Goal: Task Accomplishment & Management: Manage account settings

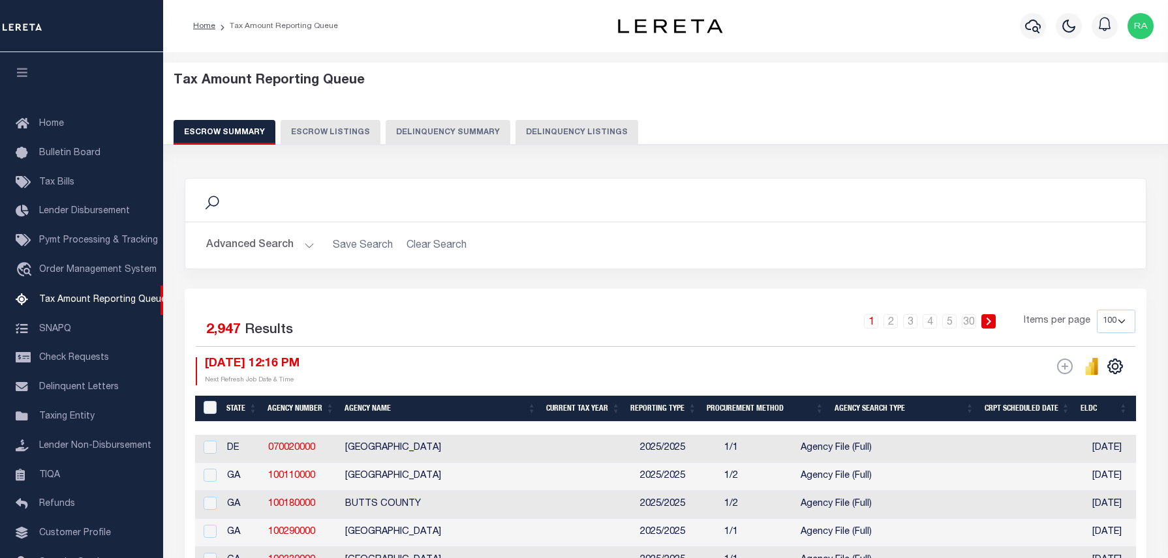
select select "100"
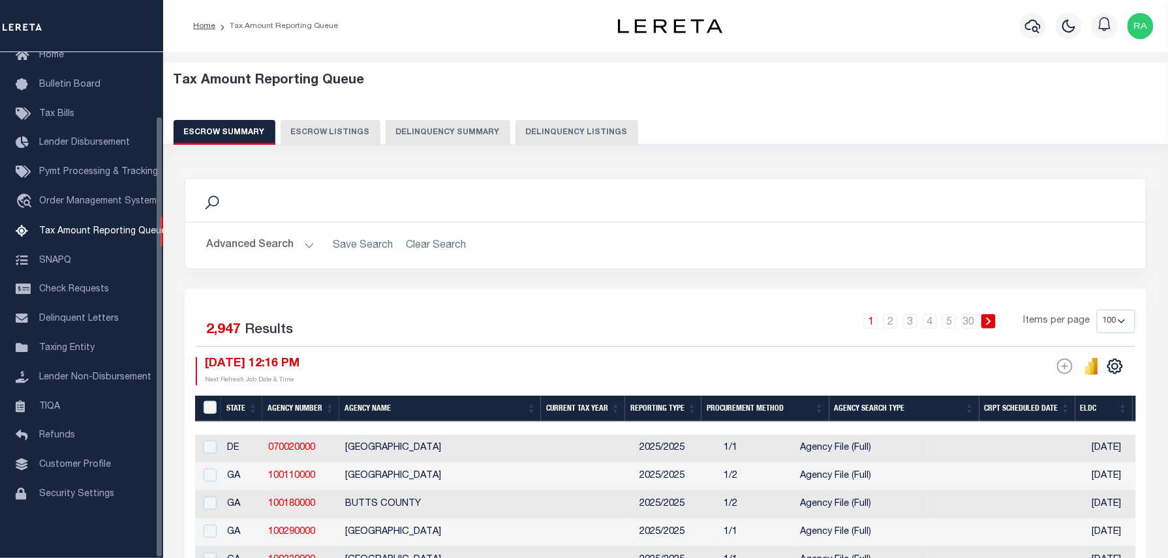
click at [556, 129] on button "Delinquency Listings" at bounding box center [576, 132] width 123 height 25
select select
select select "100"
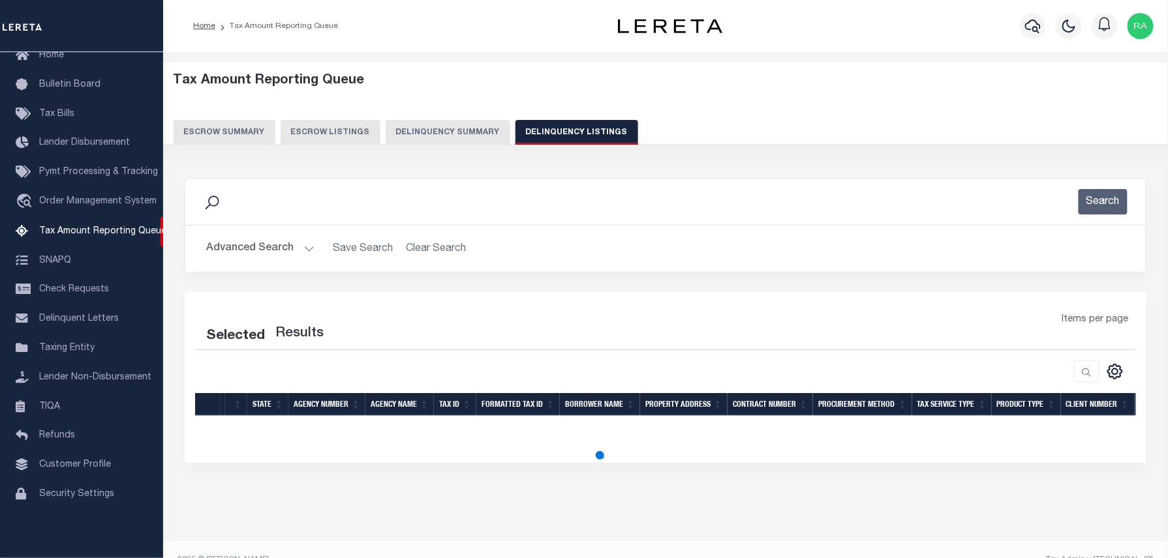
click at [303, 244] on button "Advanced Search" at bounding box center [260, 248] width 108 height 25
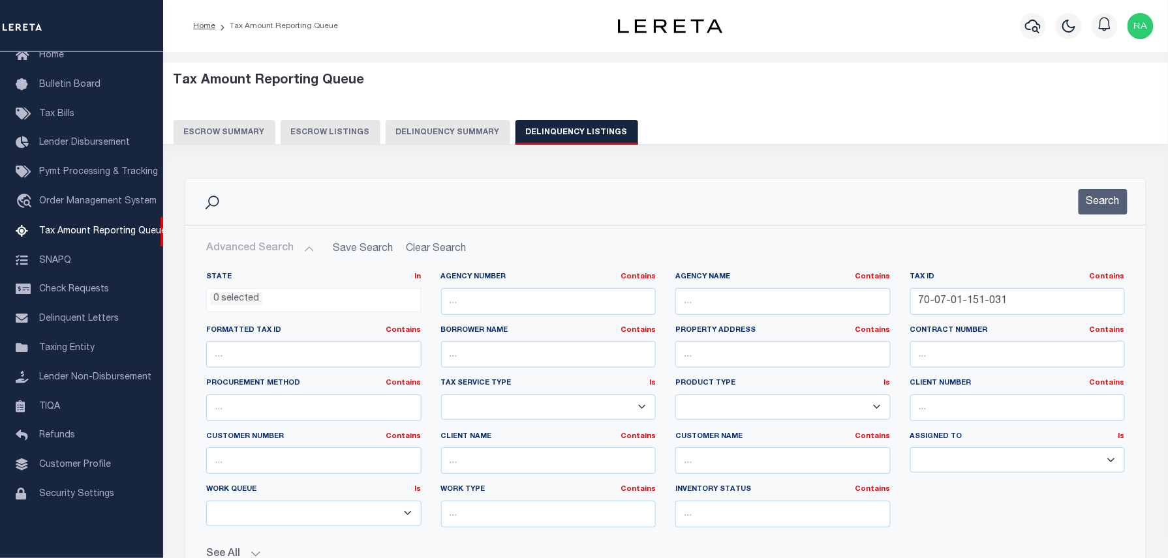
select select "100"
click at [961, 304] on input "70-07-01-151-031" at bounding box center [1017, 301] width 215 height 27
paste input "22200355000"
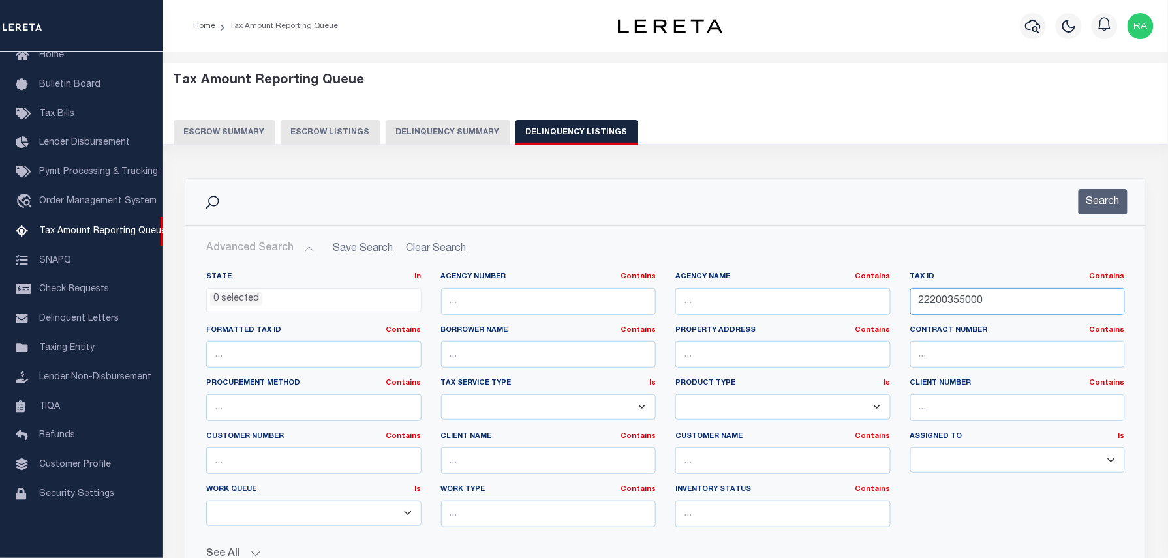
type input "22200355000"
click at [1078, 217] on div "Search" at bounding box center [665, 202] width 960 height 46
click at [1078, 204] on button "Search" at bounding box center [1102, 201] width 49 height 25
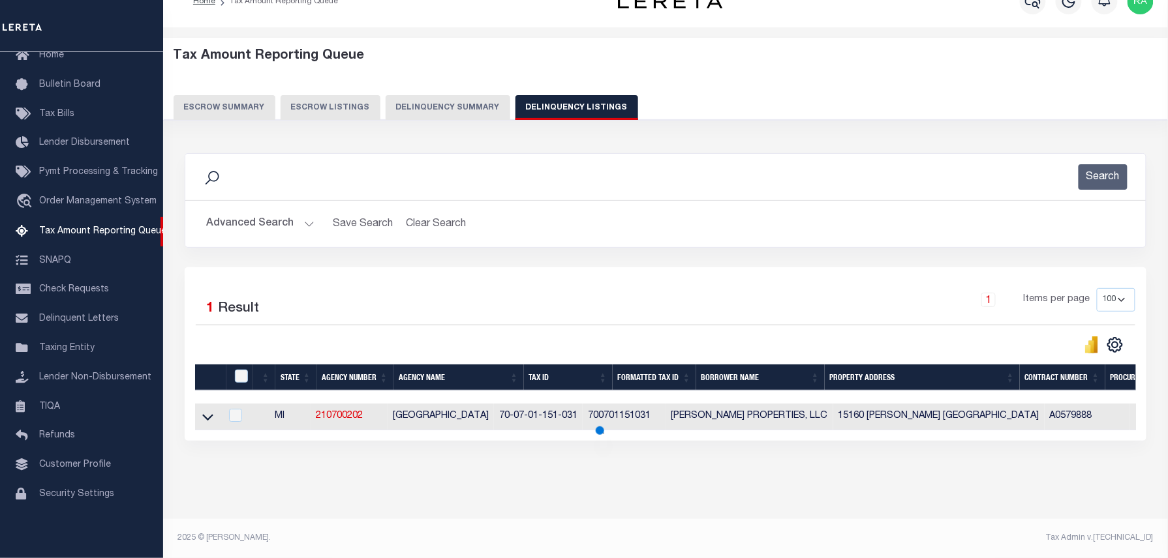
scroll to position [37, 0]
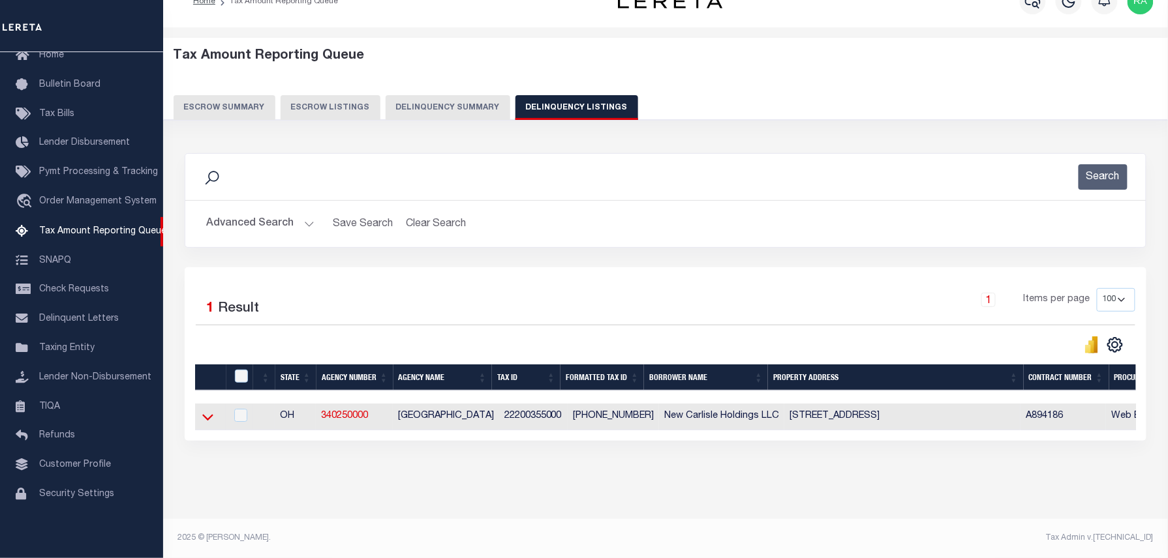
click at [209, 410] on icon at bounding box center [207, 417] width 11 height 14
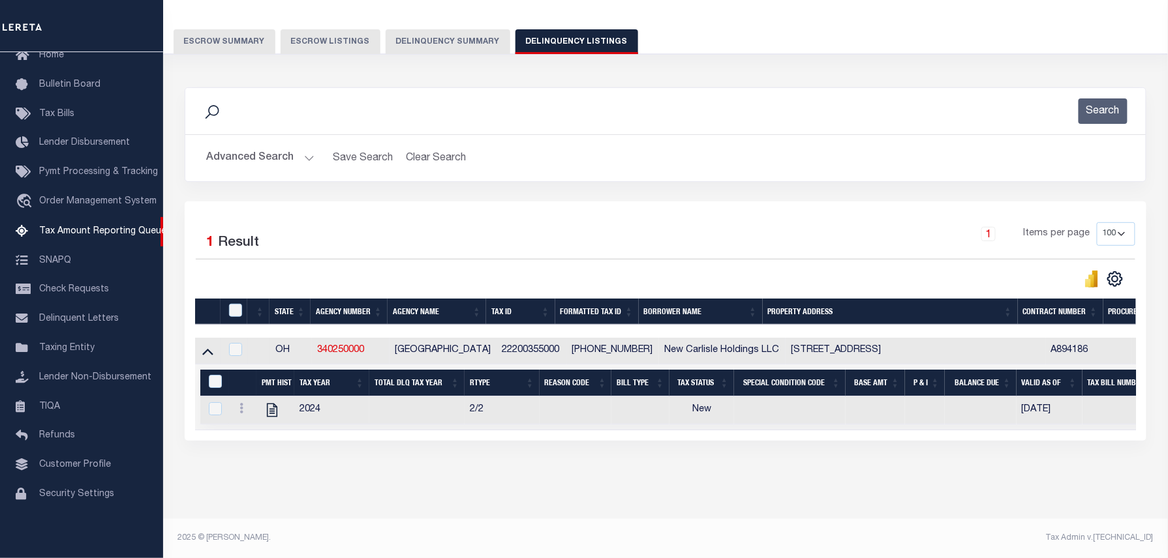
scroll to position [0, 0]
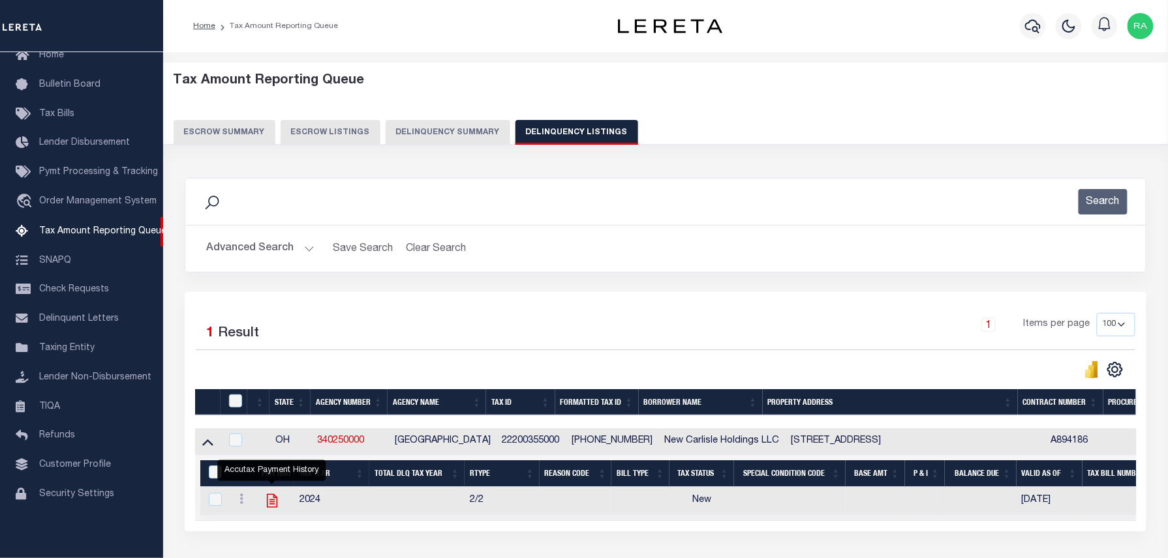
click at [269, 505] on icon "" at bounding box center [272, 500] width 17 height 17
checkbox input "true"
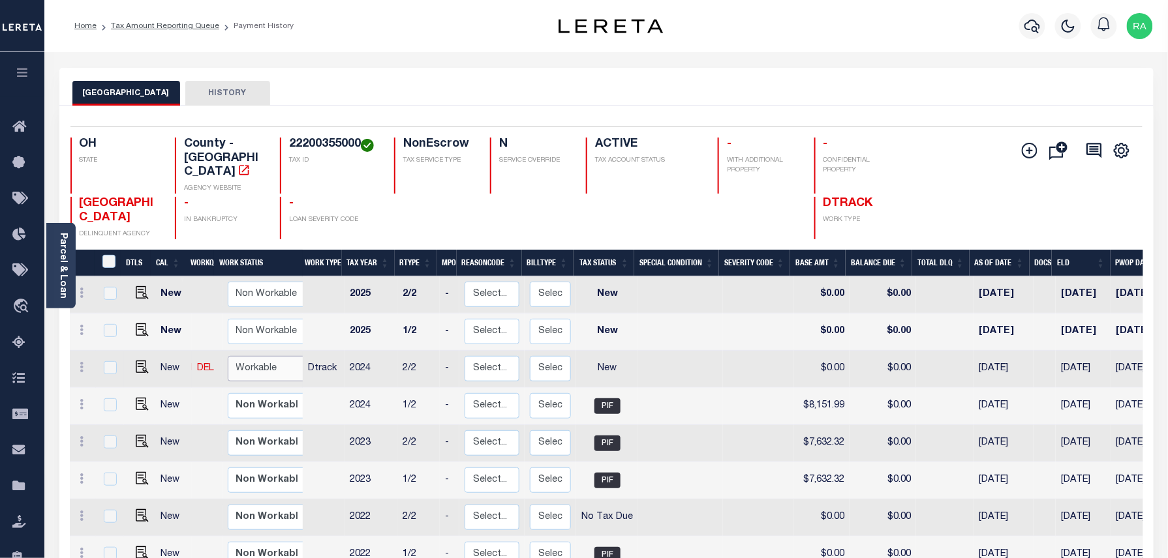
click at [249, 357] on select "Non Workable Workable" at bounding box center [267, 368] width 78 height 25
checkbox input "true"
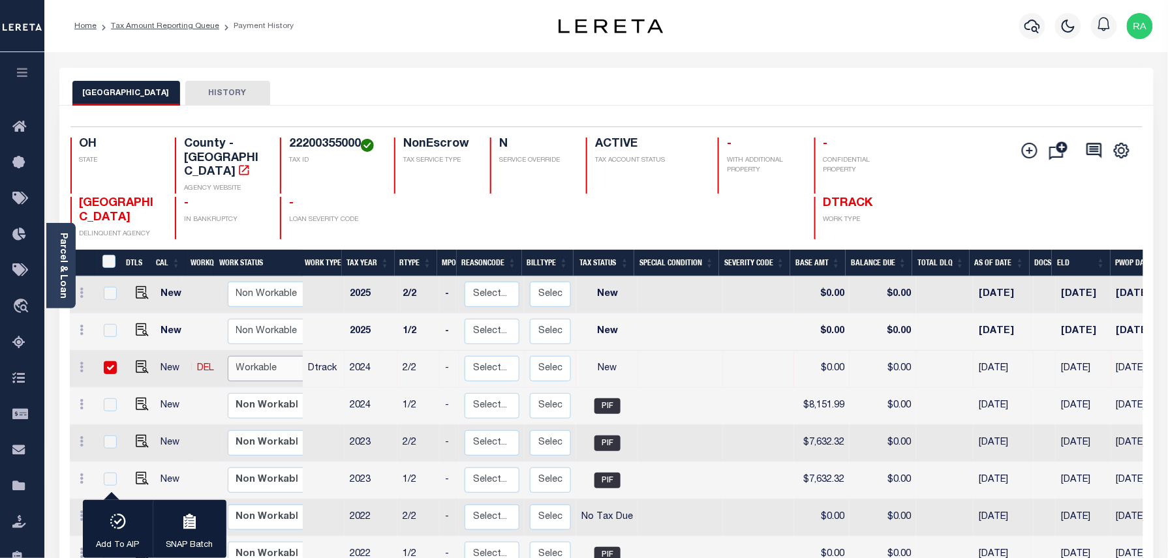
select select "true"
click at [228, 356] on select "Non Workable Workable" at bounding box center [267, 368] width 78 height 25
checkbox input "false"
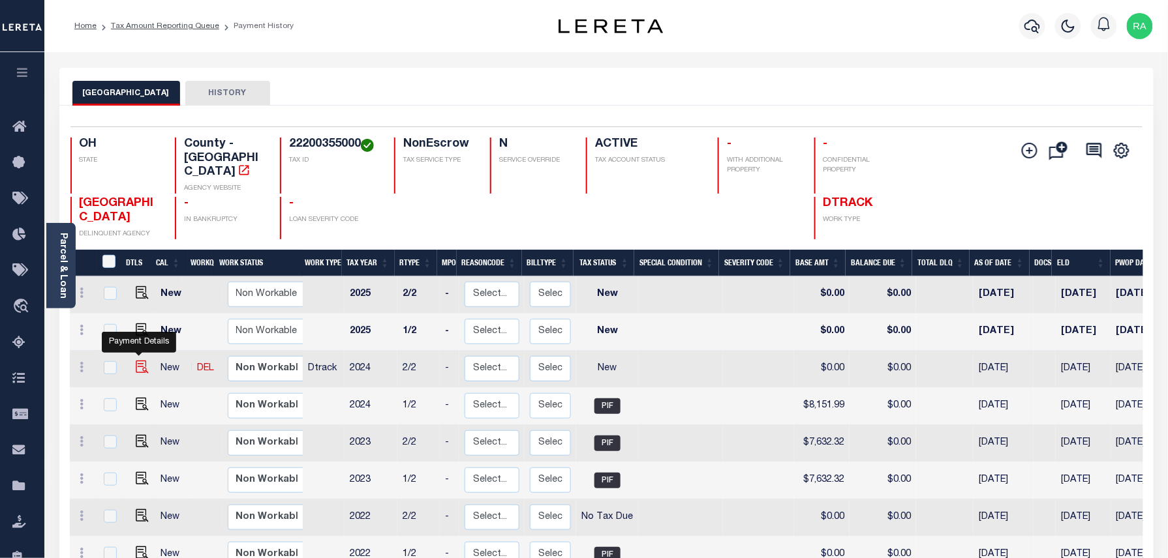
click at [137, 361] on img "" at bounding box center [142, 367] width 13 height 13
checkbox input "true"
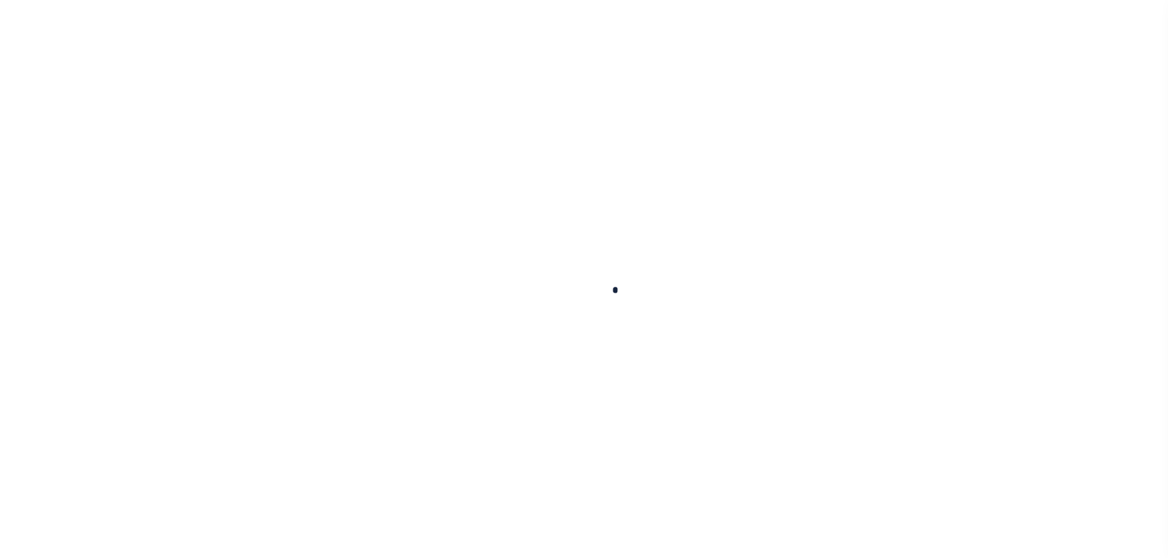
checkbox input "false"
type input "[DATE]"
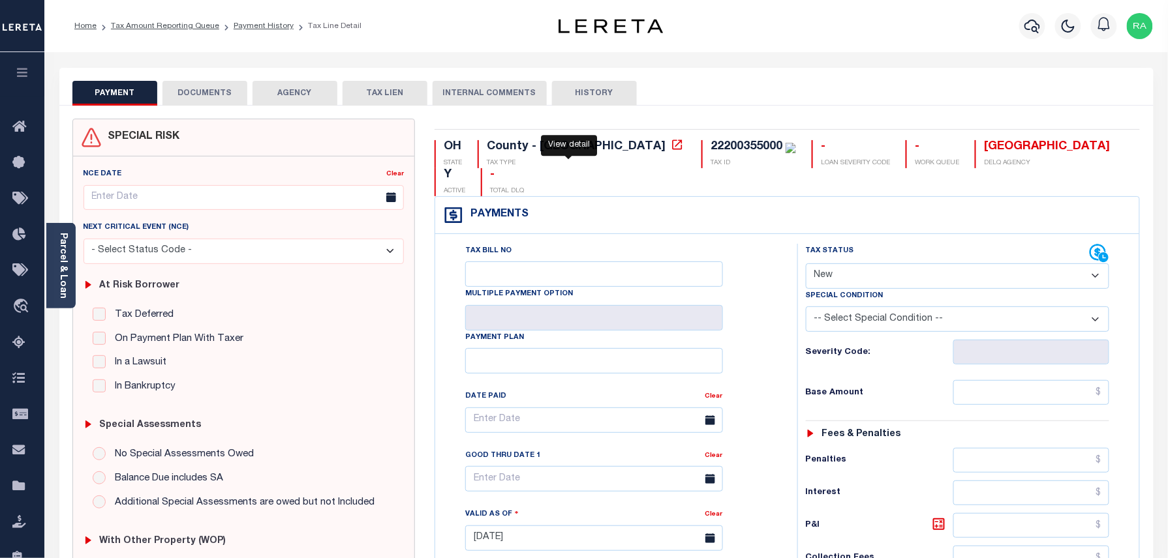
click at [671, 147] on icon at bounding box center [677, 144] width 13 height 13
click at [72, 273] on div "Parcel & Loan" at bounding box center [60, 265] width 29 height 85
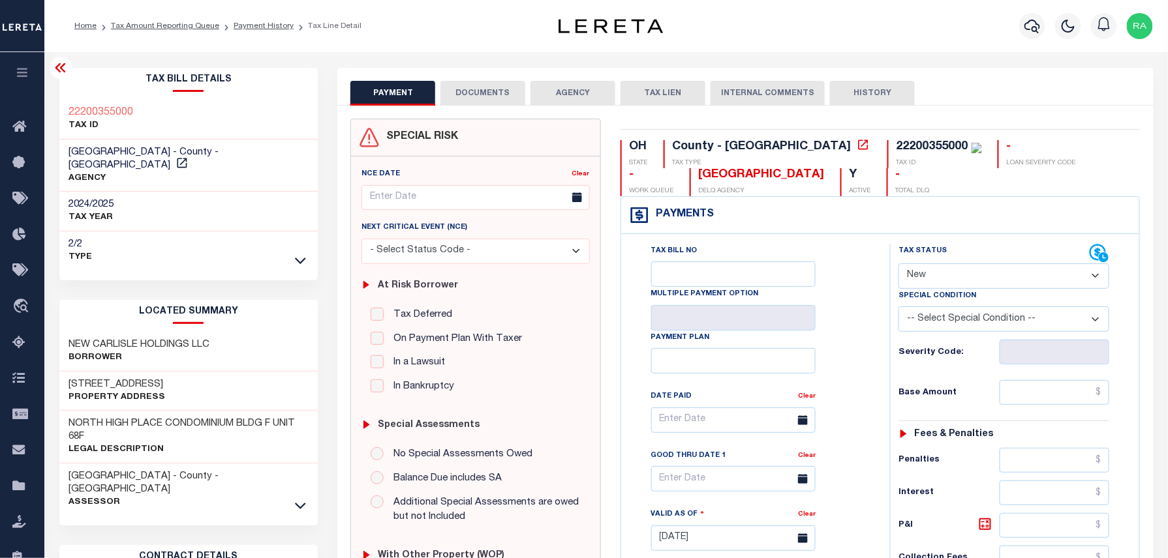
drag, startPoint x: 298, startPoint y: 487, endPoint x: 294, endPoint y: 439, distance: 47.8
click at [298, 499] on icon at bounding box center [300, 506] width 11 height 14
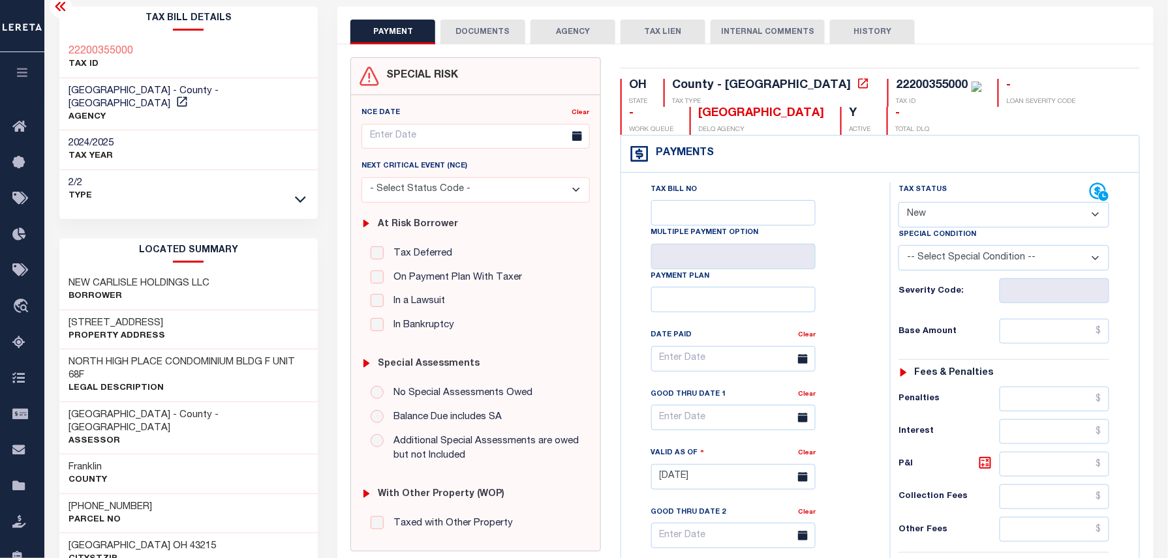
scroll to position [348, 0]
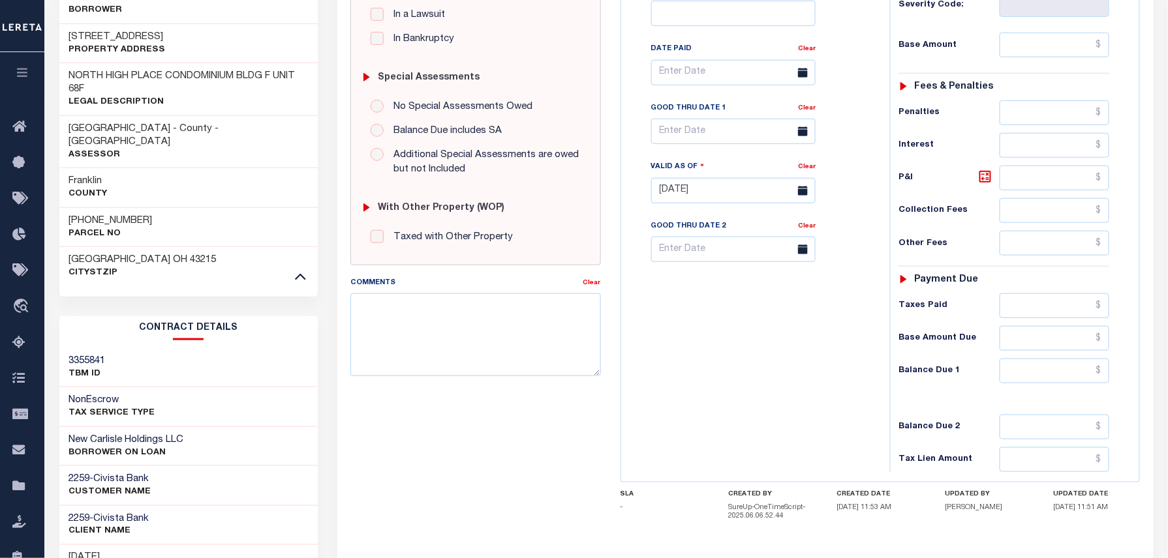
click at [108, 228] on p "Parcel No" at bounding box center [110, 234] width 83 height 13
click at [108, 215] on h3 "222-003550-00" at bounding box center [110, 221] width 83 height 13
copy div "222-003550-00"
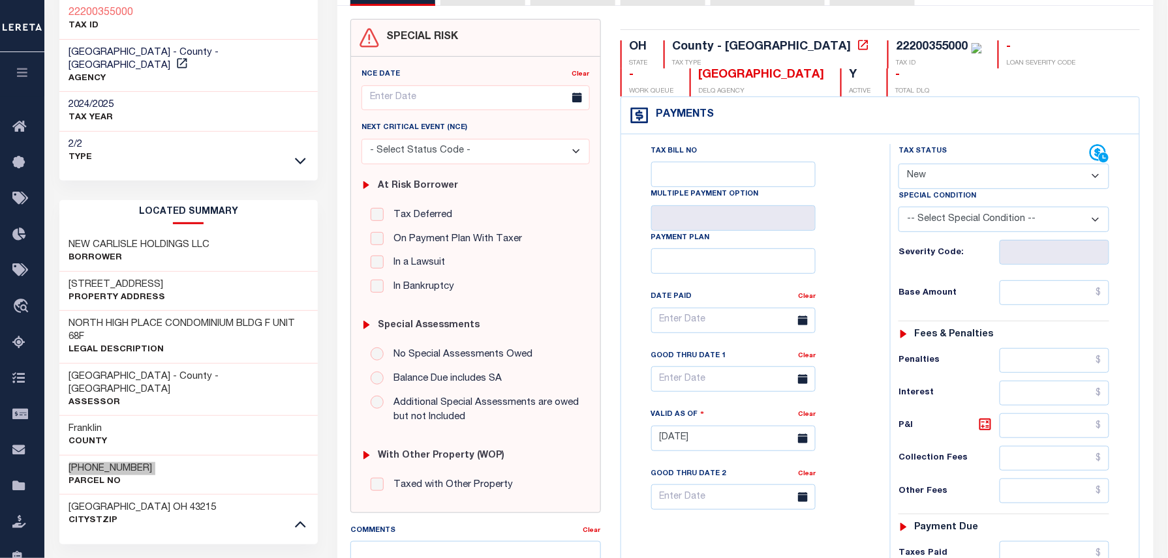
scroll to position [87, 0]
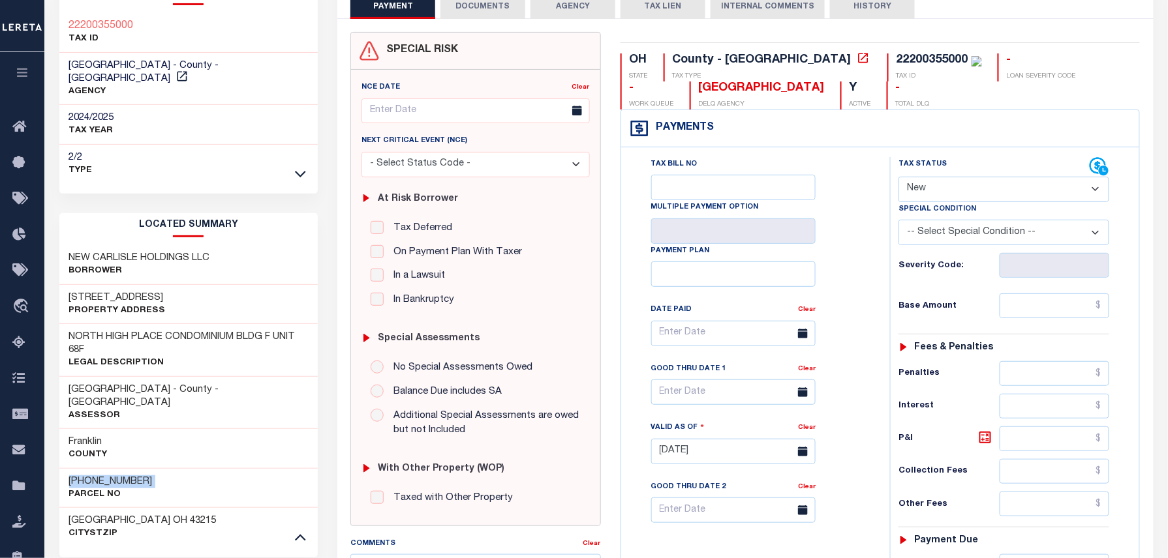
drag, startPoint x: 932, startPoint y: 189, endPoint x: 943, endPoint y: 194, distance: 12.0
click at [932, 189] on select "- Select Status Code - Open Due/Unpaid Paid Incomplete No Tax Due Internal Refu…" at bounding box center [1003, 189] width 211 height 25
select select "PYD"
click at [898, 178] on select "- Select Status Code - Open Due/Unpaid Paid Incomplete No Tax Due Internal Refu…" at bounding box center [1003, 189] width 211 height 25
type input "10/09/2025"
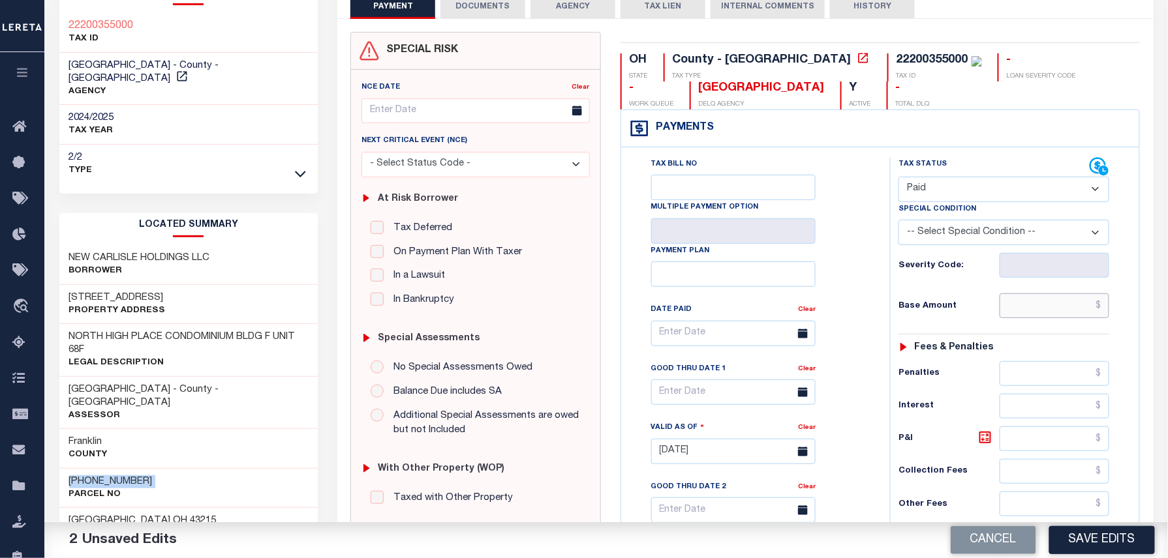
click at [1049, 309] on input "text" at bounding box center [1054, 306] width 110 height 25
type input "$0.00"
click at [1085, 342] on div "Tax Status Status - Select Status Code -" at bounding box center [1008, 445] width 236 height 576
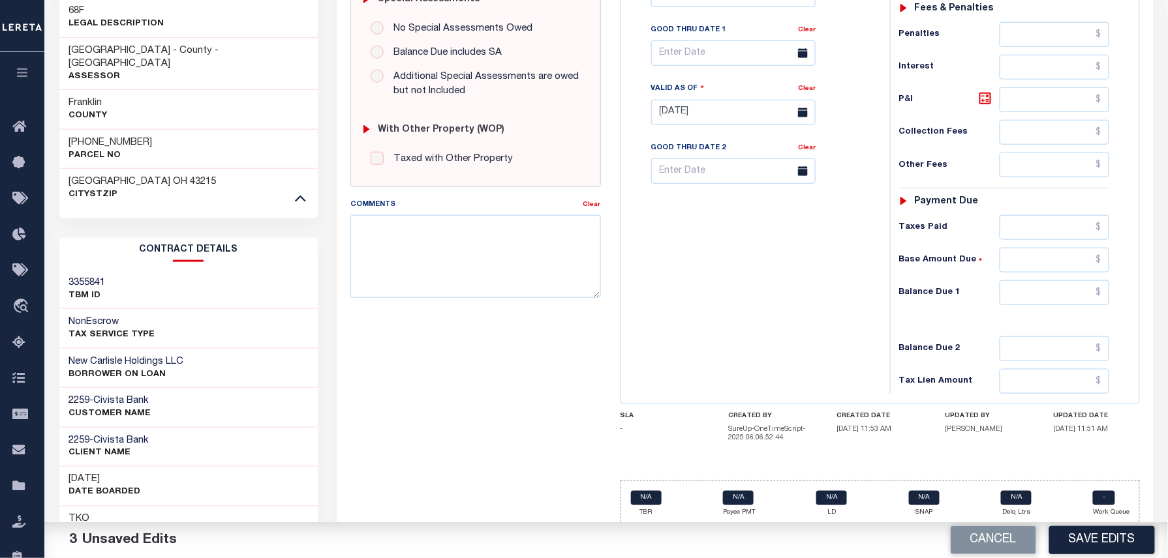
scroll to position [434, 0]
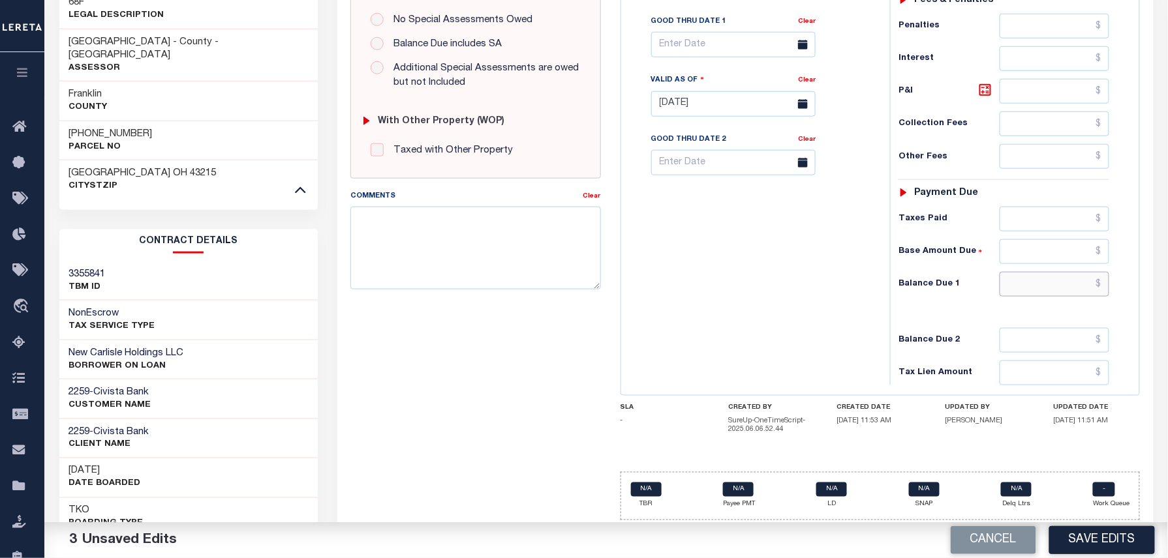
click at [1063, 296] on input "text" at bounding box center [1054, 284] width 110 height 25
type input "$0.00"
drag, startPoint x: 1110, startPoint y: 301, endPoint x: 1123, endPoint y: 287, distance: 19.4
click at [1110, 301] on div "Tax Status Status - Select Status Code -" at bounding box center [1008, 98] width 236 height 576
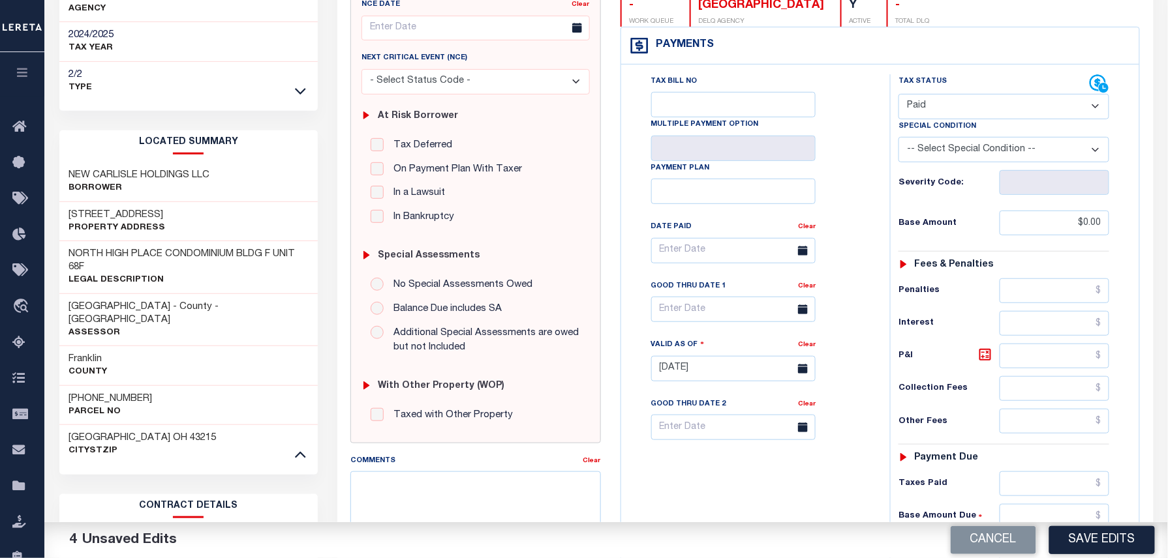
scroll to position [87, 0]
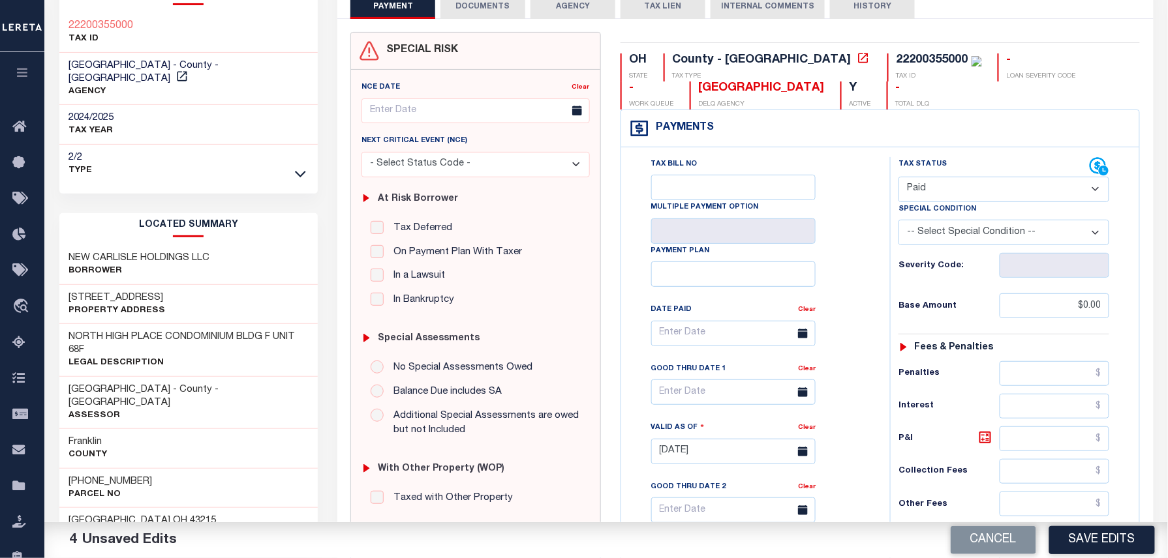
click at [481, 11] on button "DOCUMENTS" at bounding box center [482, 6] width 85 height 25
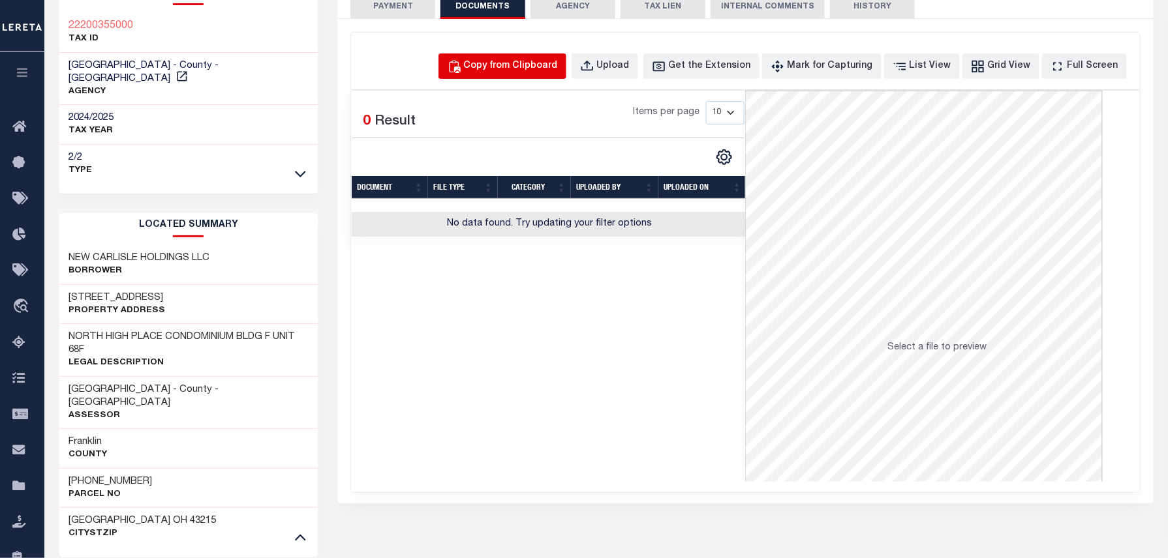
click at [515, 64] on div "Copy from Clipboard" at bounding box center [511, 66] width 94 height 14
select select "POP"
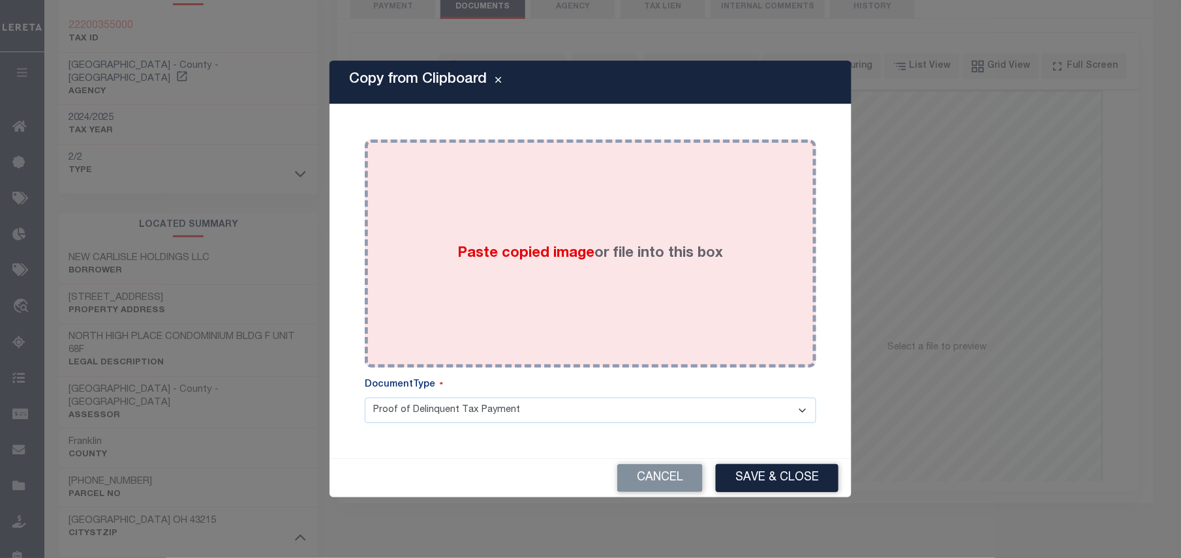
click at [596, 197] on div "Paste copied image or file into this box" at bounding box center [590, 253] width 432 height 209
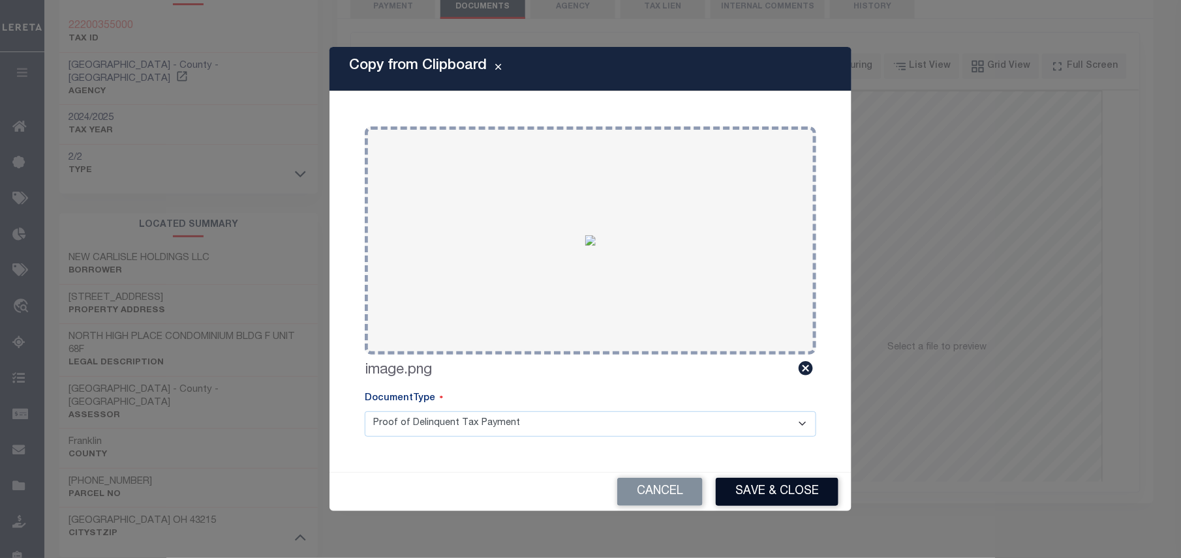
click at [749, 500] on button "Save & Close" at bounding box center [777, 492] width 123 height 28
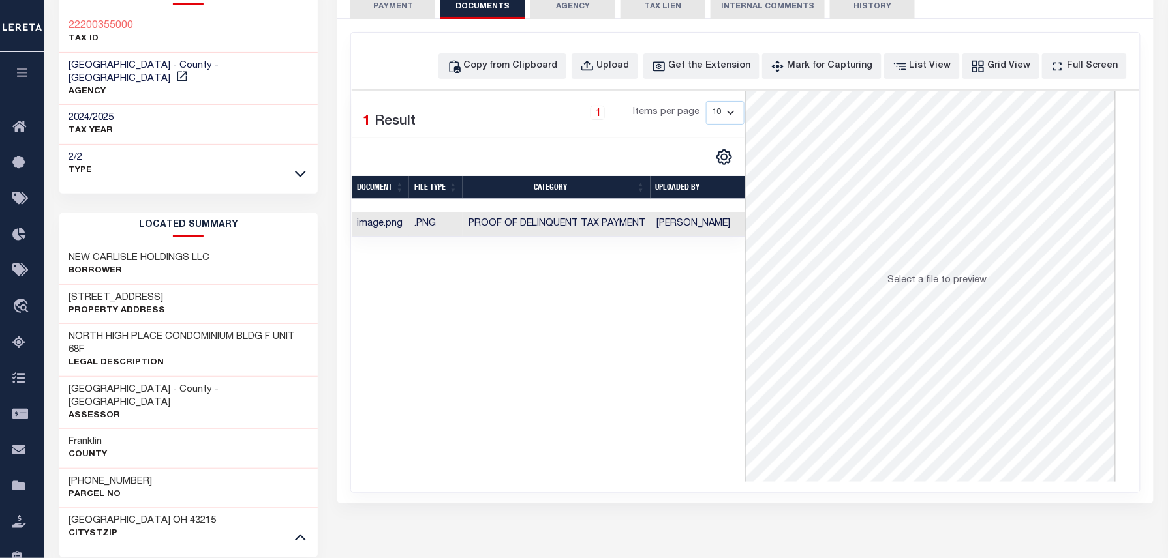
click at [387, 5] on button "PAYMENT 4" at bounding box center [392, 6] width 85 height 25
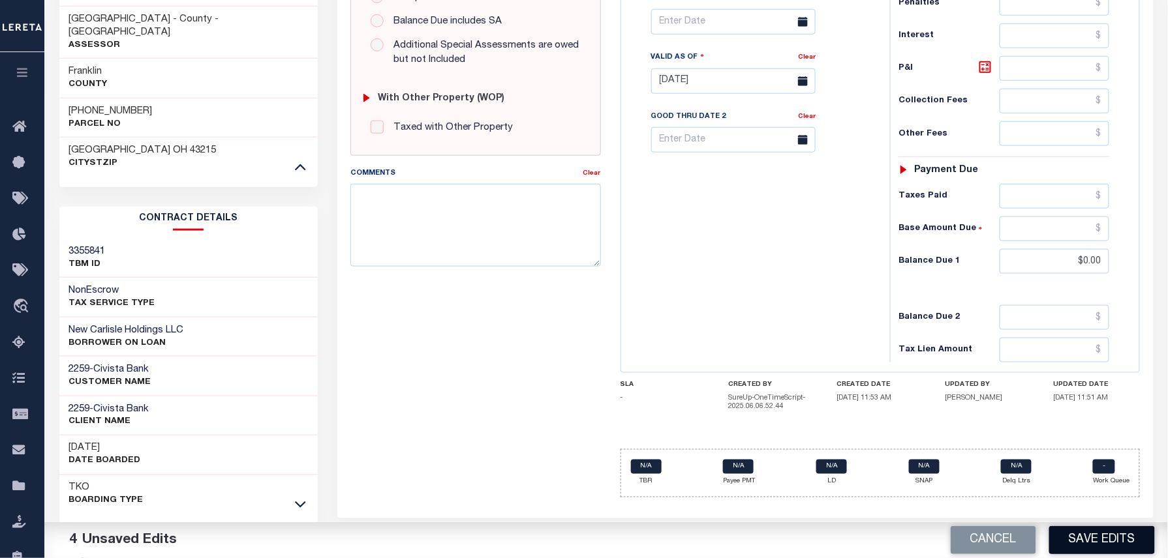
scroll to position [458, 0]
click at [1085, 543] on button "Save Edits" at bounding box center [1102, 540] width 106 height 28
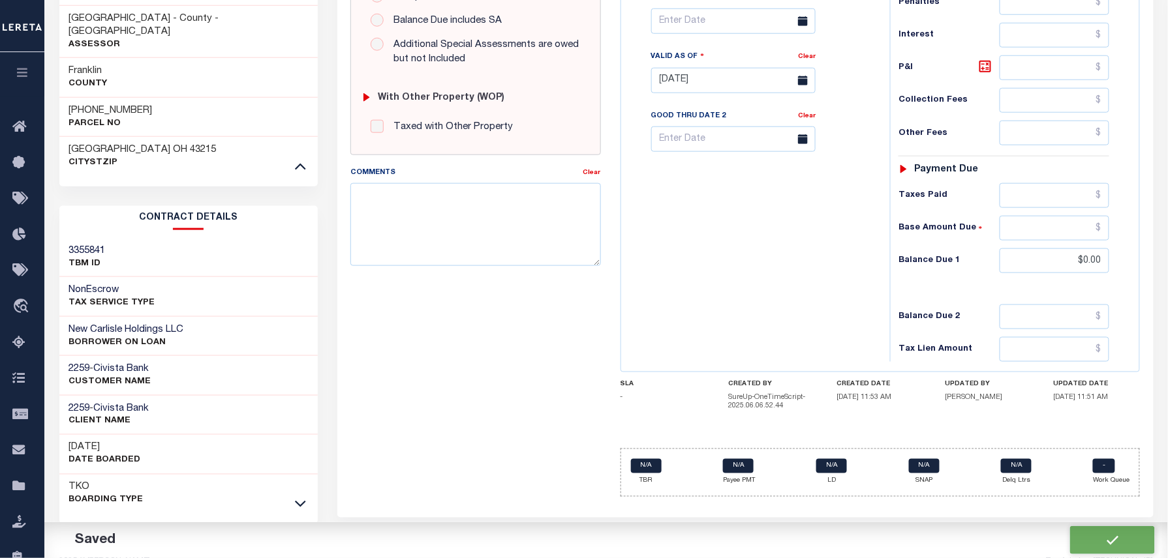
checkbox input "false"
type input "$0"
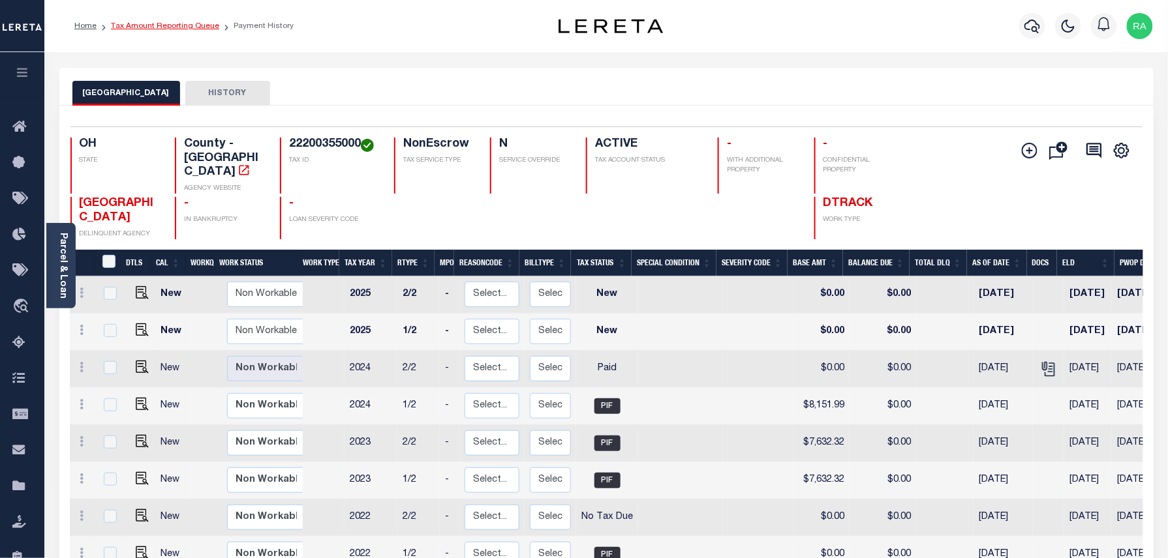
click at [154, 22] on link "Tax Amount Reporting Queue" at bounding box center [165, 26] width 108 height 8
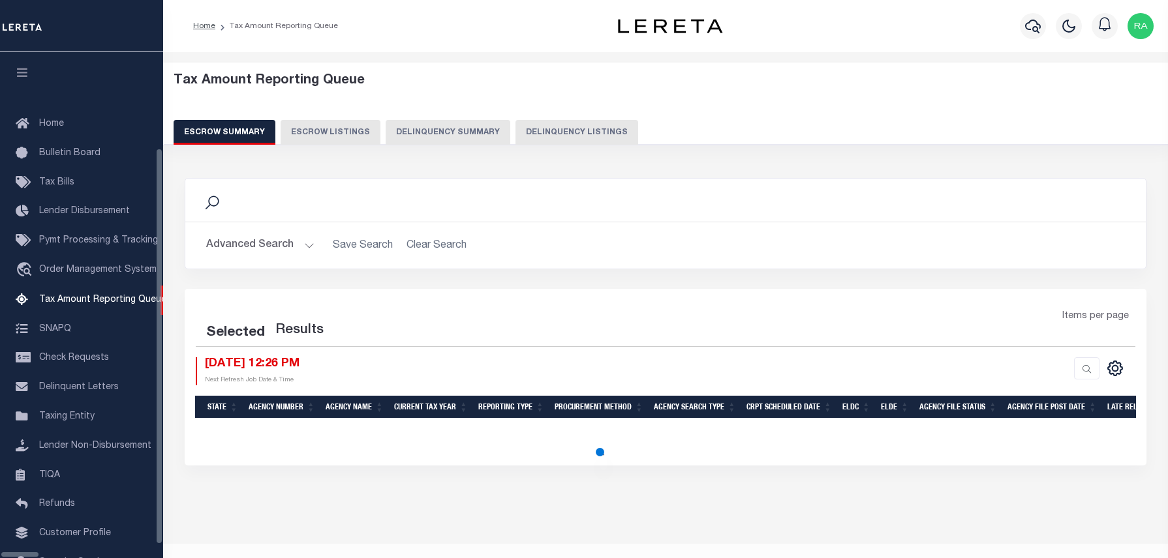
click at [549, 134] on button "Delinquency Listings" at bounding box center [576, 132] width 123 height 25
select select "100"
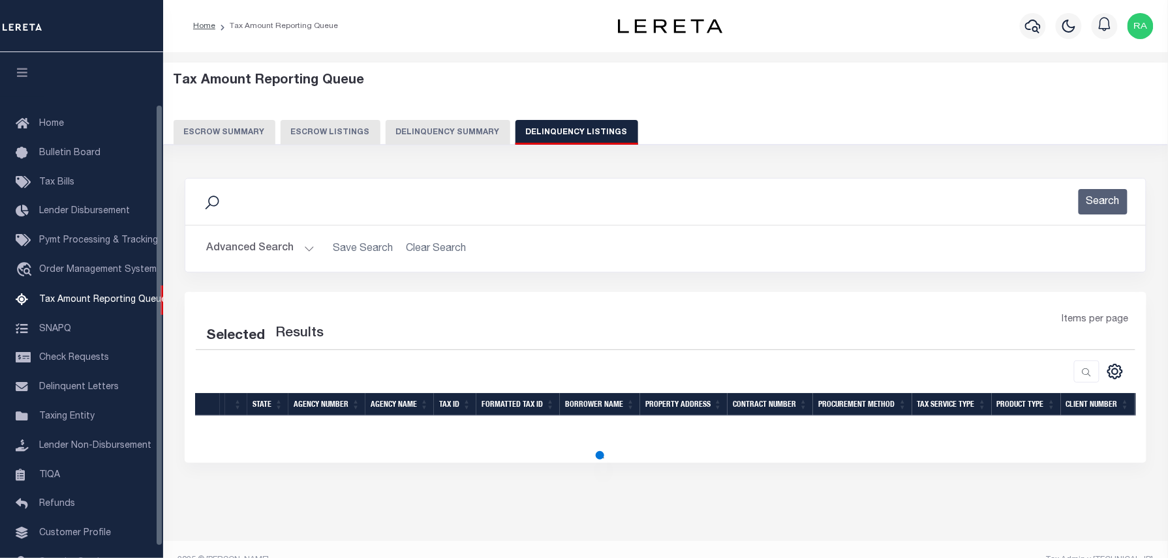
scroll to position [60, 0]
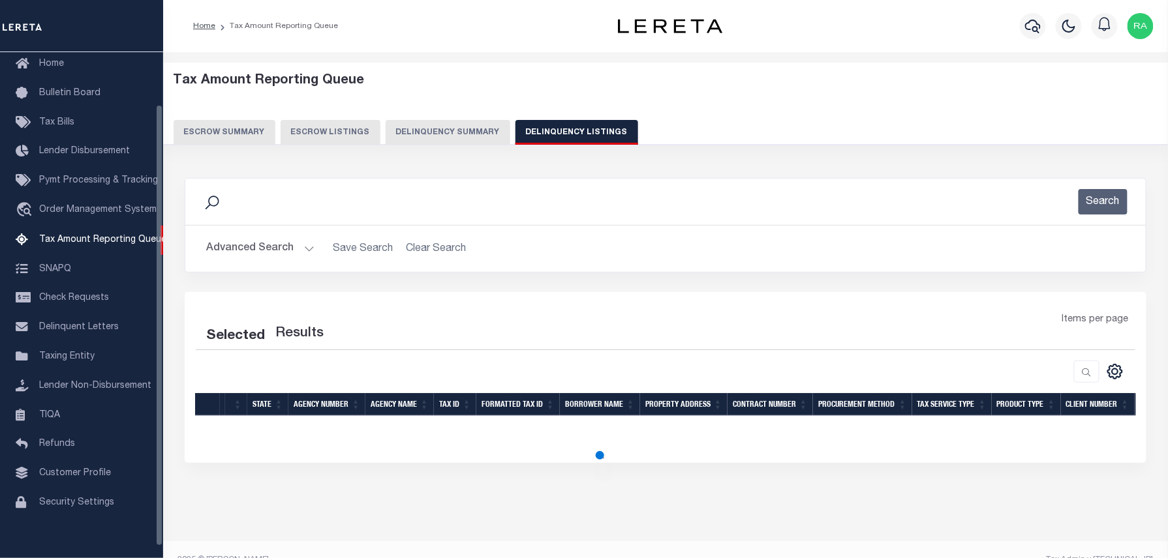
select select "100"
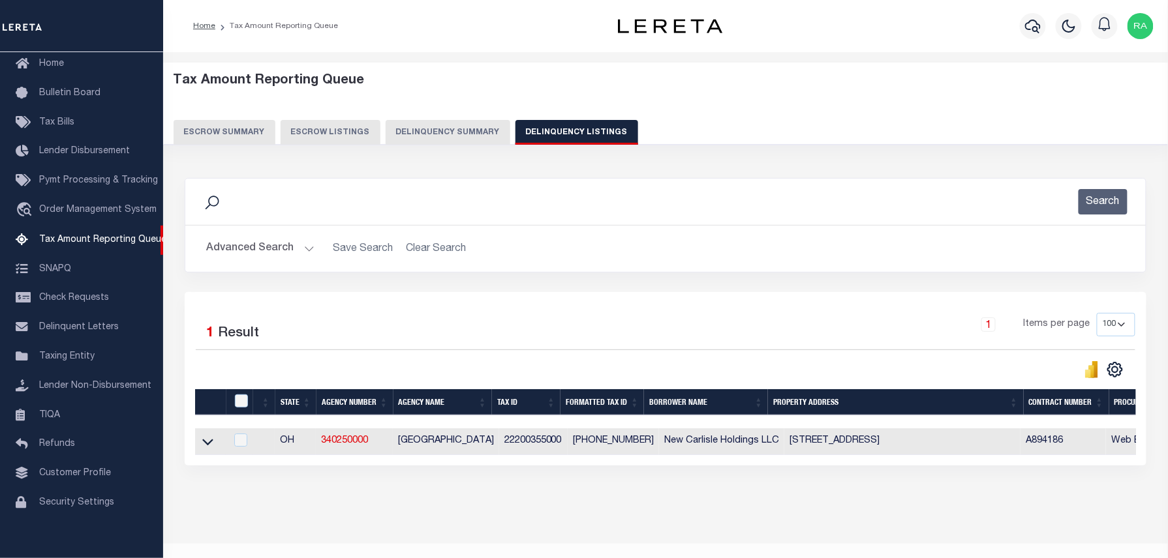
click at [309, 250] on button "Advanced Search" at bounding box center [260, 248] width 108 height 25
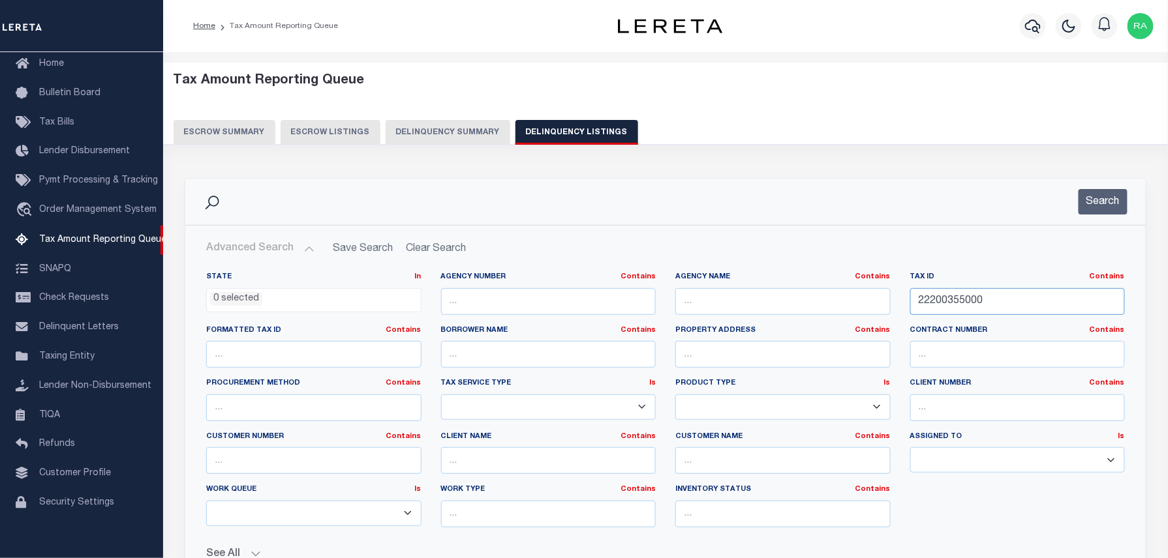
click at [979, 299] on input "22200355000" at bounding box center [1017, 301] width 215 height 27
paste input "4829"
type input "22200482900"
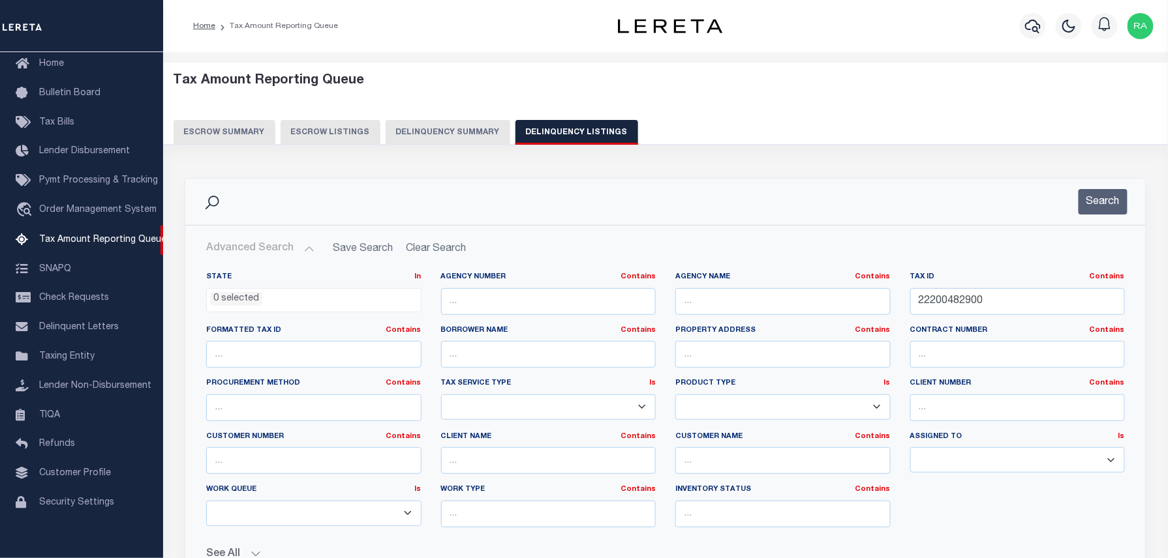
click at [1088, 223] on div "Search" at bounding box center [665, 202] width 960 height 46
click at [1096, 207] on button "Search" at bounding box center [1102, 201] width 49 height 25
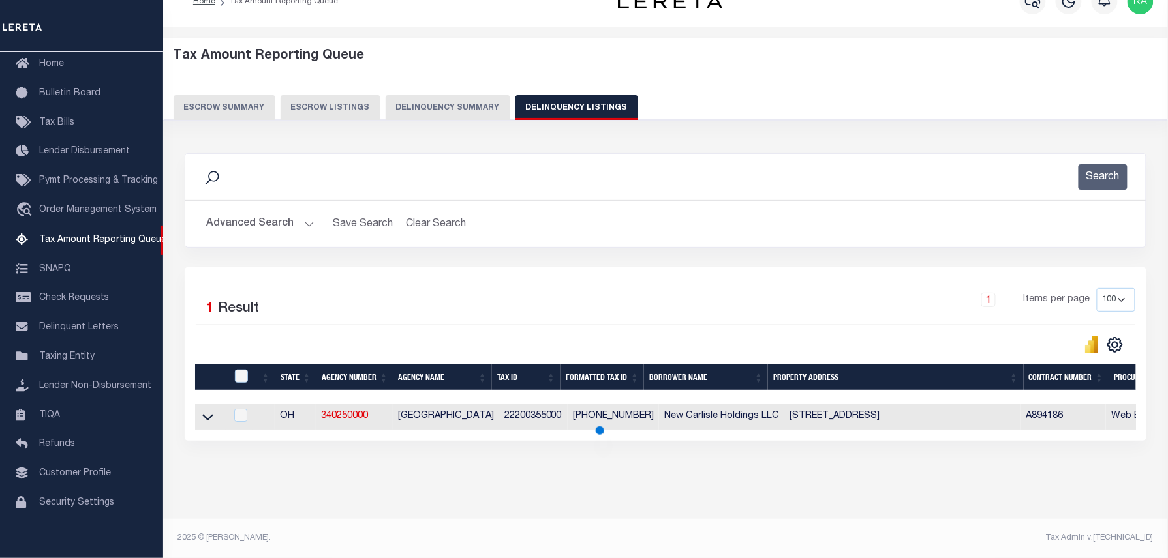
scroll to position [37, 0]
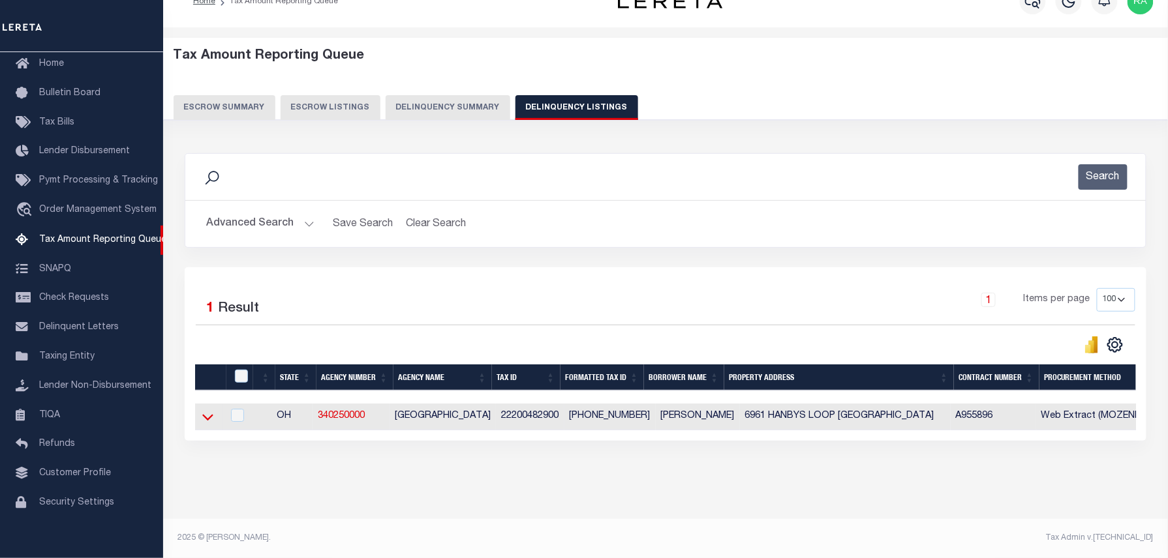
click at [209, 412] on icon at bounding box center [207, 417] width 11 height 14
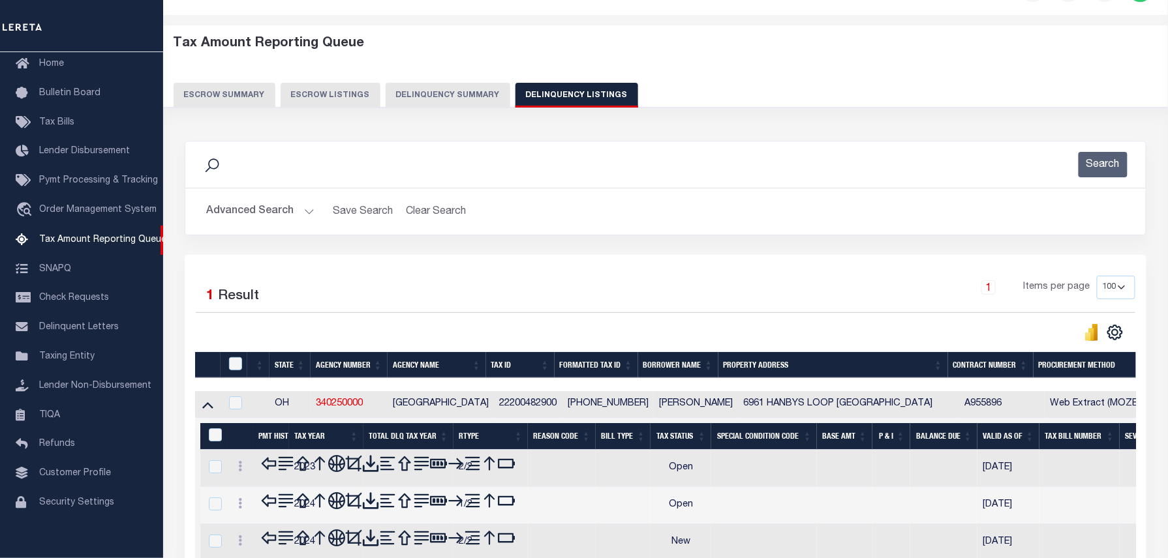
scroll to position [162, 0]
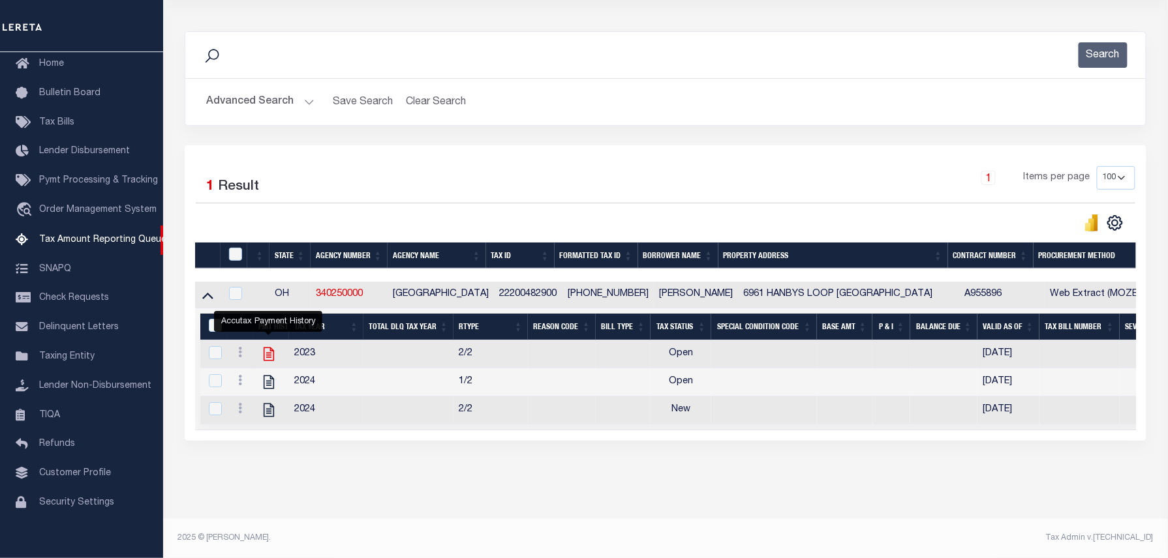
click at [267, 346] on icon "" at bounding box center [268, 354] width 17 height 17
checkbox input "true"
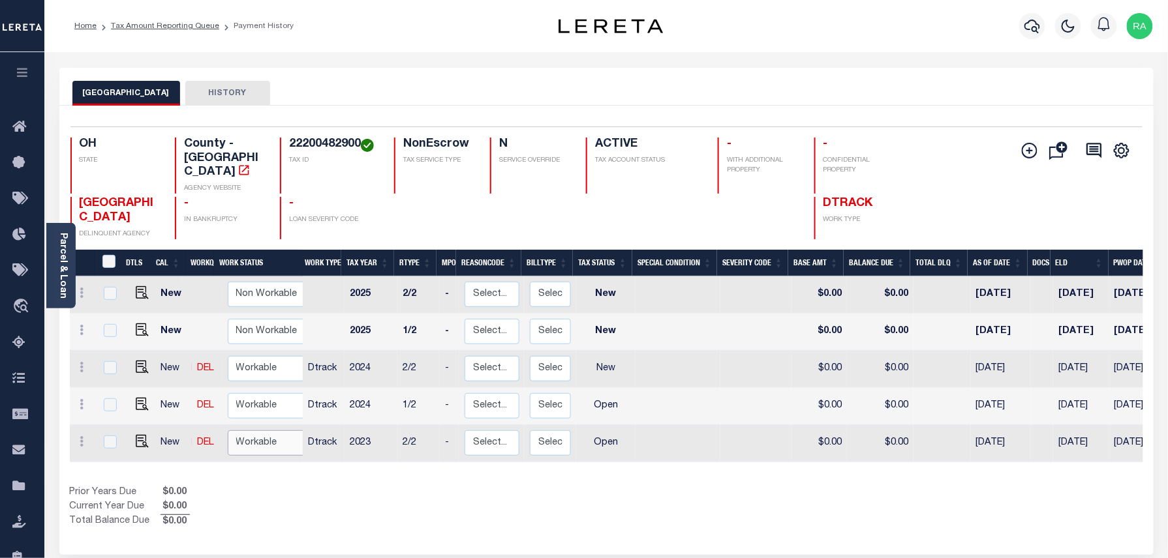
click at [259, 431] on select "Non Workable Workable" at bounding box center [267, 443] width 78 height 25
checkbox input "true"
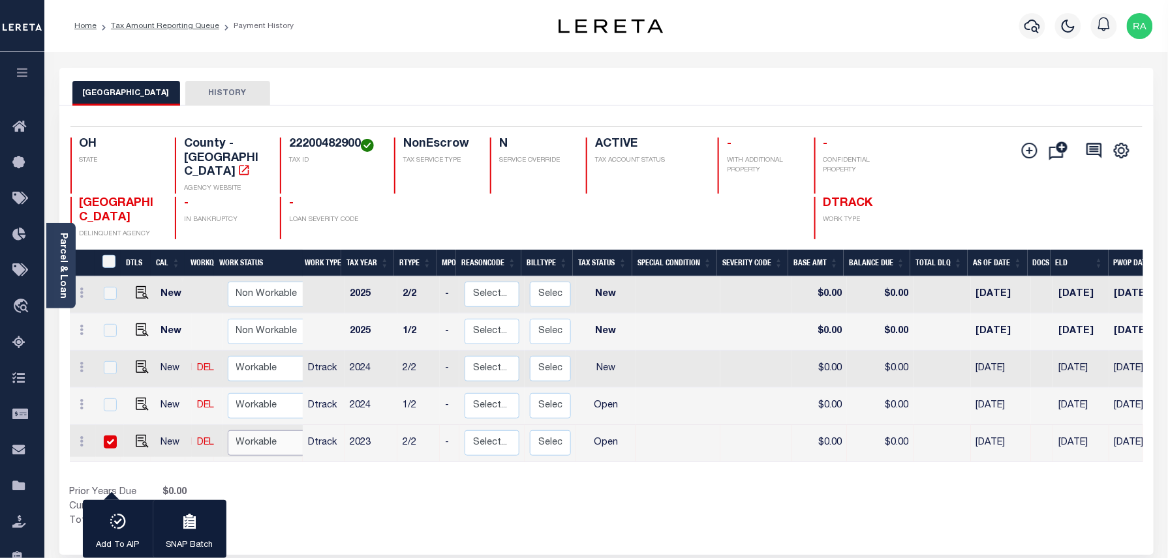
select select "true"
click at [228, 431] on select "Non Workable Workable" at bounding box center [267, 443] width 78 height 25
checkbox input "false"
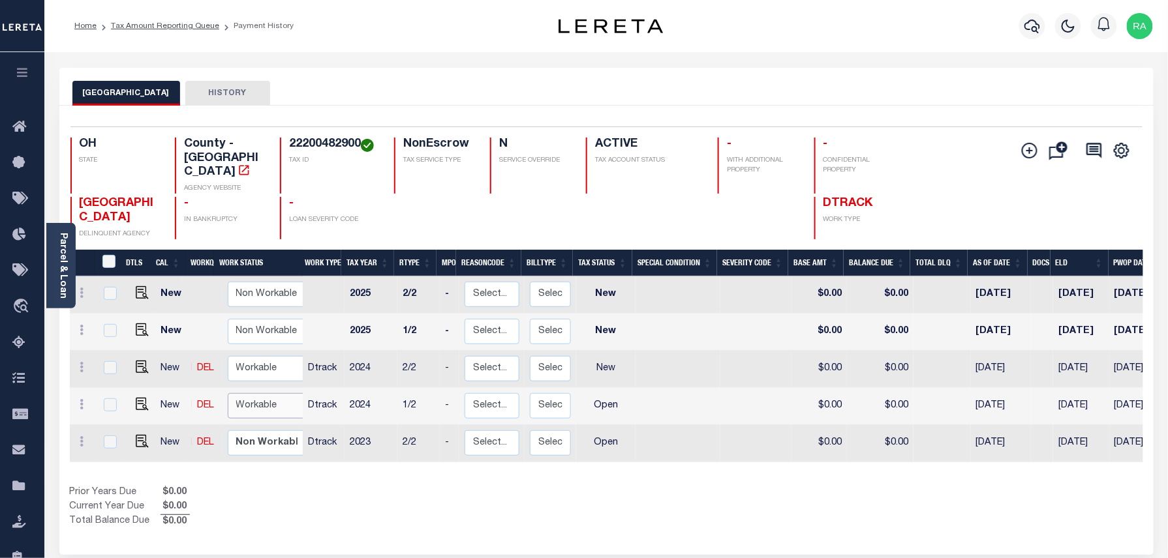
click at [252, 400] on select "Non Workable Workable" at bounding box center [267, 405] width 78 height 25
checkbox input "true"
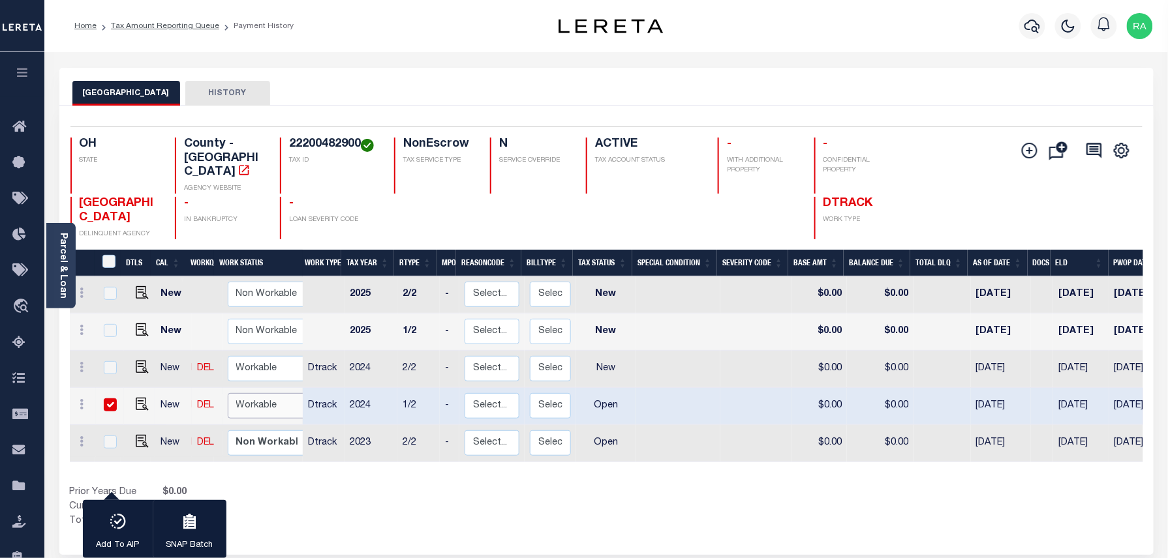
select select "true"
click at [228, 393] on select "Non Workable Workable" at bounding box center [267, 405] width 78 height 25
checkbox input "false"
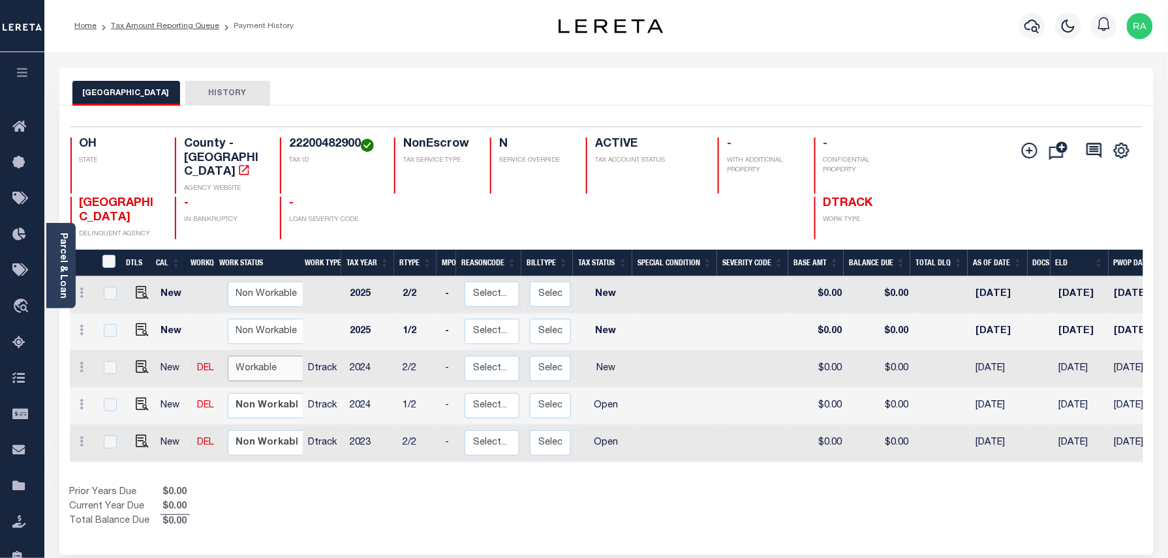
click at [248, 356] on select "Non Workable Workable" at bounding box center [267, 368] width 78 height 25
checkbox input "true"
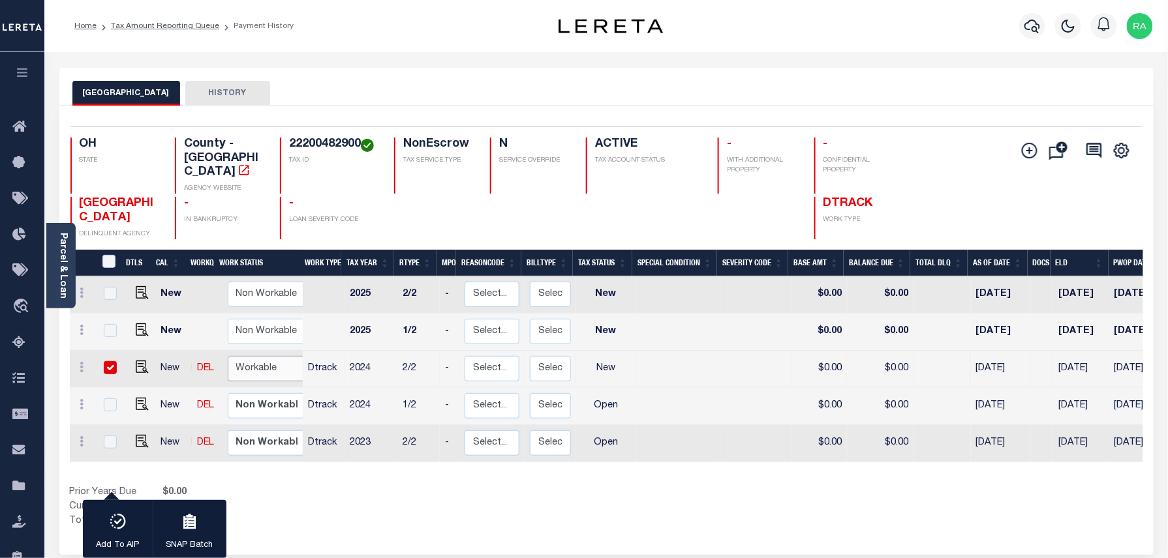
select select "true"
click at [228, 356] on select "Non Workable Workable" at bounding box center [267, 368] width 78 height 25
checkbox input "false"
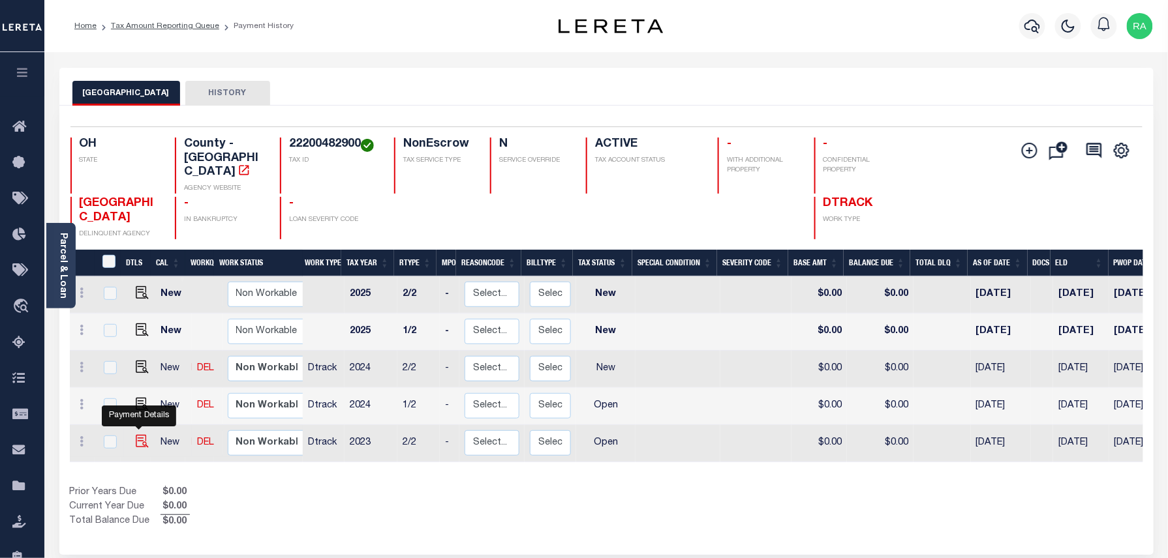
click at [137, 435] on img "" at bounding box center [142, 441] width 13 height 13
checkbox input "true"
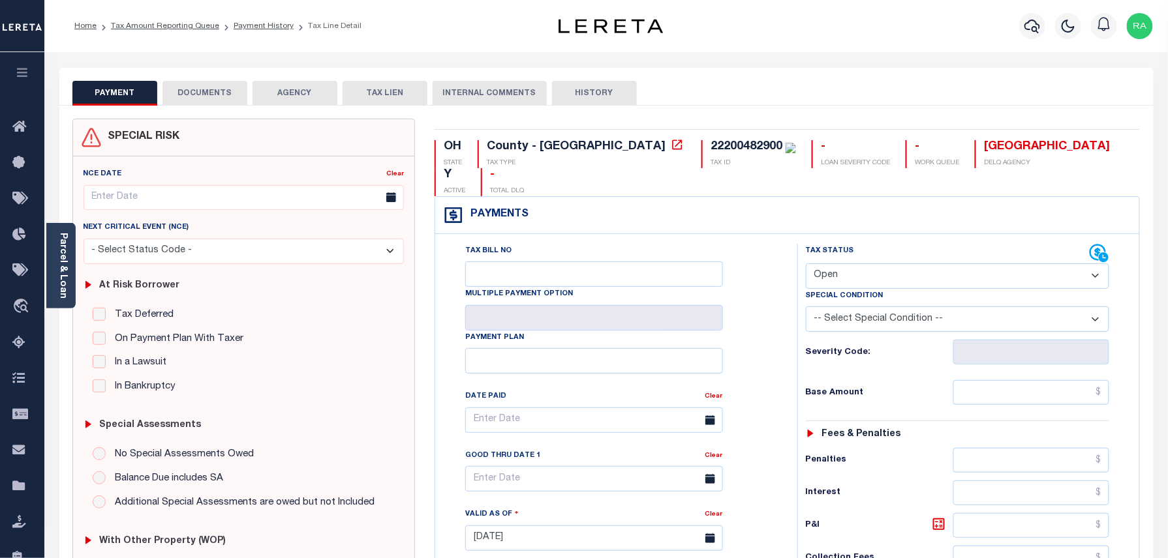
click at [66, 257] on link "Parcel & Loan" at bounding box center [62, 266] width 9 height 66
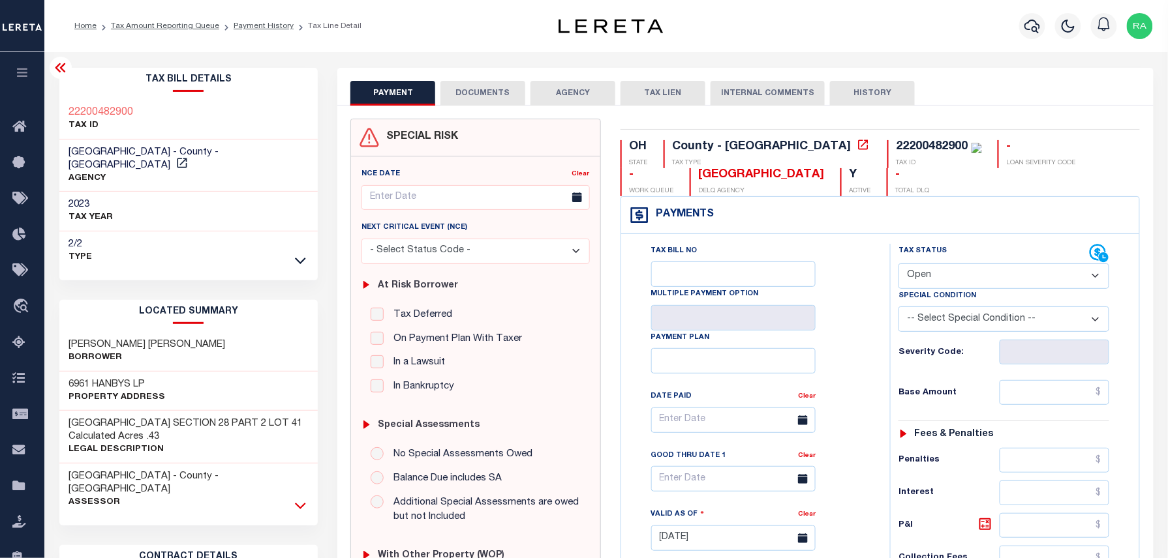
click at [301, 499] on icon at bounding box center [300, 506] width 11 height 14
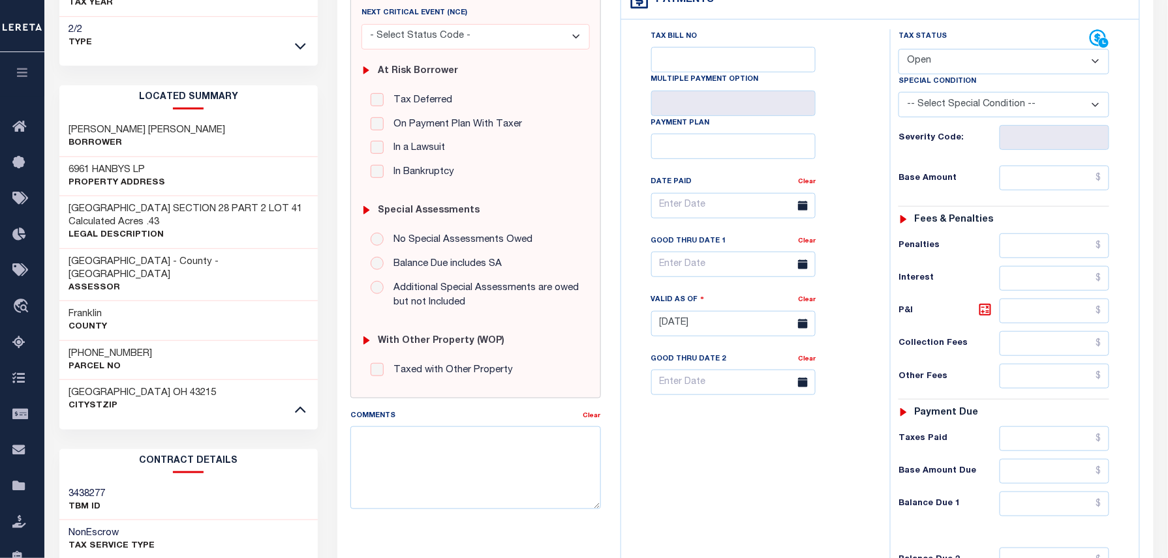
scroll to position [261, 0]
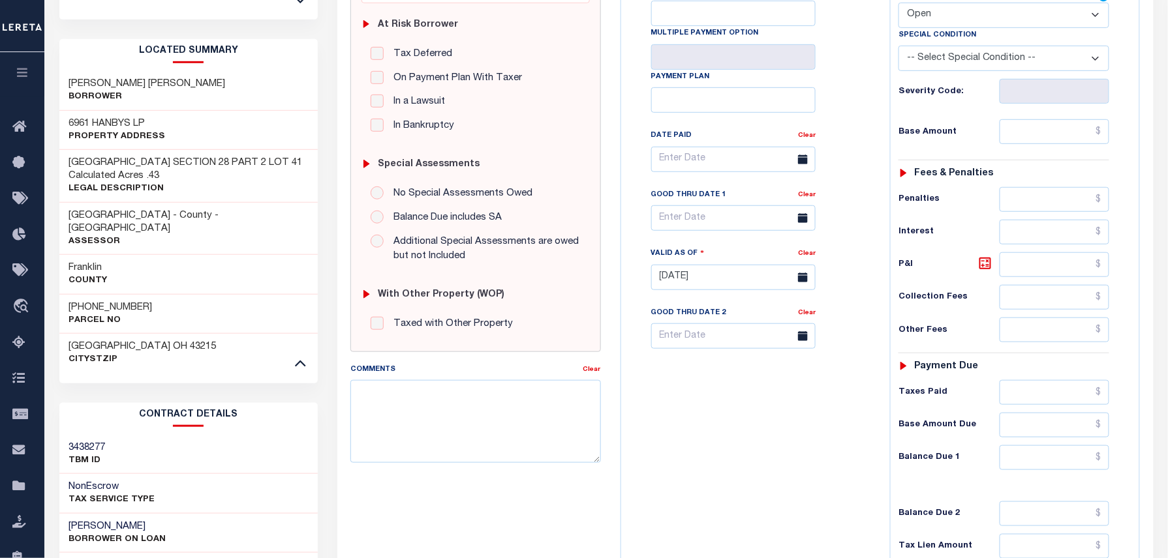
click at [121, 314] on p "Parcel No" at bounding box center [110, 320] width 83 height 13
click at [123, 301] on h3 "[PHONE_NUMBER]" at bounding box center [110, 307] width 83 height 13
copy div "[PHONE_NUMBER]"
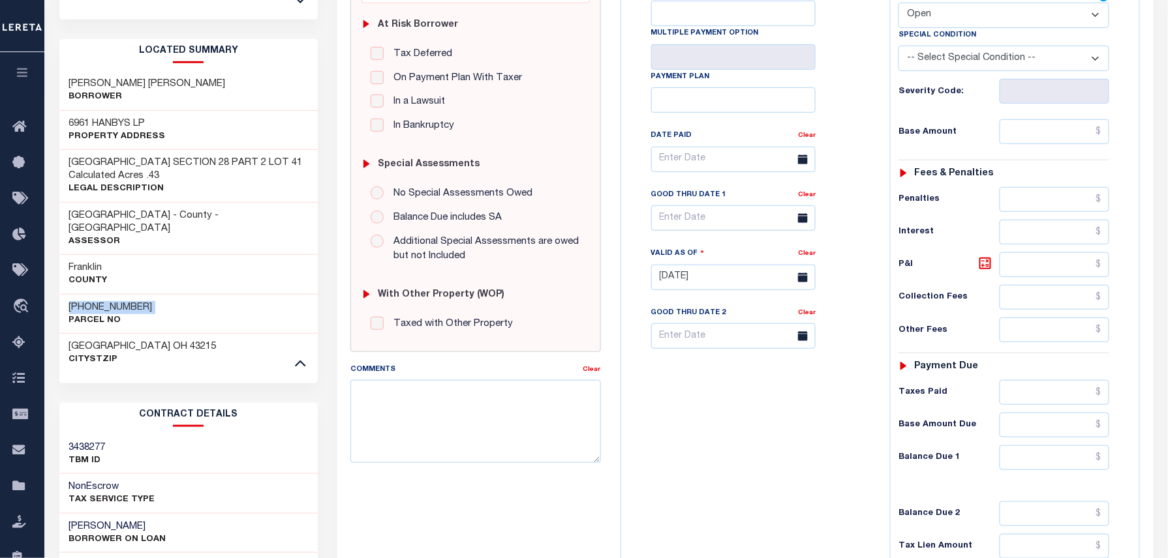
drag, startPoint x: 918, startPoint y: 20, endPoint x: 935, endPoint y: 30, distance: 19.4
click at [918, 20] on select "- Select Status Code - Open Due/Unpaid Paid Incomplete No Tax Due Internal Refu…" at bounding box center [1003, 15] width 211 height 25
select select "PYD"
click at [898, 4] on select "- Select Status Code - Open Due/Unpaid Paid Incomplete No Tax Due Internal Refu…" at bounding box center [1003, 15] width 211 height 25
type input "[DATE]"
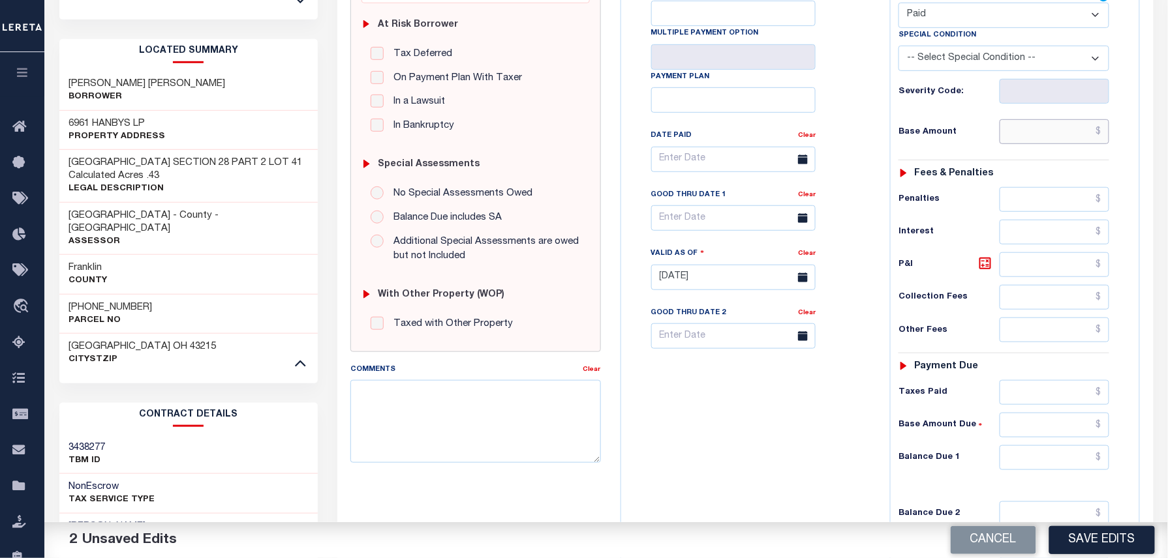
click at [1047, 134] on input "text" at bounding box center [1054, 131] width 110 height 25
type input "$0.00"
click at [1098, 188] on div "Tax Status Status - Select Status Code -" at bounding box center [1008, 271] width 236 height 576
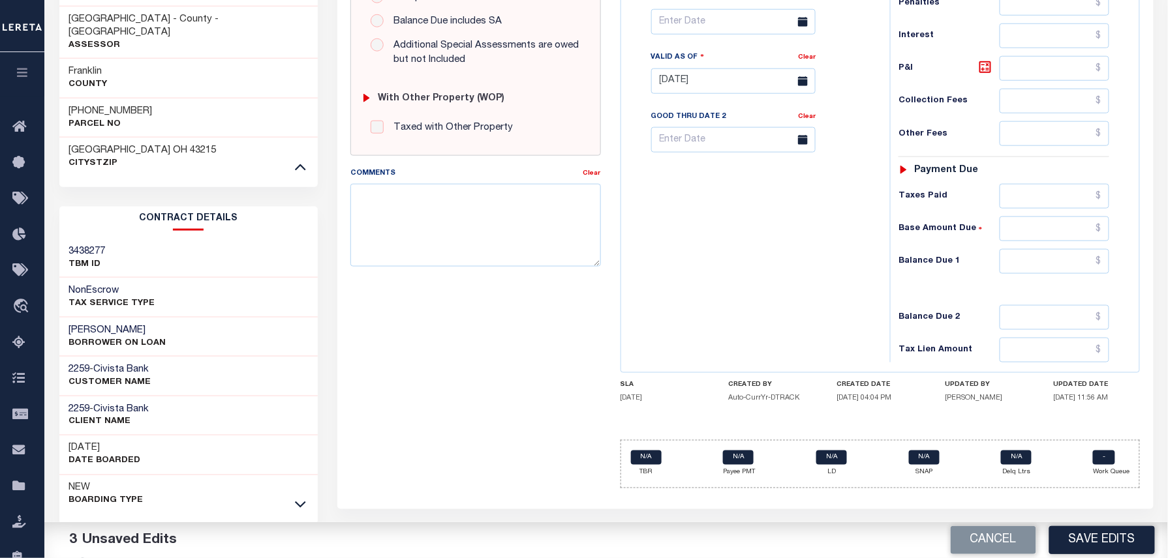
scroll to position [458, 0]
drag, startPoint x: 1040, startPoint y: 278, endPoint x: 1115, endPoint y: 287, distance: 76.2
click at [1040, 273] on input "text" at bounding box center [1054, 261] width 110 height 25
type input "$0.00"
click at [1117, 287] on div "Tax Status Status - Select Status Code -" at bounding box center [1008, 74] width 236 height 576
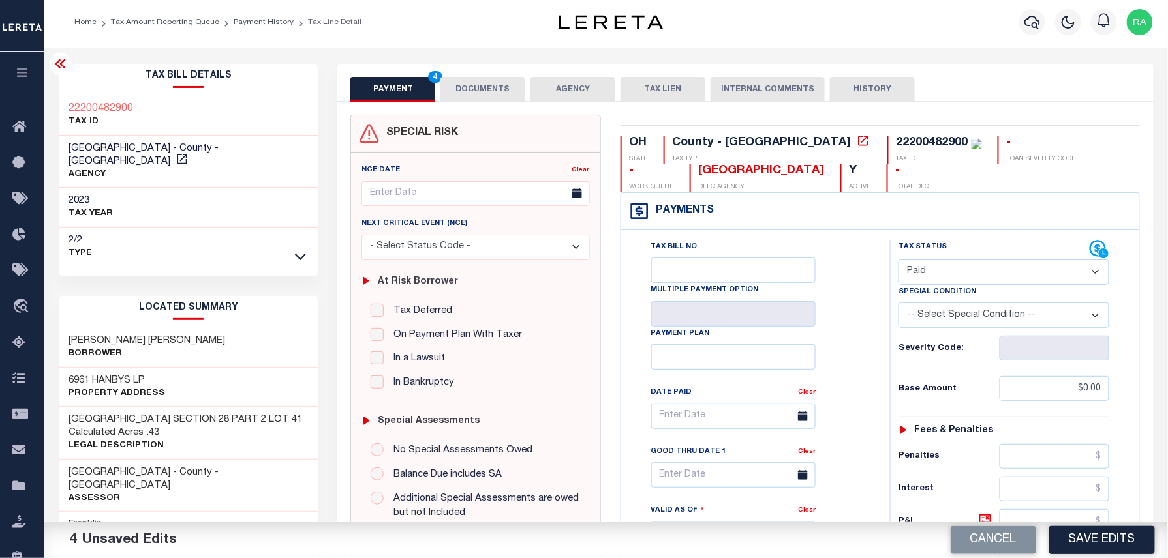
scroll to position [0, 0]
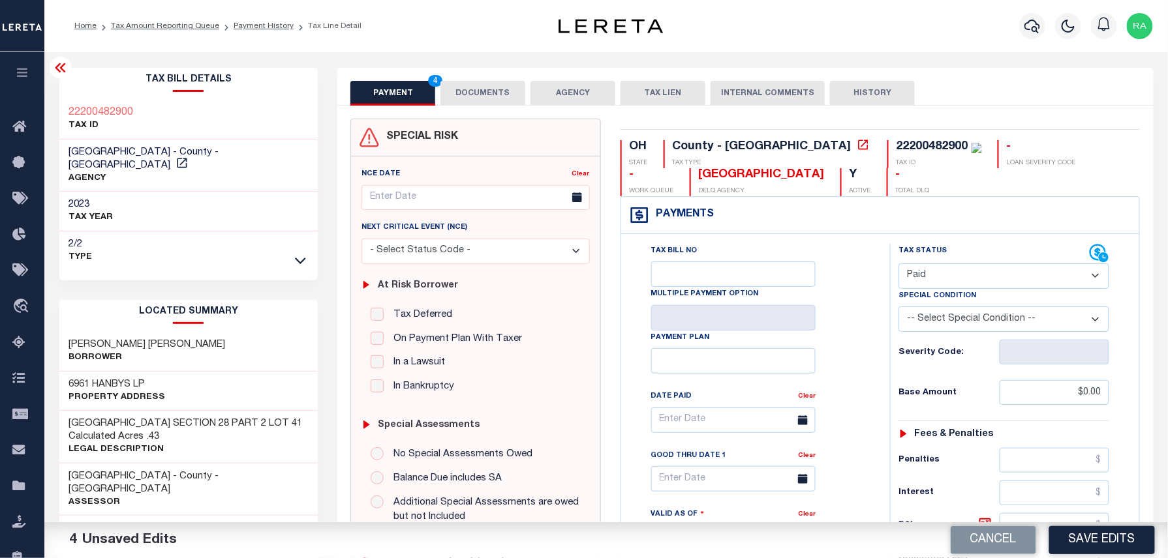
click at [477, 91] on button "DOCUMENTS" at bounding box center [482, 93] width 85 height 25
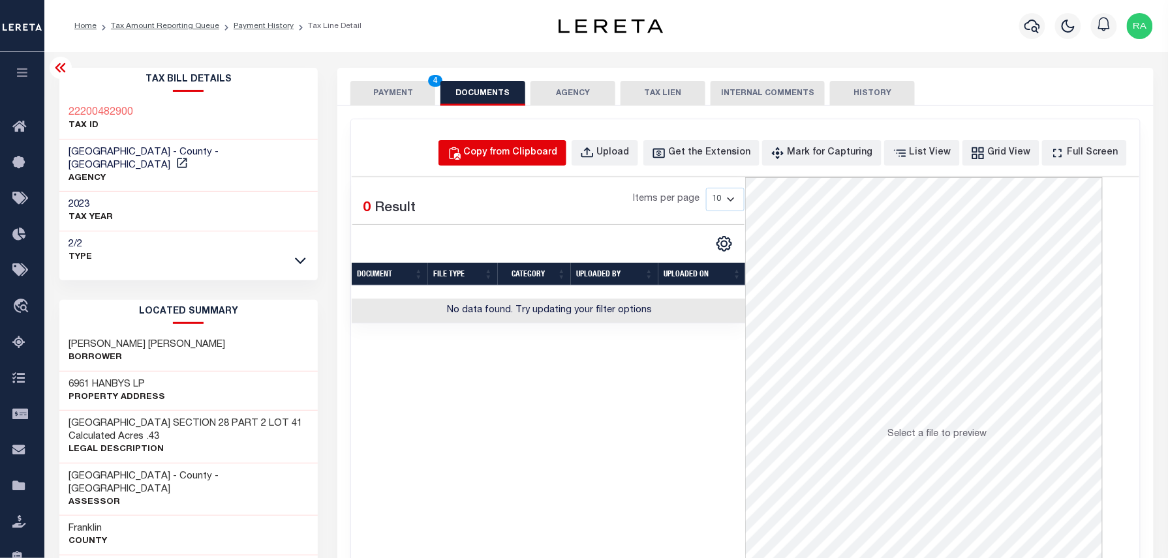
click at [549, 146] on div "Copy from Clipboard" at bounding box center [511, 153] width 94 height 14
select select "POP"
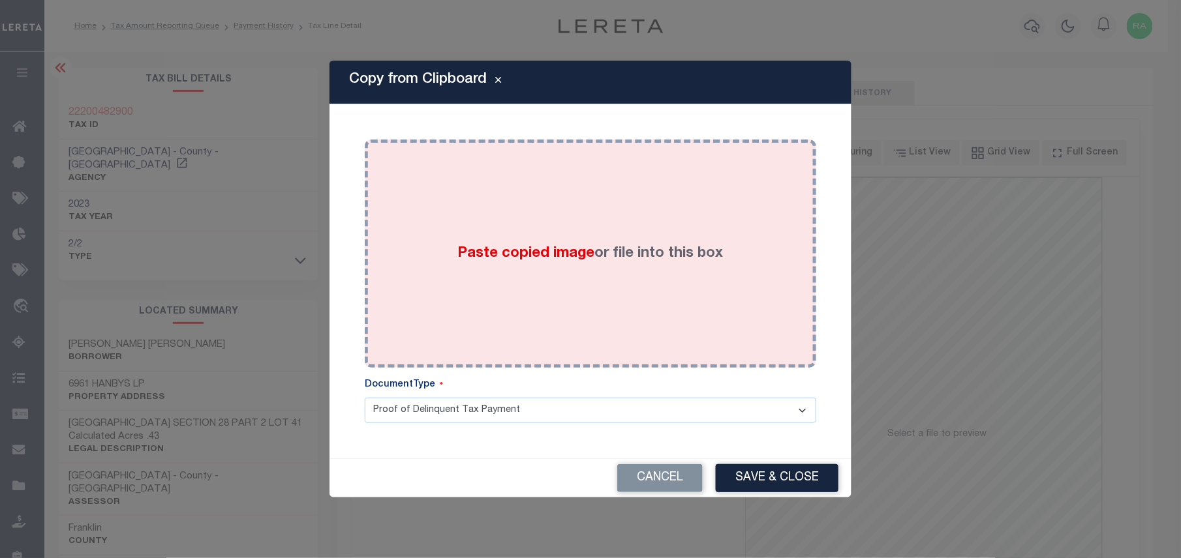
click at [665, 278] on div "Paste copied image or file into this box" at bounding box center [590, 253] width 432 height 209
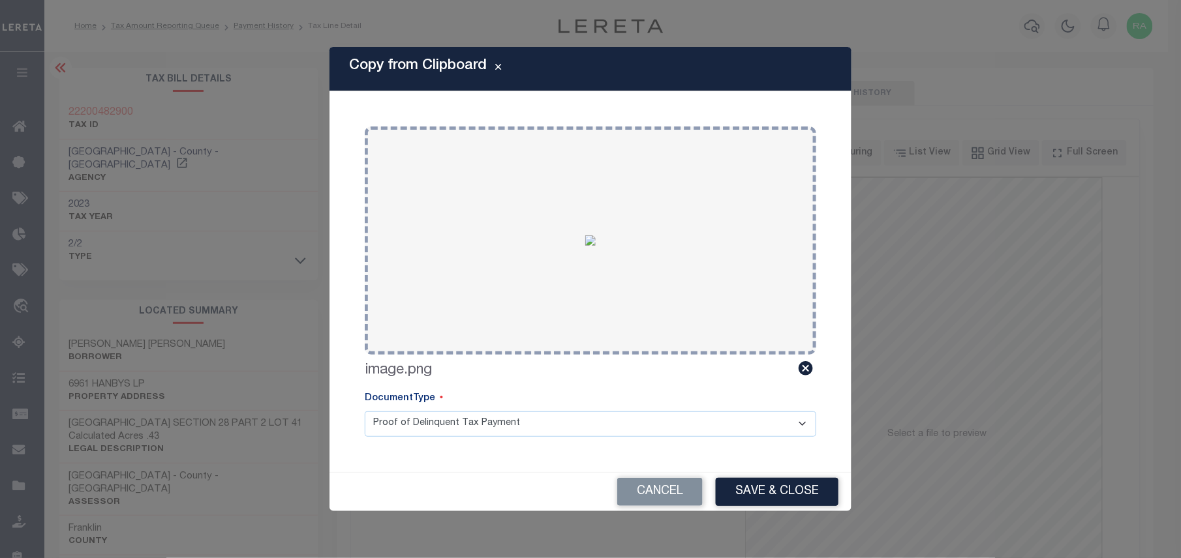
click at [742, 484] on button "Save & Close" at bounding box center [777, 492] width 123 height 28
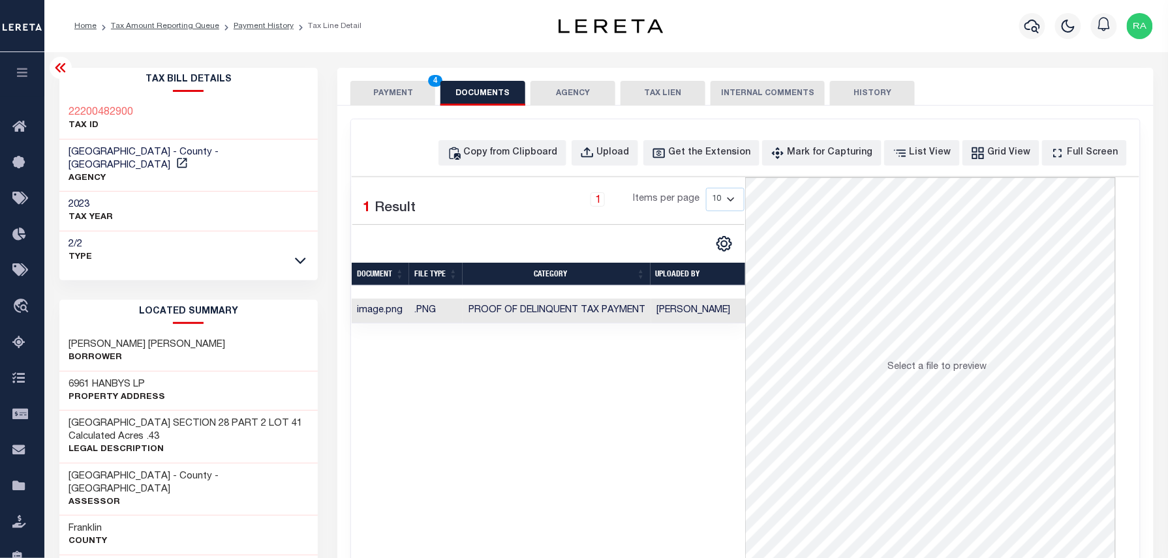
click at [406, 92] on button "PAYMENT 4" at bounding box center [392, 93] width 85 height 25
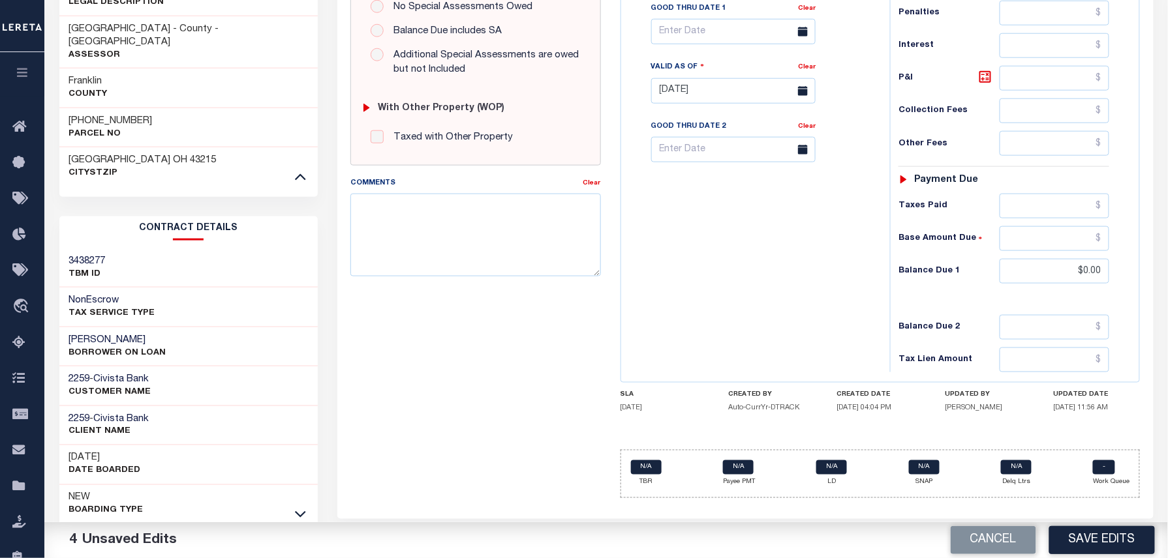
scroll to position [458, 0]
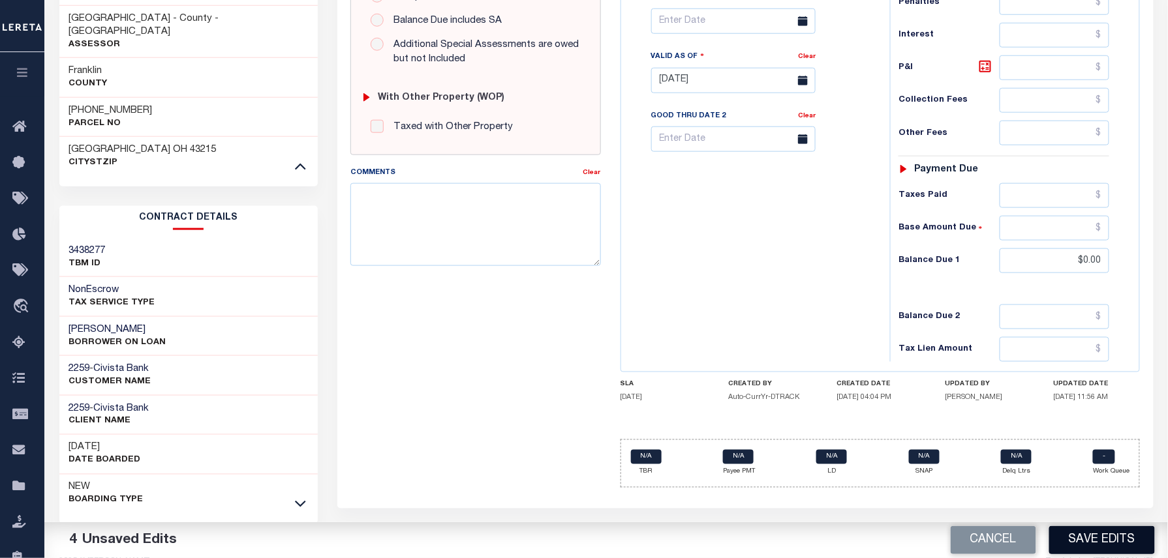
click at [1104, 541] on button "Save Edits" at bounding box center [1102, 540] width 106 height 28
checkbox input "false"
type input "$0"
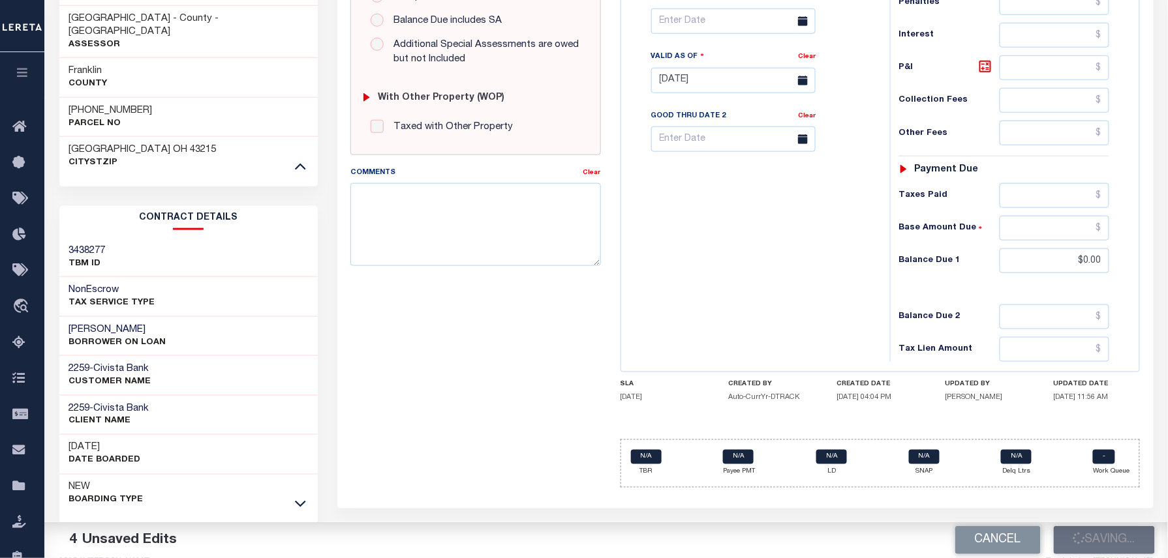
type input "$0"
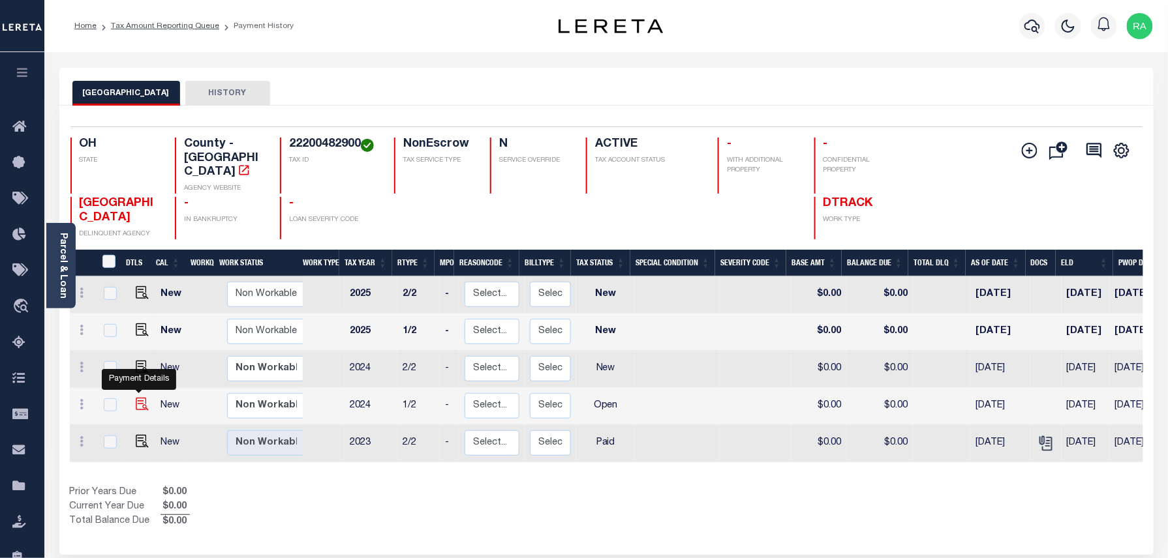
click at [144, 398] on img "" at bounding box center [142, 404] width 13 height 13
checkbox input "true"
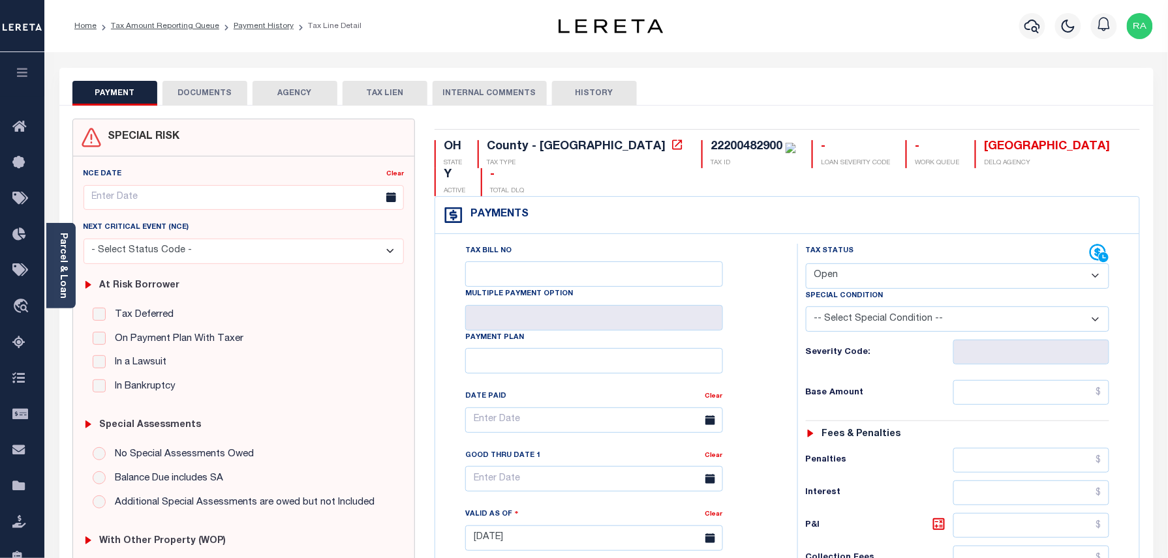
click at [848, 264] on select "- Select Status Code - Open Due/Unpaid Paid Incomplete No Tax Due Internal Refu…" at bounding box center [958, 276] width 304 height 25
select select "PYD"
click at [806, 264] on select "- Select Status Code - Open Due/Unpaid Paid Incomplete No Tax Due Internal Refu…" at bounding box center [958, 276] width 304 height 25
type input "[DATE]"
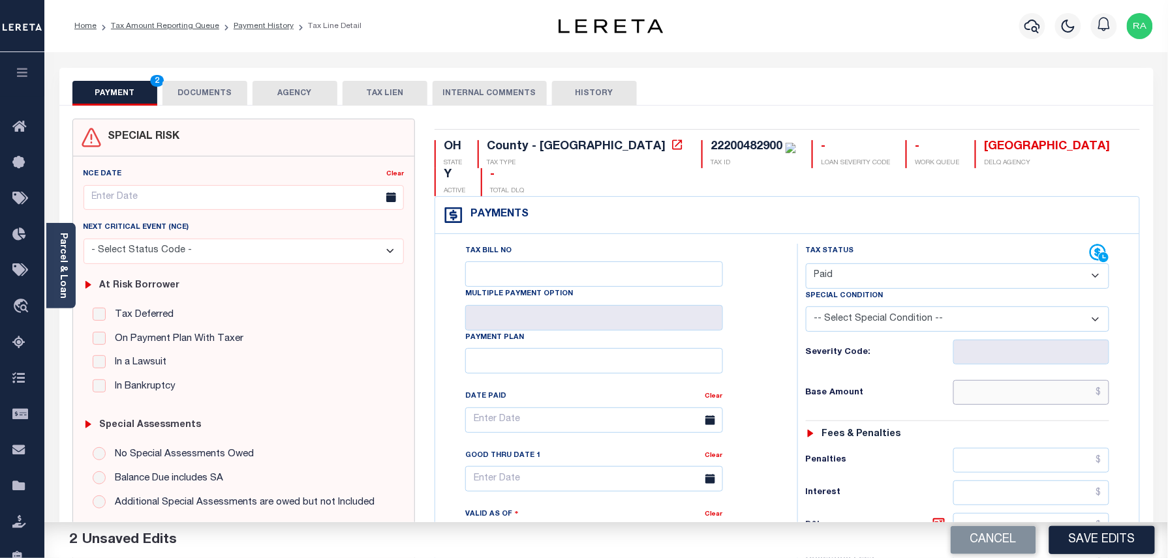
click at [1042, 380] on input "text" at bounding box center [1031, 392] width 157 height 25
click at [1134, 402] on div "Tax Status Status" at bounding box center [961, 532] width 349 height 576
click at [58, 244] on link "Parcel & Loan" at bounding box center [62, 266] width 9 height 66
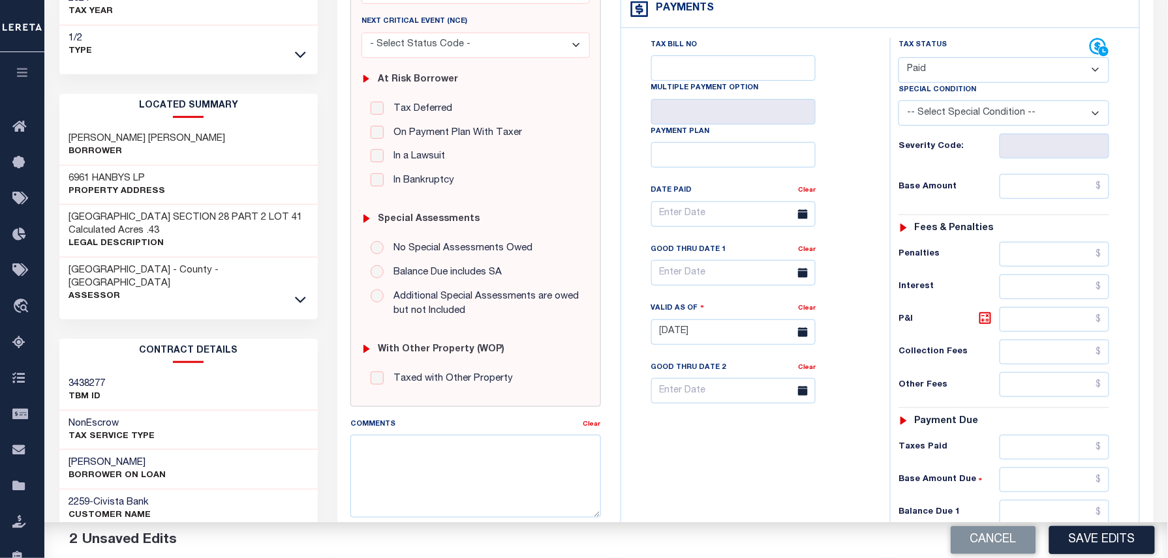
scroll to position [261, 0]
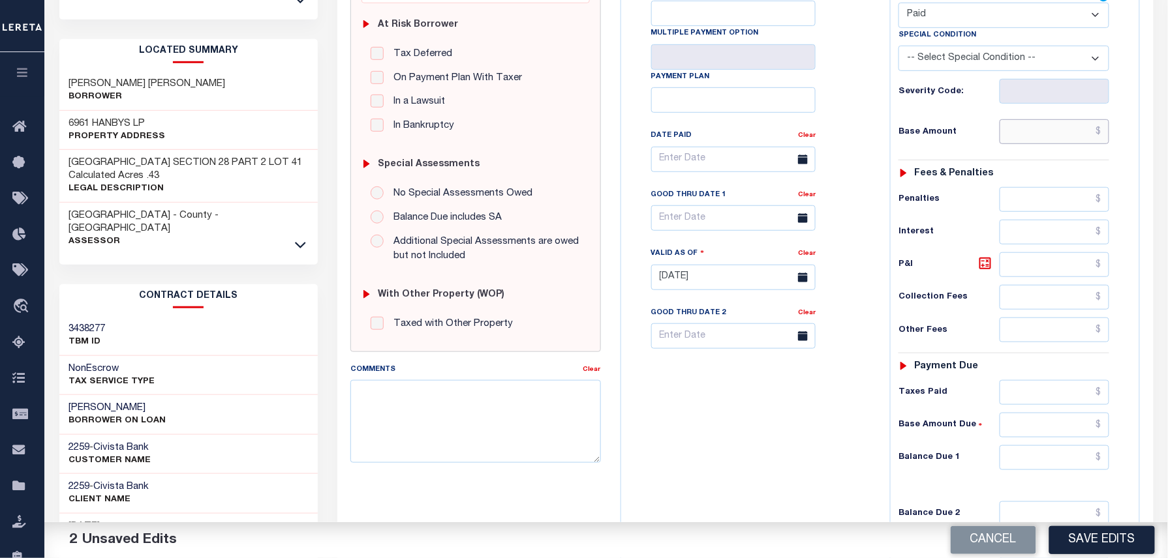
click at [1068, 144] on input "text" at bounding box center [1054, 131] width 110 height 25
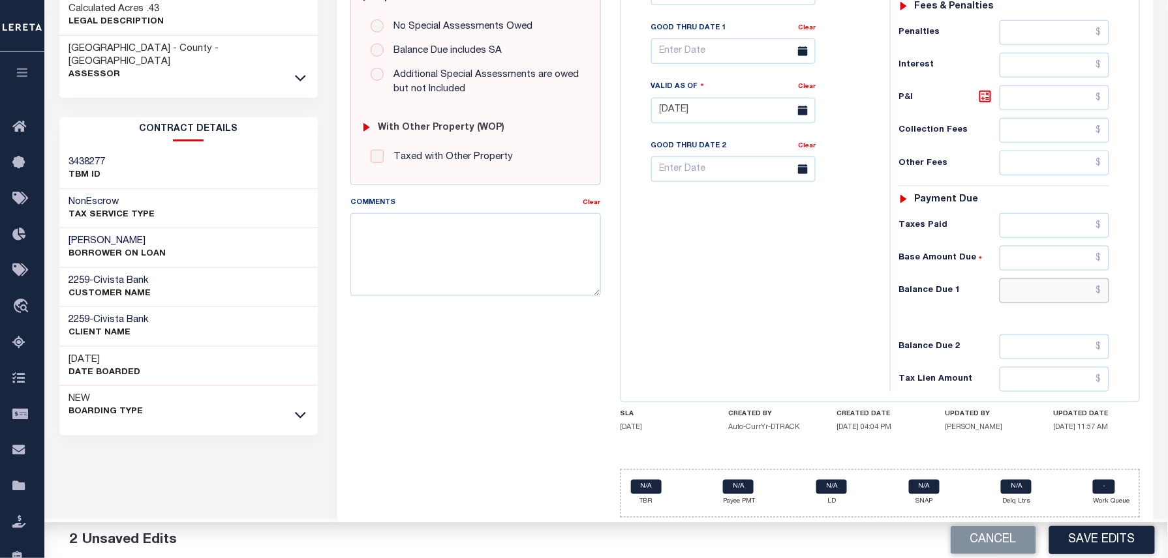
type input "$0.00"
drag, startPoint x: 1057, startPoint y: 287, endPoint x: 1078, endPoint y: 294, distance: 22.5
click at [1057, 288] on input "text" at bounding box center [1054, 291] width 110 height 25
type input "$0.00"
drag, startPoint x: 1132, startPoint y: 301, endPoint x: 1067, endPoint y: 259, distance: 77.8
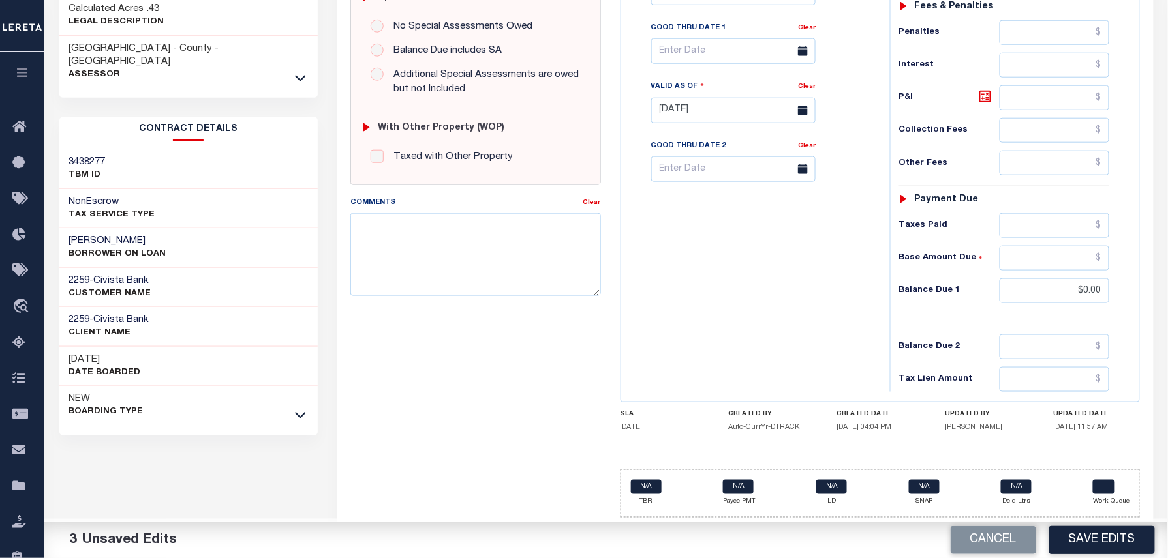
click at [1132, 301] on div "Tax Status Status" at bounding box center [1008, 104] width 256 height 576
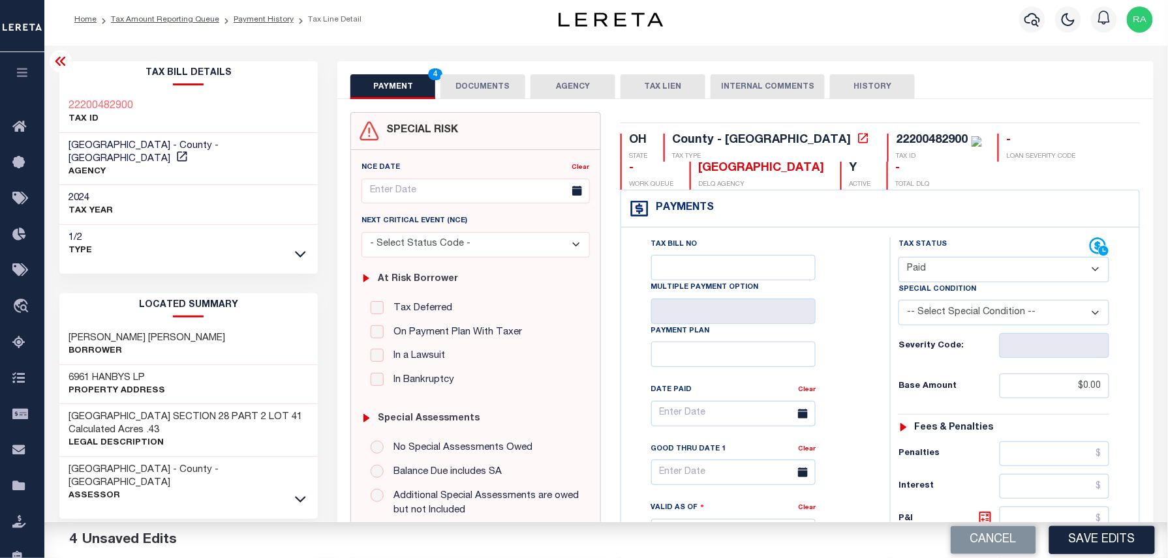
scroll to position [0, 0]
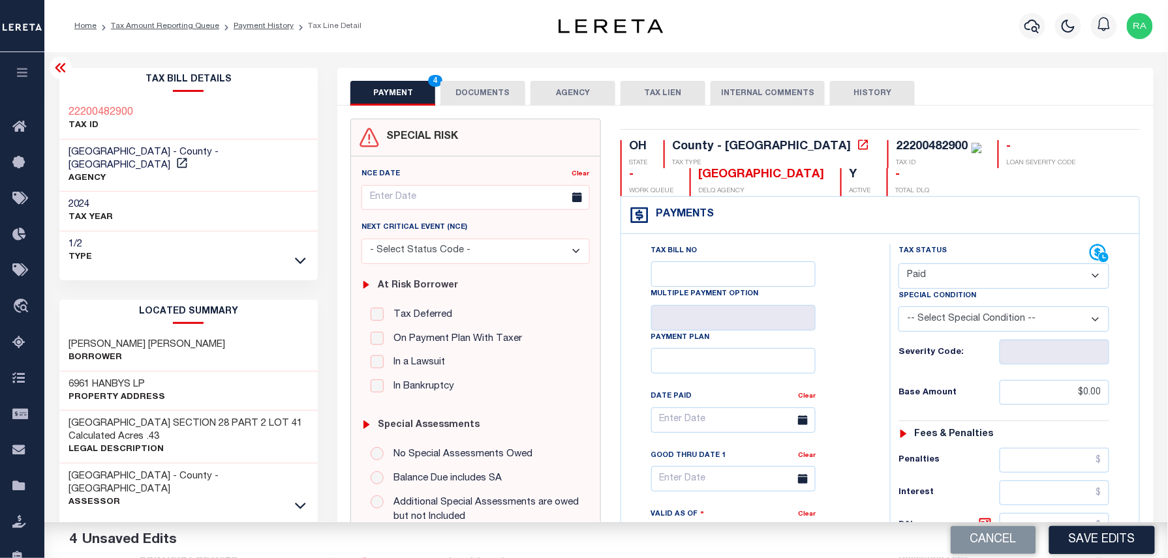
click at [487, 97] on button "DOCUMENTS" at bounding box center [482, 93] width 85 height 25
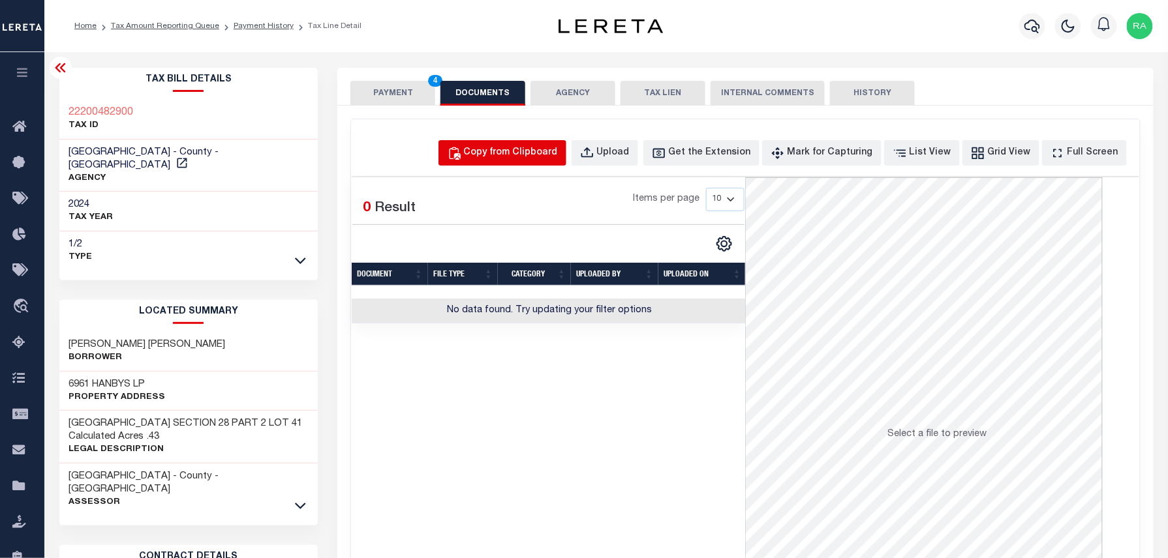
click at [506, 149] on div "Copy from Clipboard" at bounding box center [511, 153] width 94 height 14
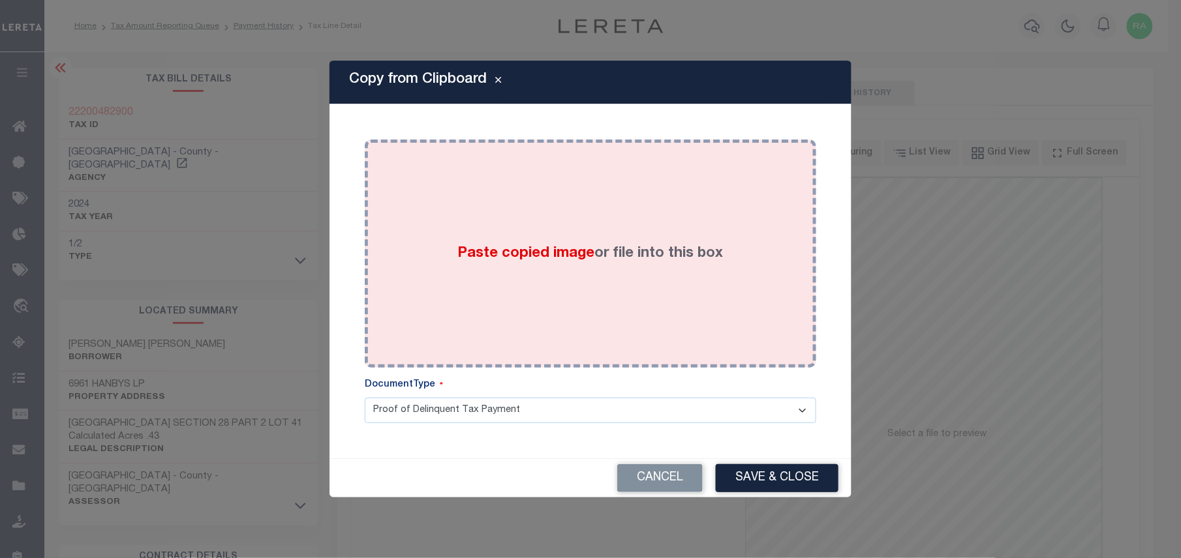
click at [677, 248] on label "Paste copied image or file into this box" at bounding box center [590, 254] width 265 height 22
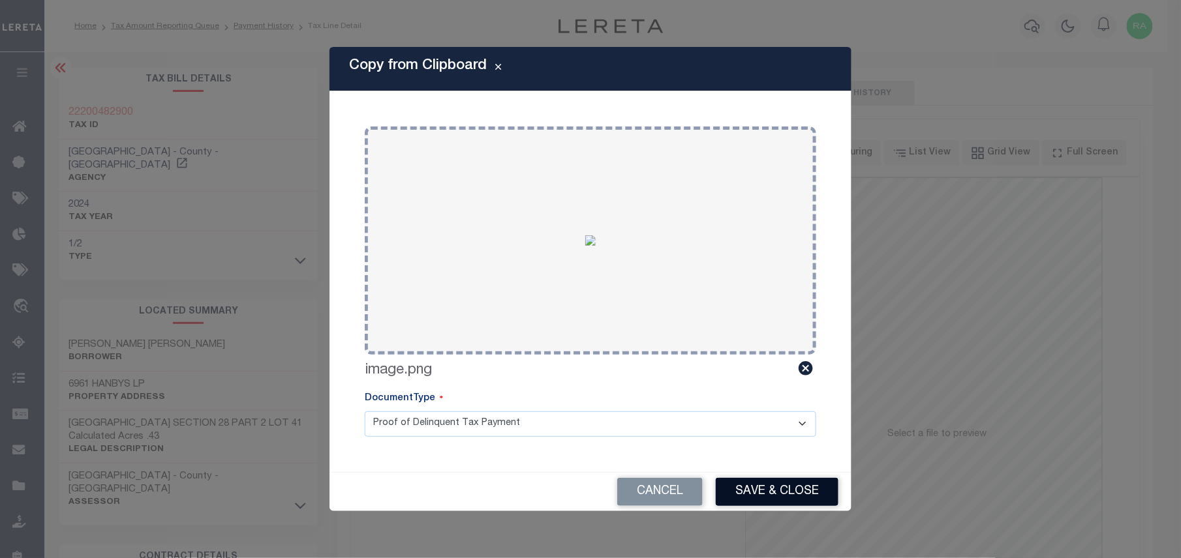
click at [778, 492] on button "Save & Close" at bounding box center [777, 492] width 123 height 28
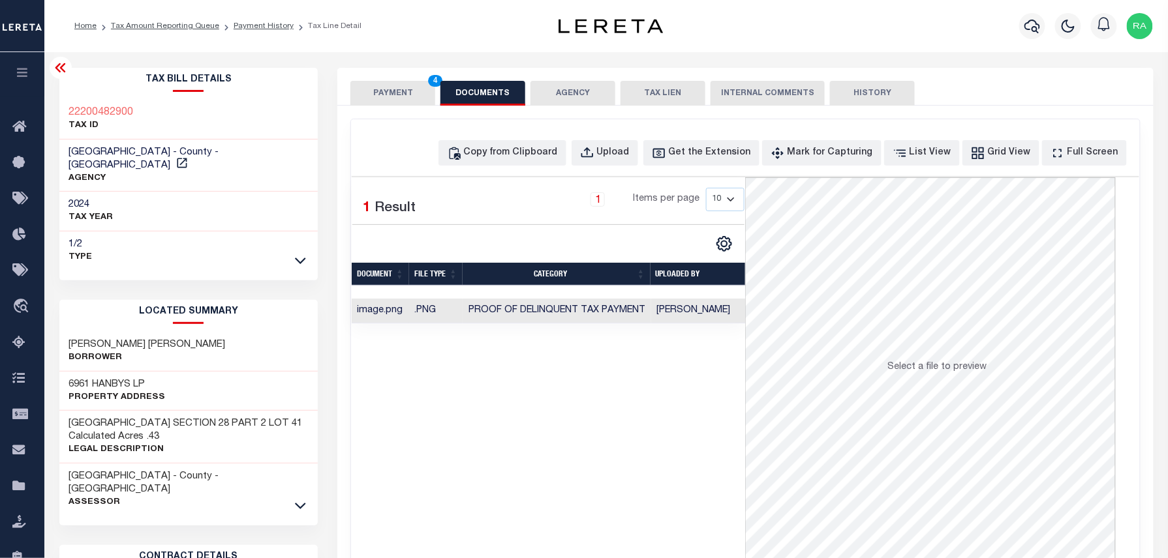
click at [407, 89] on button "PAYMENT 4" at bounding box center [392, 93] width 85 height 25
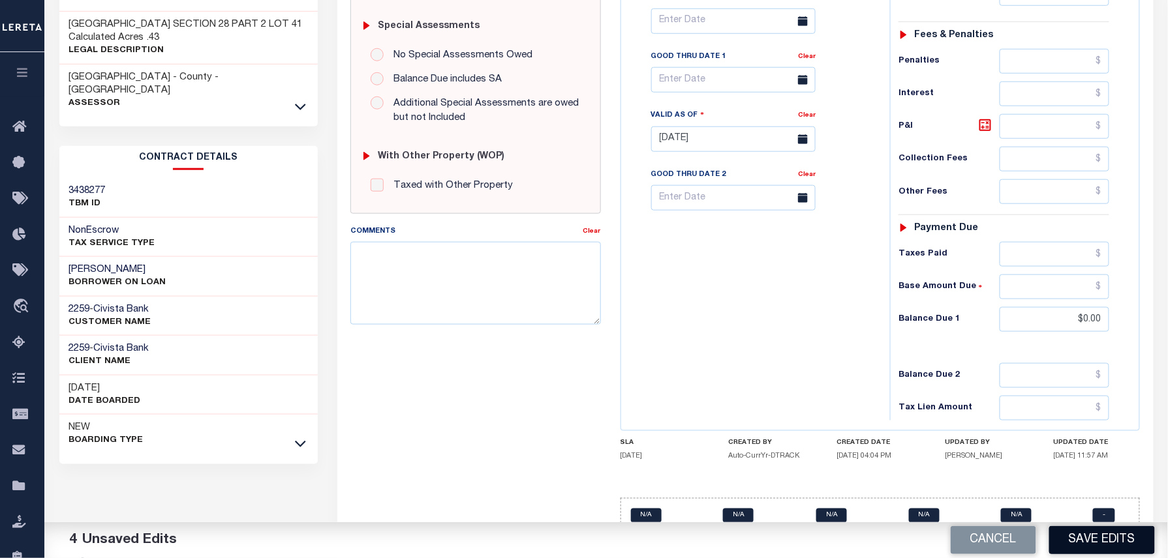
scroll to position [434, 0]
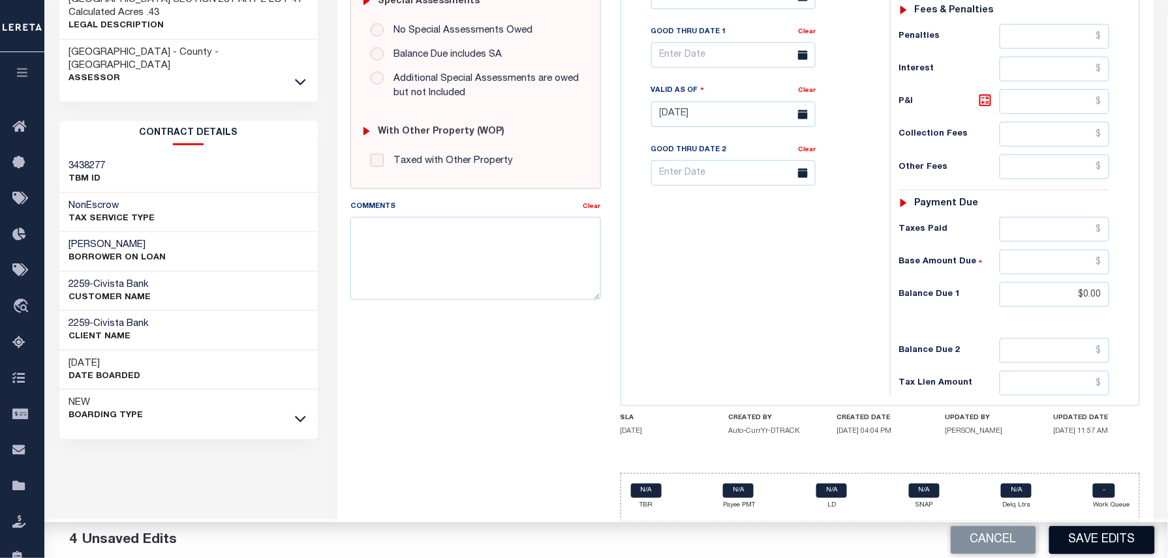
click at [1119, 532] on button "Save Edits" at bounding box center [1102, 540] width 106 height 28
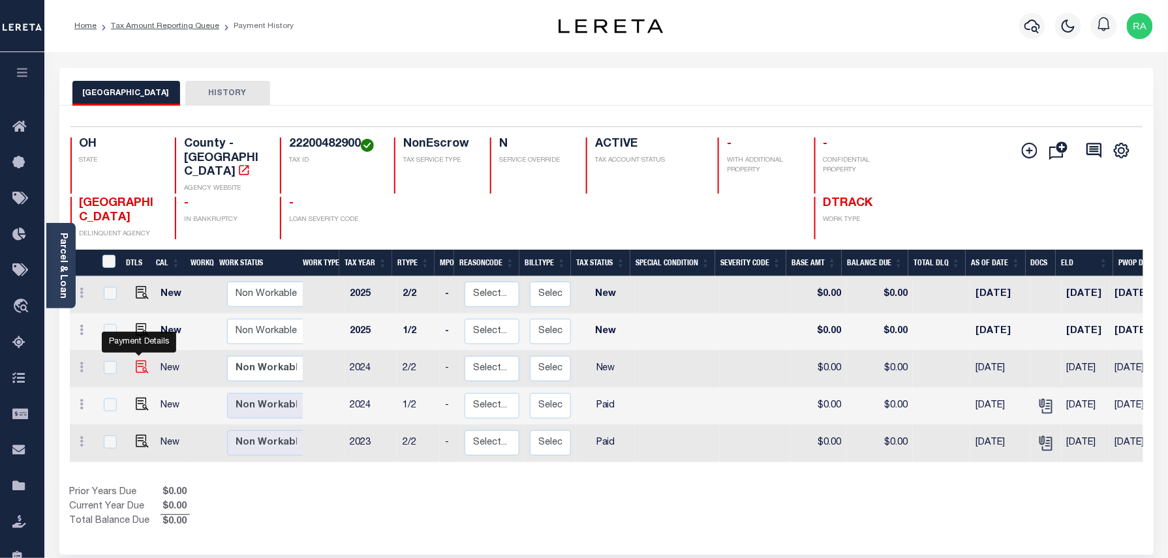
click at [139, 361] on img "" at bounding box center [142, 367] width 13 height 13
checkbox input "true"
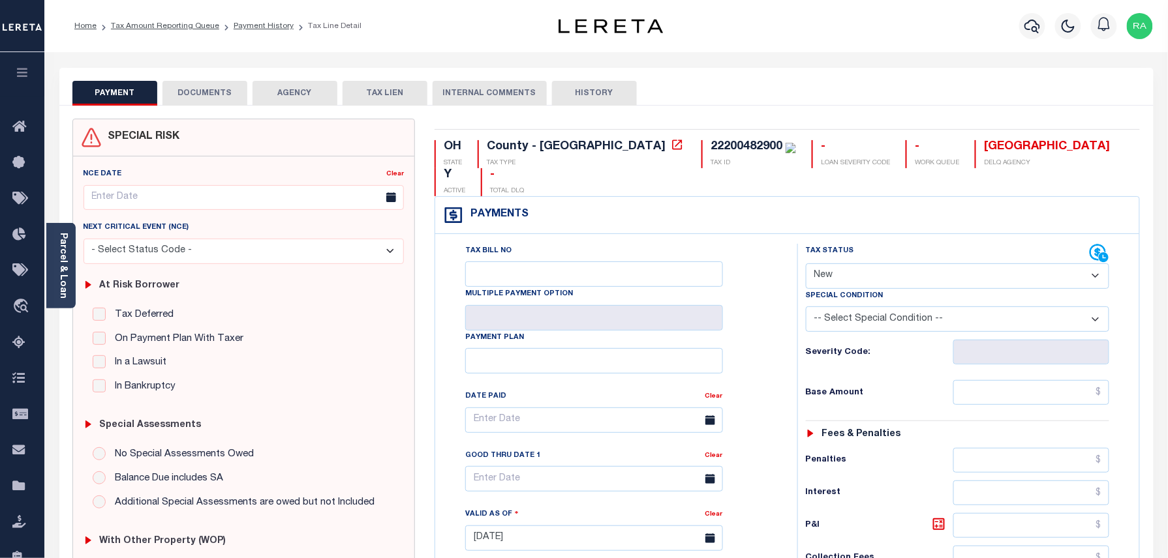
click at [892, 264] on select "- Select Status Code - Open Due/Unpaid Paid Incomplete No Tax Due Internal Refu…" at bounding box center [958, 276] width 304 height 25
select select "PYD"
click at [806, 264] on select "- Select Status Code - Open Due/Unpaid Paid Incomplete No Tax Due Internal Refu…" at bounding box center [958, 276] width 304 height 25
type input "[DATE]"
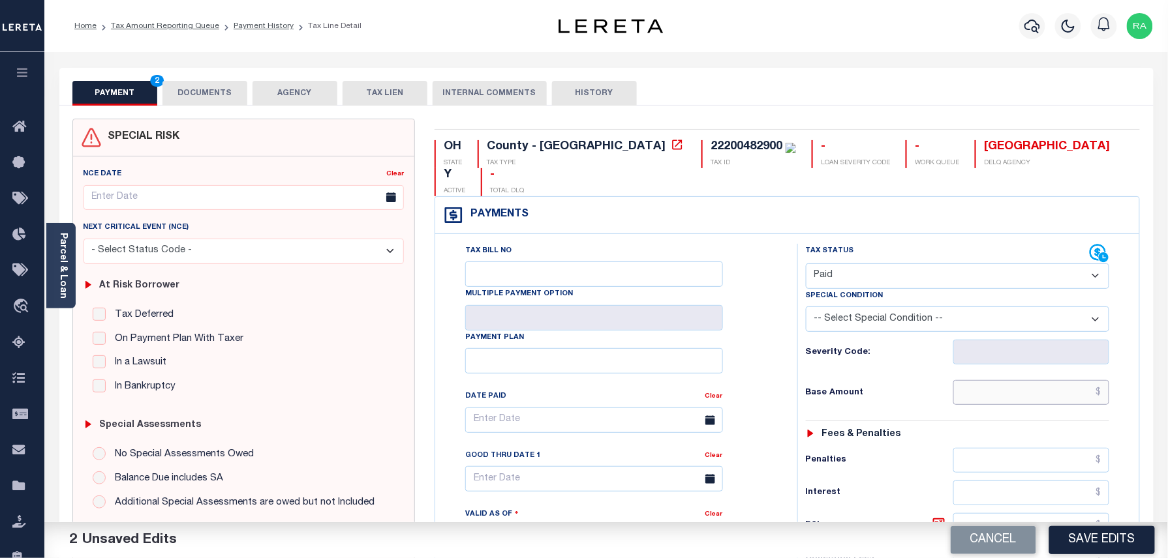
click at [990, 380] on input "text" at bounding box center [1031, 392] width 157 height 25
type input "$0.00"
click at [1091, 391] on div "Tax Status Status - Select Status Code -" at bounding box center [961, 532] width 329 height 576
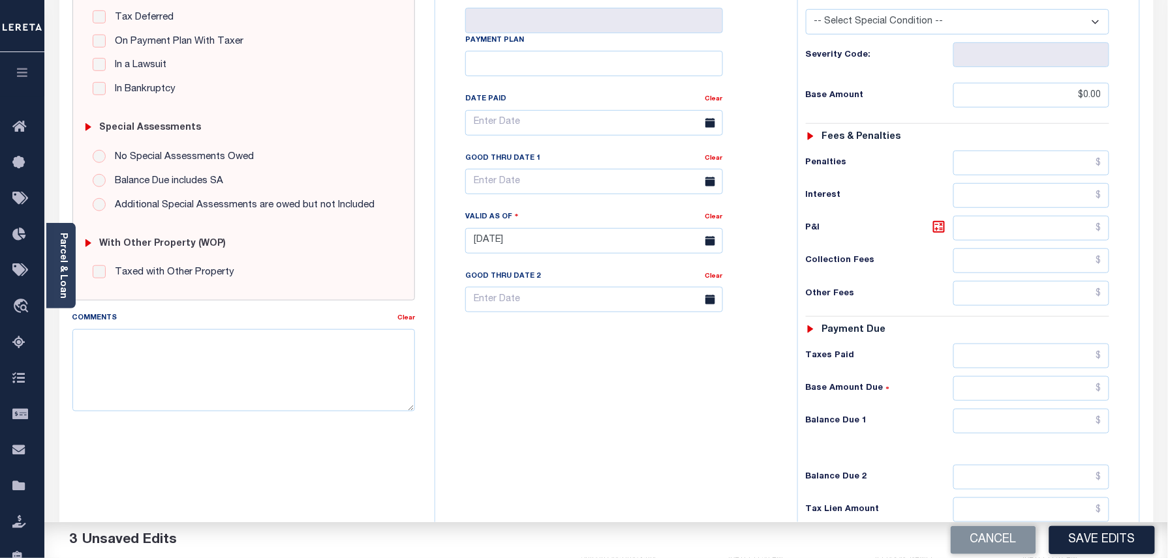
scroll to position [348, 0]
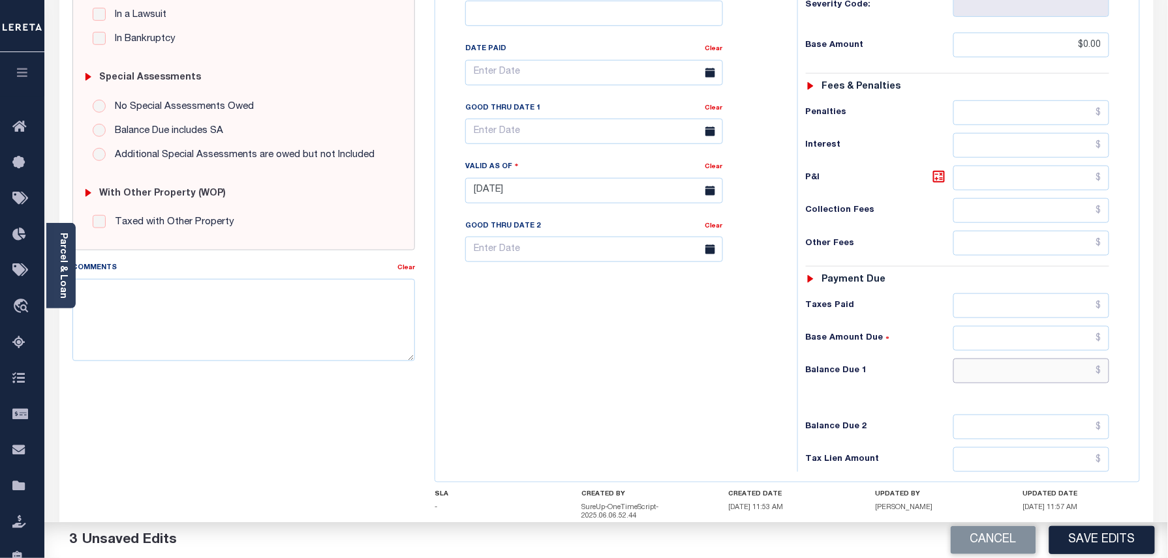
click at [1044, 359] on input "text" at bounding box center [1031, 371] width 157 height 25
type input "$0.00"
drag, startPoint x: 1113, startPoint y: 347, endPoint x: 1127, endPoint y: 316, distance: 34.4
click at [1113, 347] on div "Tax Status Status - Select Status Code -" at bounding box center [961, 184] width 329 height 576
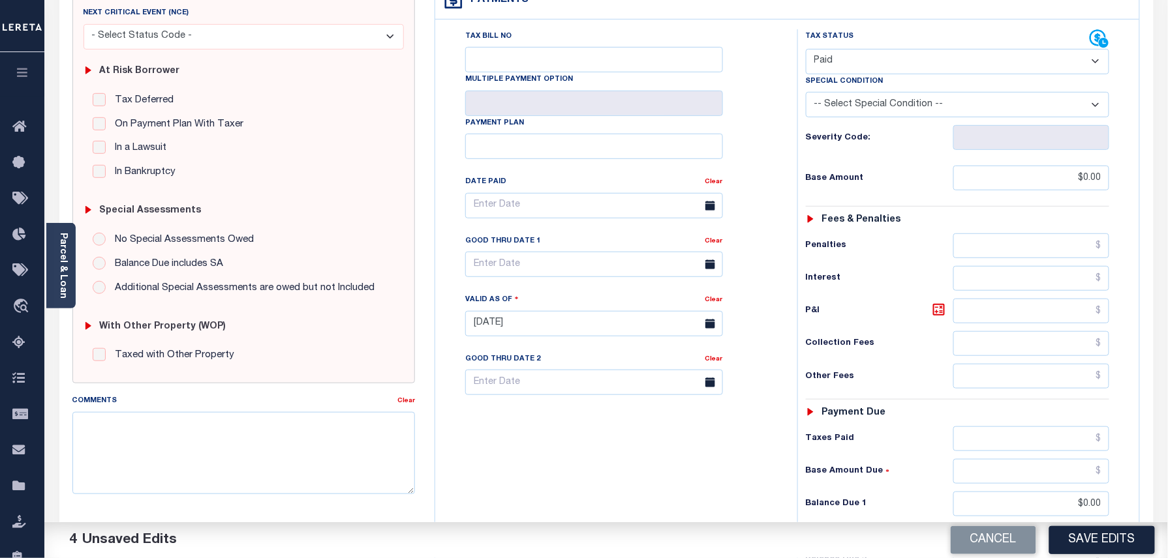
scroll to position [0, 0]
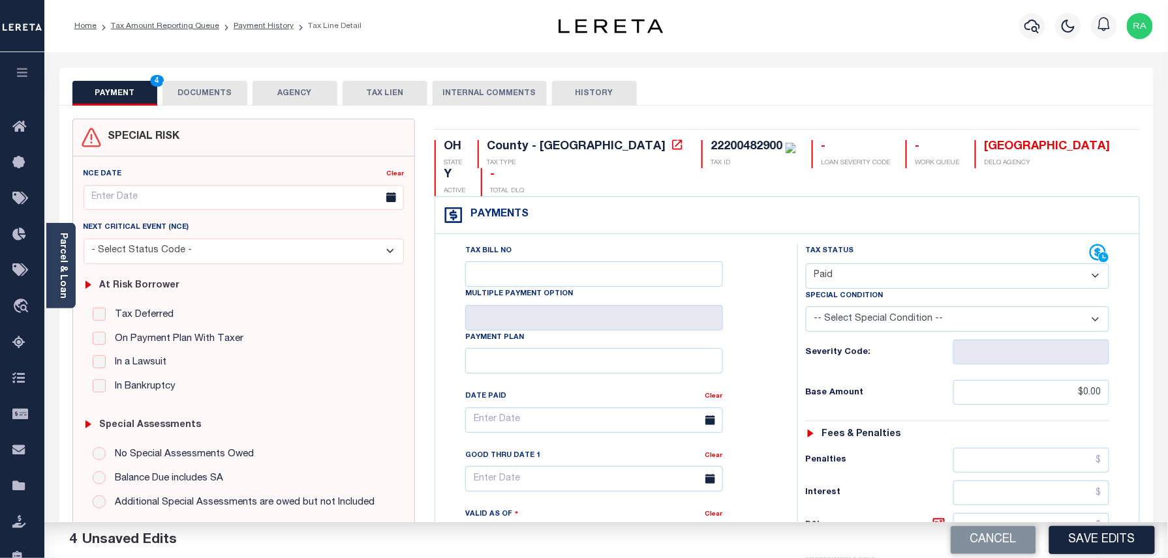
click at [235, 95] on button "DOCUMENTS" at bounding box center [204, 93] width 85 height 25
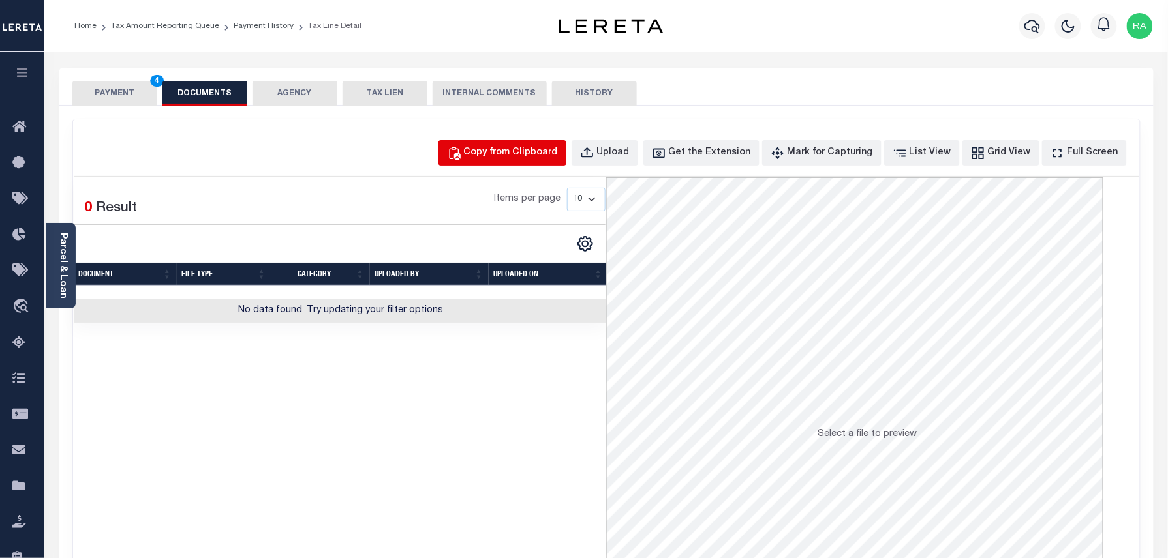
click at [517, 155] on div "Copy from Clipboard" at bounding box center [511, 153] width 94 height 14
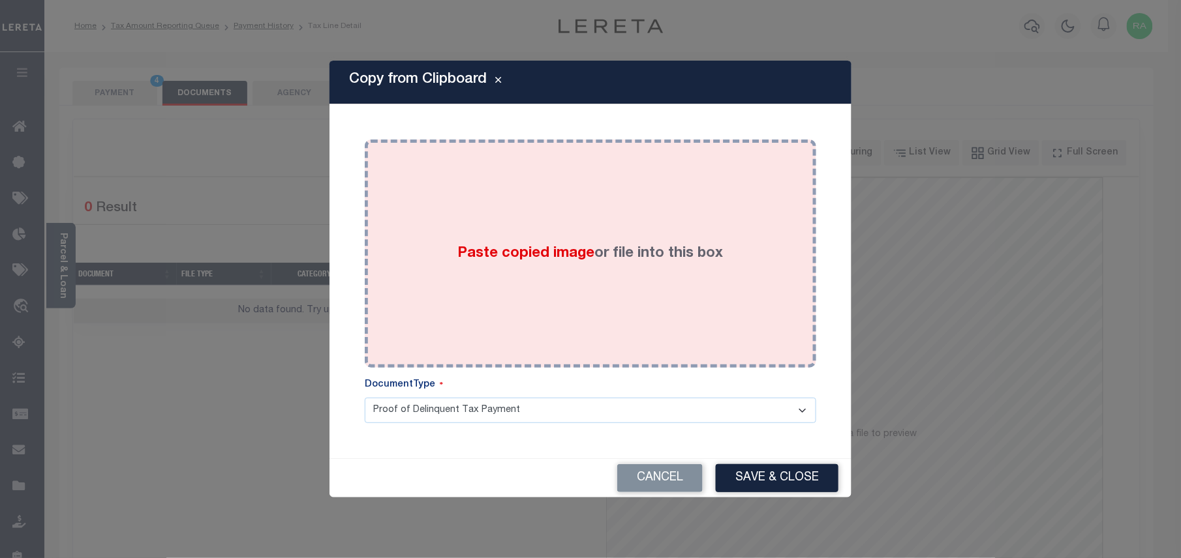
click at [595, 275] on div "Paste copied image or file into this box" at bounding box center [590, 253] width 432 height 209
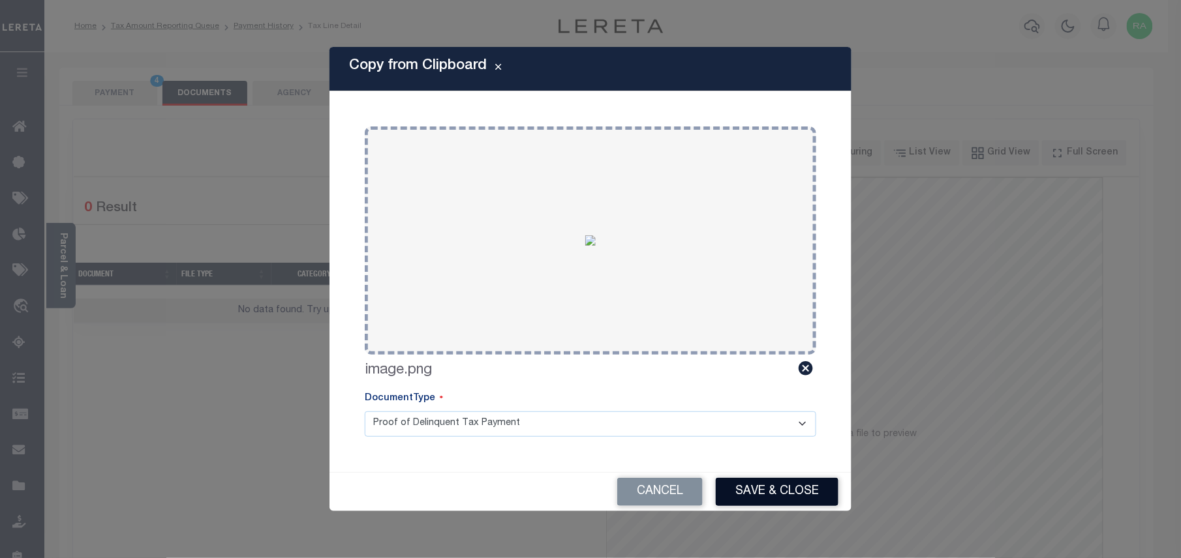
click at [752, 499] on button "Save & Close" at bounding box center [777, 492] width 123 height 28
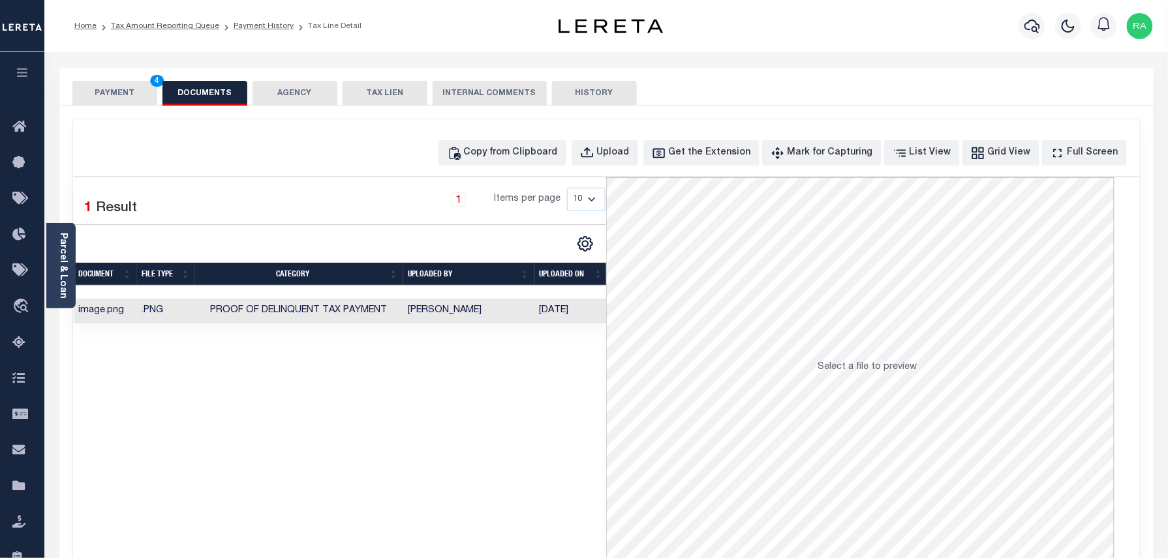
click at [118, 86] on button "PAYMENT 4" at bounding box center [114, 93] width 85 height 25
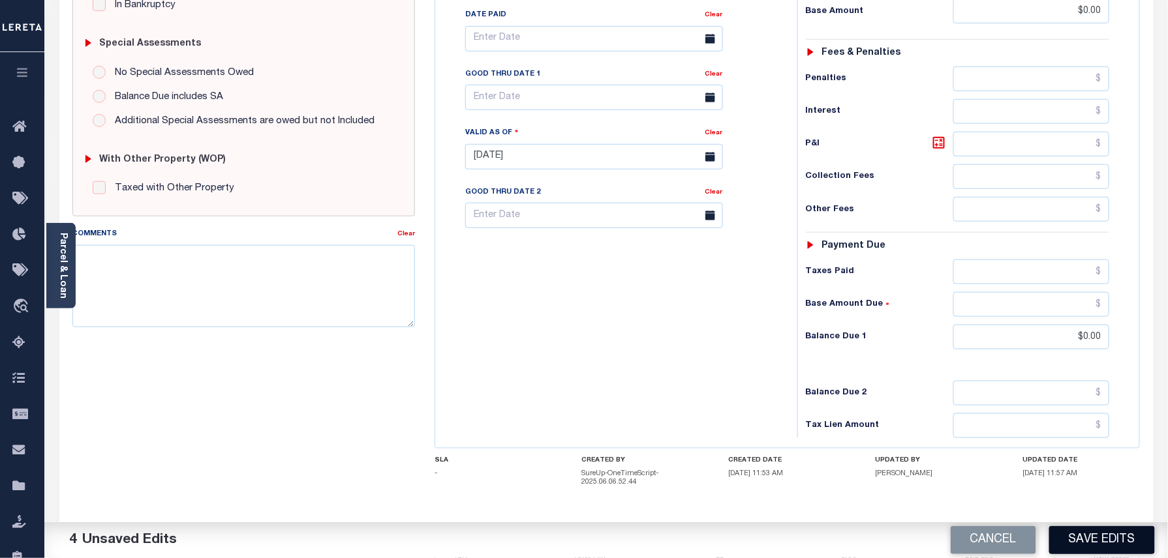
scroll to position [415, 0]
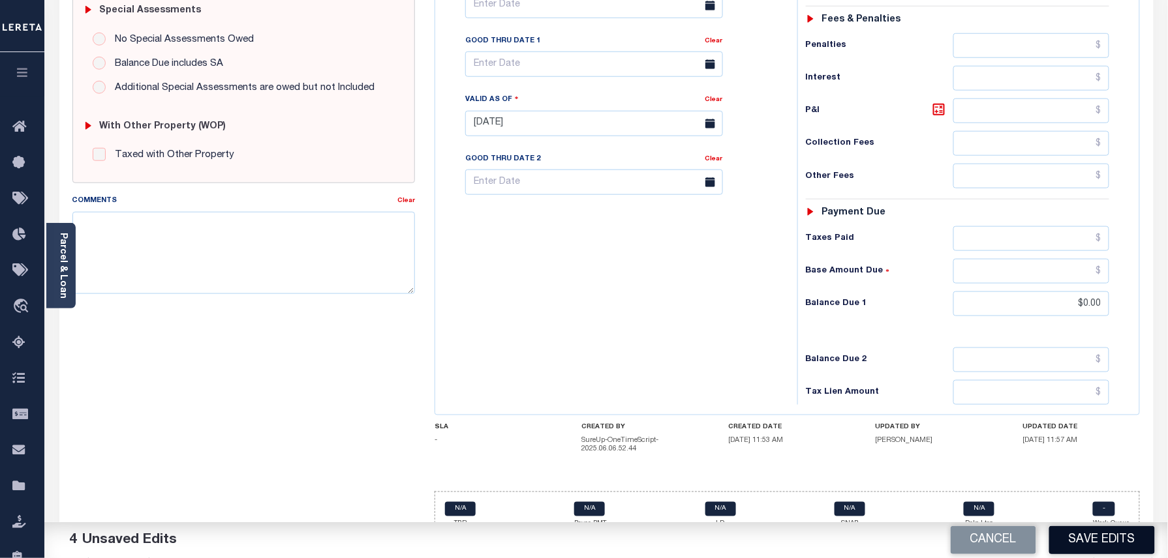
click at [1085, 536] on button "Save Edits" at bounding box center [1102, 540] width 106 height 28
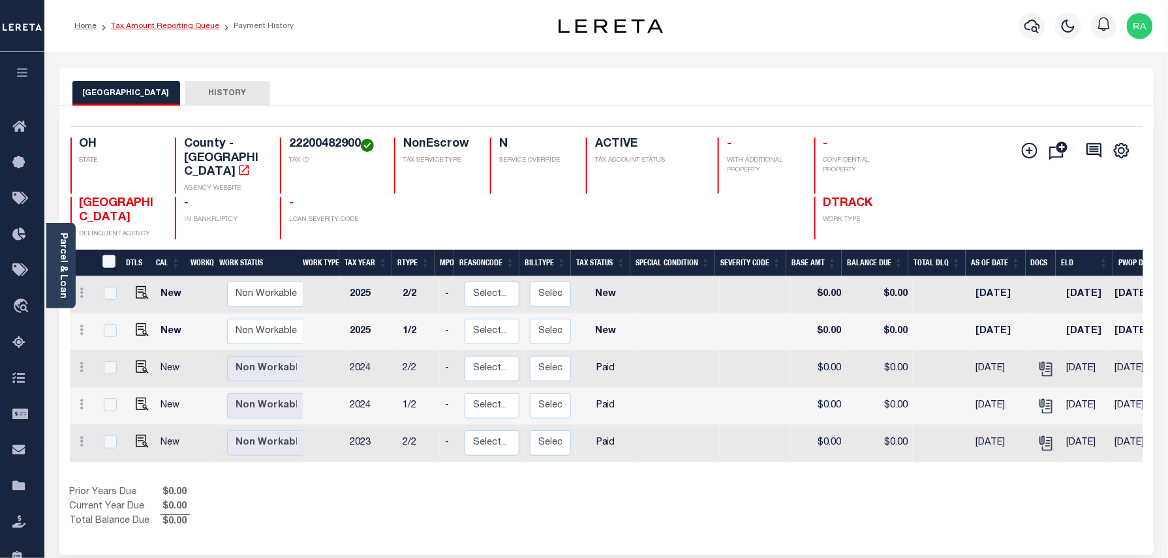
click at [175, 27] on link "Tax Amount Reporting Queue" at bounding box center [165, 26] width 108 height 8
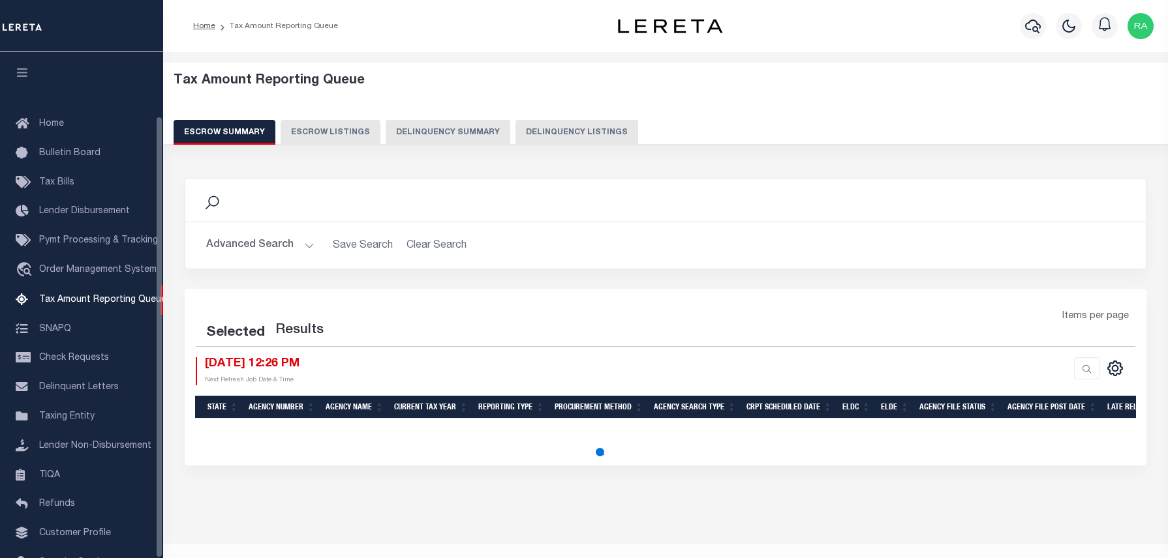
select select "100"
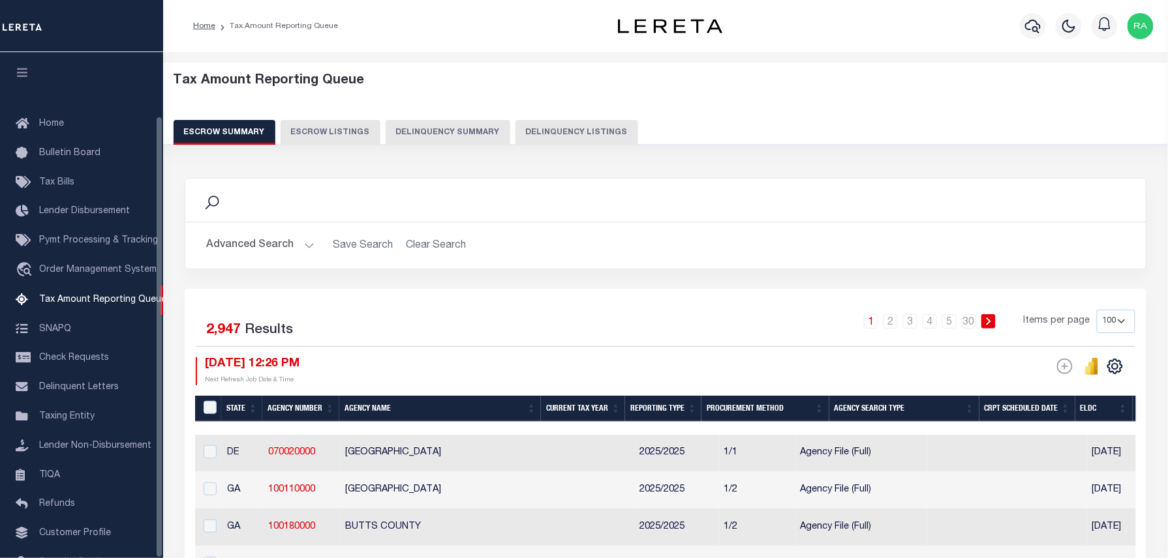
click at [567, 137] on button "Delinquency Listings" at bounding box center [576, 132] width 123 height 25
select select "100"
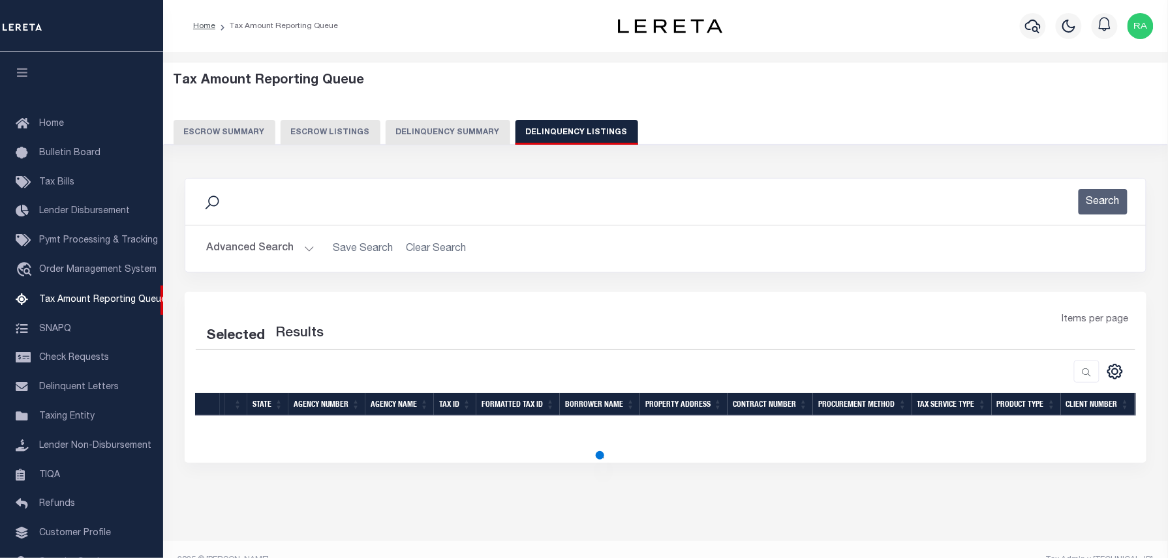
scroll to position [73, 0]
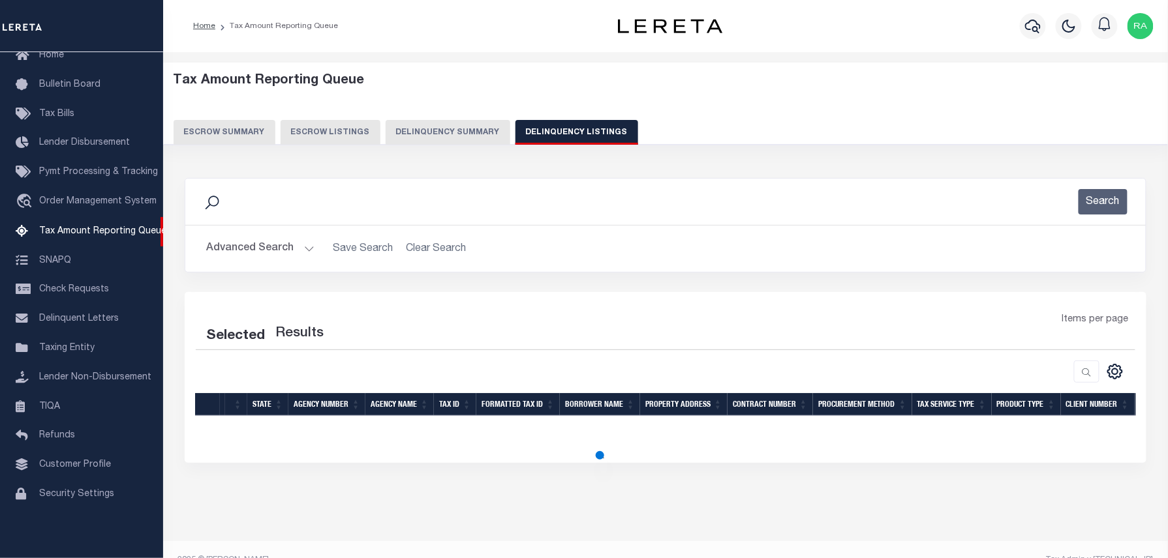
select select "100"
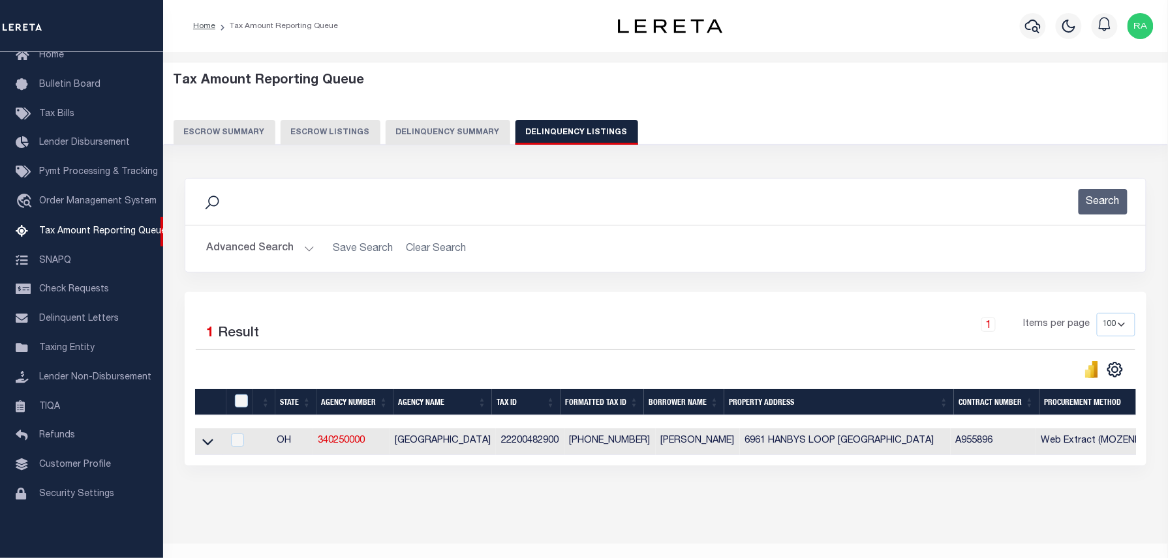
click at [301, 243] on button "Advanced Search" at bounding box center [260, 248] width 108 height 25
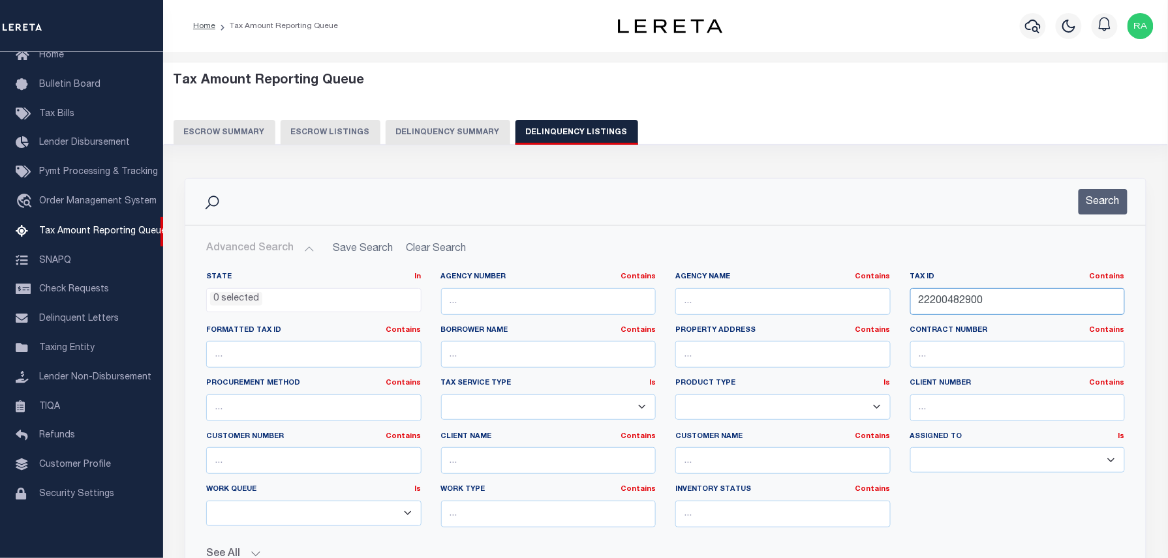
click at [979, 301] on input "22200482900" at bounding box center [1017, 301] width 215 height 27
type input "V"
paste input "22200499400"
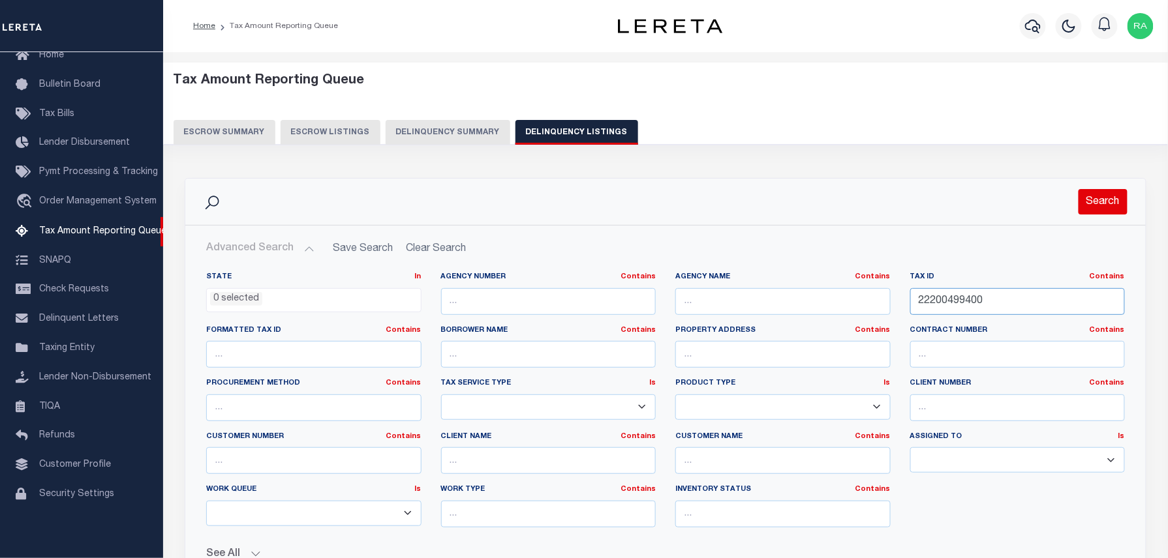
type input "22200499400"
click at [1095, 198] on button "Search" at bounding box center [1102, 201] width 49 height 25
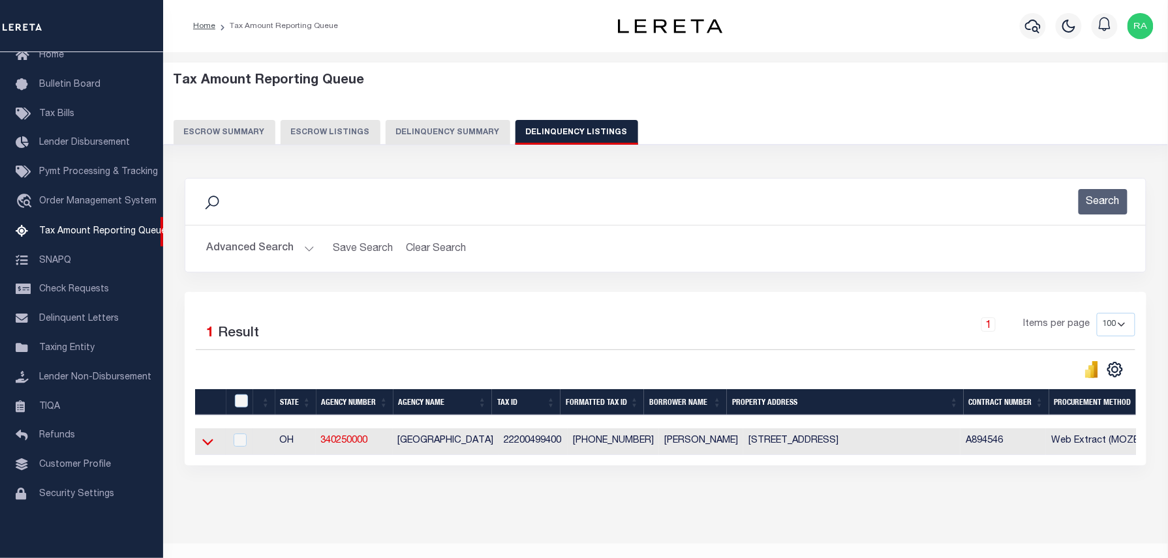
click at [204, 446] on icon at bounding box center [207, 442] width 11 height 14
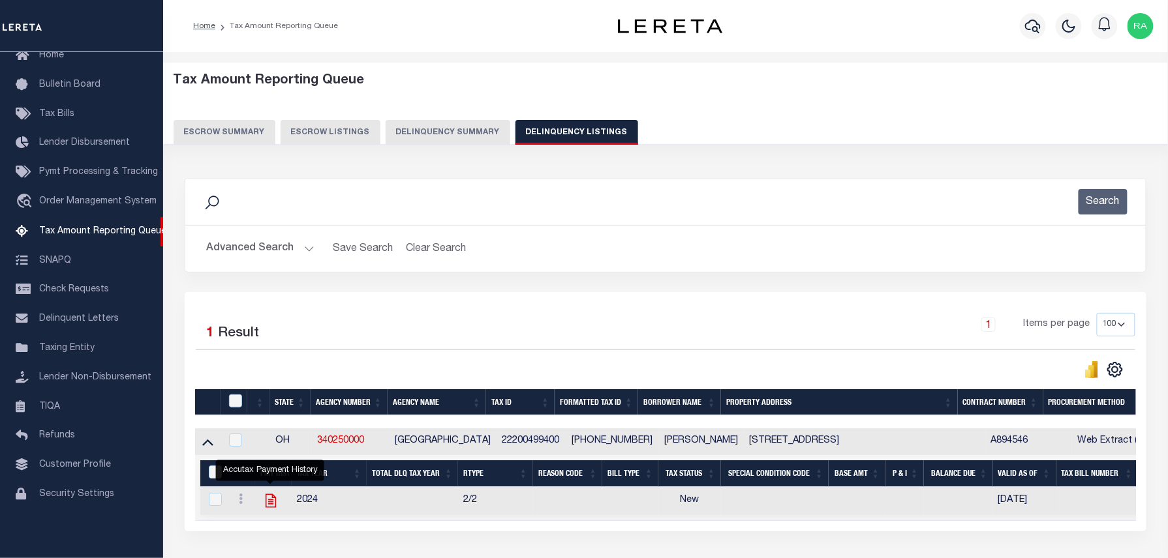
click at [262, 498] on icon "" at bounding box center [270, 500] width 17 height 17
checkbox input "true"
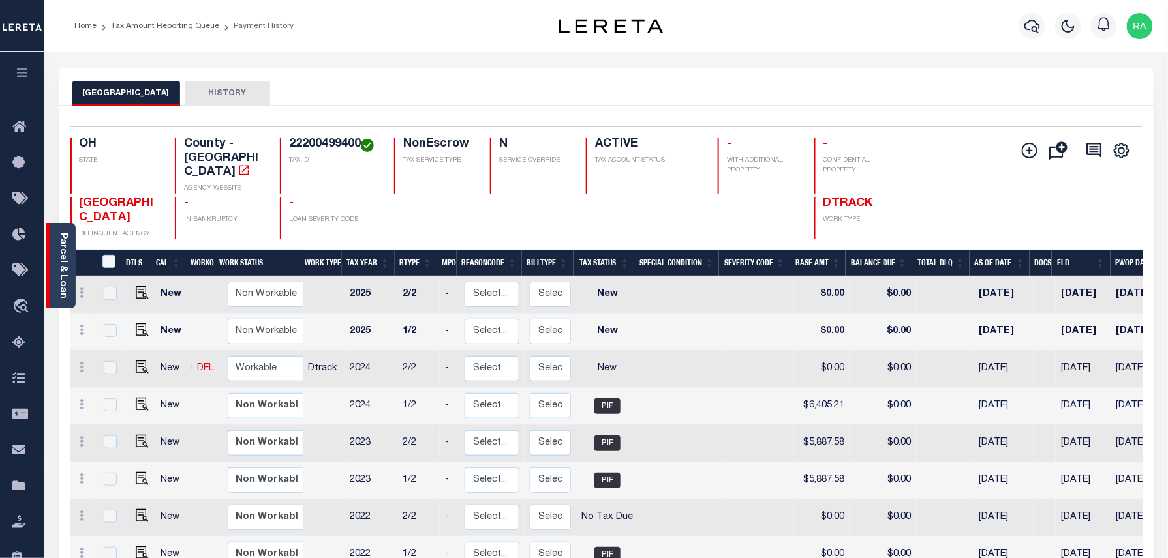
click at [58, 277] on link "Parcel & Loan" at bounding box center [62, 266] width 9 height 66
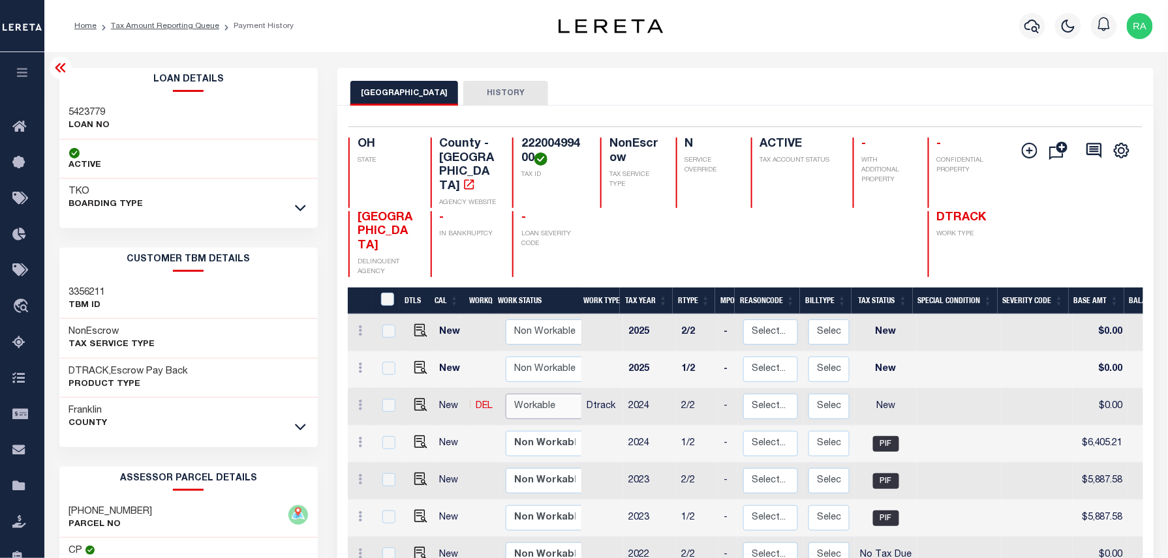
click at [554, 394] on select "Non Workable Workable" at bounding box center [545, 406] width 78 height 25
checkbox input "true"
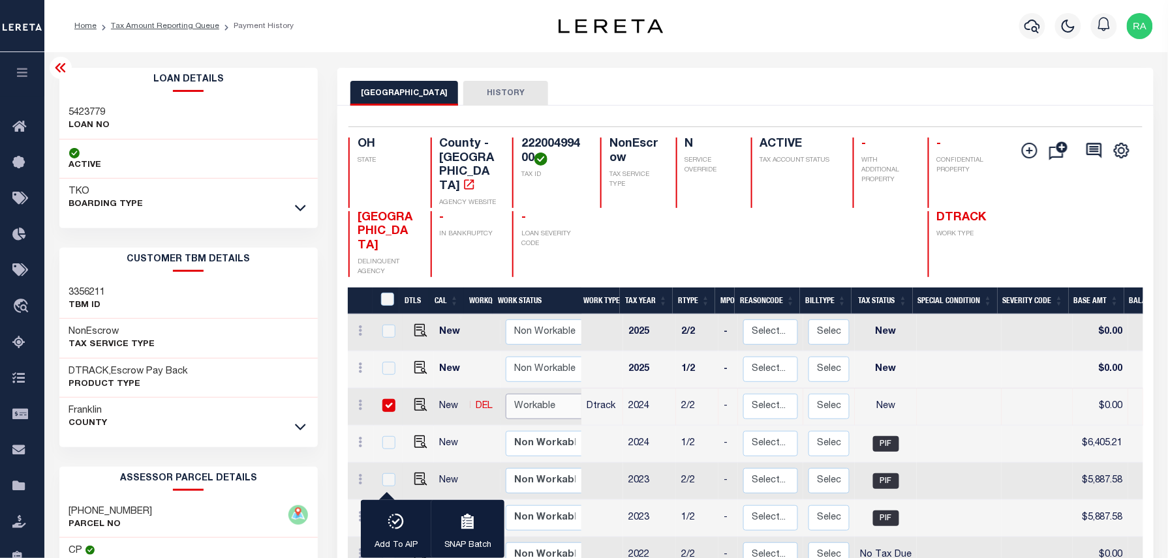
select select "true"
click at [506, 394] on select "Non Workable Workable" at bounding box center [545, 406] width 78 height 25
checkbox input "false"
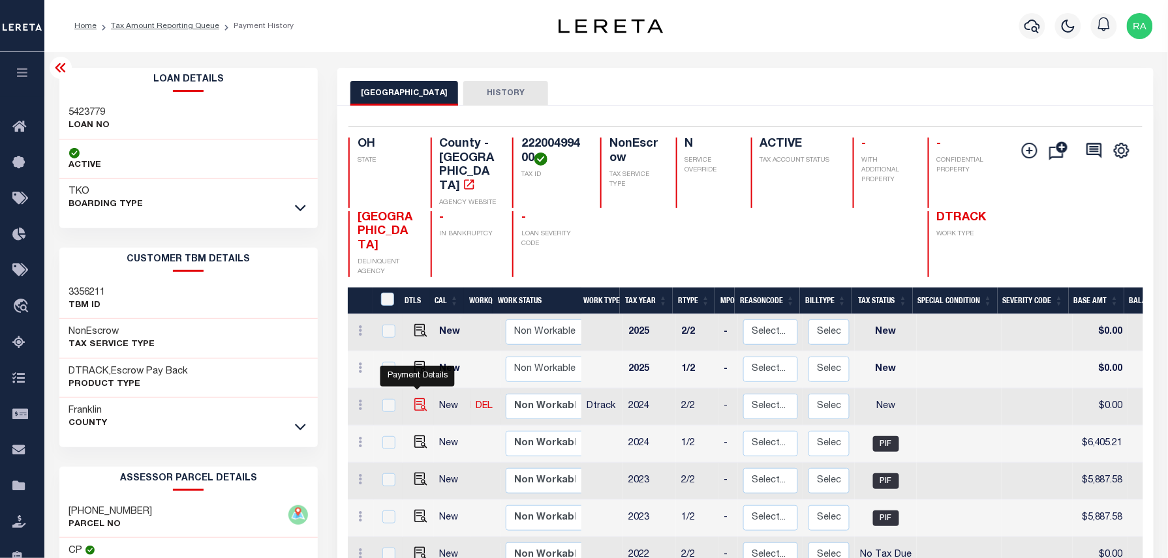
click at [414, 399] on img "" at bounding box center [420, 405] width 13 height 13
checkbox input "true"
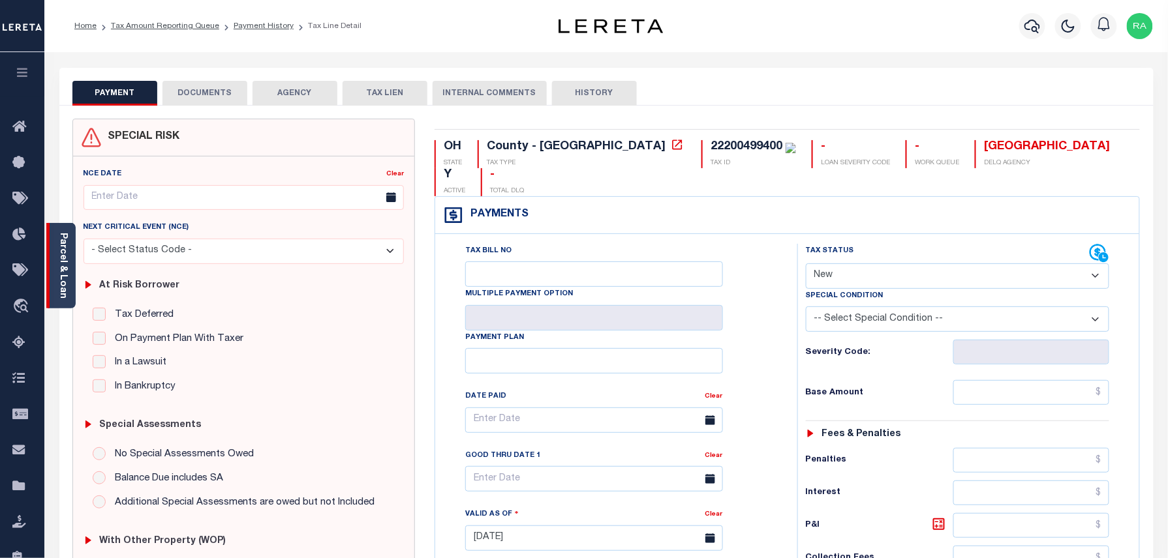
click at [71, 269] on div "Parcel & Loan" at bounding box center [60, 265] width 29 height 85
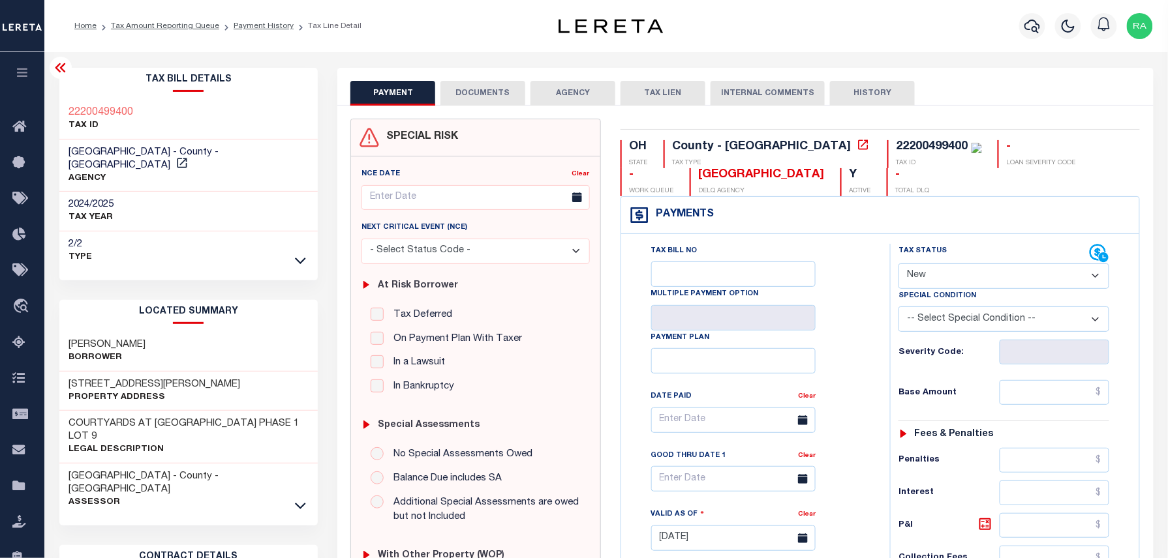
click at [290, 467] on div "FRANKLIN COUNTY - County - OH Assessor" at bounding box center [188, 490] width 259 height 52
click at [299, 499] on icon at bounding box center [300, 506] width 11 height 14
click at [103, 558] on h3 "[PHONE_NUMBER]" at bounding box center [110, 568] width 83 height 13
click at [103, 558] on h3 "222-004994-00" at bounding box center [110, 568] width 83 height 13
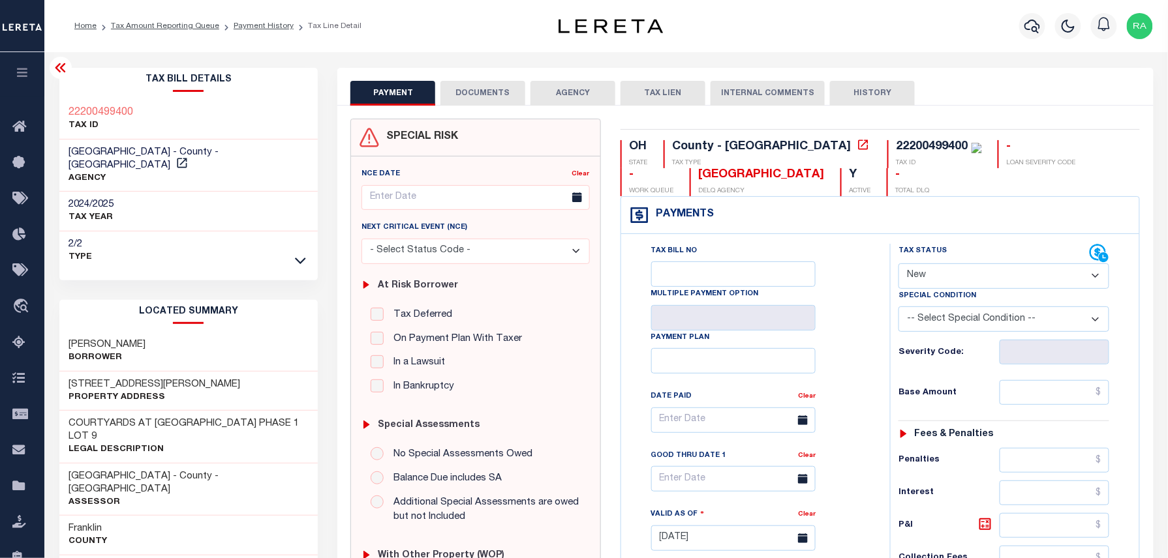
copy div "222-004994-00"
drag, startPoint x: 948, startPoint y: 283, endPoint x: 945, endPoint y: 292, distance: 9.7
click at [948, 283] on select "- Select Status Code - Open Due/Unpaid Paid Incomplete No Tax Due Internal Refu…" at bounding box center [1003, 276] width 211 height 25
select select "PYD"
click at [898, 265] on select "- Select Status Code - Open Due/Unpaid Paid Incomplete No Tax Due Internal Refu…" at bounding box center [1003, 276] width 211 height 25
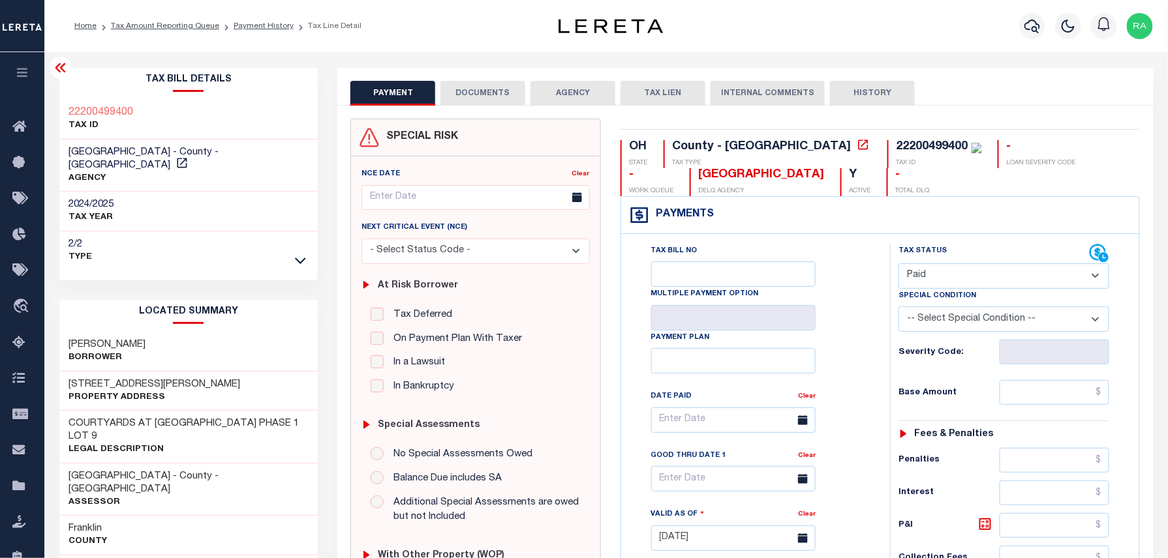
type input "[DATE]"
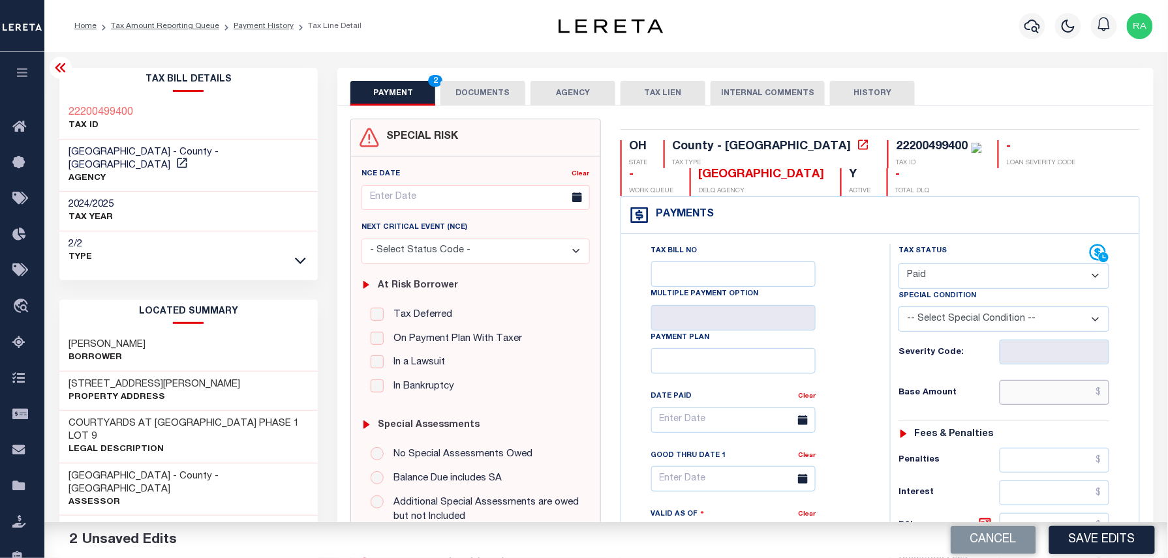
click at [1041, 401] on input "text" at bounding box center [1054, 392] width 110 height 25
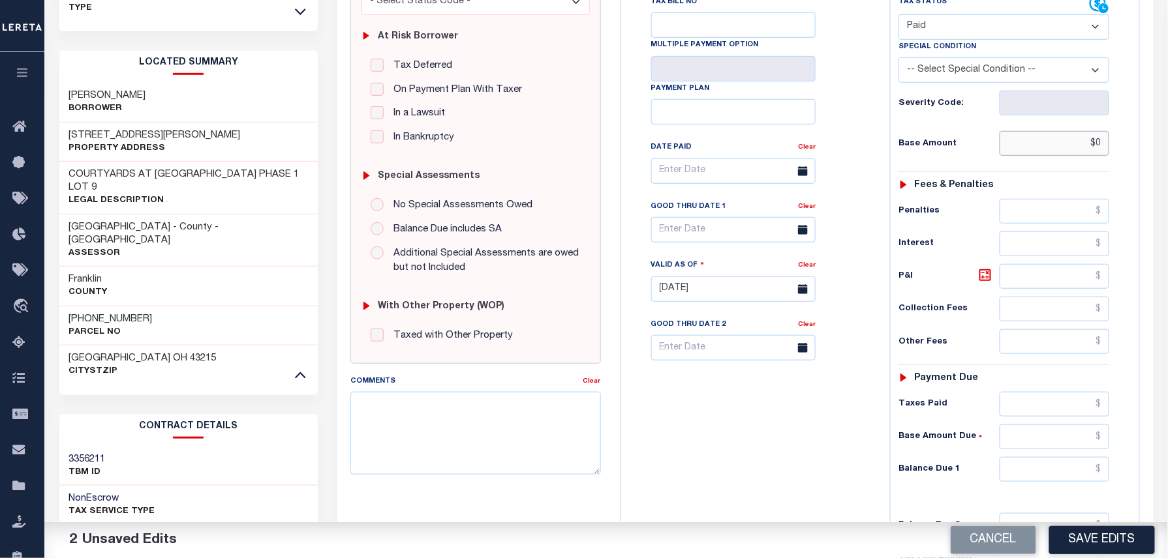
scroll to position [434, 0]
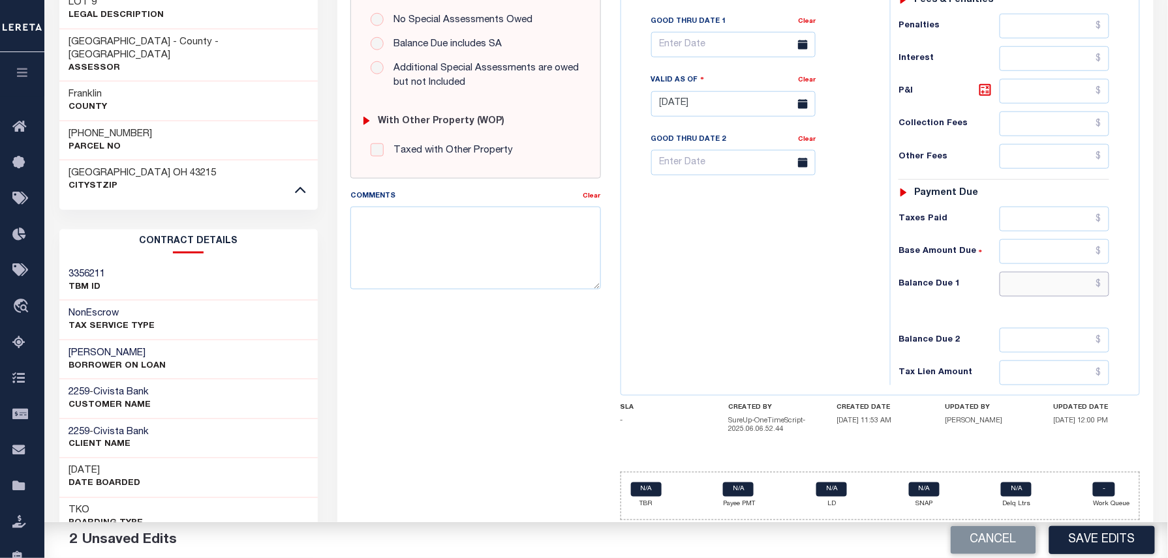
type input "$0.00"
drag, startPoint x: 1068, startPoint y: 288, endPoint x: 1131, endPoint y: 295, distance: 63.7
click at [1068, 288] on input "text" at bounding box center [1054, 284] width 110 height 25
type input "$0.00"
click at [1132, 295] on div "Tax Status Status" at bounding box center [1008, 98] width 256 height 576
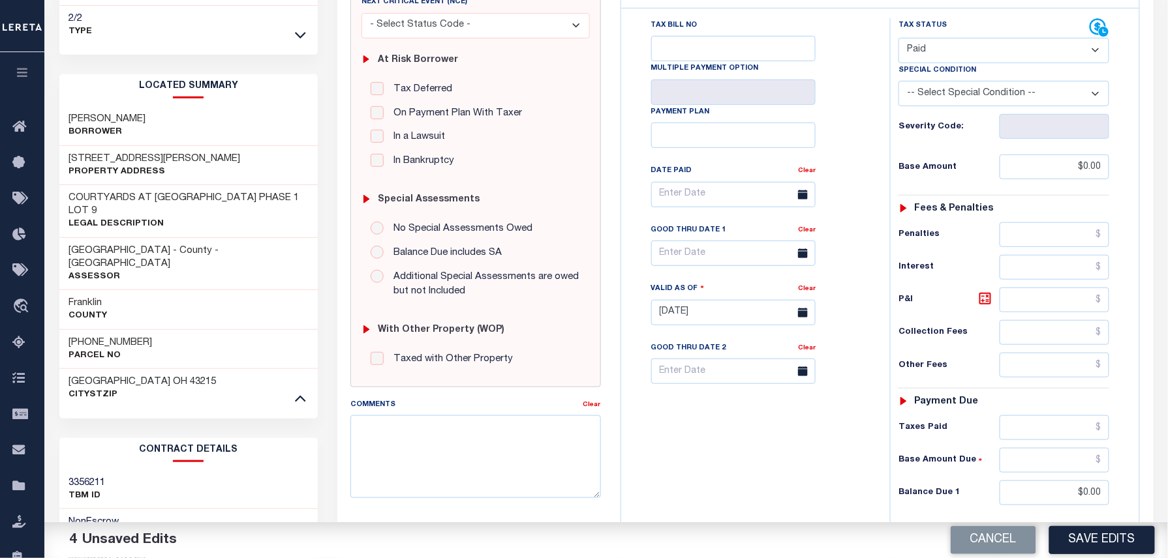
scroll to position [0, 0]
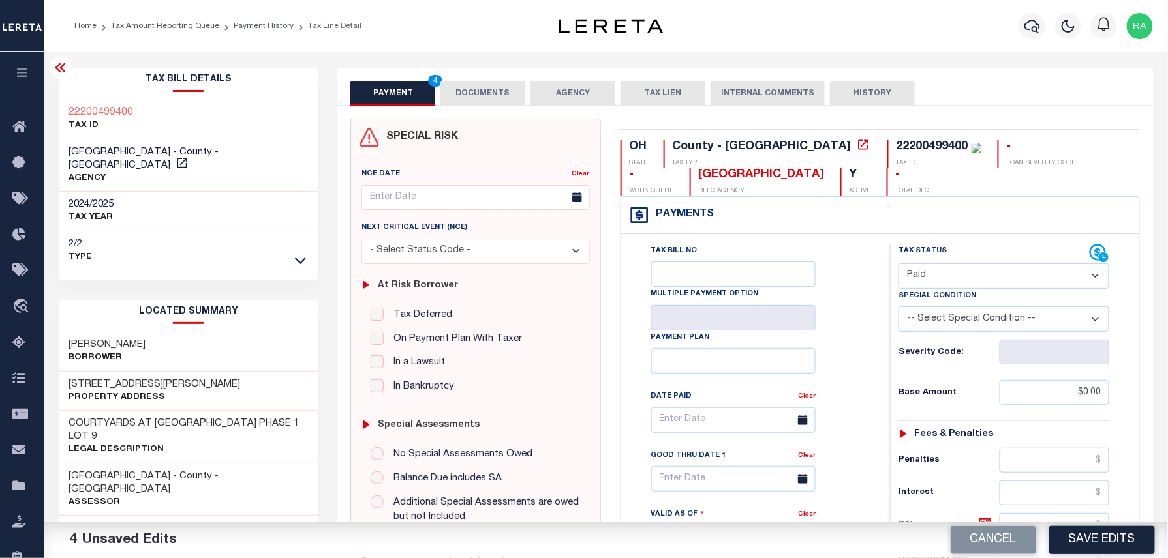
click at [477, 93] on button "DOCUMENTS" at bounding box center [482, 93] width 85 height 25
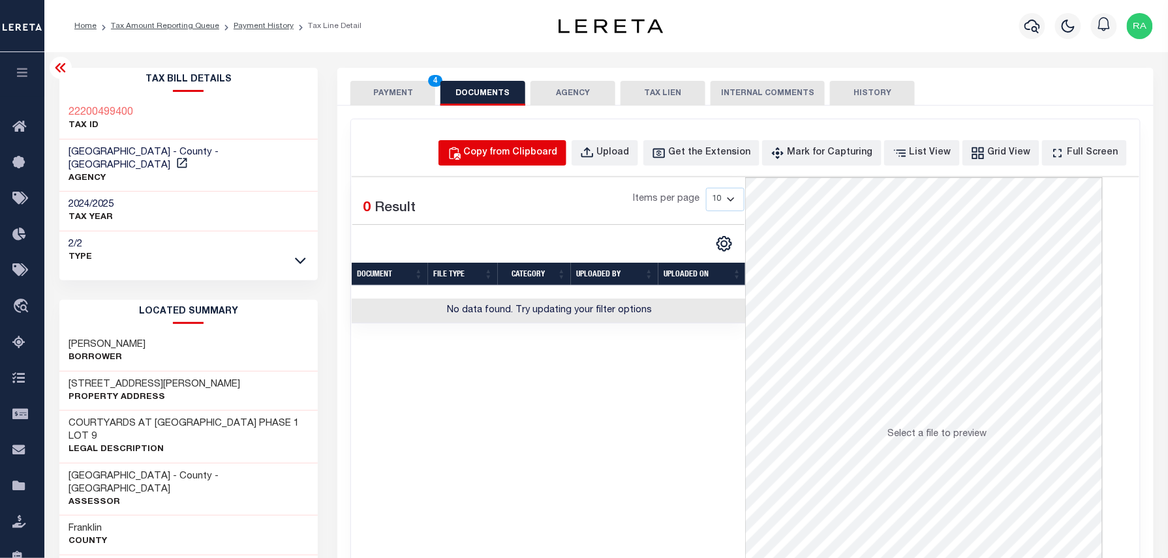
click at [546, 150] on div "Copy from Clipboard" at bounding box center [511, 153] width 94 height 14
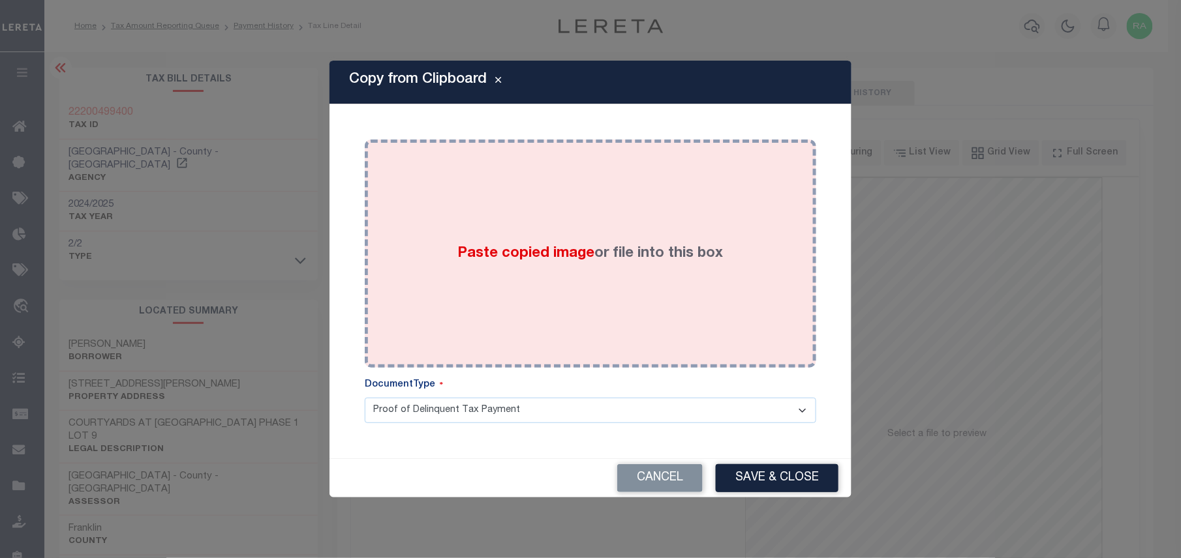
click at [510, 274] on div "Paste copied image or file into this box" at bounding box center [590, 253] width 432 height 209
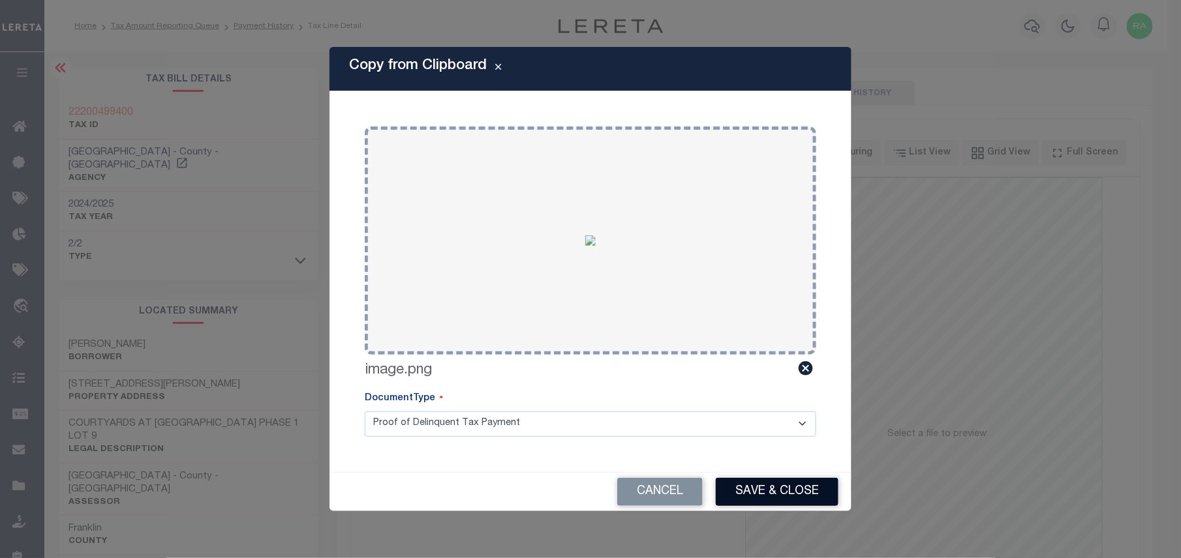
click at [780, 496] on button "Save & Close" at bounding box center [777, 492] width 123 height 28
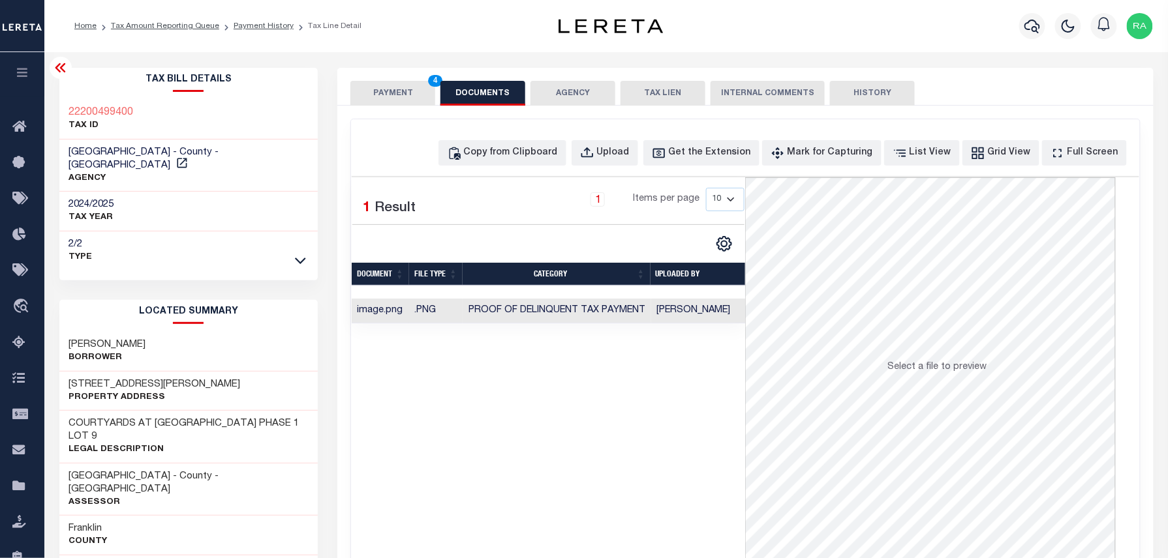
click at [384, 94] on button "PAYMENT 4" at bounding box center [392, 93] width 85 height 25
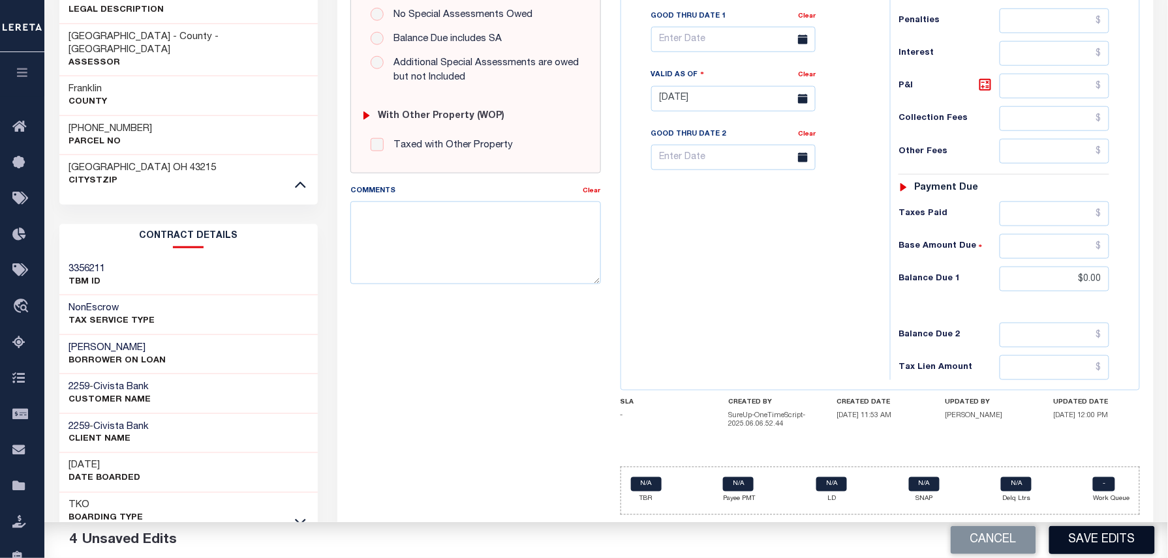
scroll to position [445, 0]
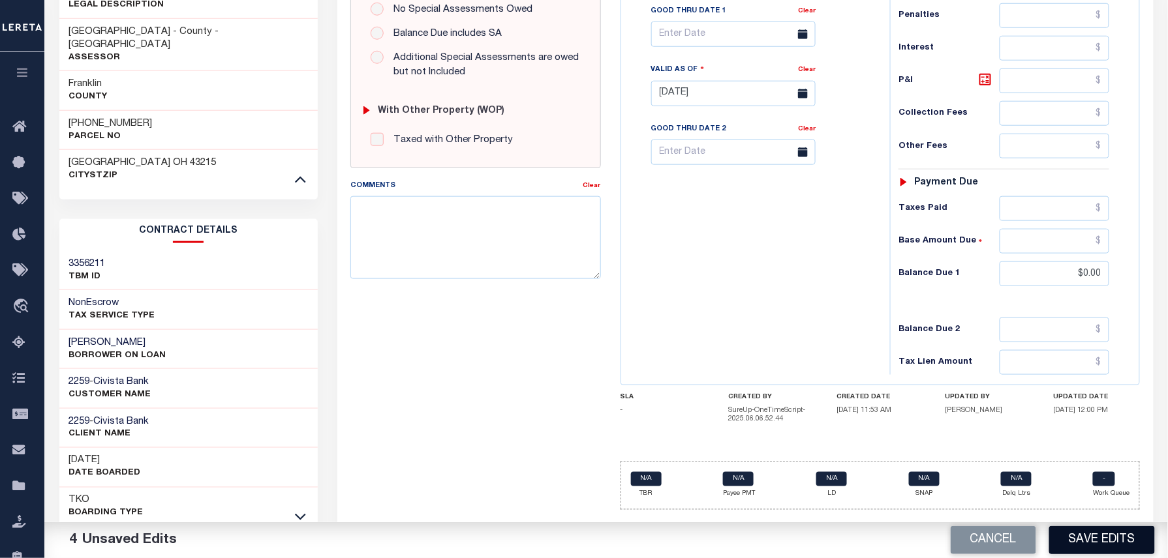
click at [1102, 541] on button "Save Edits" at bounding box center [1102, 540] width 106 height 28
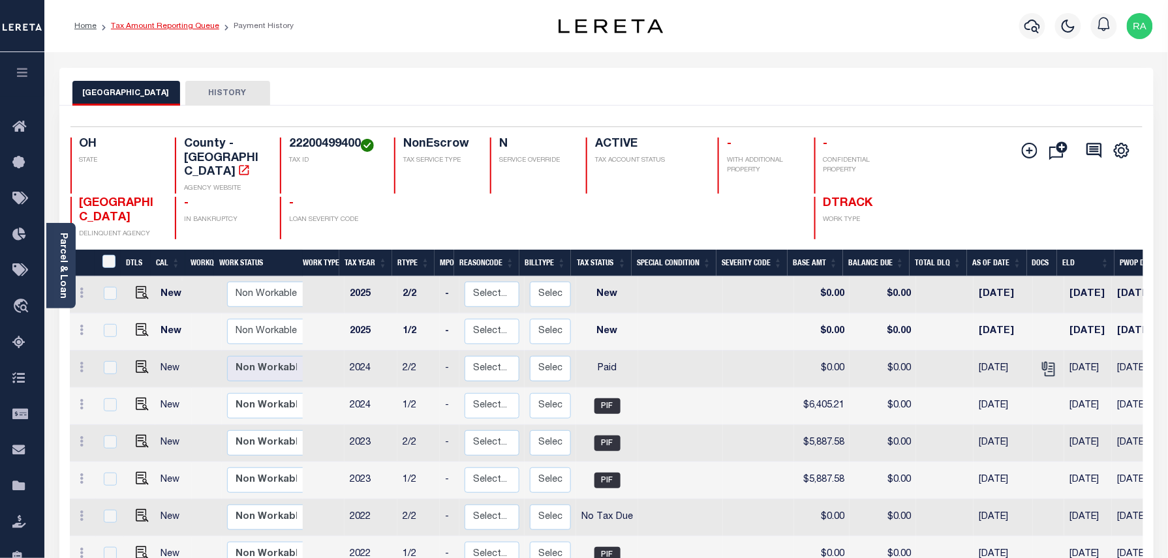
click at [147, 27] on link "Tax Amount Reporting Queue" at bounding box center [165, 26] width 108 height 8
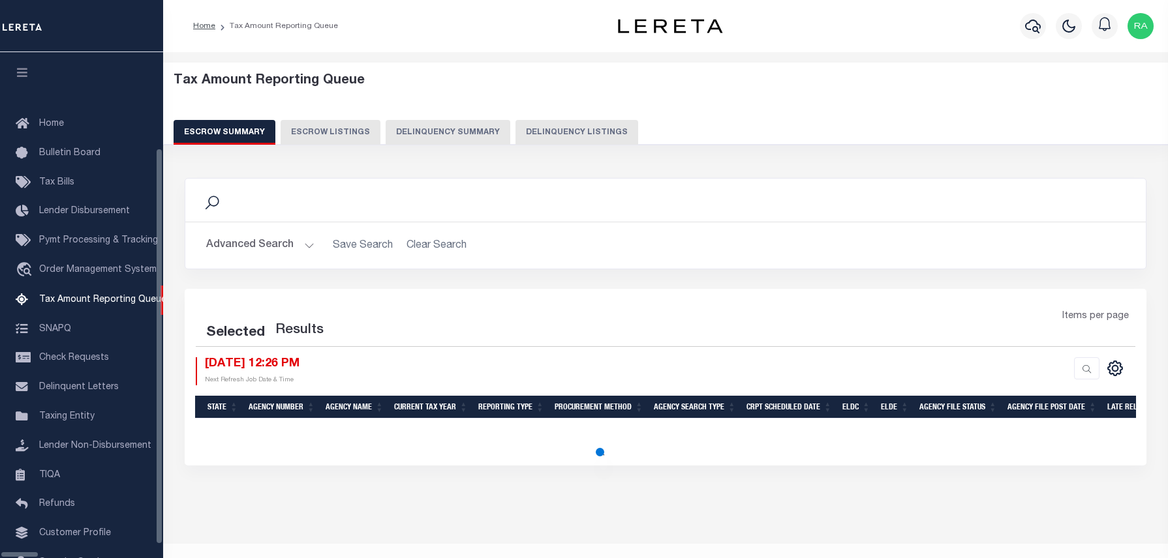
select select "100"
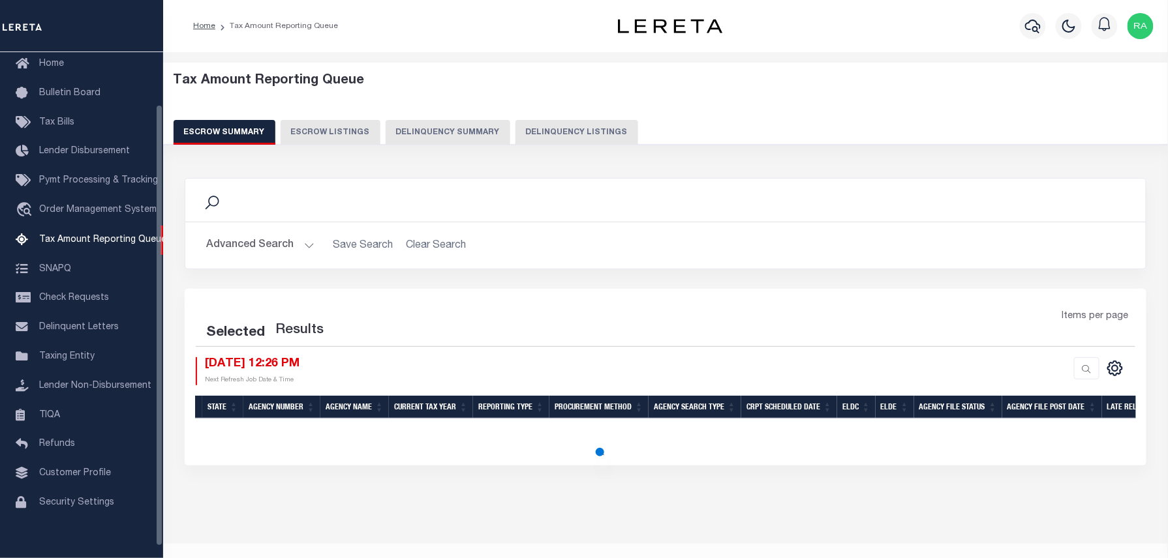
select select "100"
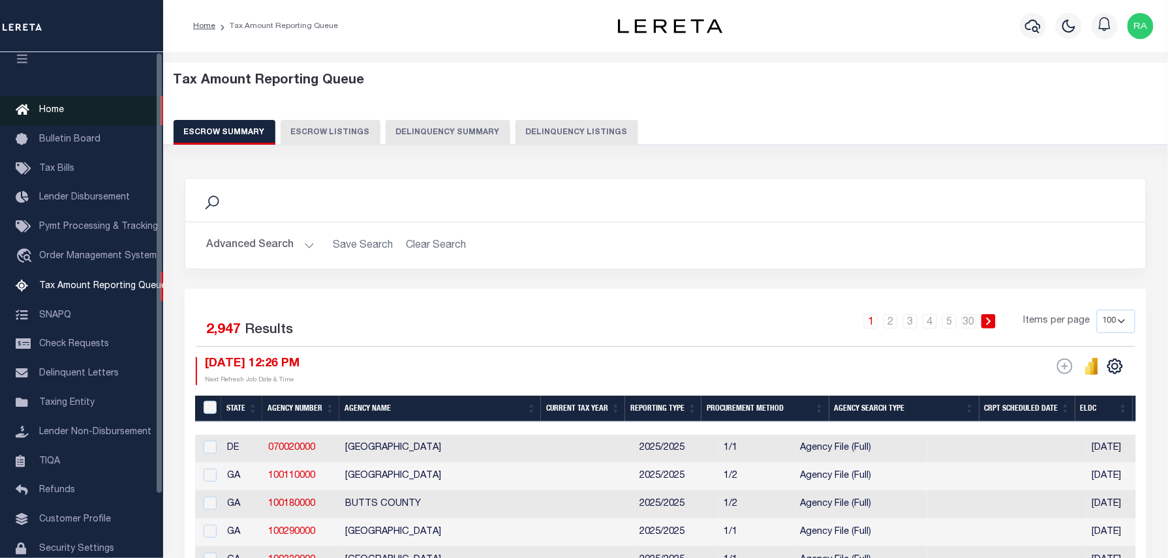
scroll to position [0, 0]
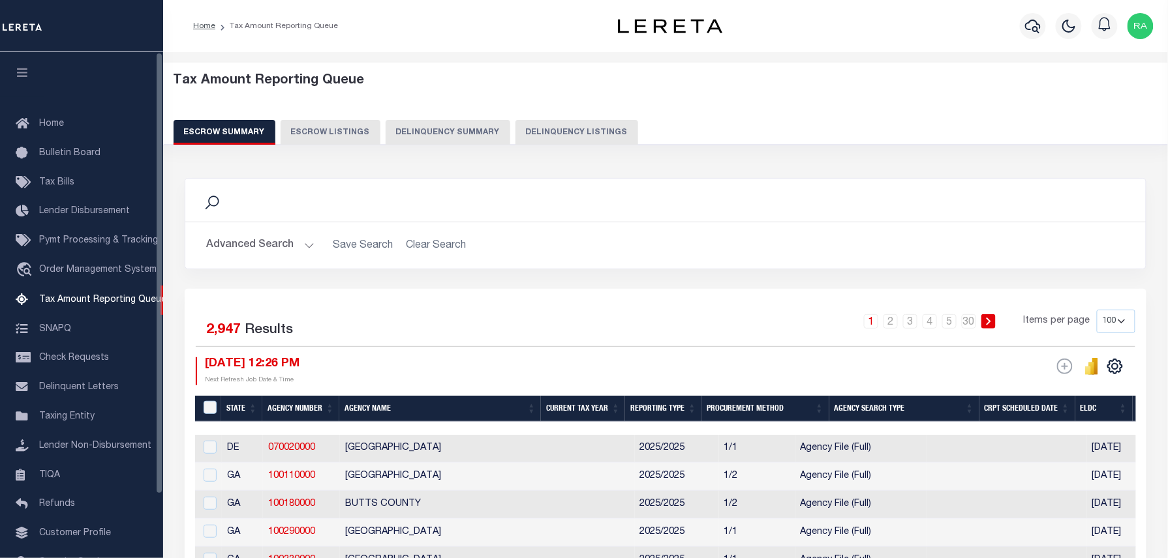
drag, startPoint x: 620, startPoint y: 131, endPoint x: 567, endPoint y: 144, distance: 54.4
click at [620, 131] on button "Delinquency Listings" at bounding box center [576, 132] width 123 height 25
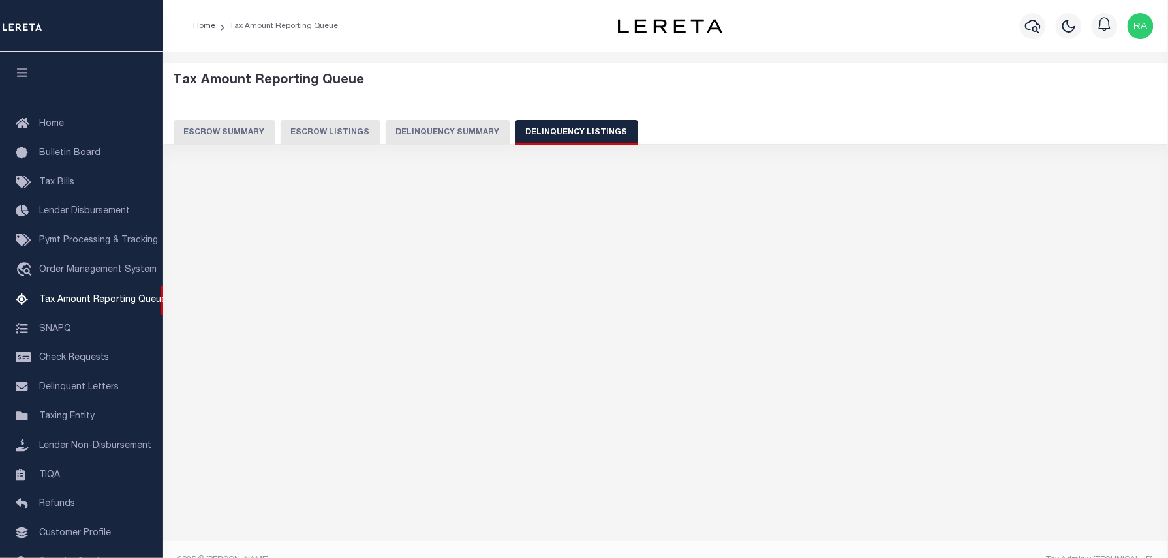
click at [567, 144] on button "Delinquency Listings" at bounding box center [576, 132] width 123 height 25
select select "100"
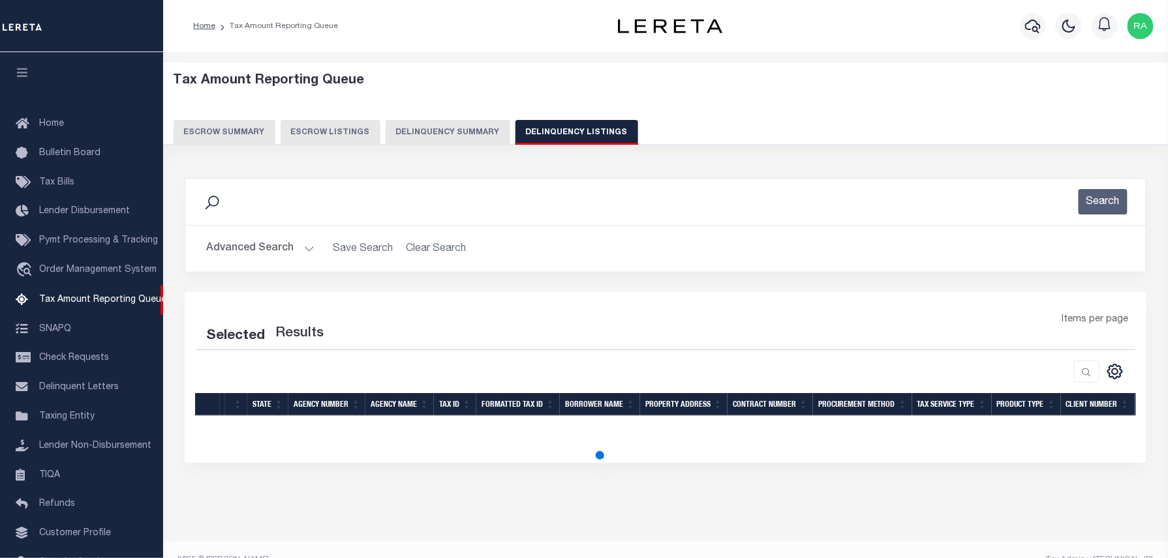
click at [304, 249] on button "Advanced Search" at bounding box center [260, 248] width 108 height 25
select select "100"
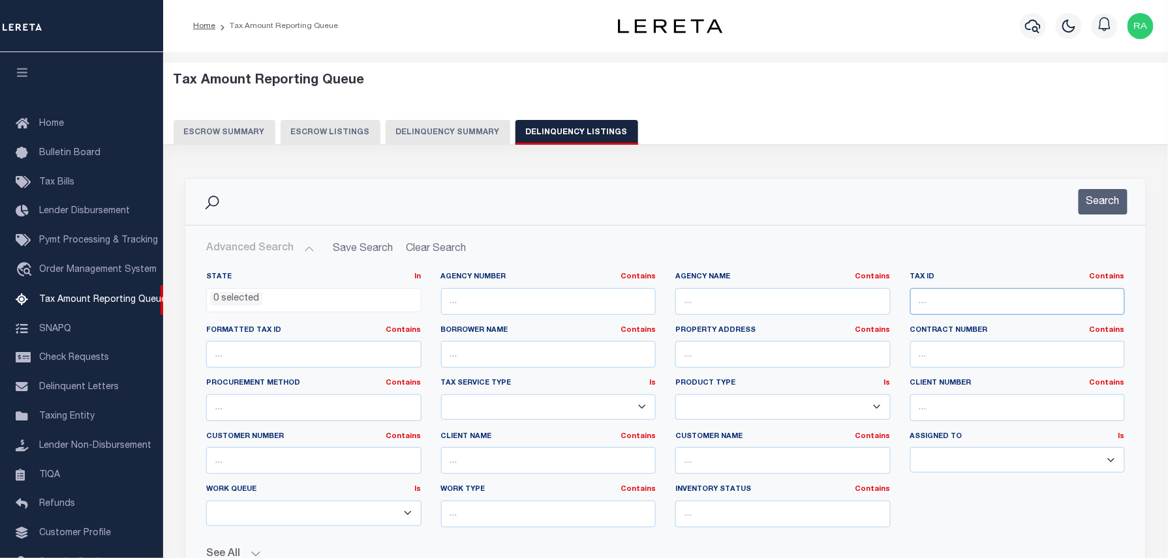
click at [968, 300] on input "text" at bounding box center [1017, 301] width 215 height 27
paste input "23000130100"
type input "23000130100"
click at [1095, 207] on button "Search" at bounding box center [1102, 201] width 49 height 25
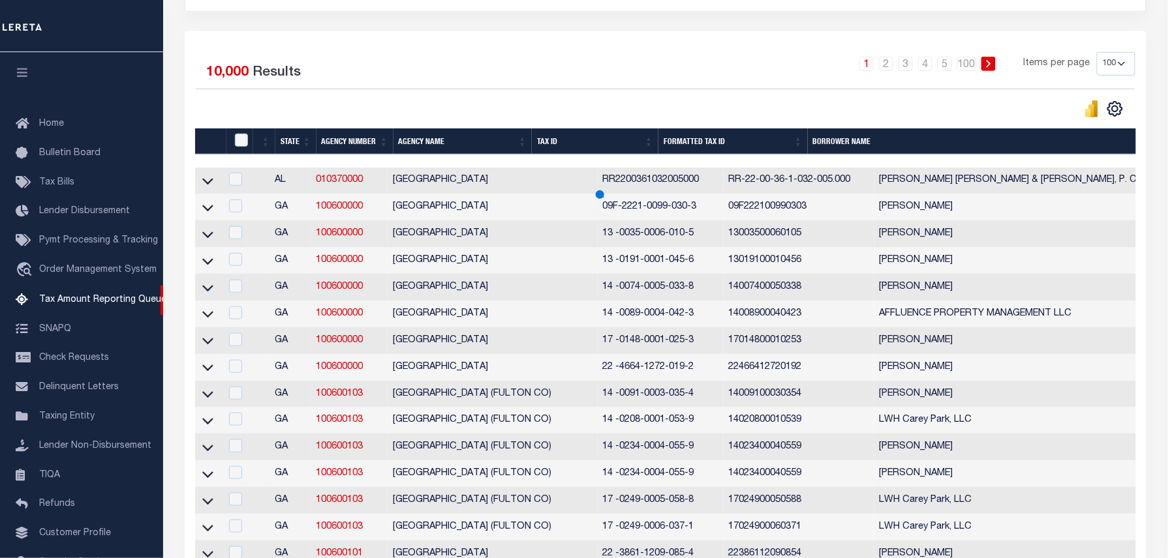
scroll to position [37, 0]
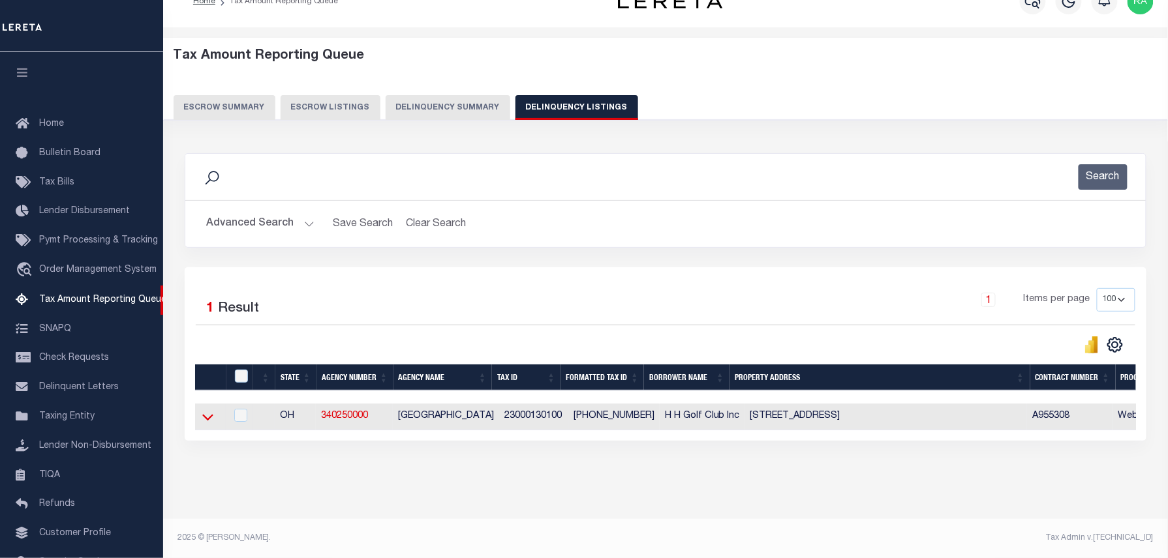
click at [209, 411] on icon at bounding box center [207, 417] width 11 height 14
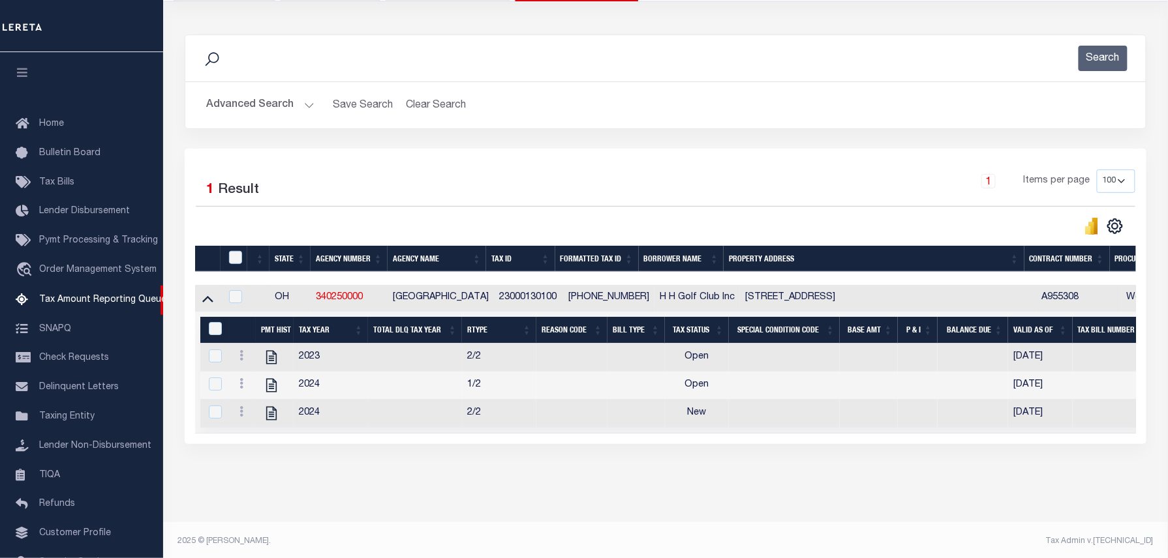
scroll to position [162, 0]
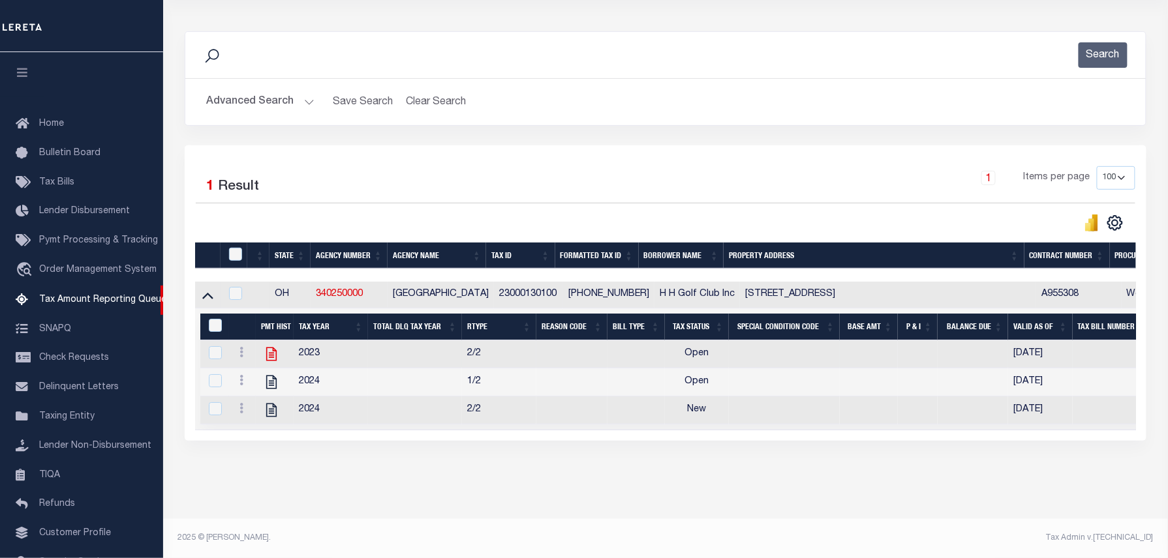
click at [269, 348] on icon at bounding box center [271, 355] width 10 height 14
checkbox input "true"
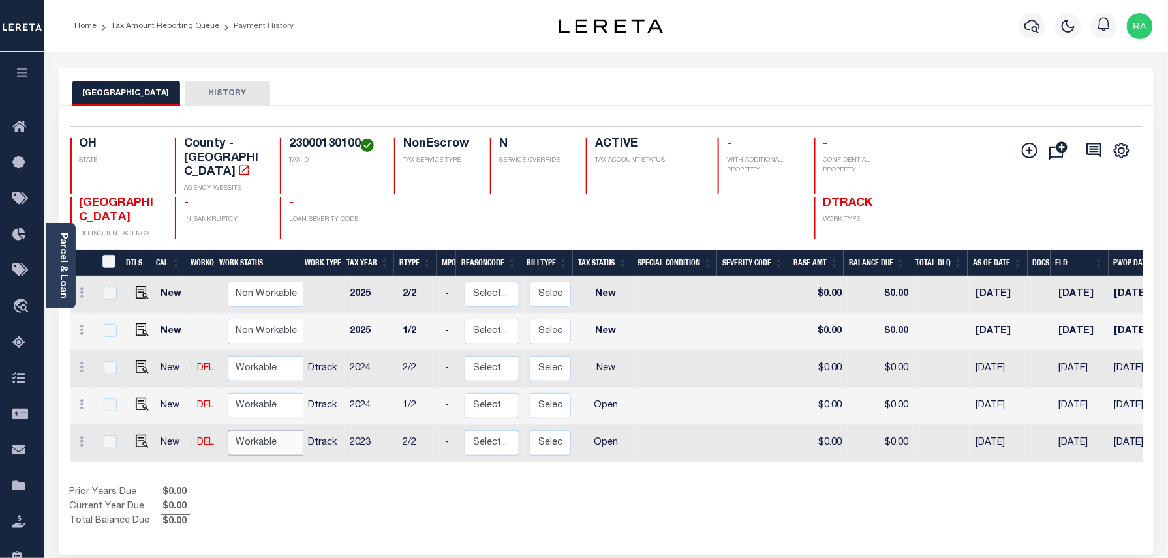
click at [253, 432] on select "Non Workable Workable" at bounding box center [267, 443] width 78 height 25
checkbox input "true"
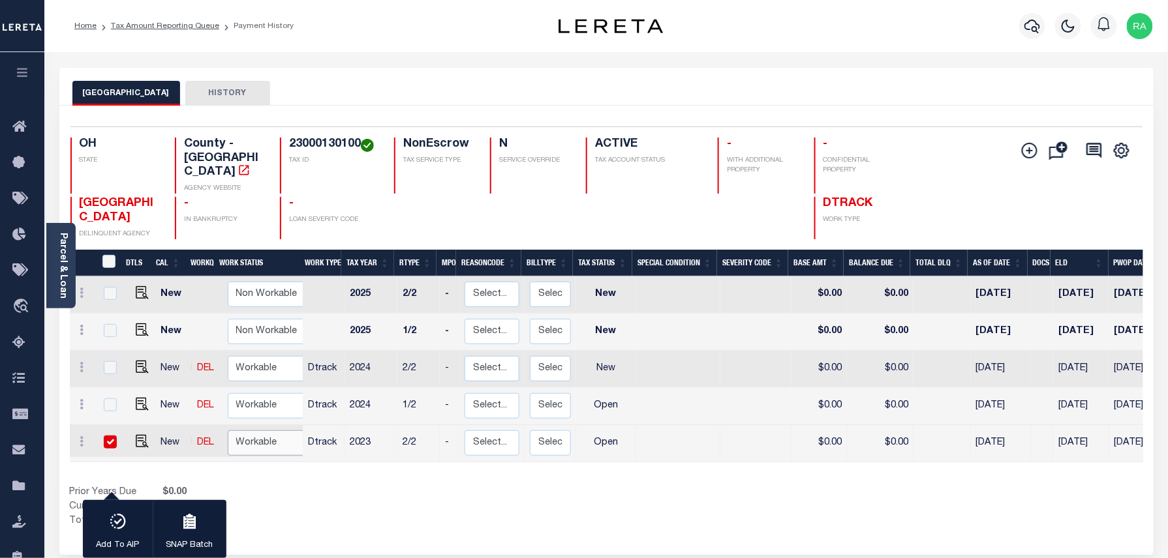
select select "true"
click at [228, 431] on select "Non Workable Workable" at bounding box center [267, 443] width 78 height 25
checkbox input "false"
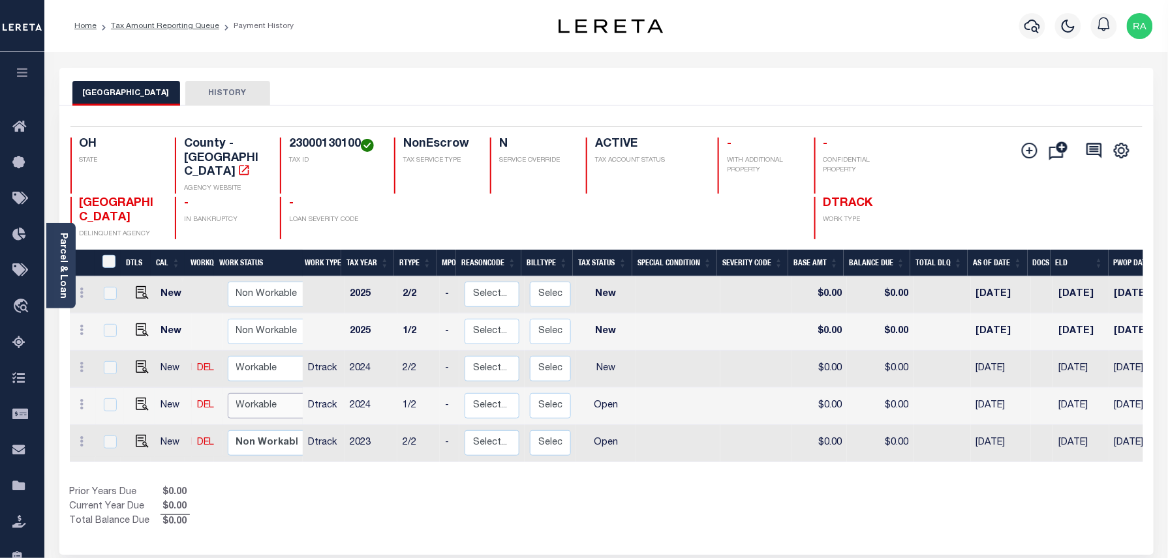
click at [244, 393] on select "Non Workable Workable" at bounding box center [267, 405] width 78 height 25
checkbox input "true"
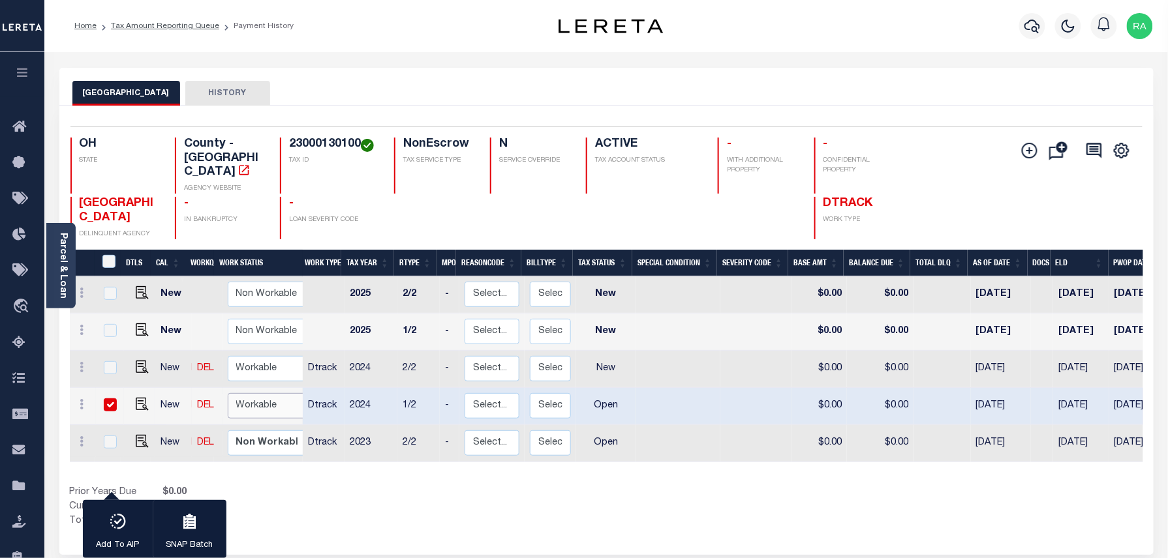
select select "true"
click at [228, 393] on select "Non Workable Workable" at bounding box center [267, 405] width 78 height 25
checkbox input "false"
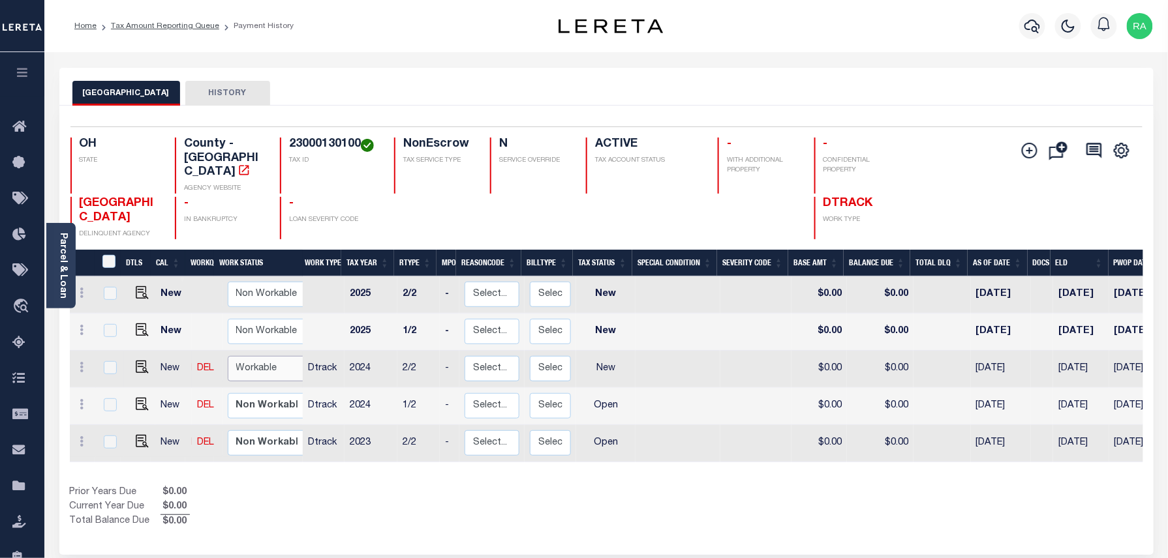
click at [245, 356] on select "Non Workable Workable" at bounding box center [267, 368] width 78 height 25
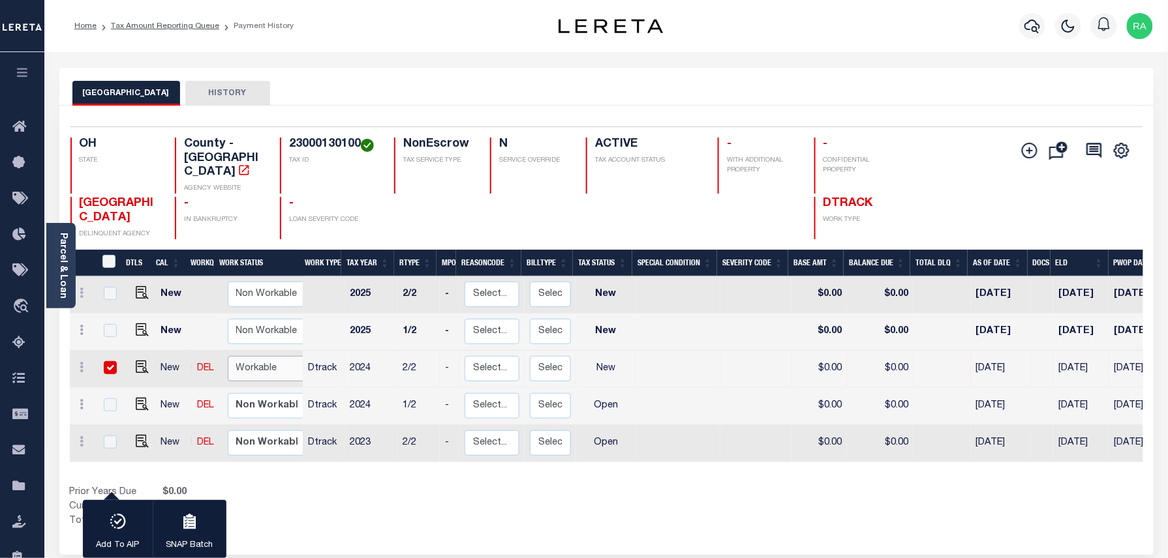
checkbox input "true"
select select "true"
click at [228, 356] on select "Non Workable Workable" at bounding box center [267, 368] width 78 height 25
checkbox input "false"
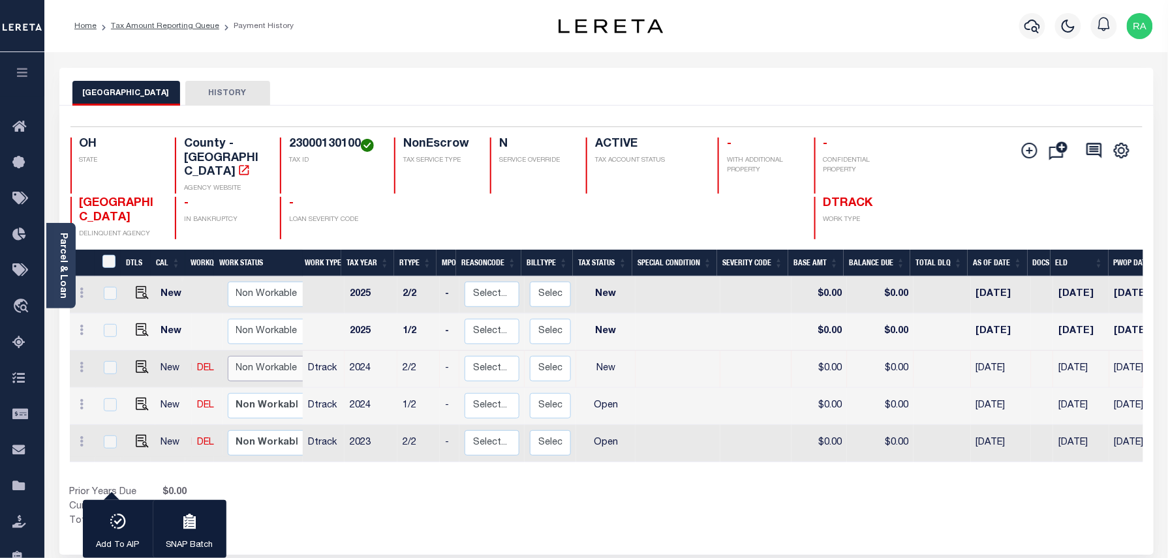
checkbox input "false"
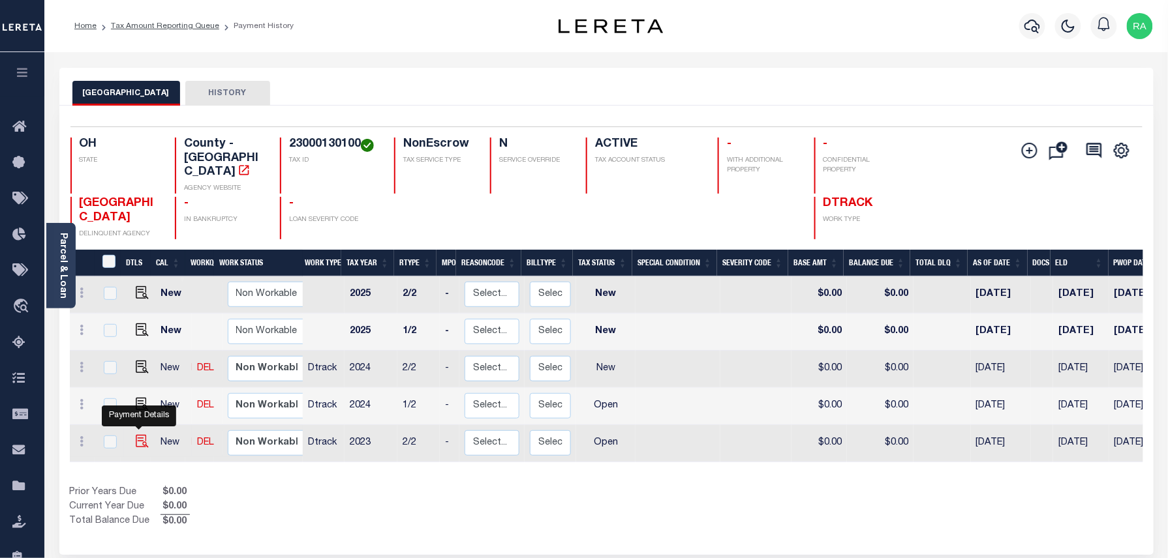
click at [137, 435] on img "" at bounding box center [142, 441] width 13 height 13
checkbox input "true"
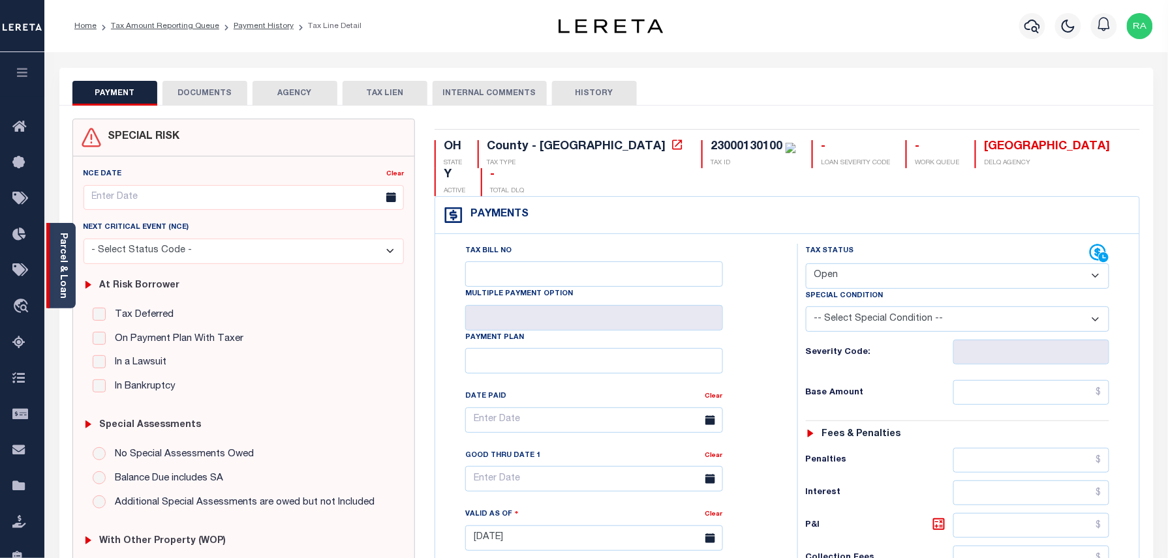
click at [61, 282] on link "Parcel & Loan" at bounding box center [62, 266] width 9 height 66
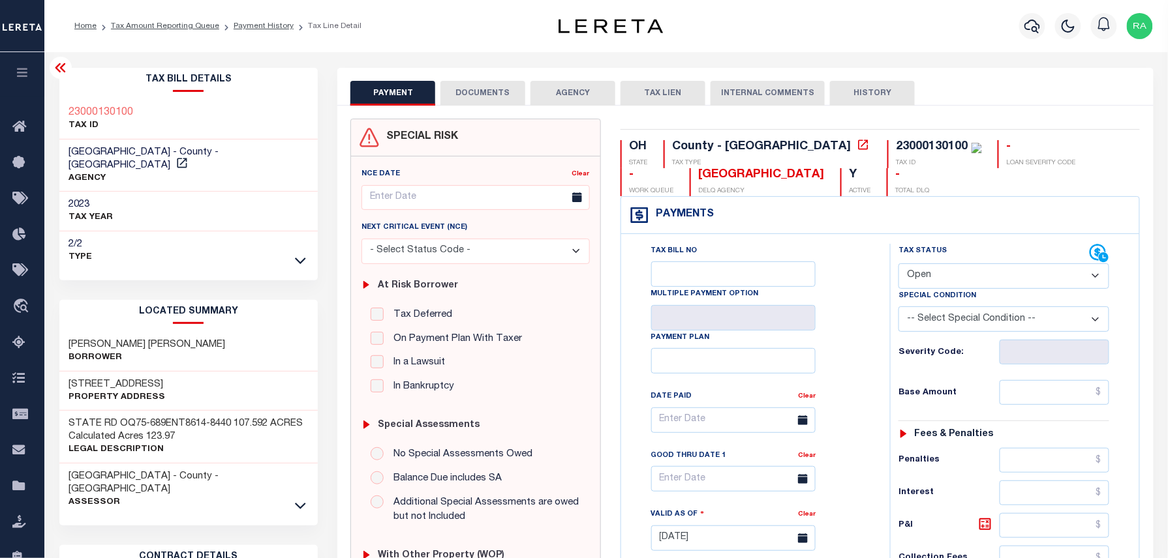
click at [292, 487] on div "[GEOGRAPHIC_DATA] - County - [GEOGRAPHIC_DATA] Assessor" at bounding box center [188, 490] width 259 height 52
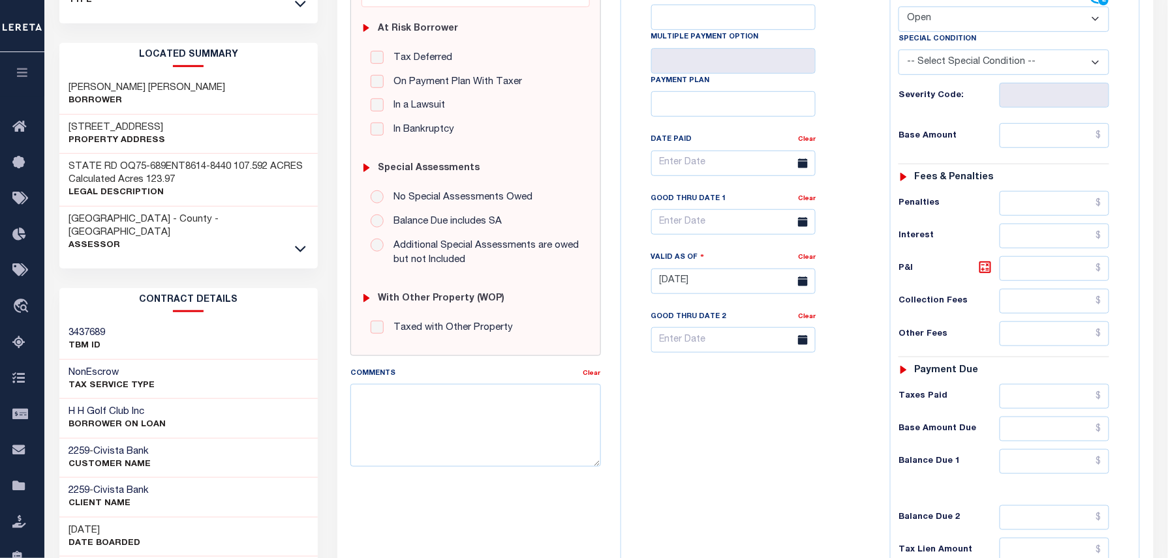
scroll to position [348, 0]
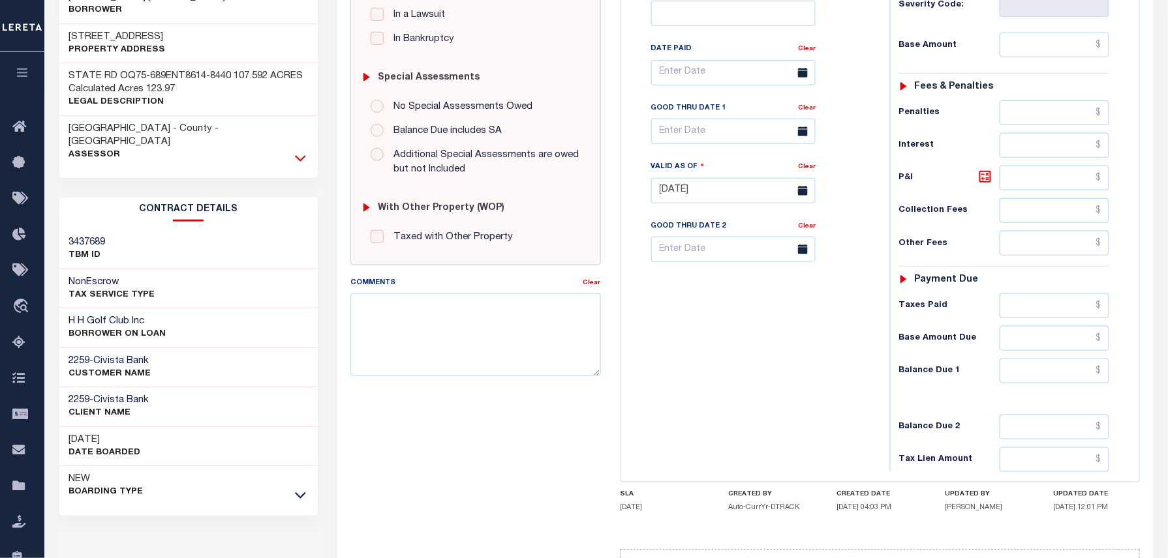
click at [303, 155] on icon at bounding box center [300, 158] width 11 height 7
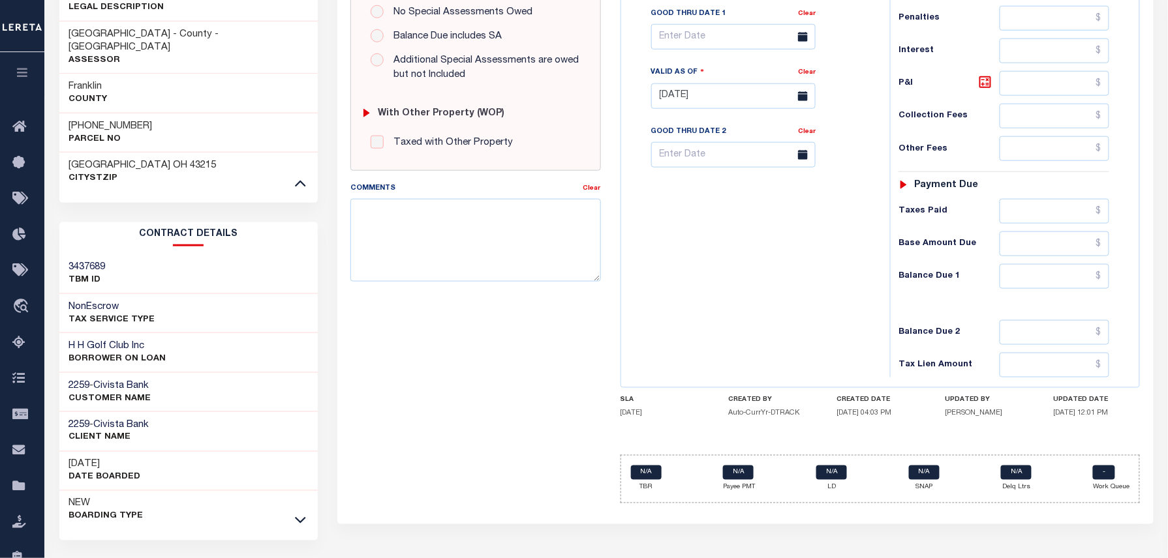
scroll to position [458, 0]
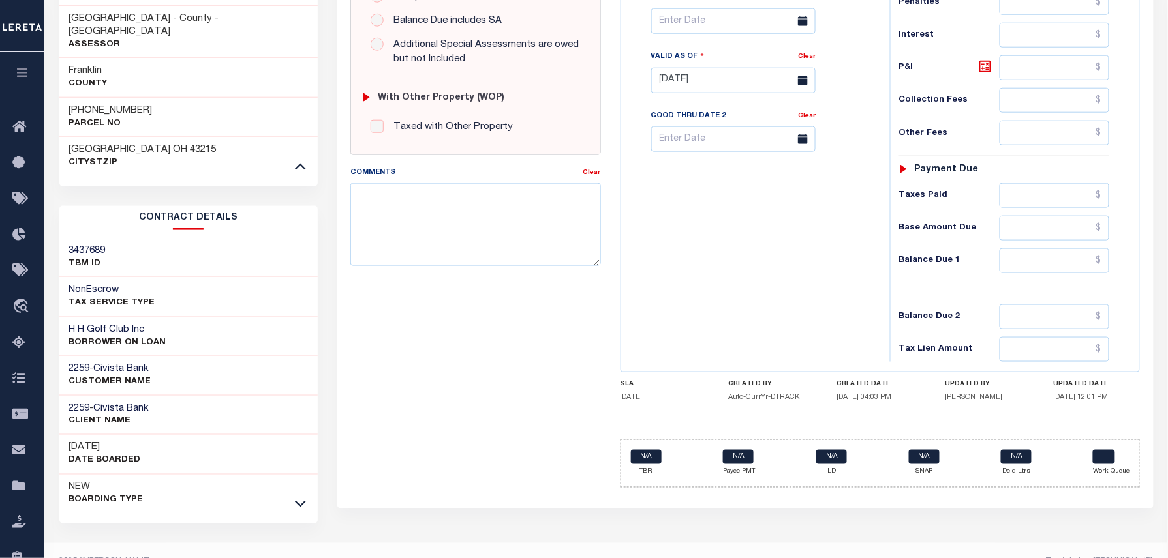
click at [131, 117] on p "Parcel No" at bounding box center [110, 123] width 83 height 13
click at [129, 104] on h3 "[PHONE_NUMBER]" at bounding box center [110, 110] width 83 height 13
copy div "[PHONE_NUMBER]"
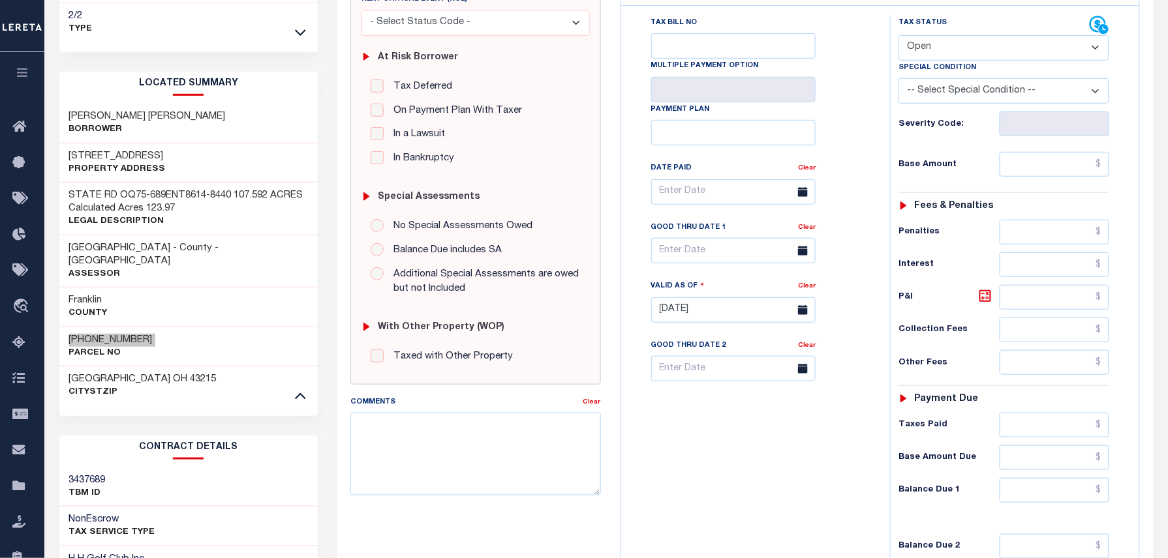
scroll to position [197, 0]
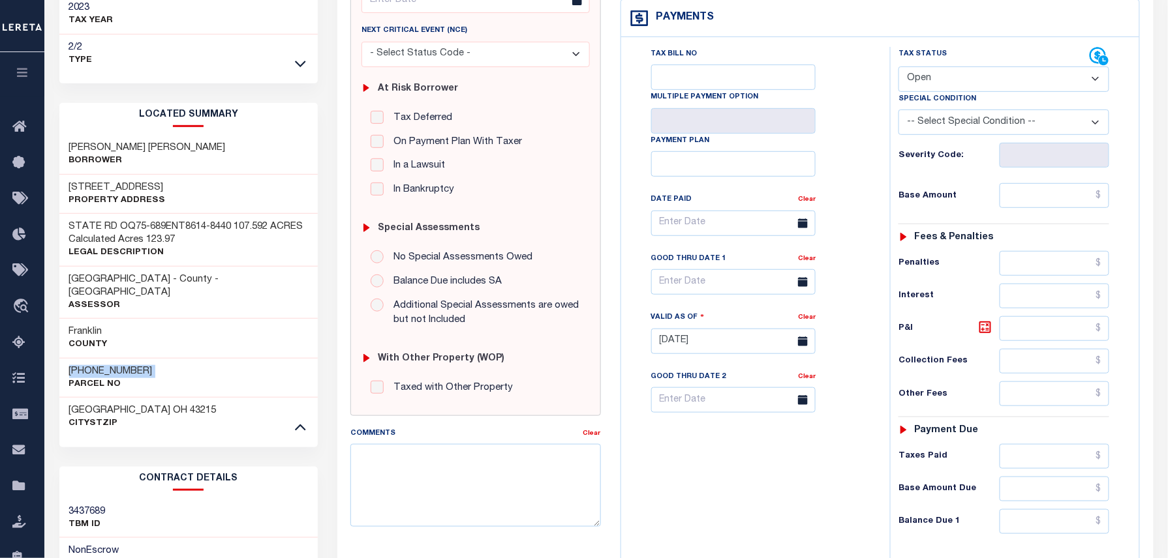
click at [954, 89] on select "- Select Status Code - Open Due/Unpaid Paid Incomplete No Tax Due Internal Refu…" at bounding box center [1003, 79] width 211 height 25
select select "PYD"
click at [898, 68] on select "- Select Status Code - Open Due/Unpaid Paid Incomplete No Tax Due Internal Refu…" at bounding box center [1003, 79] width 211 height 25
type input "[DATE]"
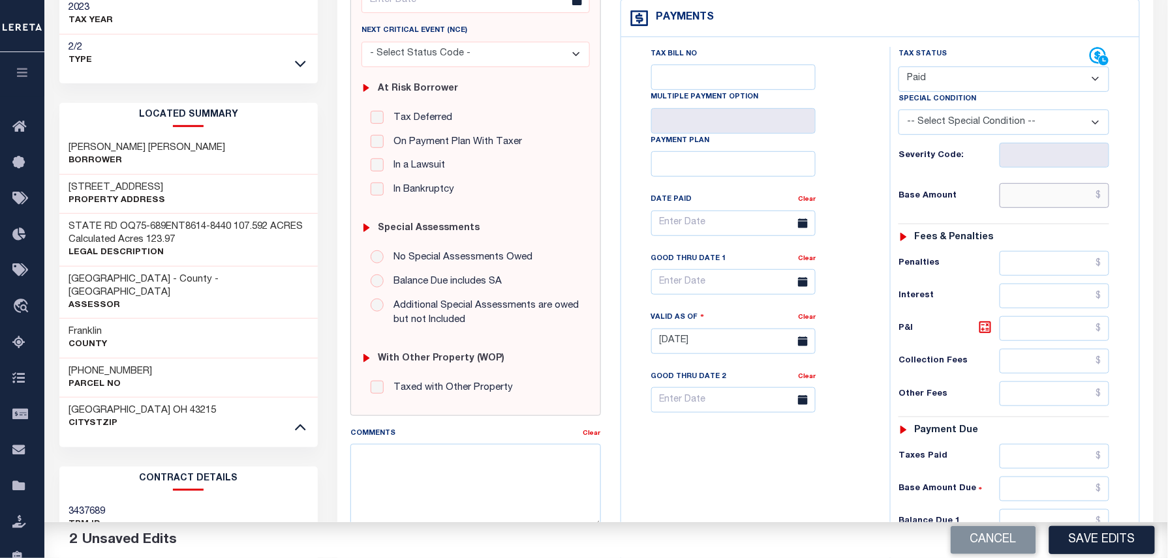
click at [1078, 199] on input "text" at bounding box center [1054, 195] width 110 height 25
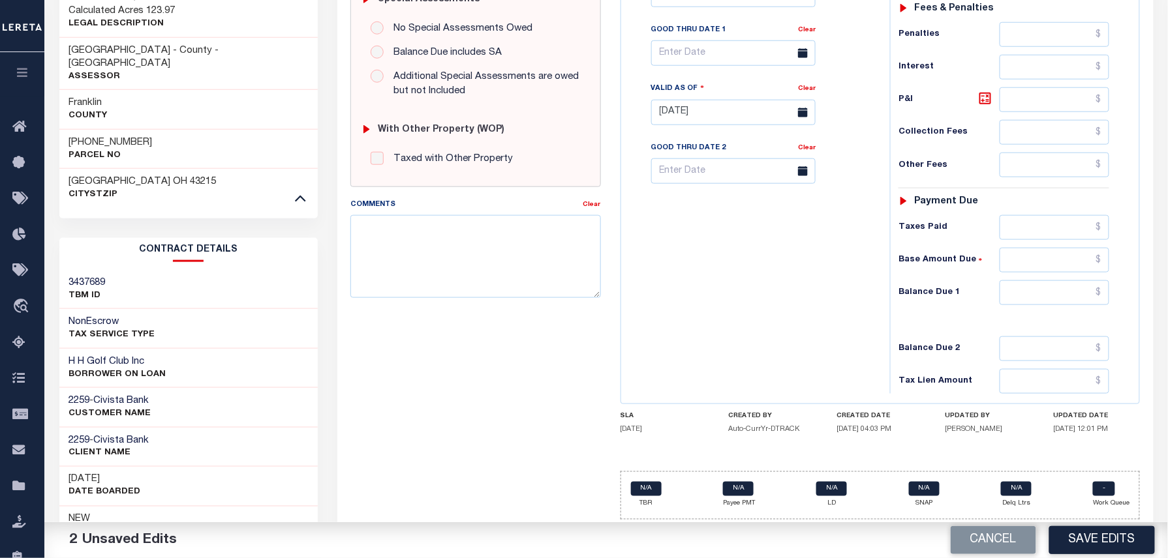
scroll to position [458, 0]
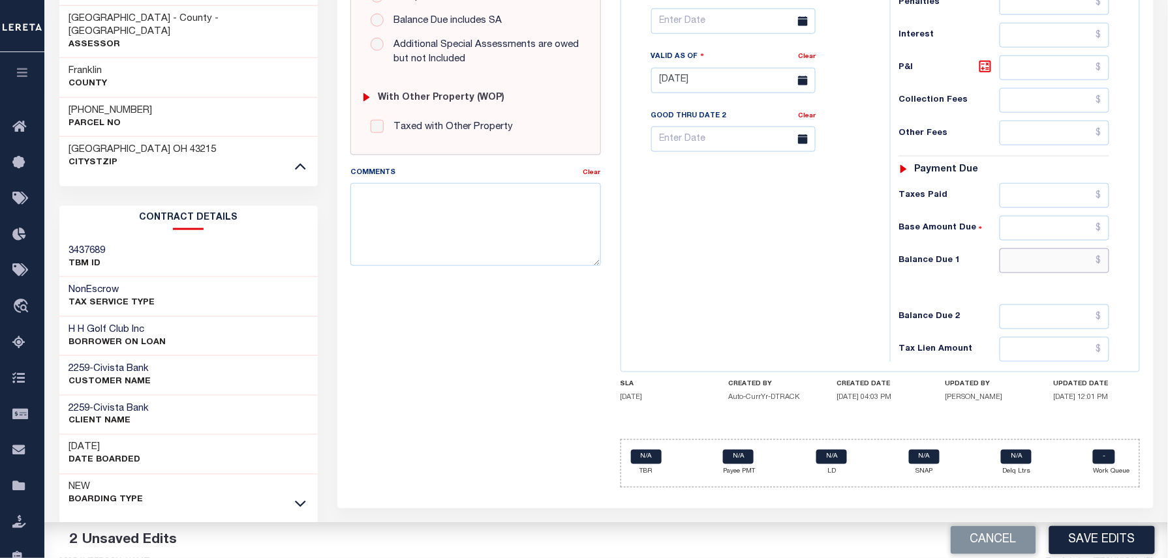
type input "$0.00"
drag, startPoint x: 1042, startPoint y: 267, endPoint x: 1055, endPoint y: 271, distance: 14.2
click at [1042, 267] on input "text" at bounding box center [1054, 261] width 110 height 25
click at [1108, 273] on input "$0" at bounding box center [1054, 261] width 110 height 25
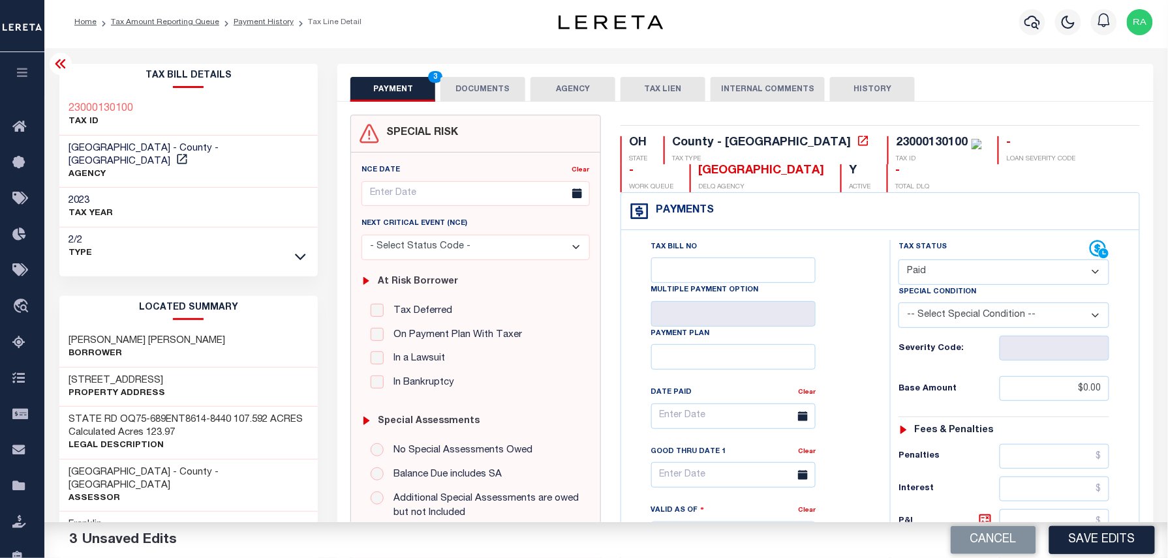
scroll to position [0, 0]
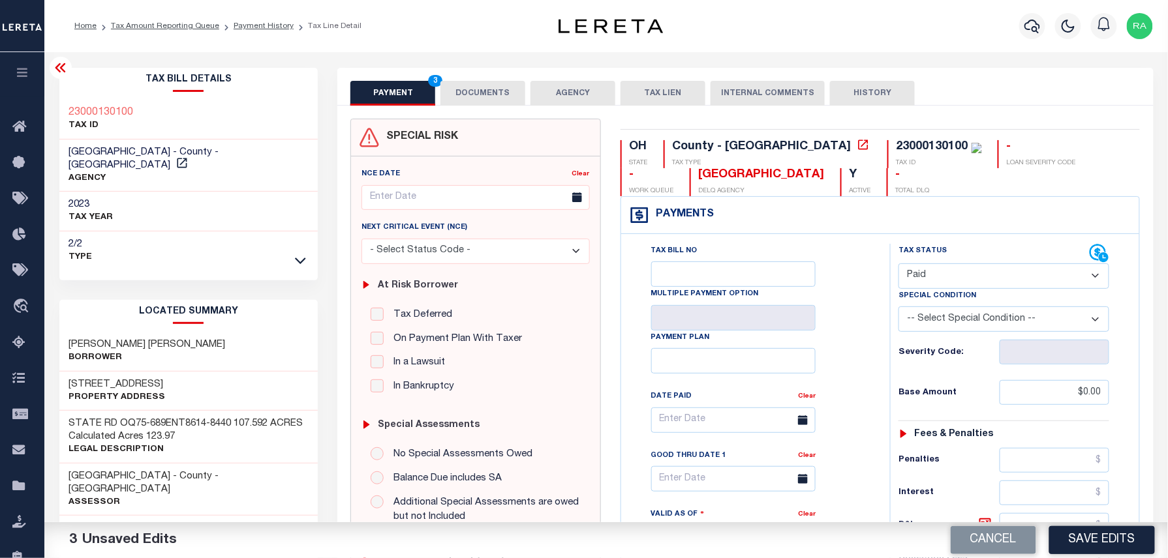
type input "$0.00"
click at [468, 87] on button "DOCUMENTS" at bounding box center [482, 93] width 85 height 25
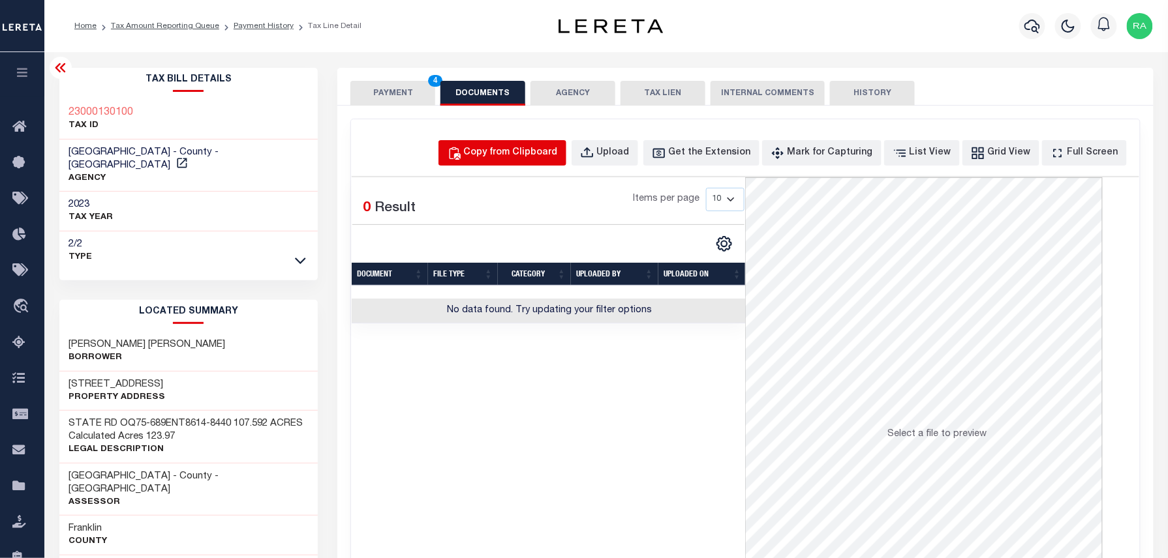
click at [522, 145] on button "Copy from Clipboard" at bounding box center [502, 152] width 128 height 25
select select "POP"
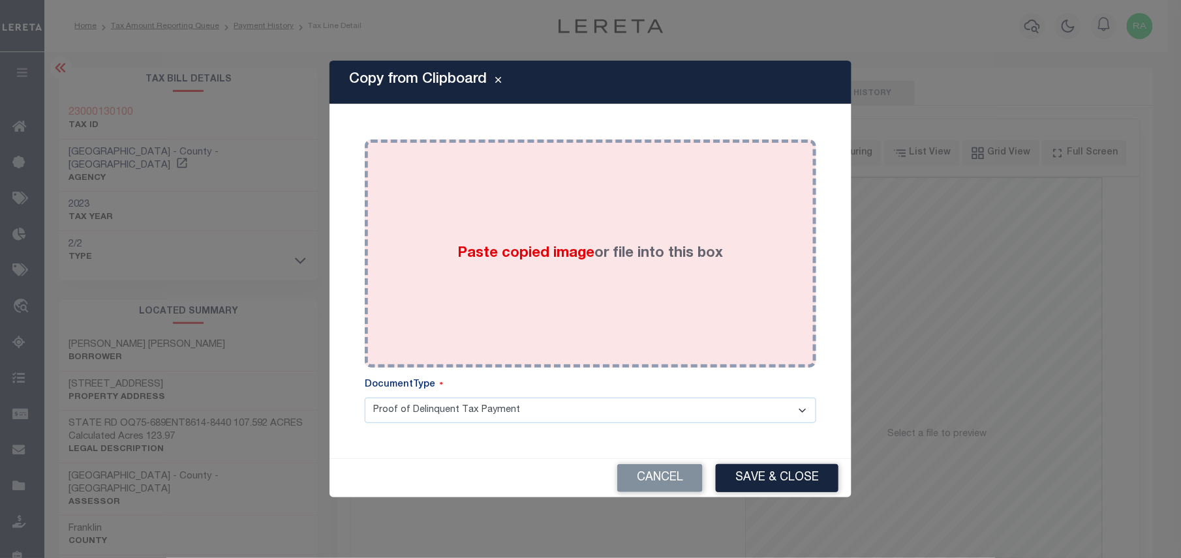
click at [600, 254] on label "Paste copied image or file into this box" at bounding box center [590, 254] width 265 height 22
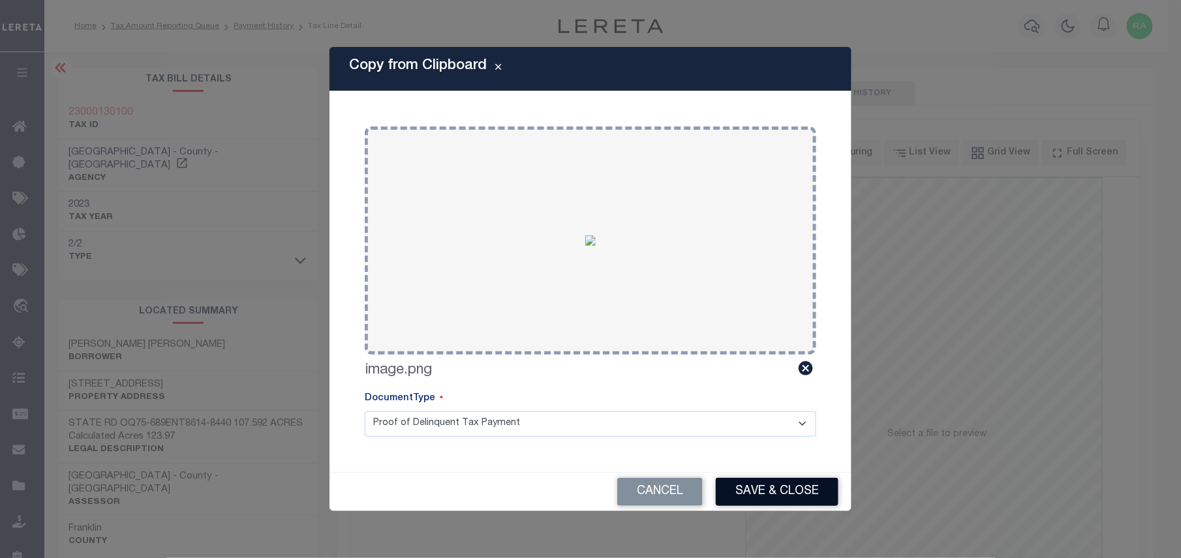
click at [778, 493] on button "Save & Close" at bounding box center [777, 492] width 123 height 28
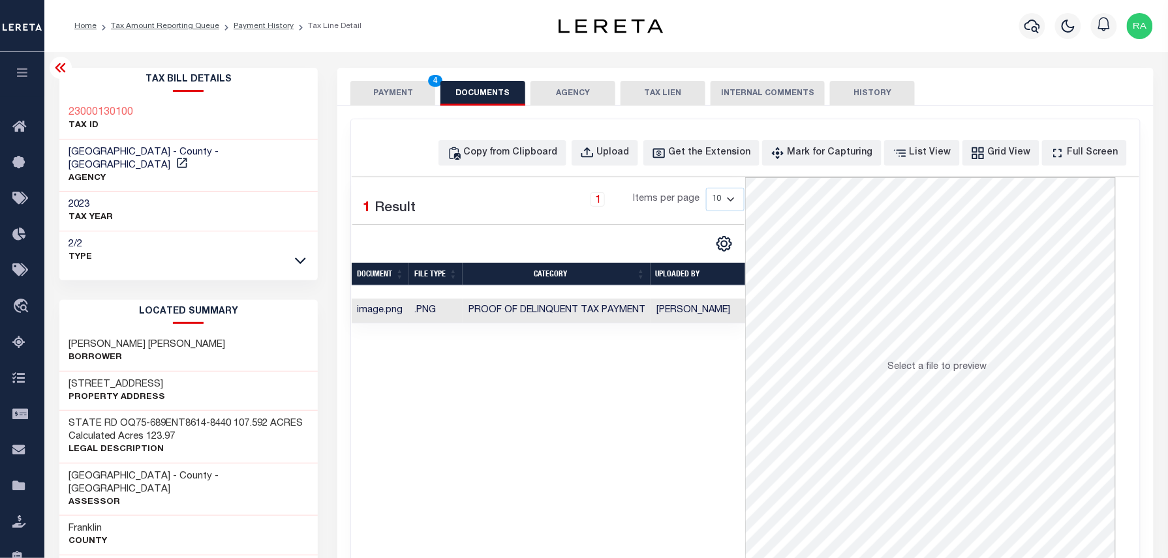
click at [401, 89] on button "PAYMENT 4" at bounding box center [392, 93] width 85 height 25
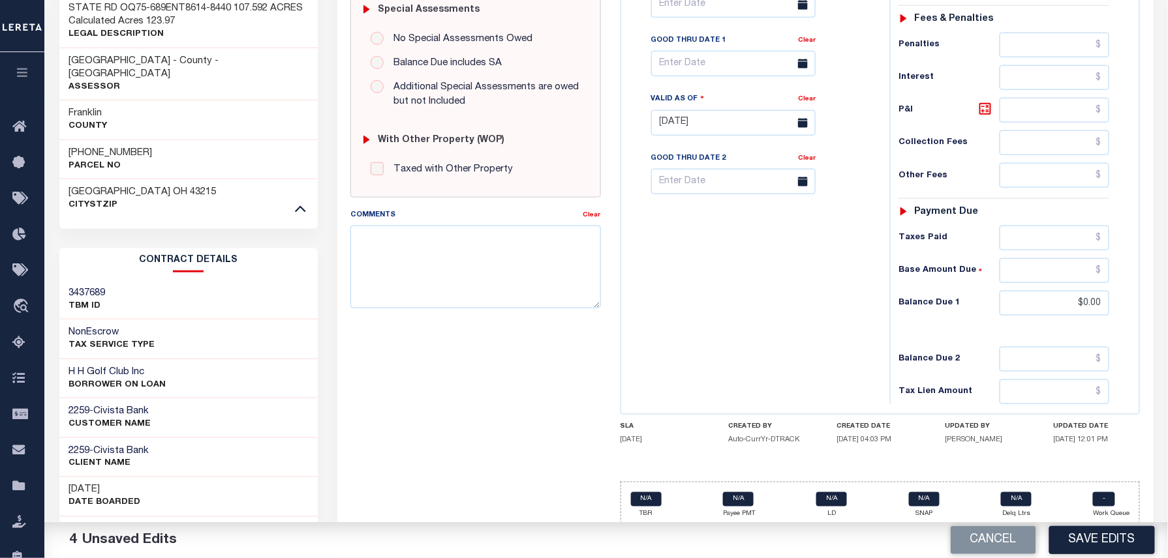
scroll to position [458, 0]
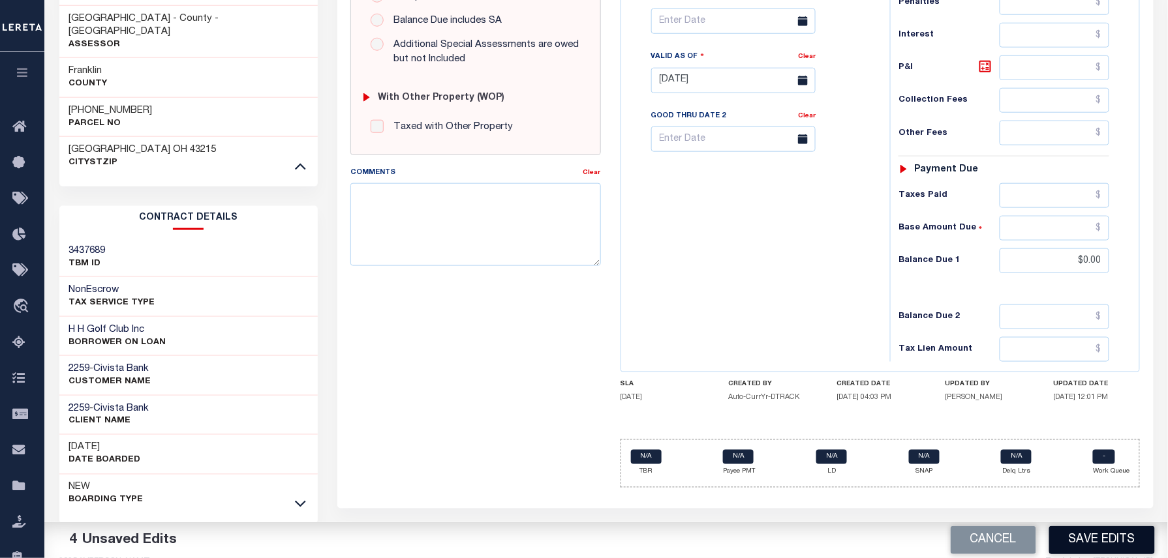
click at [1091, 535] on button "Save Edits" at bounding box center [1102, 540] width 106 height 28
checkbox input "false"
type input "$0"
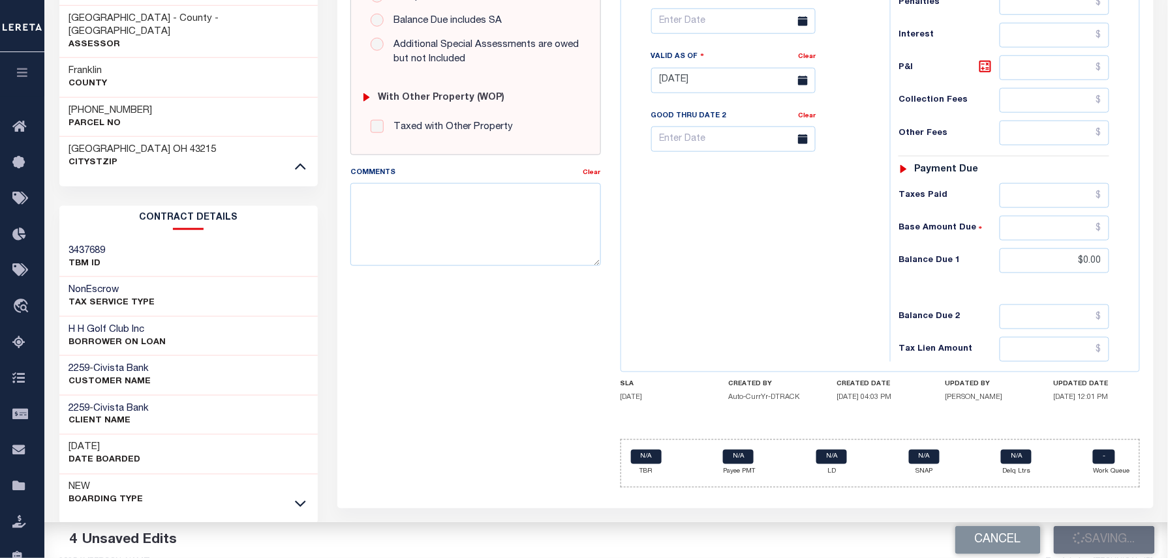
type input "$0"
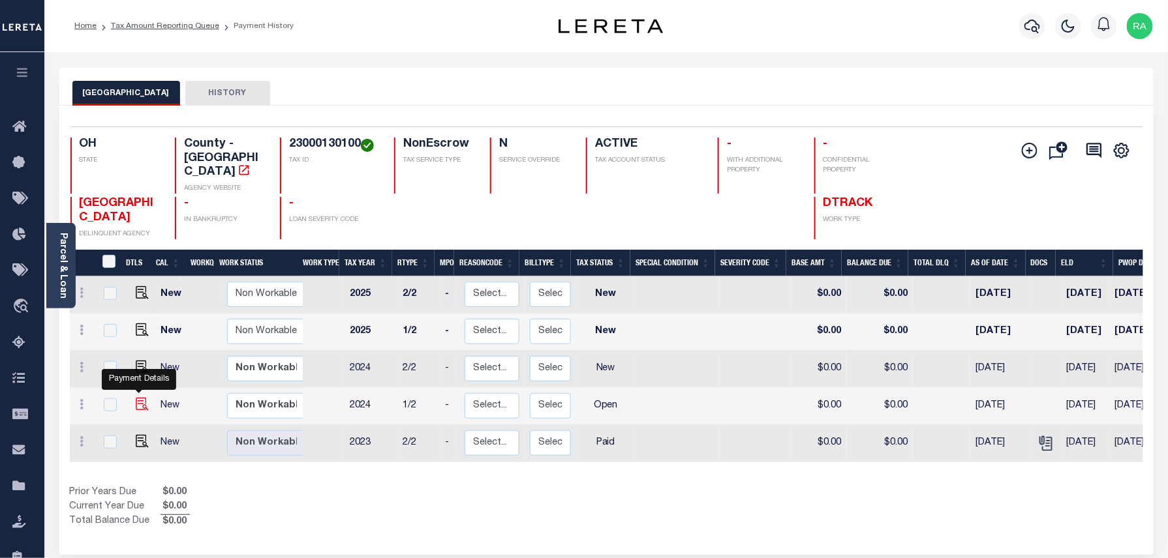
click at [139, 398] on img "" at bounding box center [142, 404] width 13 height 13
checkbox input "true"
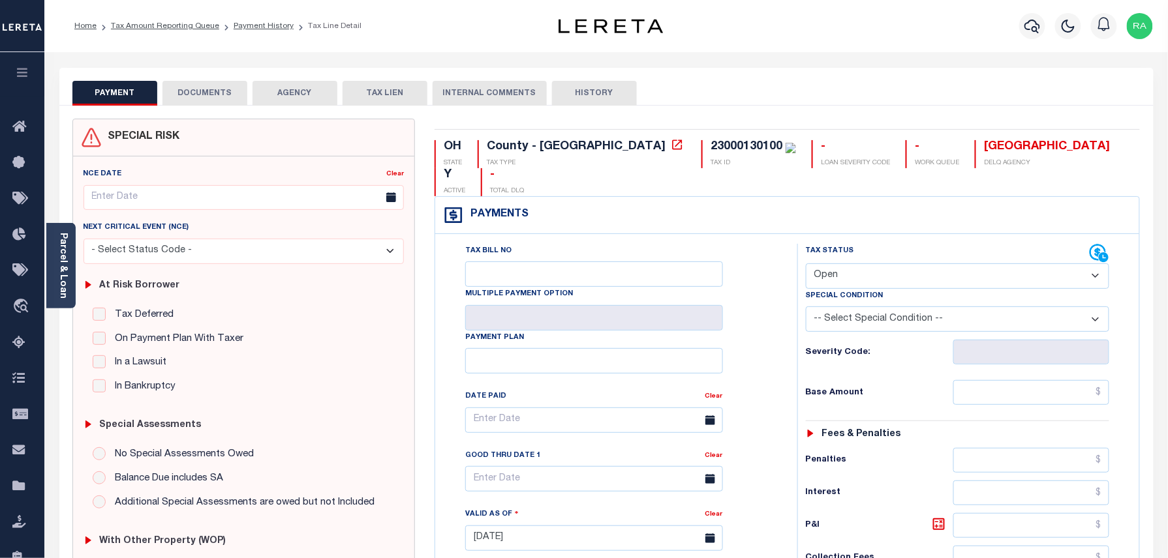
click at [877, 264] on select "- Select Status Code - Open Due/Unpaid Paid Incomplete No Tax Due Internal Refu…" at bounding box center [958, 276] width 304 height 25
select select "PYD"
click at [806, 264] on select "- Select Status Code - Open Due/Unpaid Paid Incomplete No Tax Due Internal Refu…" at bounding box center [958, 276] width 304 height 25
type input "[DATE]"
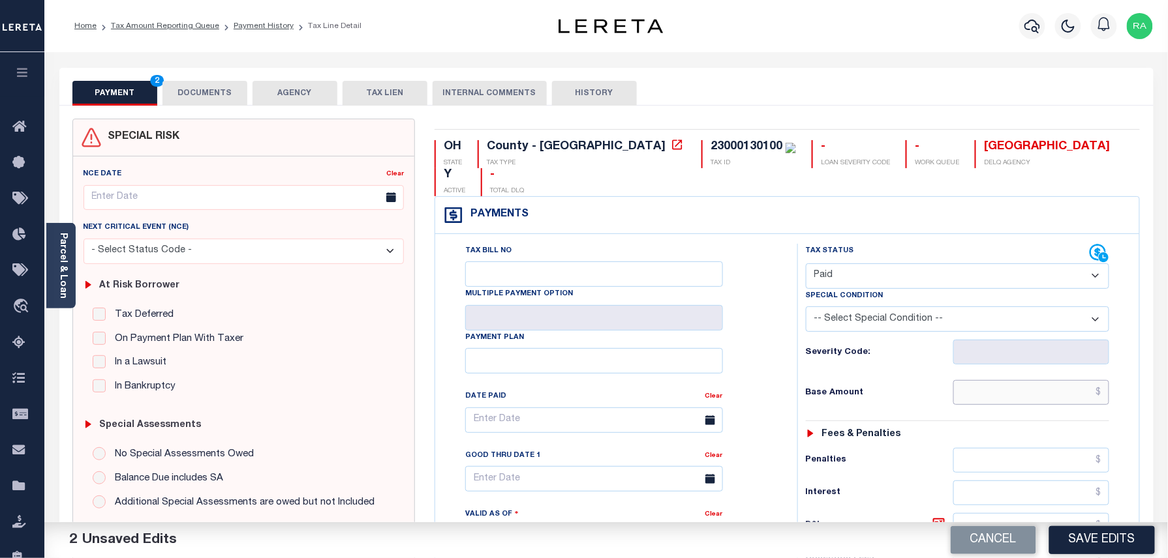
click at [1037, 380] on input "text" at bounding box center [1031, 392] width 157 height 25
type input "$0.00"
click at [1110, 394] on div "Tax Status Status - Select Status Code -" at bounding box center [961, 532] width 329 height 576
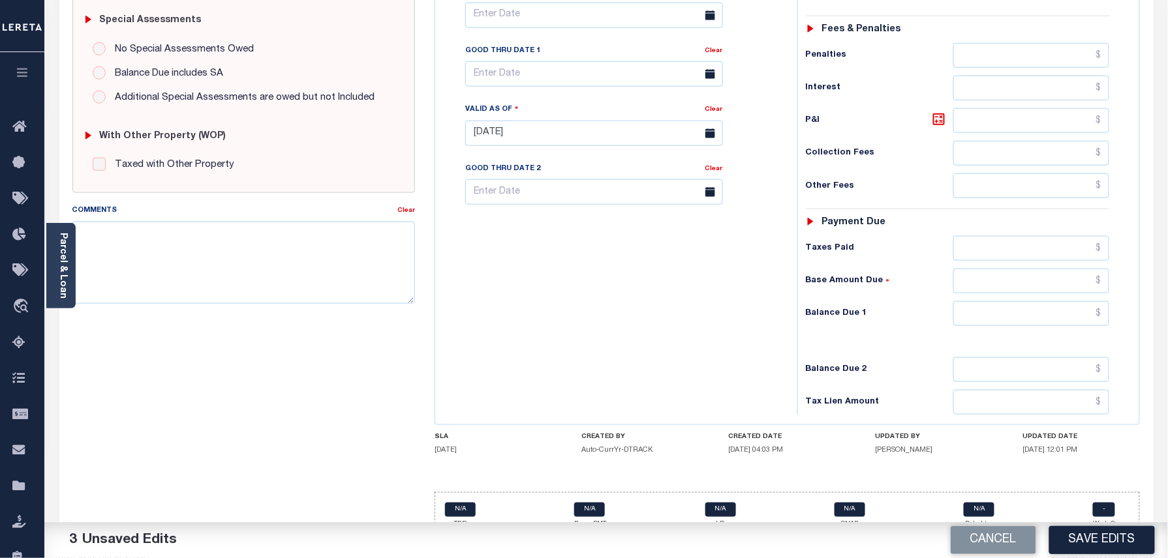
scroll to position [410, 0]
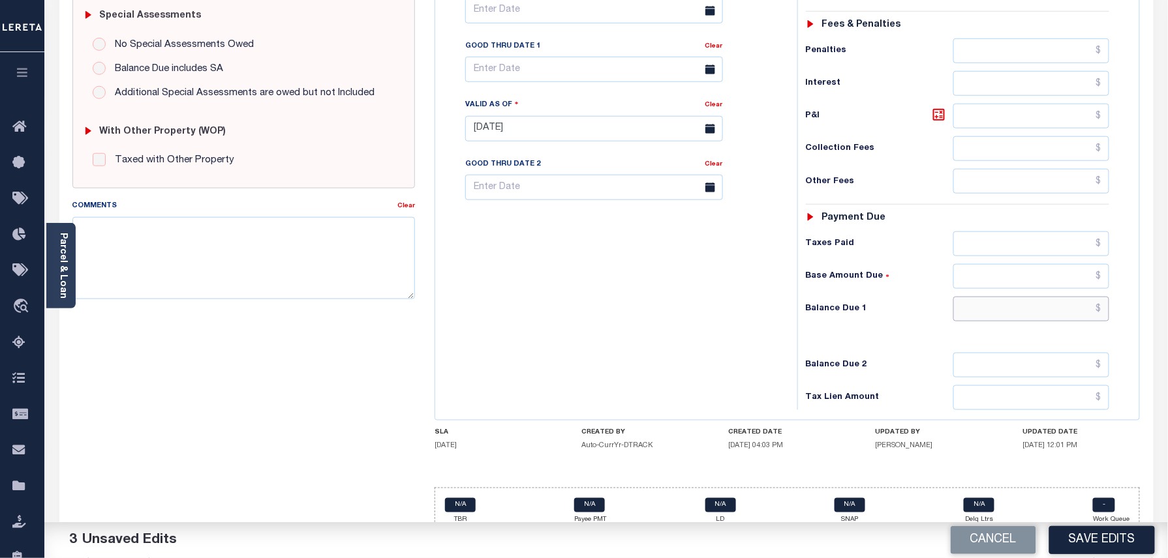
click at [1036, 297] on input "text" at bounding box center [1031, 309] width 157 height 25
type input "$0.00"
click at [1121, 322] on div "Tax Status Status - Select Status Code -" at bounding box center [961, 122] width 329 height 576
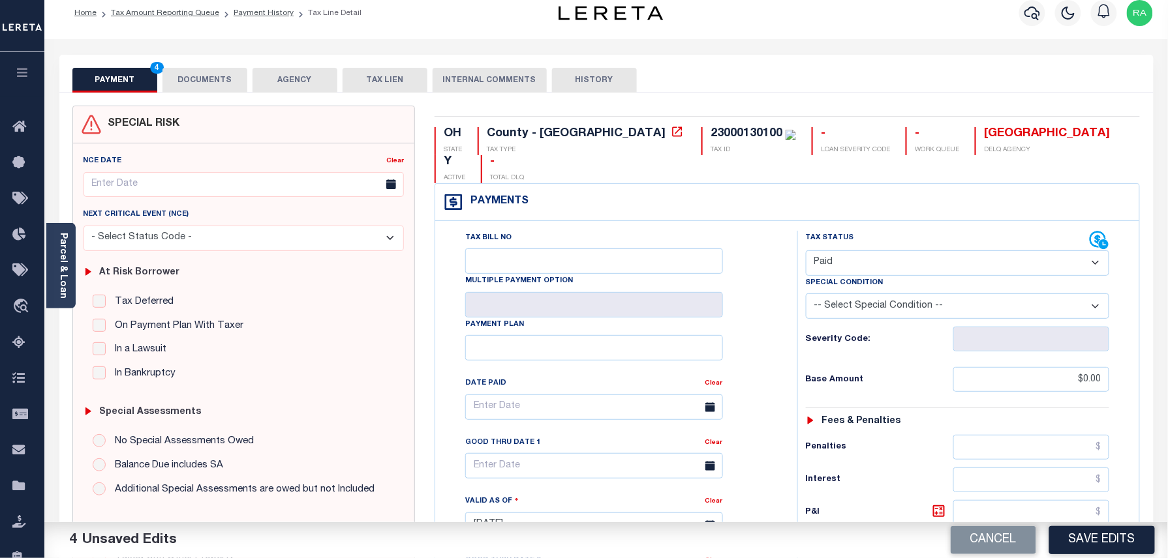
scroll to position [0, 0]
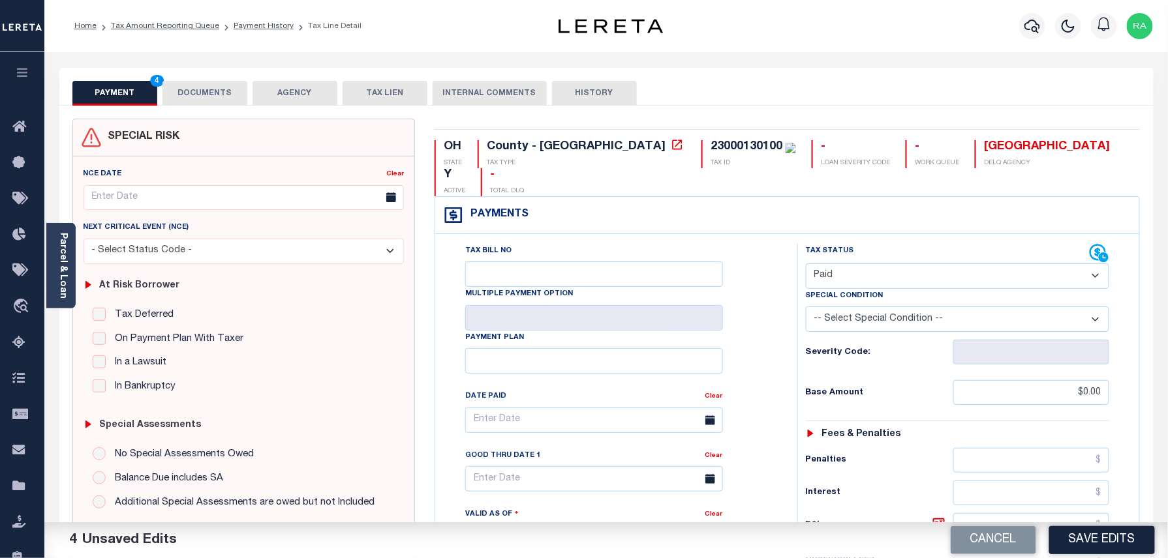
click at [227, 98] on button "DOCUMENTS" at bounding box center [204, 93] width 85 height 25
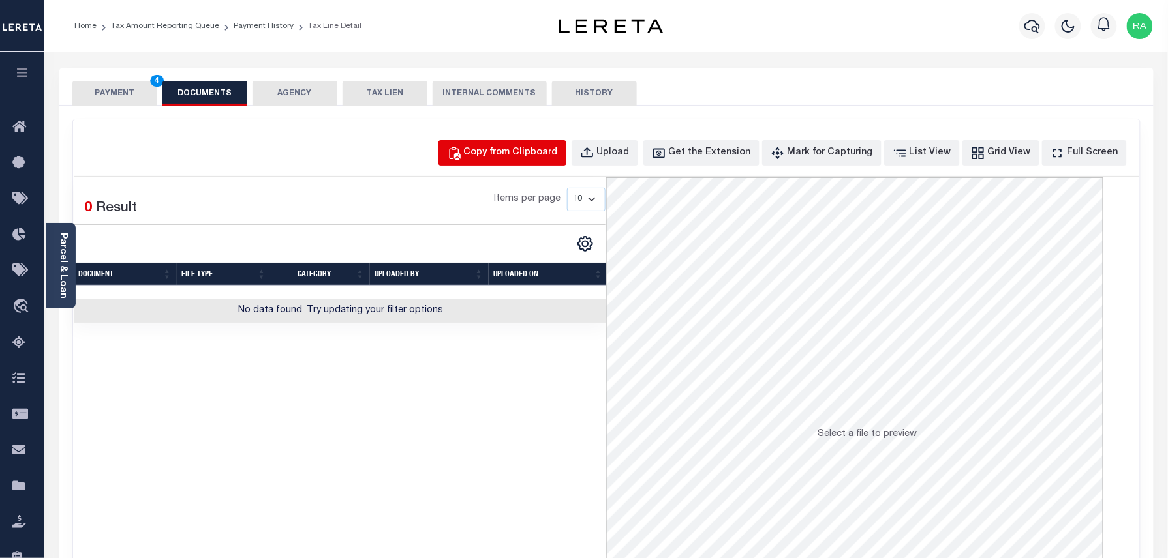
click at [499, 151] on div "Copy from Clipboard" at bounding box center [511, 153] width 94 height 14
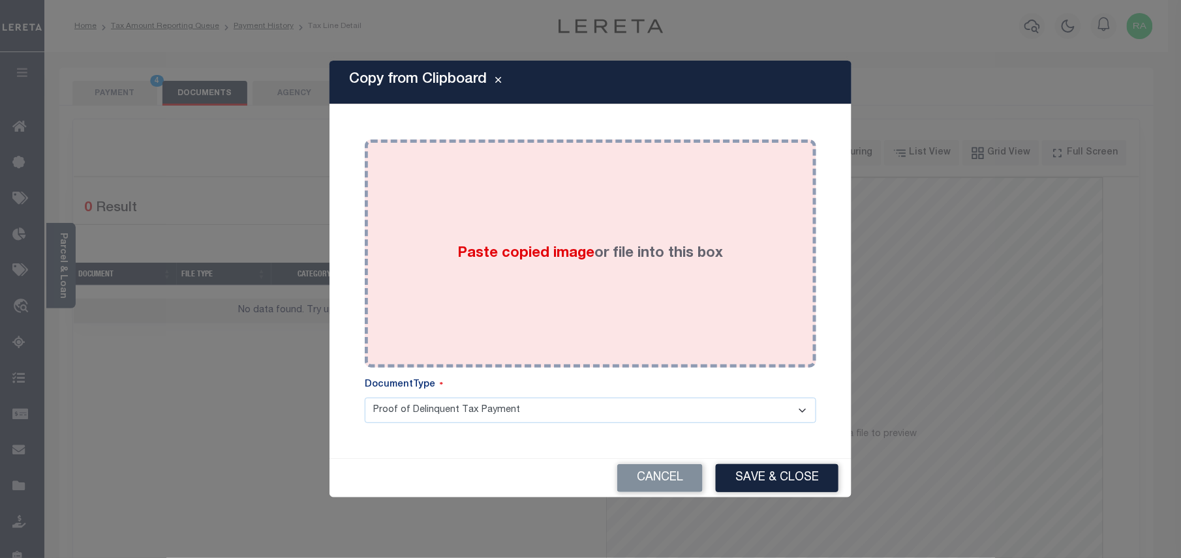
click at [543, 256] on span "Paste copied image" at bounding box center [526, 254] width 137 height 14
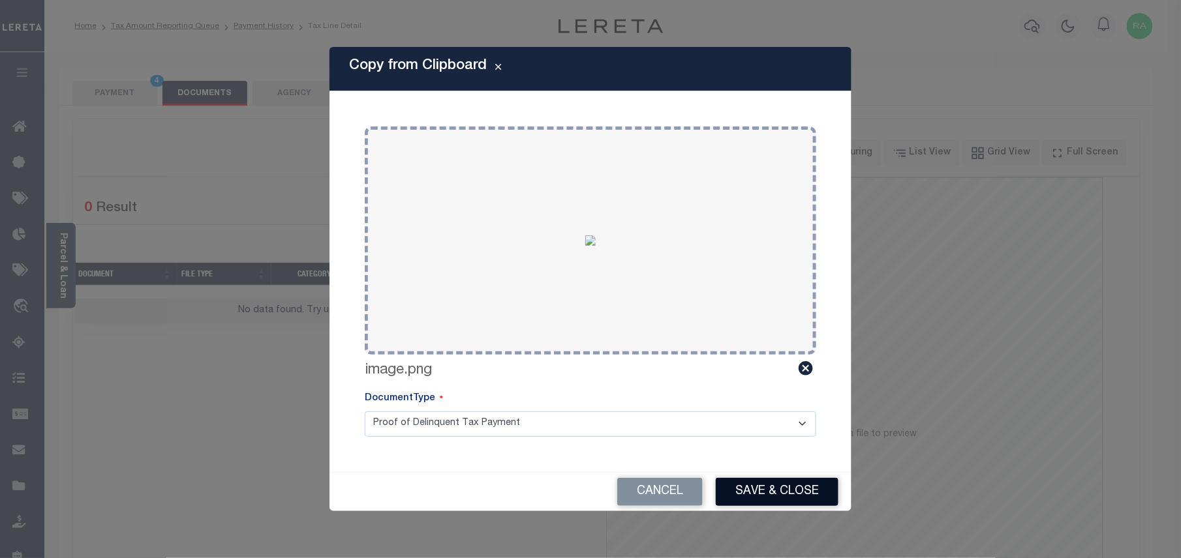
click at [791, 493] on button "Save & Close" at bounding box center [777, 492] width 123 height 28
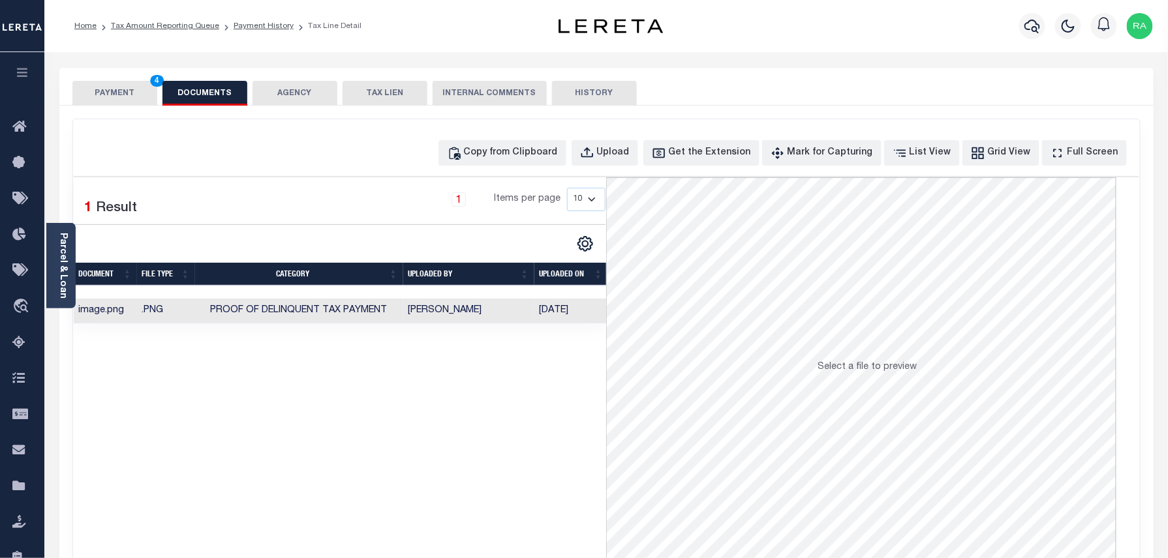
click at [137, 93] on button "PAYMENT 4" at bounding box center [114, 93] width 85 height 25
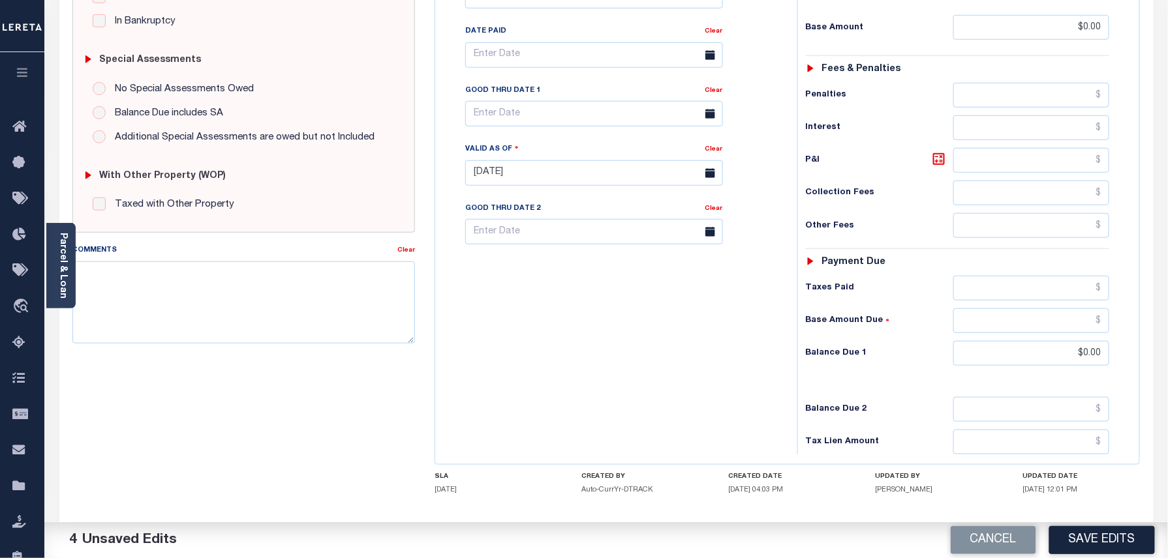
scroll to position [406, 0]
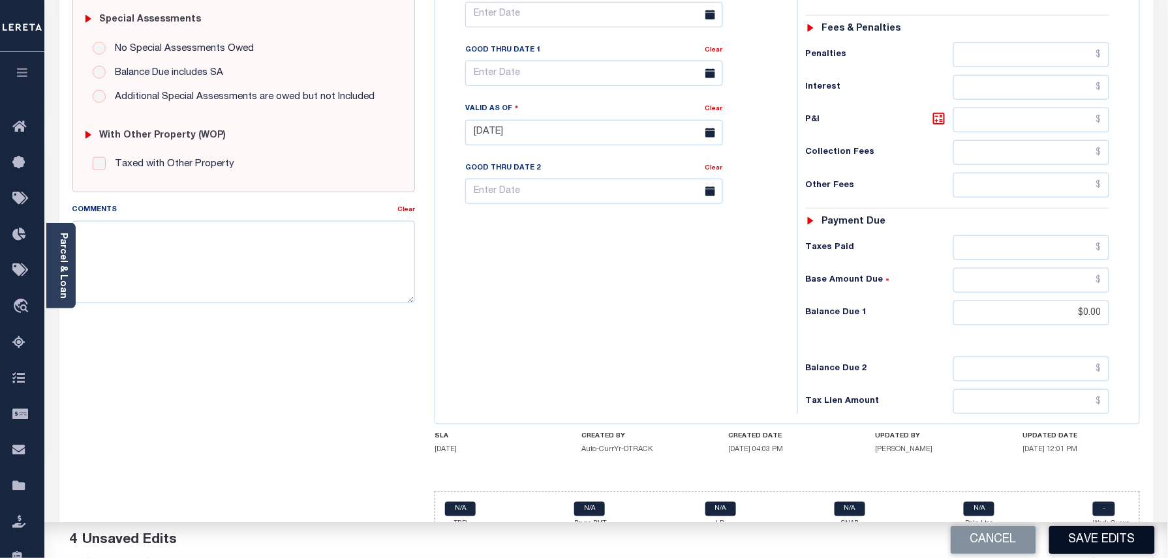
click at [1112, 530] on button "Save Edits" at bounding box center [1102, 540] width 106 height 28
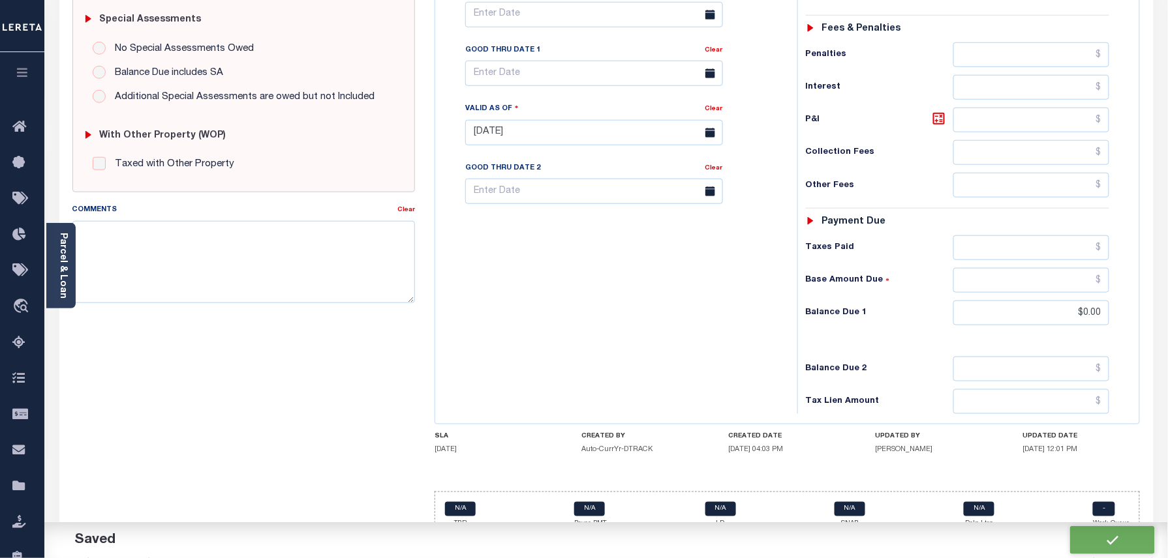
checkbox input "false"
type input "$0"
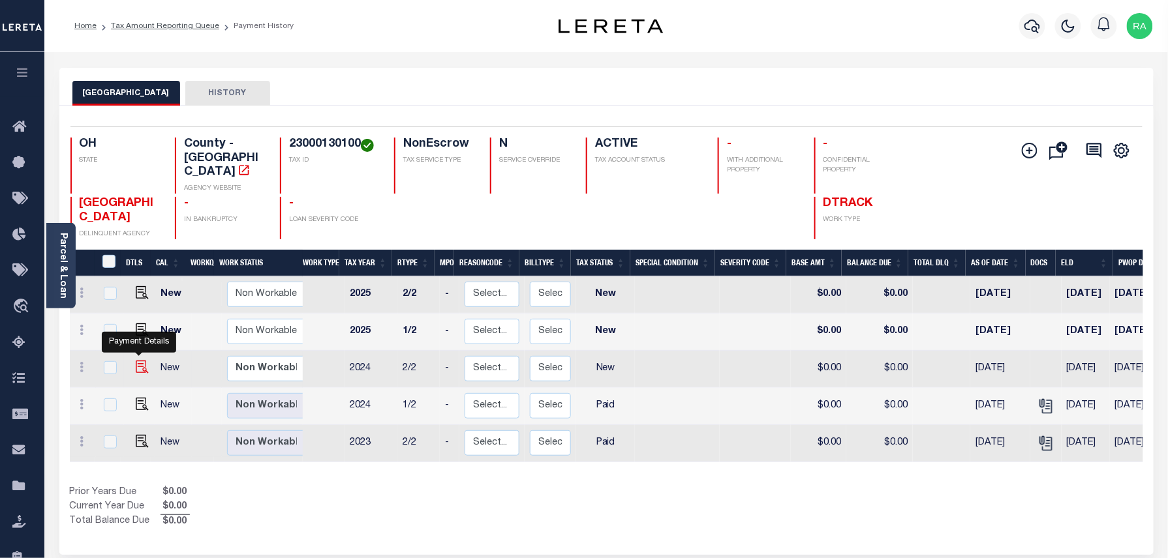
click at [141, 361] on img "" at bounding box center [142, 367] width 13 height 13
checkbox input "true"
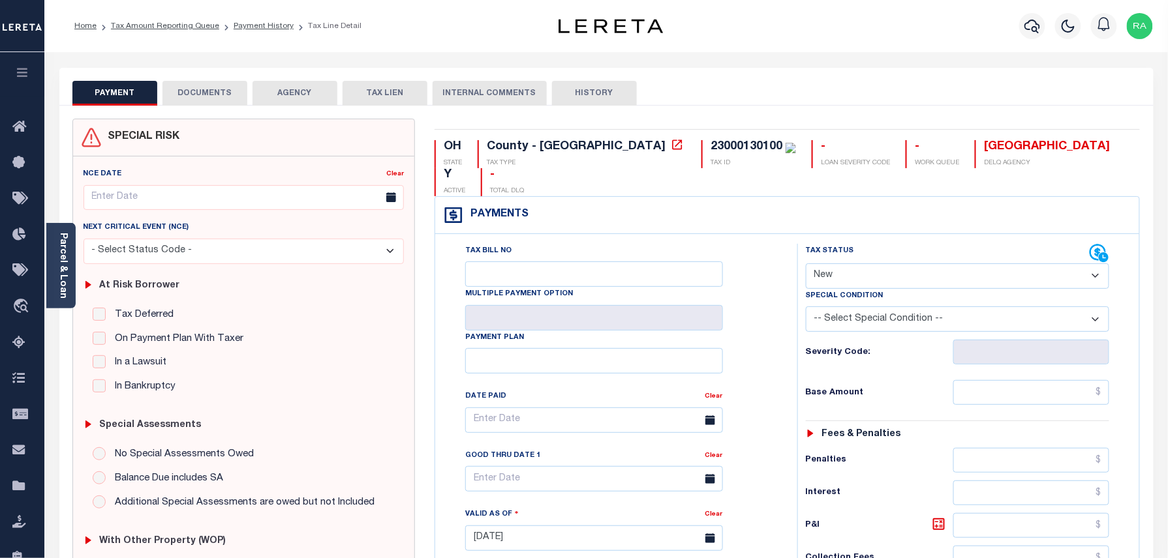
click at [846, 264] on select "- Select Status Code - Open Due/Unpaid Paid Incomplete No Tax Due Internal Refu…" at bounding box center [958, 276] width 304 height 25
select select "PYD"
click at [806, 264] on select "- Select Status Code - Open Due/Unpaid Paid Incomplete No Tax Due Internal Refu…" at bounding box center [958, 276] width 304 height 25
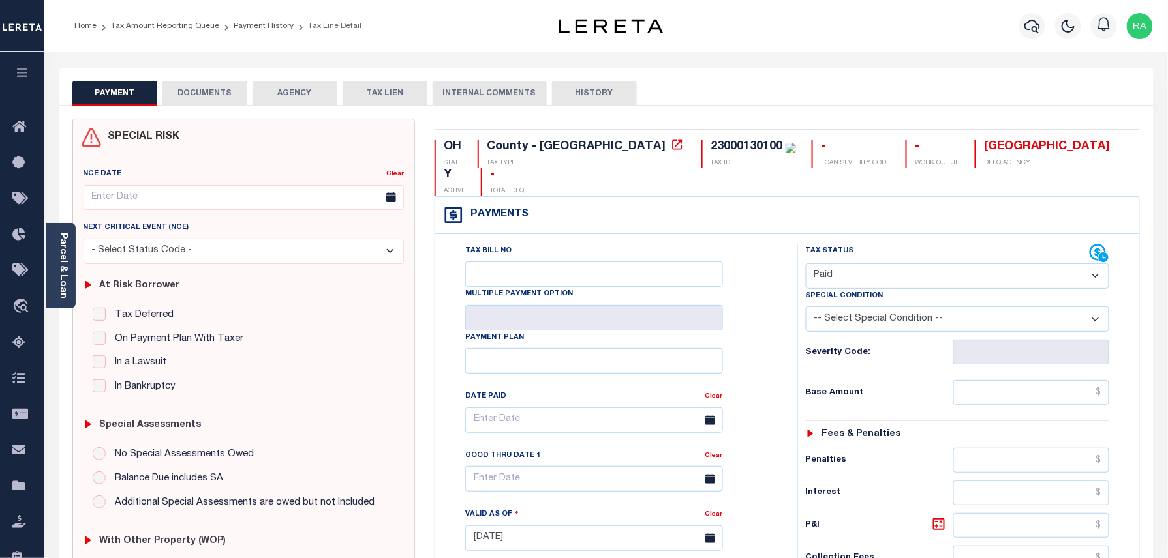
type input "[DATE]"
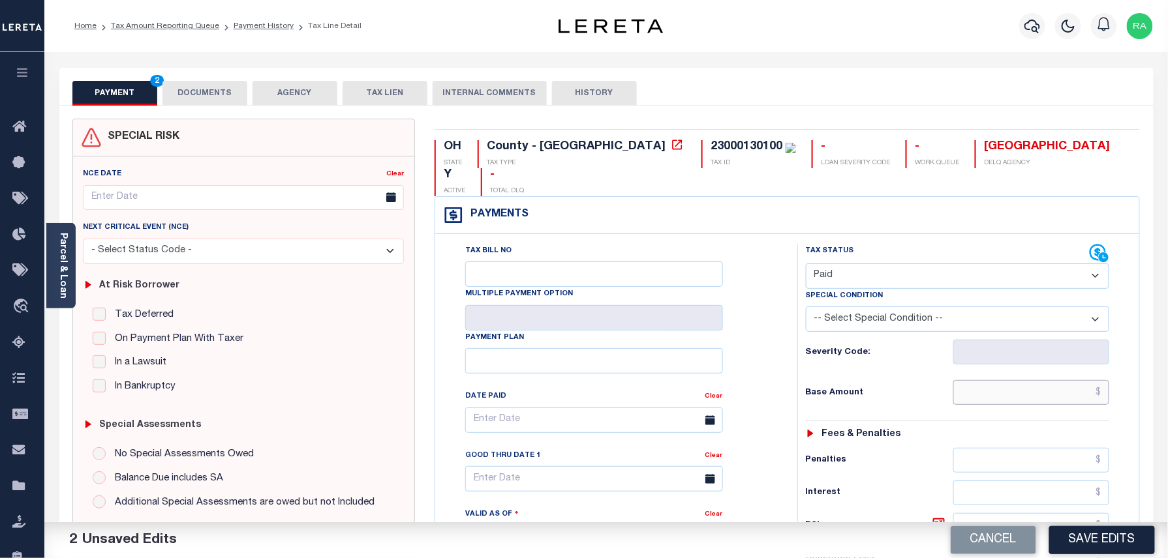
click at [1068, 380] on input "text" at bounding box center [1031, 392] width 157 height 25
type input "$0.00"
click at [1083, 382] on div "Tax Status Status - Select Status Code -" at bounding box center [961, 532] width 329 height 576
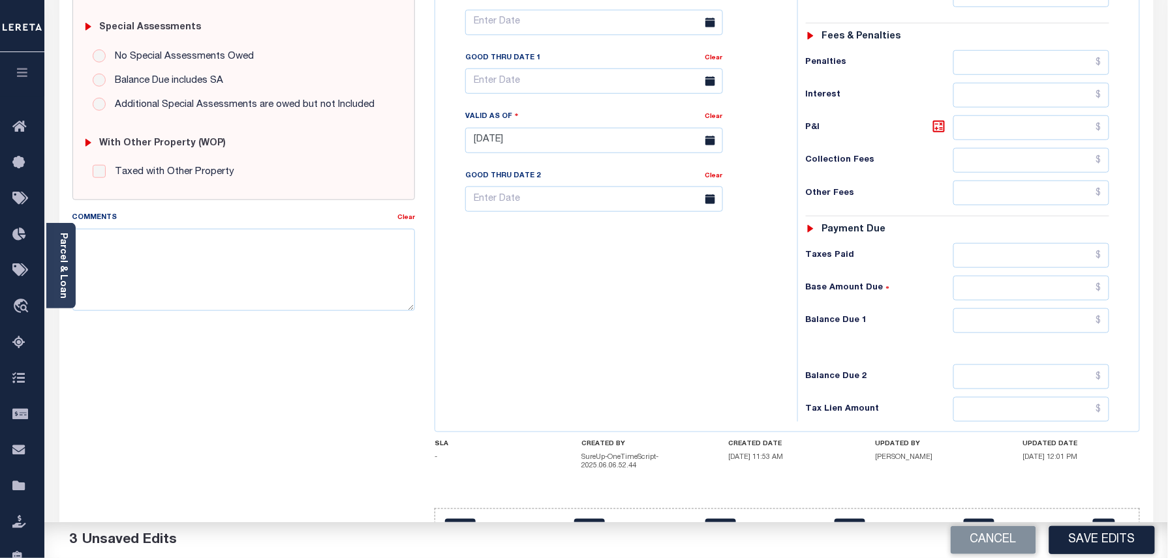
scroll to position [418, 0]
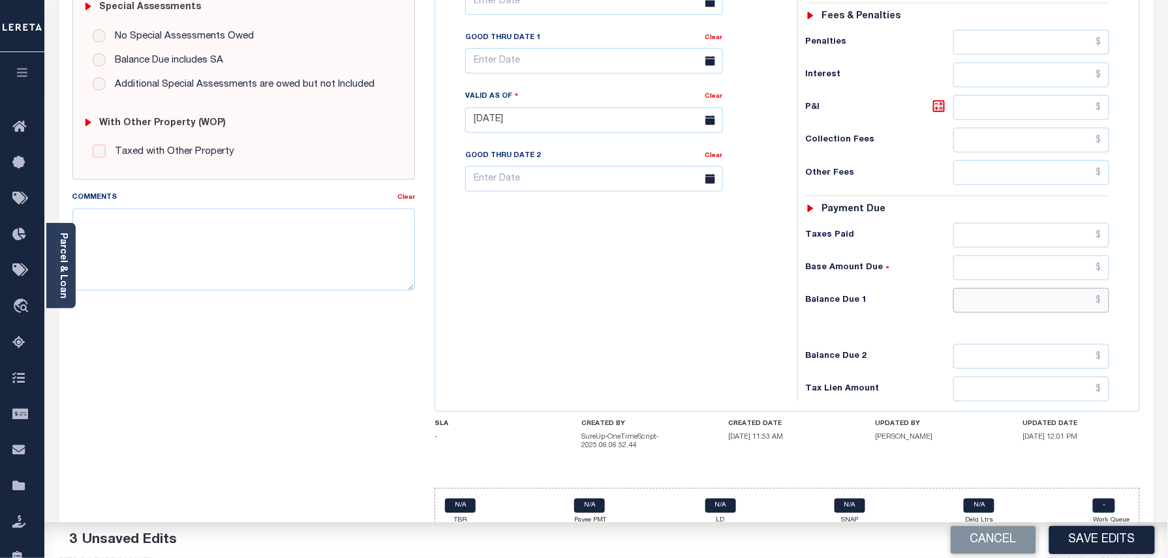
click at [1037, 290] on input "text" at bounding box center [1031, 300] width 157 height 25
type input "$0.00"
drag, startPoint x: 1128, startPoint y: 295, endPoint x: 1134, endPoint y: 290, distance: 7.4
click at [1128, 295] on div "Tax Status Status" at bounding box center [961, 114] width 349 height 576
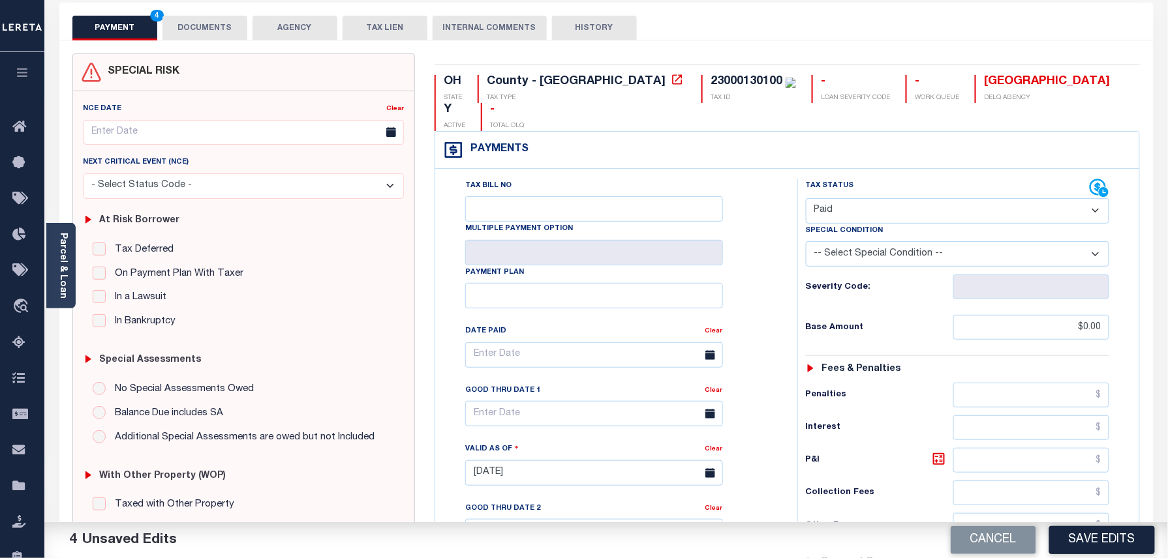
scroll to position [0, 0]
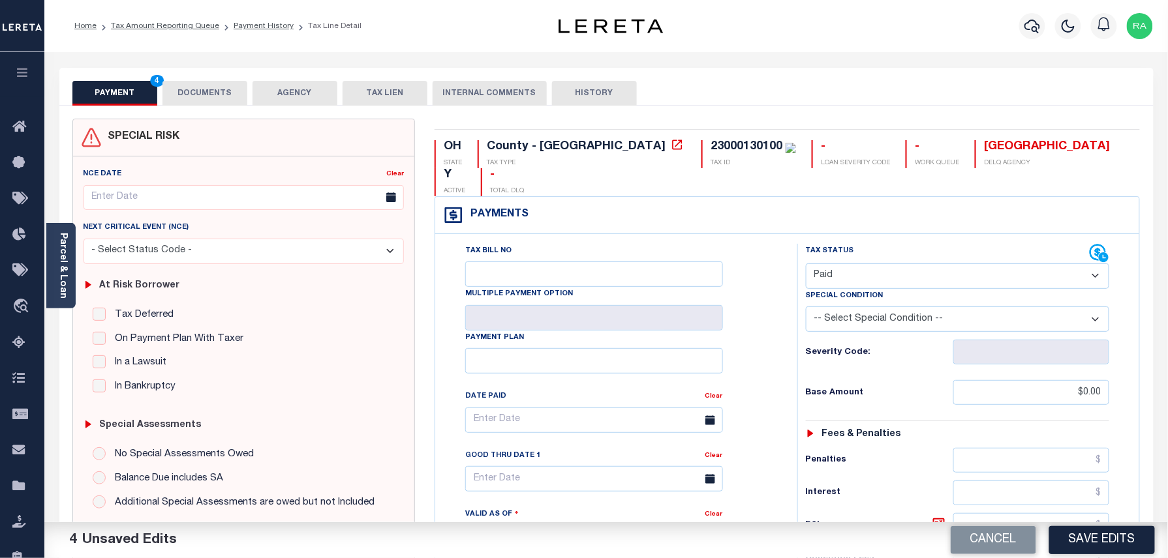
click at [183, 83] on button "DOCUMENTS" at bounding box center [204, 93] width 85 height 25
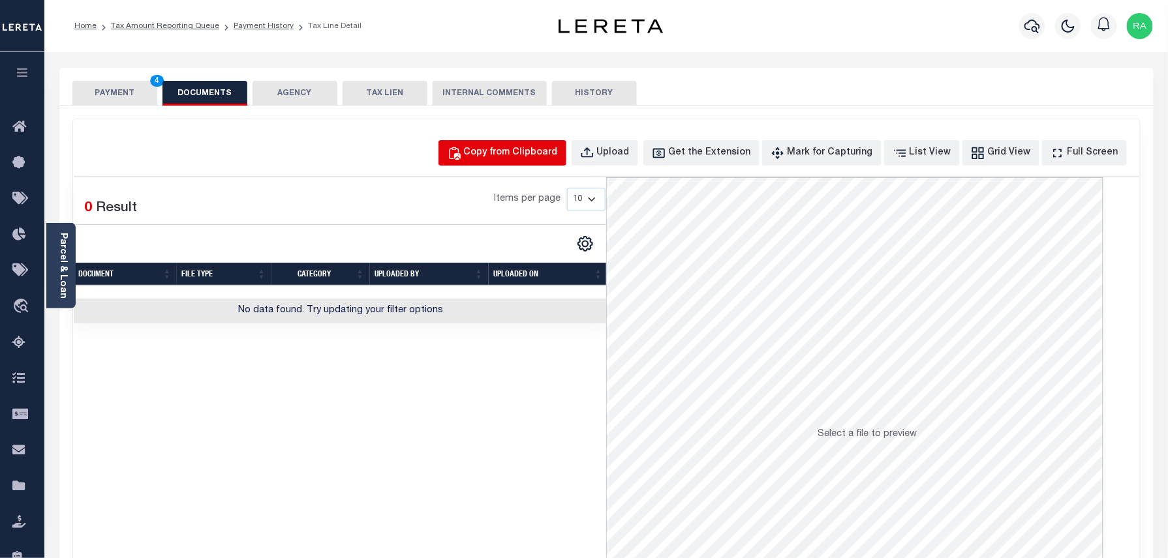
click at [494, 150] on div "Copy from Clipboard" at bounding box center [511, 153] width 94 height 14
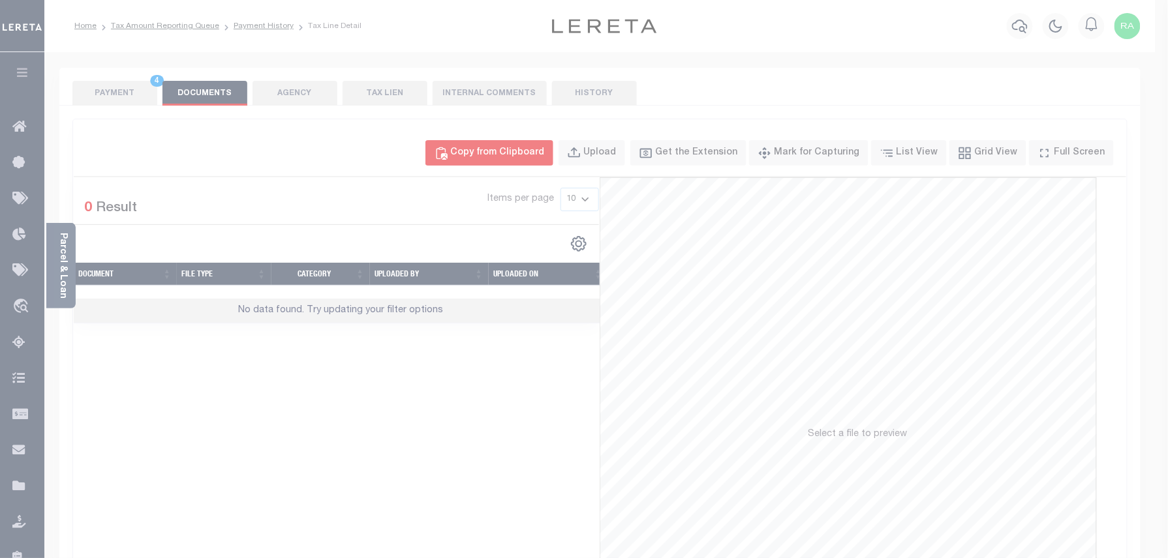
select select "POP"
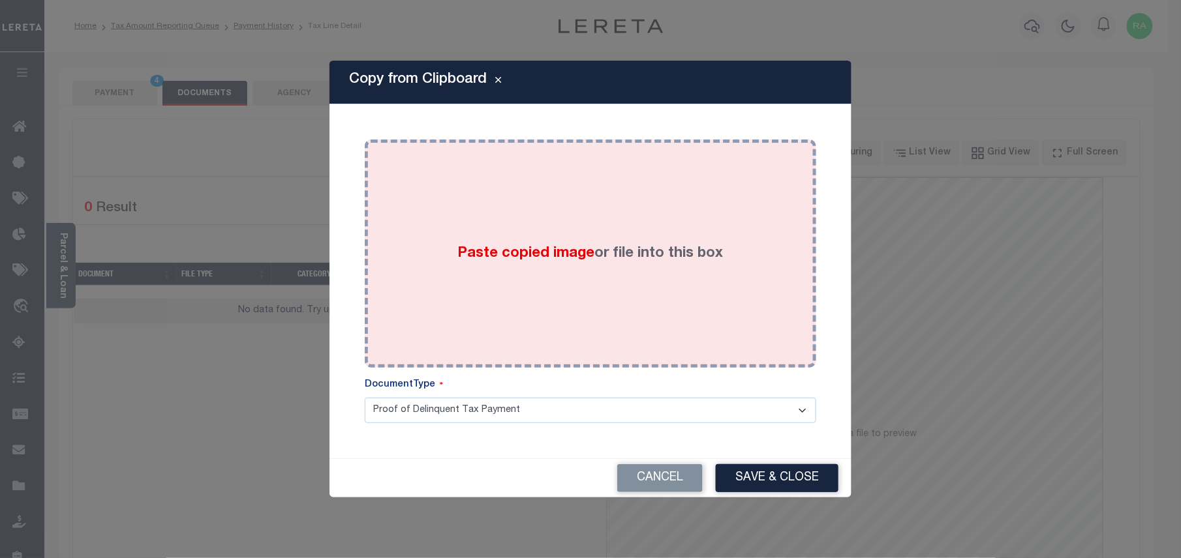
click at [556, 260] on span "Paste copied image" at bounding box center [526, 254] width 137 height 14
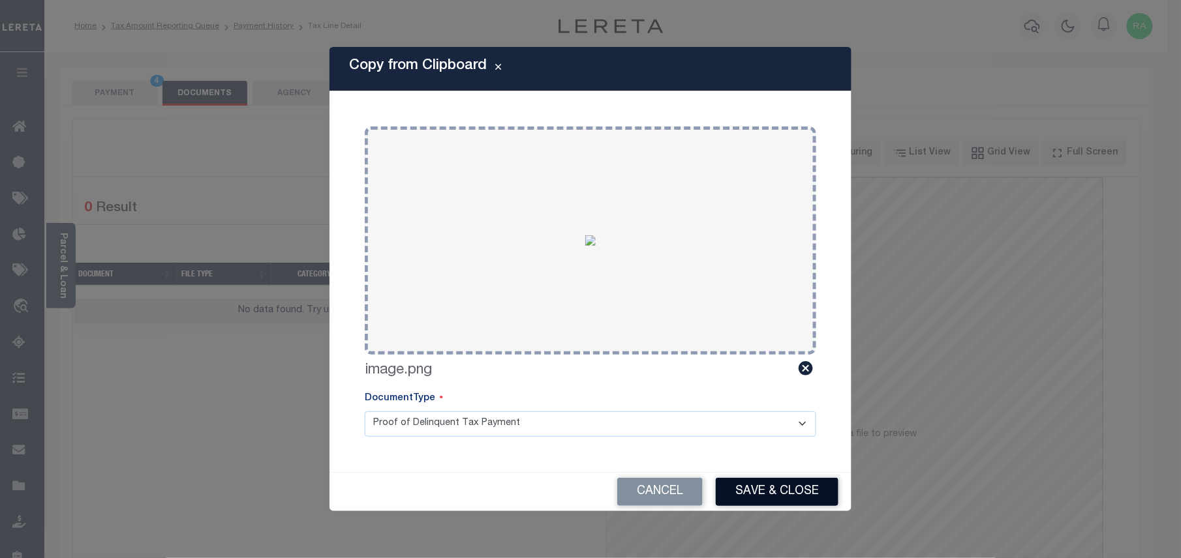
click at [757, 481] on button "Save & Close" at bounding box center [777, 492] width 123 height 28
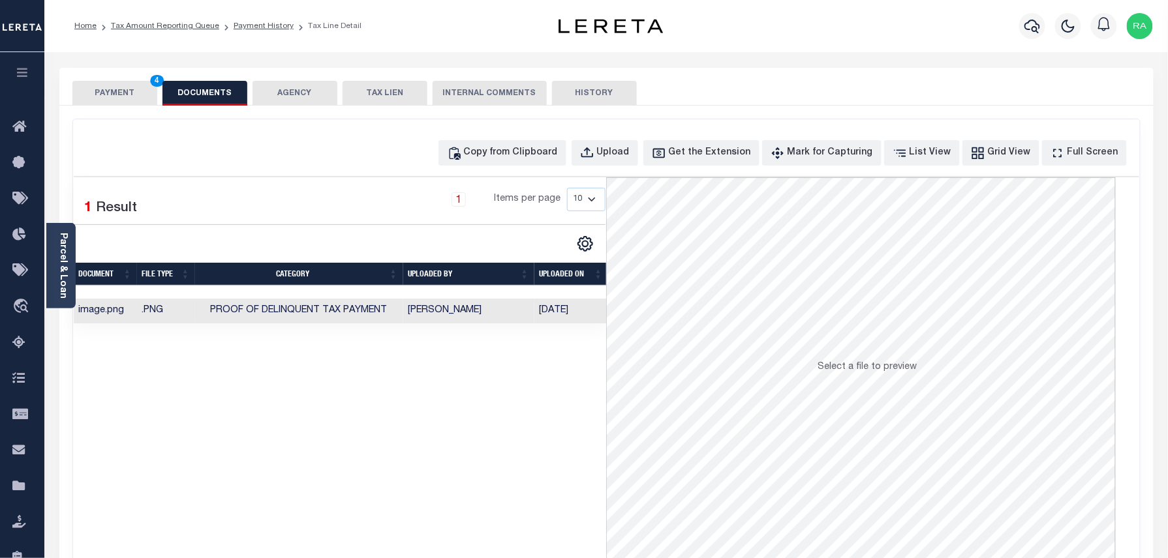
click at [123, 89] on button "PAYMENT 4" at bounding box center [114, 93] width 85 height 25
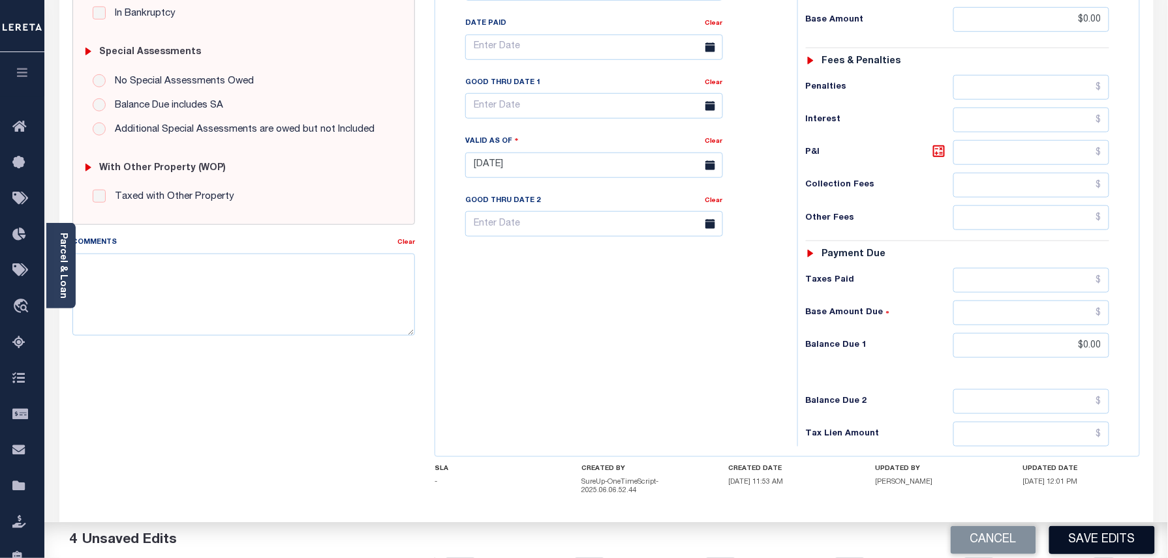
scroll to position [415, 0]
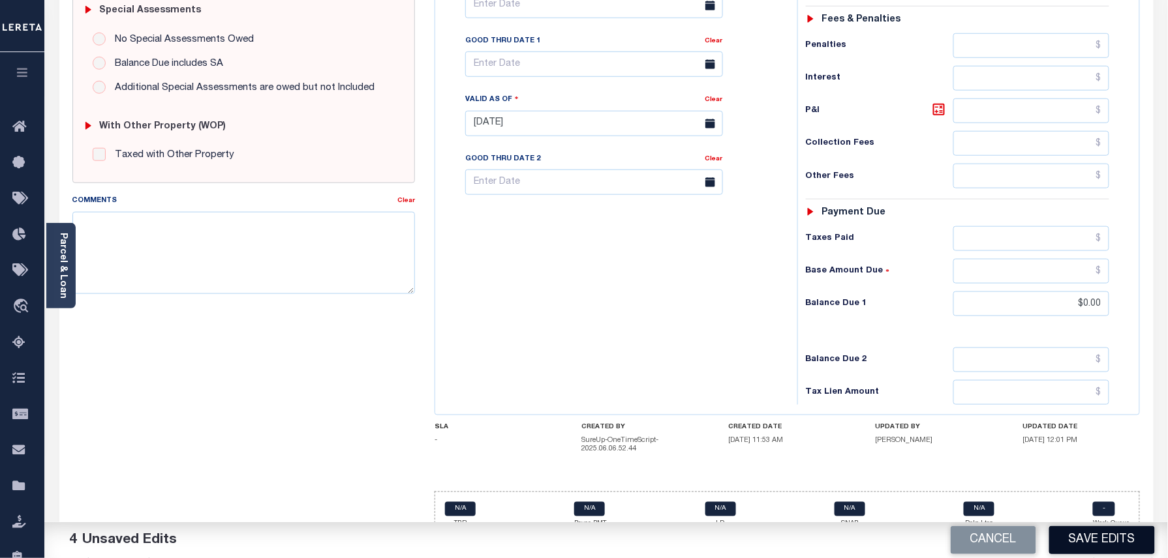
click at [1093, 539] on button "Save Edits" at bounding box center [1102, 540] width 106 height 28
checkbox input "false"
type input "$0"
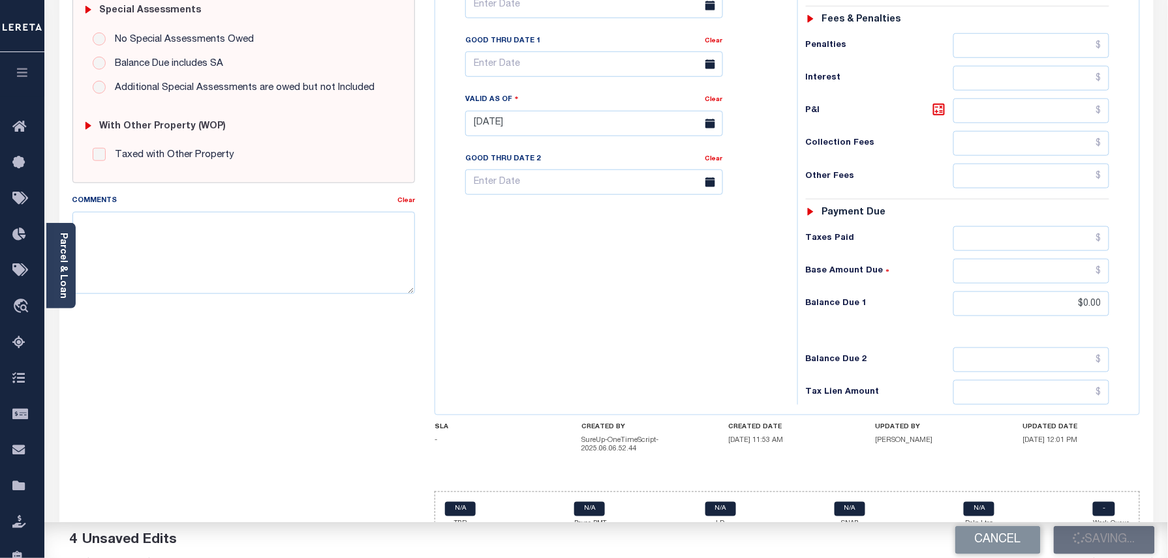
type input "$0"
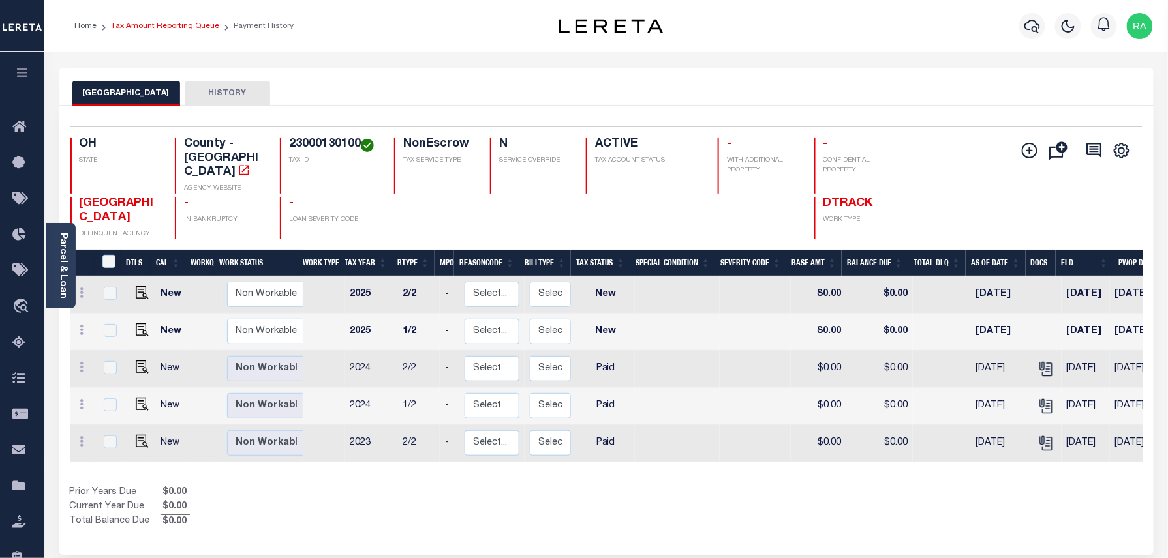
click at [188, 25] on link "Tax Amount Reporting Queue" at bounding box center [165, 26] width 108 height 8
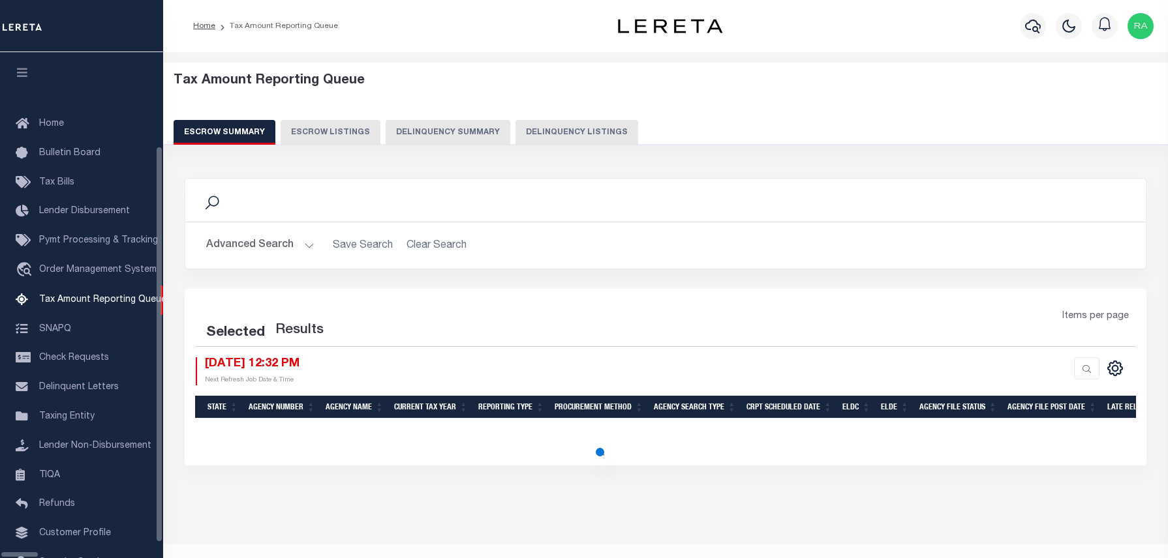
click at [575, 142] on button "Delinquency Listings" at bounding box center [576, 132] width 123 height 25
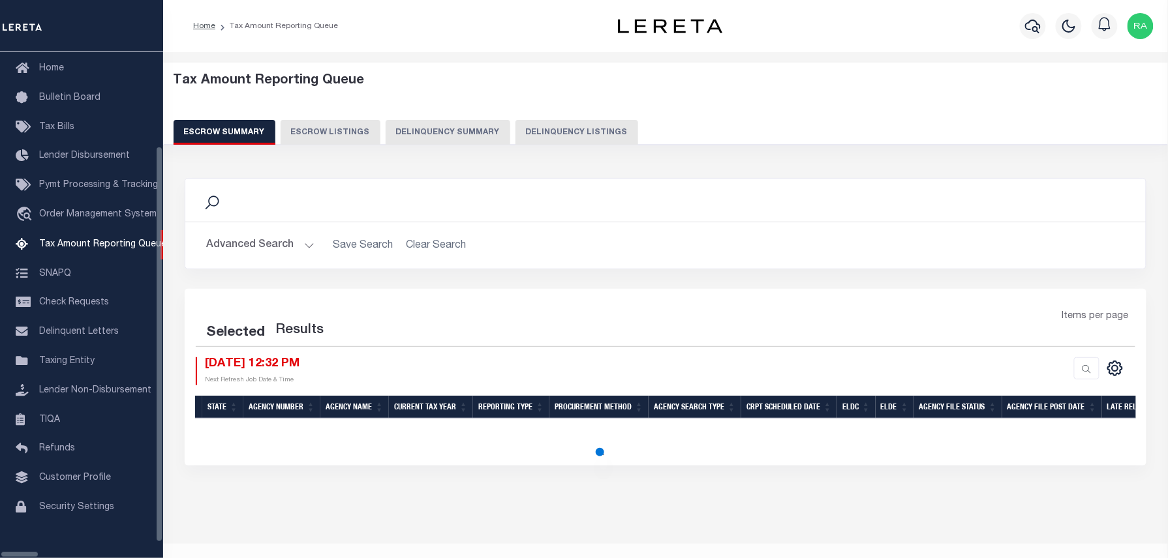
select select "100"
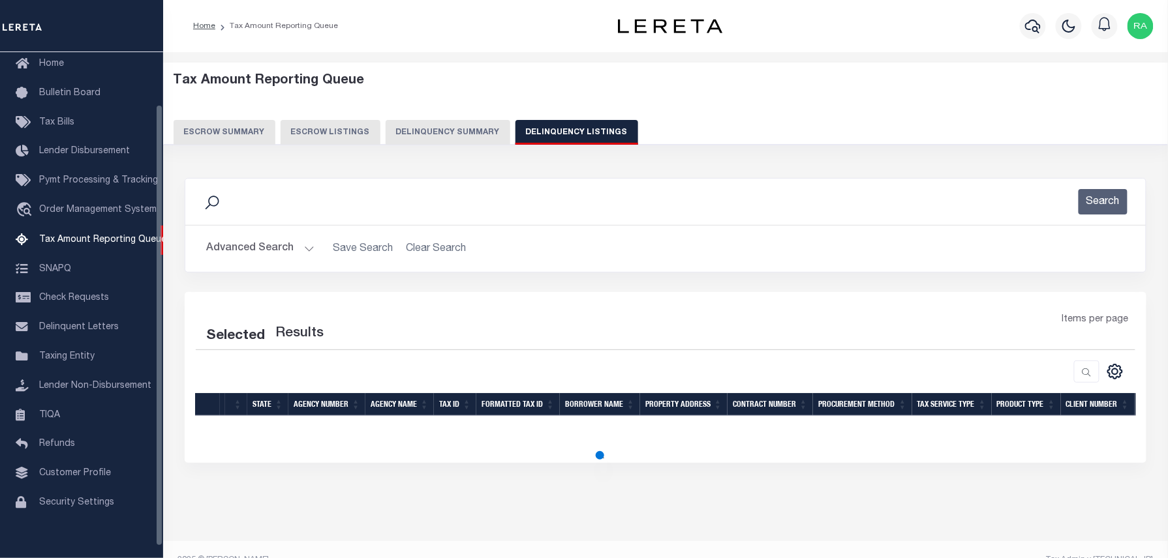
select select "100"
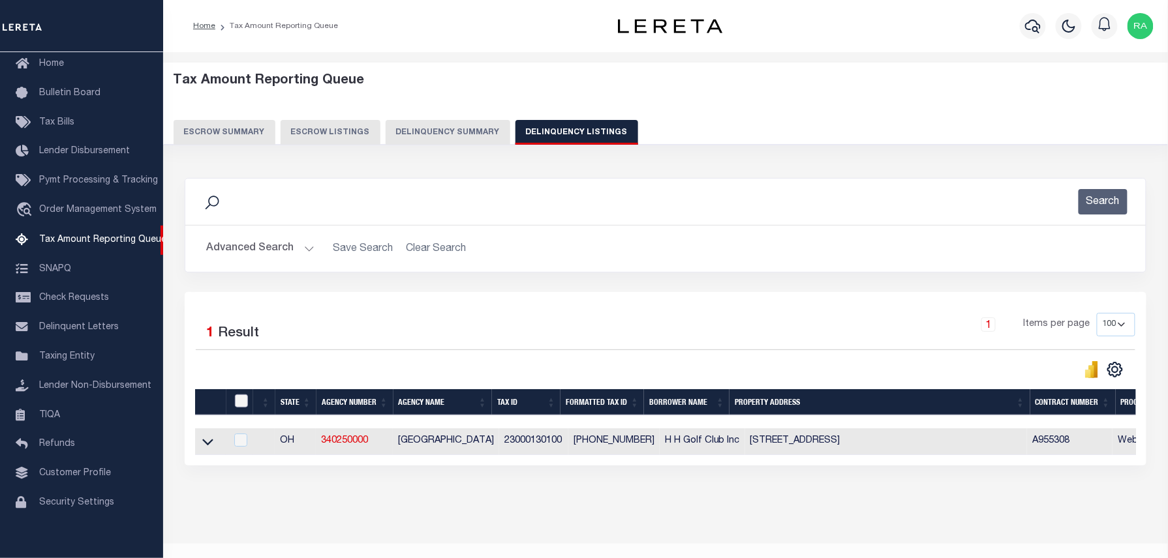
click at [235, 403] on input "checkbox" at bounding box center [241, 401] width 13 height 13
checkbox input "true"
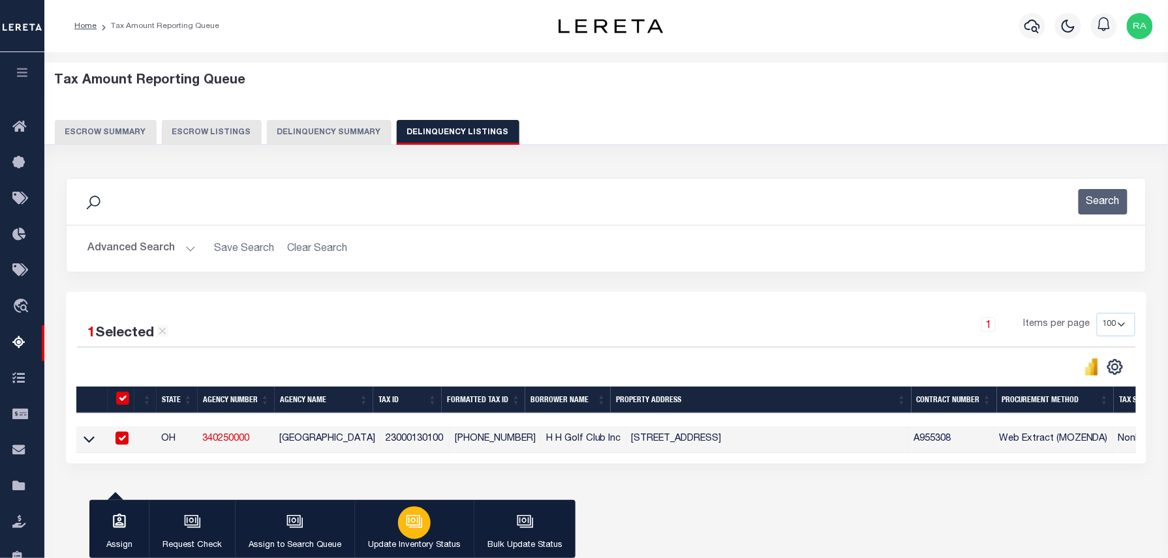
click at [427, 526] on div "button" at bounding box center [414, 523] width 33 height 33
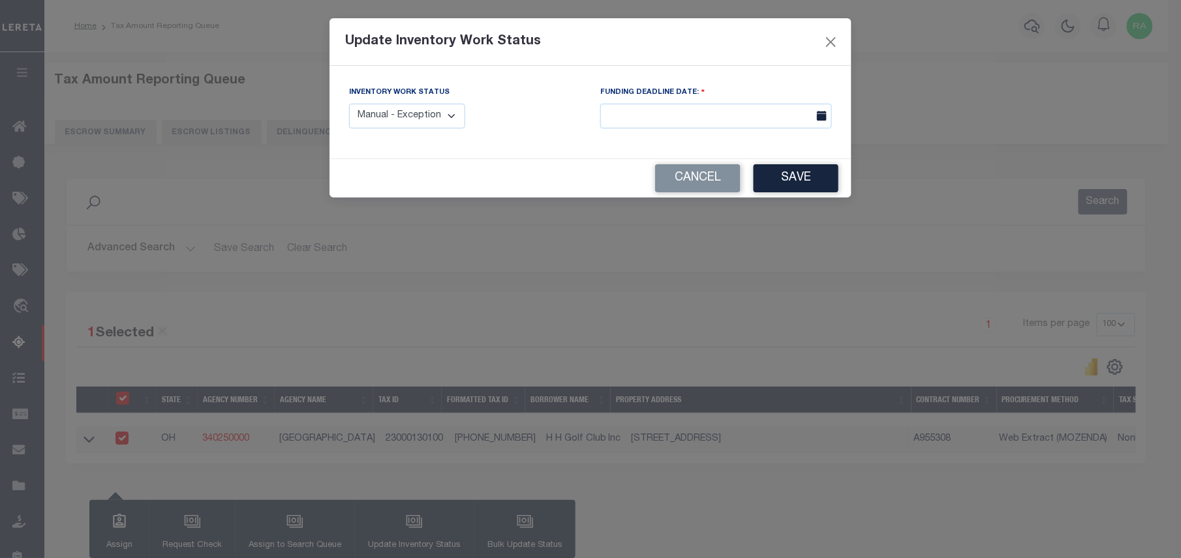
click at [413, 116] on select "Manual - Exception Pended - Awaiting Search Late Add Exception Completed" at bounding box center [407, 116] width 116 height 25
click at [622, 157] on div "Inventory Work Status Manual - Exception Pended - Awaiting Search Late Add Exce…" at bounding box center [590, 112] width 522 height 93
click at [680, 176] on button "Cancel" at bounding box center [697, 178] width 85 height 28
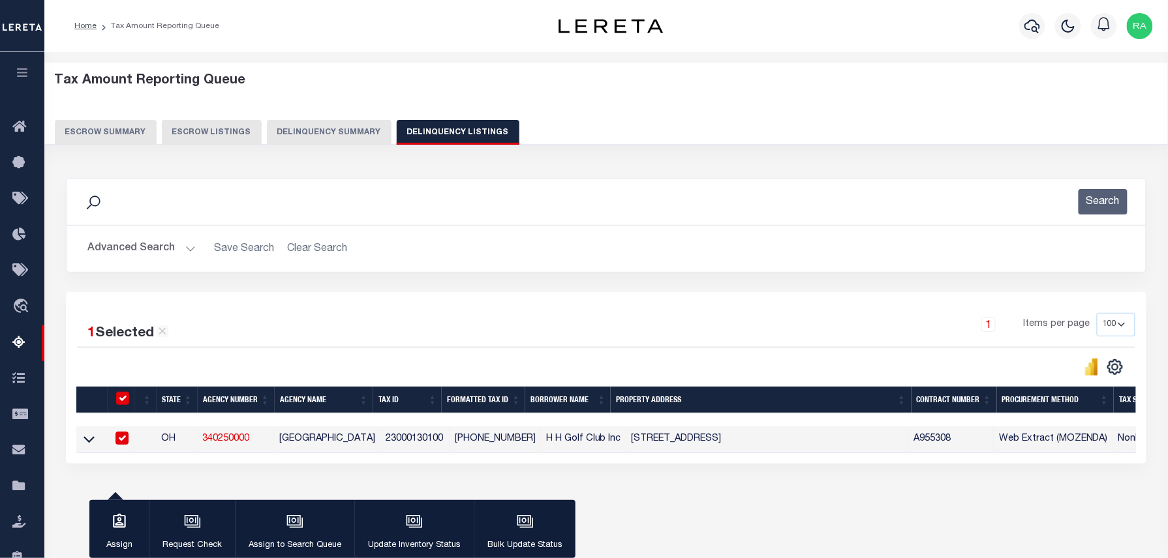
drag, startPoint x: 93, startPoint y: 442, endPoint x: 168, endPoint y: 371, distance: 102.9
click at [93, 442] on icon at bounding box center [88, 439] width 11 height 14
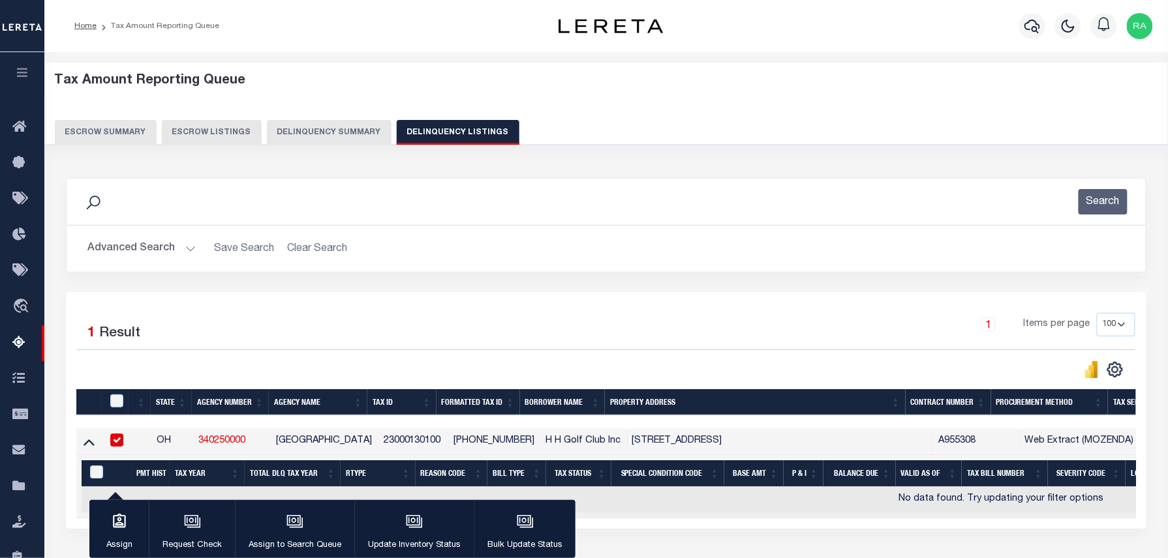
scroll to position [5, 0]
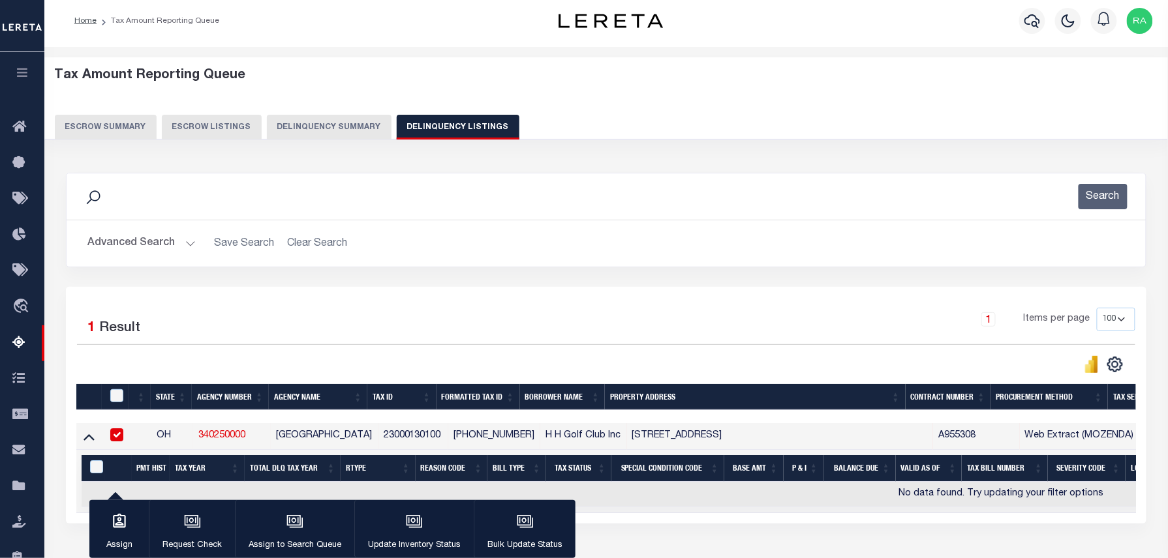
click at [183, 243] on button "Advanced Search" at bounding box center [141, 243] width 108 height 25
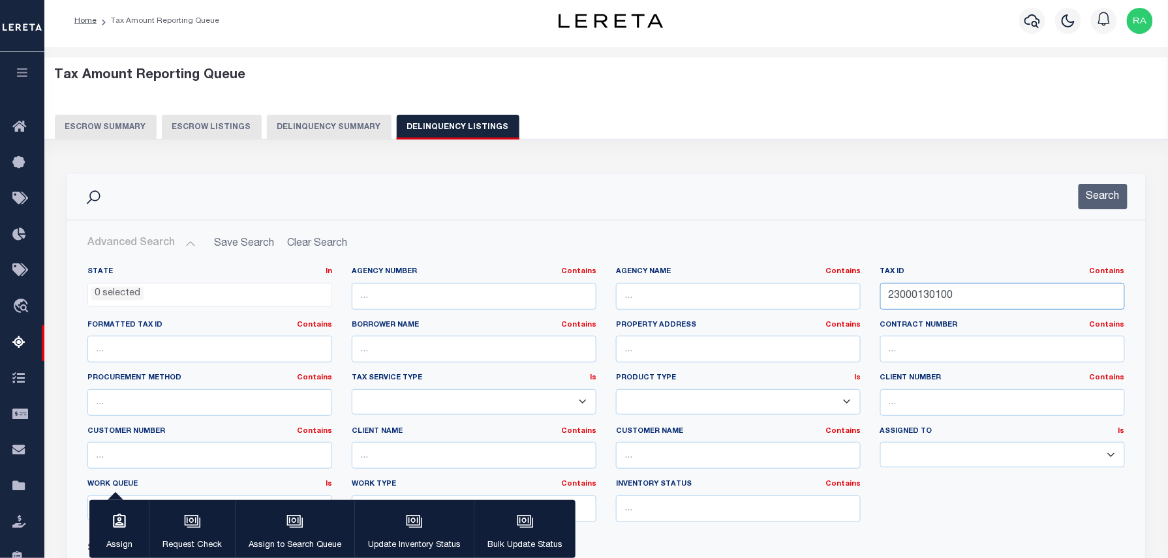
click at [896, 293] on input "23000130100" at bounding box center [1002, 296] width 245 height 27
paste input "2189"
type input "23000218900"
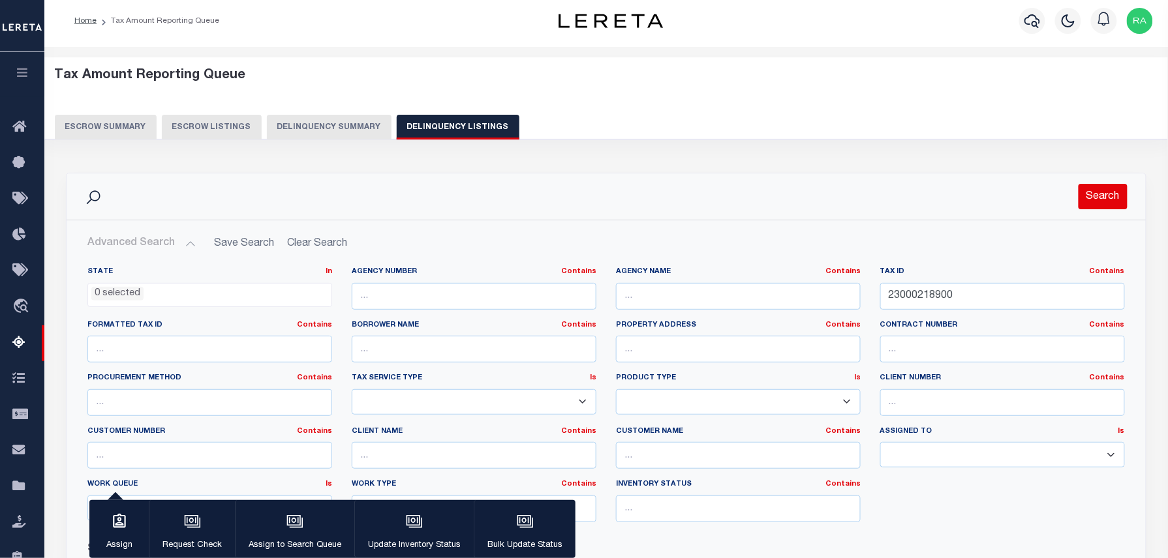
click at [1101, 197] on button "Search" at bounding box center [1102, 196] width 49 height 25
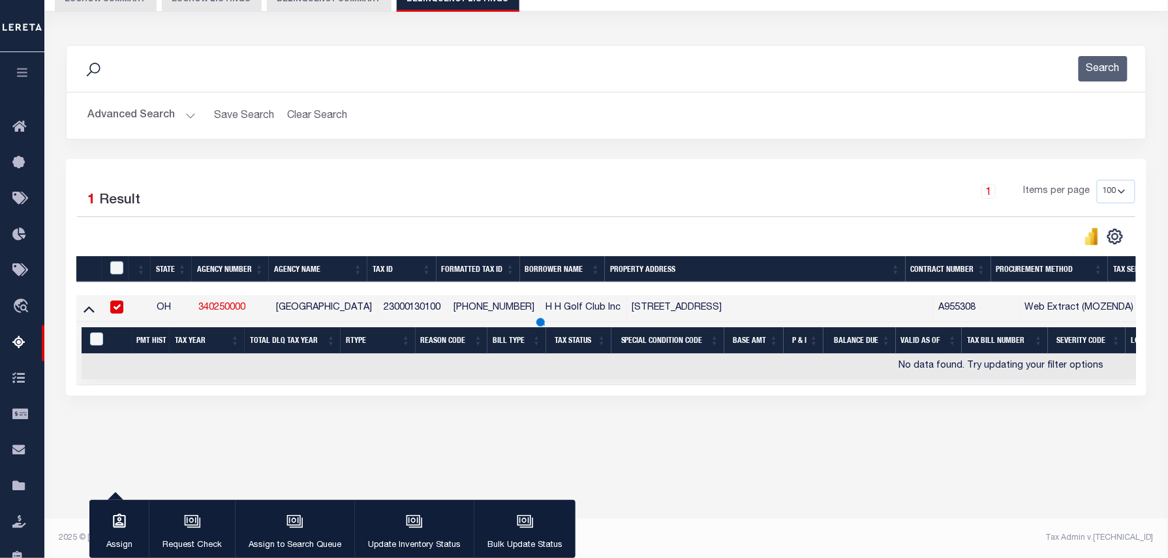
scroll to position [133, 0]
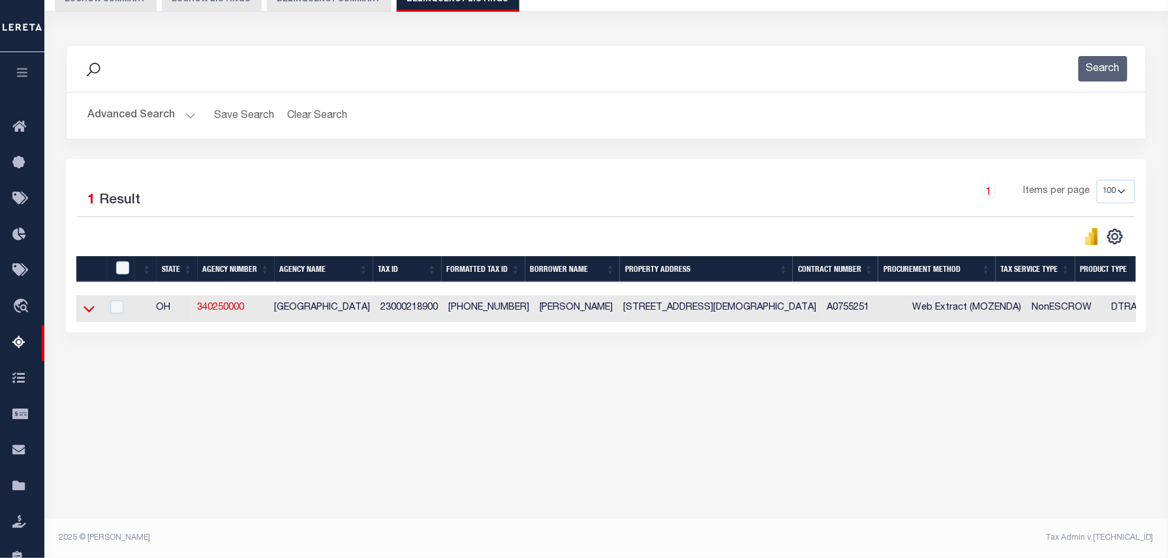
click at [84, 314] on icon at bounding box center [88, 309] width 11 height 14
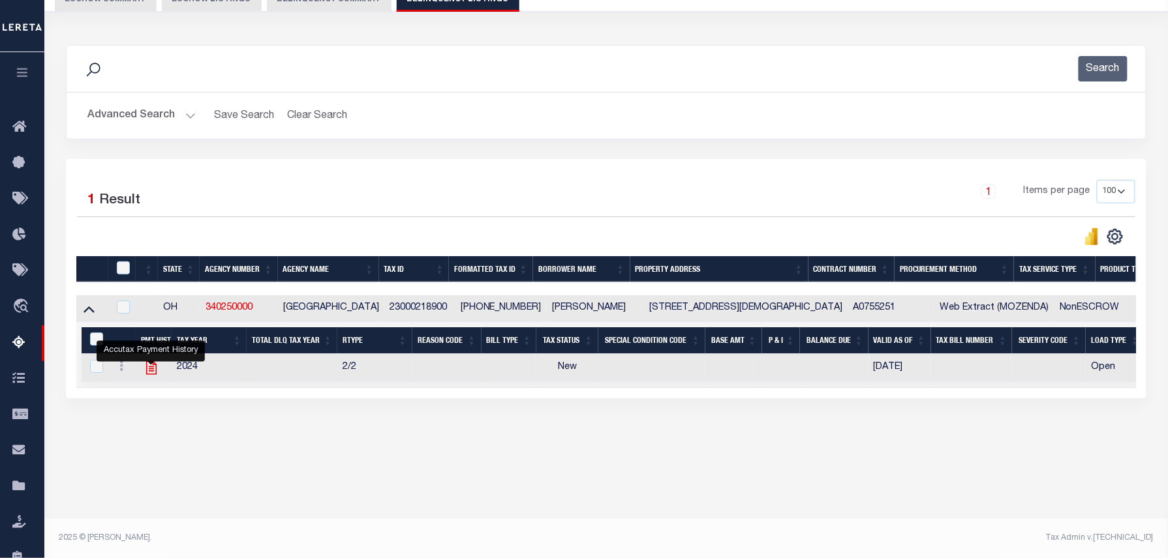
click at [155, 376] on icon "" at bounding box center [151, 367] width 17 height 17
checkbox input "true"
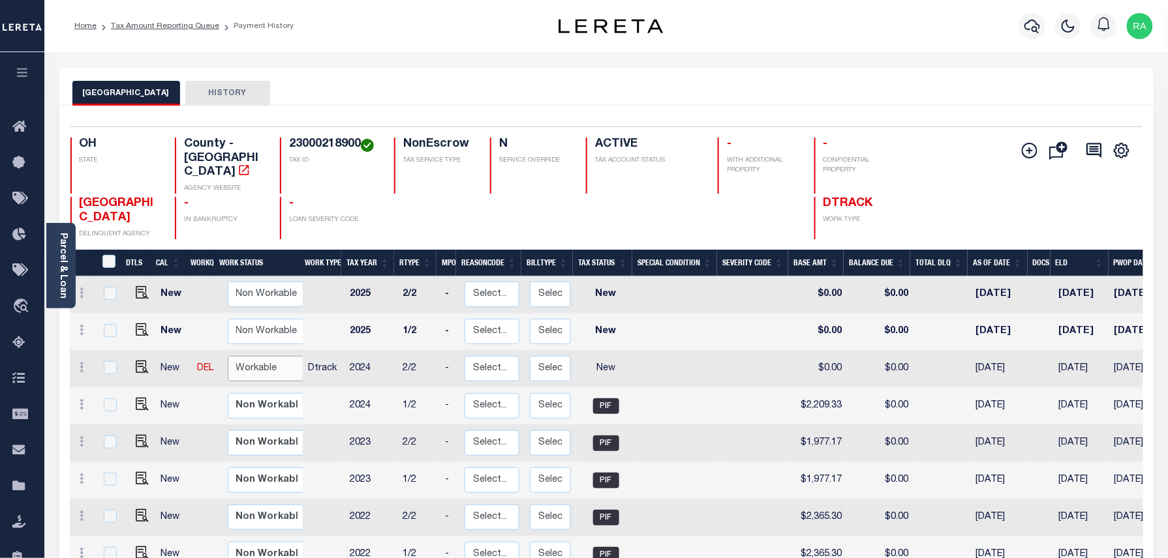
click at [245, 360] on select "Non Workable Workable" at bounding box center [267, 368] width 78 height 25
checkbox input "true"
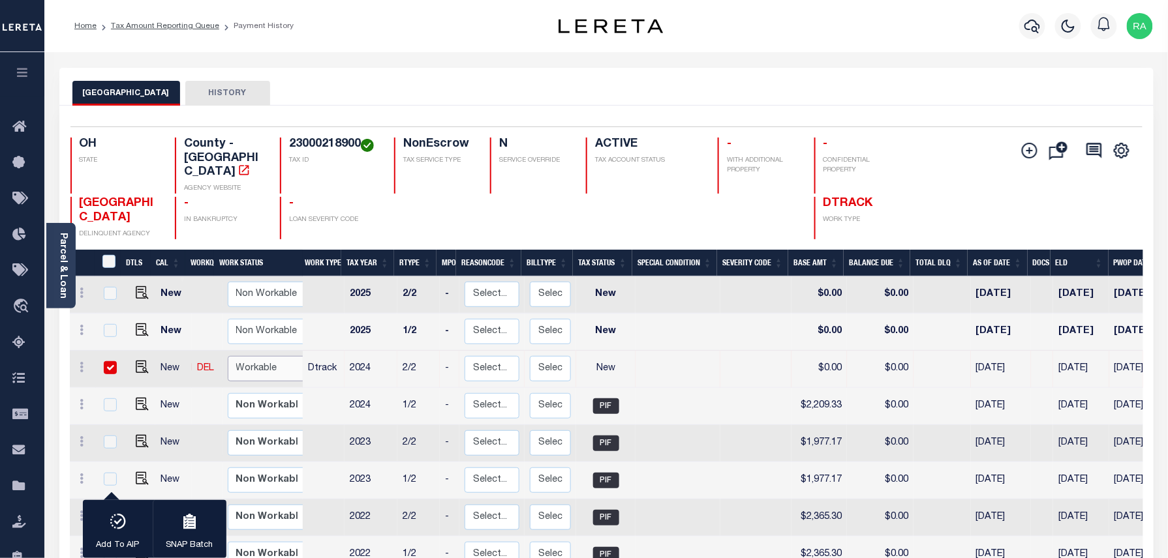
select select "true"
click at [228, 356] on select "Non Workable Workable" at bounding box center [267, 368] width 78 height 25
checkbox input "false"
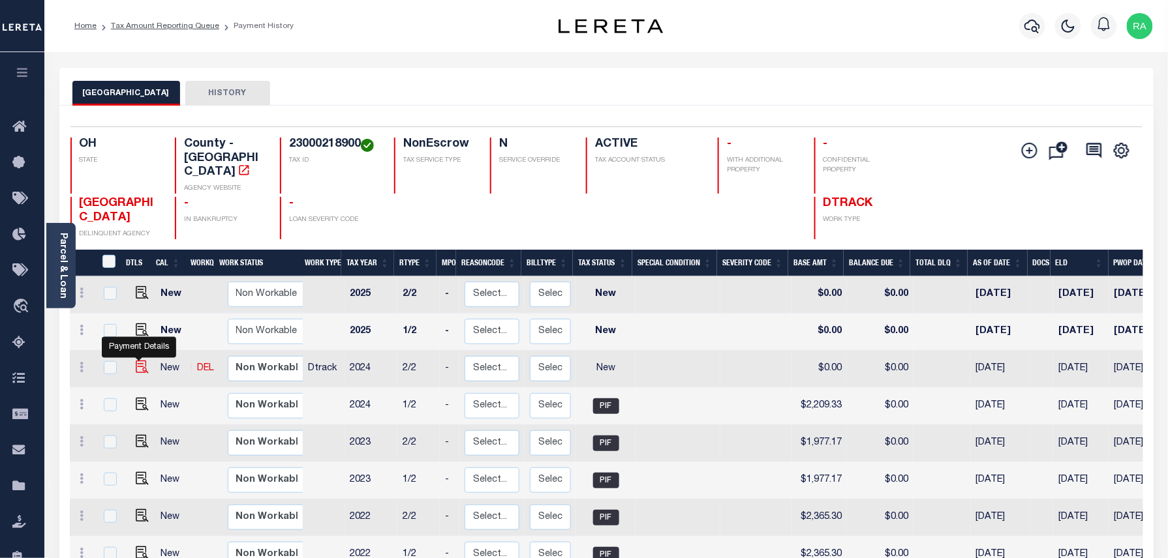
click at [138, 361] on img "" at bounding box center [142, 367] width 13 height 13
checkbox input "true"
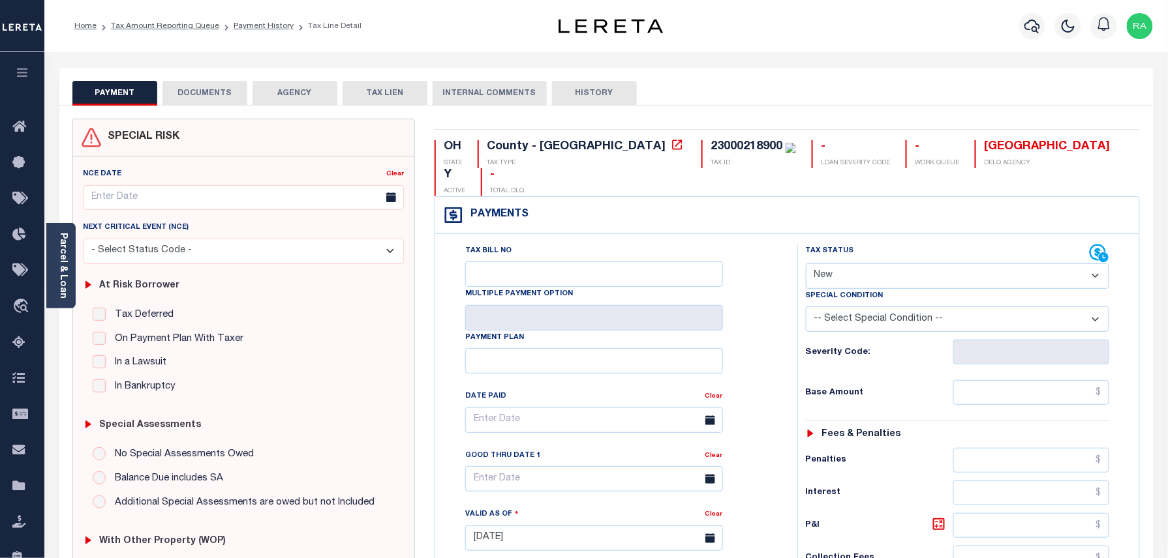
click at [836, 264] on select "- Select Status Code - Open Due/Unpaid Paid Incomplete No Tax Due Internal Refu…" at bounding box center [958, 276] width 304 height 25
select select "PYD"
click at [806, 264] on select "- Select Status Code - Open Due/Unpaid Paid Incomplete No Tax Due Internal Refu…" at bounding box center [958, 276] width 304 height 25
type input "[DATE]"
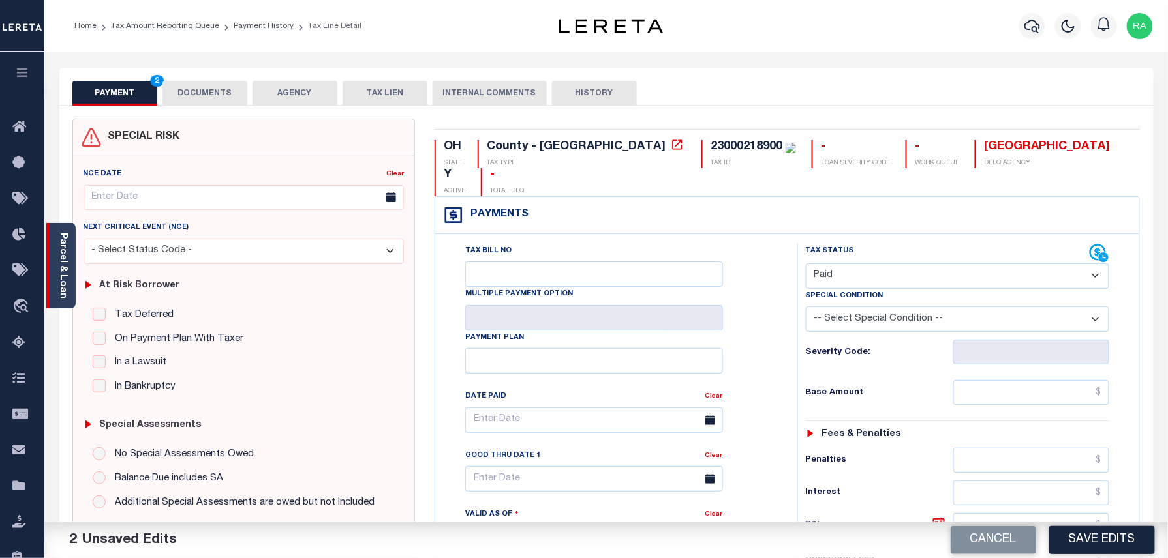
click at [64, 288] on link "Parcel & Loan" at bounding box center [62, 266] width 9 height 66
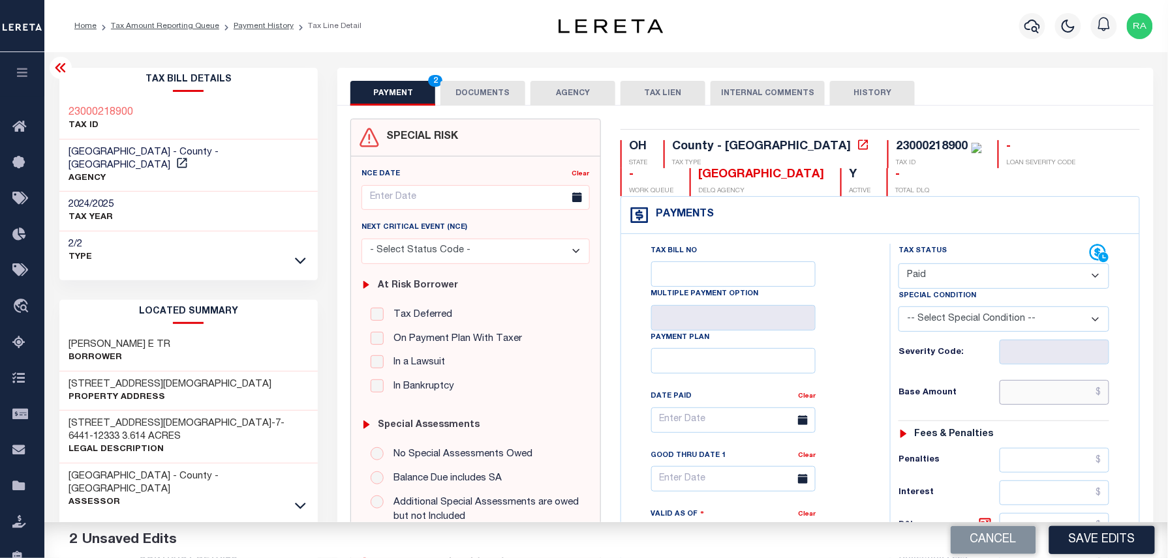
click at [1042, 393] on input "text" at bounding box center [1054, 392] width 110 height 25
type input "$0.00"
click at [1115, 399] on div "Tax Status Status - Select Status Code -" at bounding box center [1008, 532] width 236 height 576
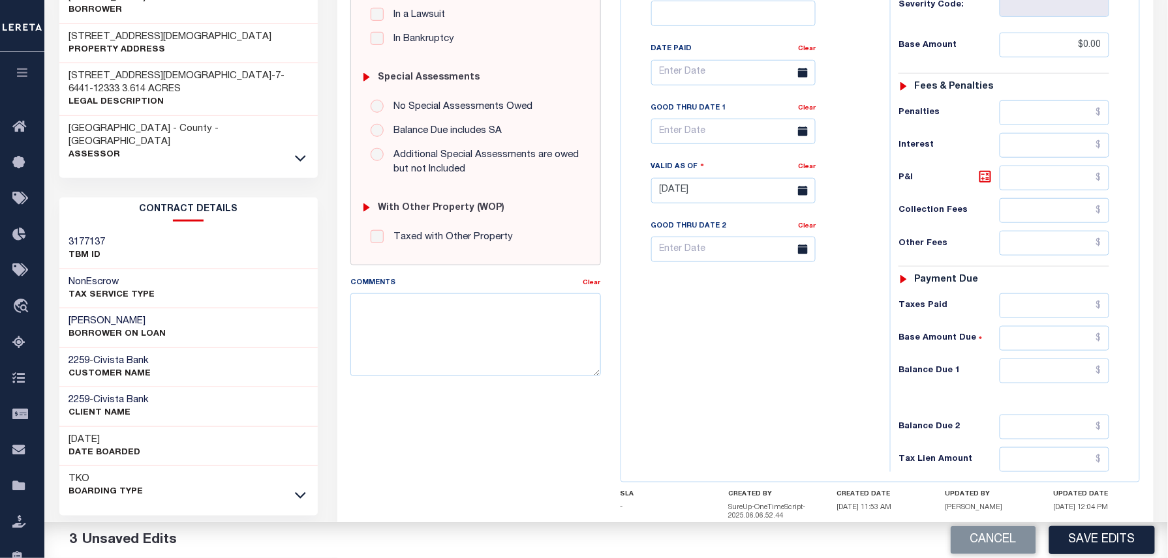
scroll to position [434, 0]
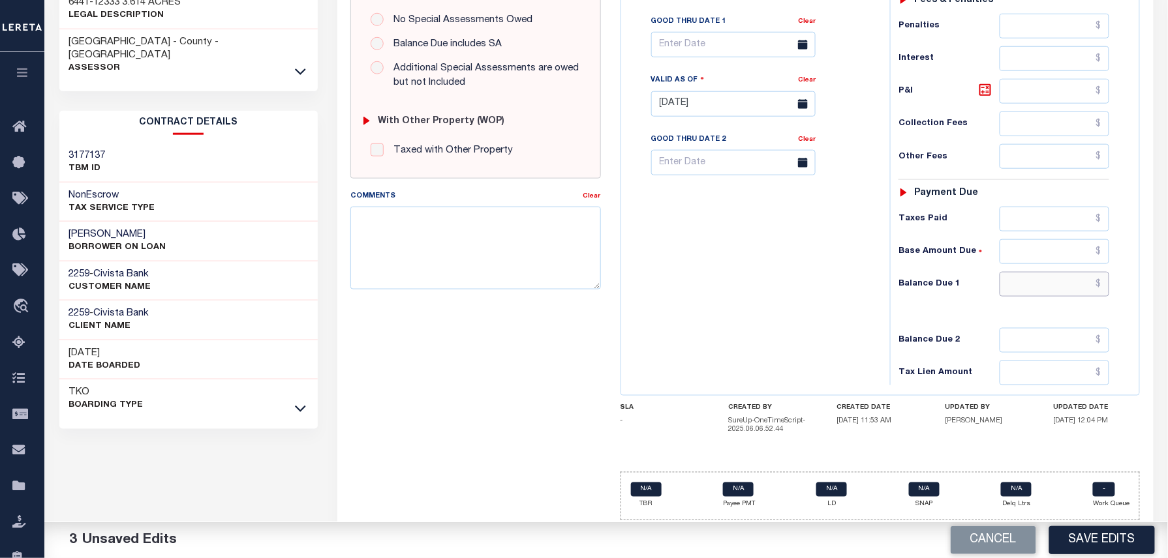
click at [1050, 290] on input "text" at bounding box center [1054, 284] width 110 height 25
type input "$0.00"
click at [1117, 300] on div "Tax Status Status - Select Status Code -" at bounding box center [1008, 98] width 236 height 576
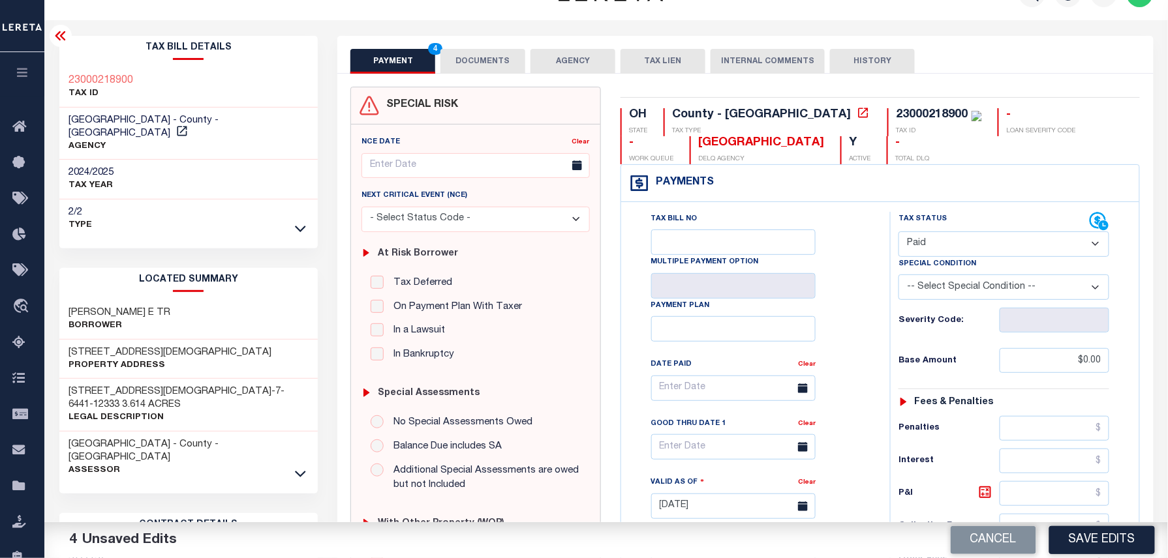
scroll to position [0, 0]
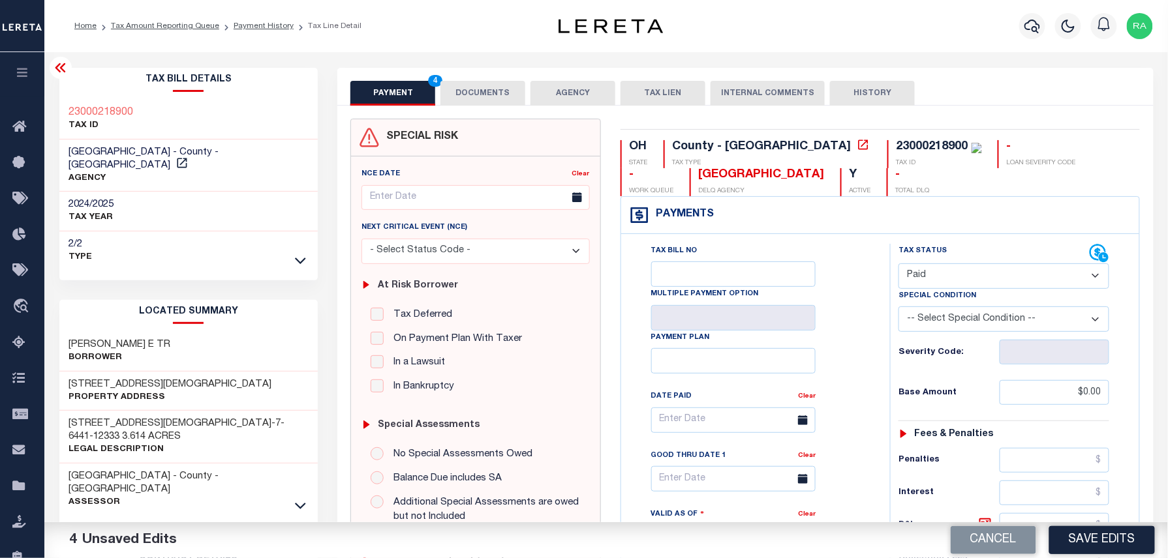
click at [502, 86] on button "DOCUMENTS" at bounding box center [482, 93] width 85 height 25
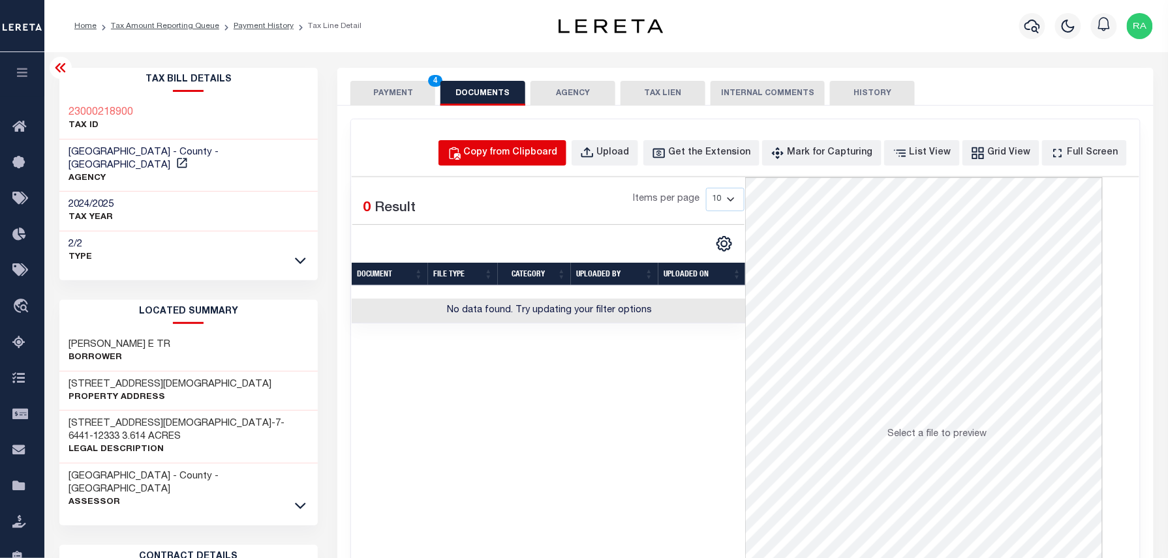
click at [551, 153] on div "Copy from Clipboard" at bounding box center [511, 153] width 94 height 14
select select "POP"
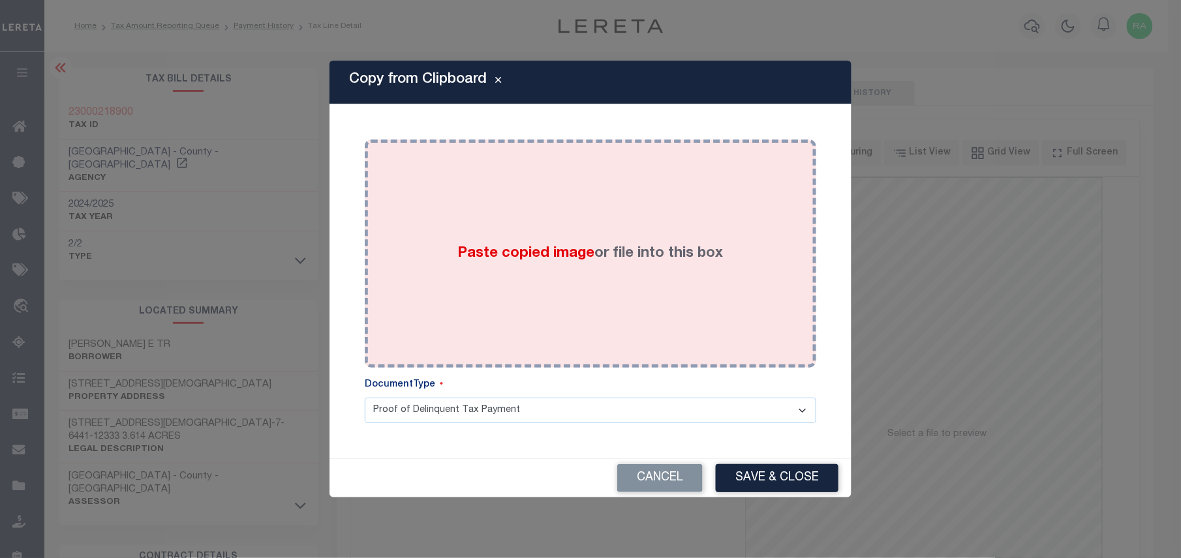
click at [575, 280] on div "Paste copied image or file into this box" at bounding box center [590, 253] width 432 height 209
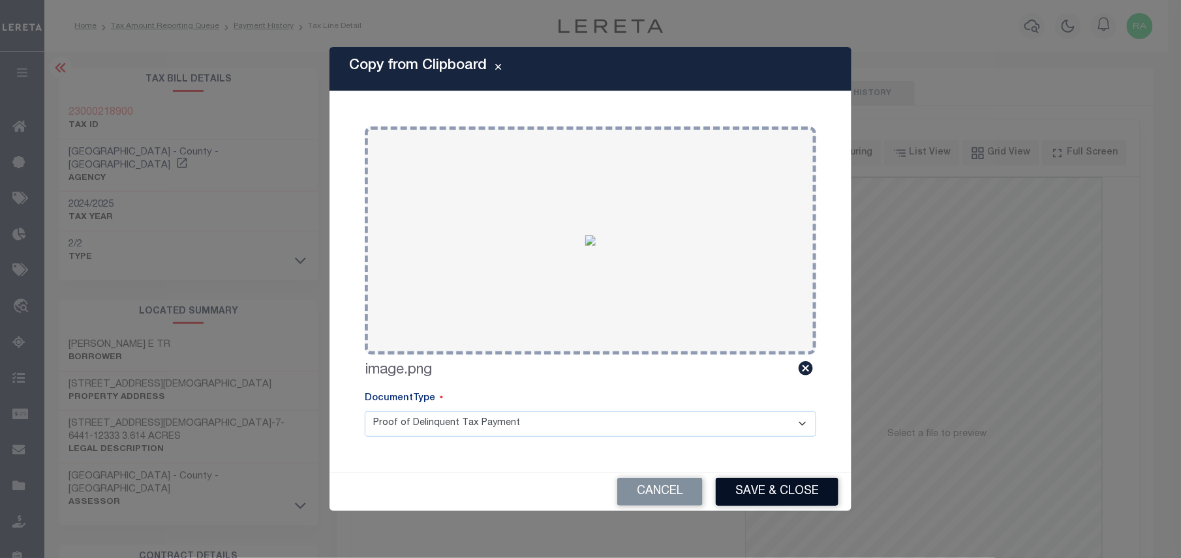
click at [778, 489] on button "Save & Close" at bounding box center [777, 492] width 123 height 28
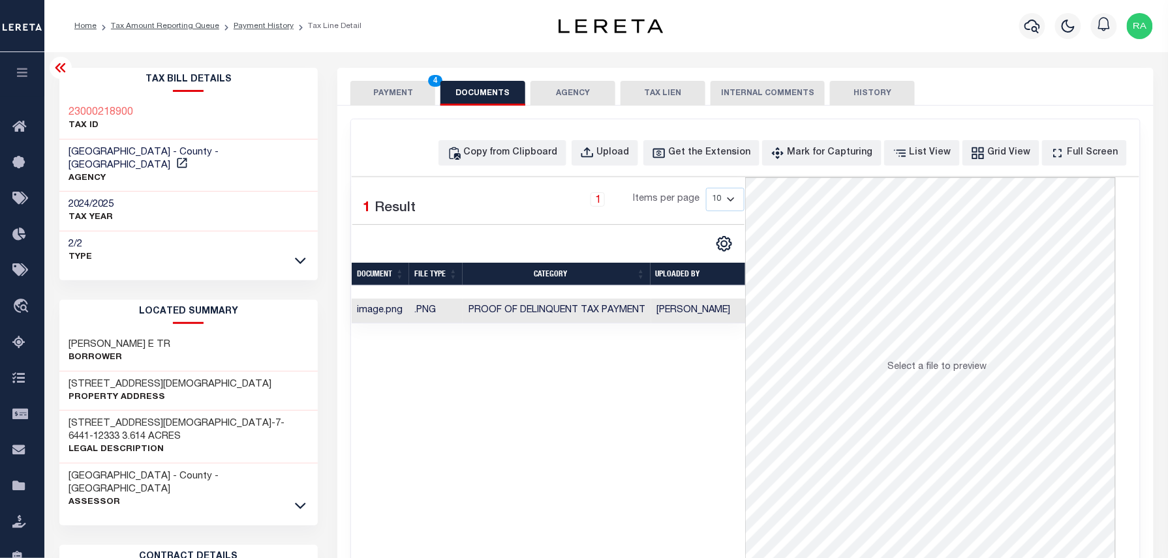
click at [395, 90] on button "PAYMENT 4" at bounding box center [392, 93] width 85 height 25
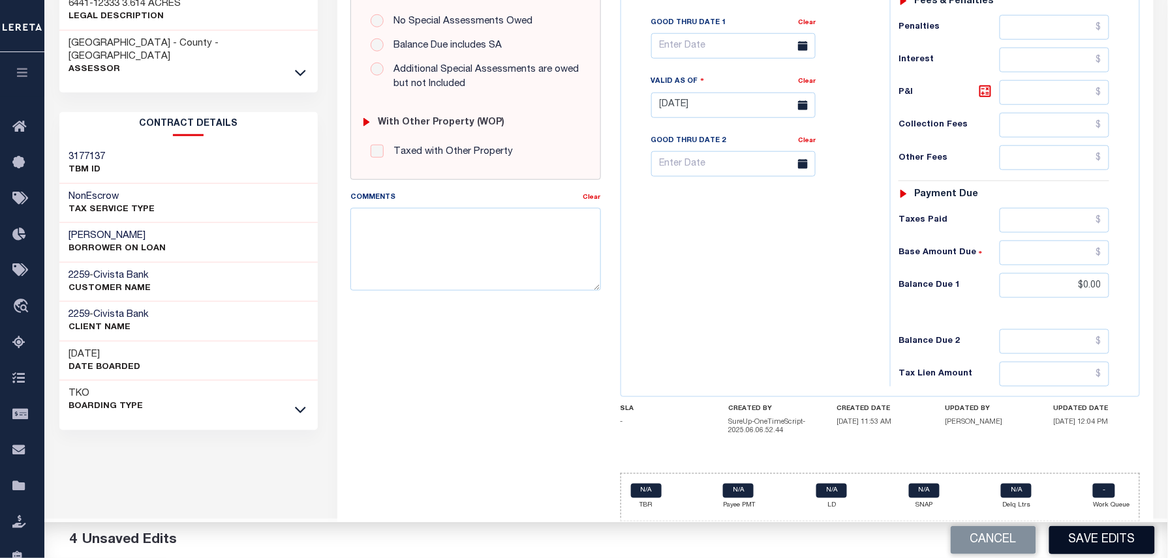
scroll to position [442, 0]
click at [1079, 537] on button "Save Edits" at bounding box center [1102, 540] width 106 height 28
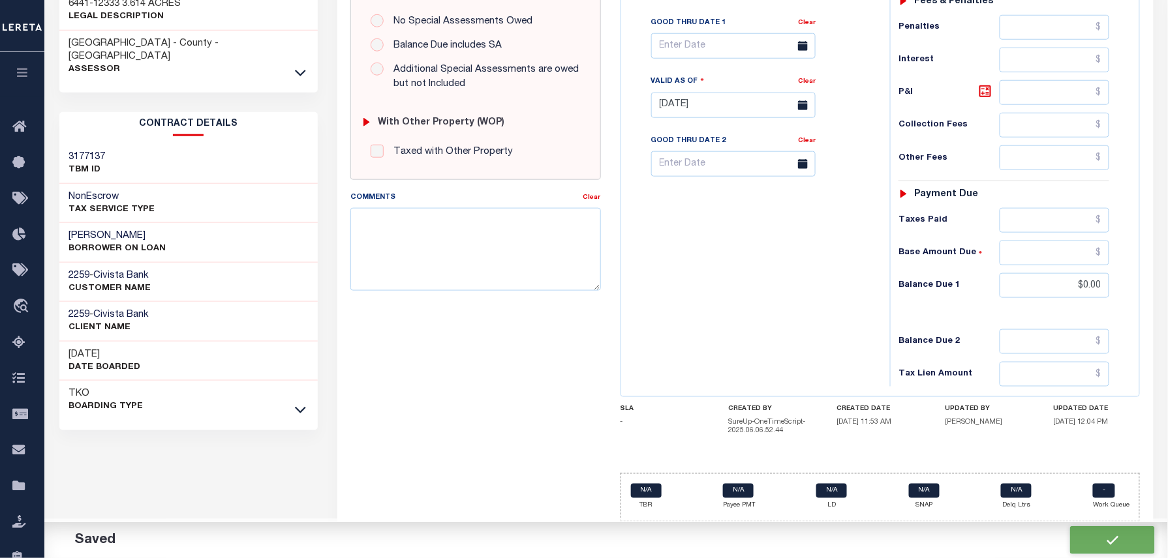
checkbox input "false"
type input "$0"
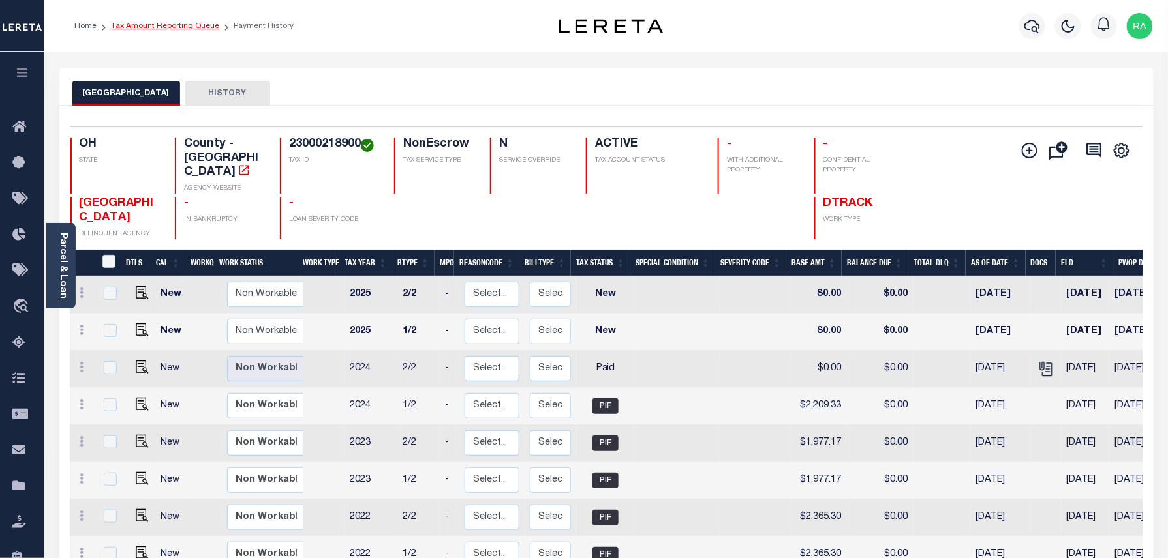
click at [151, 23] on link "Tax Amount Reporting Queue" at bounding box center [165, 26] width 108 height 8
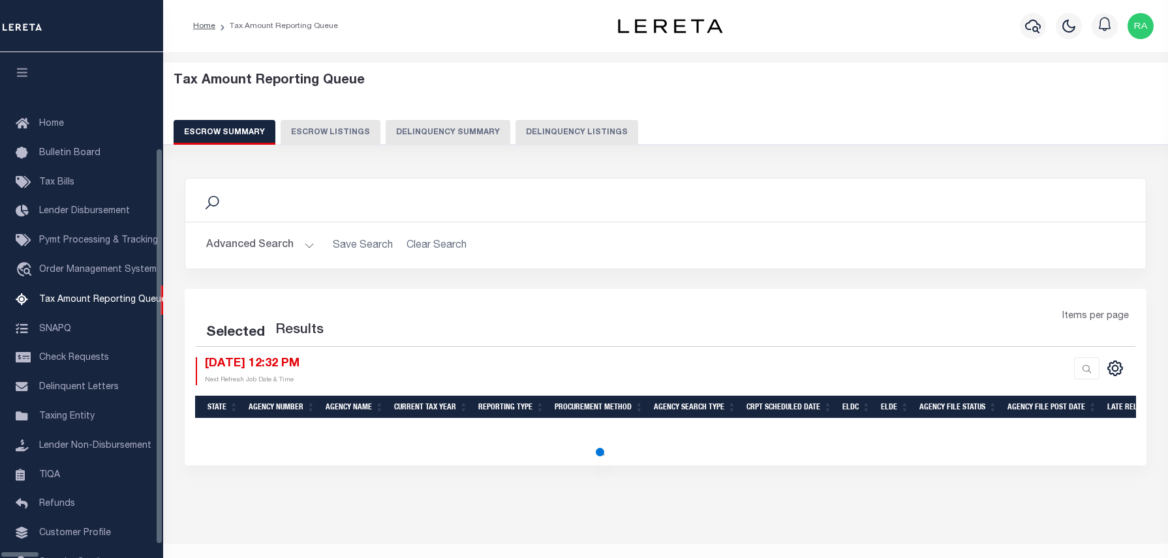
select select "100"
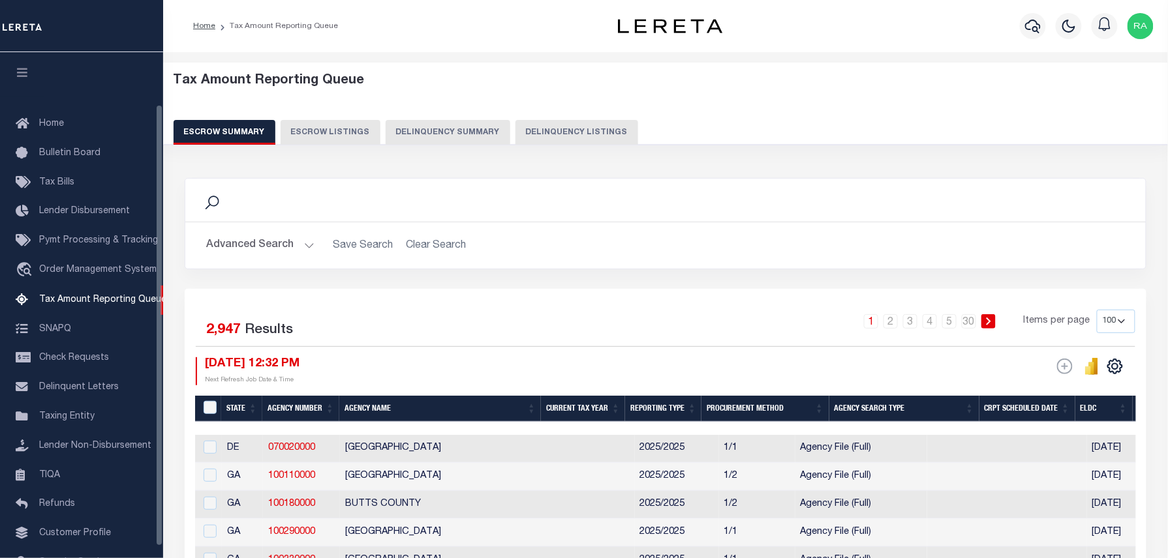
scroll to position [60, 0]
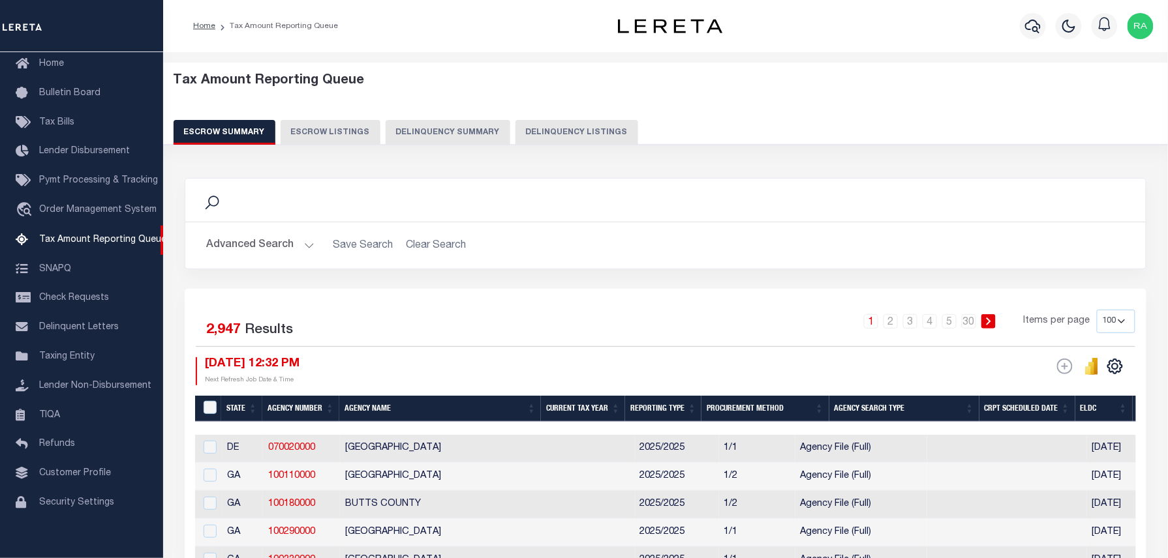
click at [538, 129] on button "Delinquency Listings" at bounding box center [576, 132] width 123 height 25
select select
select select "100"
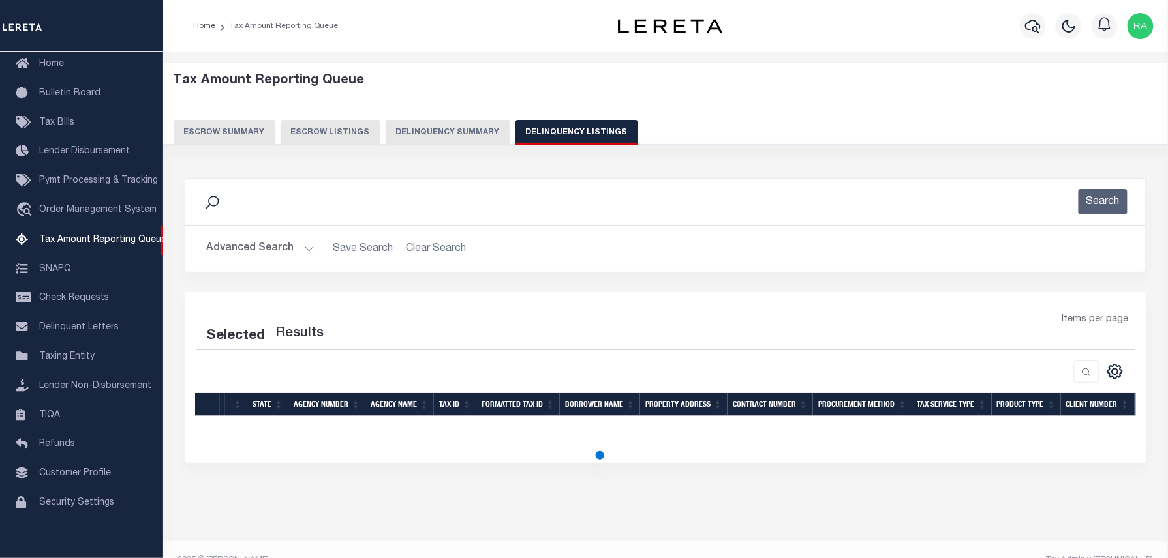
select select "100"
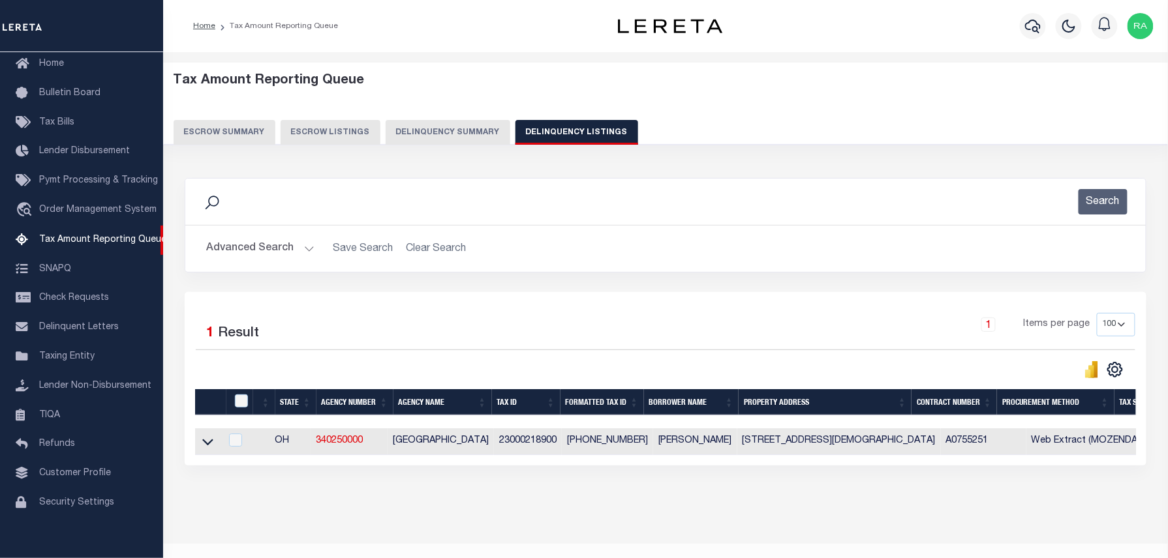
click at [308, 245] on button "Advanced Search" at bounding box center [260, 248] width 108 height 25
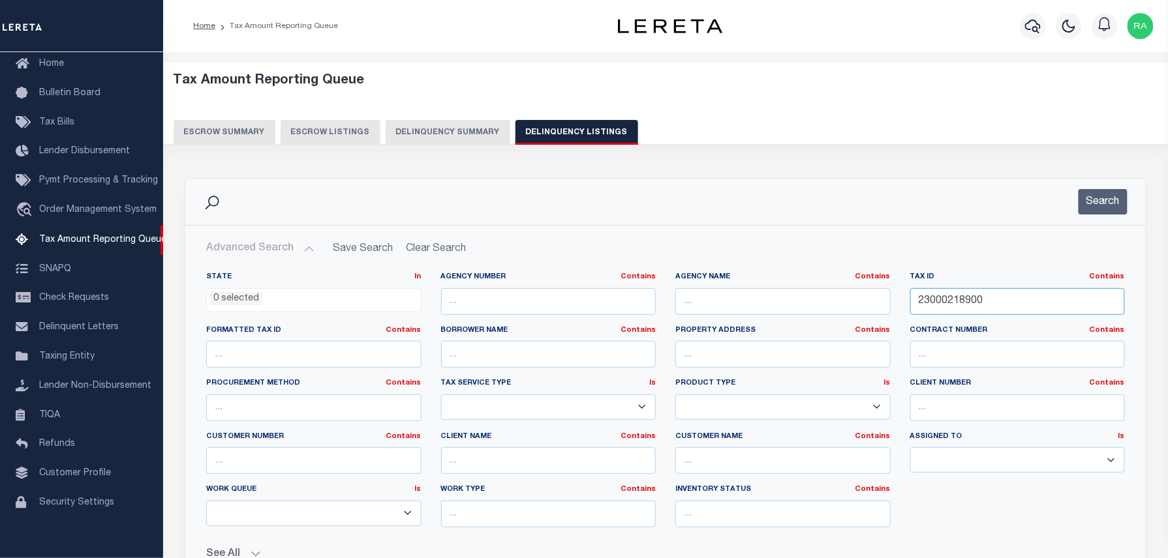
click at [971, 294] on input "23000218900" at bounding box center [1017, 301] width 215 height 27
paste input "817"
type input "23000281700"
click at [1083, 196] on button "Search" at bounding box center [1102, 201] width 49 height 25
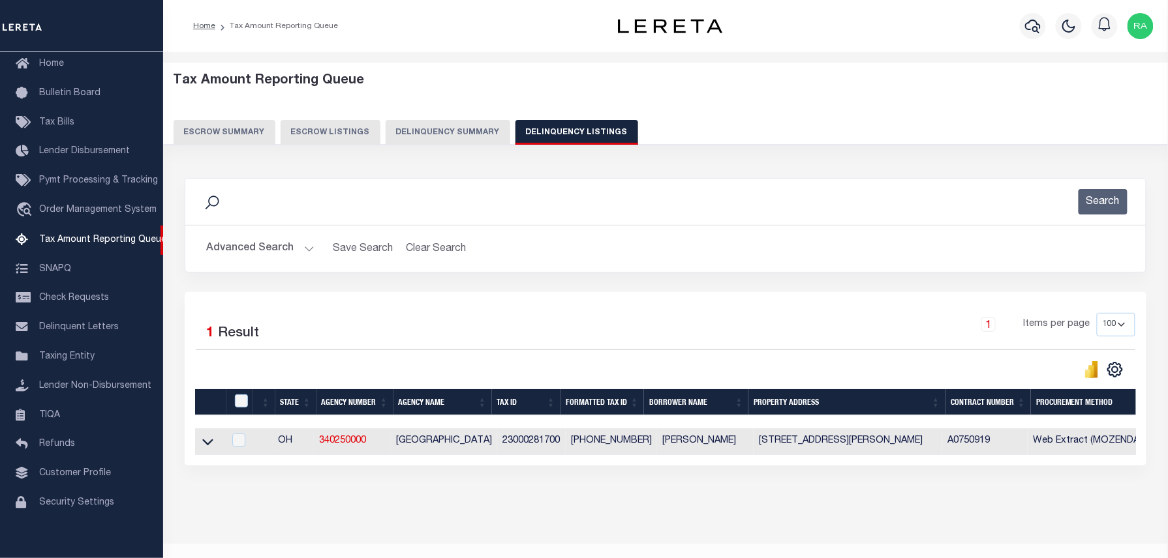
drag, startPoint x: 204, startPoint y: 441, endPoint x: 256, endPoint y: 271, distance: 177.4
click at [204, 441] on icon at bounding box center [207, 442] width 11 height 14
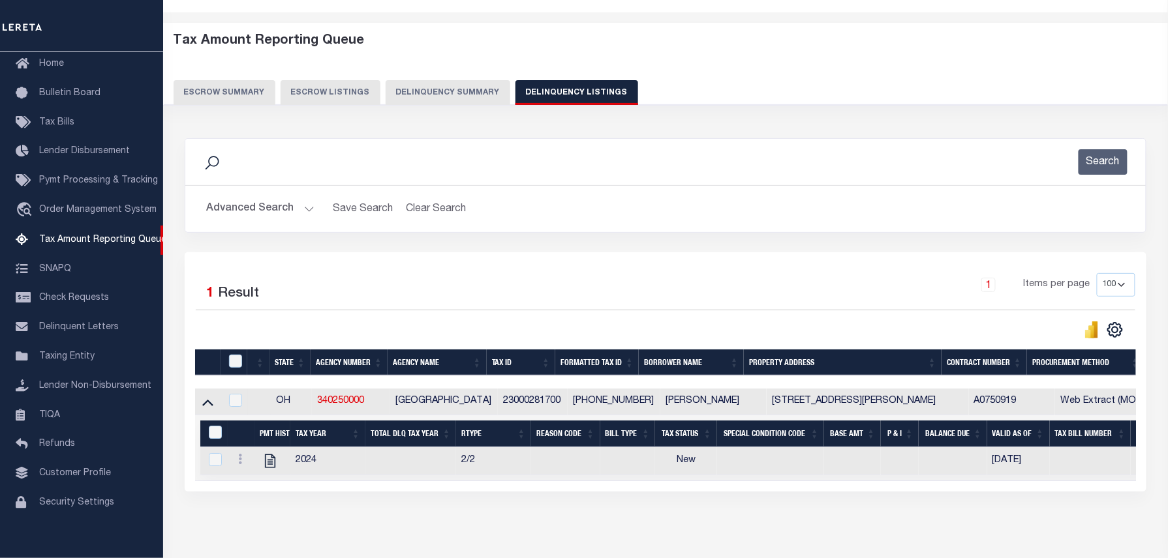
scroll to position [104, 0]
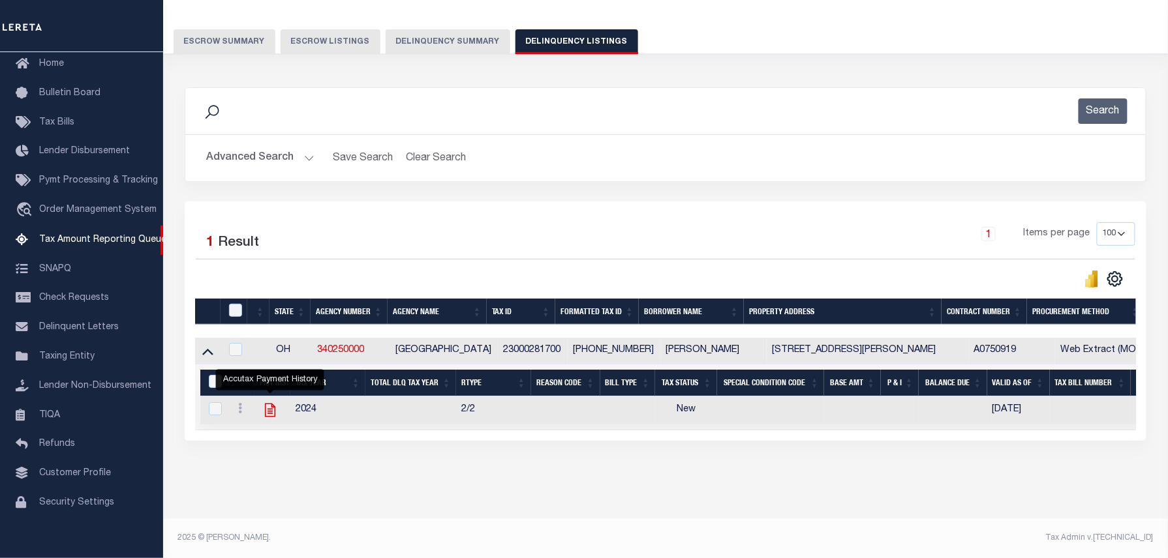
click at [271, 402] on icon "" at bounding box center [270, 410] width 17 height 17
checkbox input "true"
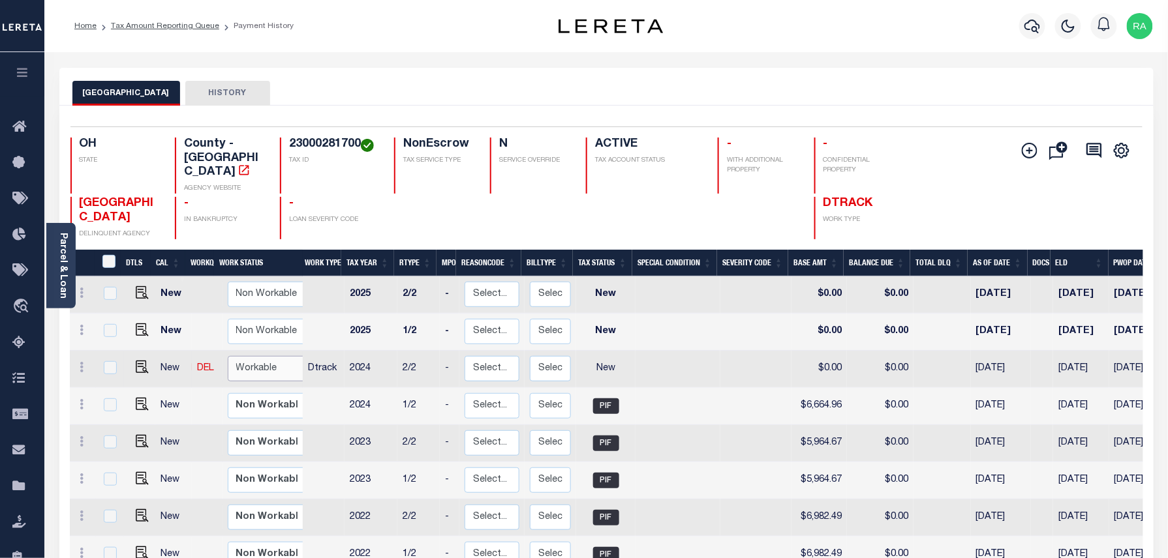
click at [260, 356] on select "Non Workable Workable" at bounding box center [267, 368] width 78 height 25
checkbox input "true"
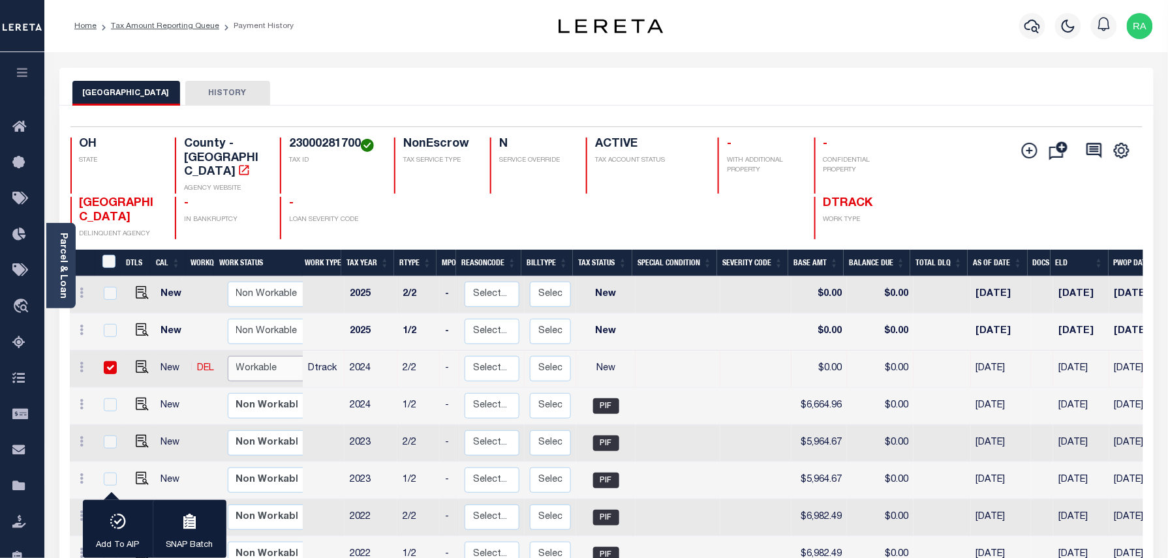
select select "true"
click at [228, 356] on select "Non Workable Workable" at bounding box center [267, 368] width 78 height 25
checkbox input "false"
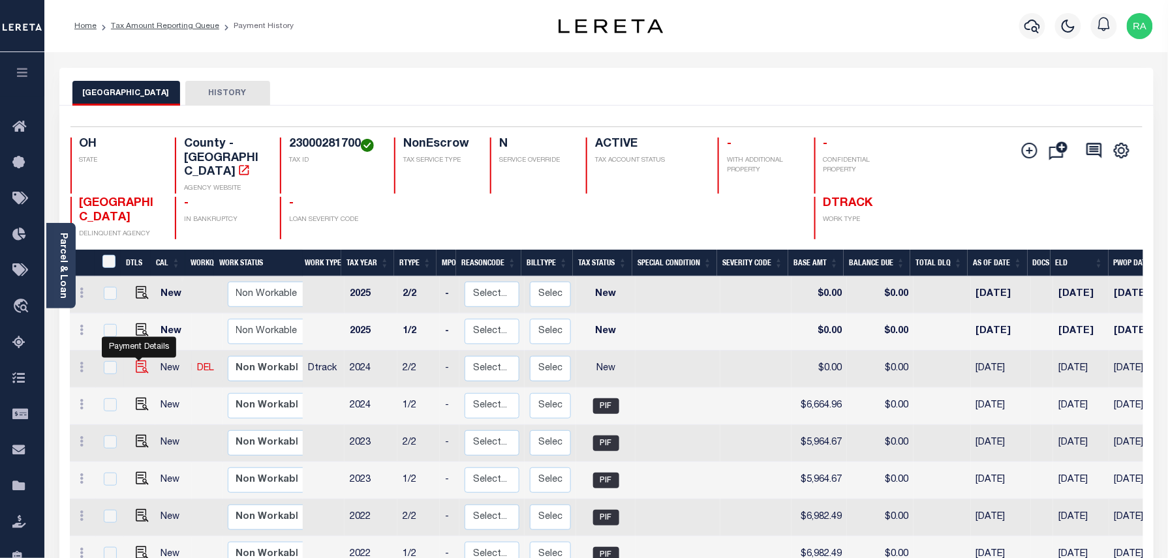
click at [144, 361] on img "" at bounding box center [142, 367] width 13 height 13
checkbox input "true"
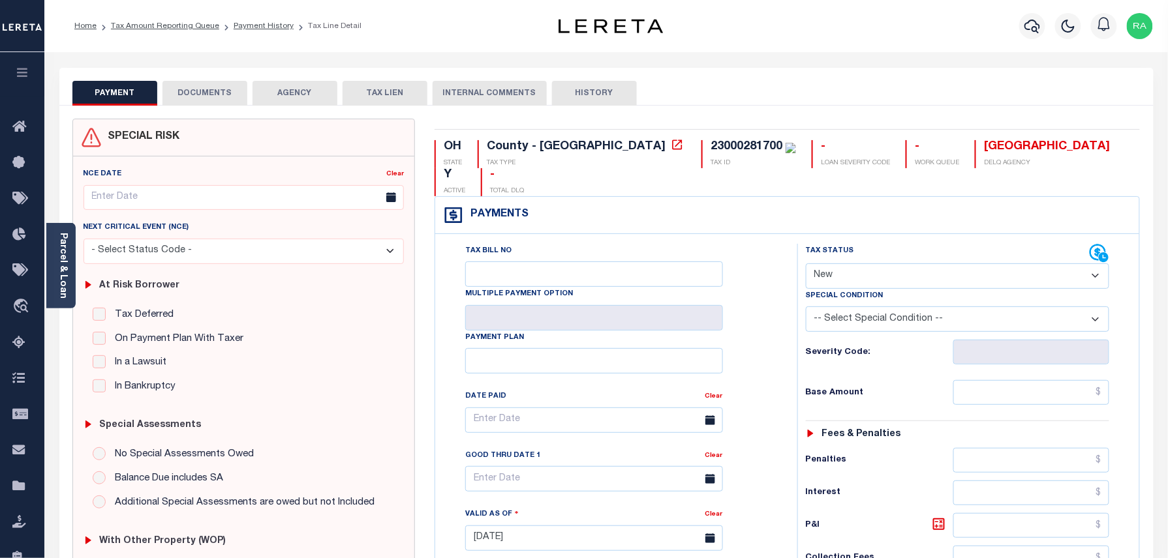
click at [861, 264] on select "- Select Status Code - Open Due/Unpaid Paid Incomplete No Tax Due Internal Refu…" at bounding box center [958, 276] width 304 height 25
select select "PYD"
click at [806, 264] on select "- Select Status Code - Open Due/Unpaid Paid Incomplete No Tax Due Internal Refu…" at bounding box center [958, 276] width 304 height 25
type input "[DATE]"
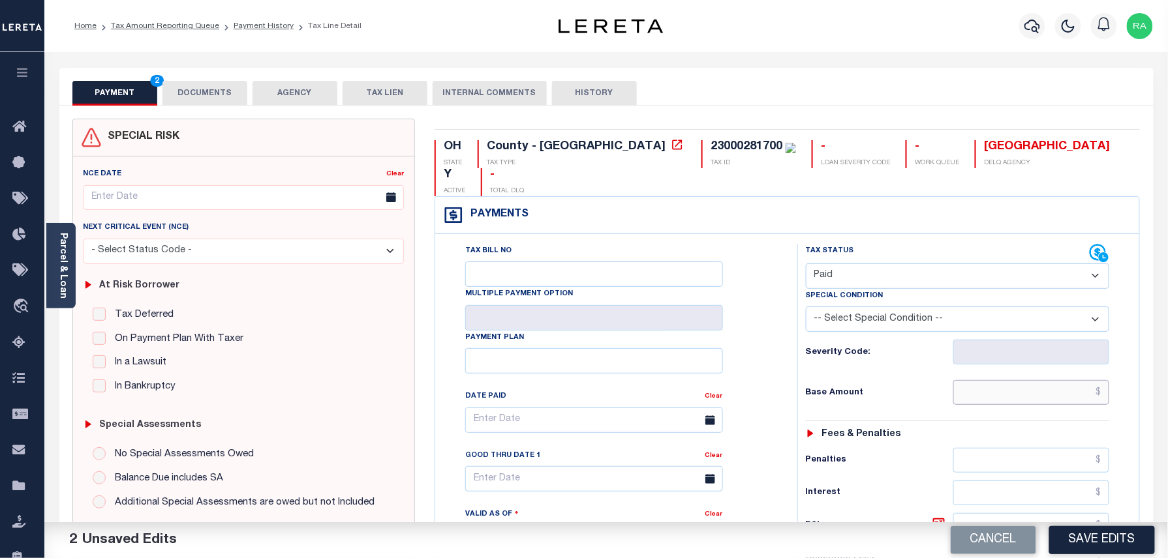
click at [1057, 380] on input "text" at bounding box center [1031, 392] width 157 height 25
type input "$0.00"
click at [1096, 398] on div "Tax Status Status - Select Status Code -" at bounding box center [961, 532] width 329 height 576
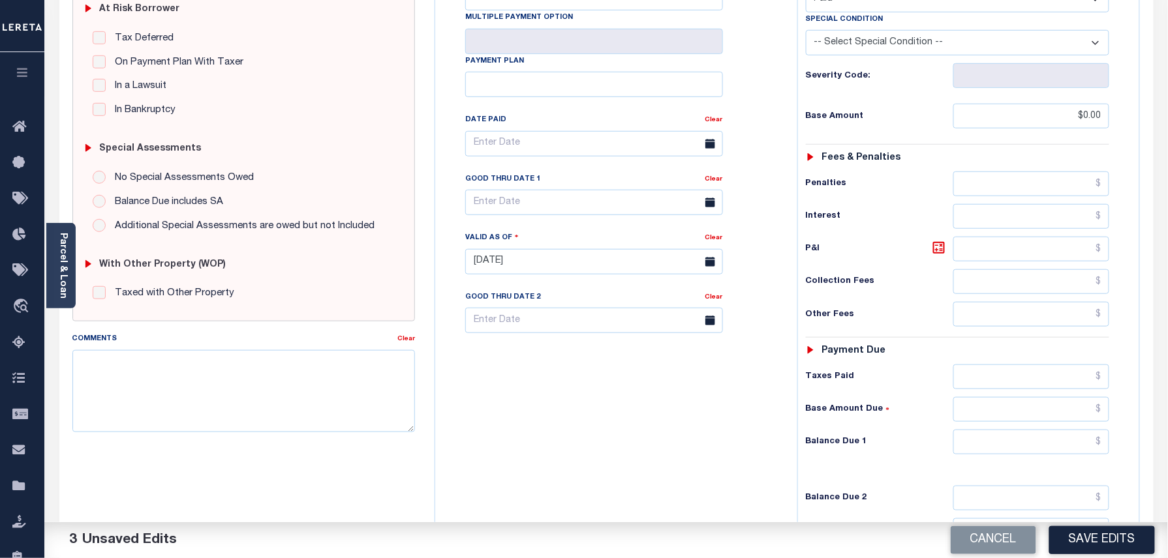
scroll to position [418, 0]
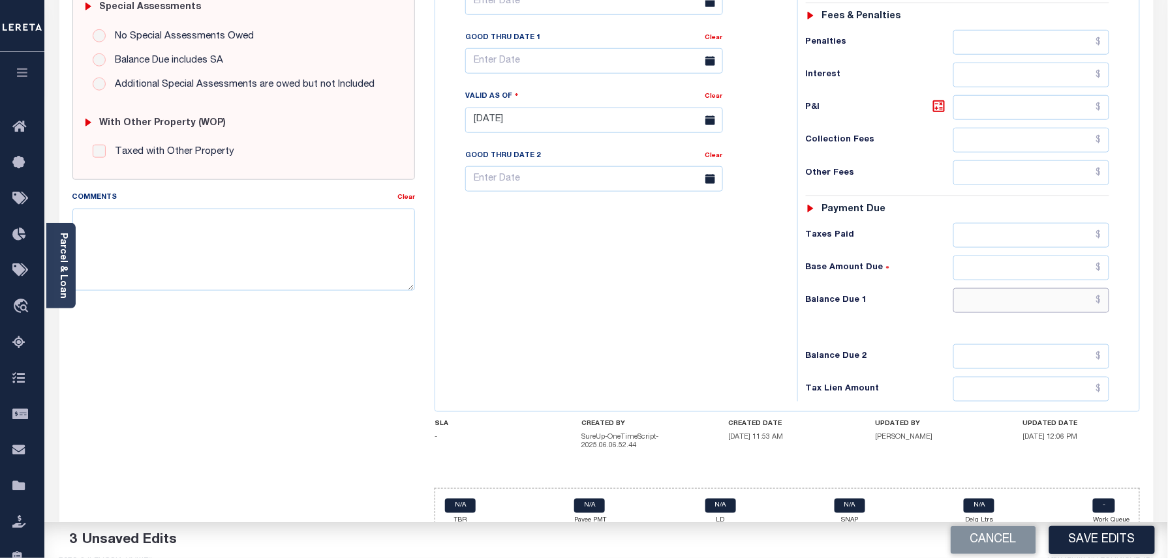
click at [1050, 288] on input "text" at bounding box center [1031, 300] width 157 height 25
type input "$0.00"
click at [1138, 277] on div "Tax Bill No Multiple Payment Option Payment Plan" at bounding box center [787, 114] width 704 height 596
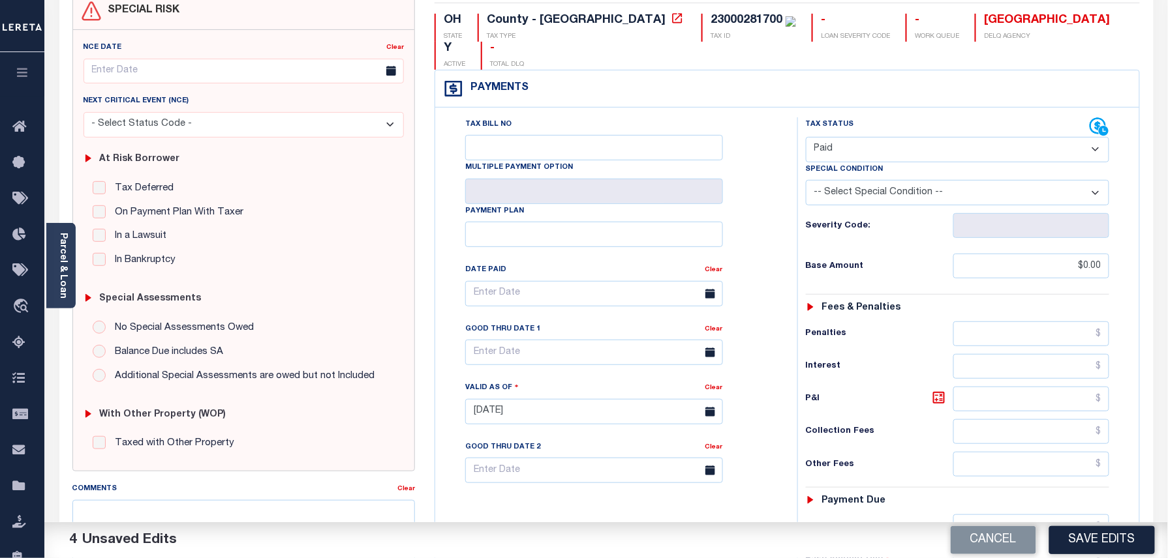
scroll to position [0, 0]
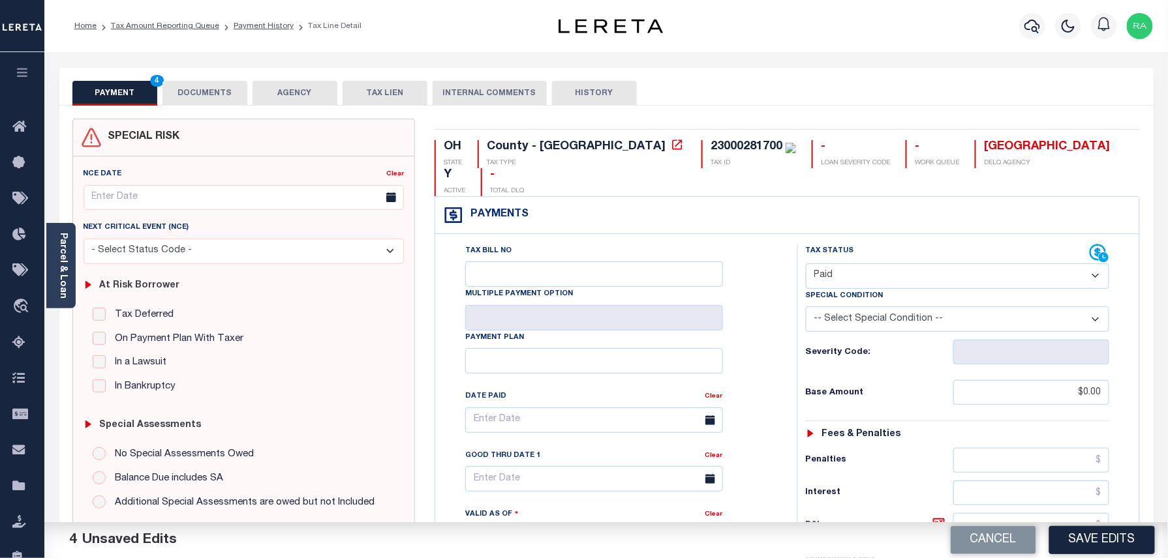
click at [215, 103] on button "DOCUMENTS" at bounding box center [204, 93] width 85 height 25
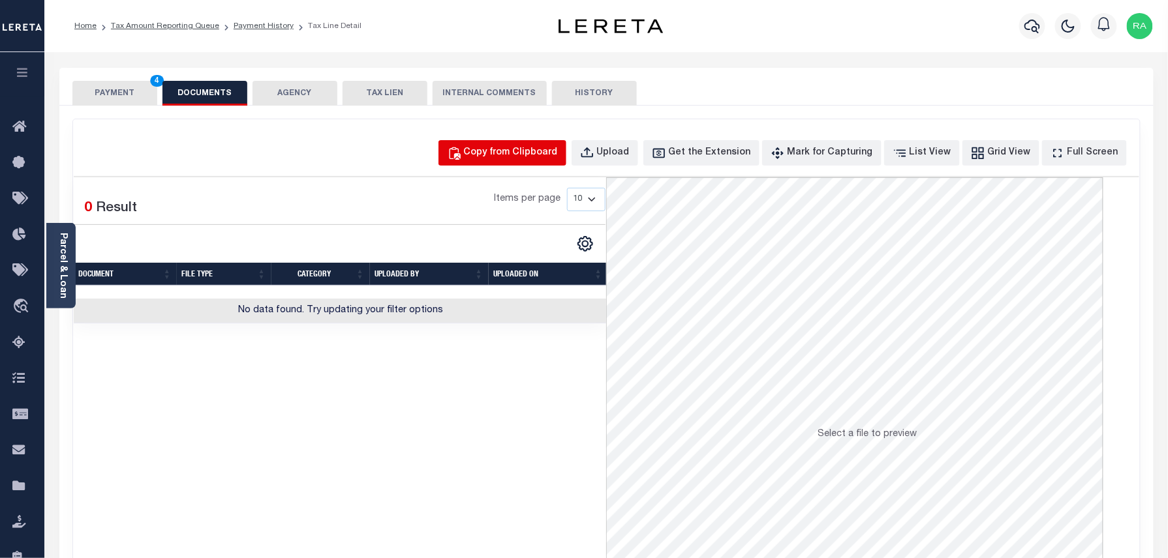
click at [507, 150] on div "Copy from Clipboard" at bounding box center [511, 153] width 94 height 14
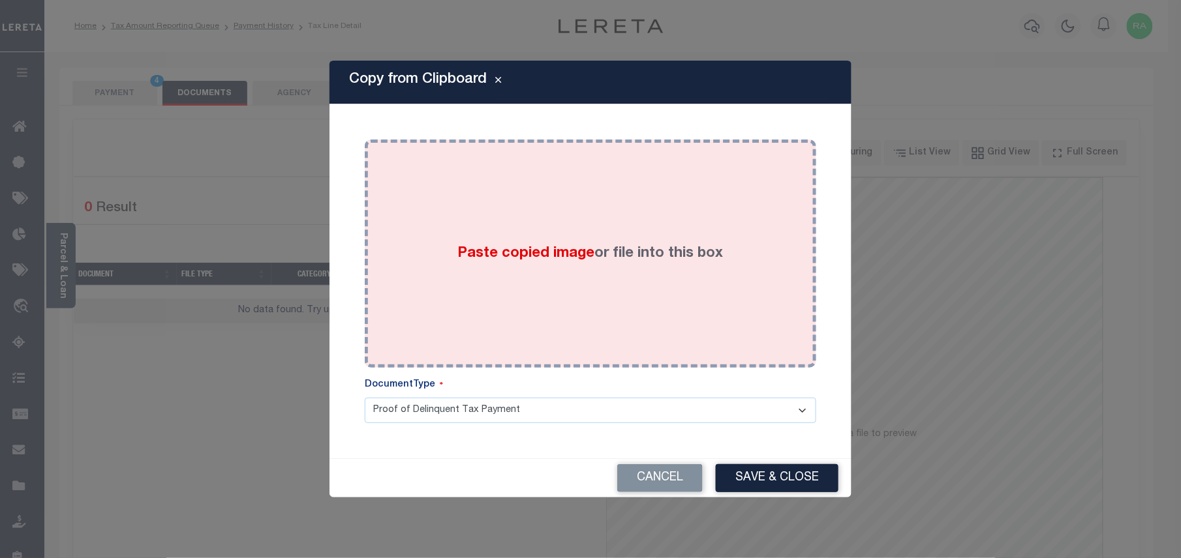
click at [582, 269] on div "Paste copied image or file into this box" at bounding box center [590, 253] width 432 height 209
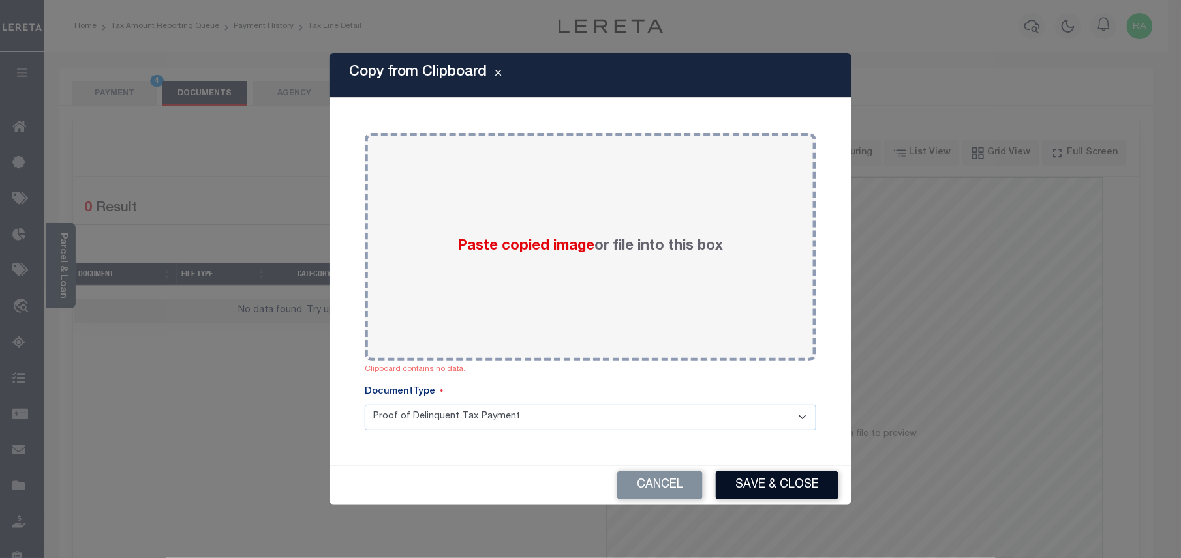
click at [753, 483] on button "Save & Close" at bounding box center [777, 486] width 123 height 28
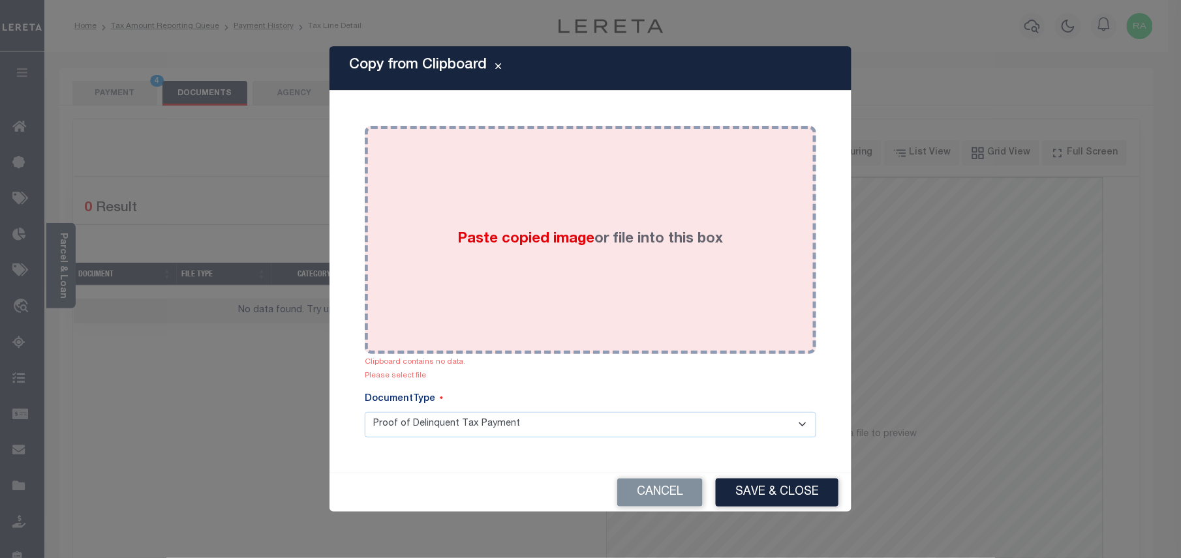
click at [645, 308] on div "Paste copied image or file into this box" at bounding box center [590, 240] width 432 height 209
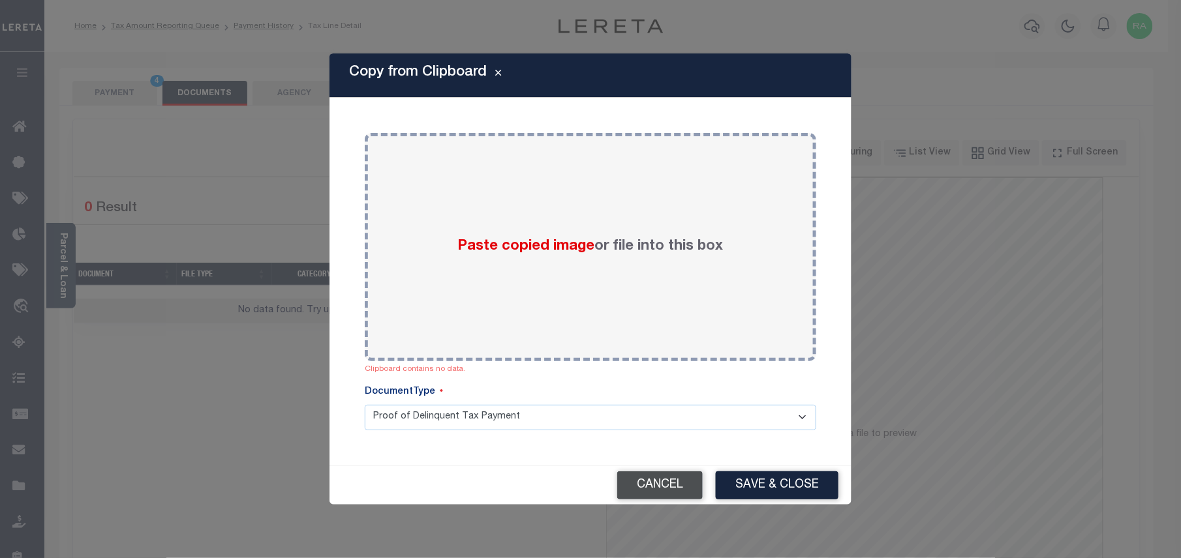
click at [656, 489] on button "Cancel" at bounding box center [659, 486] width 85 height 28
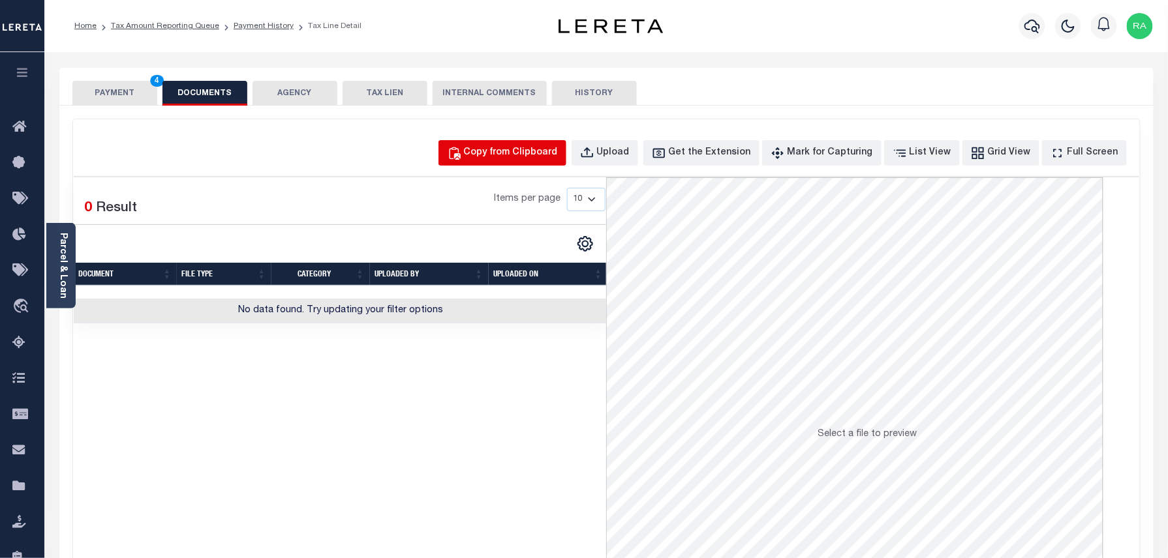
click at [566, 142] on button "Copy from Clipboard" at bounding box center [502, 152] width 128 height 25
select select "POP"
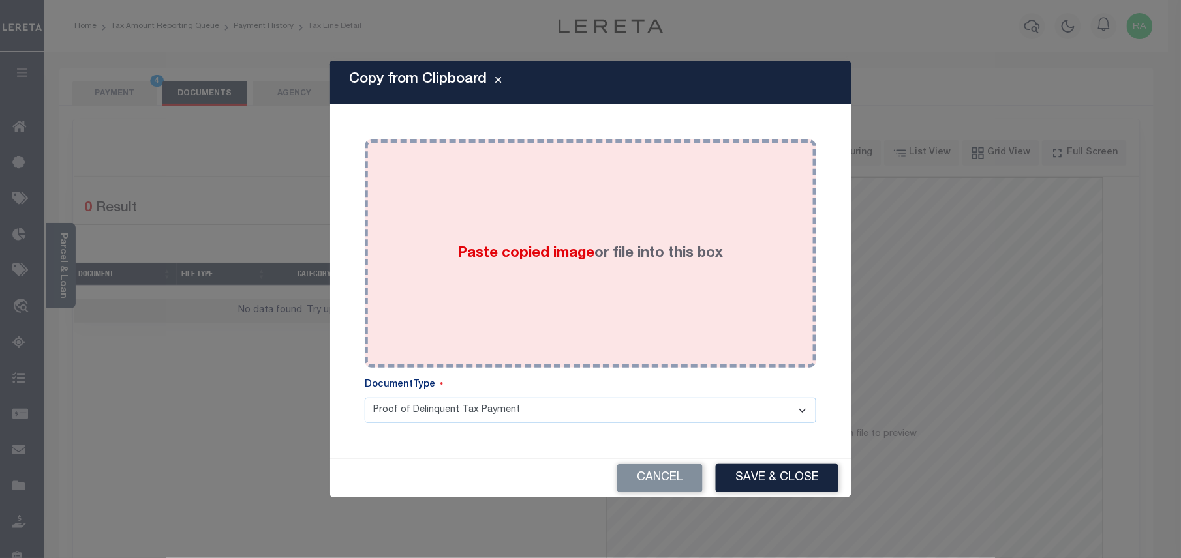
click at [608, 286] on div "Paste copied image or file into this box" at bounding box center [590, 253] width 432 height 209
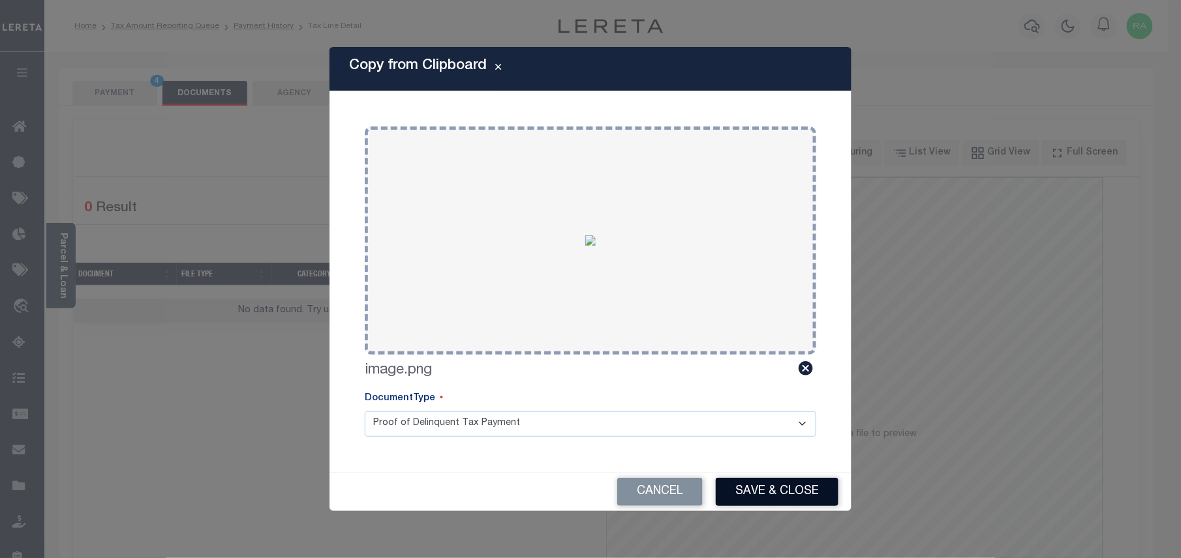
click at [778, 494] on button "Save & Close" at bounding box center [777, 492] width 123 height 28
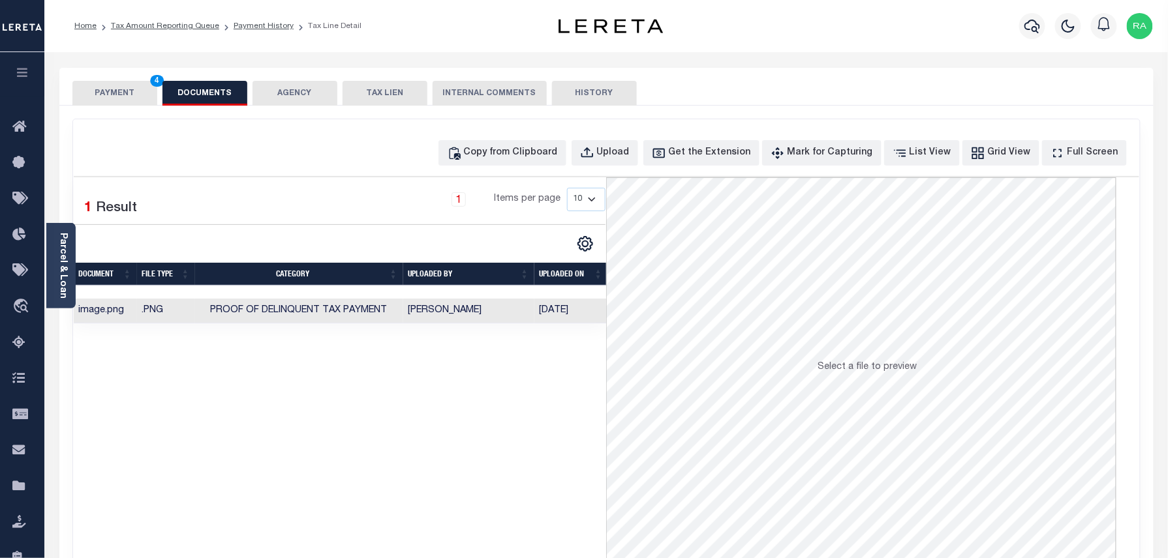
click at [130, 89] on button "PAYMENT 4" at bounding box center [114, 93] width 85 height 25
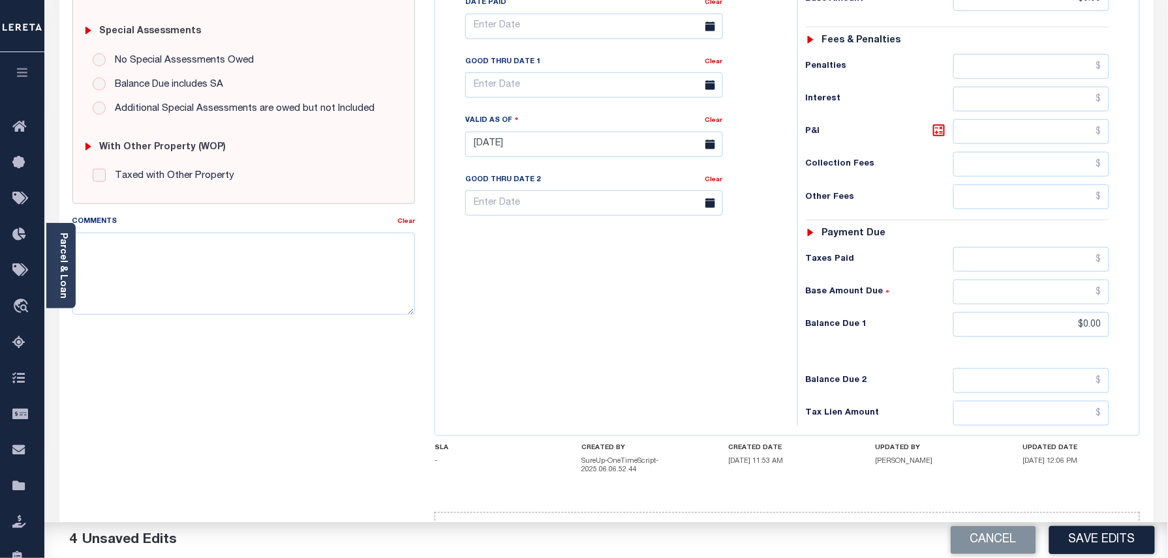
scroll to position [415, 0]
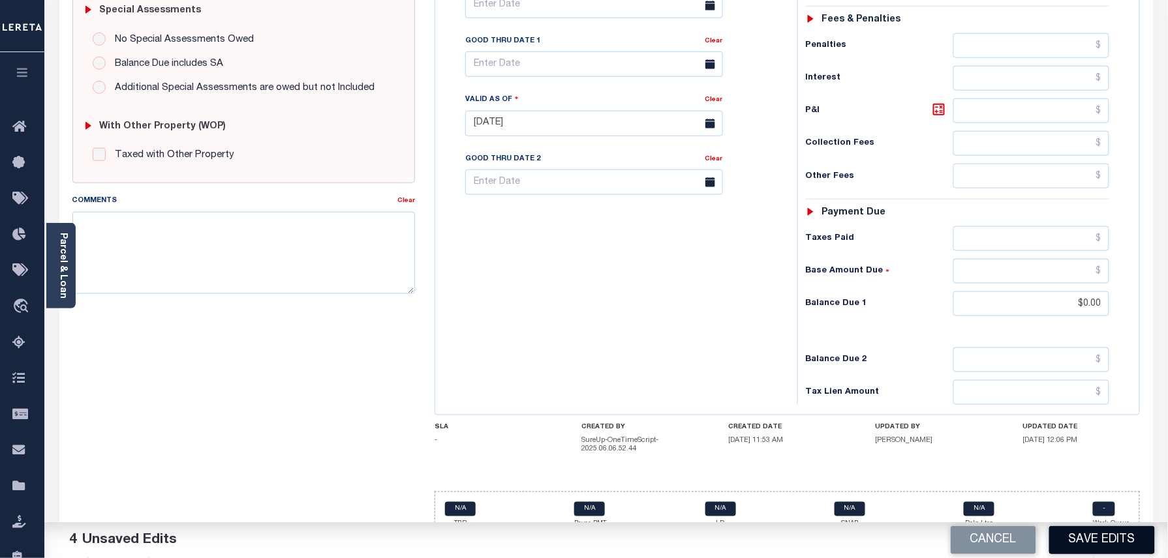
click at [1086, 532] on button "Save Edits" at bounding box center [1102, 540] width 106 height 28
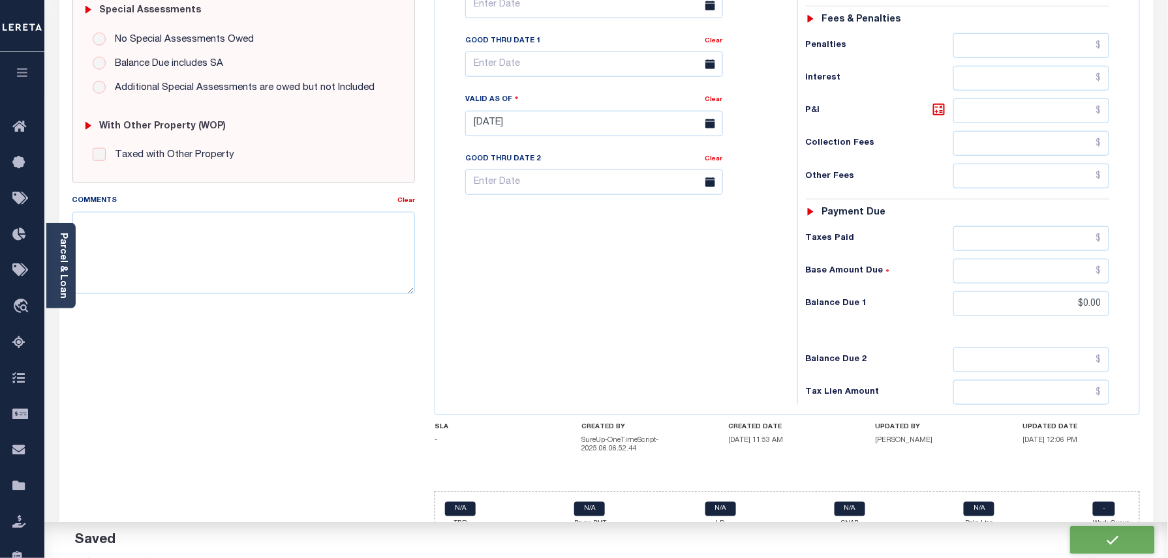
checkbox input "false"
type input "$0"
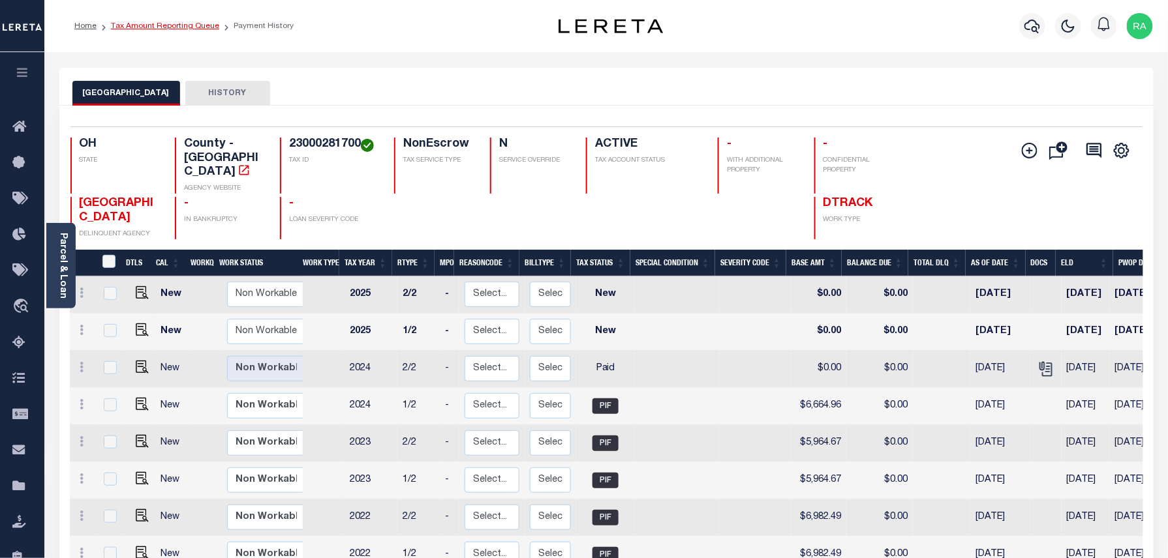
click at [179, 27] on link "Tax Amount Reporting Queue" at bounding box center [165, 26] width 108 height 8
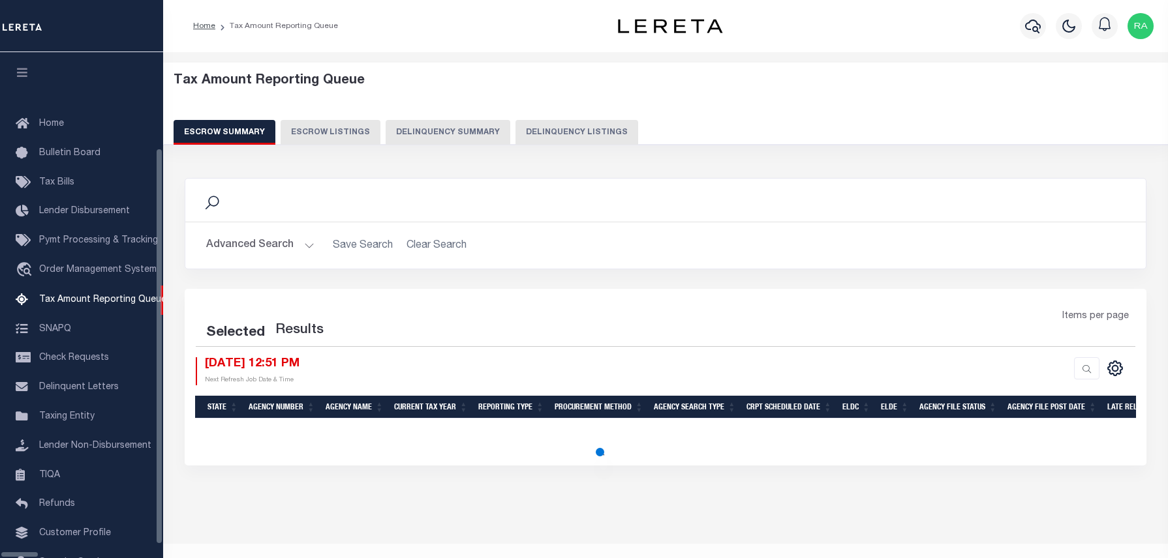
click at [515, 136] on button "Delinquency Listings" at bounding box center [576, 132] width 123 height 25
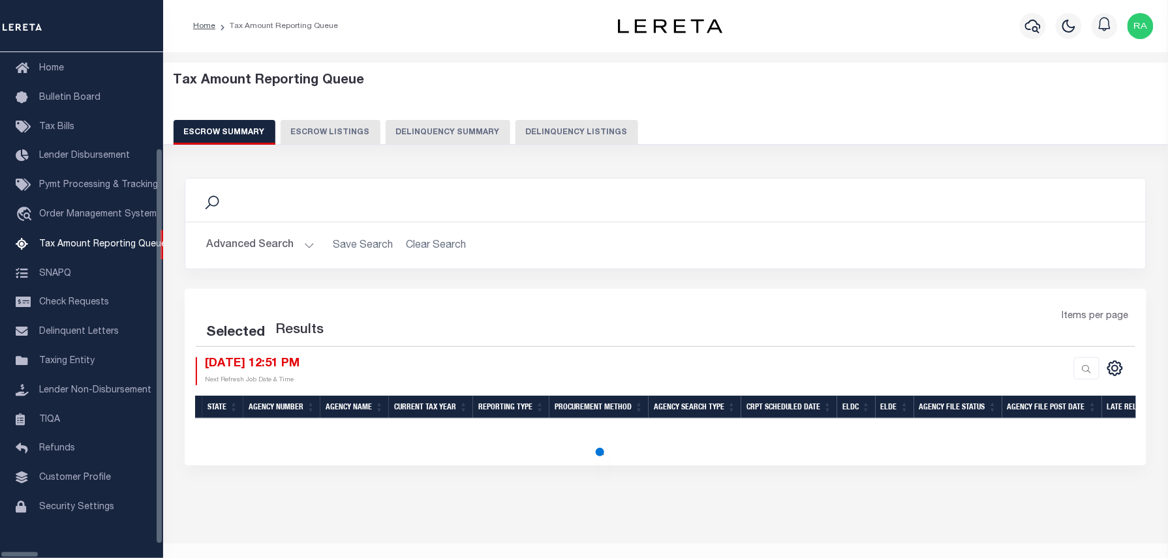
select select "100"
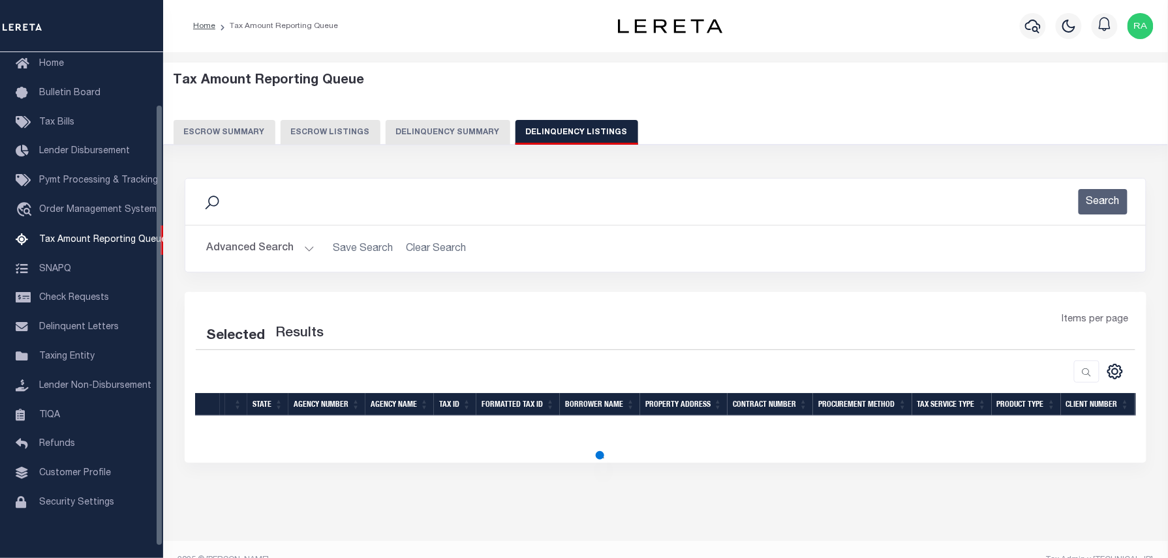
select select "100"
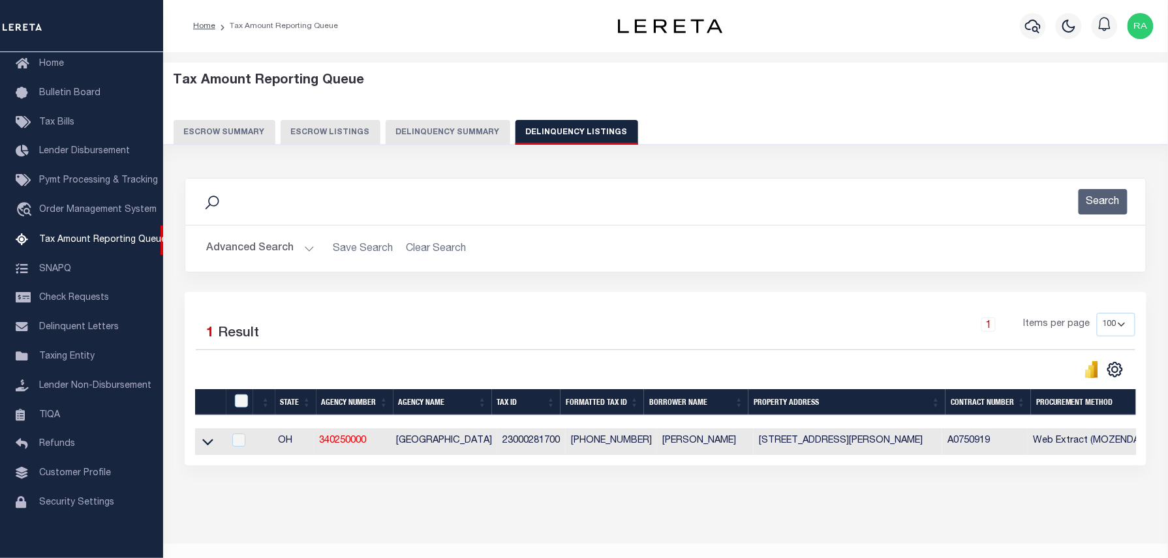
click at [305, 249] on button "Advanced Search" at bounding box center [260, 248] width 108 height 25
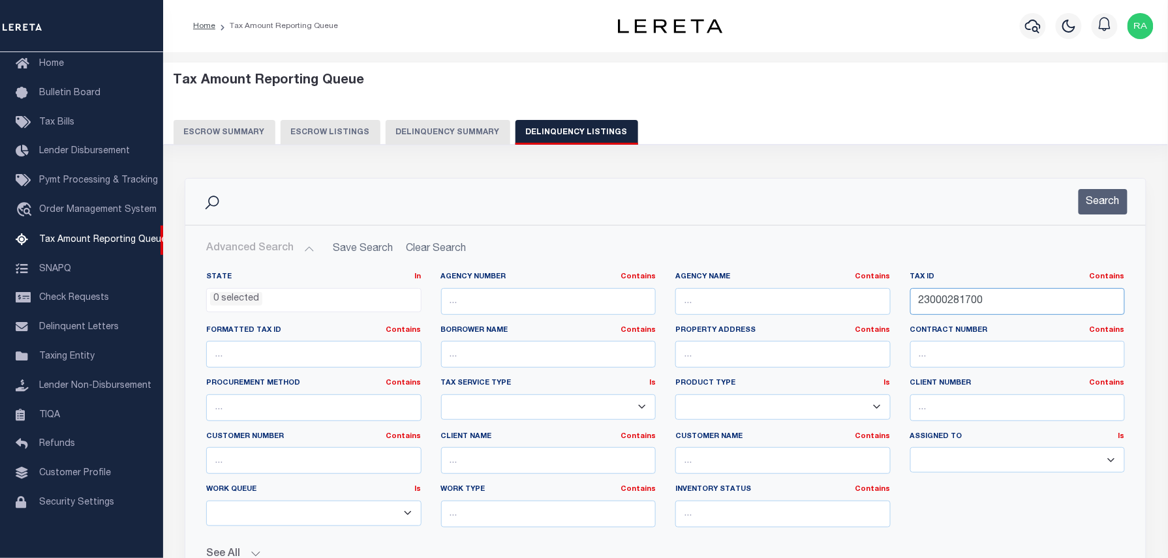
click at [946, 296] on input "23000281700" at bounding box center [1017, 301] width 215 height 27
paste input "40003413"
type input "24000341300"
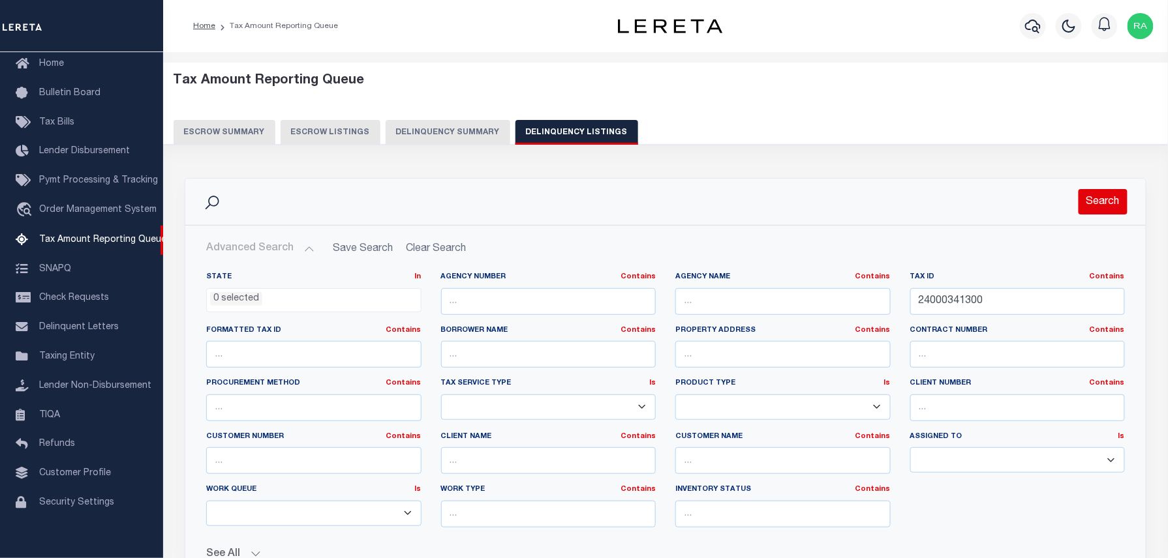
click at [1096, 204] on button "Search" at bounding box center [1102, 201] width 49 height 25
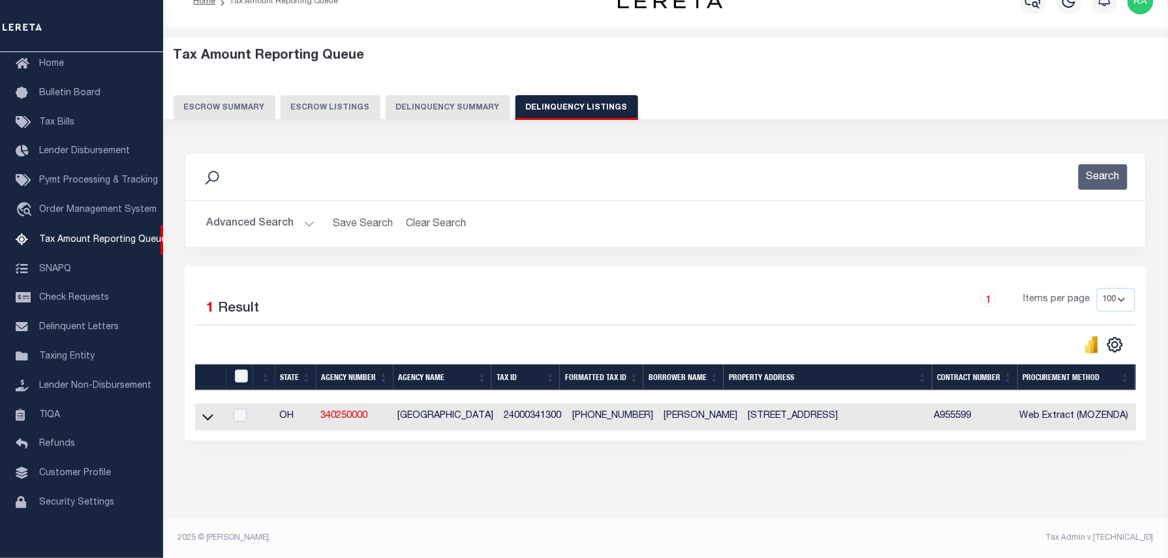
scroll to position [37, 0]
click at [209, 410] on icon at bounding box center [207, 417] width 11 height 14
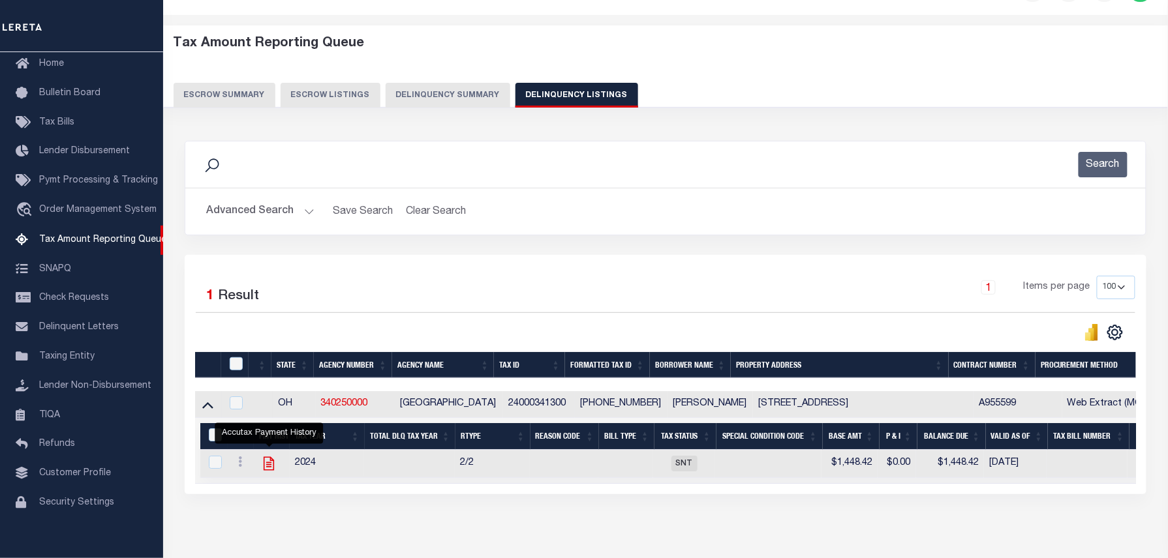
click at [269, 467] on icon "" at bounding box center [268, 463] width 17 height 17
checkbox input "true"
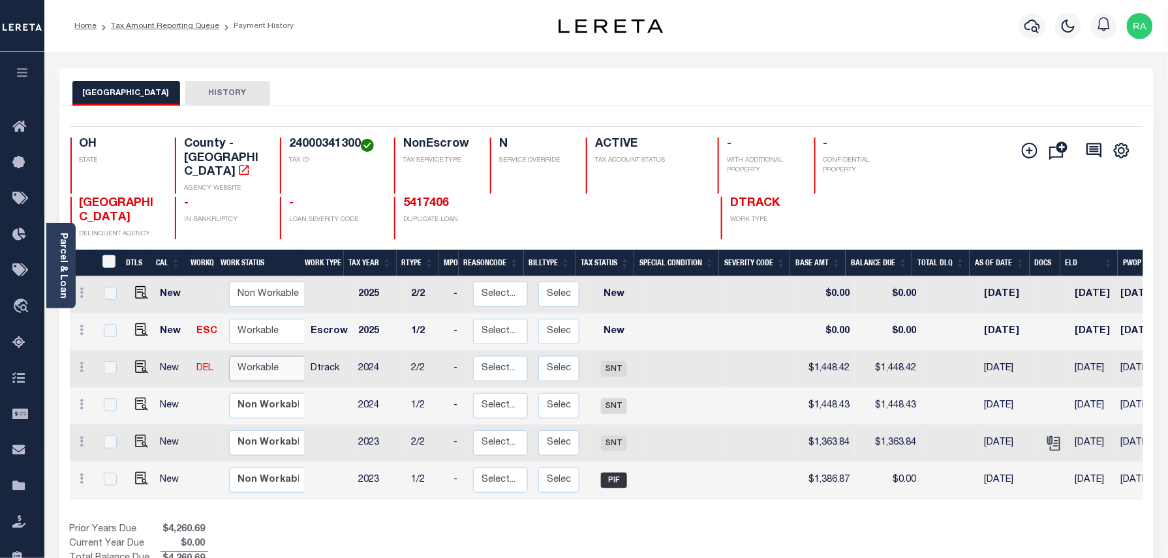
click at [235, 360] on select "Non Workable Workable" at bounding box center [268, 368] width 78 height 25
checkbox input "true"
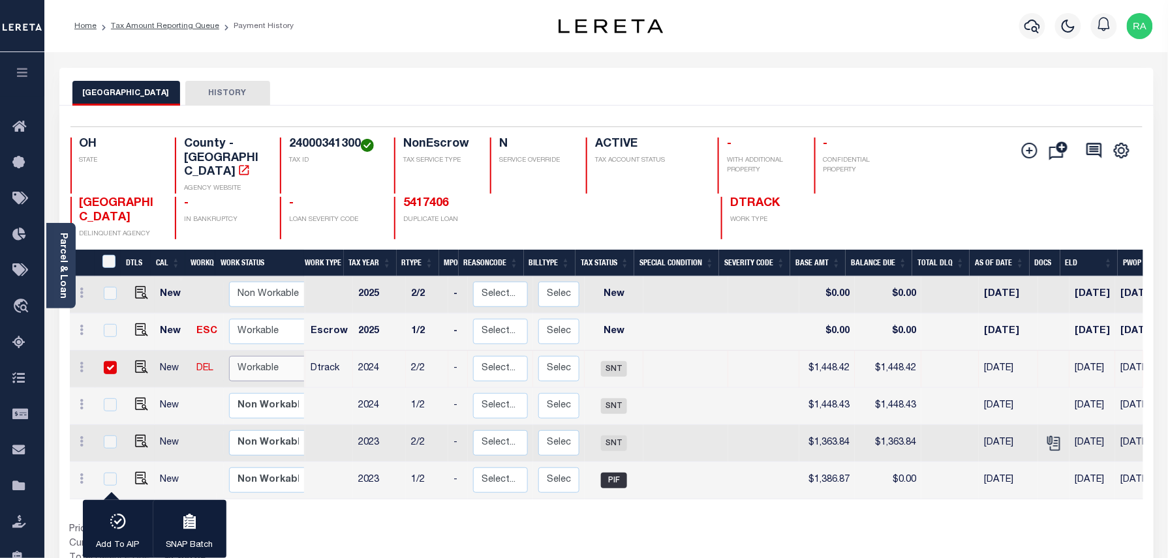
select select "true"
click at [229, 356] on select "Non Workable Workable" at bounding box center [268, 368] width 78 height 25
checkbox input "false"
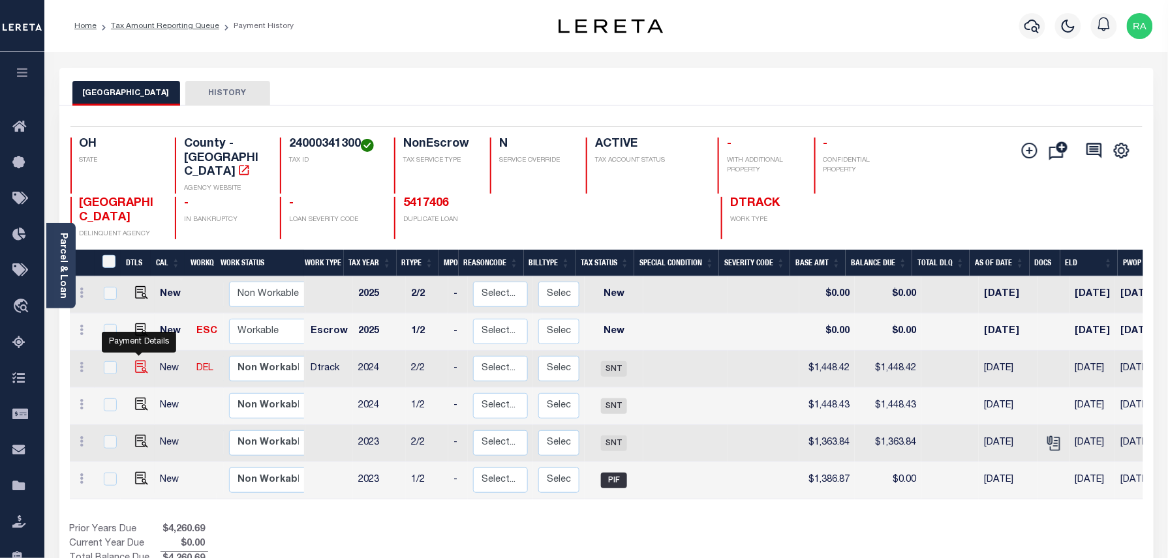
click at [142, 361] on img "" at bounding box center [141, 367] width 13 height 13
checkbox input "true"
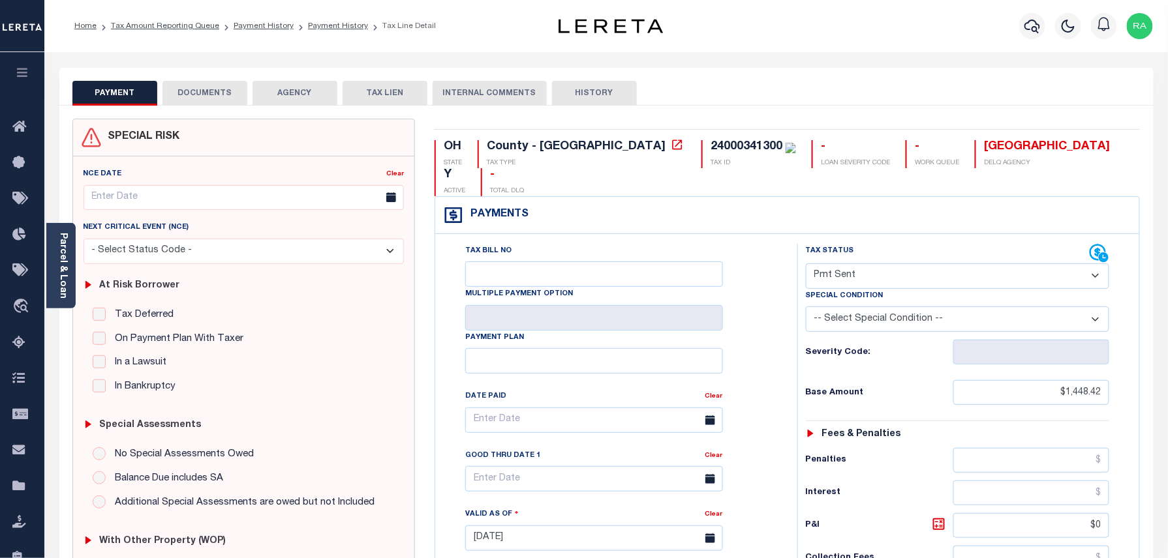
click at [869, 264] on select "- Select Status Code - Open Due/Unpaid Paid Incomplete No Tax Due Internal Refu…" at bounding box center [958, 276] width 304 height 25
select select "PYD"
click at [806, 264] on select "- Select Status Code - Open Due/Unpaid Paid Incomplete No Tax Due Internal Refu…" at bounding box center [958, 276] width 304 height 25
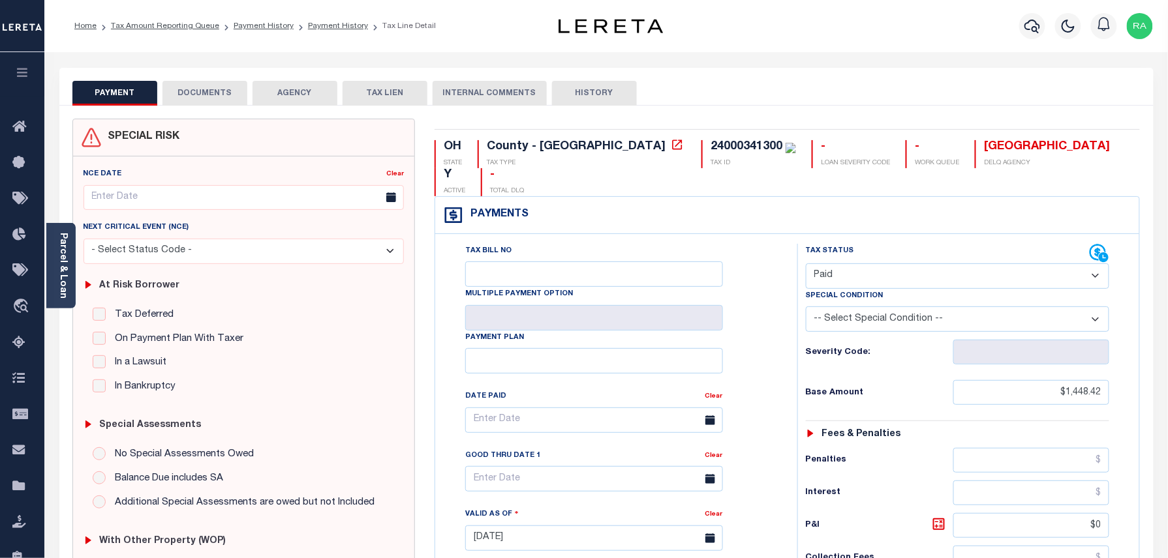
type input "[DATE]"
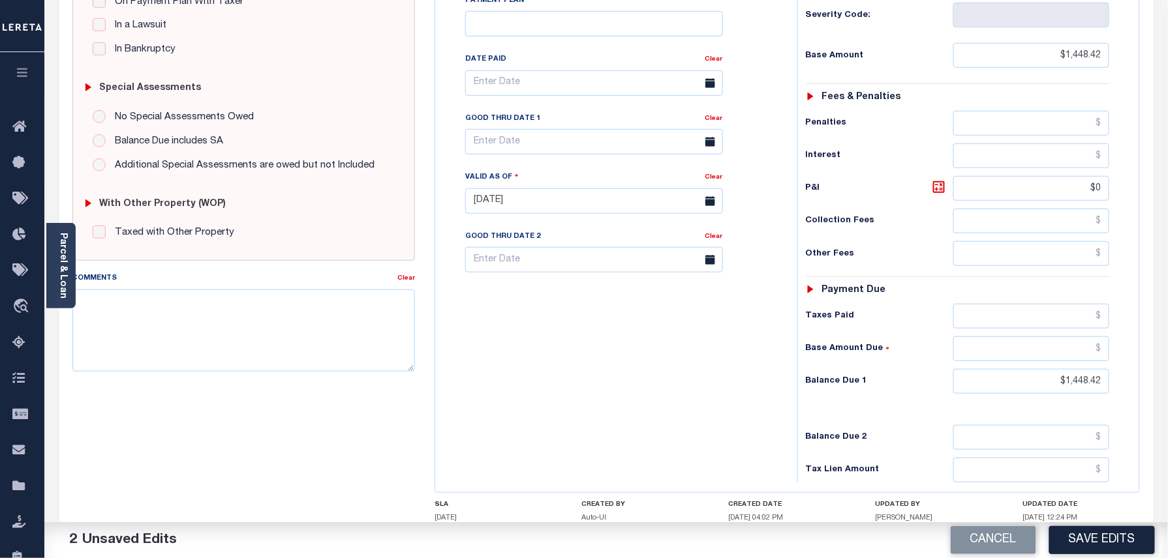
scroll to position [348, 0]
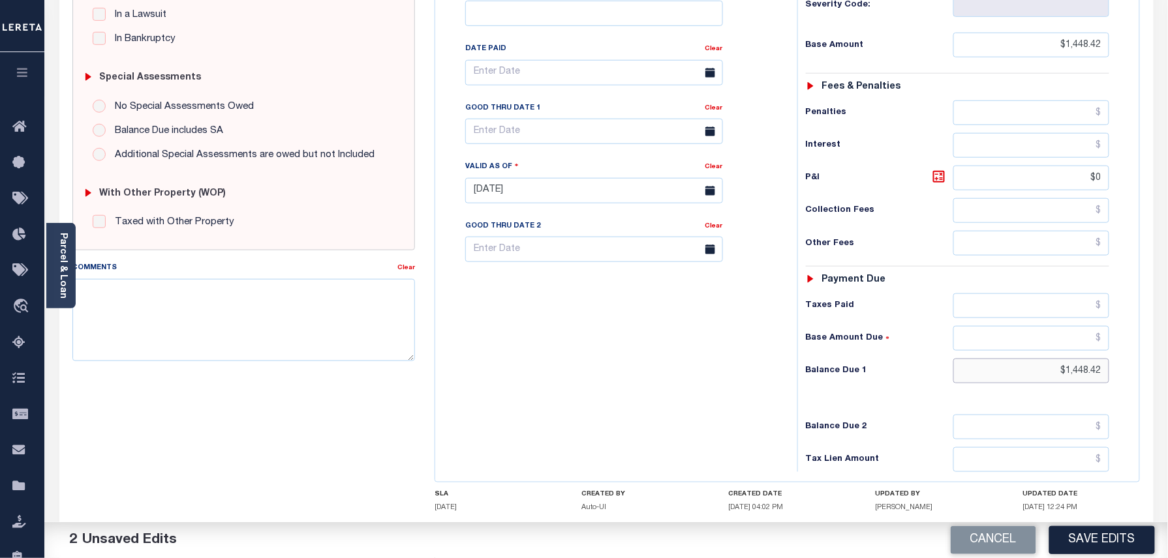
drag, startPoint x: 1055, startPoint y: 353, endPoint x: 1136, endPoint y: 361, distance: 81.9
click at [1136, 361] on div "Tax Bill No Multiple Payment Option Payment Plan" at bounding box center [787, 185] width 704 height 596
type input "$0.00"
click at [1138, 368] on div "Tax Bill No Multiple Payment Option Payment Plan" at bounding box center [787, 185] width 704 height 596
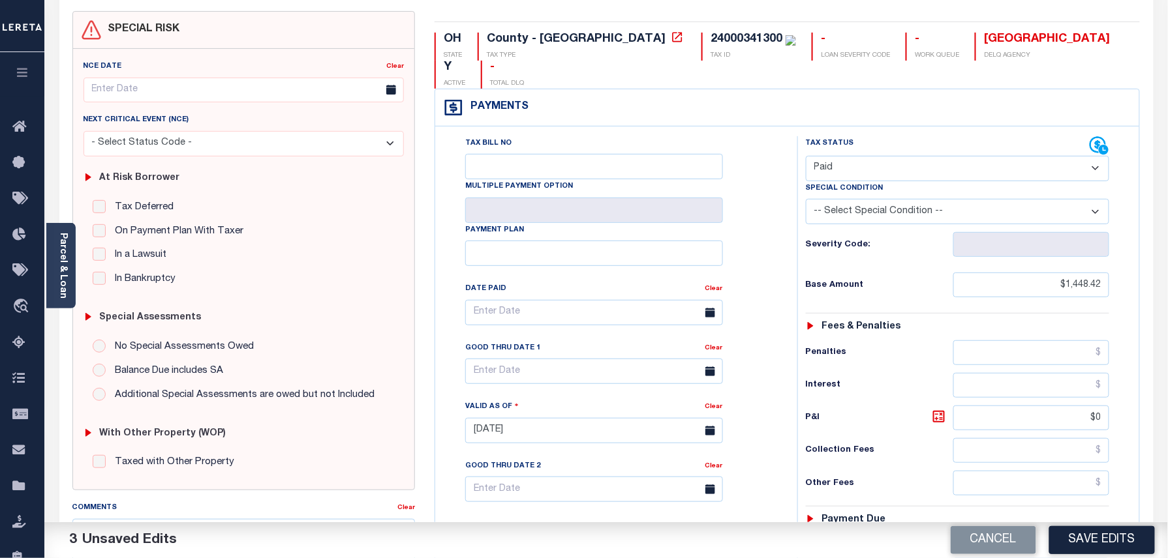
scroll to position [0, 0]
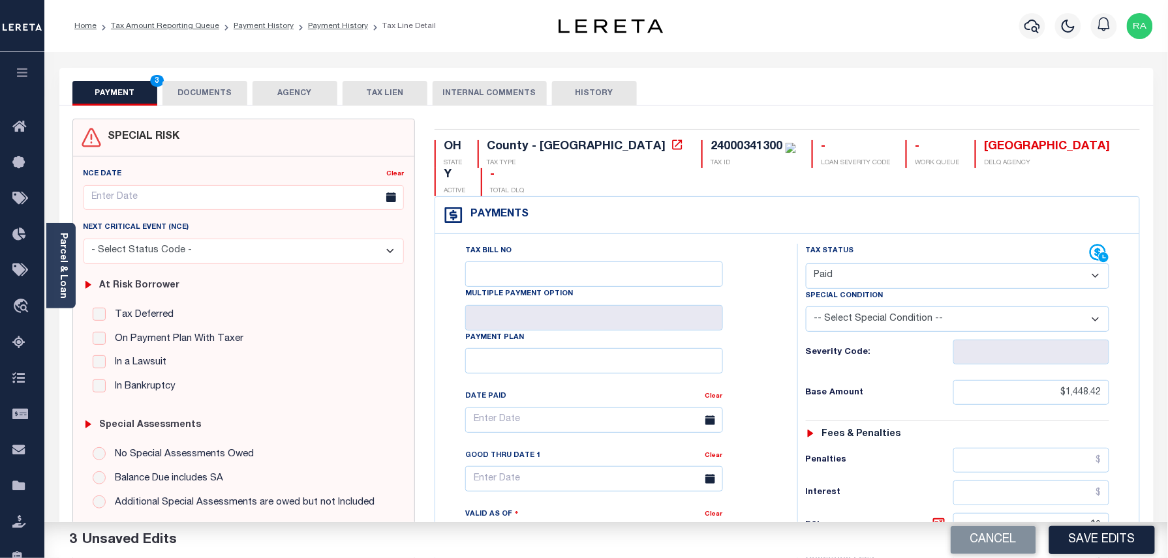
click at [192, 99] on button "DOCUMENTS" at bounding box center [204, 93] width 85 height 25
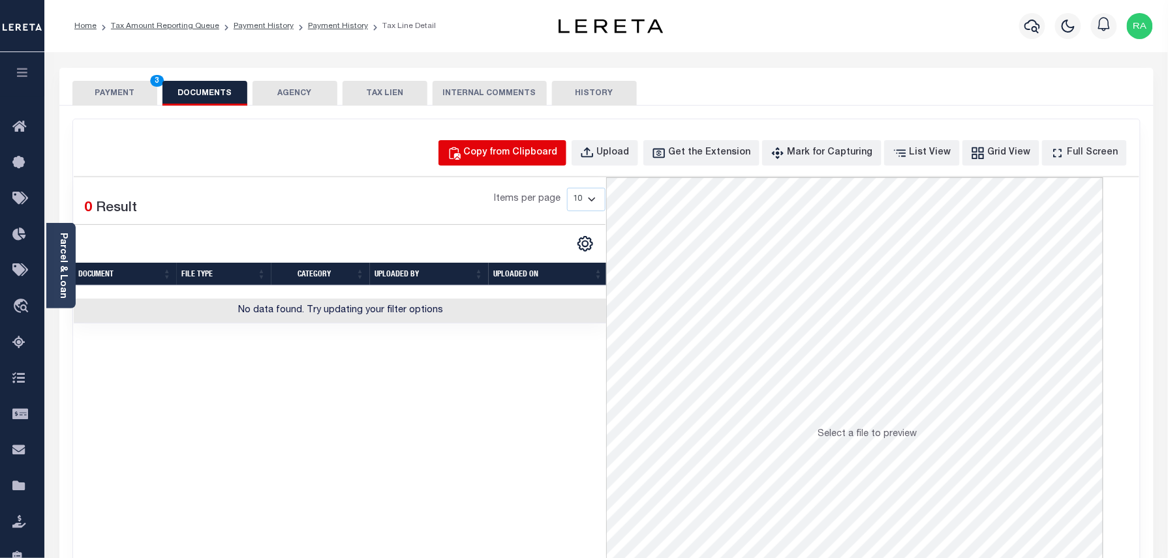
click at [510, 154] on div "Copy from Clipboard" at bounding box center [511, 153] width 94 height 14
select select "POP"
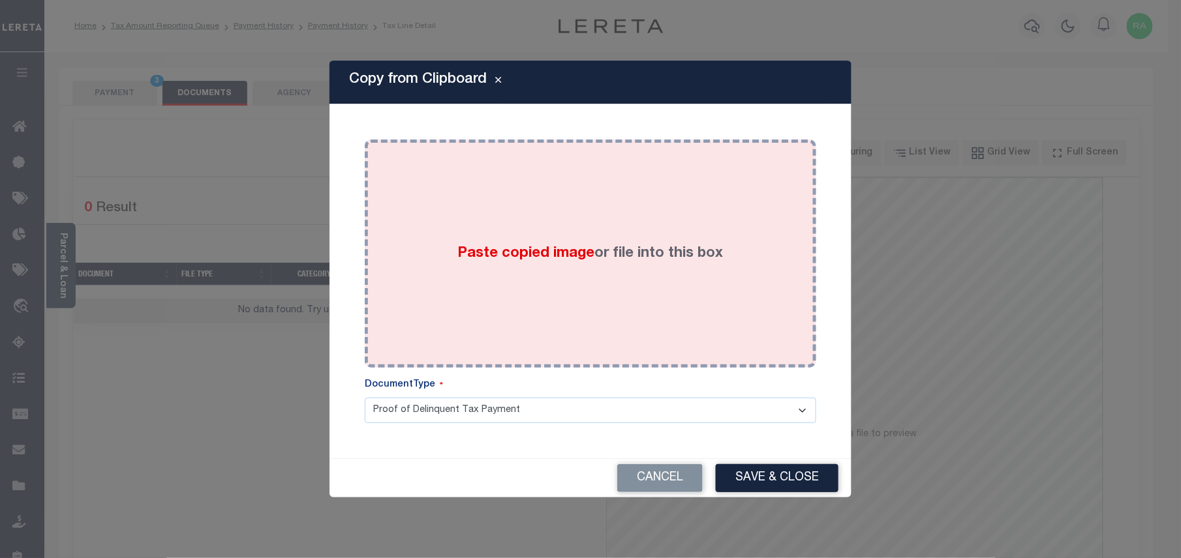
click at [567, 241] on div "Paste copied image or file into this box" at bounding box center [590, 253] width 432 height 209
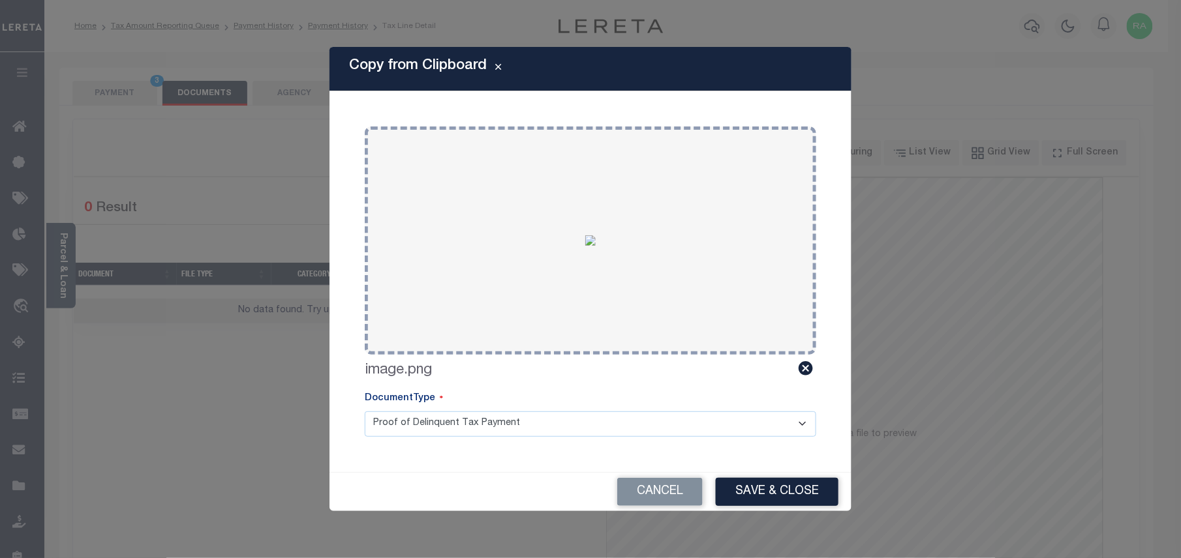
click at [732, 492] on button "Save & Close" at bounding box center [777, 492] width 123 height 28
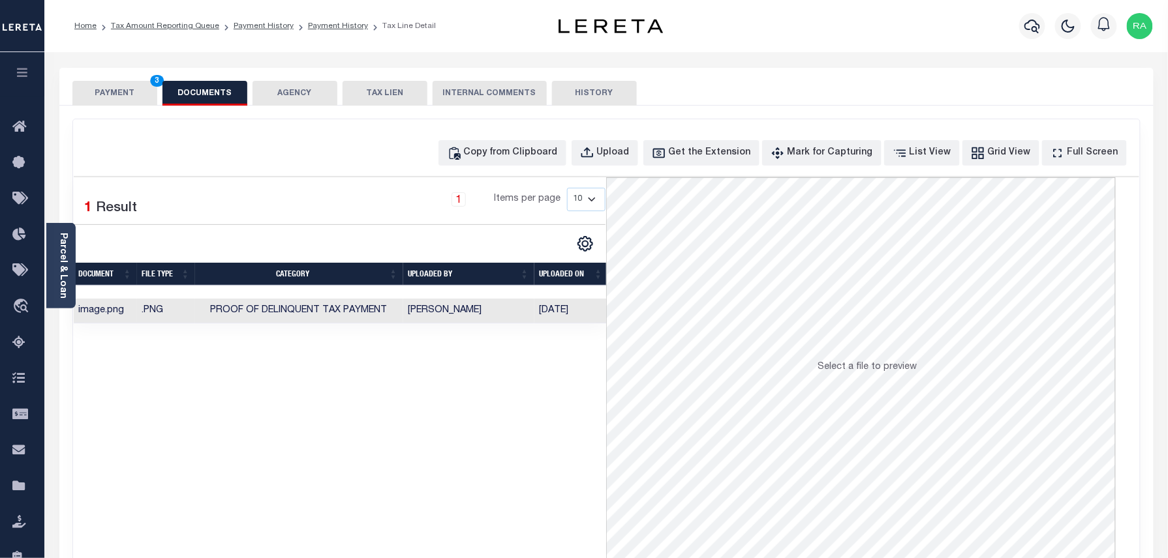
click at [140, 95] on button "PAYMENT 3" at bounding box center [114, 93] width 85 height 25
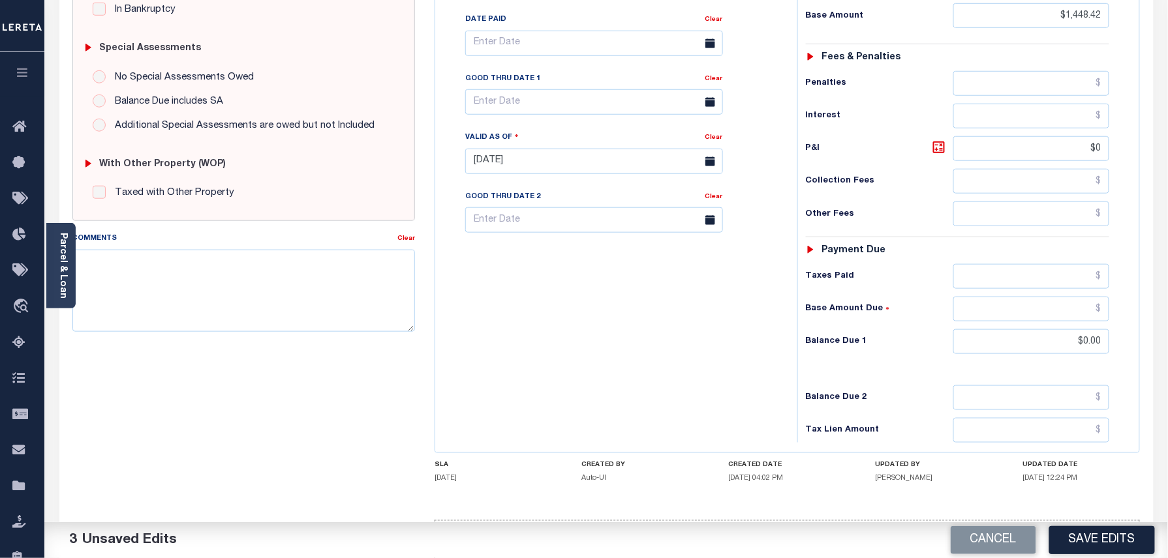
scroll to position [406, 0]
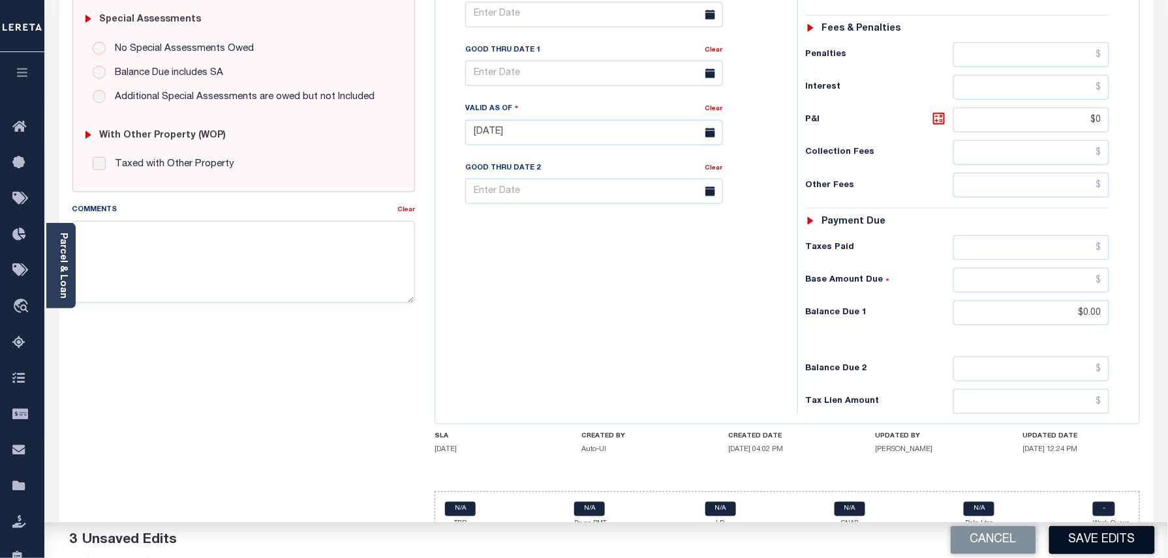
click at [1091, 536] on button "Save Edits" at bounding box center [1102, 540] width 106 height 28
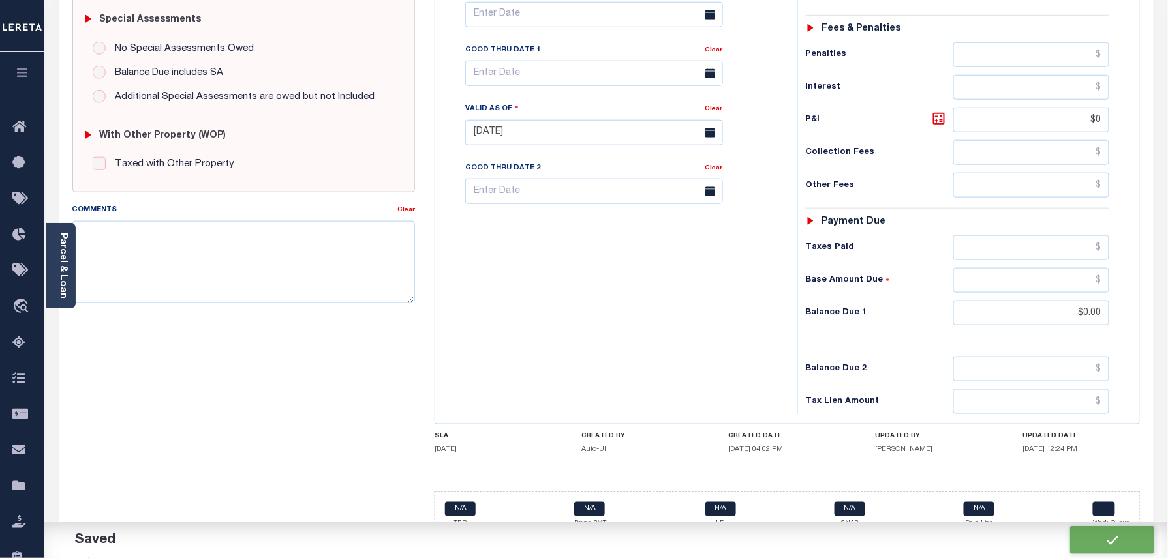
checkbox input "false"
type input "$1,448.42"
type input "$0"
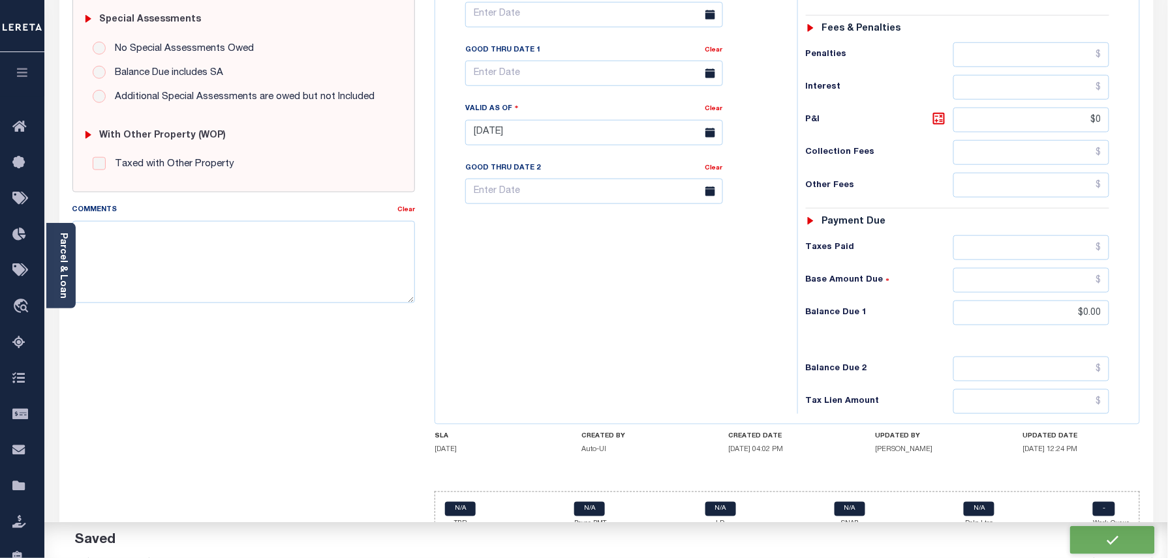
type input "$0"
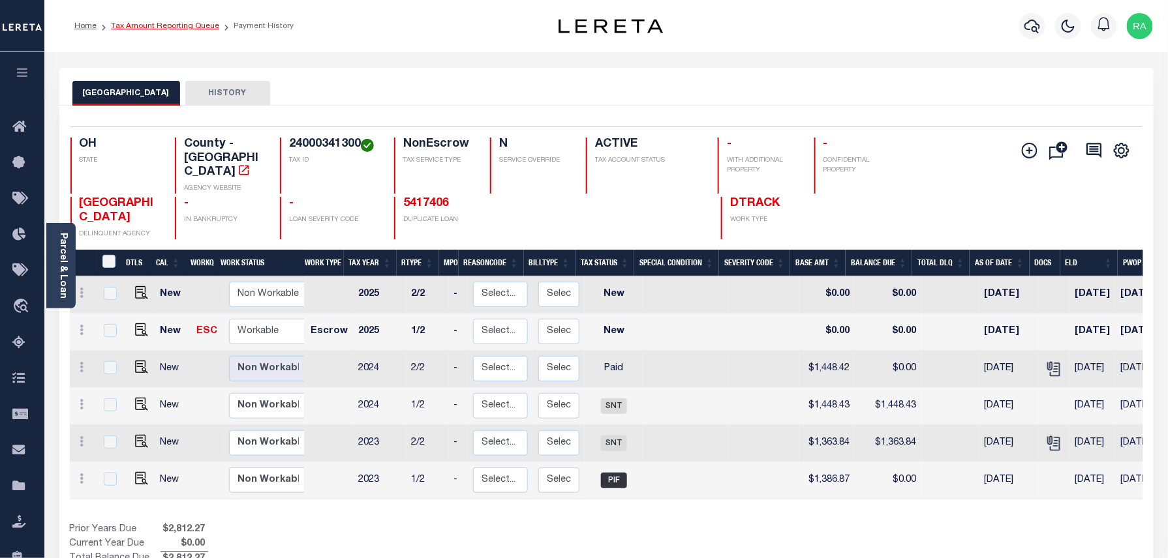
click at [194, 27] on link "Tax Amount Reporting Queue" at bounding box center [165, 26] width 108 height 8
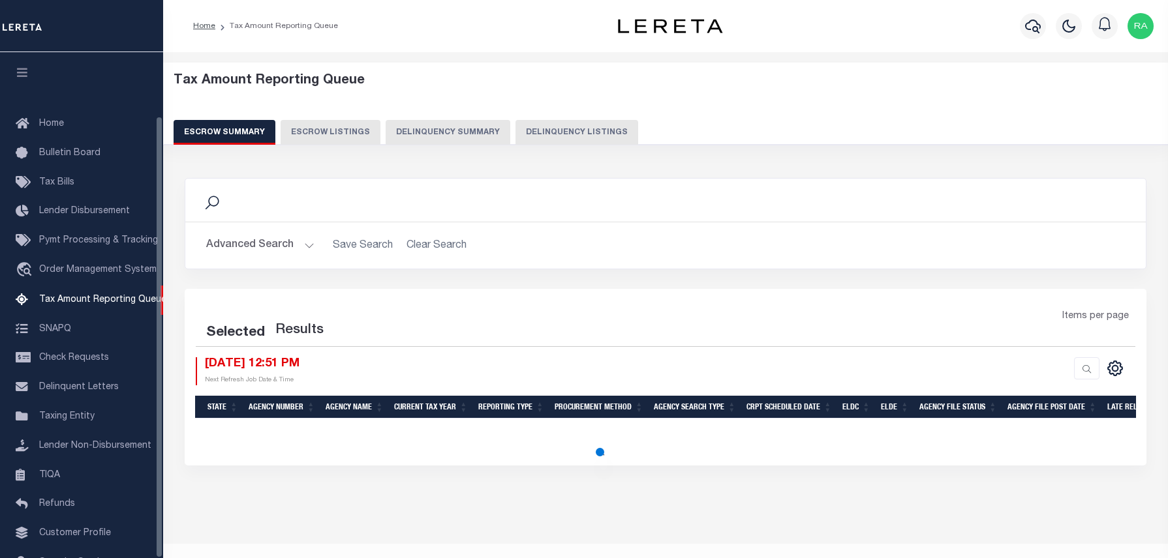
select select "100"
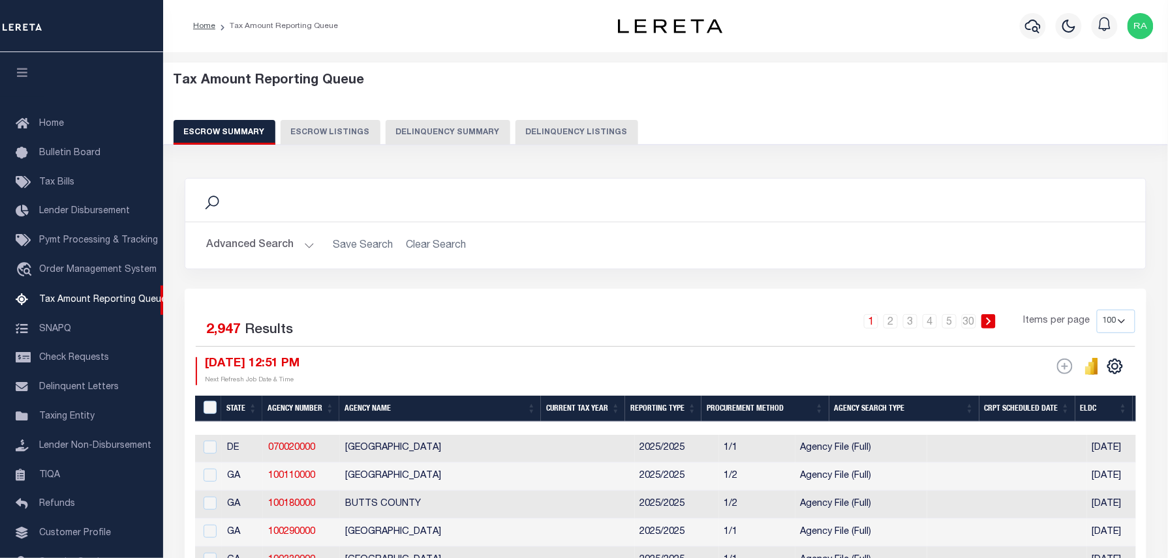
scroll to position [73, 0]
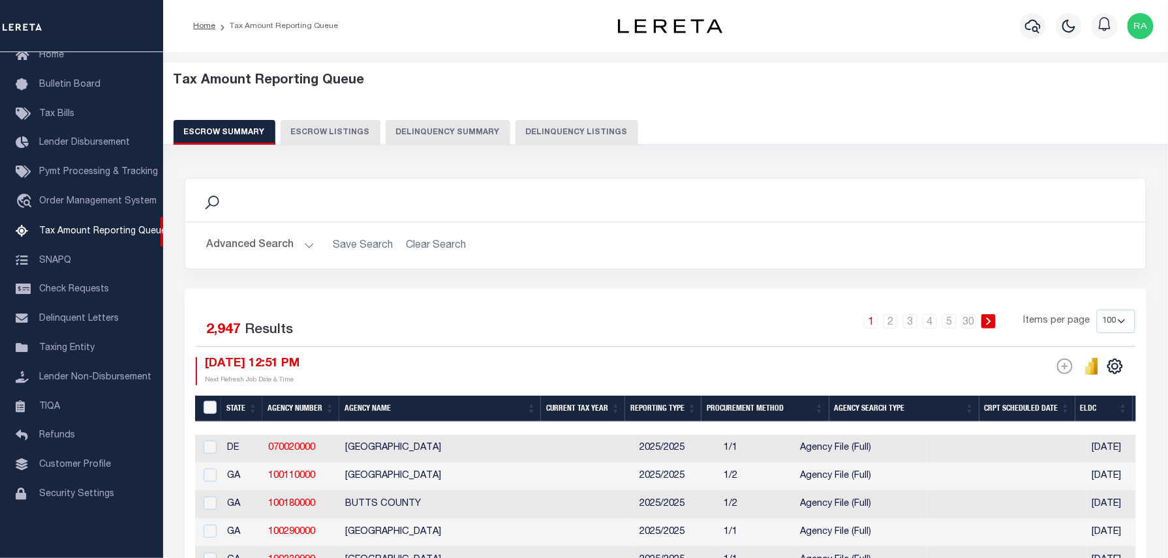
click at [573, 129] on button "Delinquency Listings" at bounding box center [576, 132] width 123 height 25
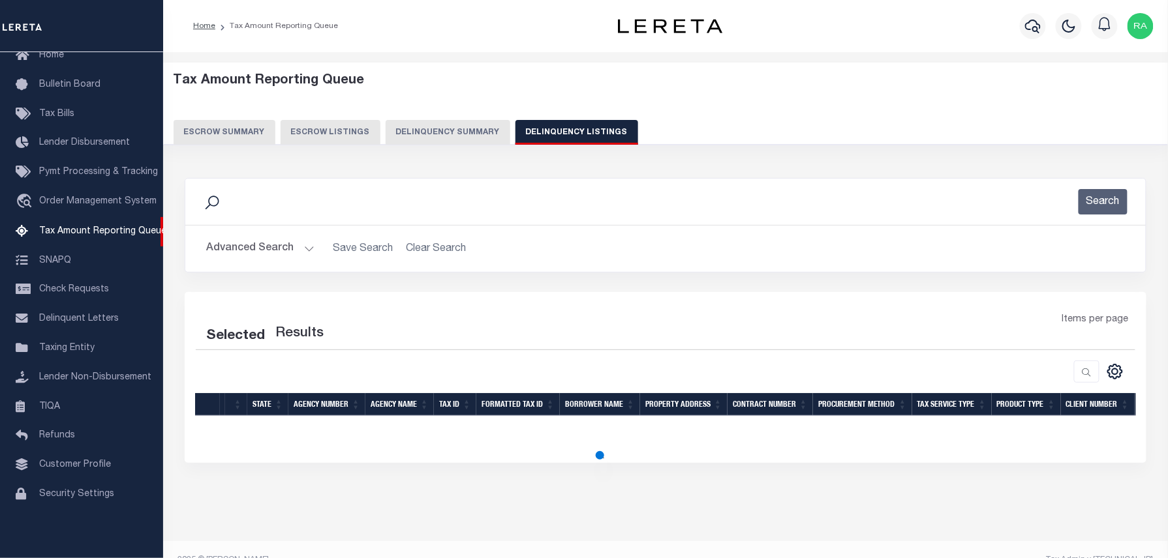
select select "100"
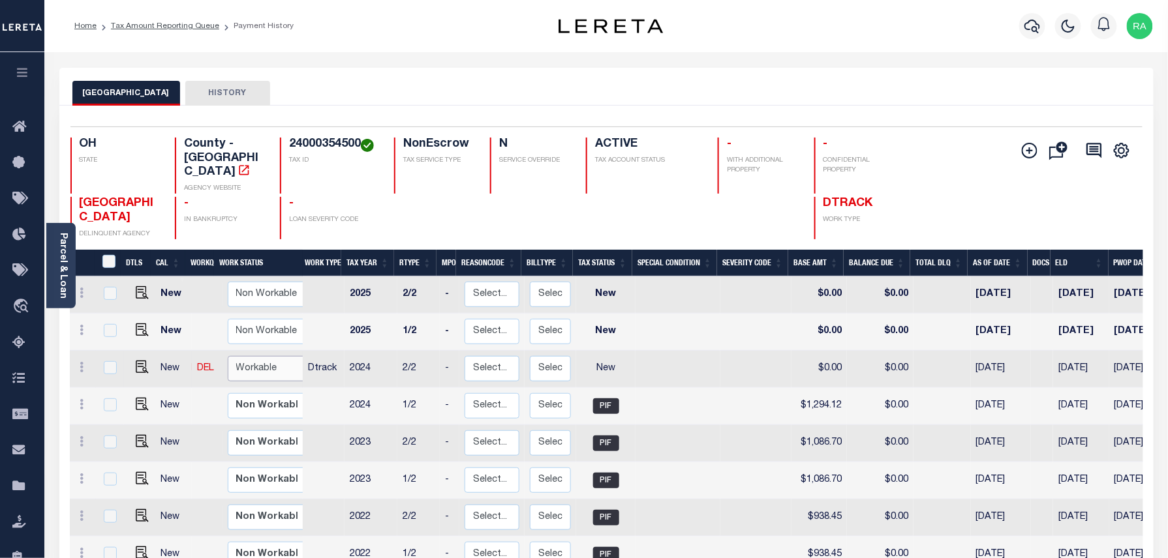
click at [254, 356] on select "Non Workable Workable" at bounding box center [267, 368] width 78 height 25
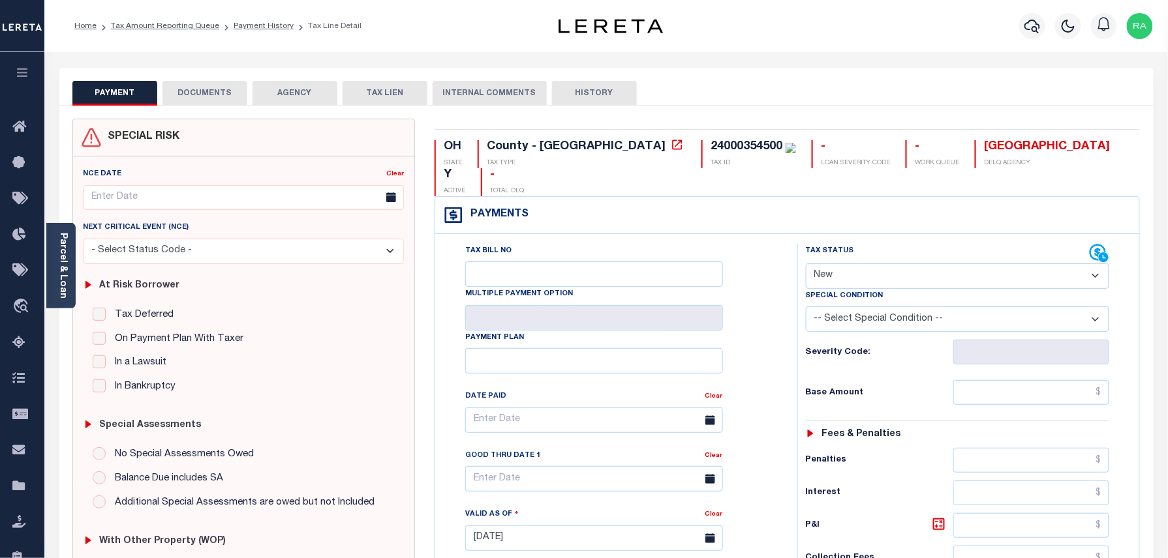
click at [873, 264] on select "- Select Status Code - Open Due/Unpaid Paid Incomplete No Tax Due Internal Refu…" at bounding box center [958, 276] width 304 height 25
select select "PYD"
click at [806, 264] on select "- Select Status Code - Open Due/Unpaid Paid Incomplete No Tax Due Internal Refu…" at bounding box center [958, 276] width 304 height 25
type input "[DATE]"
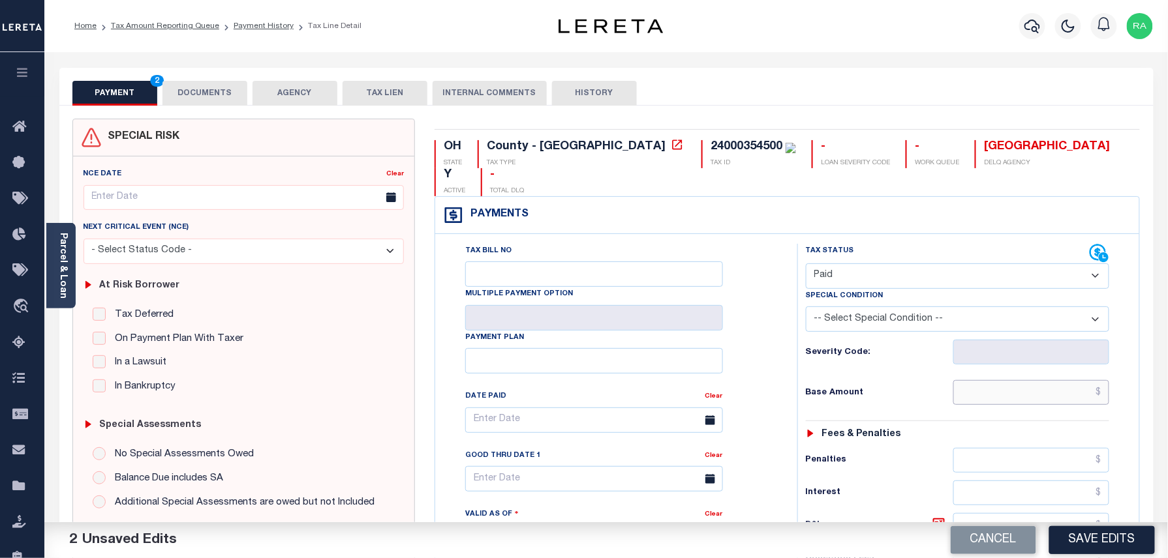
click at [1059, 380] on input "text" at bounding box center [1031, 392] width 157 height 25
type input "$0.00"
click at [1115, 395] on div "Tax Status Status - Select Status Code -" at bounding box center [961, 532] width 329 height 576
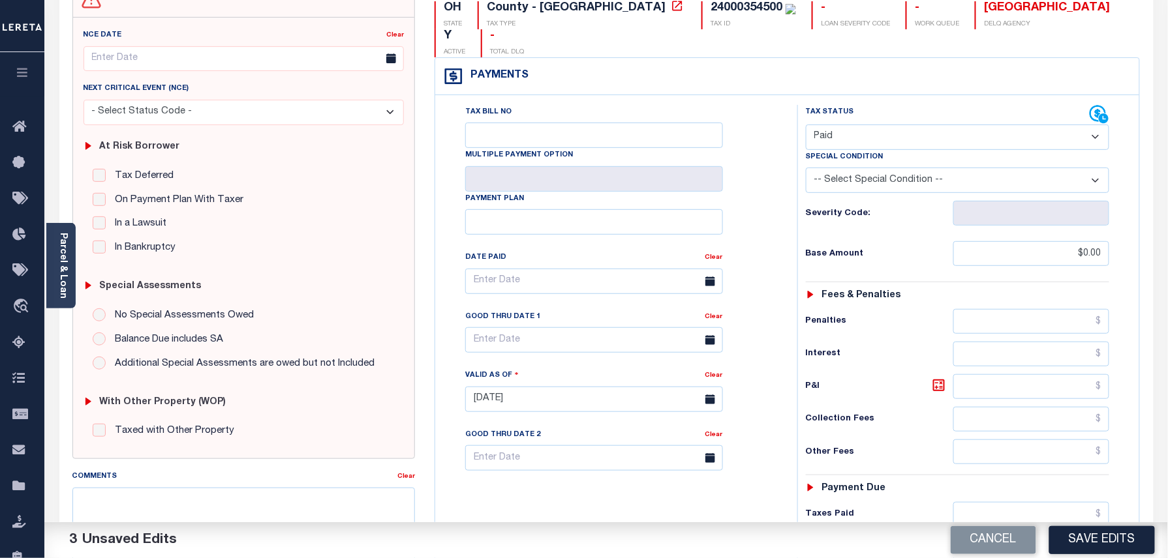
scroll to position [348, 0]
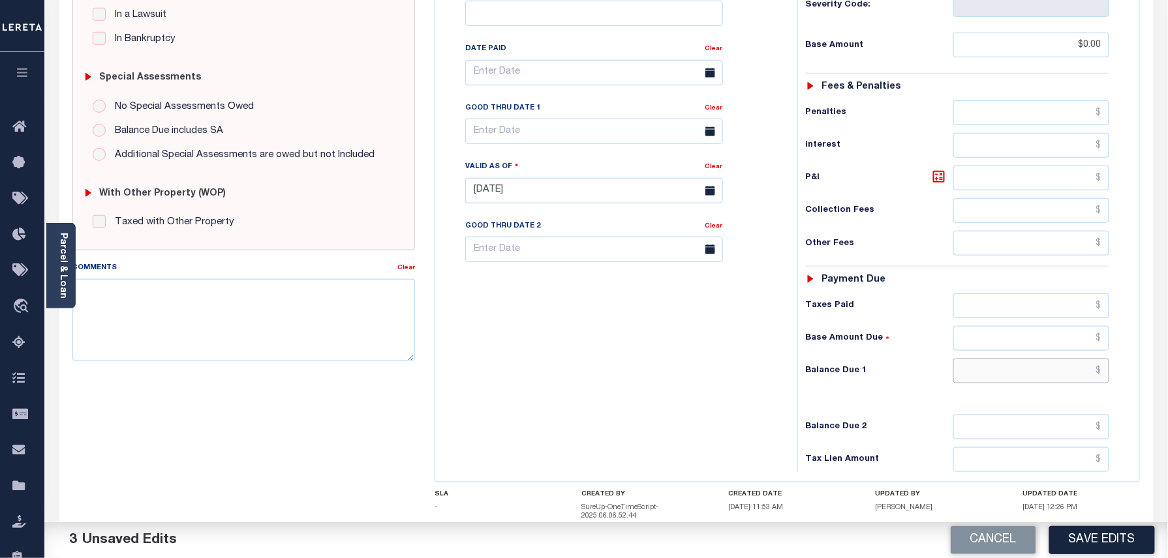
click at [1053, 359] on input "text" at bounding box center [1031, 371] width 157 height 25
type input "$0.00"
click at [1147, 355] on div "OH STATE County - OH TAX TYPE 24000354500 TAX ID - LOAN SEVERITY CODE - WORK QU…" at bounding box center [787, 194] width 725 height 847
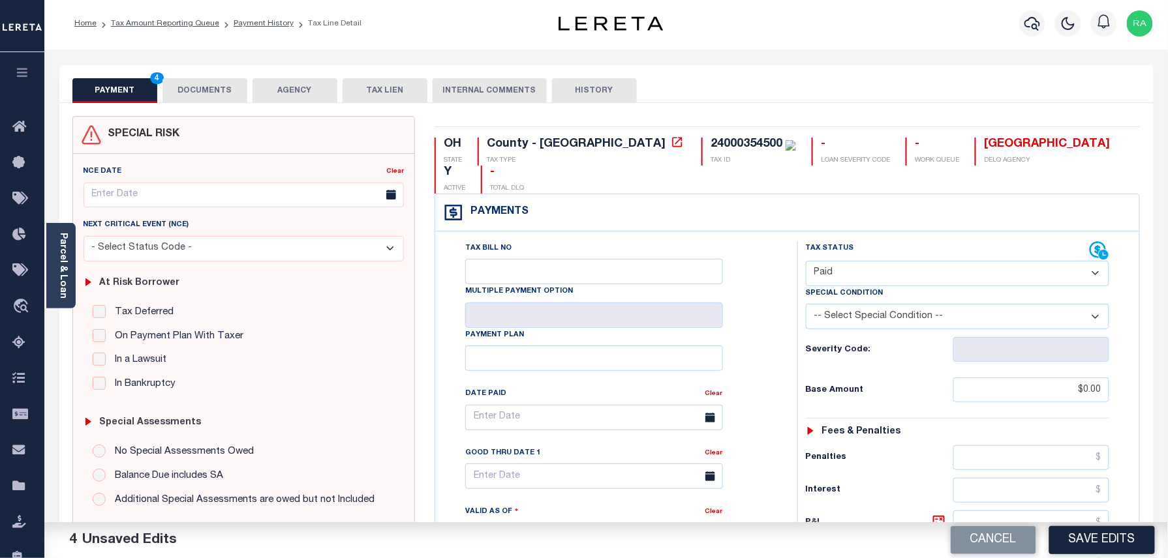
scroll to position [0, 0]
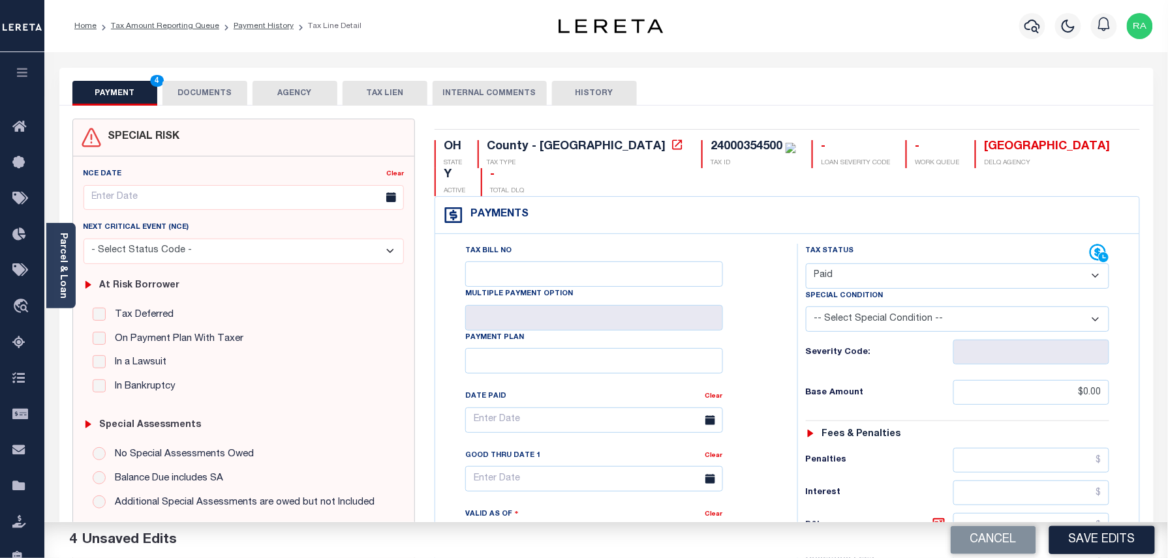
drag, startPoint x: 217, startPoint y: 108, endPoint x: 217, endPoint y: 97, distance: 11.1
click at [217, 108] on div "SPECIAL RISK NCE Date Clear" at bounding box center [606, 541] width 1094 height 870
click at [217, 95] on button "DOCUMENTS" at bounding box center [204, 93] width 85 height 25
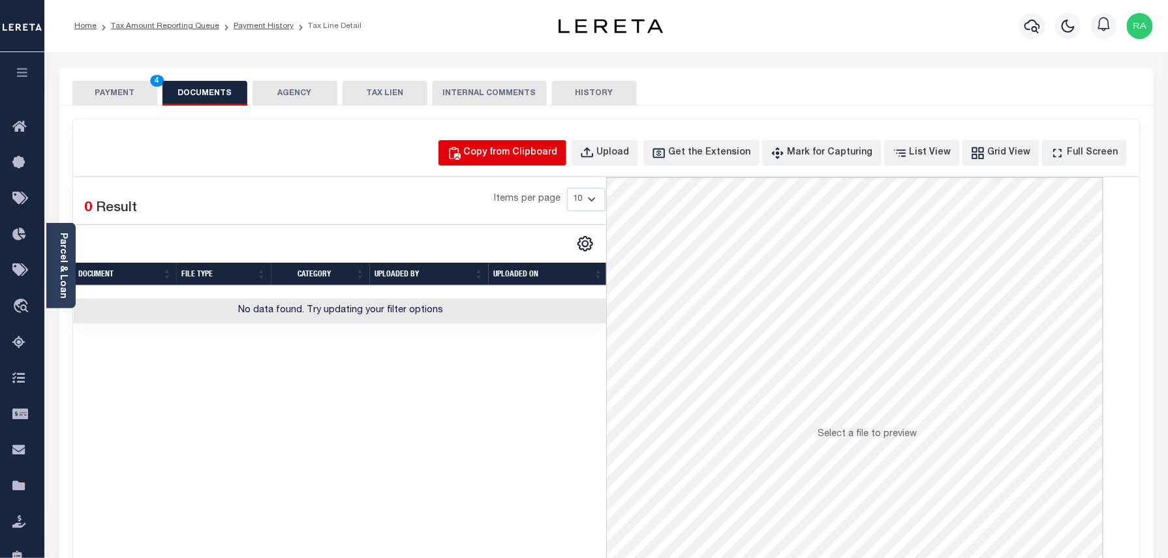
click at [530, 155] on div "Copy from Clipboard" at bounding box center [511, 153] width 94 height 14
select select "POP"
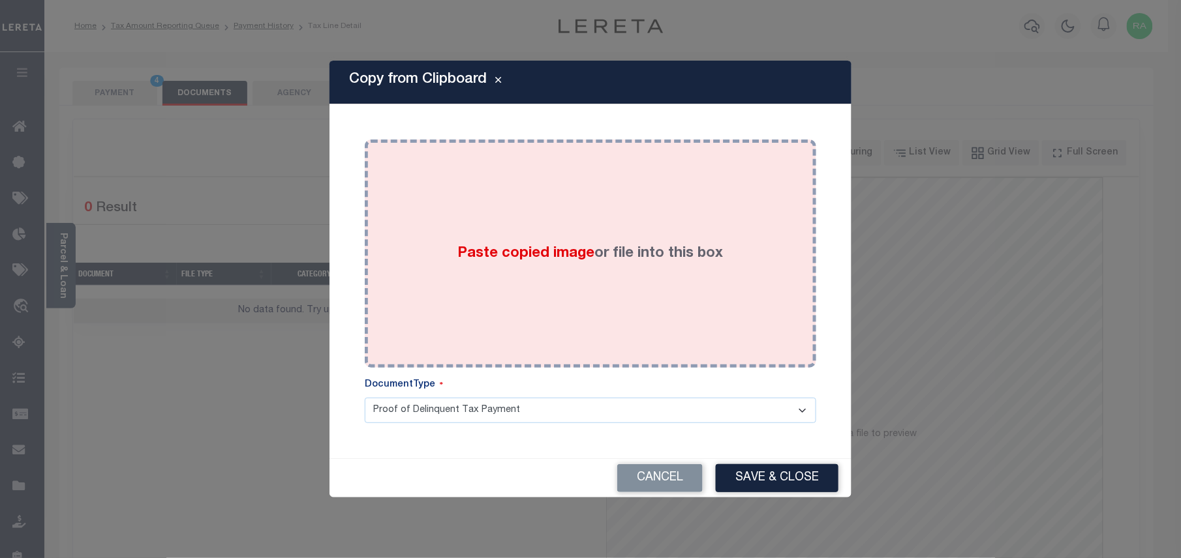
click at [483, 275] on div "Paste copied image or file into this box" at bounding box center [590, 253] width 432 height 209
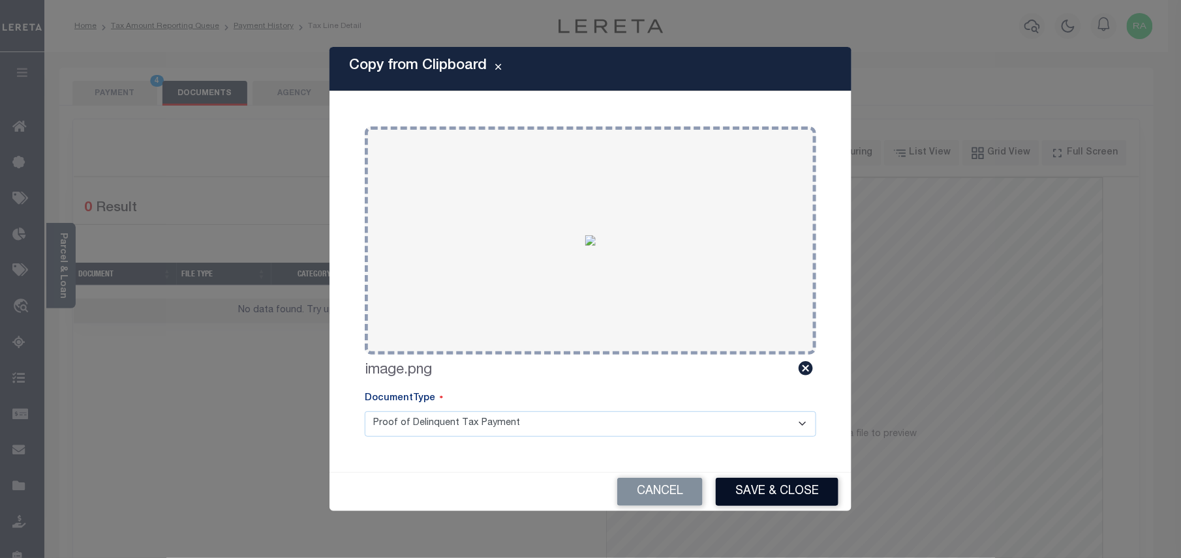
click at [781, 481] on button "Save & Close" at bounding box center [777, 492] width 123 height 28
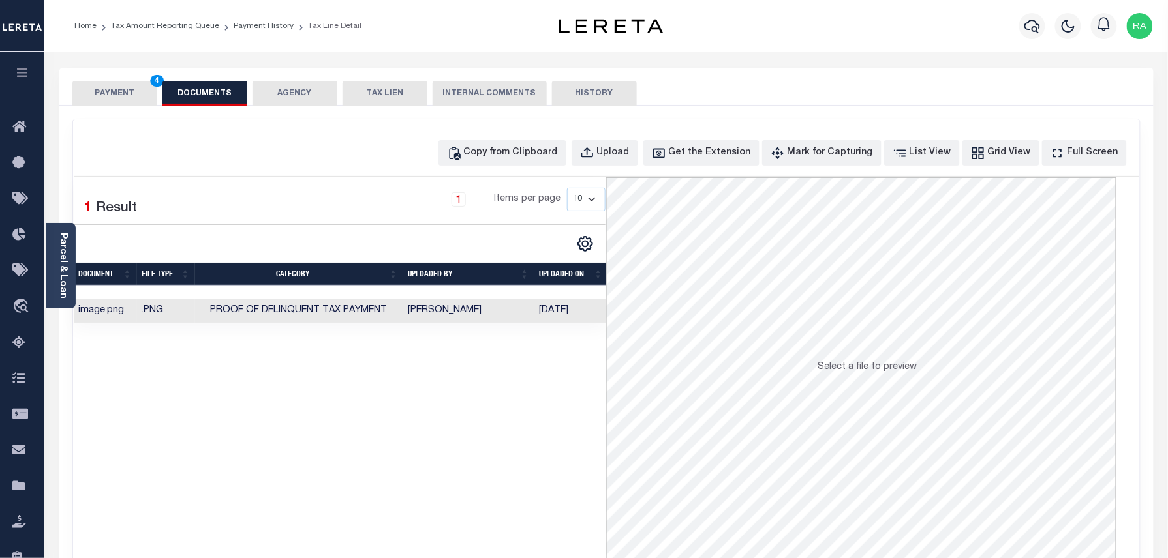
click at [144, 87] on button "PAYMENT 4" at bounding box center [114, 93] width 85 height 25
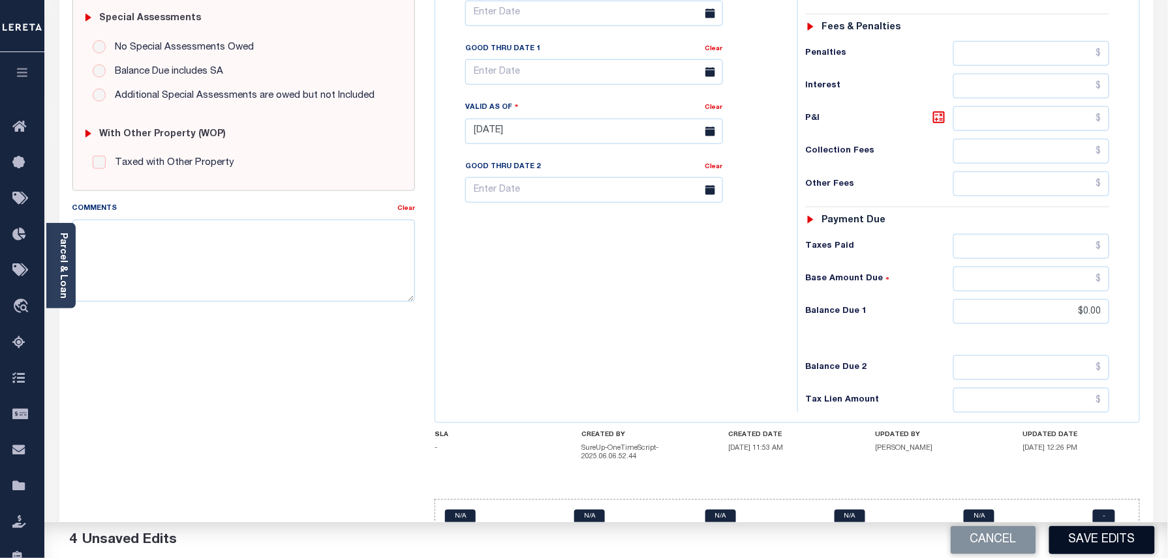
scroll to position [415, 0]
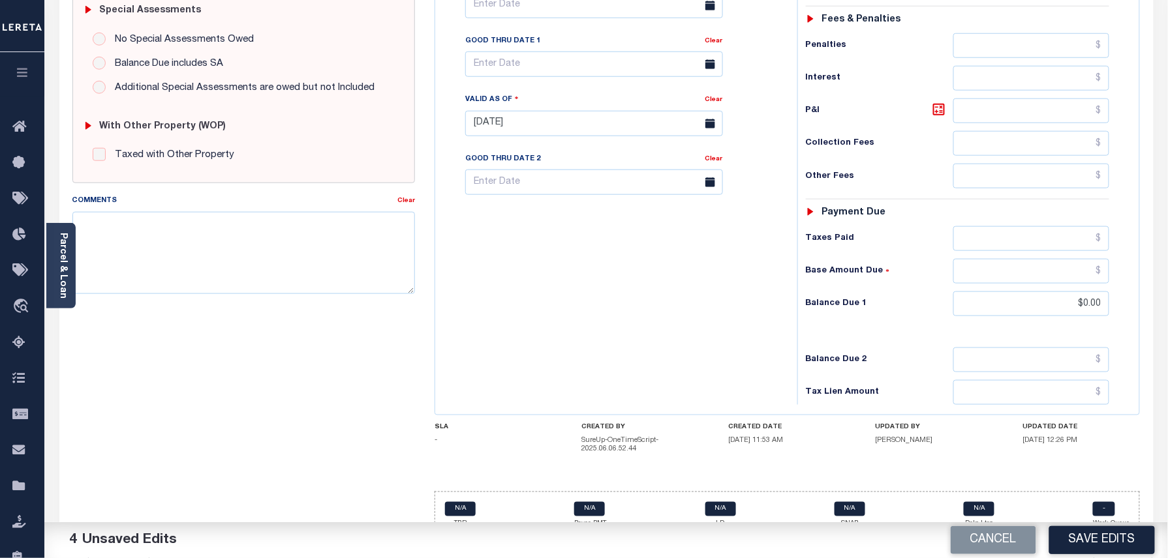
click at [1078, 533] on button "Save Edits" at bounding box center [1102, 540] width 106 height 28
checkbox input "false"
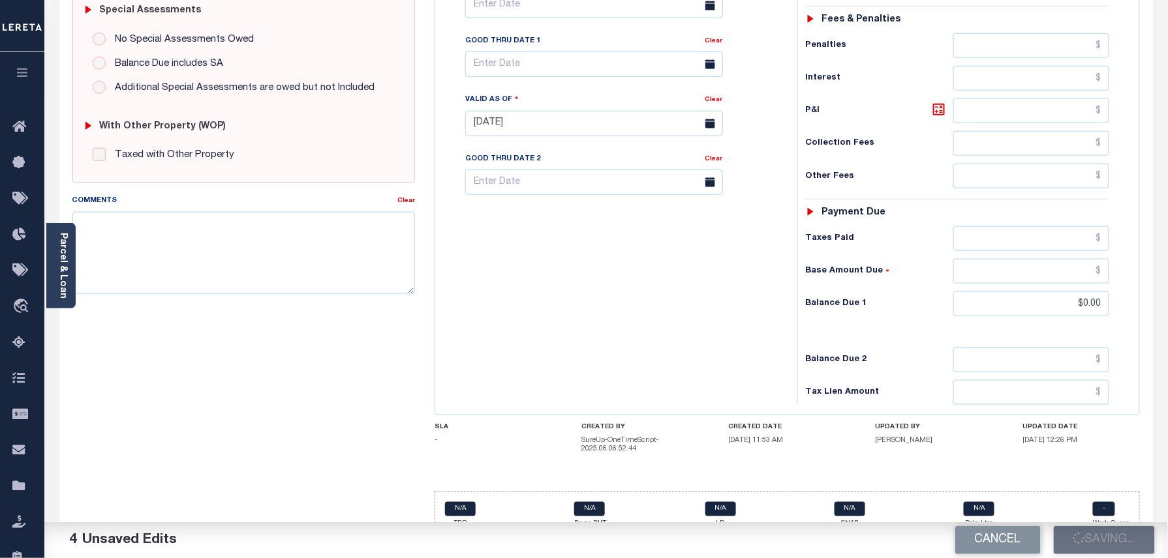
type input "$0"
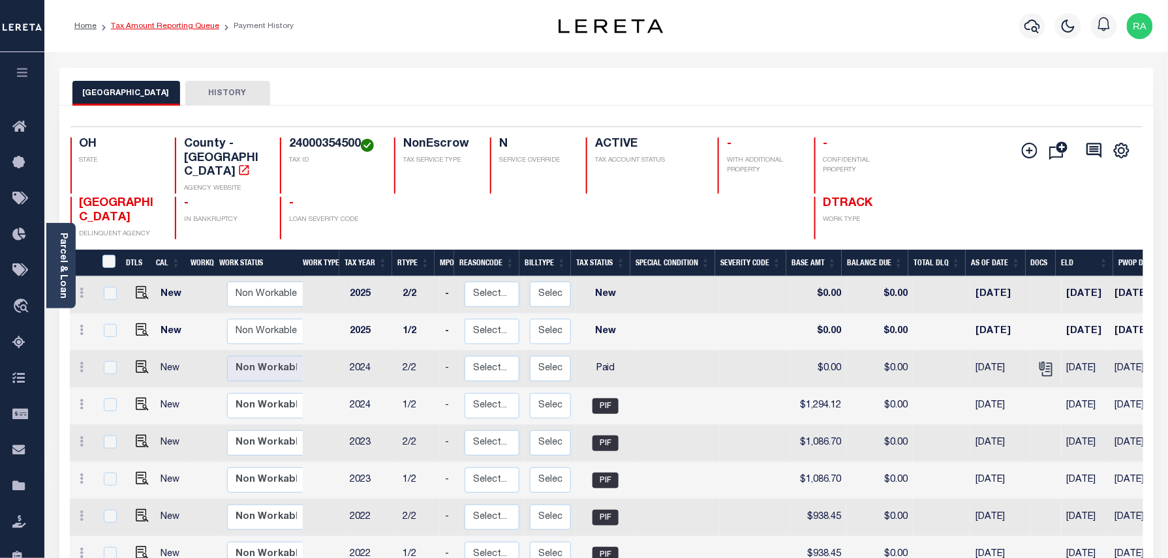
click at [196, 29] on link "Tax Amount Reporting Queue" at bounding box center [165, 26] width 108 height 8
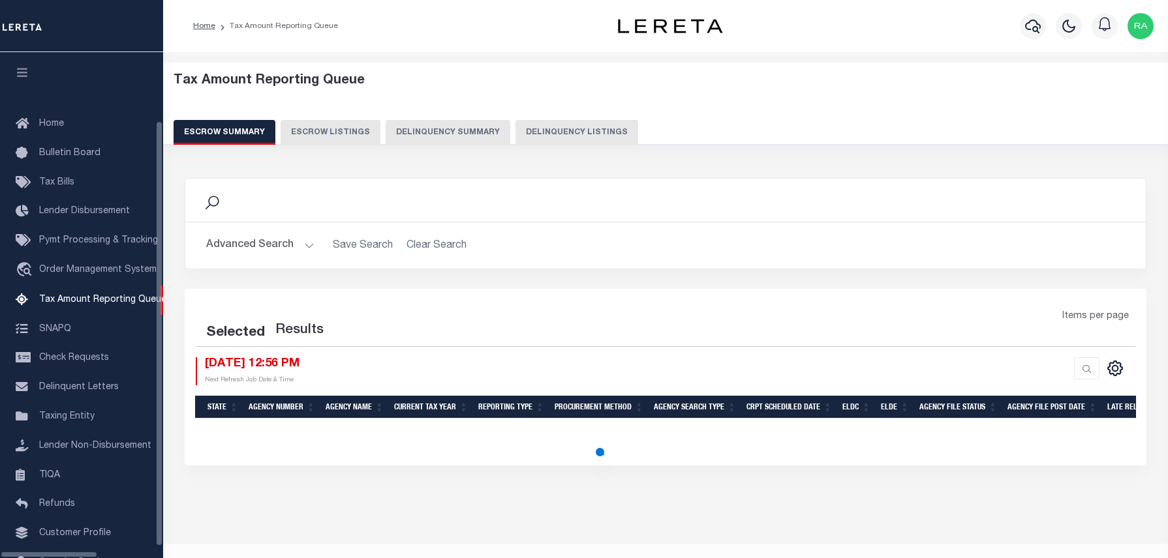
click at [567, 137] on button "Delinquency Listings" at bounding box center [576, 132] width 123 height 25
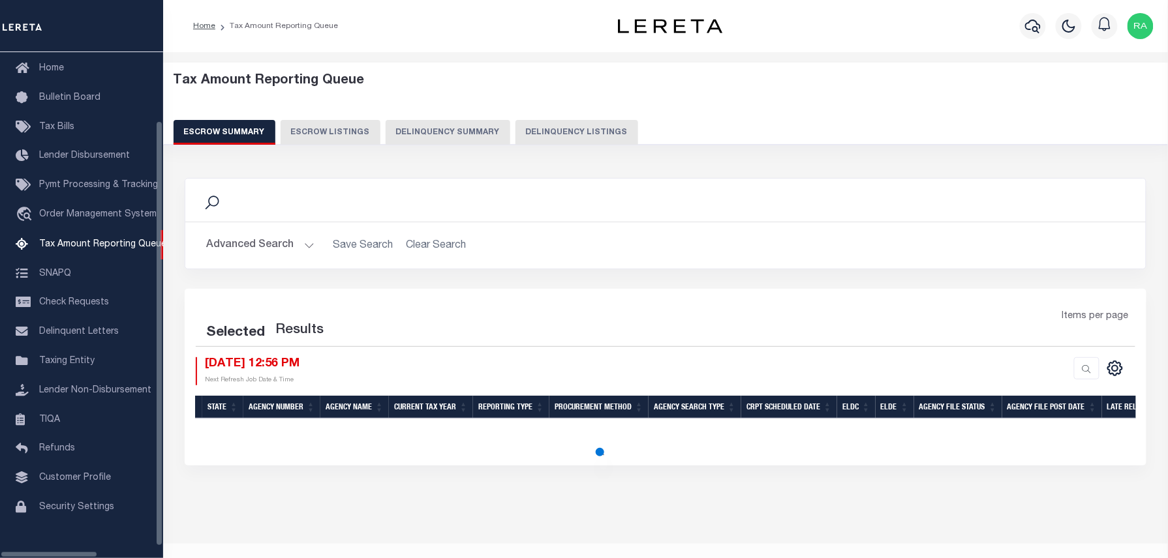
select select "100"
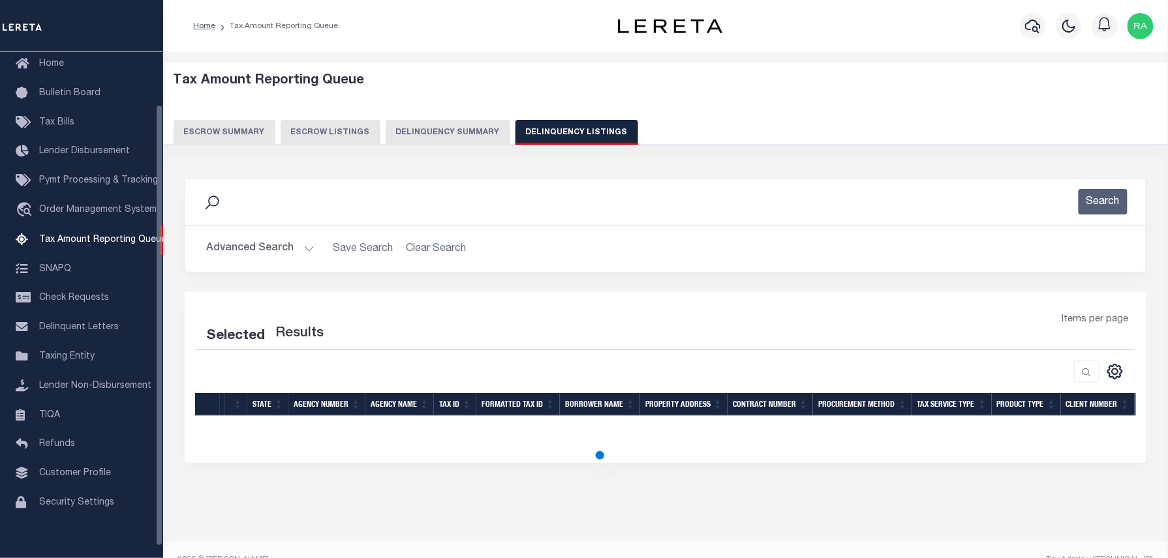
select select "100"
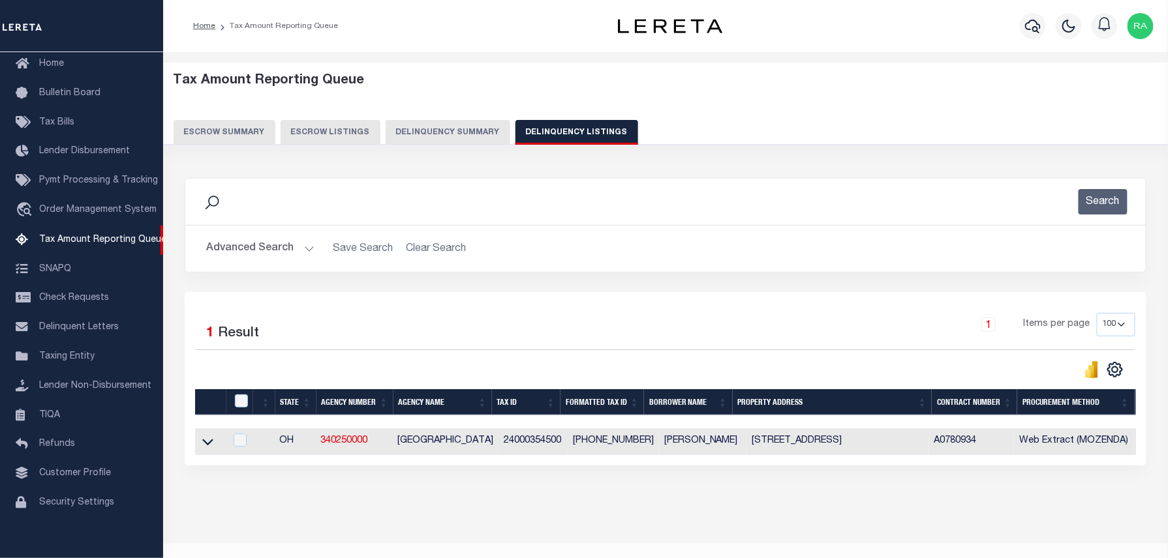
click at [301, 241] on button "Advanced Search" at bounding box center [260, 248] width 108 height 25
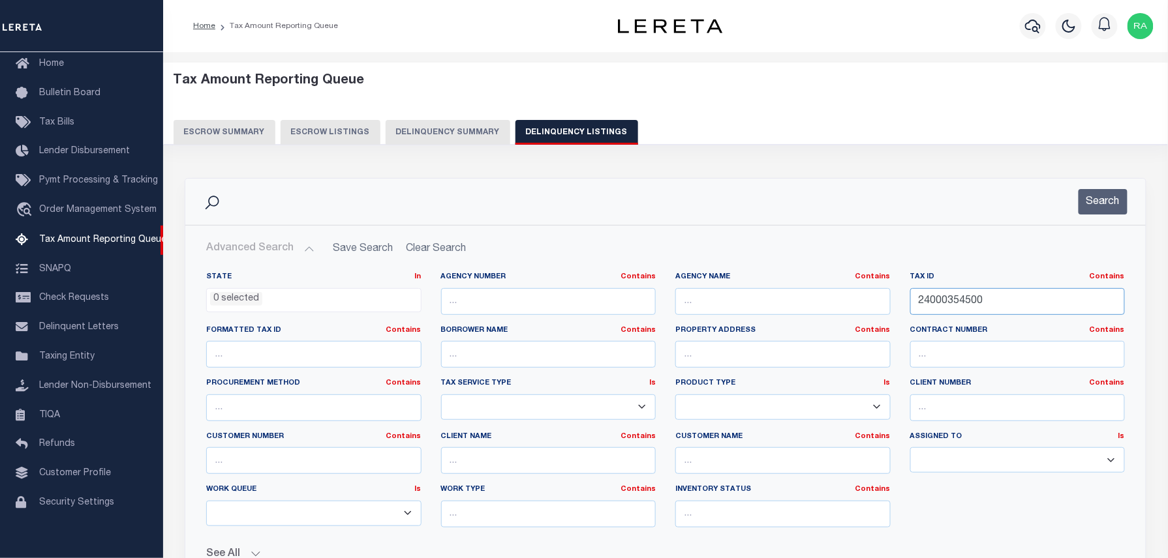
click at [971, 300] on input "24000354500" at bounding box center [1017, 301] width 215 height 27
paste input "5196"
type input "24000519600"
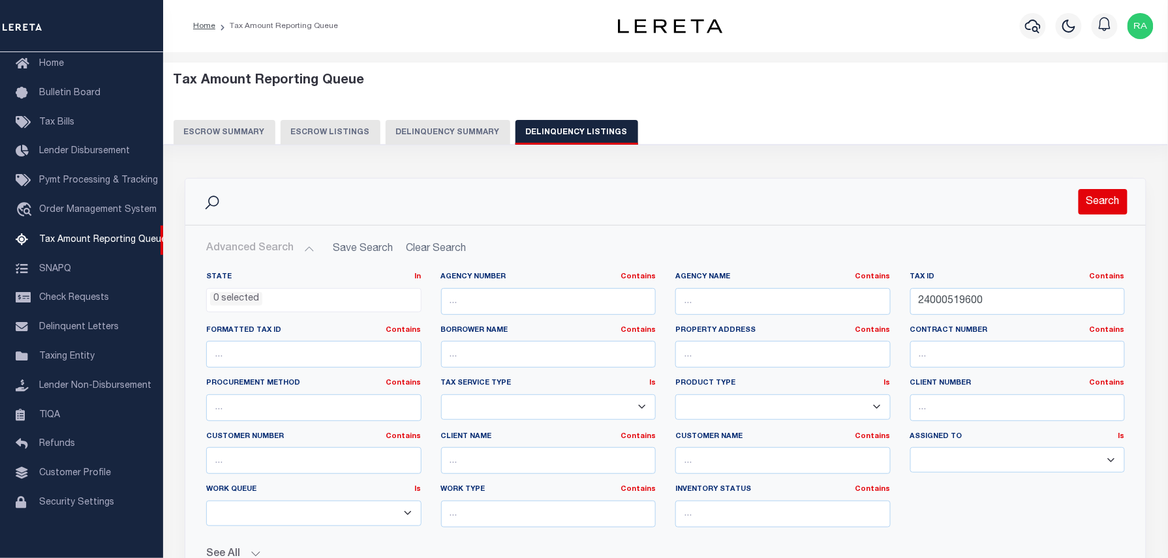
click at [1098, 210] on button "Search" at bounding box center [1102, 201] width 49 height 25
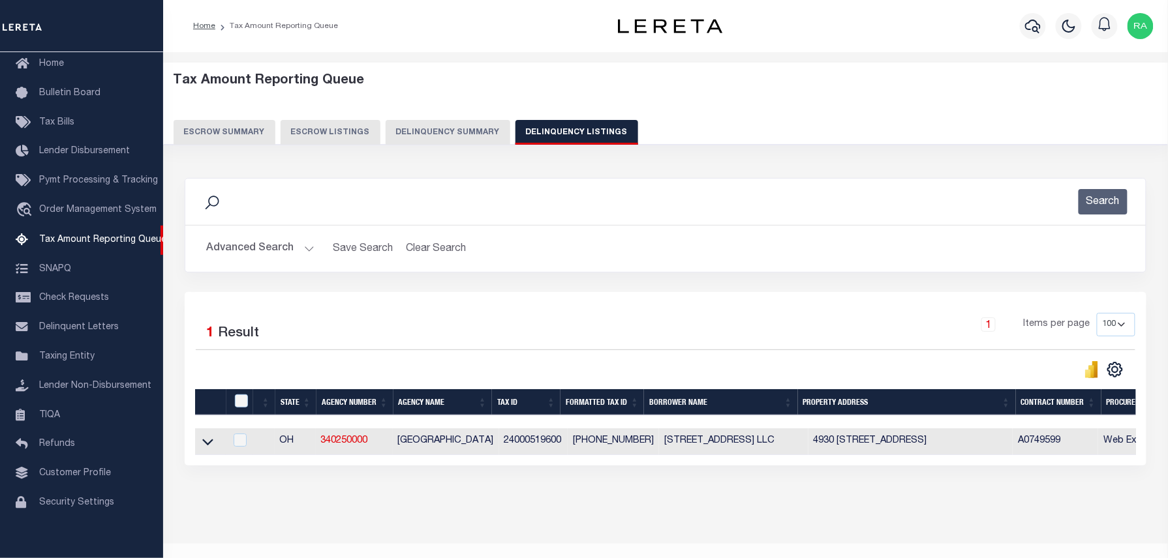
scroll to position [37, 0]
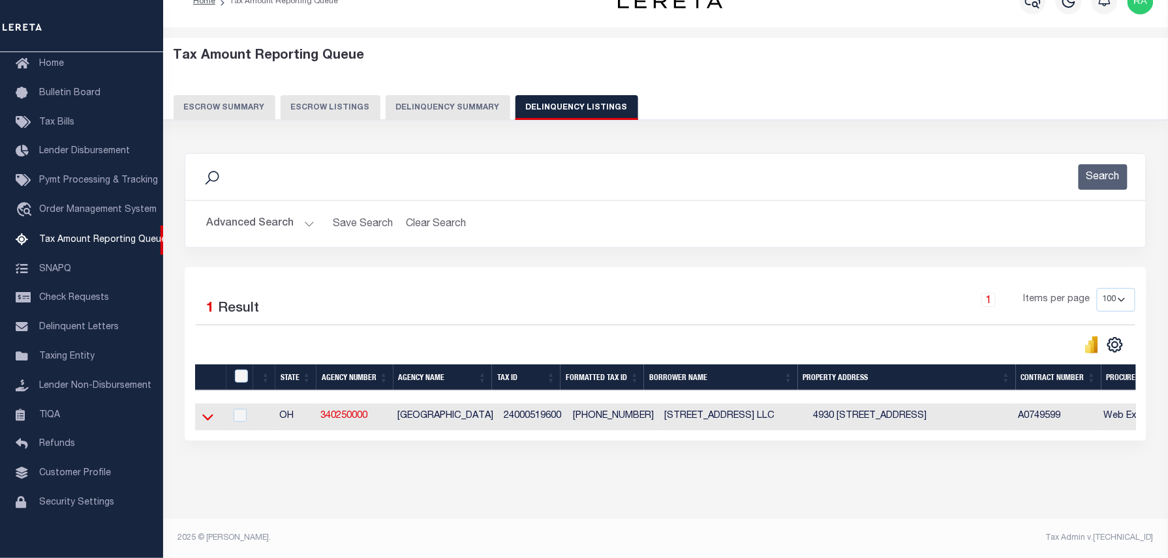
click at [206, 410] on icon at bounding box center [207, 417] width 11 height 14
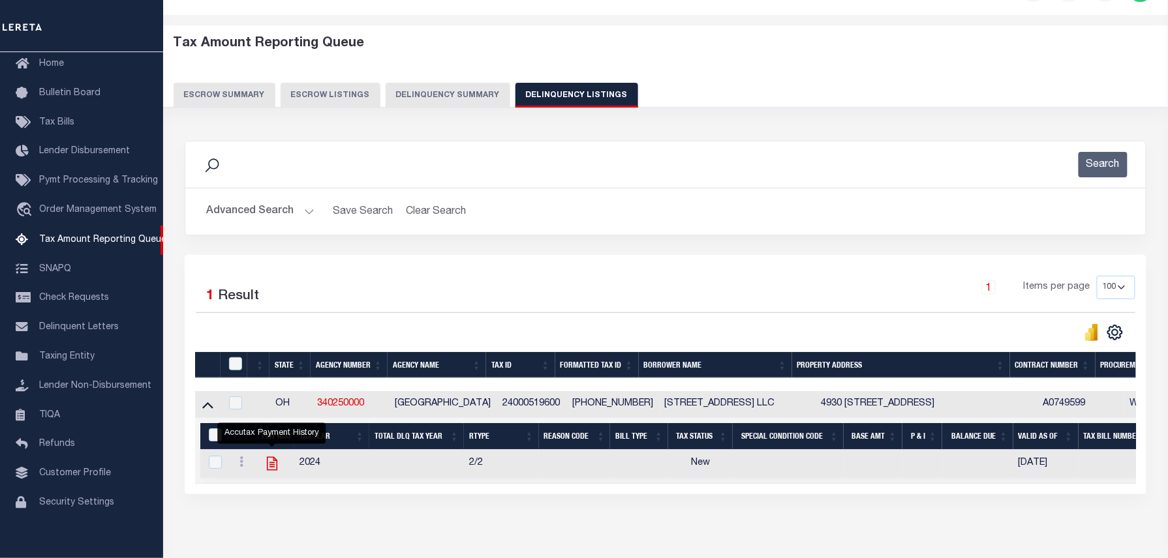
click at [267, 471] on icon "" at bounding box center [271, 464] width 10 height 14
checkbox input "true"
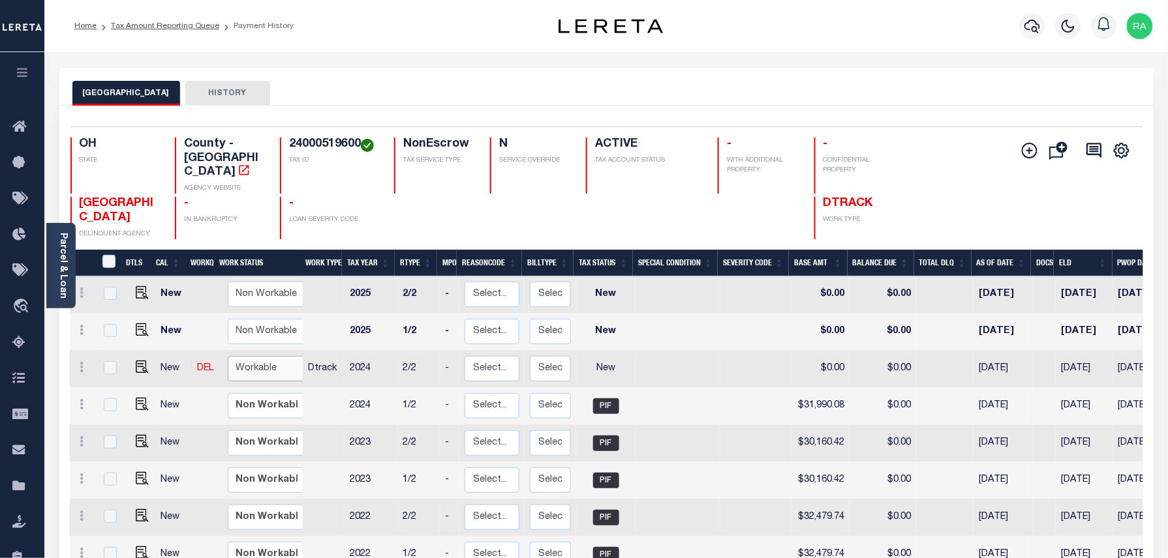
click at [278, 356] on select "Non Workable Workable" at bounding box center [267, 368] width 78 height 25
checkbox input "true"
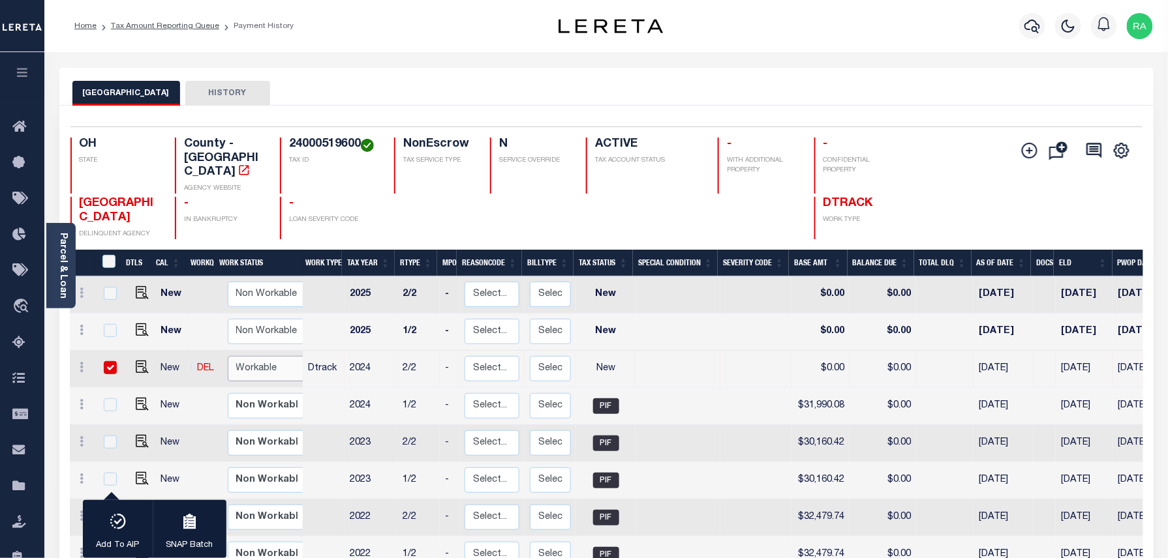
select select "true"
click at [228, 356] on select "Non Workable Workable" at bounding box center [267, 368] width 78 height 25
checkbox input "false"
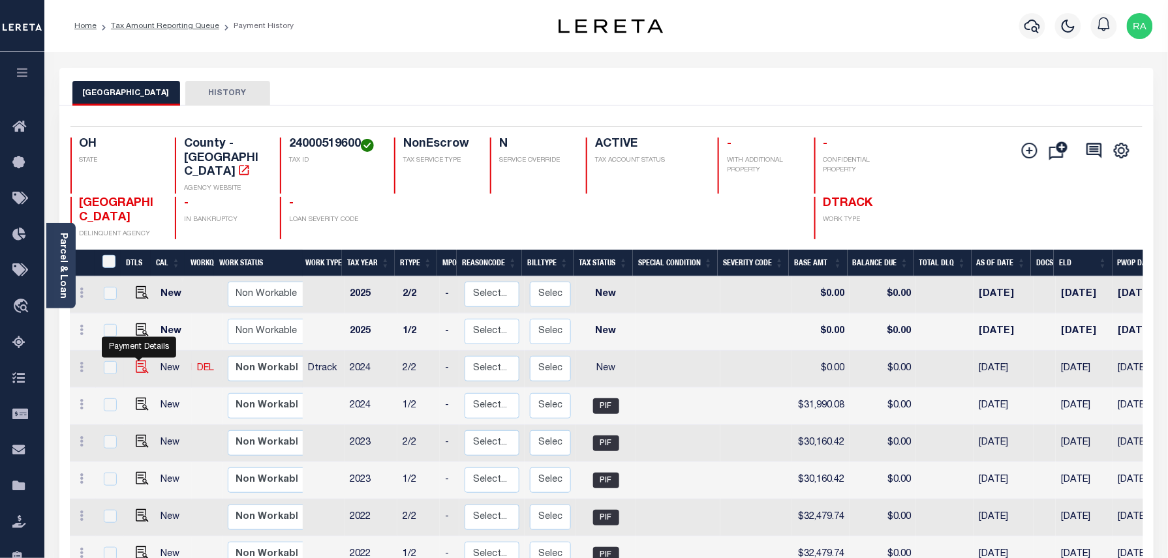
click at [137, 361] on img "" at bounding box center [142, 367] width 13 height 13
checkbox input "true"
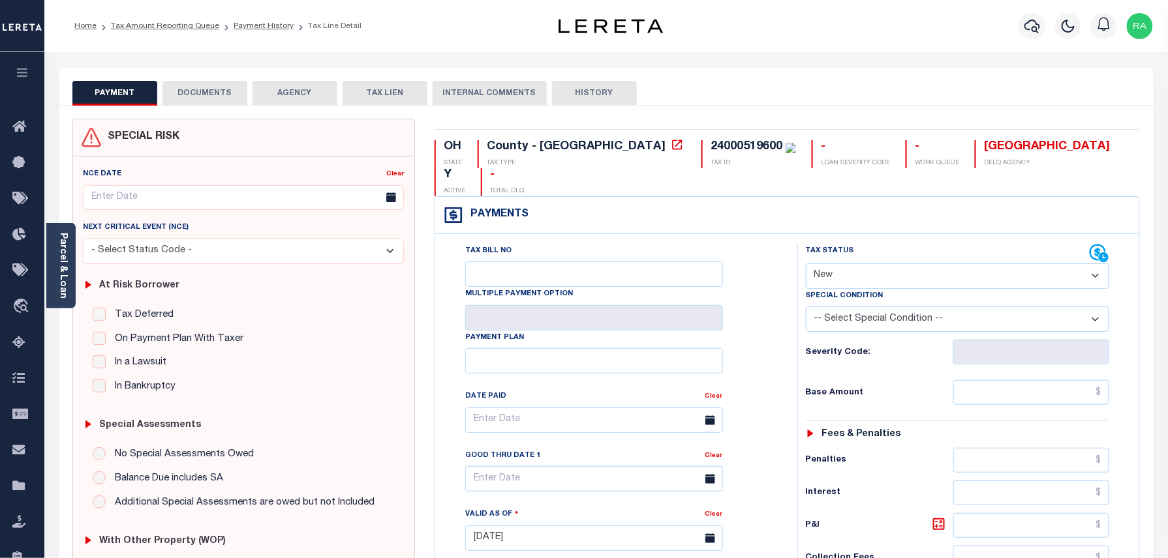
drag, startPoint x: 854, startPoint y: 253, endPoint x: 854, endPoint y: 261, distance: 7.8
click at [854, 264] on select "- Select Status Code - Open Due/Unpaid Paid Incomplete No Tax Due Internal Refu…" at bounding box center [958, 276] width 304 height 25
select select "PYD"
click at [806, 264] on select "- Select Status Code - Open Due/Unpaid Paid Incomplete No Tax Due Internal Refu…" at bounding box center [958, 276] width 304 height 25
type input "[DATE]"
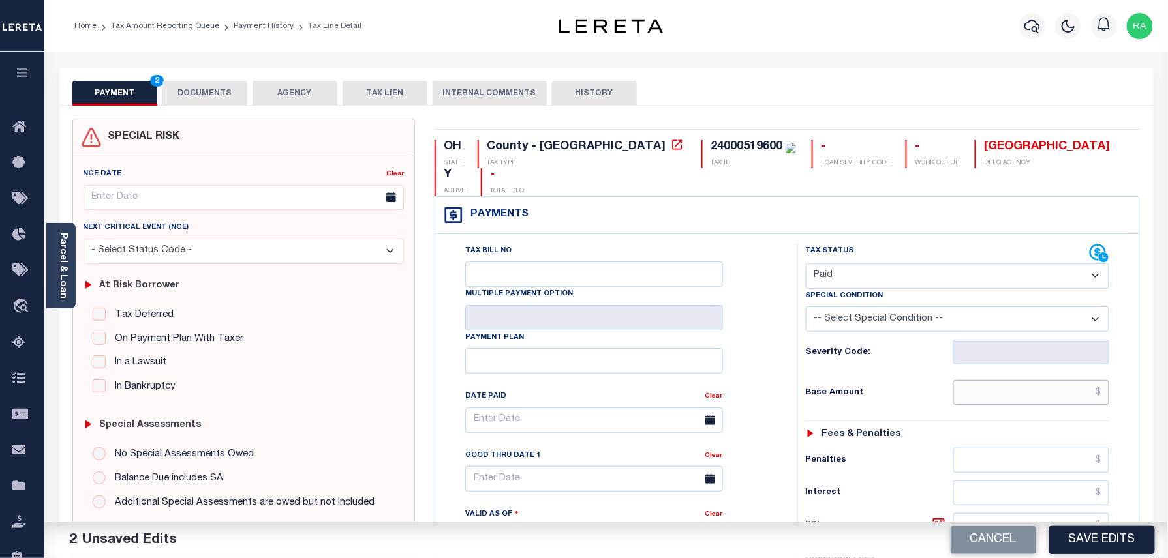
click at [1018, 380] on input "text" at bounding box center [1031, 392] width 157 height 25
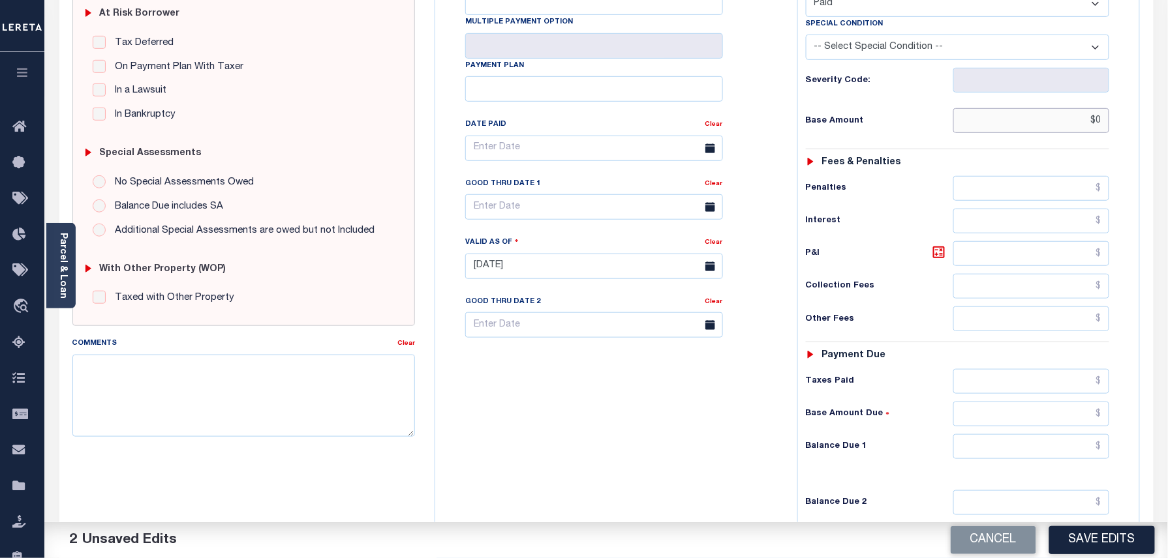
scroll to position [348, 0]
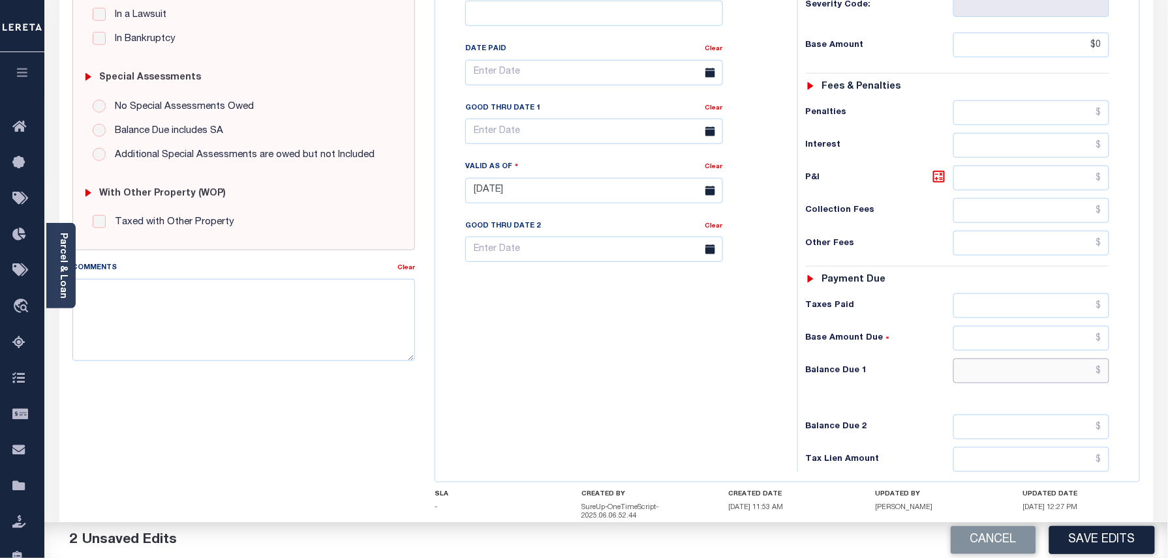
type input "$0.00"
click at [1044, 359] on input "text" at bounding box center [1031, 371] width 157 height 25
type input "$0.00"
drag, startPoint x: 1144, startPoint y: 343, endPoint x: 1149, endPoint y: 335, distance: 10.0
click at [1146, 342] on div "OH STATE County - OH TAX TYPE 24000519600 TAX ID - LOAN SEVERITY CODE - WORK QU…" at bounding box center [787, 194] width 725 height 847
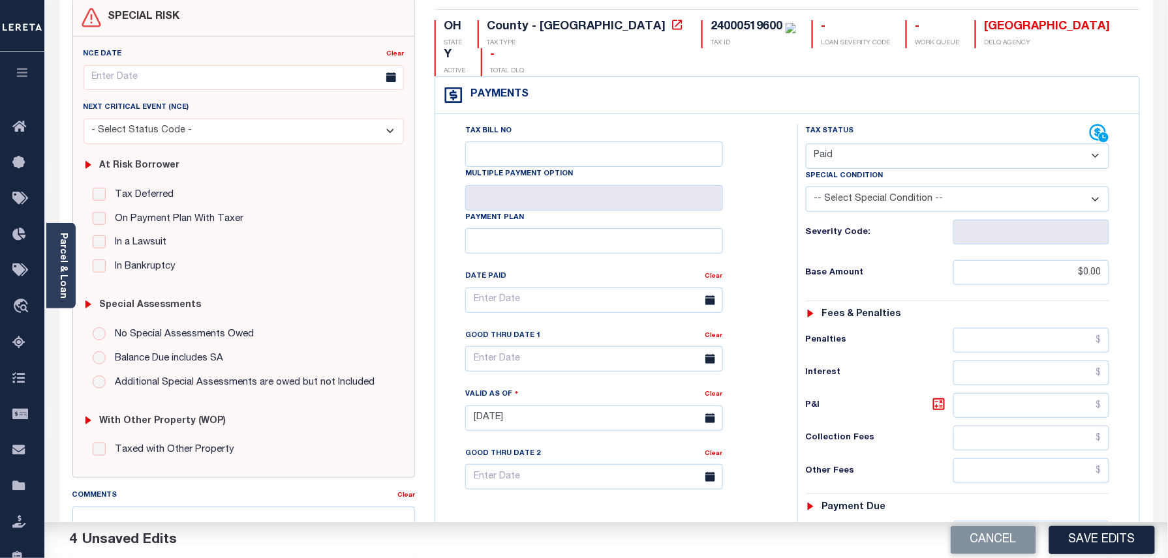
scroll to position [0, 0]
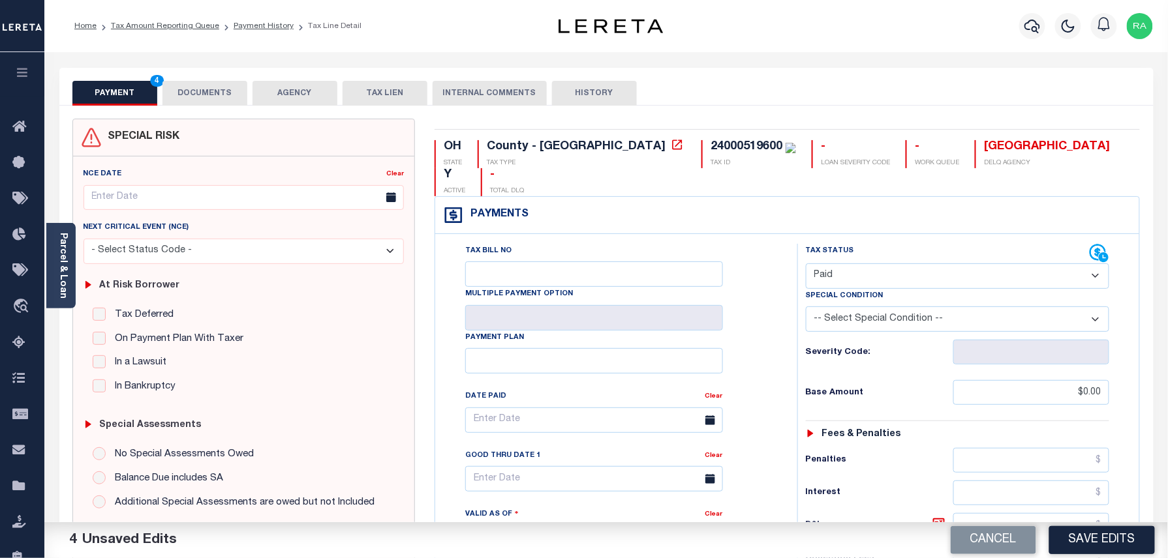
click at [205, 84] on button "DOCUMENTS" at bounding box center [204, 93] width 85 height 25
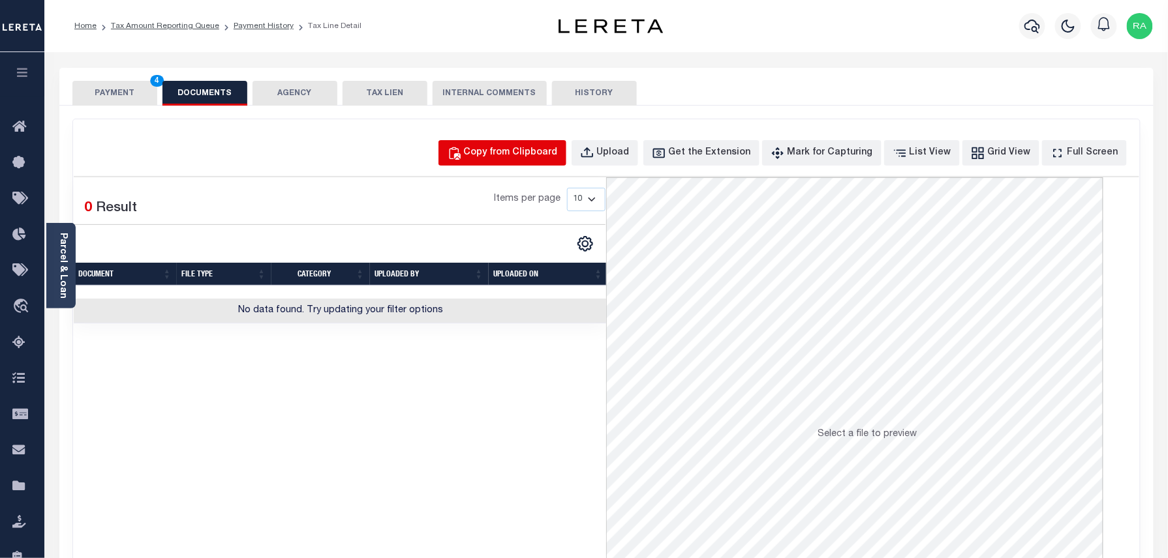
click at [509, 163] on button "Copy from Clipboard" at bounding box center [502, 152] width 128 height 25
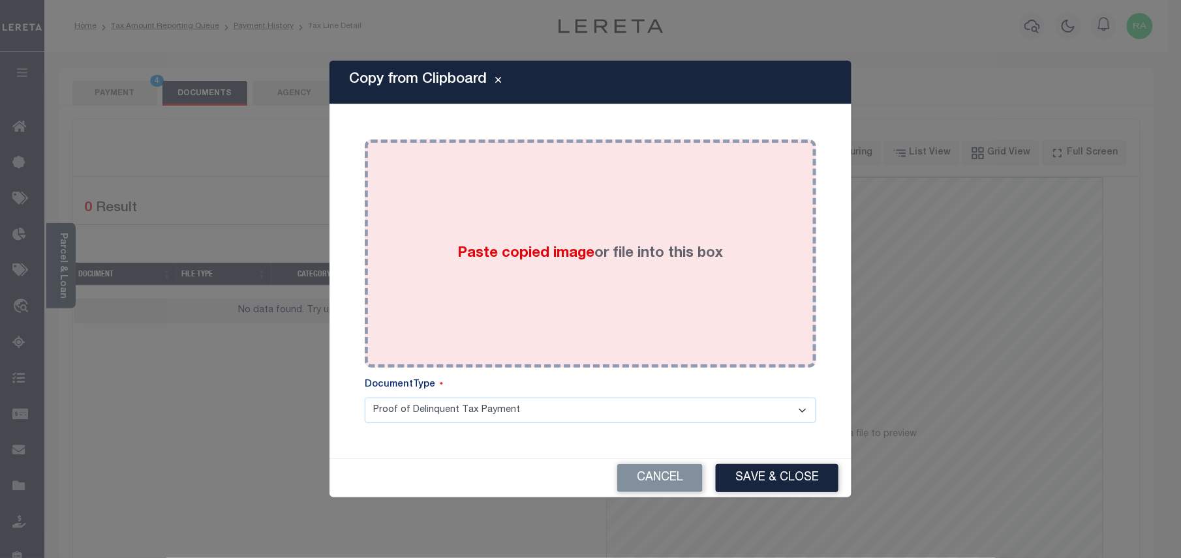
click at [512, 269] on div "Paste copied image or file into this box" at bounding box center [590, 253] width 432 height 209
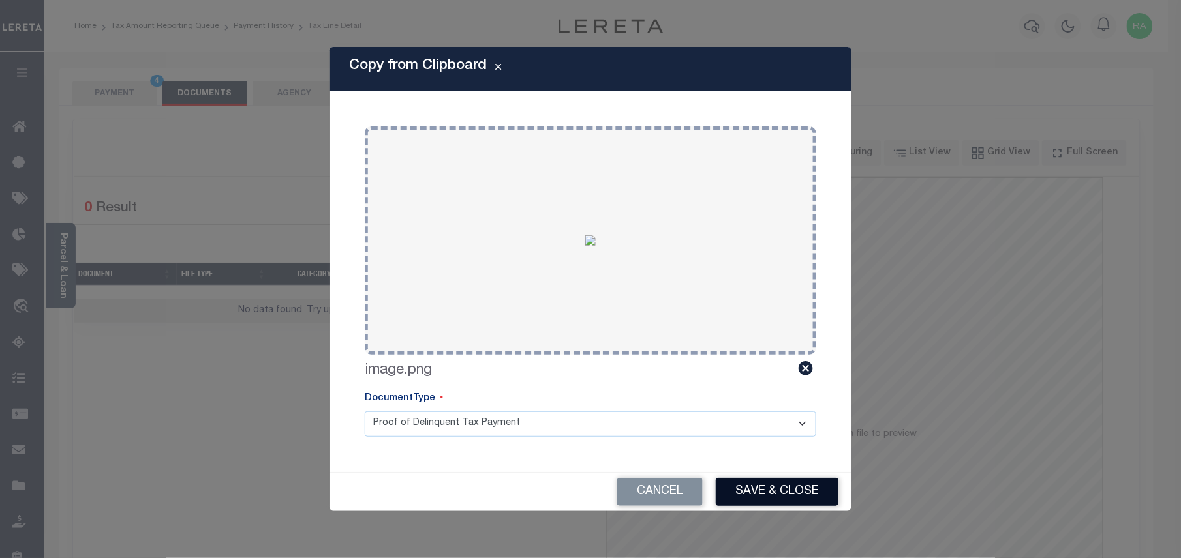
click at [747, 488] on button "Save & Close" at bounding box center [777, 492] width 123 height 28
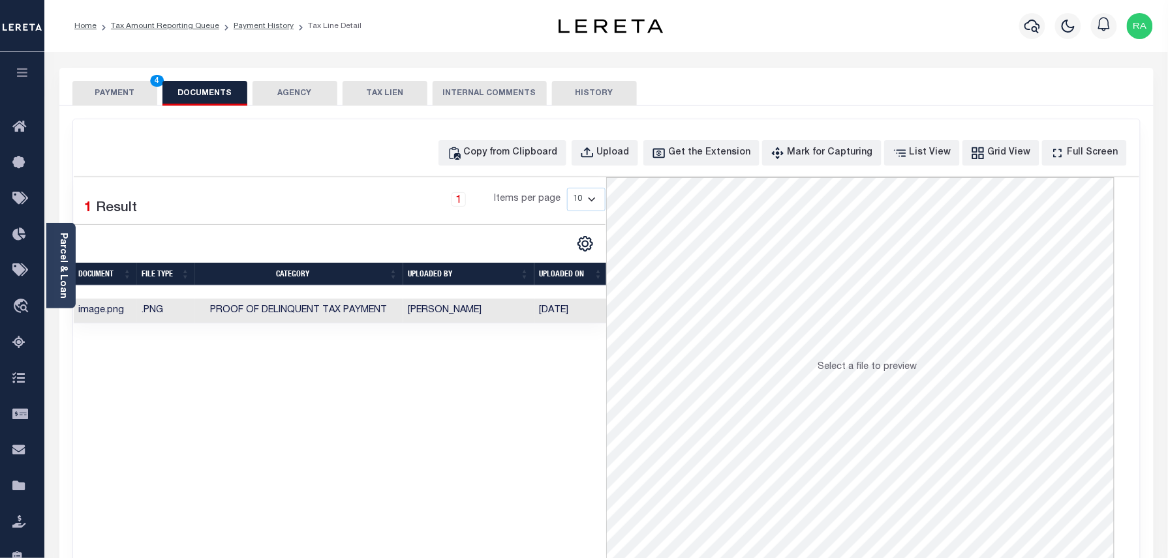
click at [118, 84] on button "PAYMENT 4" at bounding box center [114, 93] width 85 height 25
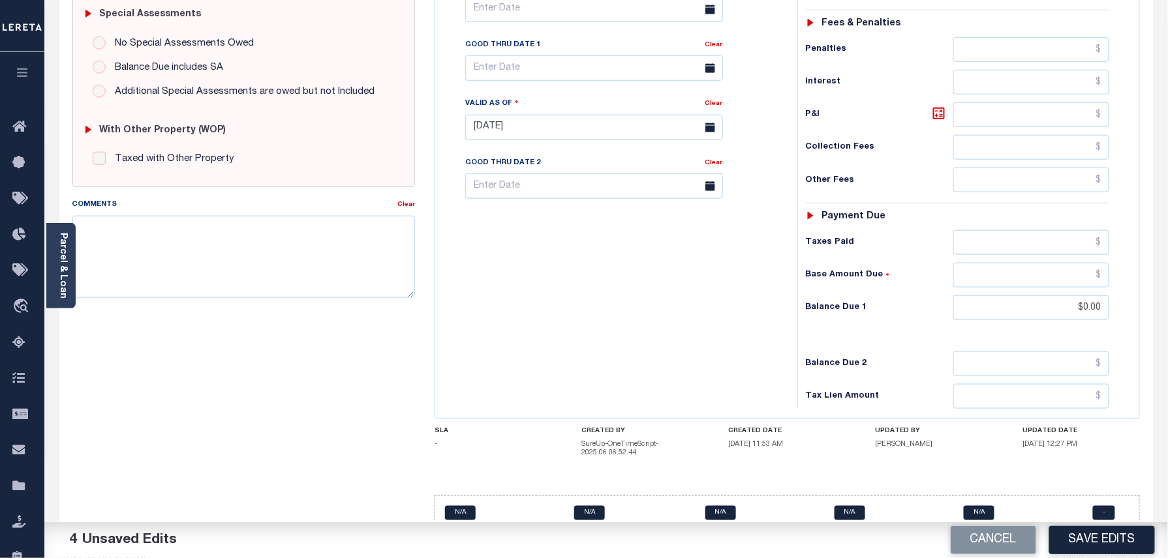
scroll to position [415, 0]
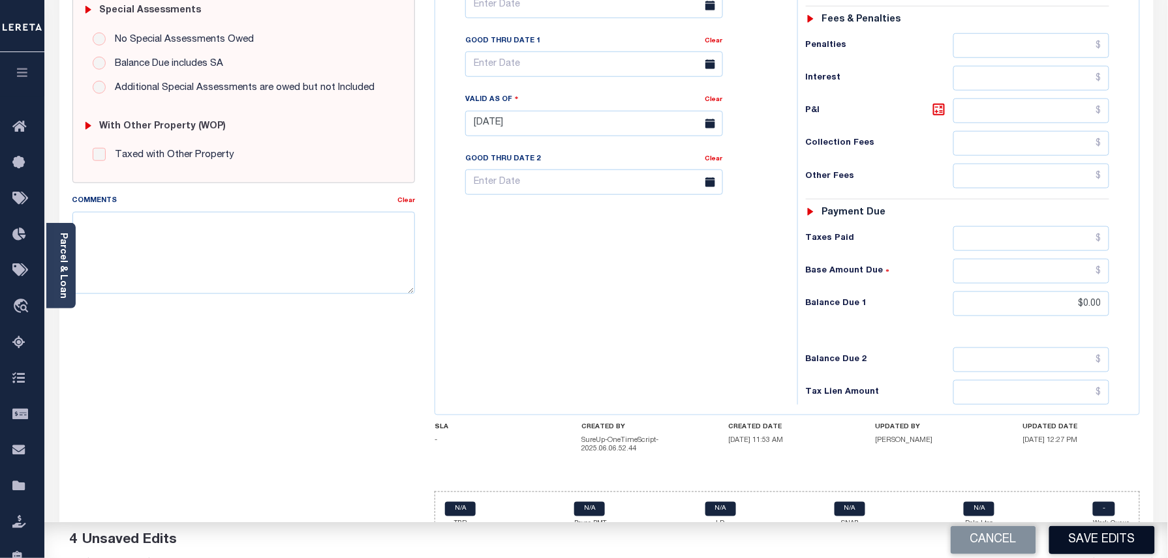
click at [1086, 527] on button "Save Edits" at bounding box center [1102, 540] width 106 height 28
checkbox input "false"
type input "$0"
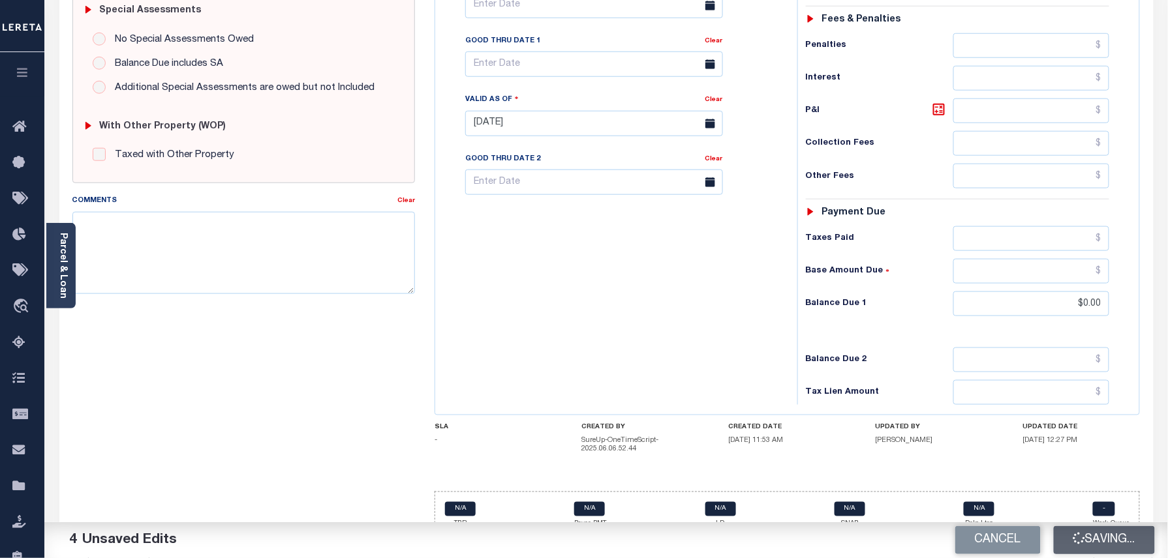
type input "$0"
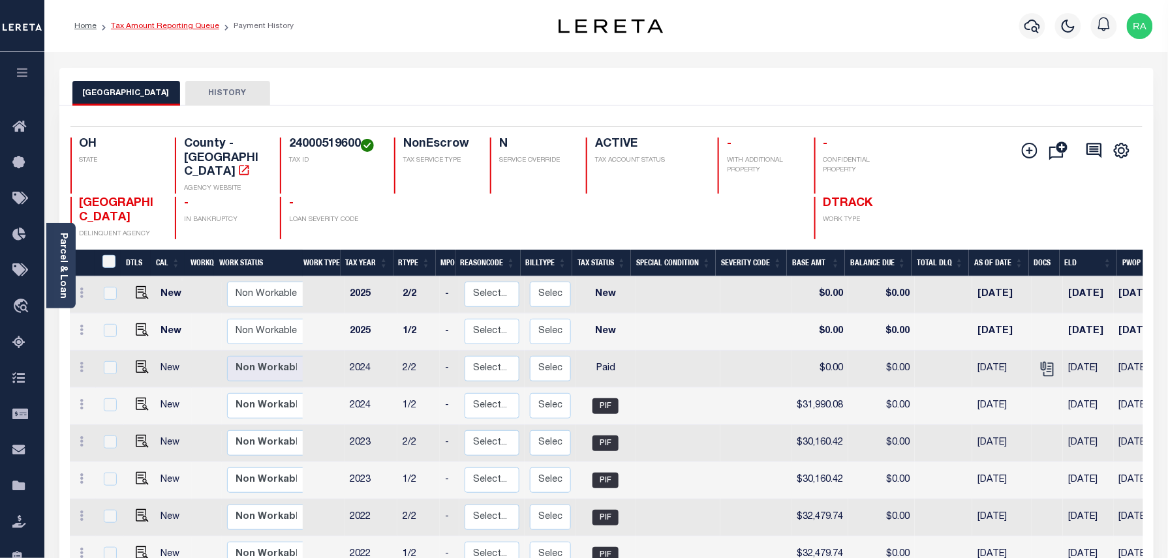
click at [170, 29] on link "Tax Amount Reporting Queue" at bounding box center [165, 26] width 108 height 8
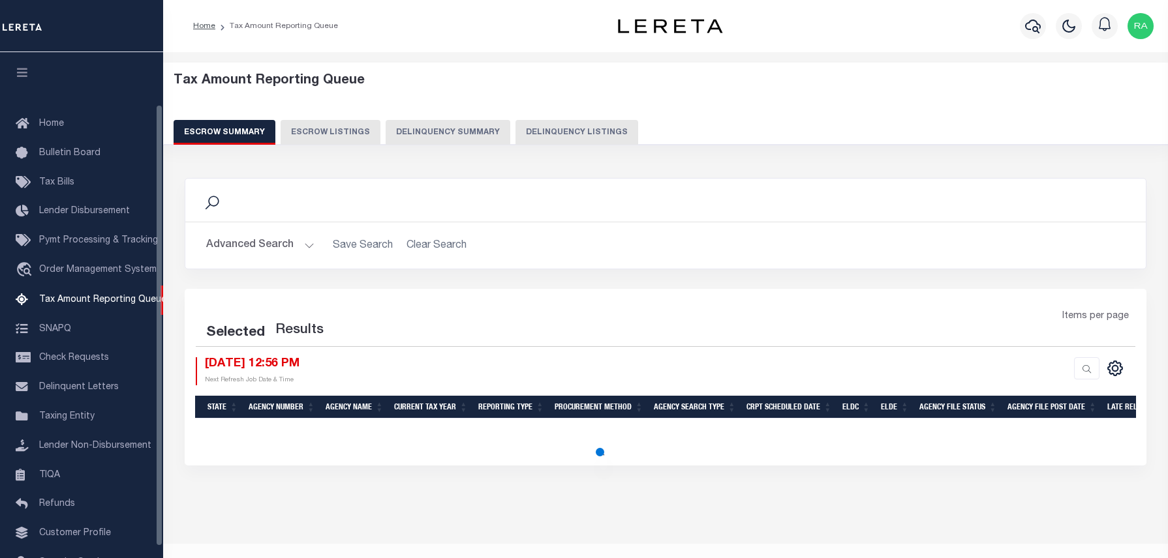
click at [564, 133] on button "Delinquency Listings" at bounding box center [576, 132] width 123 height 25
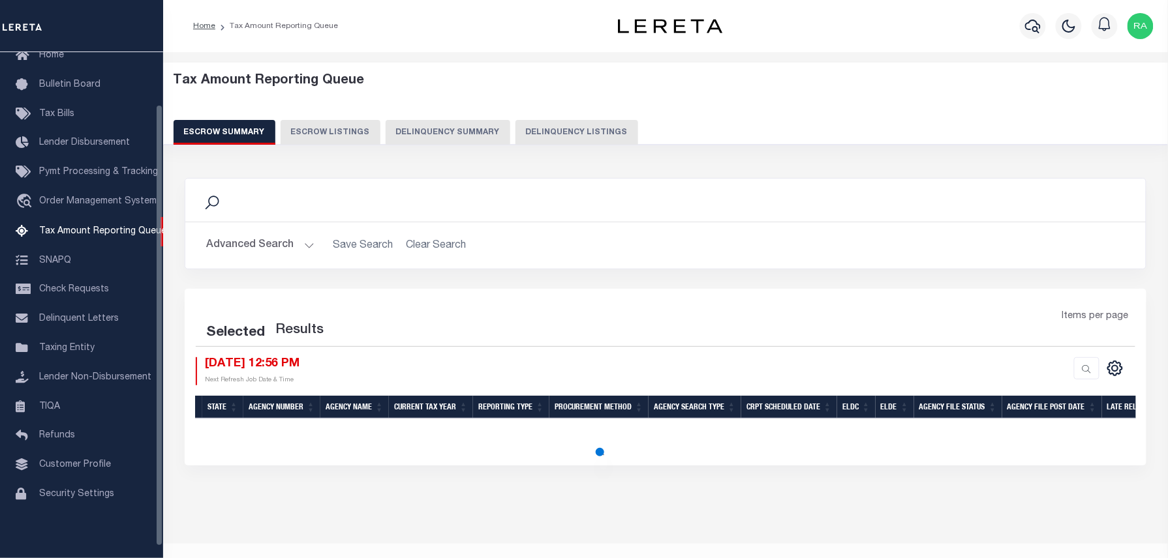
select select "100"
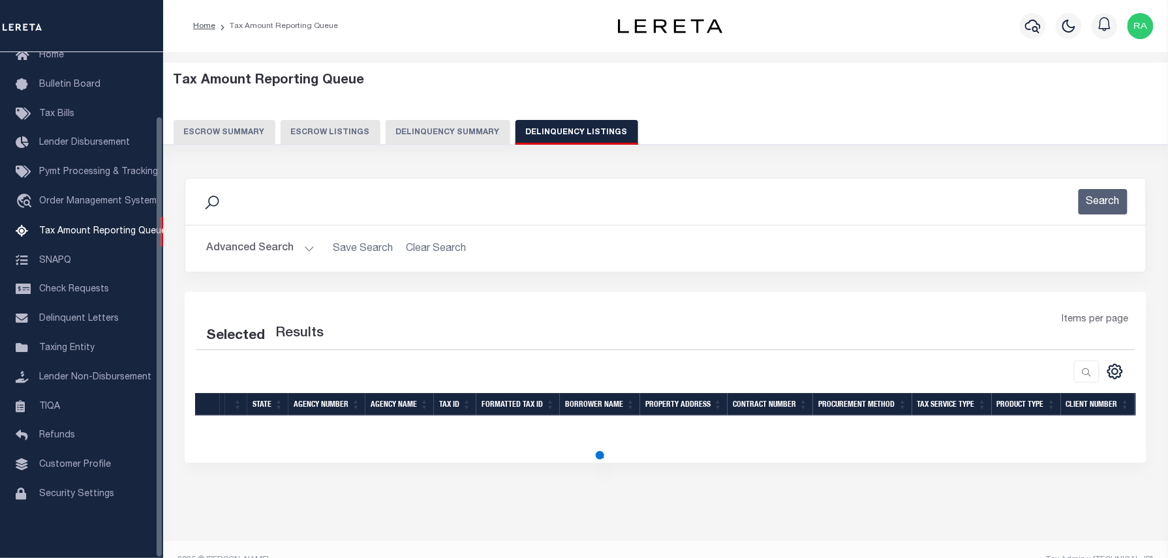
select select "100"
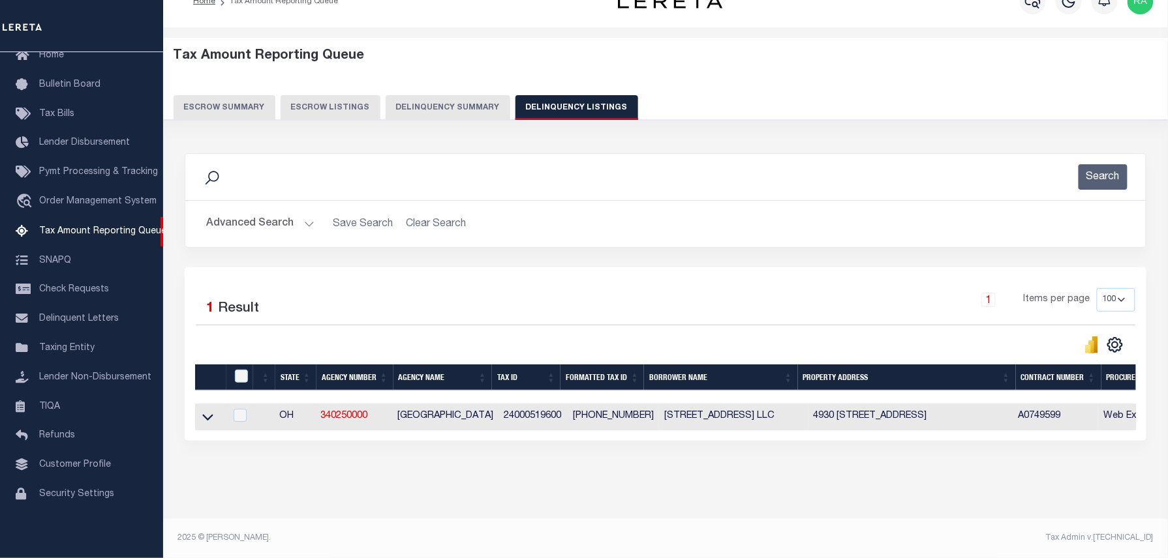
scroll to position [37, 0]
drag, startPoint x: 209, startPoint y: 408, endPoint x: 282, endPoint y: 327, distance: 109.0
click at [209, 410] on icon at bounding box center [207, 417] width 11 height 14
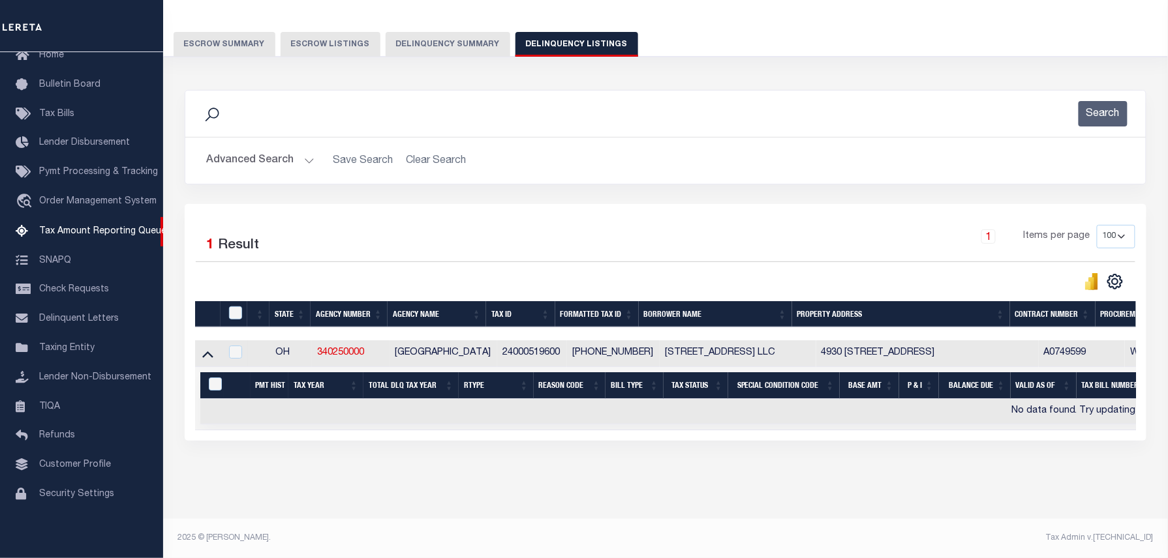
scroll to position [100, 0]
click at [305, 148] on button "Advanced Search" at bounding box center [260, 160] width 108 height 25
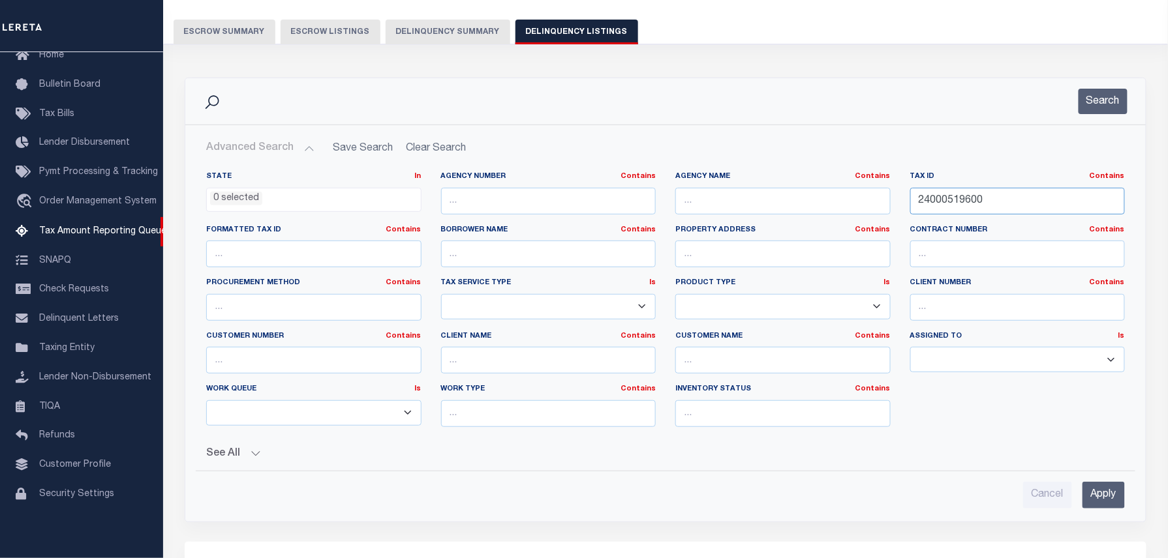
click at [1008, 205] on input "24000519600" at bounding box center [1017, 201] width 215 height 27
paste input "749"
type input "24000574900"
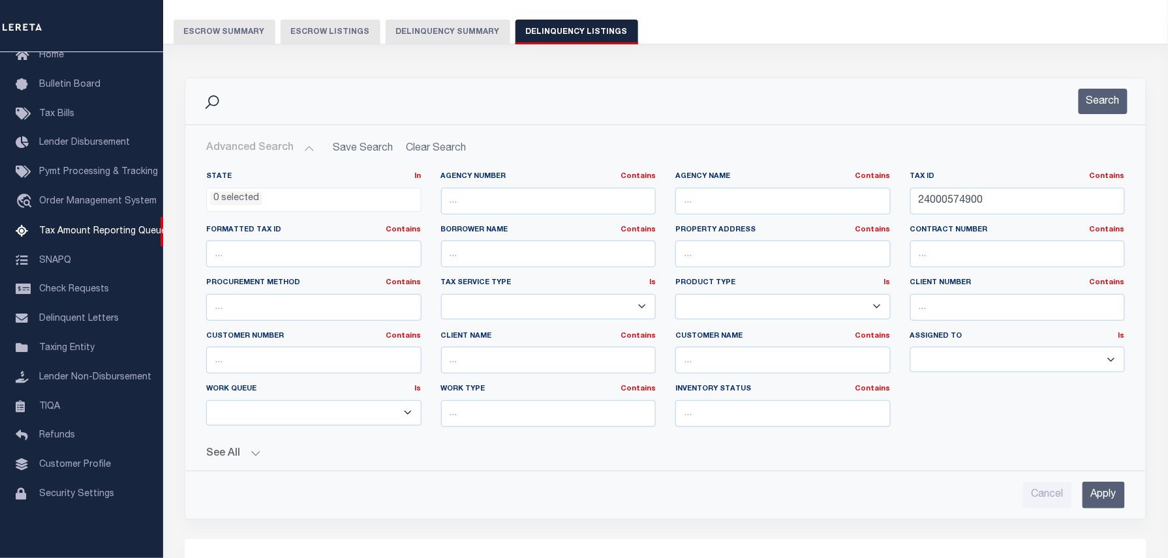
click at [1100, 129] on div "Advanced Search Save Search Clear Search tblassign_wrapper_dynamictable_____Def…" at bounding box center [665, 322] width 960 height 394
click at [1092, 107] on button "Search" at bounding box center [1102, 101] width 49 height 25
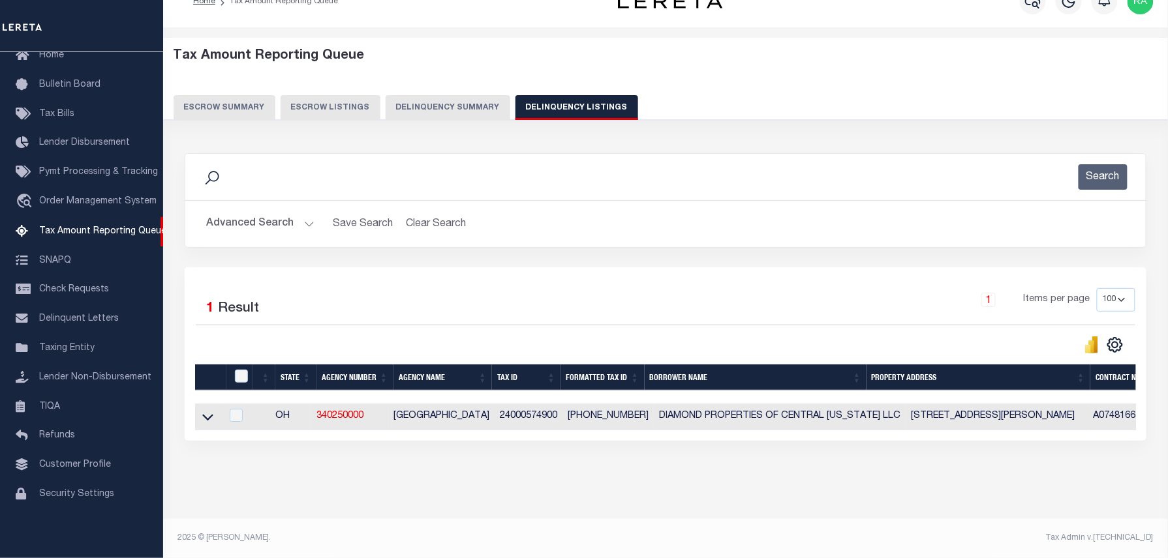
click at [207, 404] on td at bounding box center [208, 417] width 26 height 27
checkbox input "true"
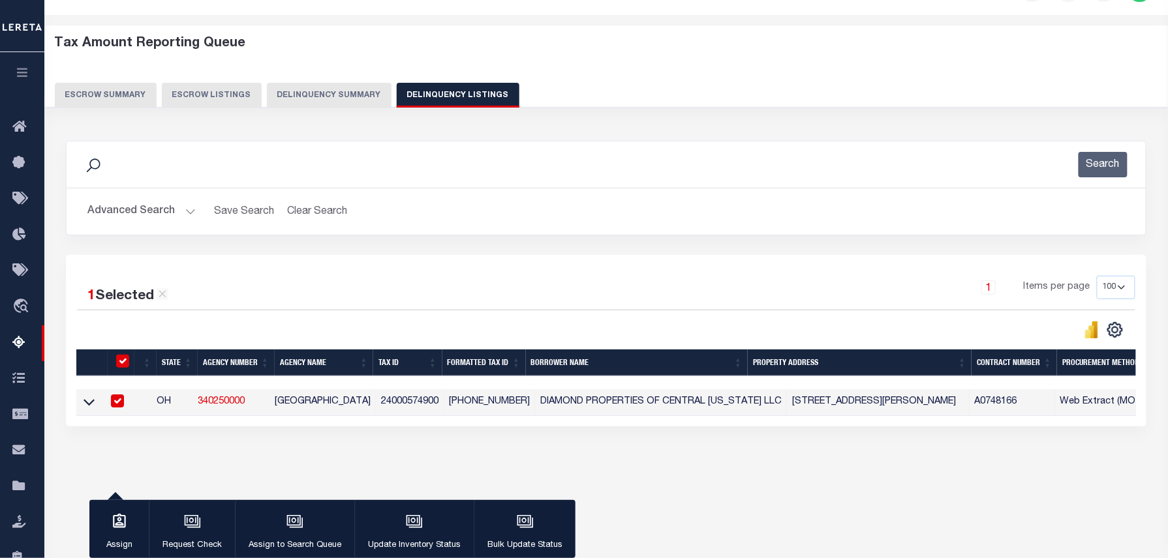
scroll to position [35, 0]
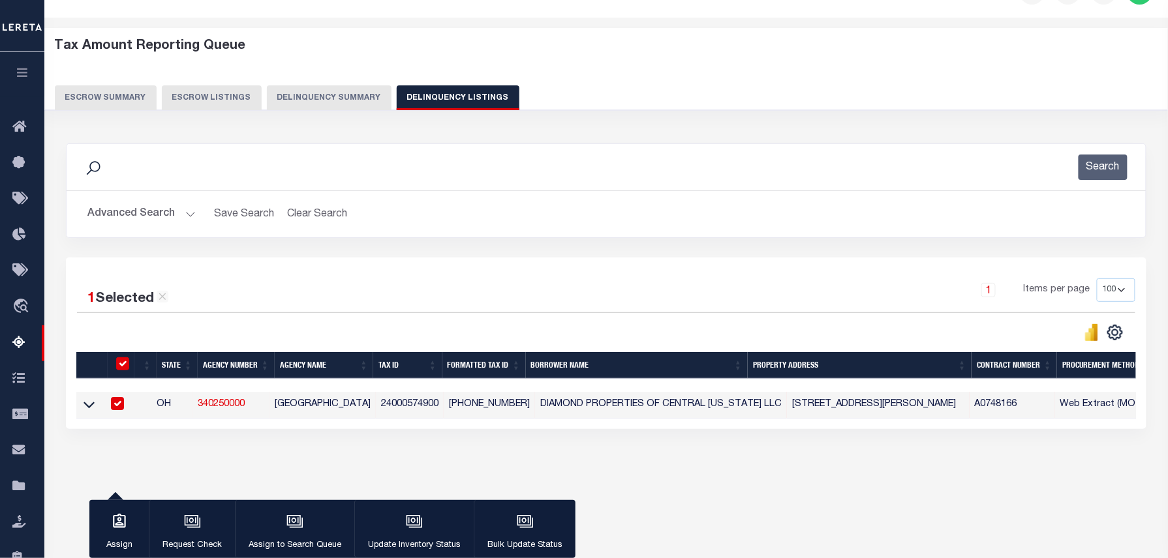
drag, startPoint x: 120, startPoint y: 407, endPoint x: 98, endPoint y: 410, distance: 22.3
click at [120, 408] on input "checkbox" at bounding box center [117, 403] width 13 height 13
checkbox input "false"
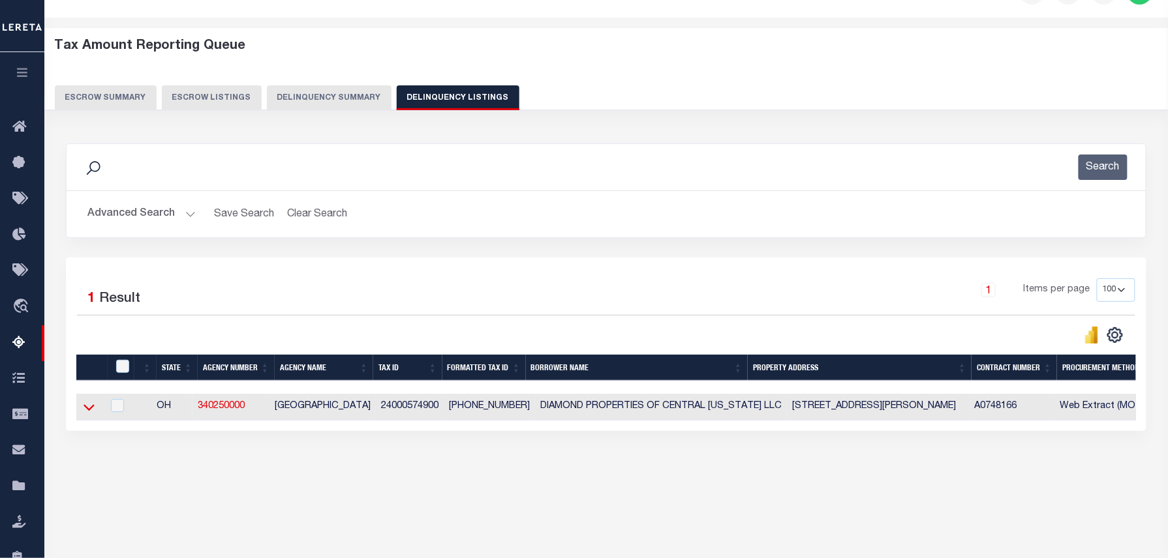
click at [85, 412] on icon at bounding box center [88, 408] width 11 height 14
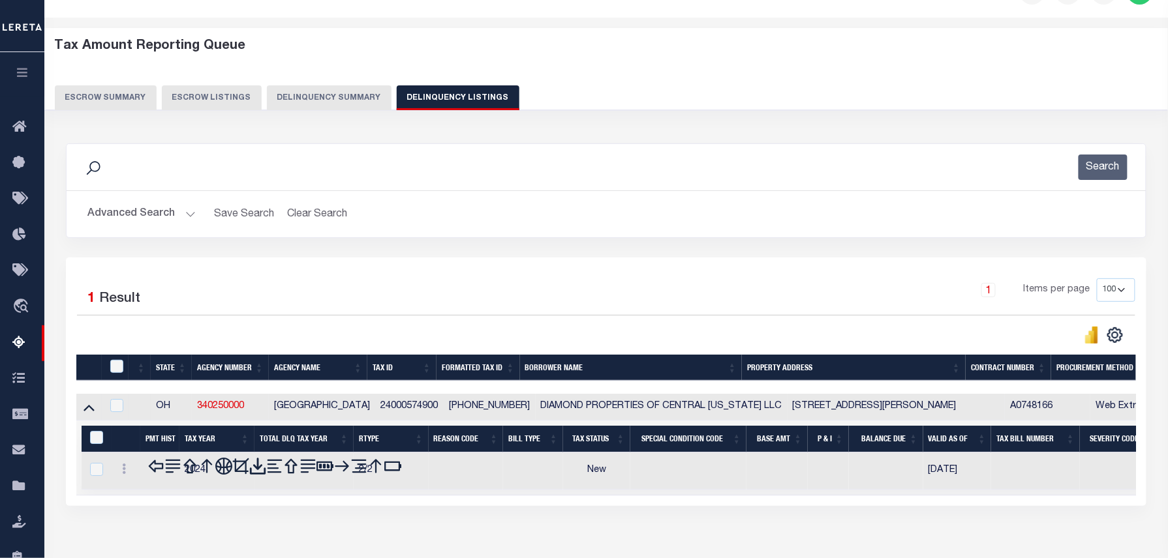
scroll to position [133, 0]
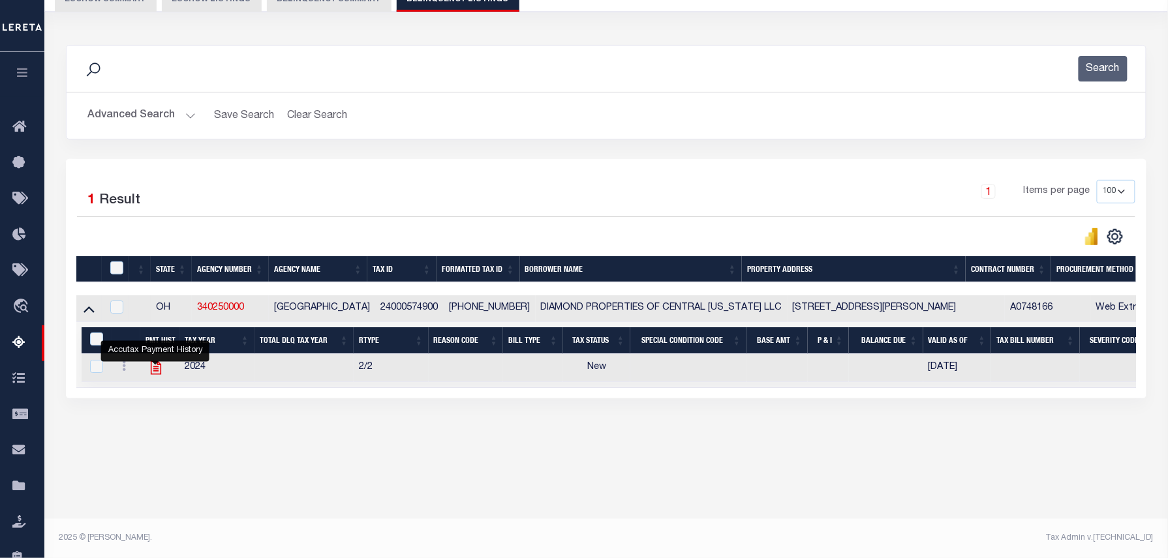
click at [154, 371] on icon "" at bounding box center [155, 367] width 17 height 17
checkbox input "true"
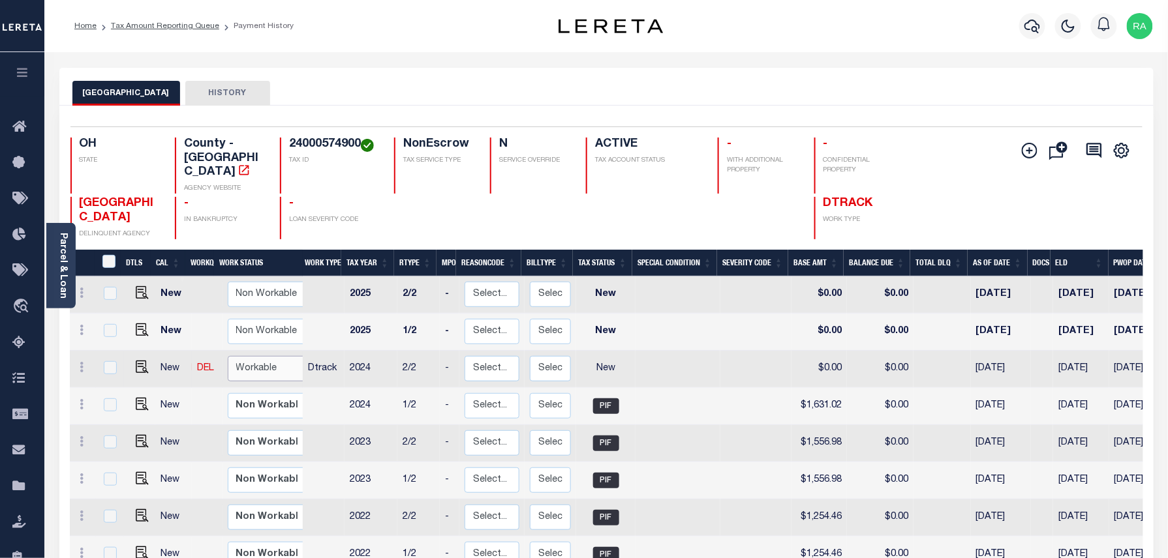
click at [282, 356] on select "Non Workable Workable" at bounding box center [267, 368] width 78 height 25
checkbox input "true"
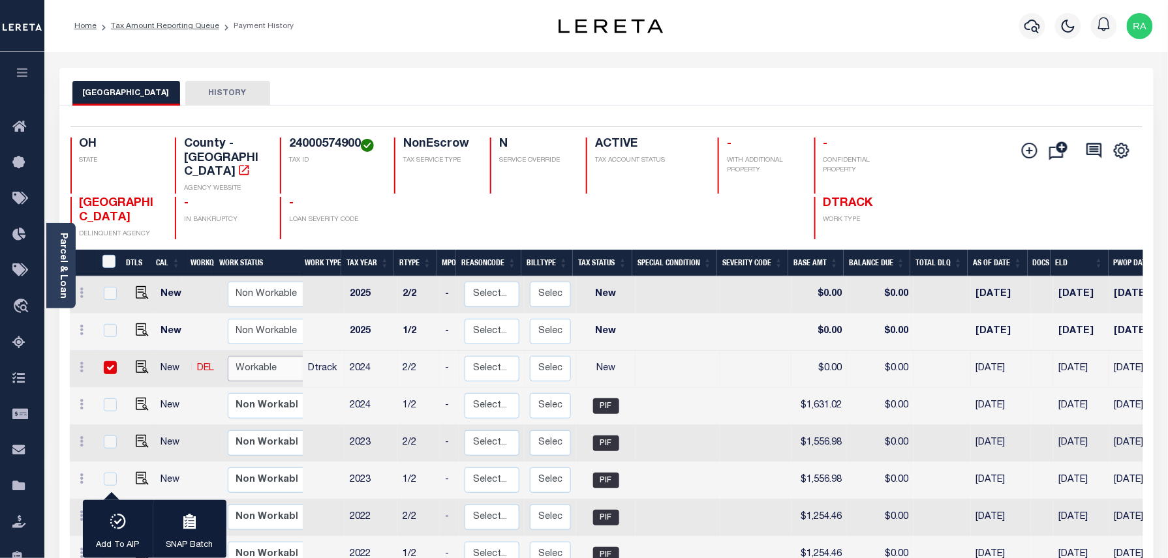
select select "true"
click at [228, 356] on select "Non Workable Workable" at bounding box center [267, 368] width 78 height 25
checkbox input "false"
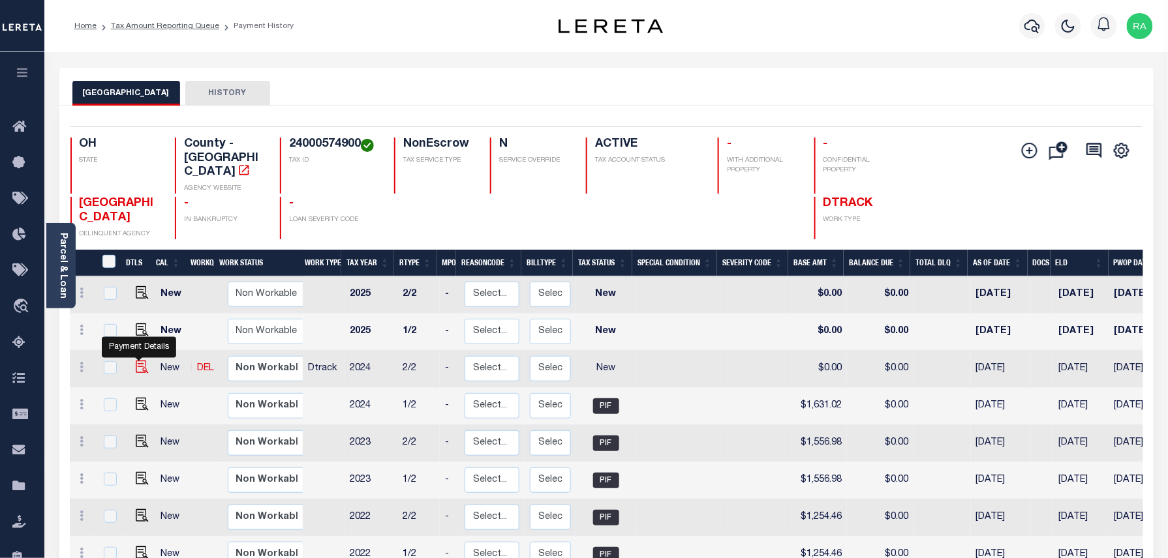
click at [136, 361] on img "" at bounding box center [142, 367] width 13 height 13
checkbox input "true"
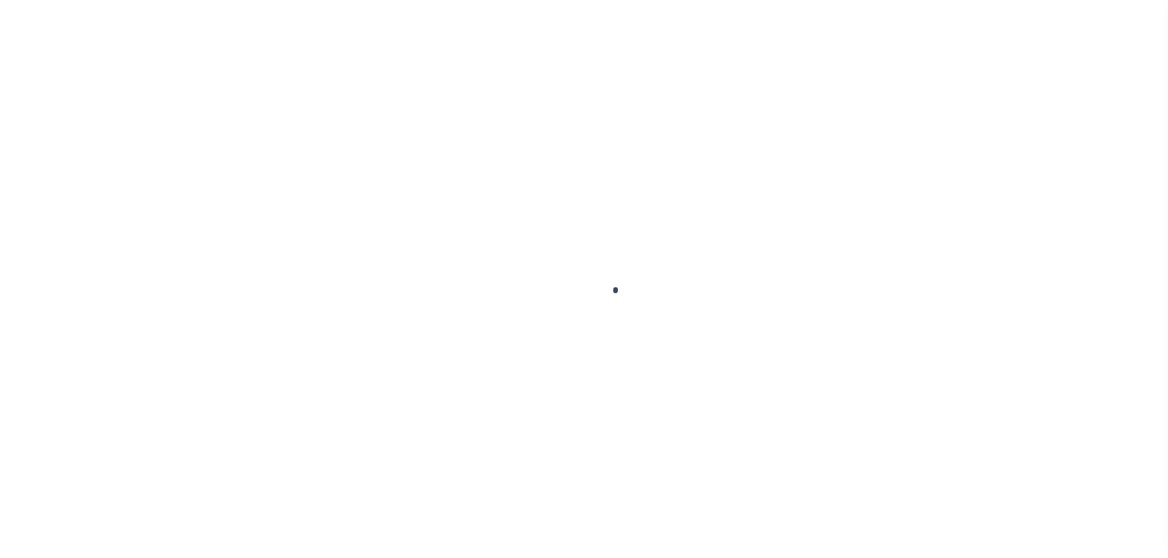
checkbox input "false"
type input "06/06/2025"
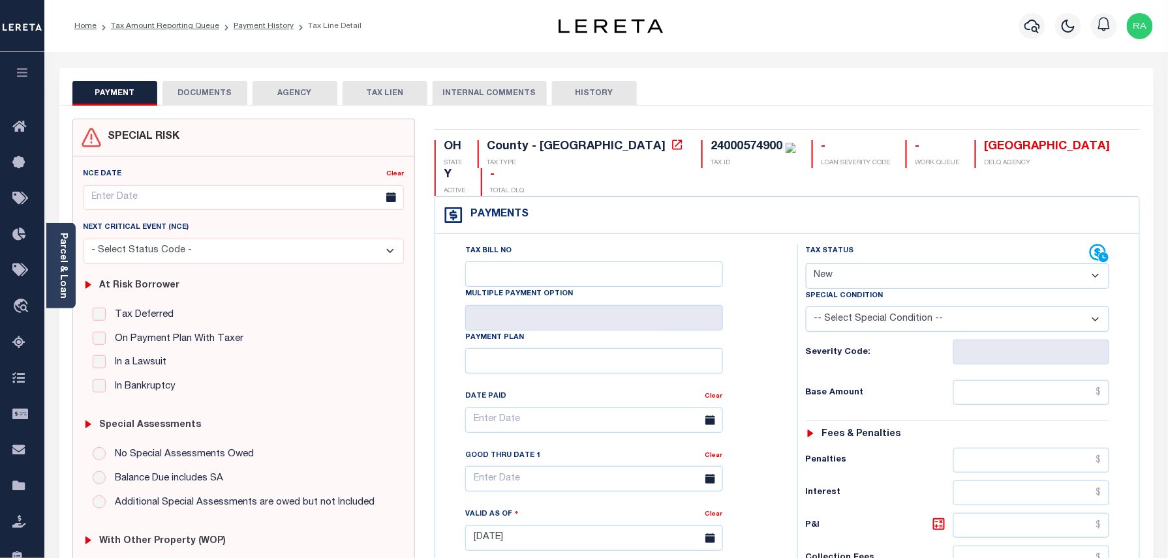
click at [838, 264] on select "- Select Status Code - Open Due/Unpaid Paid Incomplete No Tax Due Internal Refu…" at bounding box center [958, 276] width 304 height 25
select select "PYD"
click at [806, 264] on select "- Select Status Code - Open Due/Unpaid Paid Incomplete No Tax Due Internal Refu…" at bounding box center [958, 276] width 304 height 25
type input "[DATE]"
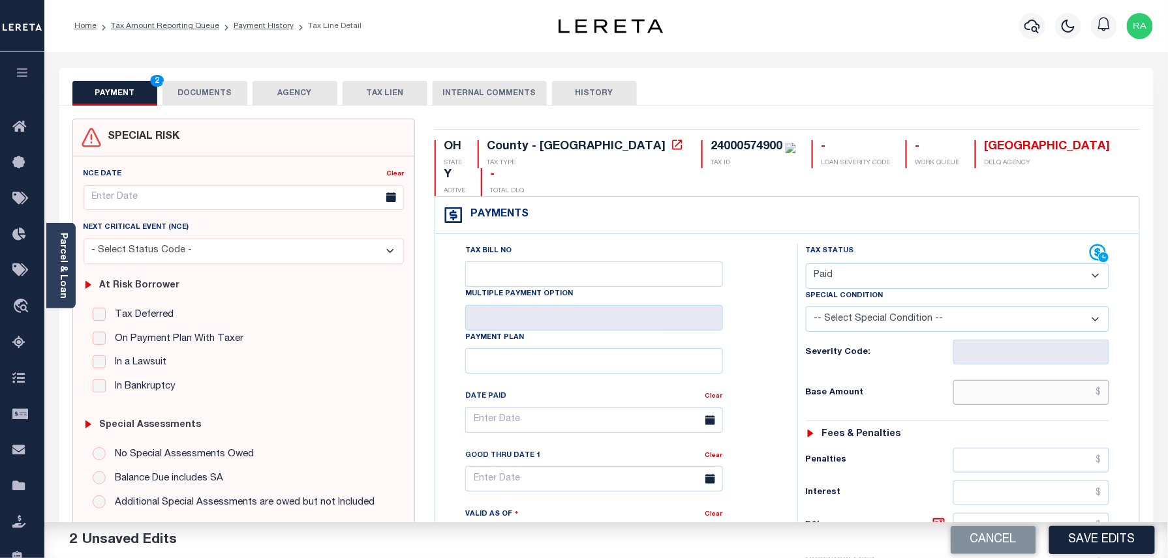
drag, startPoint x: 1059, startPoint y: 364, endPoint x: 1076, endPoint y: 373, distance: 18.7
click at [1059, 380] on input "text" at bounding box center [1031, 392] width 157 height 25
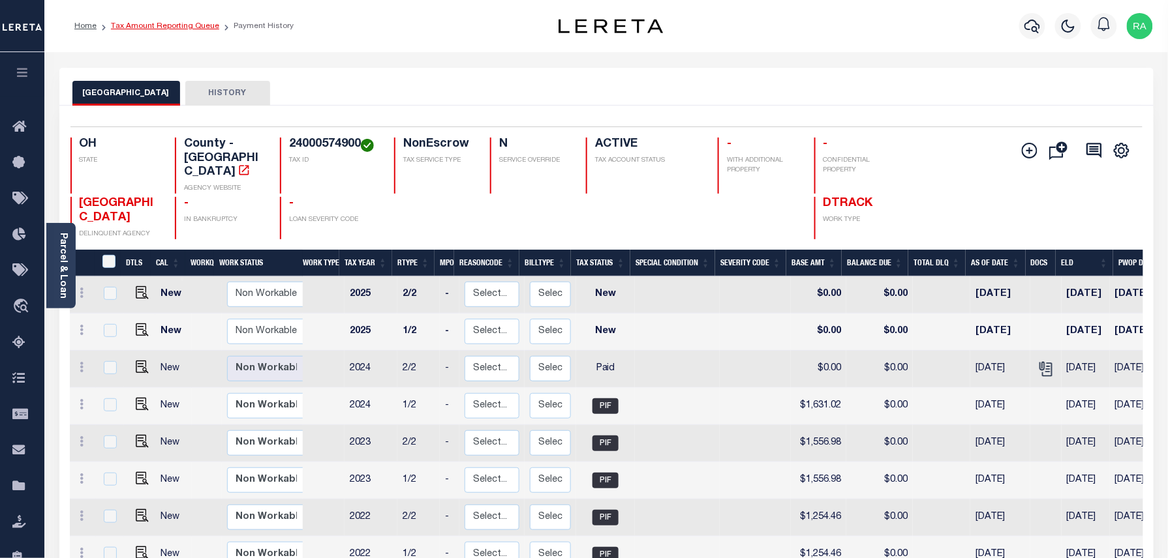
click at [138, 27] on link "Tax Amount Reporting Queue" at bounding box center [165, 26] width 108 height 8
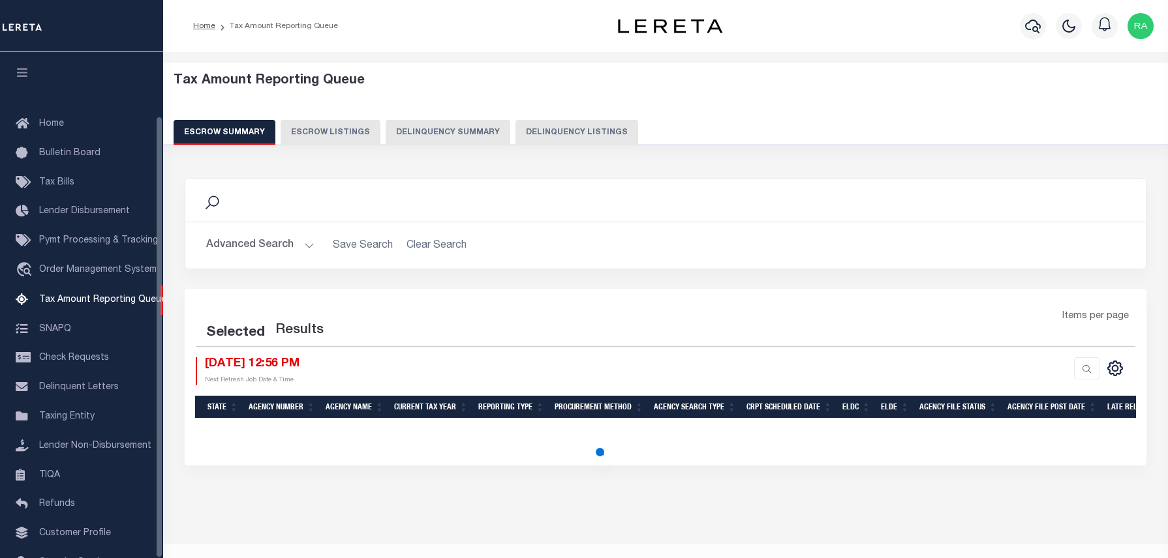
select select "100"
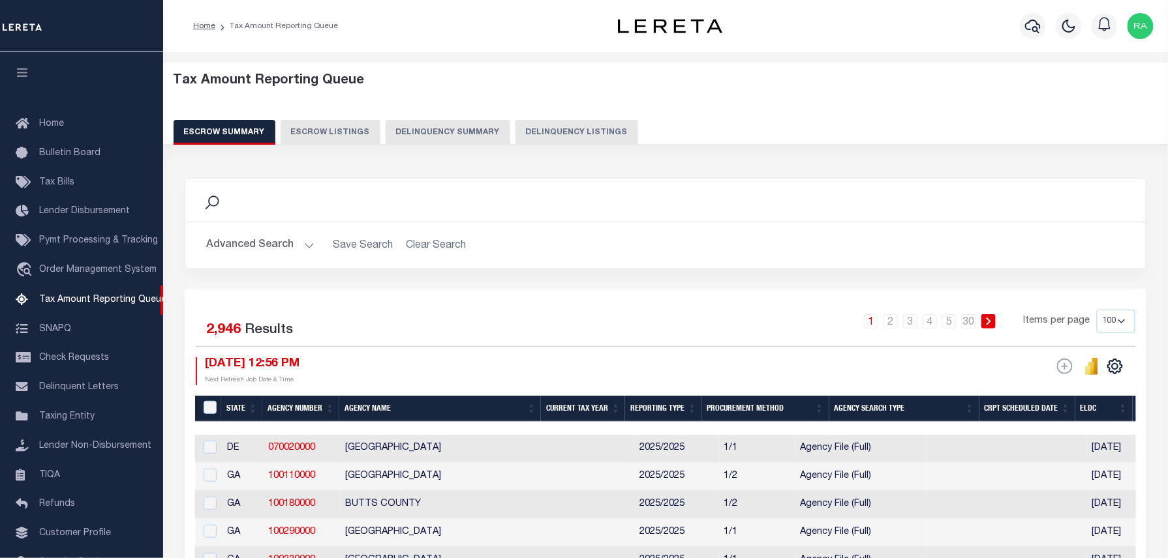
scroll to position [73, 0]
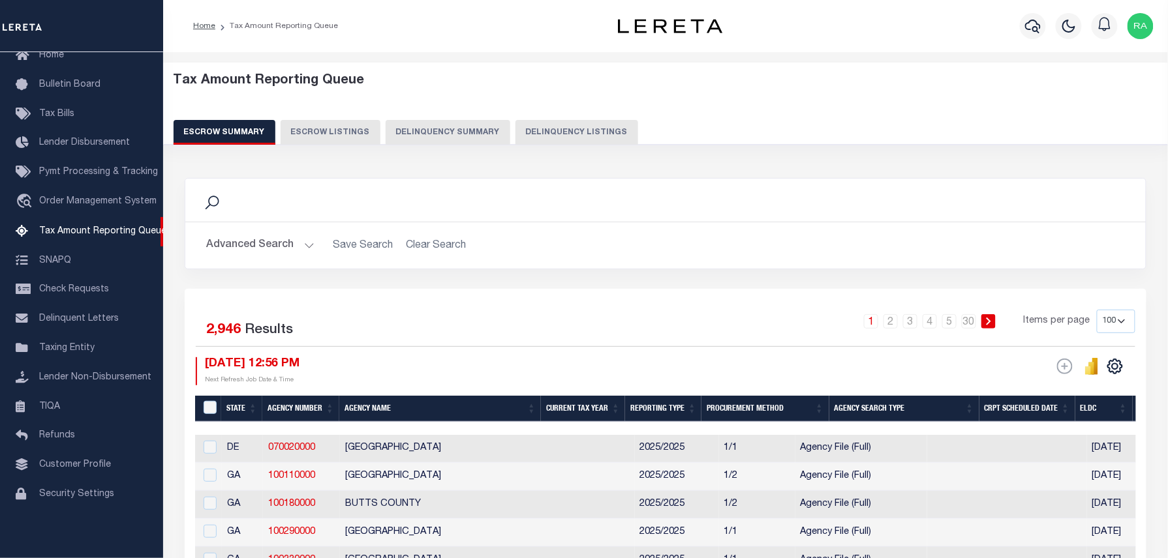
click at [549, 129] on button "Delinquency Listings" at bounding box center [576, 132] width 123 height 25
select select
select select "100"
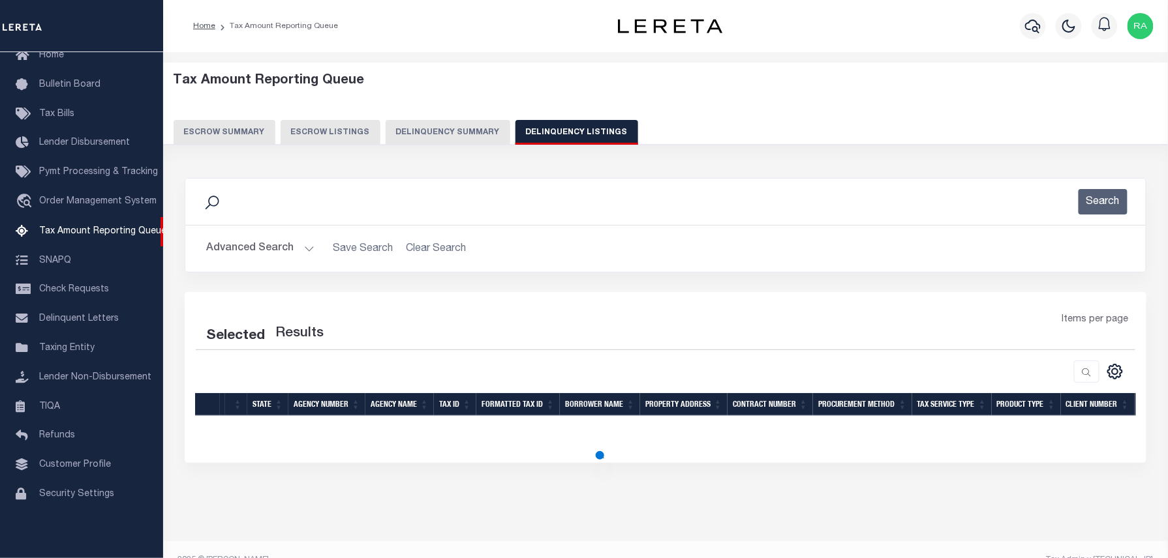
select select "100"
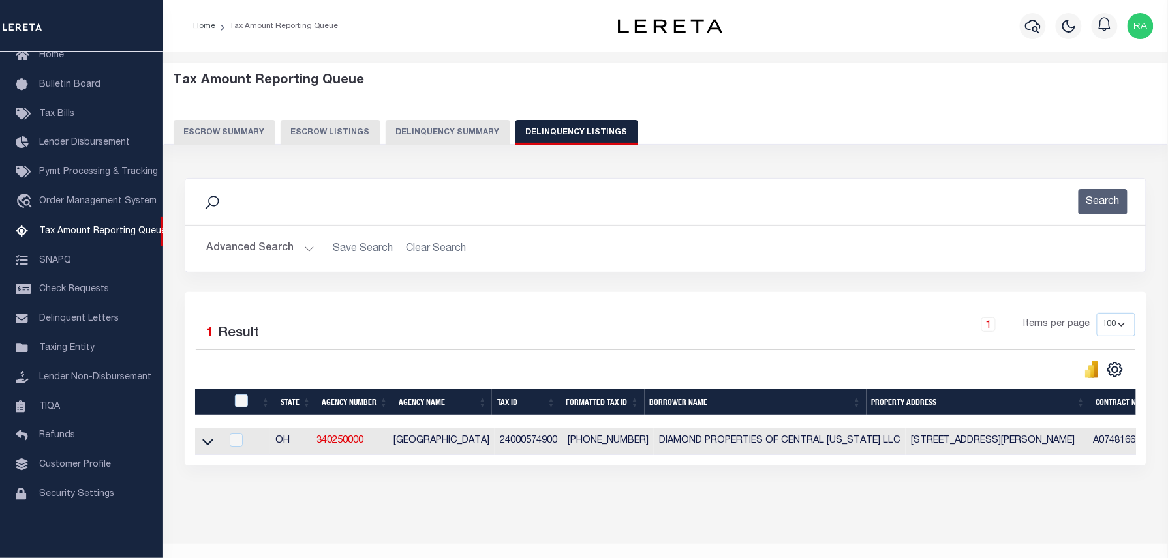
click at [305, 254] on button "Advanced Search" at bounding box center [260, 248] width 108 height 25
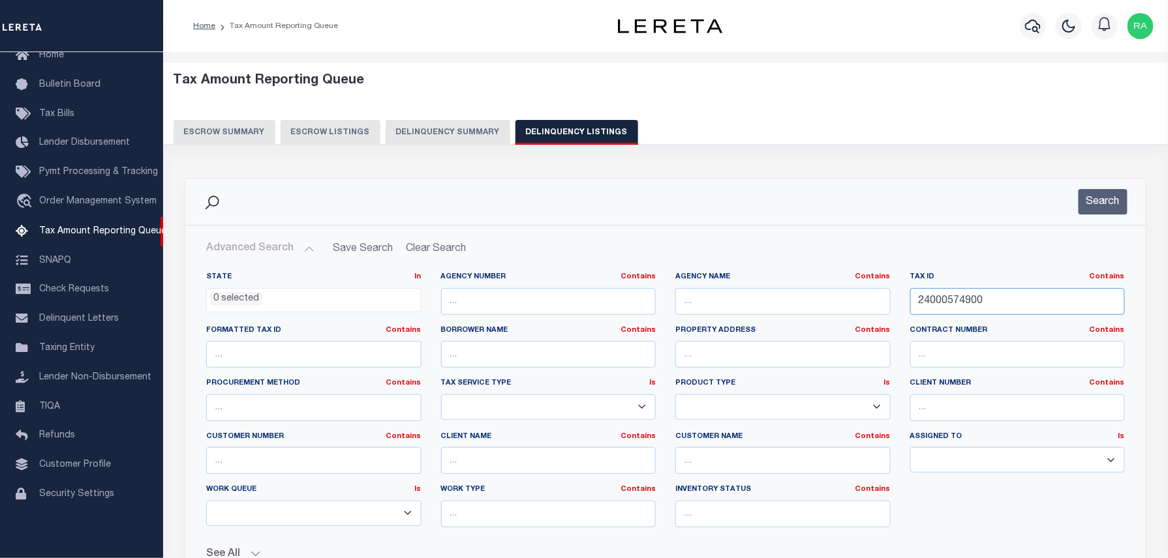
click at [976, 299] on input "24000574900" at bounding box center [1017, 301] width 215 height 27
paste input "6735"
type input "24000673500"
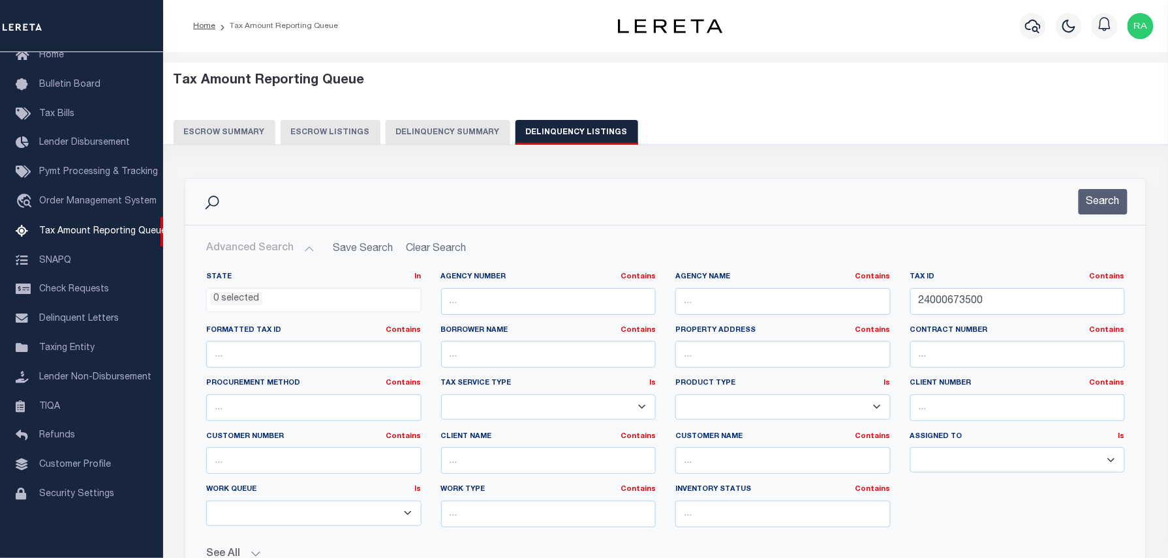
click at [1095, 218] on div "Search" at bounding box center [665, 202] width 960 height 46
click at [1096, 209] on button "Search" at bounding box center [1102, 201] width 49 height 25
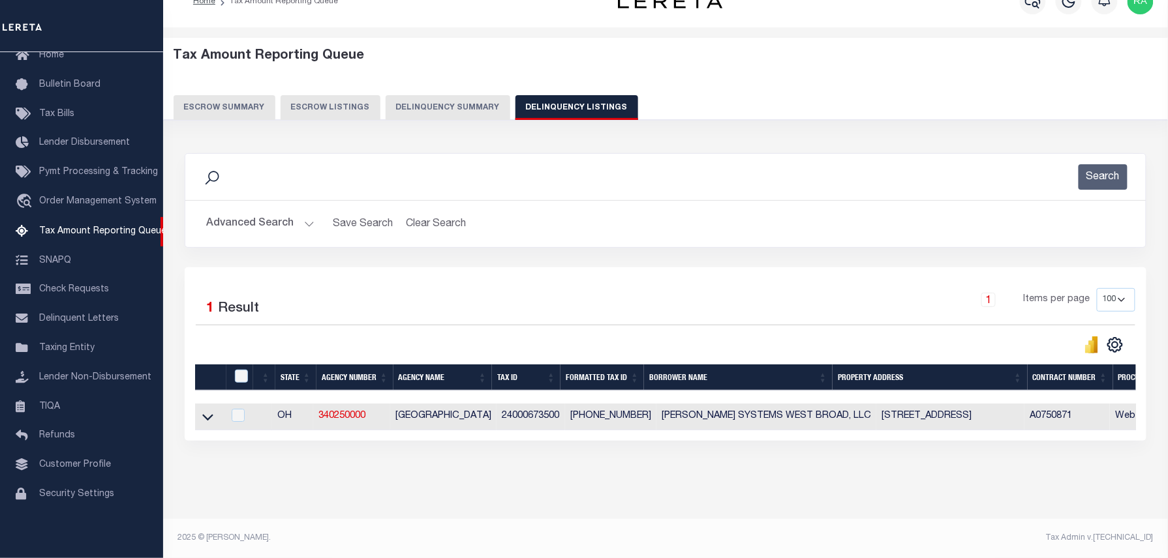
scroll to position [37, 0]
click at [207, 410] on icon at bounding box center [207, 417] width 11 height 14
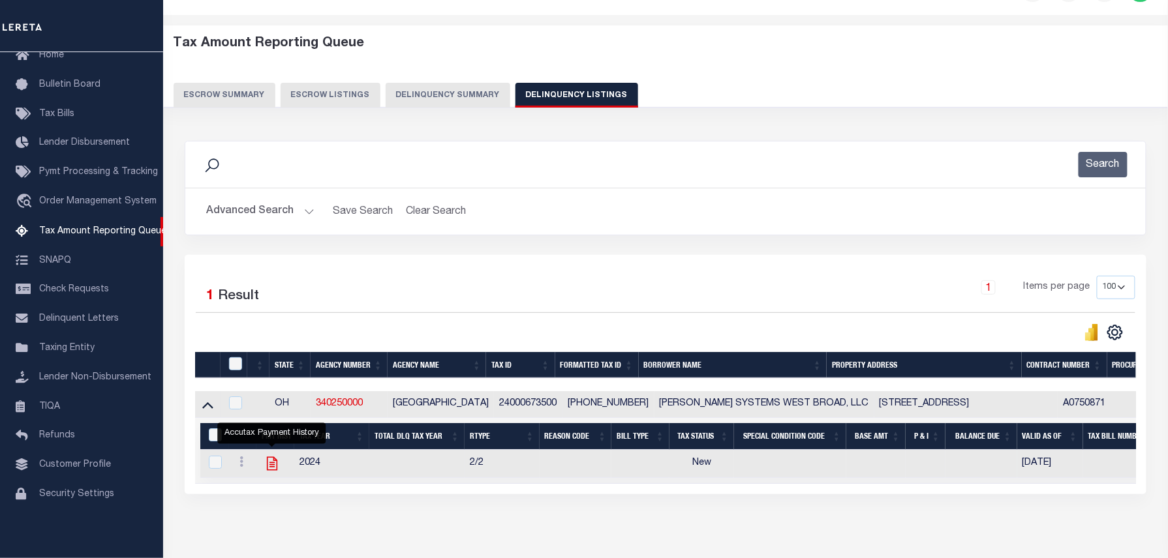
click at [270, 470] on icon "" at bounding box center [271, 464] width 10 height 14
checkbox input "true"
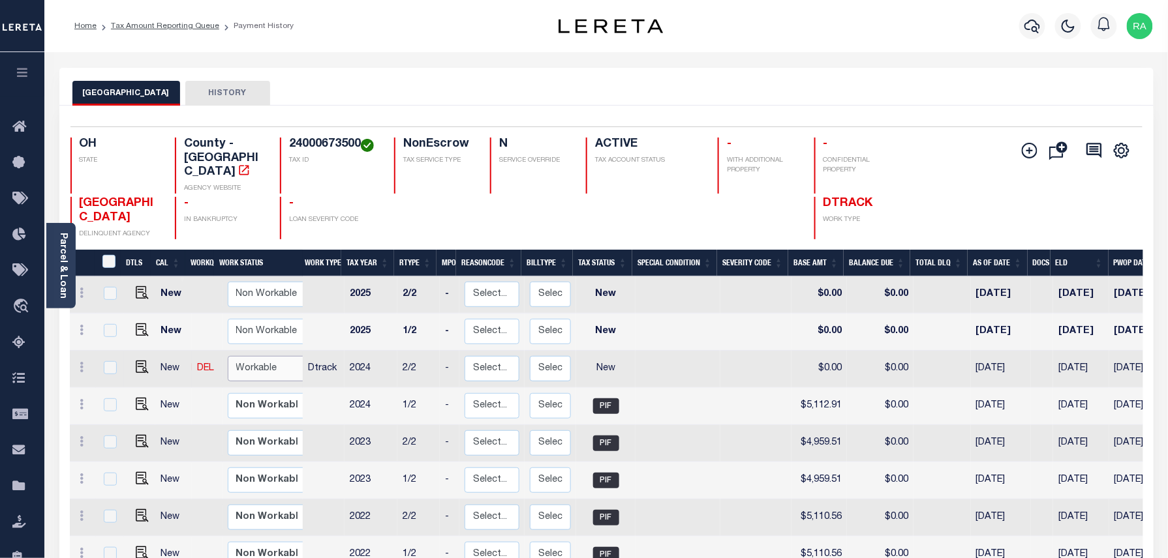
click at [275, 357] on select "Non Workable Workable" at bounding box center [267, 368] width 78 height 25
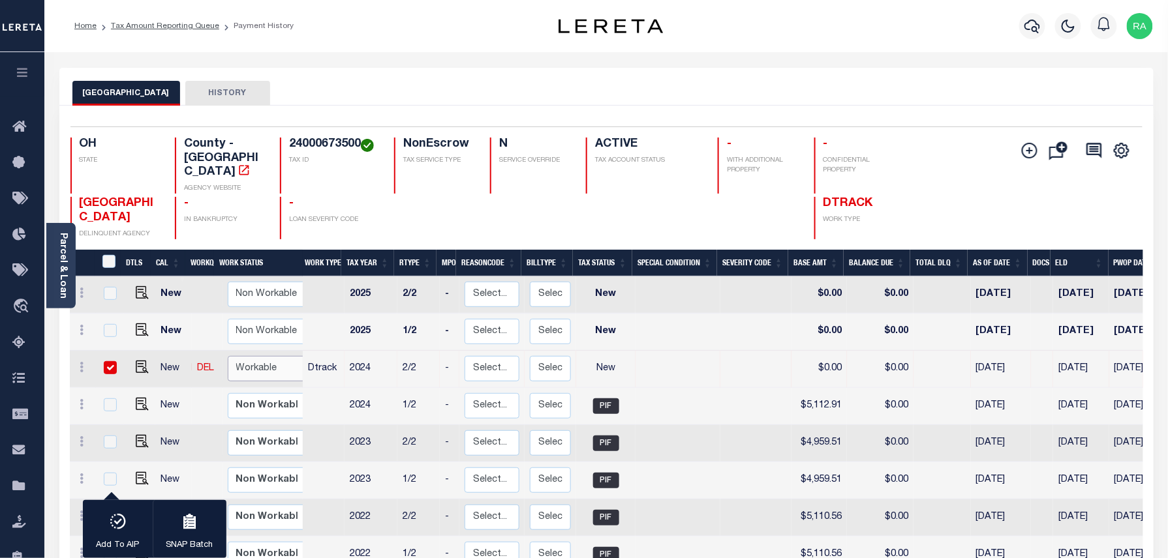
checkbox input "true"
select select "true"
click at [228, 356] on select "Non Workable Workable" at bounding box center [267, 368] width 78 height 25
checkbox input "false"
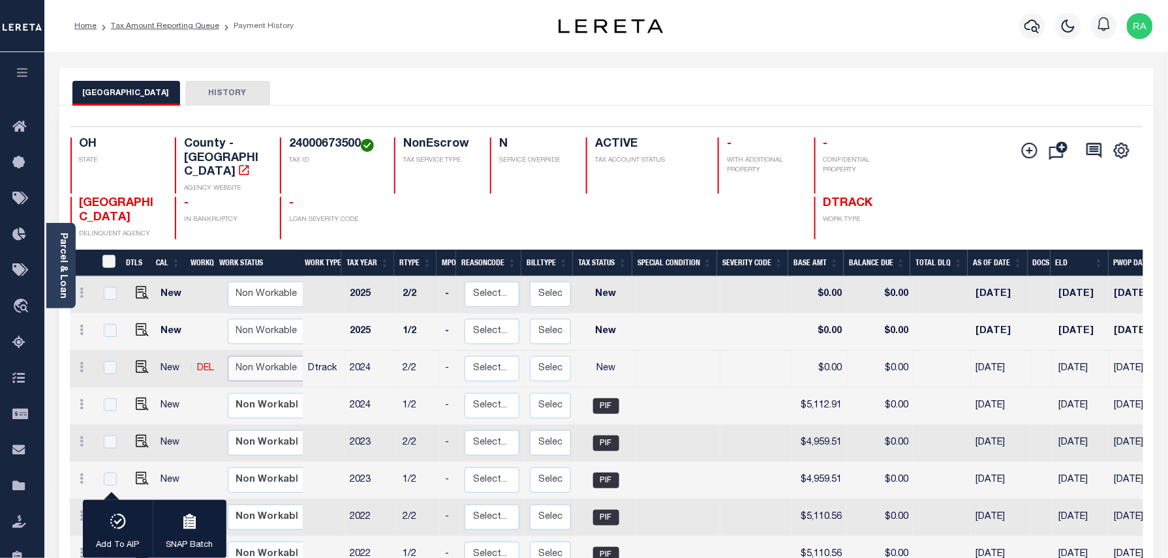
checkbox input "false"
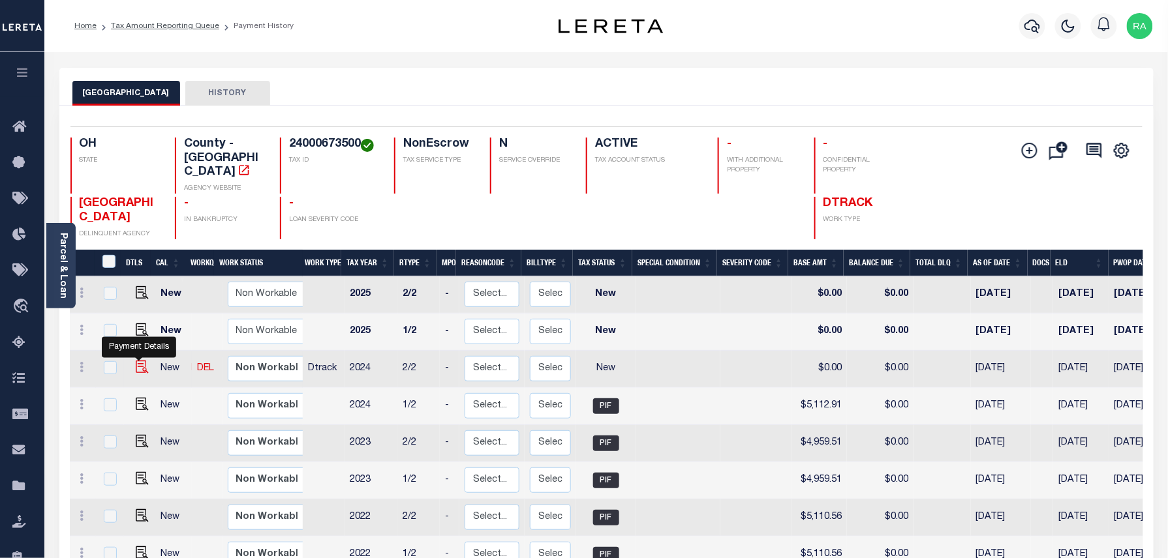
click at [144, 361] on img "" at bounding box center [142, 367] width 13 height 13
checkbox input "true"
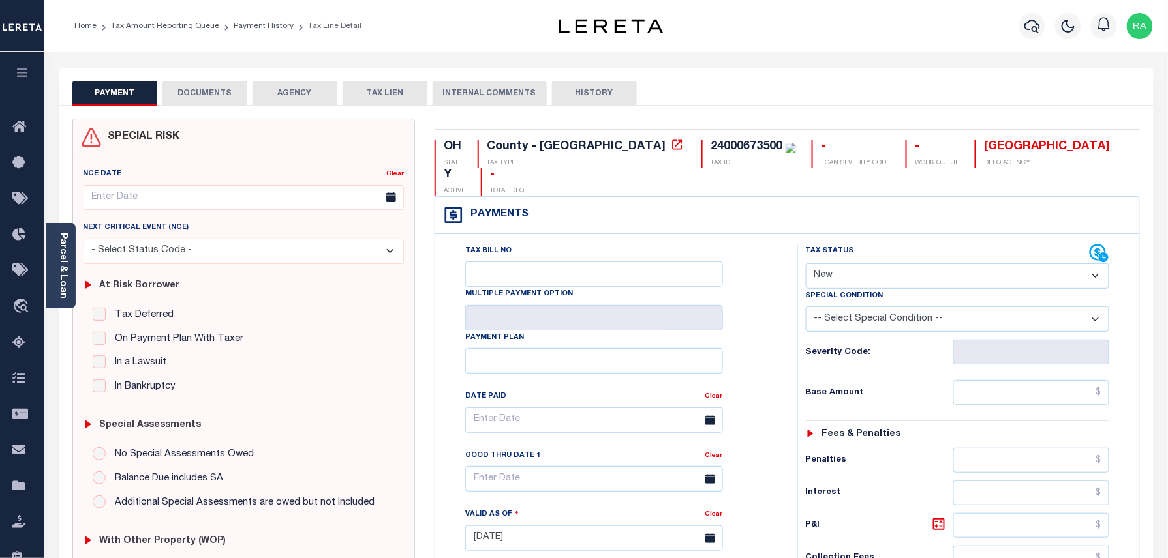
click at [865, 264] on select "- Select Status Code - Open Due/Unpaid Paid Incomplete No Tax Due Internal Refu…" at bounding box center [958, 276] width 304 height 25
select select "PYD"
click at [806, 264] on select "- Select Status Code - Open Due/Unpaid Paid Incomplete No Tax Due Internal Refu…" at bounding box center [958, 276] width 304 height 25
type input "[DATE]"
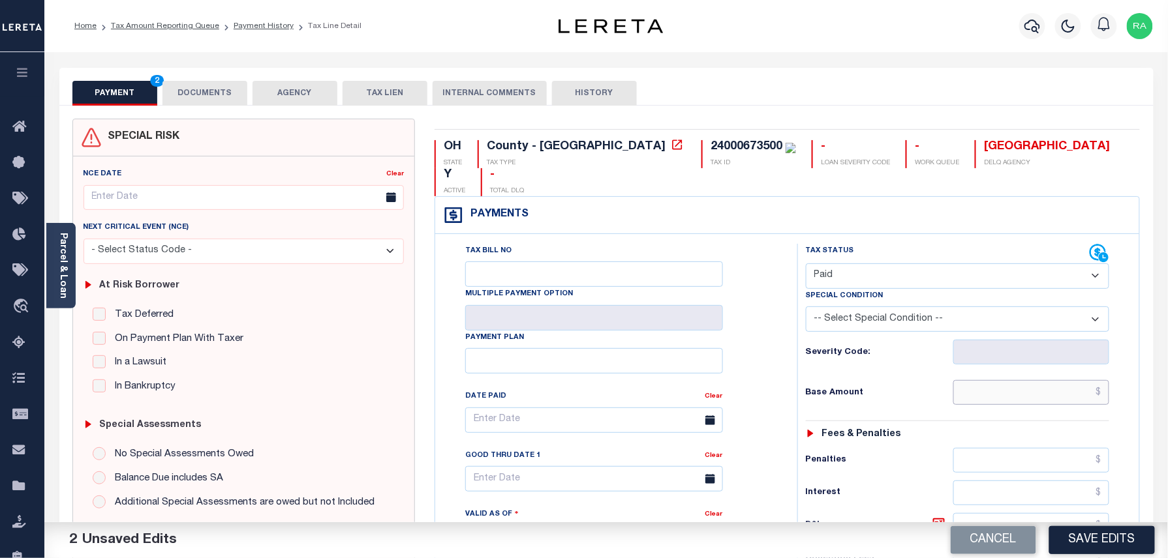
click at [1037, 380] on input "text" at bounding box center [1031, 392] width 157 height 25
type input "$0.00"
click at [1070, 385] on div "Tax Status Status - Select Status Code -" at bounding box center [961, 532] width 329 height 576
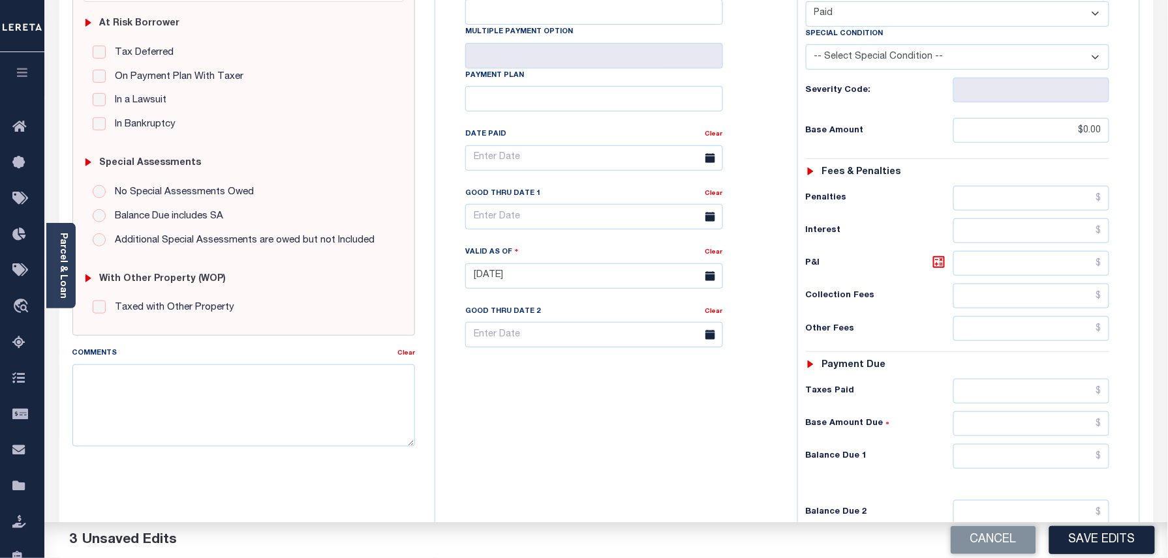
scroll to position [418, 0]
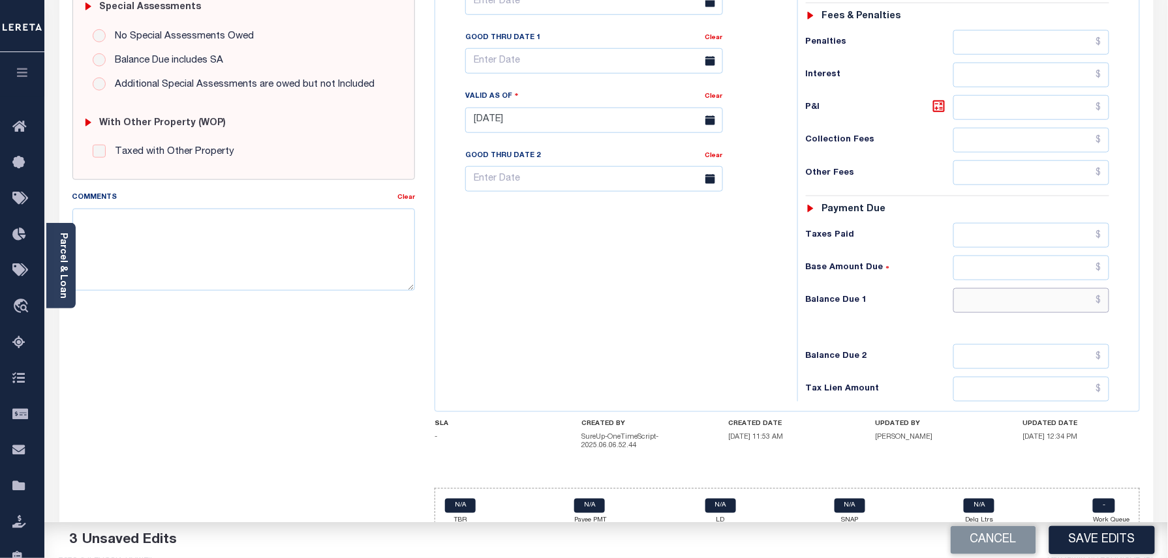
drag, startPoint x: 1039, startPoint y: 282, endPoint x: 1081, endPoint y: 280, distance: 42.4
click at [1039, 288] on input "text" at bounding box center [1031, 300] width 157 height 25
type input "$0.00"
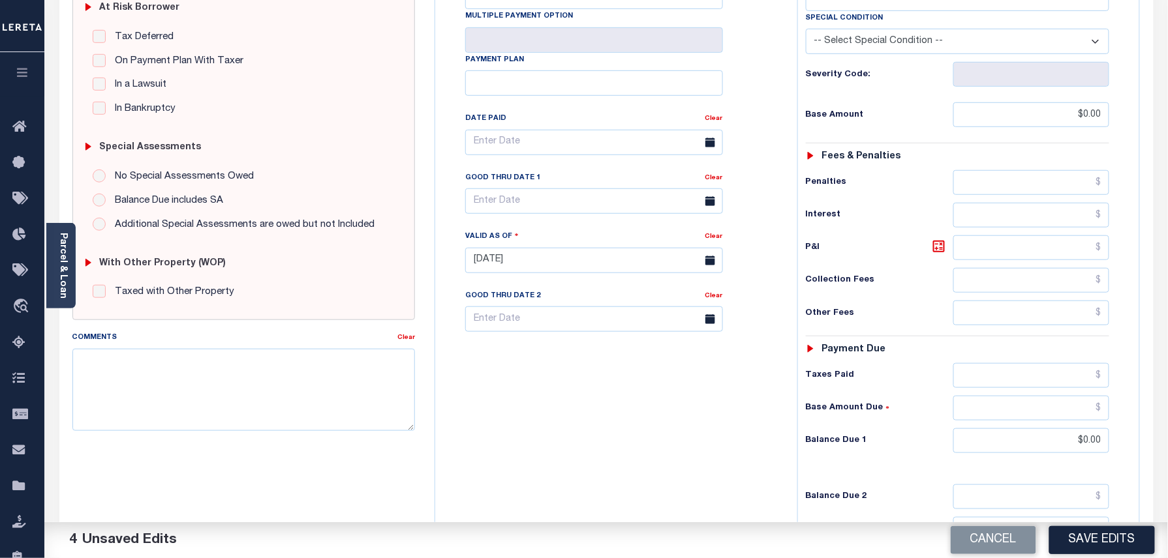
scroll to position [0, 0]
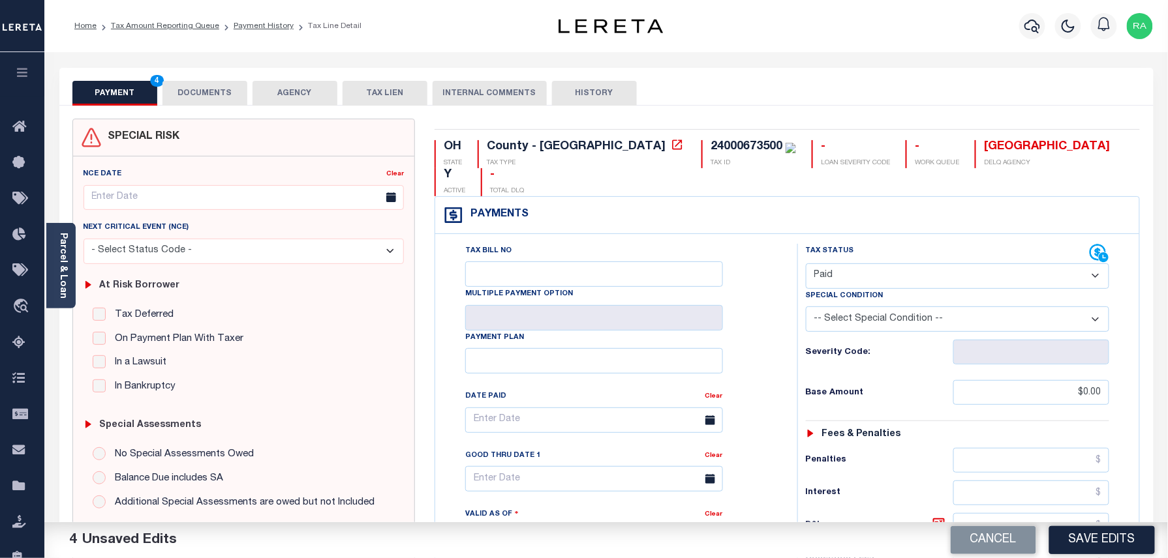
click at [202, 93] on button "DOCUMENTS" at bounding box center [204, 93] width 85 height 25
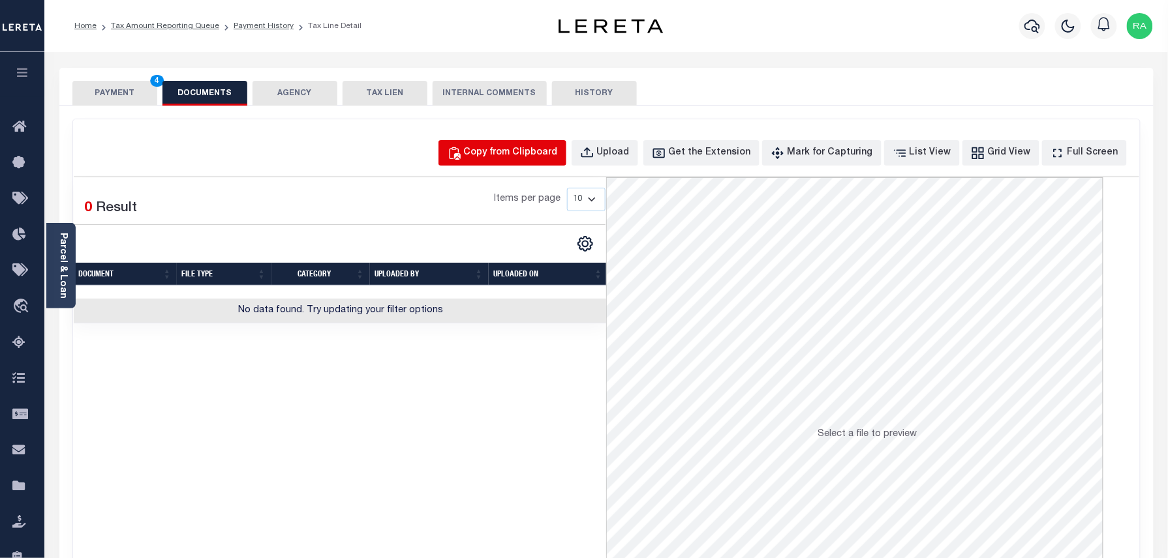
click at [522, 153] on div "Copy from Clipboard" at bounding box center [511, 153] width 94 height 14
select select "POP"
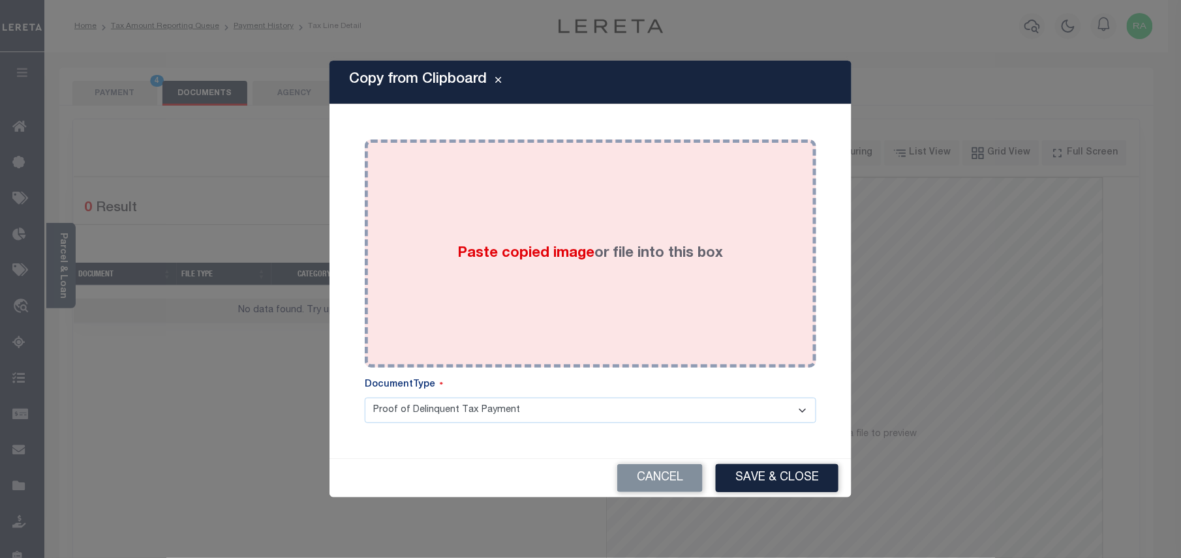
click at [484, 253] on span "Paste copied image" at bounding box center [526, 254] width 137 height 14
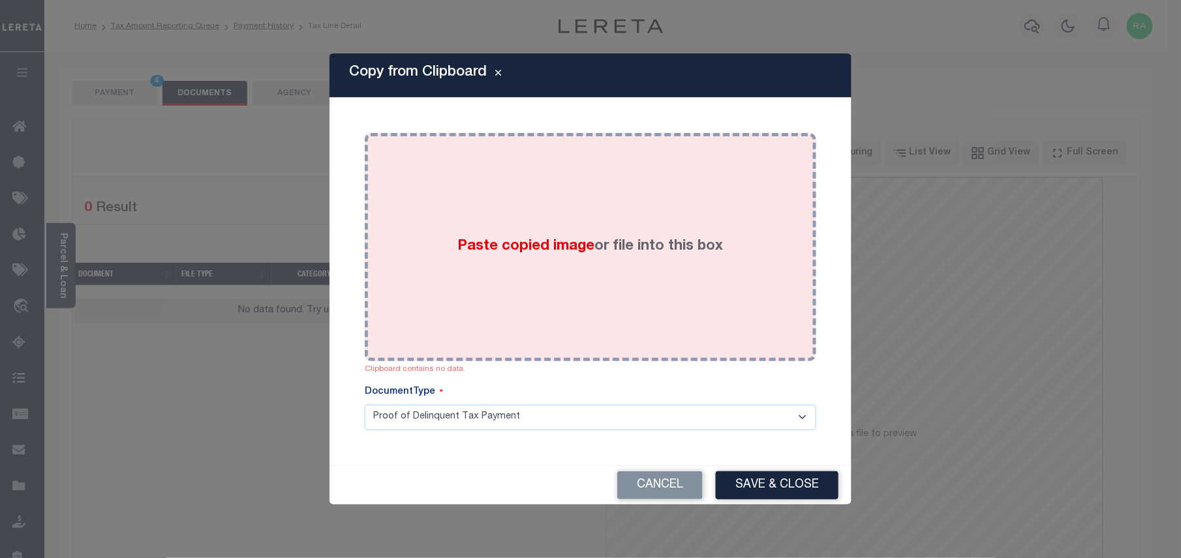
click at [596, 213] on div "Paste copied image or file into this box" at bounding box center [590, 247] width 432 height 209
click at [467, 241] on span "Paste copied image" at bounding box center [526, 246] width 137 height 14
click at [444, 179] on div "Paste copied image or file into this box" at bounding box center [590, 247] width 432 height 209
click at [556, 214] on div "Paste copied image or file into this box" at bounding box center [590, 247] width 432 height 209
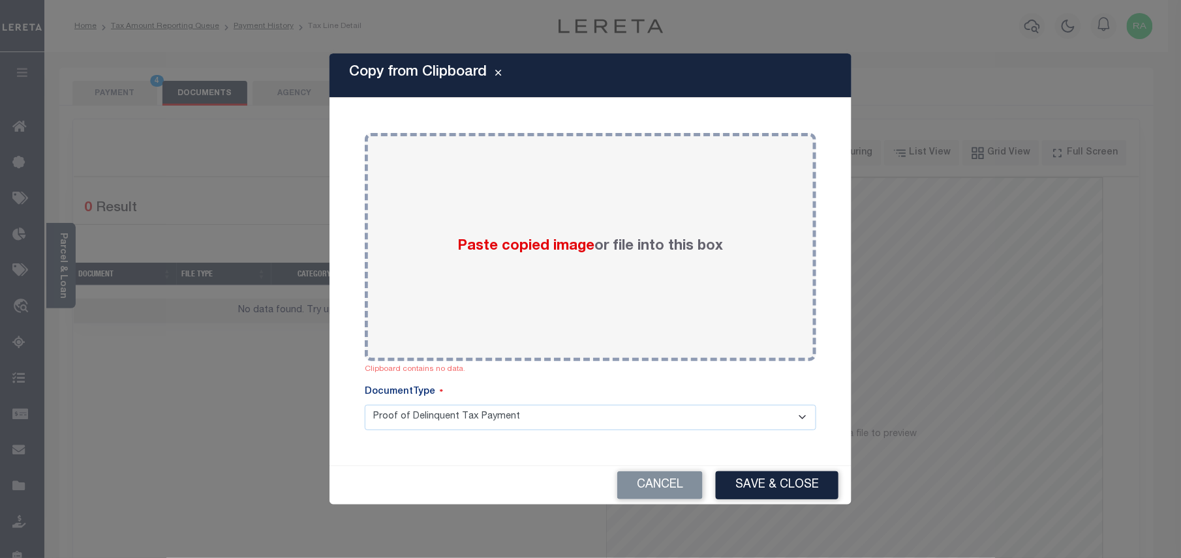
click at [335, 252] on div "Copy from Clipboard Paste copied image or file into this box Clipboard contains…" at bounding box center [590, 278] width 522 height 451
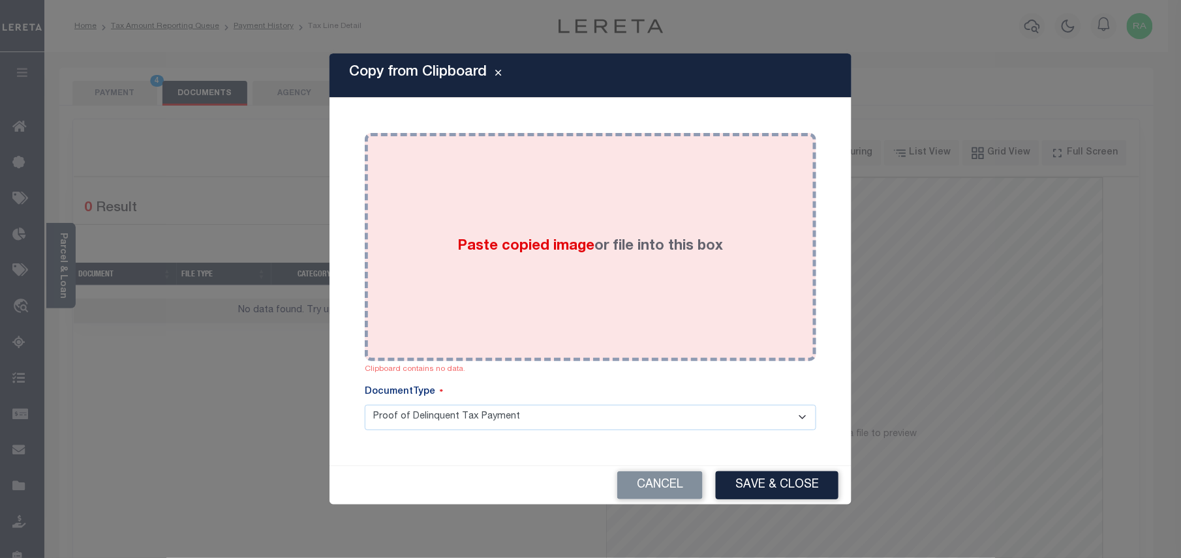
click at [458, 244] on span "Paste copied image" at bounding box center [526, 246] width 137 height 14
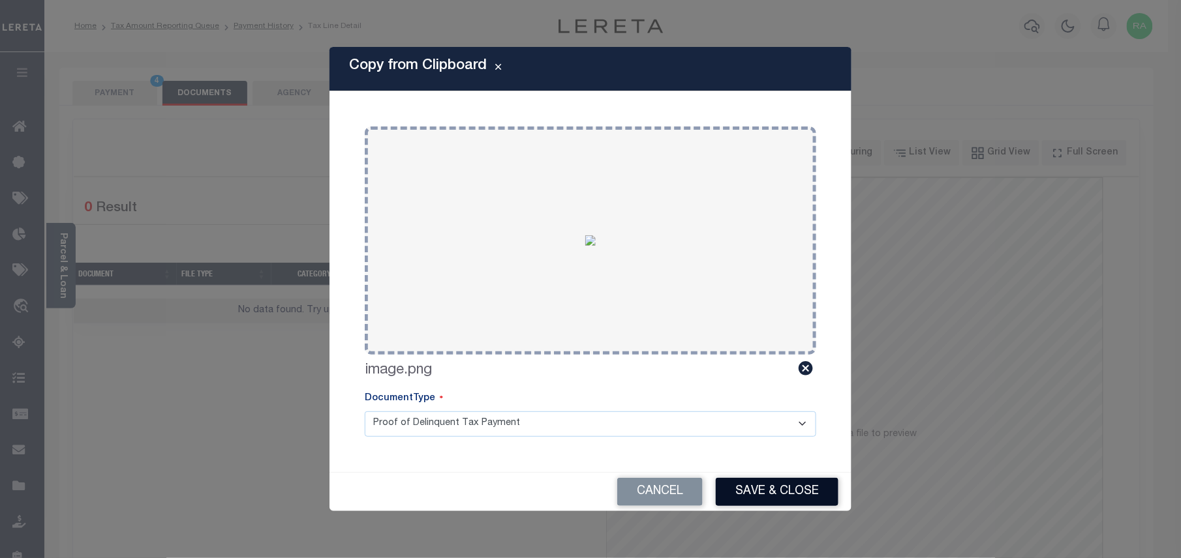
click at [792, 494] on button "Save & Close" at bounding box center [777, 492] width 123 height 28
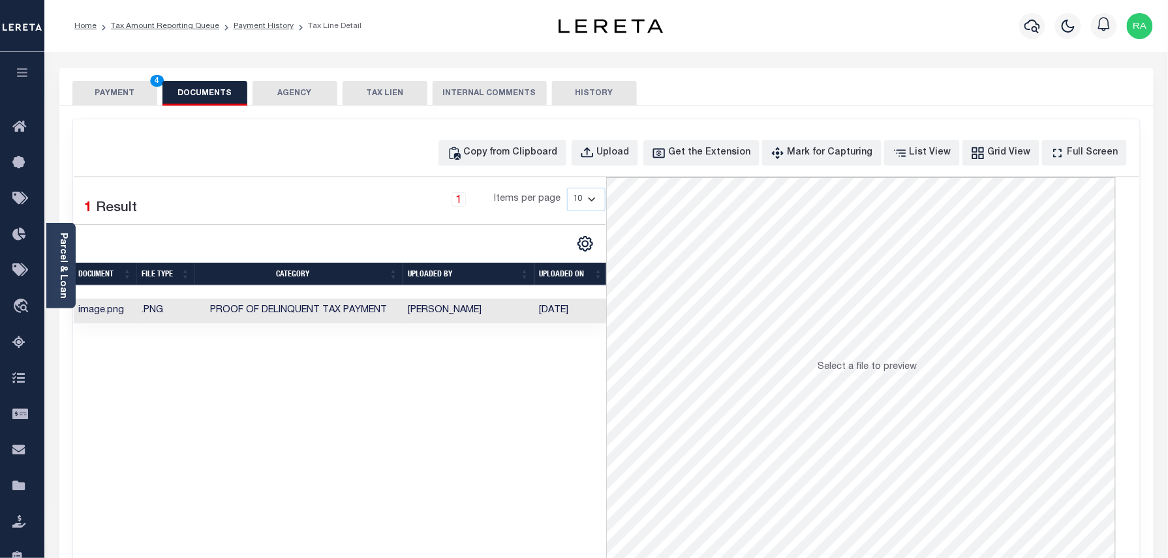
click at [120, 87] on button "PAYMENT 4" at bounding box center [114, 93] width 85 height 25
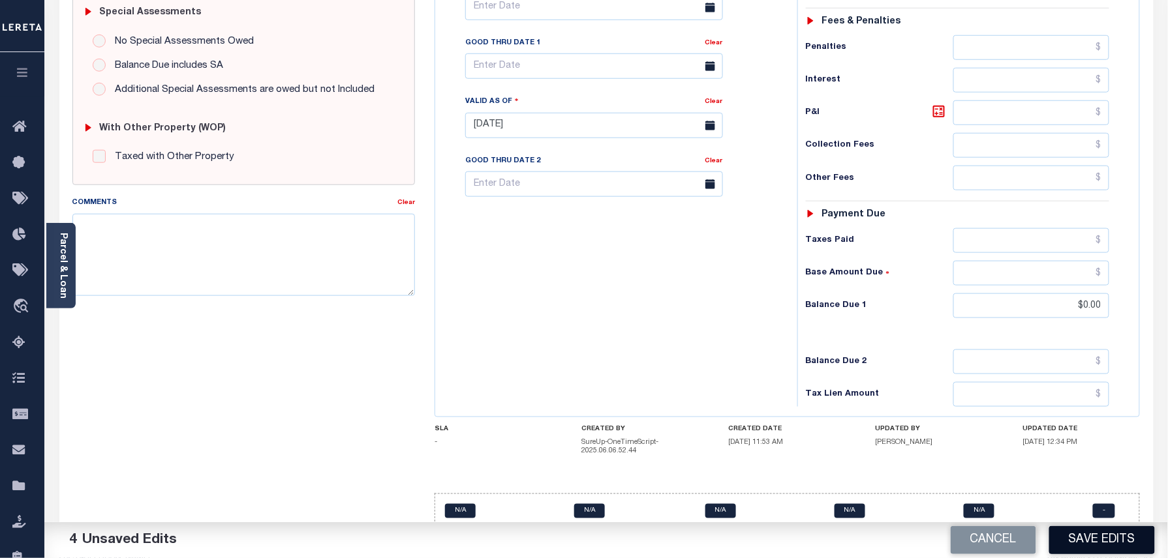
scroll to position [415, 0]
click at [1102, 543] on button "Save Edits" at bounding box center [1102, 540] width 106 height 28
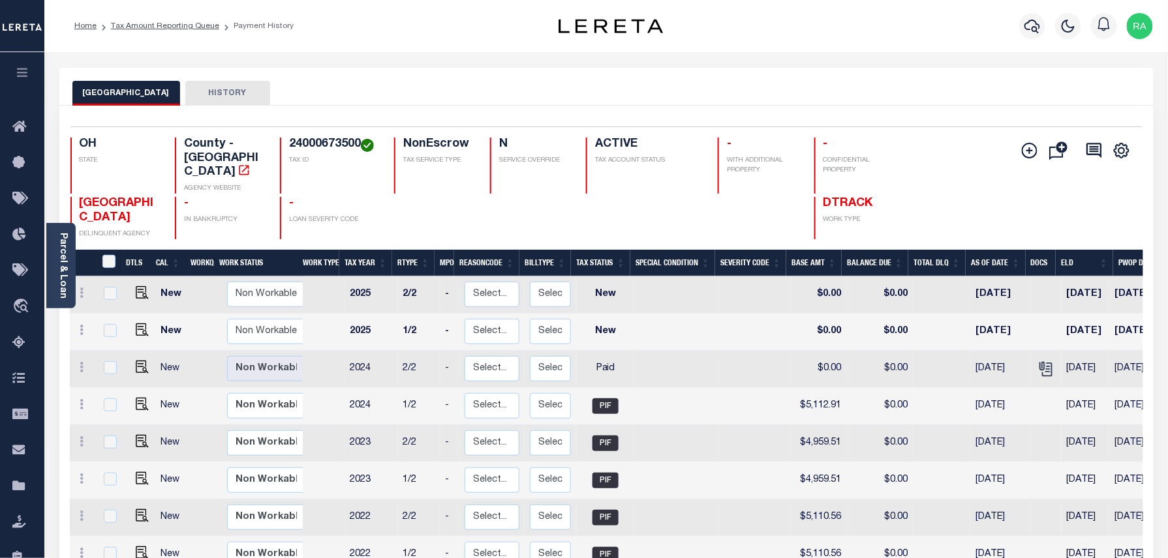
click at [164, 13] on ol "Home Tax Amount Reporting Queue Payment History" at bounding box center [184, 25] width 240 height 27
click at [162, 26] on link "Tax Amount Reporting Queue" at bounding box center [165, 26] width 108 height 8
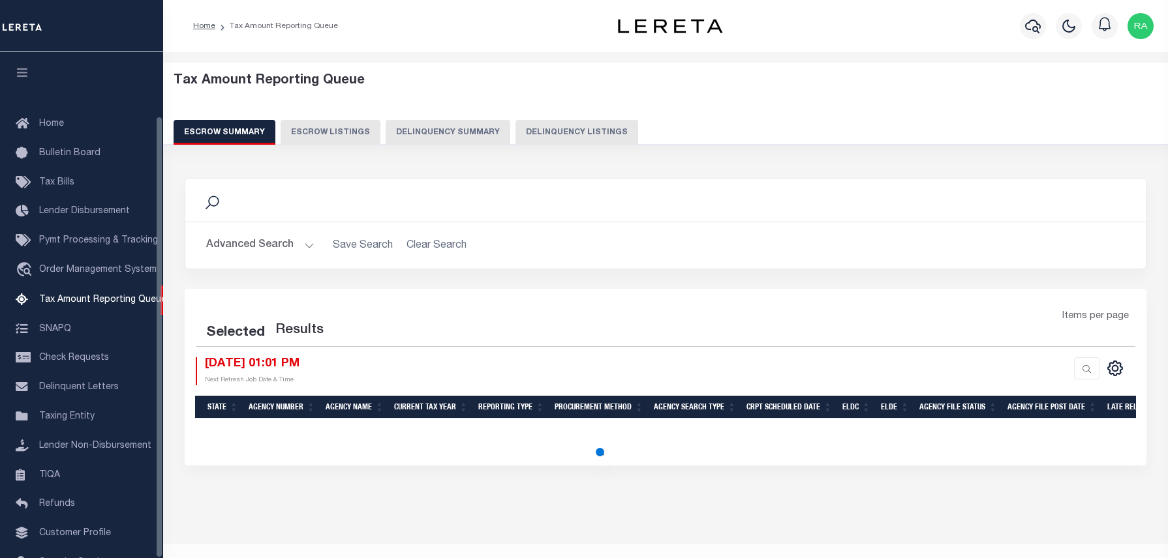
click at [531, 134] on button "Delinquency Listings" at bounding box center [576, 132] width 123 height 25
select select "100"
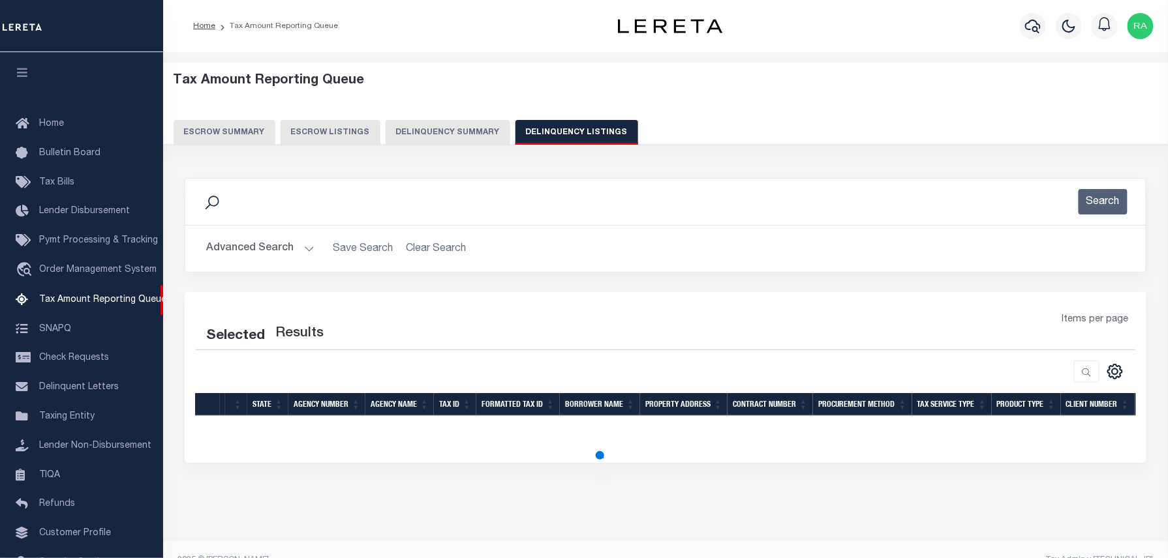
scroll to position [73, 0]
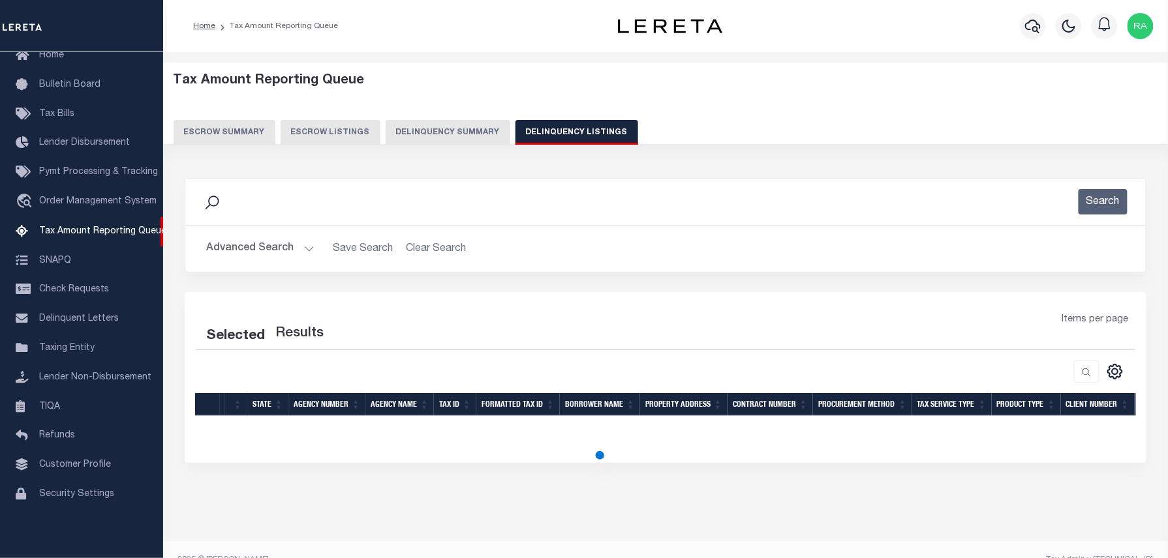
select select "100"
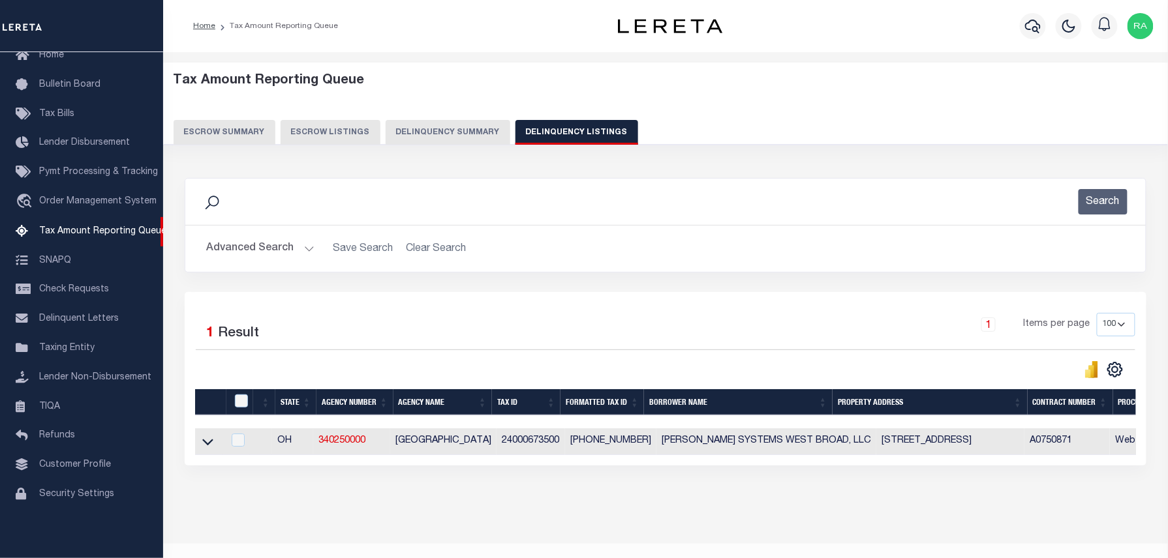
click at [305, 246] on button "Advanced Search" at bounding box center [260, 248] width 108 height 25
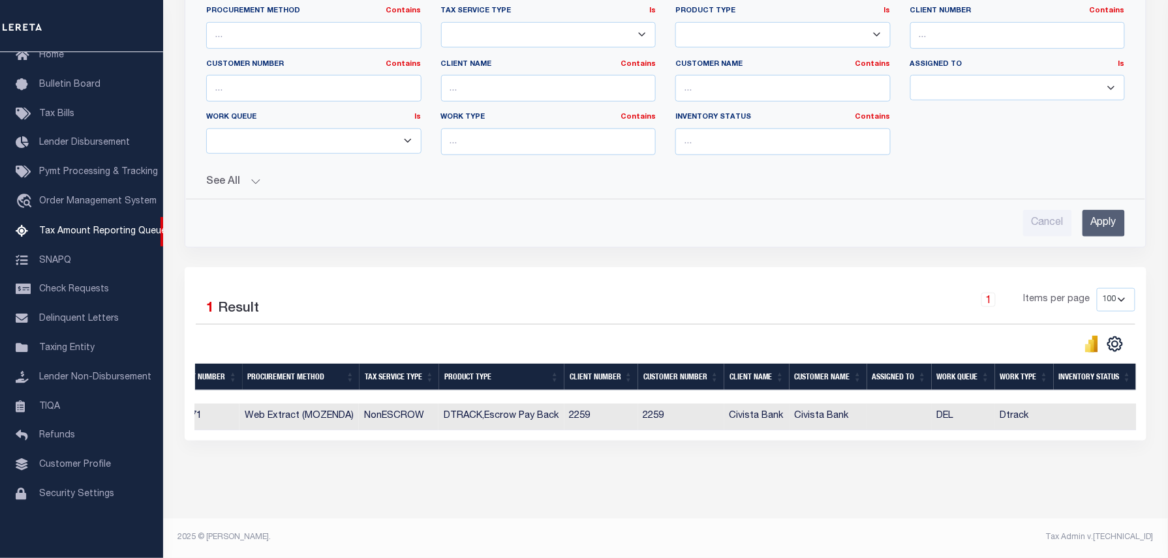
scroll to position [0, 0]
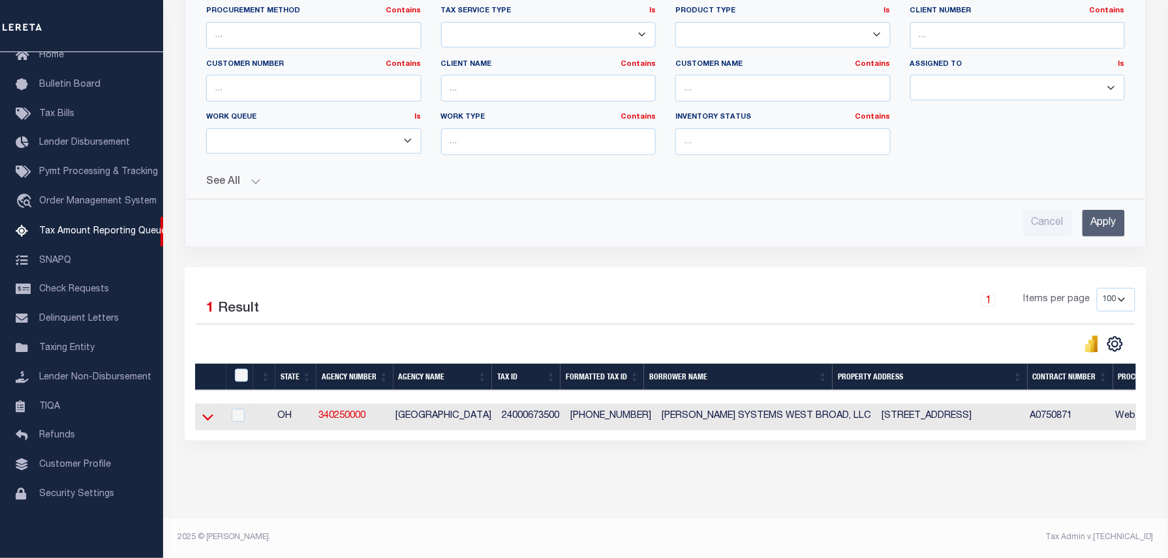
click at [212, 410] on icon at bounding box center [207, 417] width 11 height 14
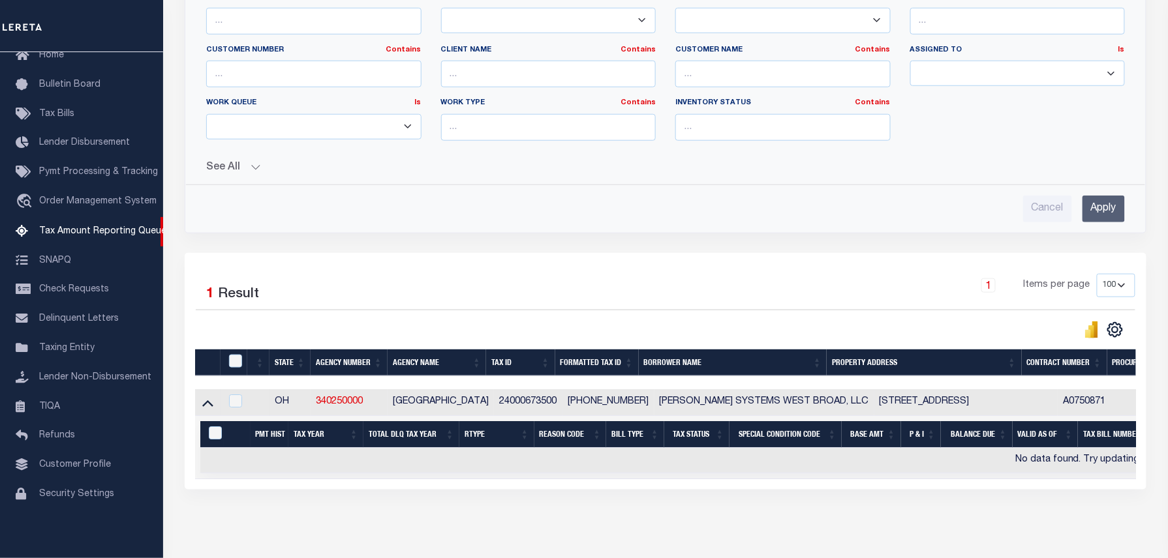
click at [1104, 209] on input "Apply" at bounding box center [1103, 209] width 42 height 27
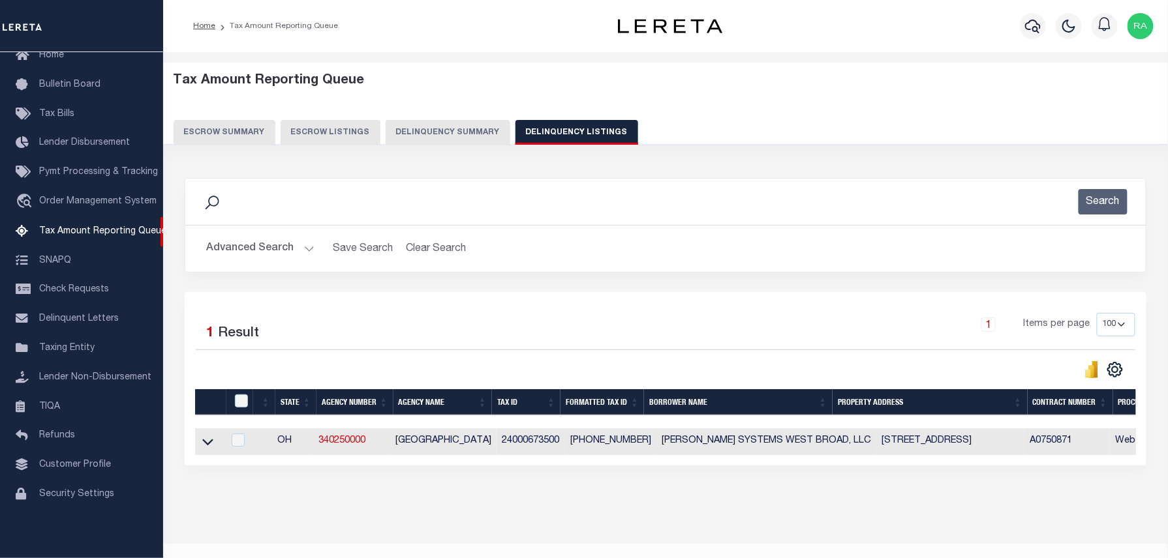
click at [301, 245] on button "Advanced Search" at bounding box center [260, 248] width 108 height 25
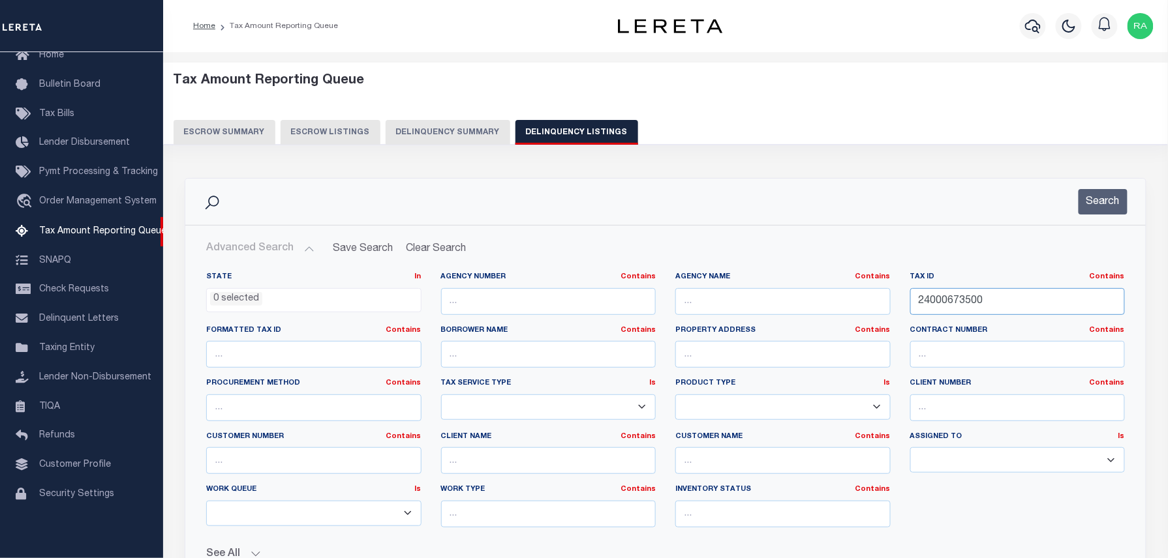
click at [980, 303] on input "24000673500" at bounding box center [1017, 301] width 215 height 27
paste input "838"
type input "24000683800"
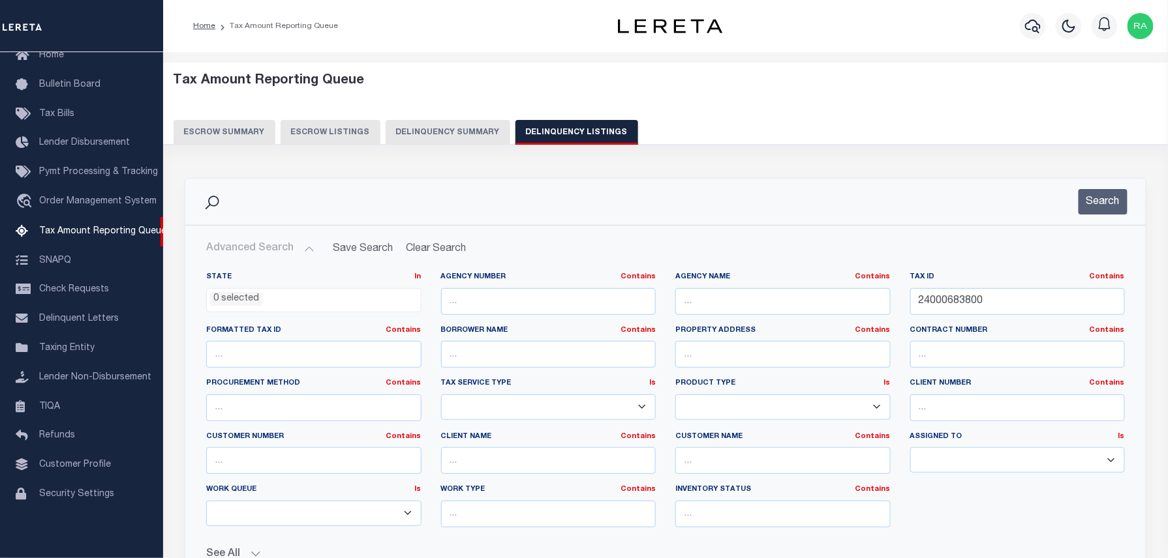
click at [1091, 220] on div "Search" at bounding box center [665, 202] width 960 height 46
click at [1096, 205] on button "Search" at bounding box center [1102, 201] width 49 height 25
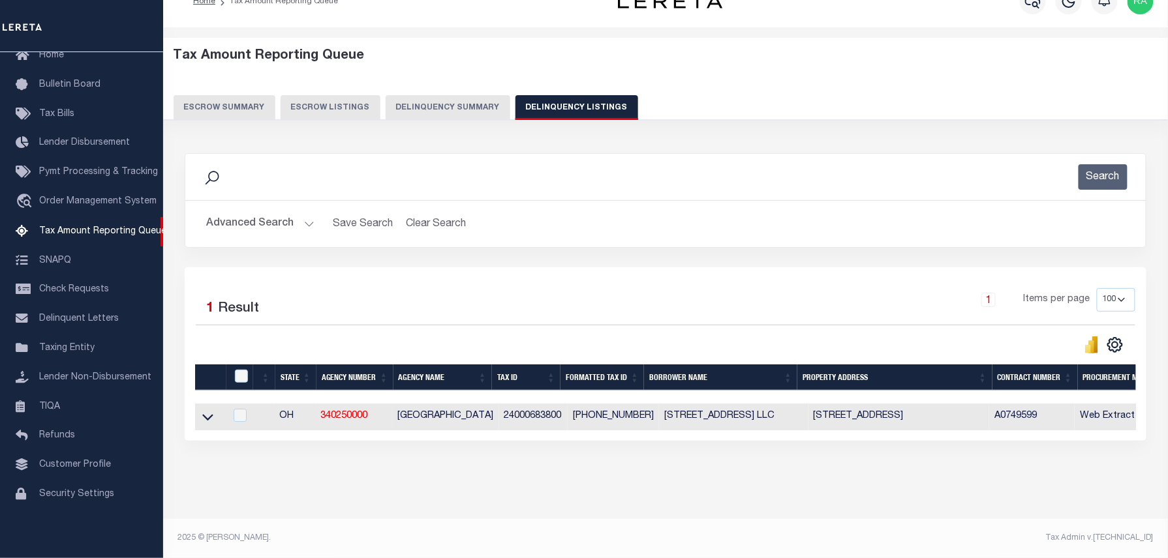
scroll to position [37, 0]
click at [207, 410] on icon at bounding box center [207, 417] width 11 height 14
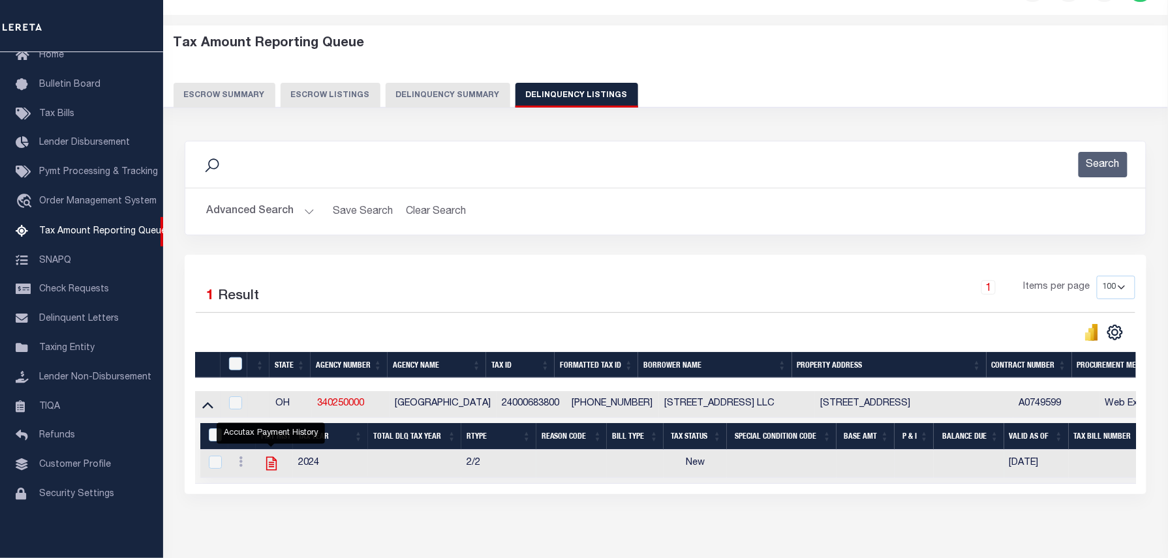
click at [272, 470] on icon "" at bounding box center [270, 464] width 10 height 14
checkbox input "true"
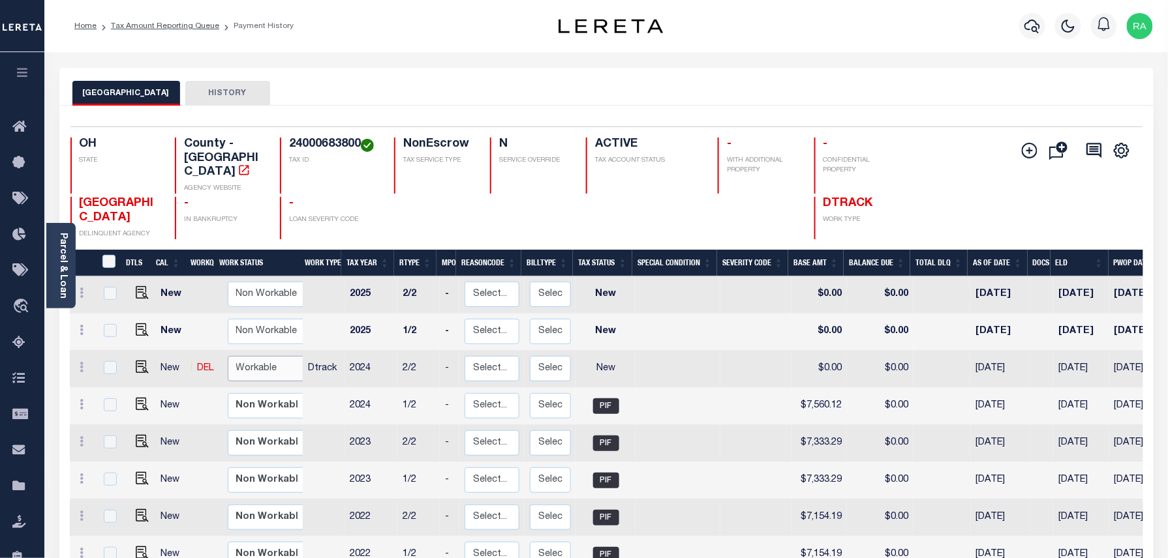
click at [269, 356] on select "Non Workable Workable" at bounding box center [267, 368] width 78 height 25
checkbox input "true"
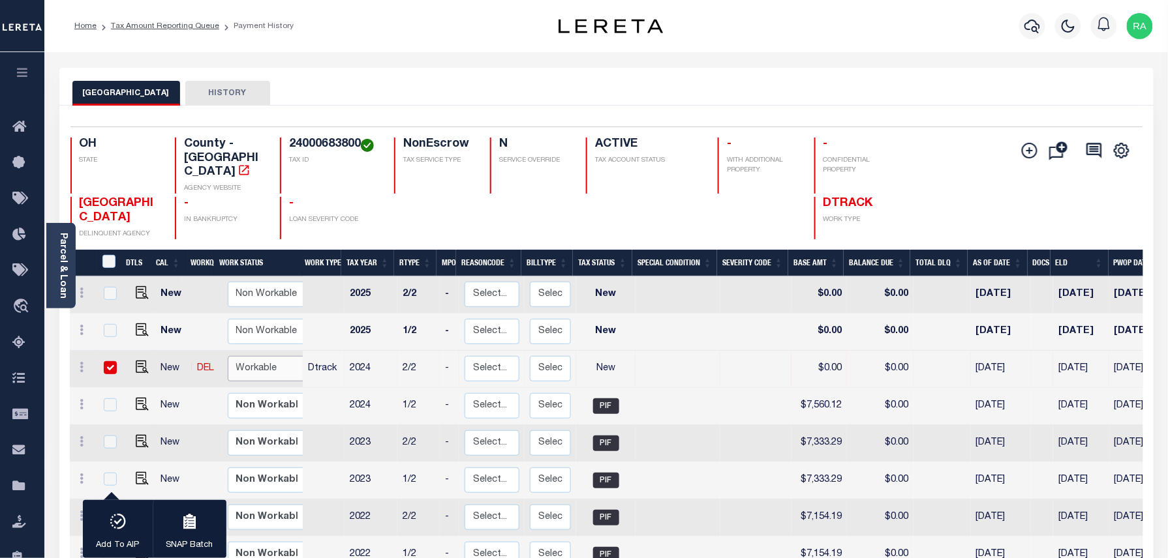
select select "true"
click at [228, 356] on select "Non Workable Workable" at bounding box center [267, 368] width 78 height 25
checkbox input "false"
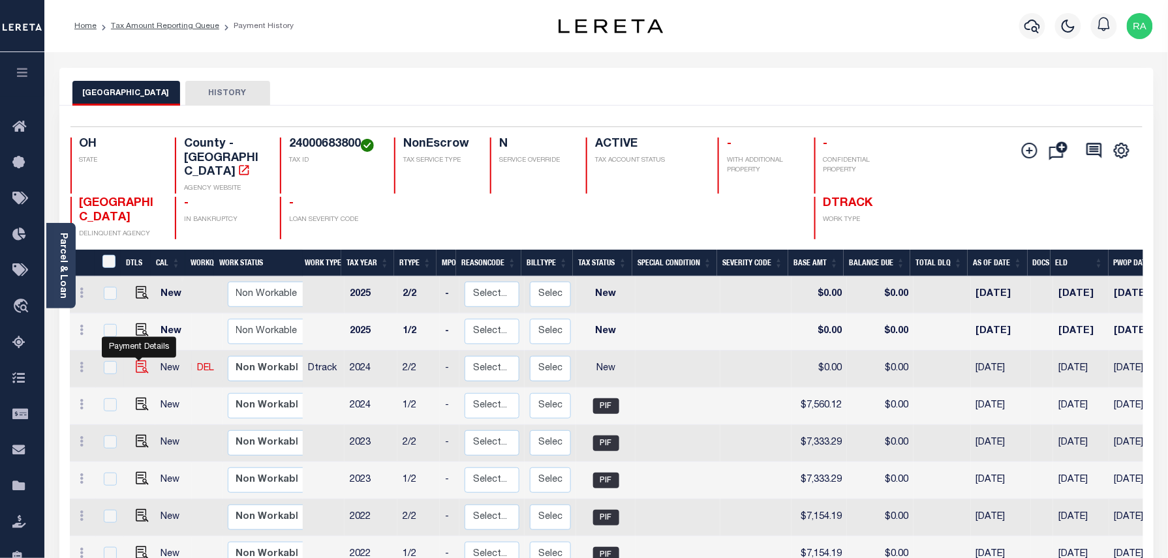
click at [139, 361] on img "" at bounding box center [142, 367] width 13 height 13
checkbox input "true"
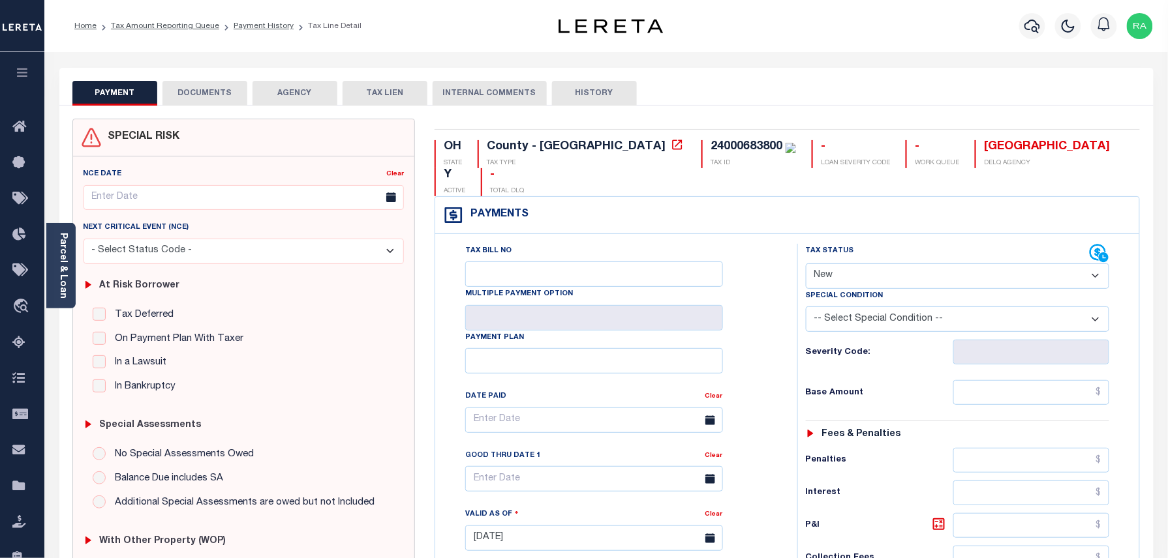
click at [859, 264] on select "- Select Status Code - Open Due/Unpaid Paid Incomplete No Tax Due Internal Refu…" at bounding box center [958, 276] width 304 height 25
select select "PYD"
click at [806, 264] on select "- Select Status Code - Open Due/Unpaid Paid Incomplete No Tax Due Internal Refu…" at bounding box center [958, 276] width 304 height 25
type input "[DATE]"
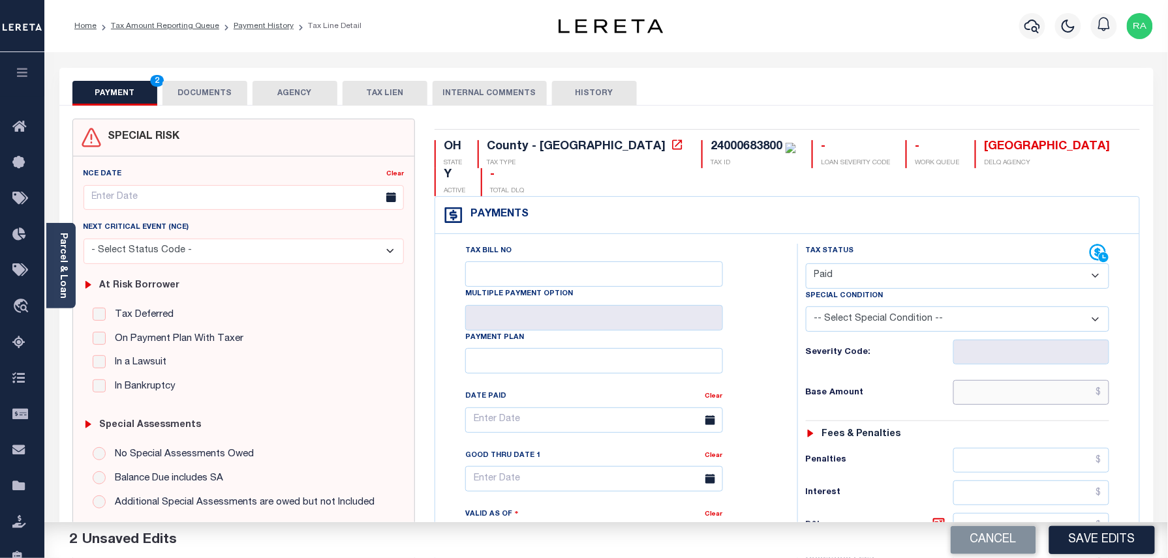
click at [1042, 380] on input "text" at bounding box center [1031, 392] width 157 height 25
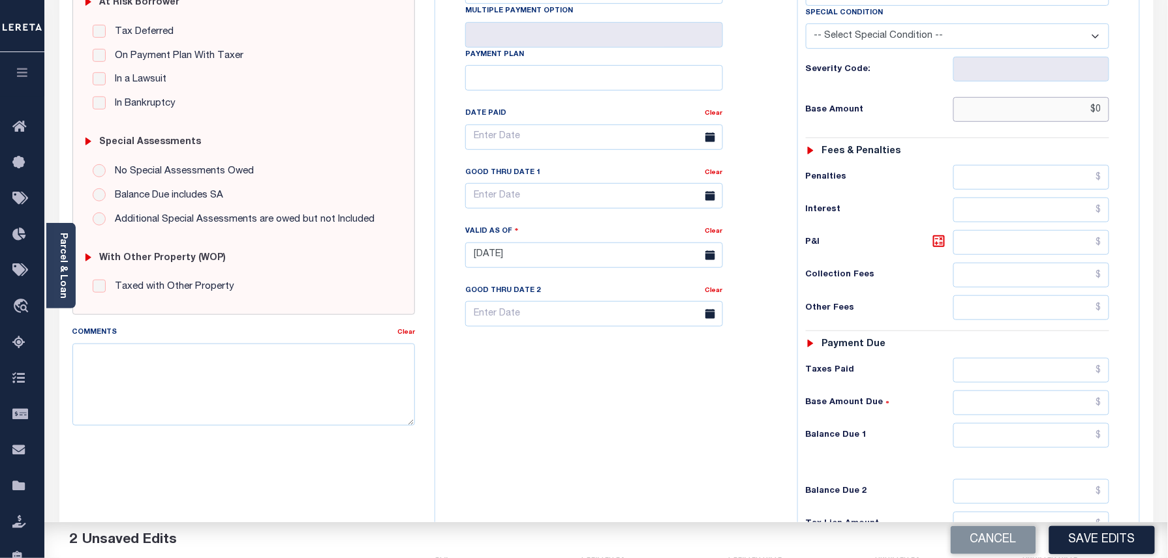
scroll to position [348, 0]
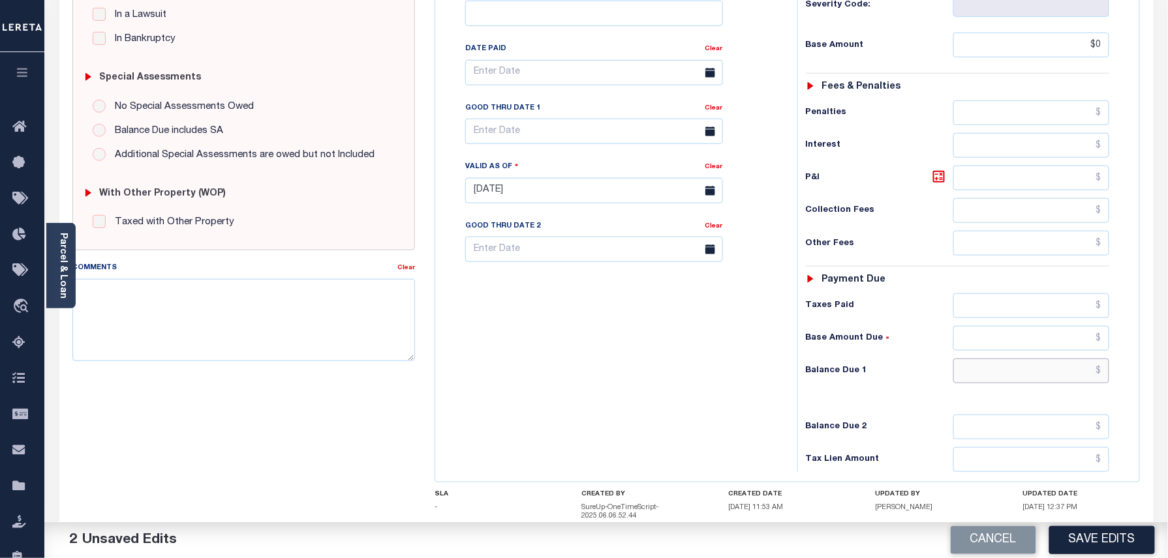
type input "$0.00"
click at [1074, 359] on input "text" at bounding box center [1031, 371] width 157 height 25
type input "$0.00"
click at [1130, 360] on div "Tax Status Status" at bounding box center [961, 184] width 349 height 576
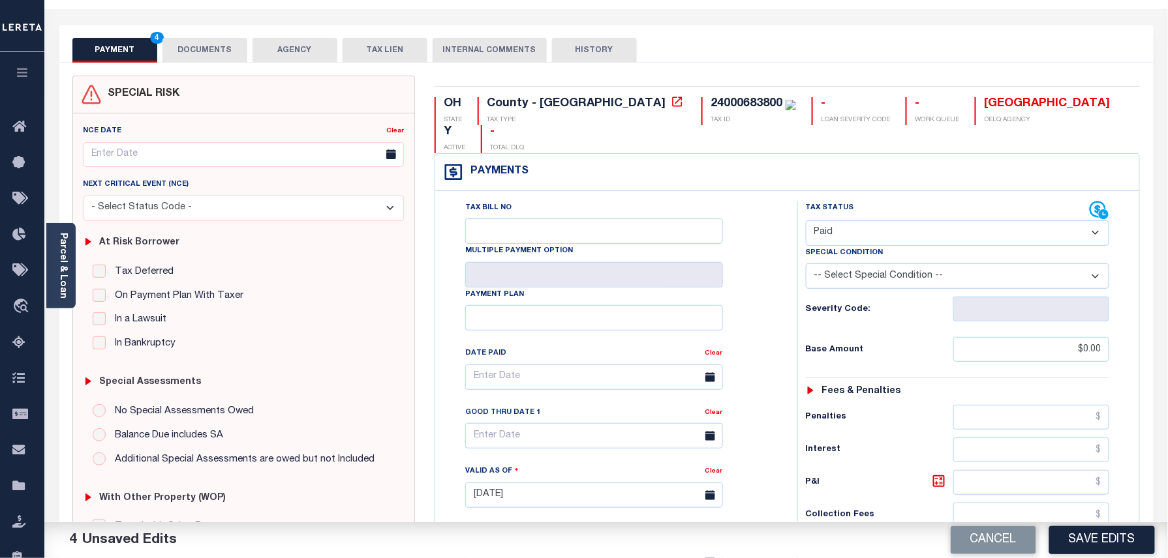
scroll to position [0, 0]
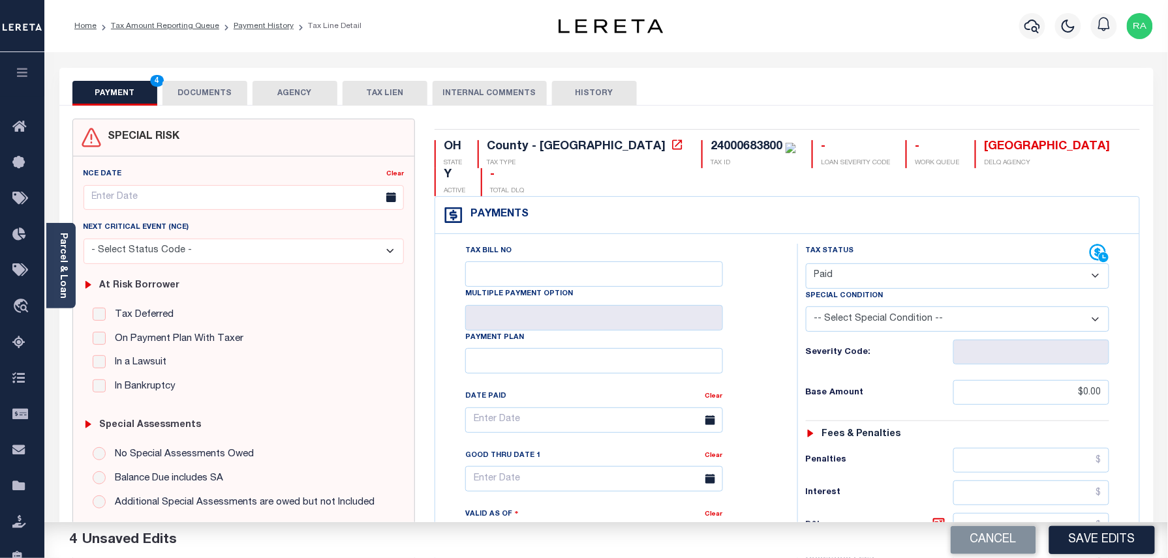
click at [191, 103] on button "DOCUMENTS" at bounding box center [204, 93] width 85 height 25
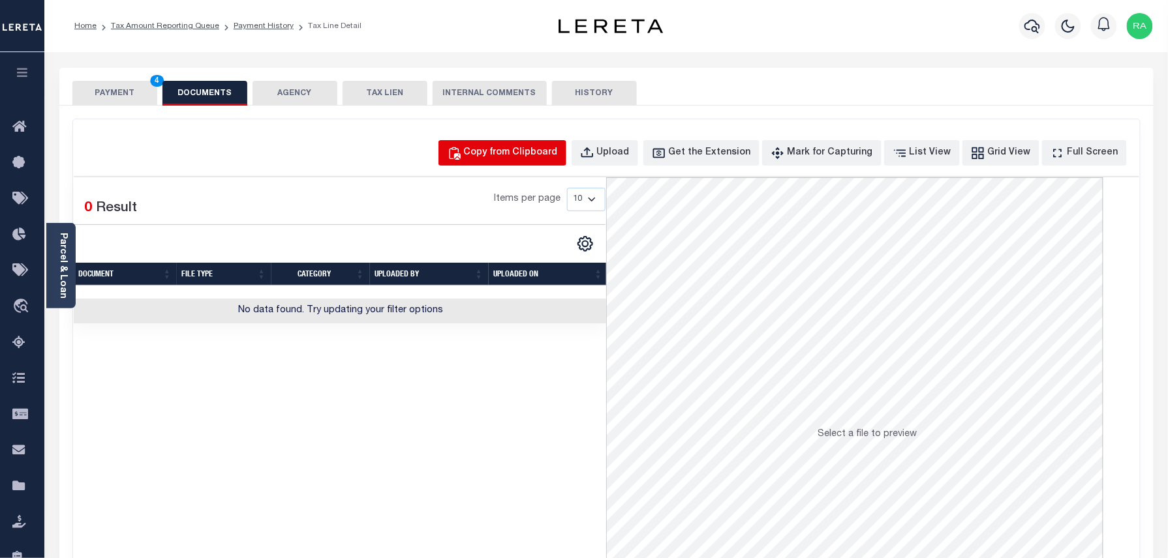
click at [515, 152] on div "Copy from Clipboard" at bounding box center [511, 153] width 94 height 14
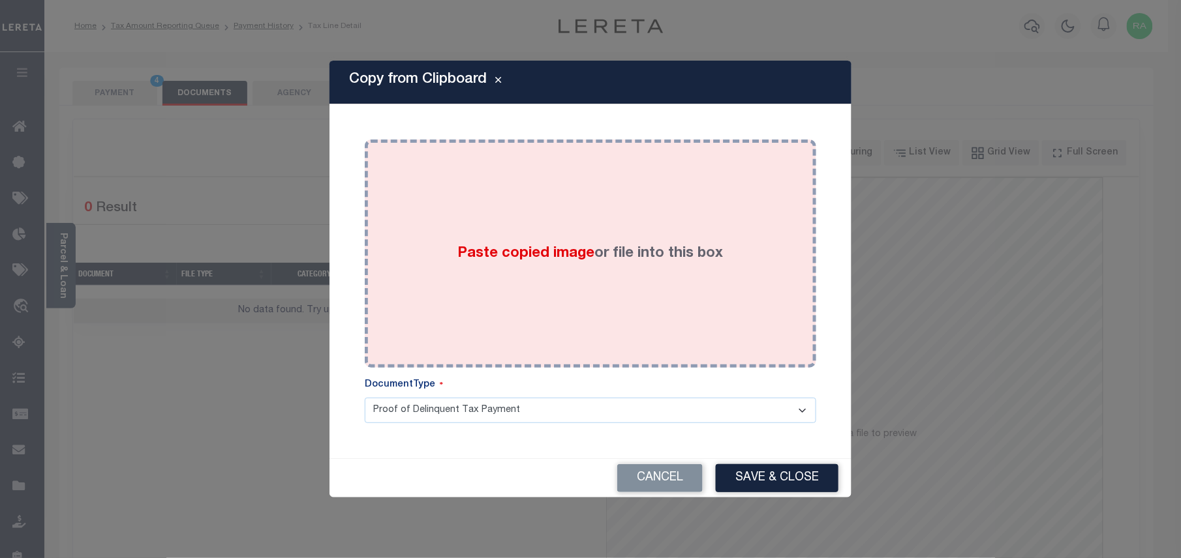
click at [590, 278] on div "Paste copied image or file into this box" at bounding box center [590, 253] width 432 height 209
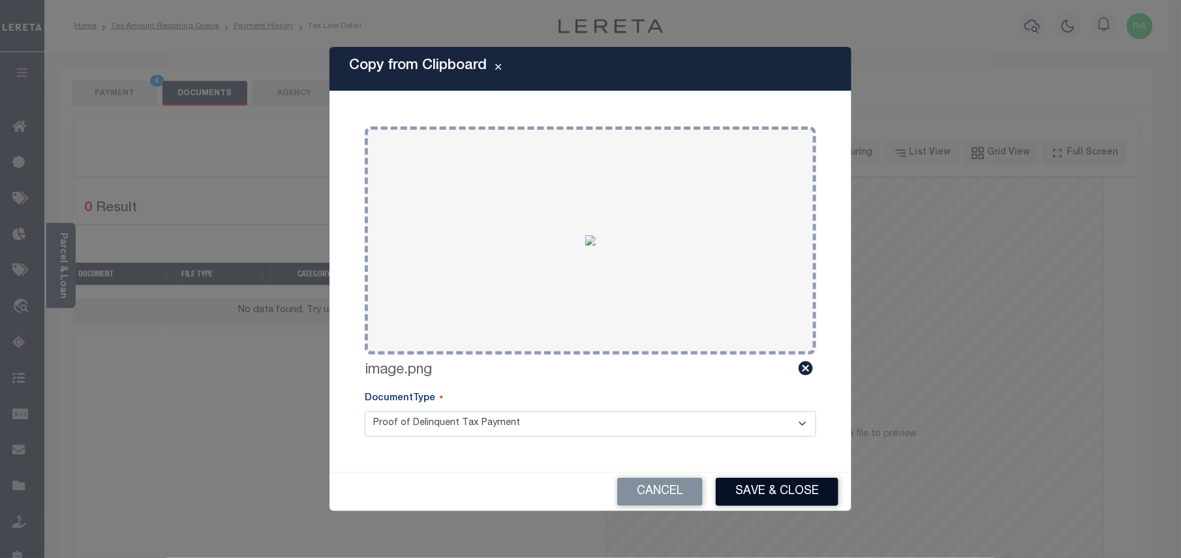
click at [770, 491] on button "Save & Close" at bounding box center [777, 492] width 123 height 28
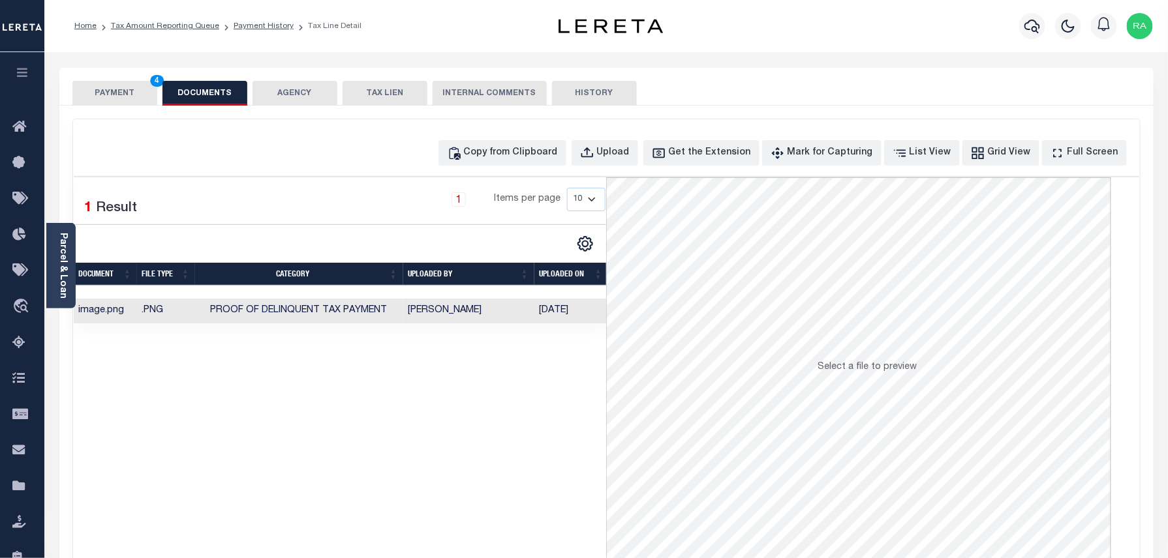
click at [146, 94] on button "PAYMENT 4" at bounding box center [114, 93] width 85 height 25
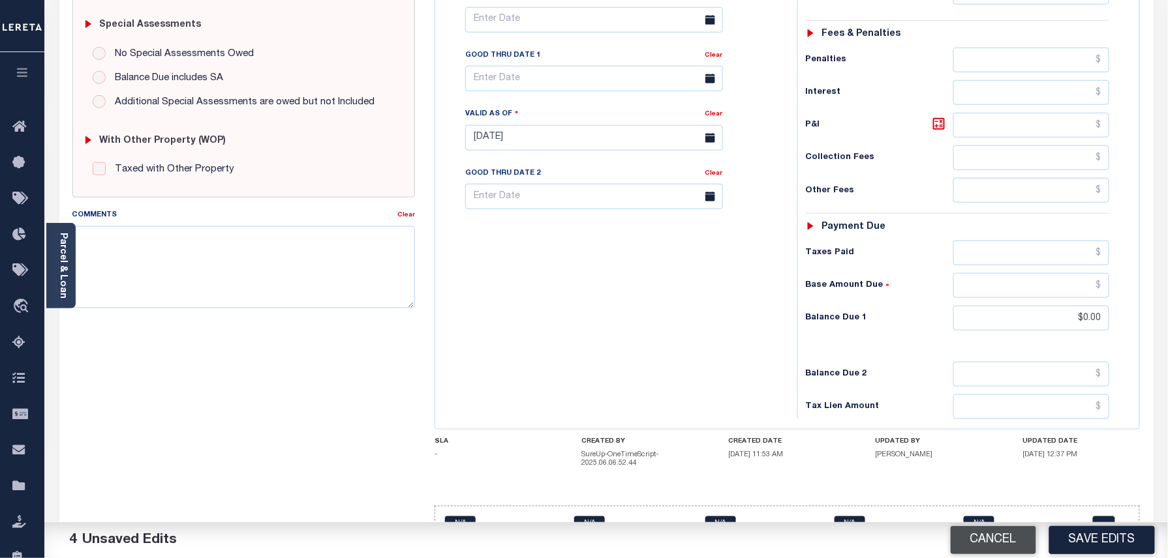
scroll to position [415, 0]
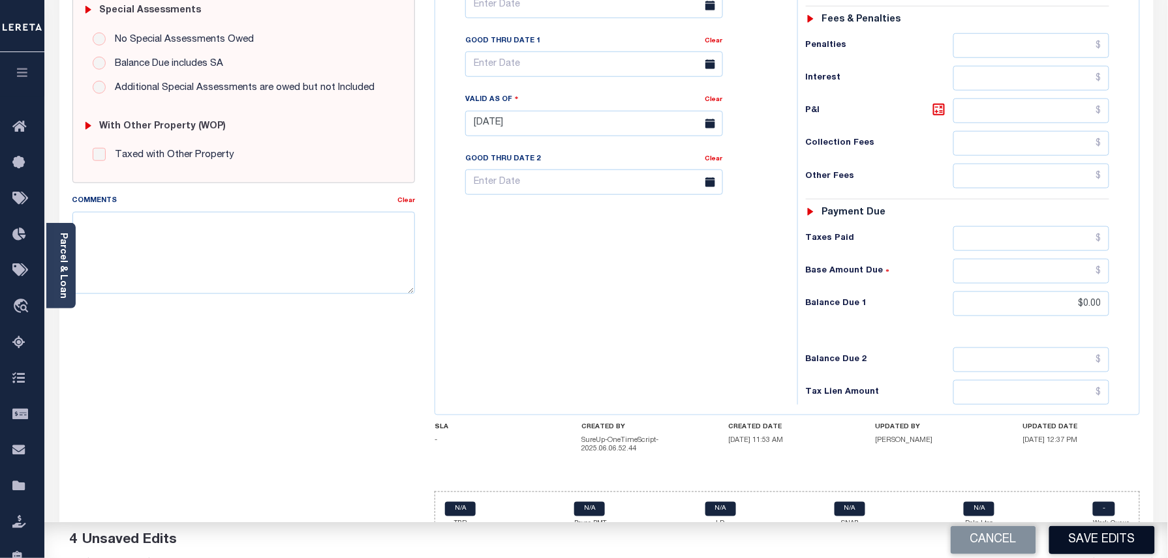
click at [1123, 544] on button "Save Edits" at bounding box center [1102, 540] width 106 height 28
checkbox input "false"
type input "$0"
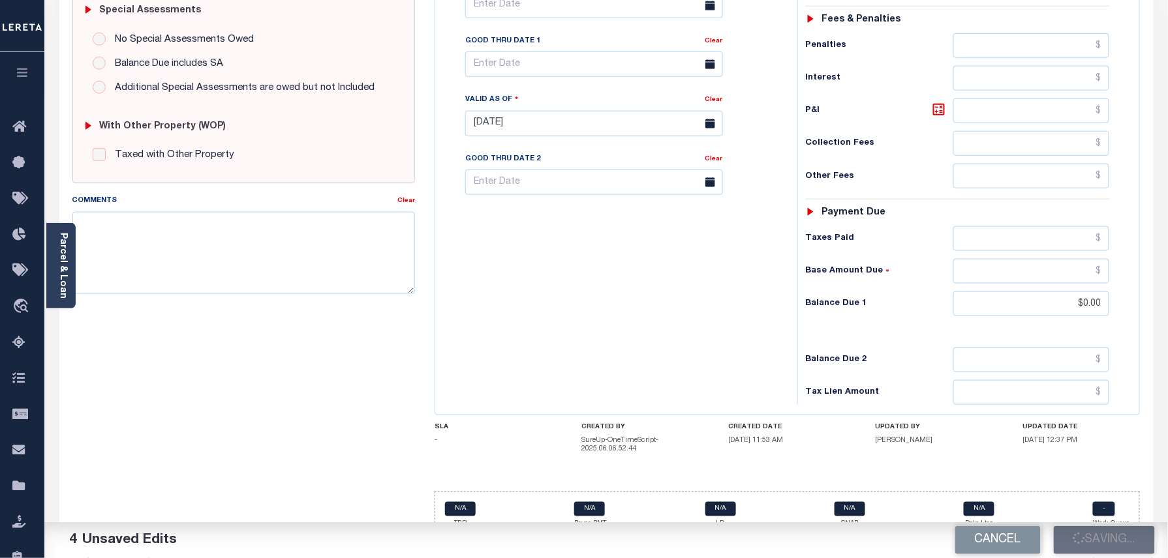
type input "$0"
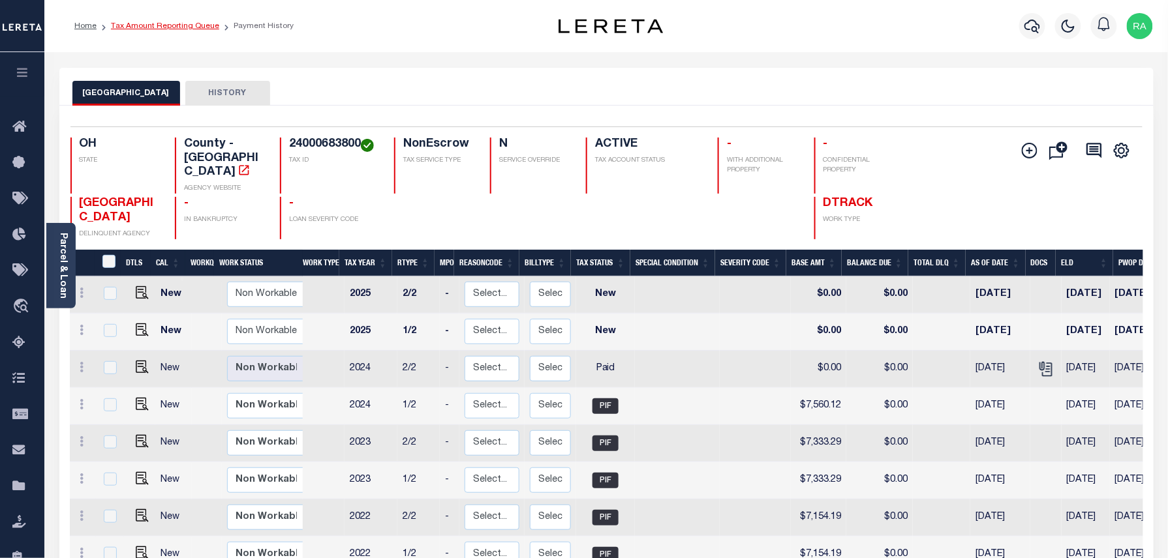
click at [152, 22] on link "Tax Amount Reporting Queue" at bounding box center [165, 26] width 108 height 8
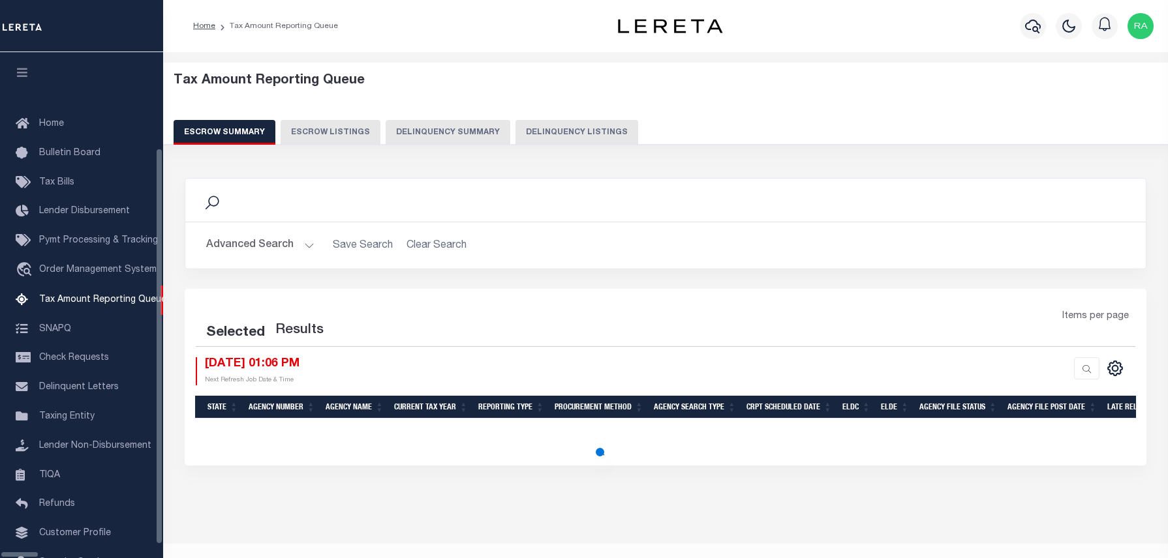
select select "100"
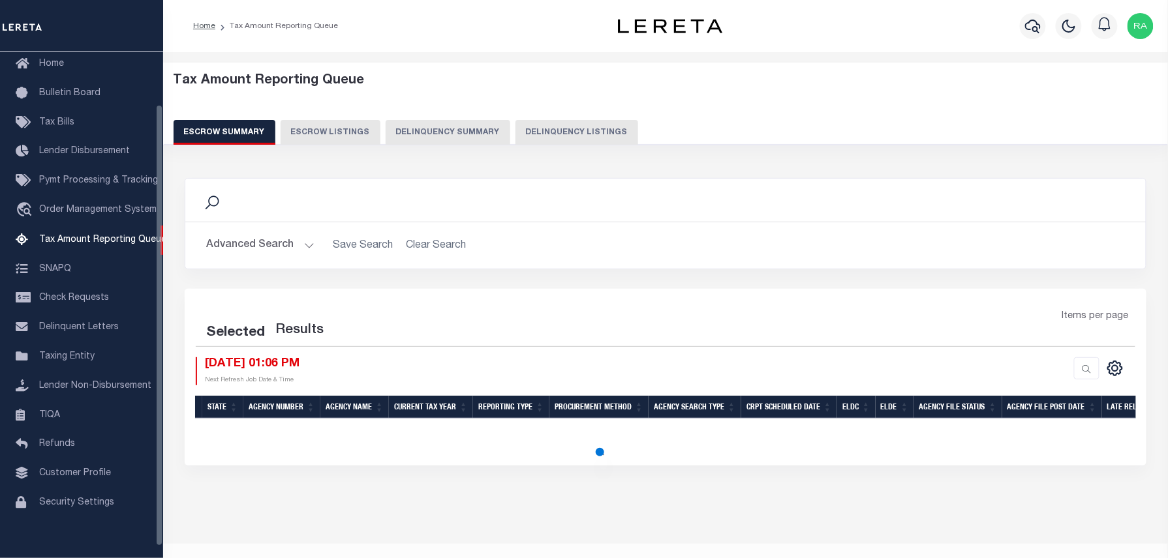
select select "100"
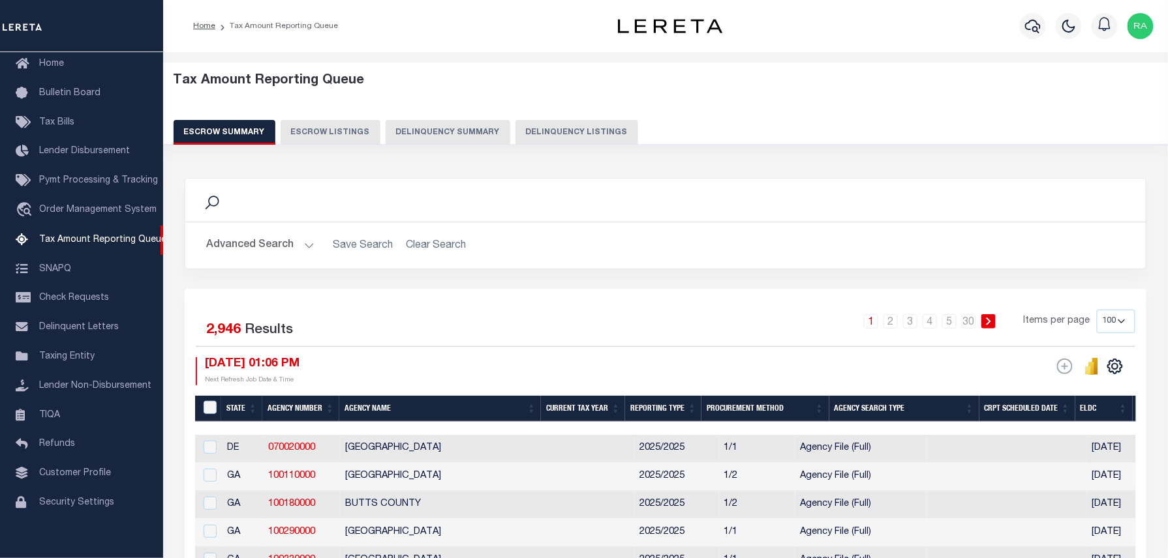
click at [584, 126] on button "Delinquency Listings" at bounding box center [576, 132] width 123 height 25
select select "100"
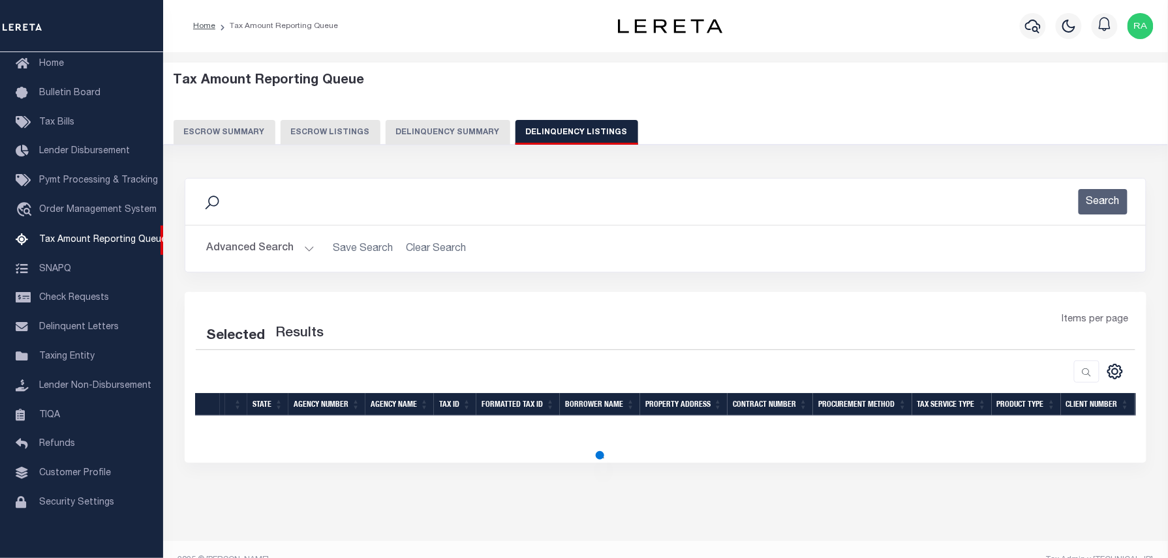
select select "100"
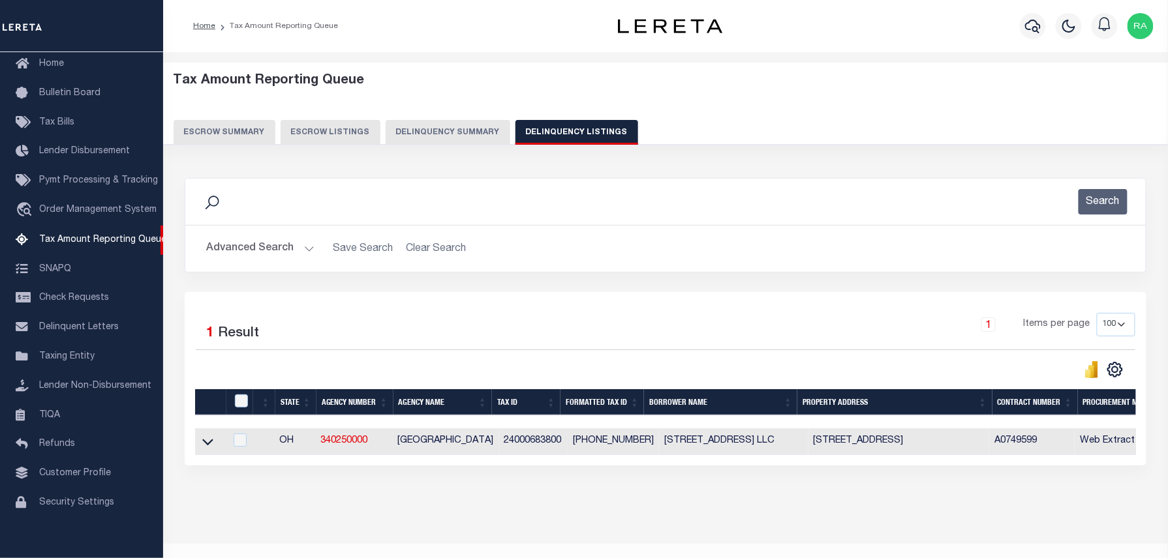
click at [305, 250] on button "Advanced Search" at bounding box center [260, 248] width 108 height 25
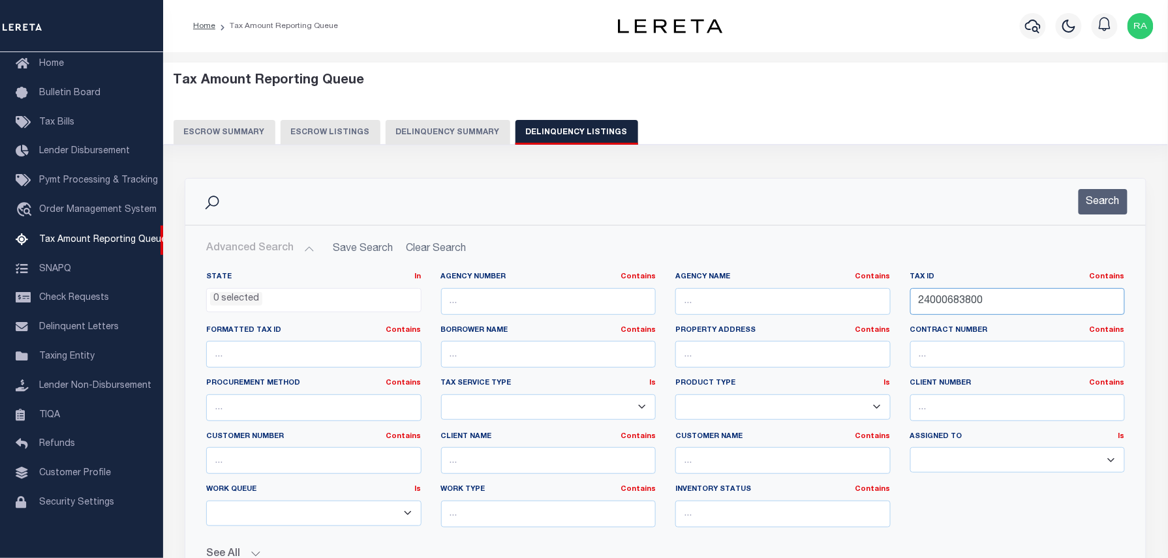
click at [989, 295] on input "24000683800" at bounding box center [1017, 301] width 215 height 27
paste input "1001343"
type input "24100134300"
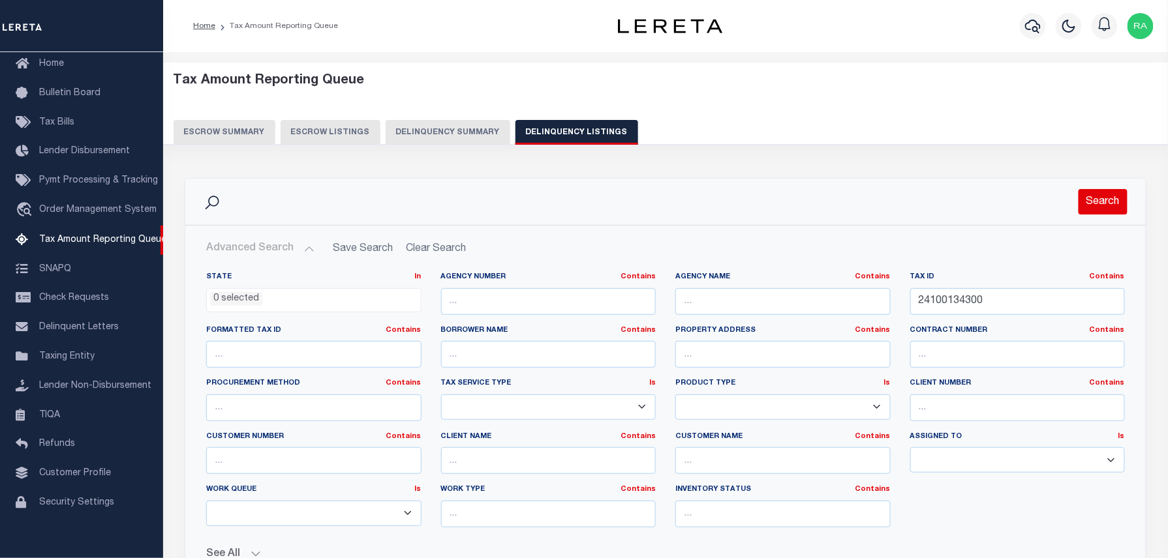
click at [1106, 191] on button "Search" at bounding box center [1102, 201] width 49 height 25
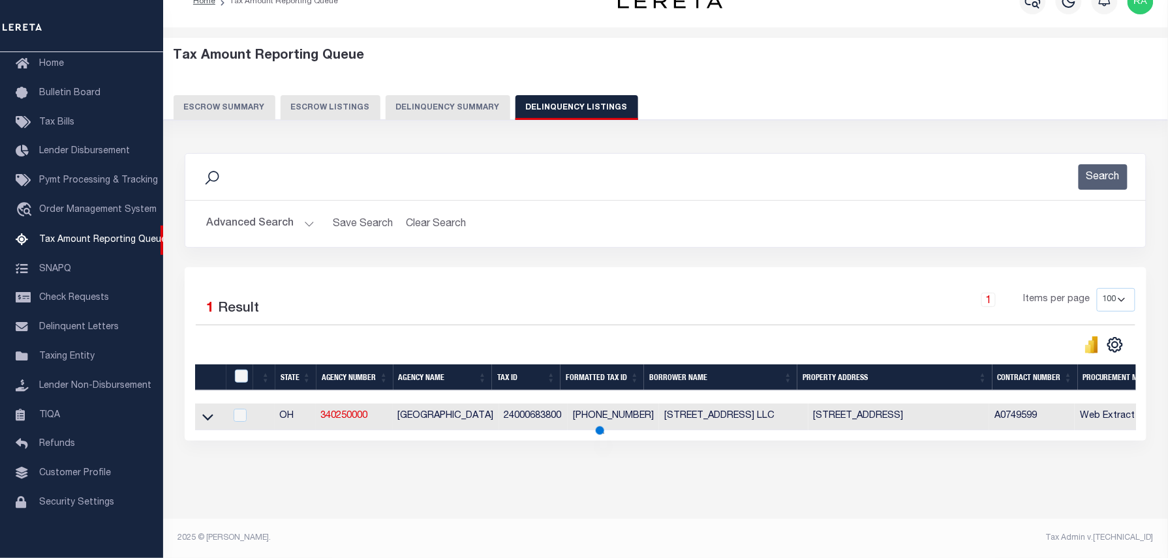
scroll to position [37, 0]
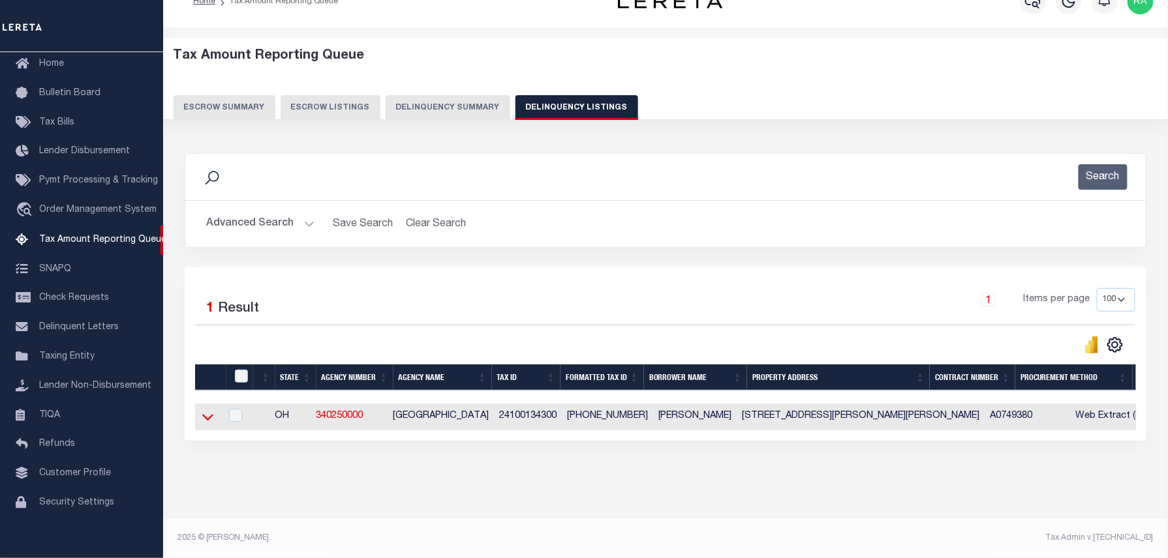
click at [205, 410] on icon at bounding box center [207, 417] width 11 height 14
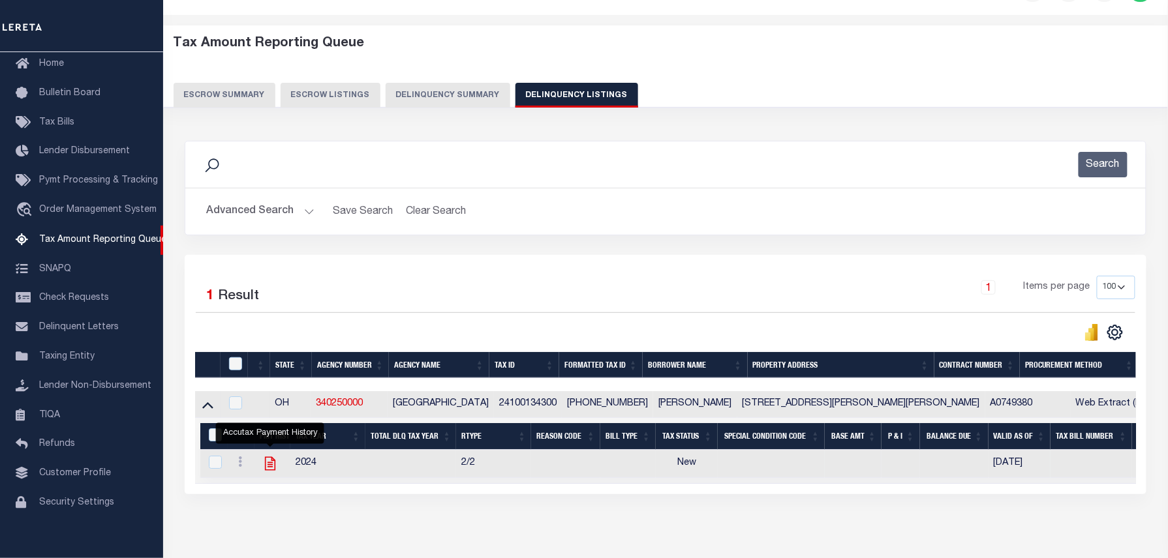
click at [275, 462] on icon "" at bounding box center [270, 463] width 17 height 17
checkbox input "true"
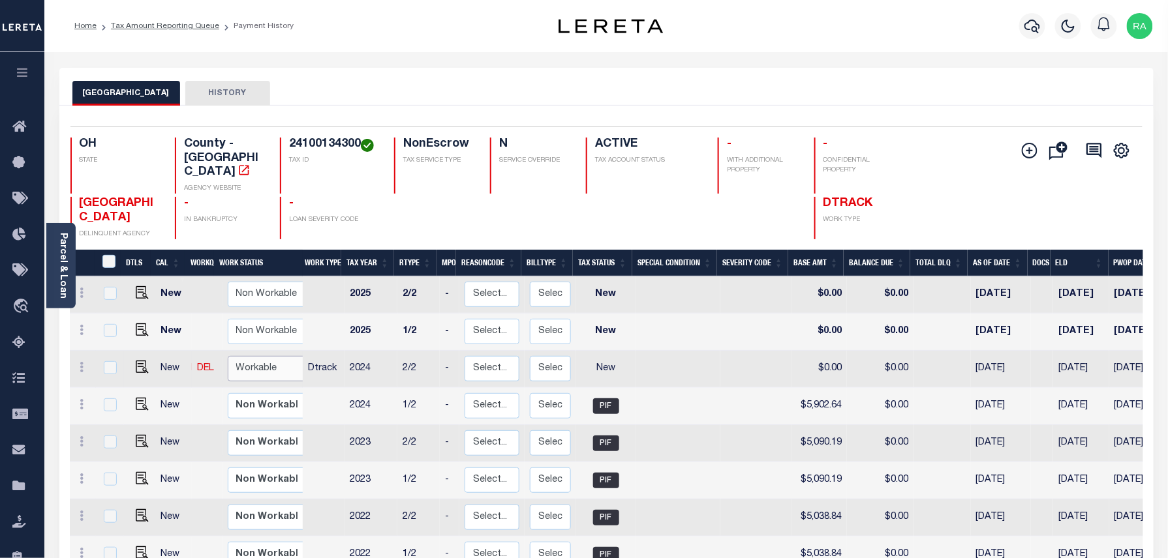
click at [253, 356] on select "Non Workable Workable" at bounding box center [267, 368] width 78 height 25
checkbox input "true"
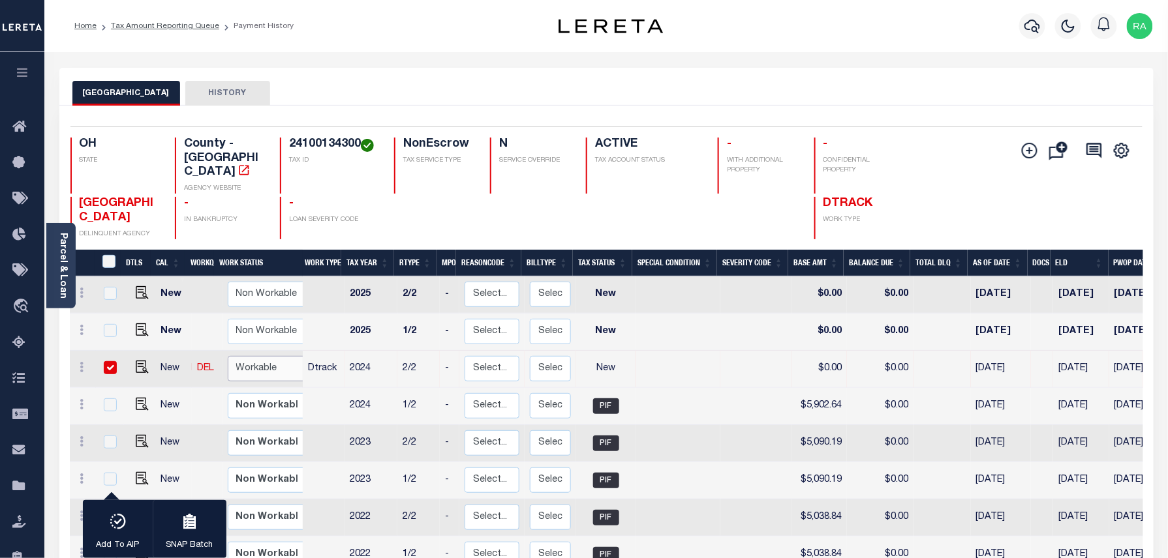
select select "true"
click at [228, 356] on select "Non Workable Workable" at bounding box center [267, 368] width 78 height 25
checkbox input "false"
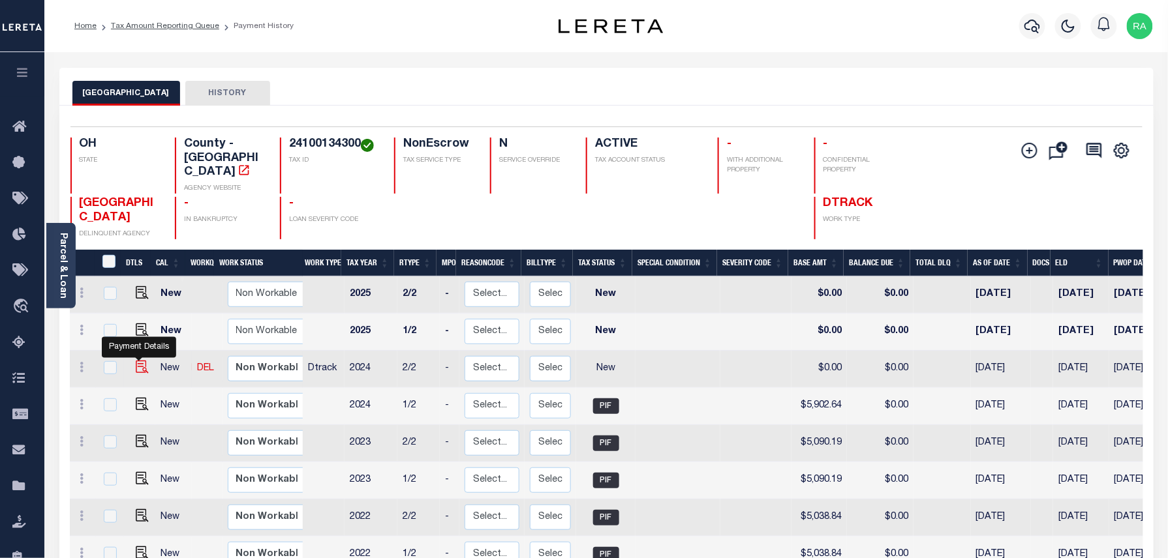
click at [136, 361] on img "" at bounding box center [142, 367] width 13 height 13
checkbox input "true"
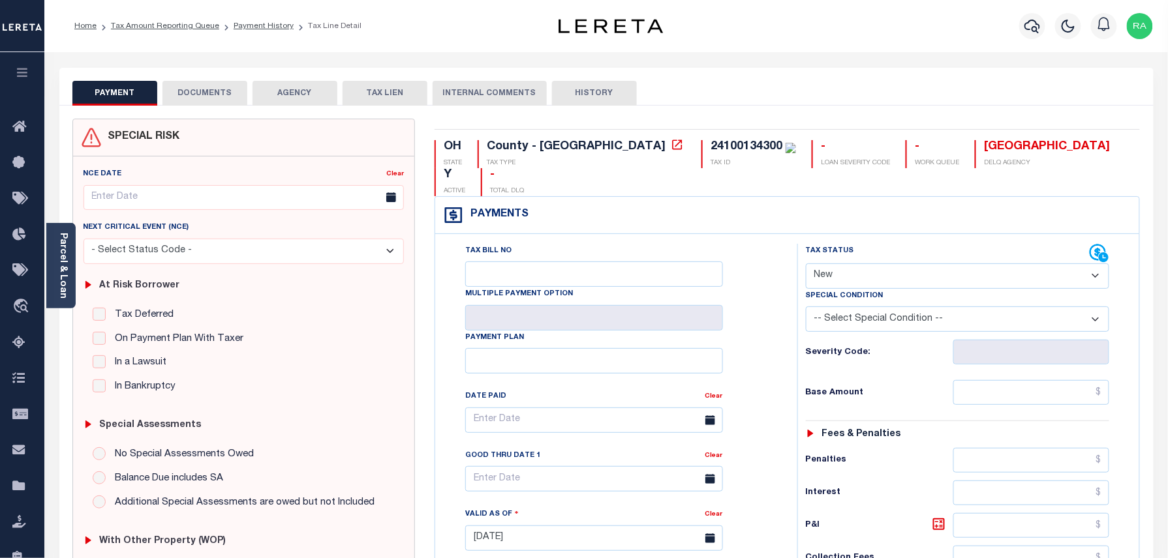
click at [845, 264] on select "- Select Status Code - Open Due/Unpaid Paid Incomplete No Tax Due Internal Refu…" at bounding box center [958, 276] width 304 height 25
select select "PYD"
click at [806, 264] on select "- Select Status Code - Open Due/Unpaid Paid Incomplete No Tax Due Internal Refu…" at bounding box center [958, 276] width 304 height 25
type input "[DATE]"
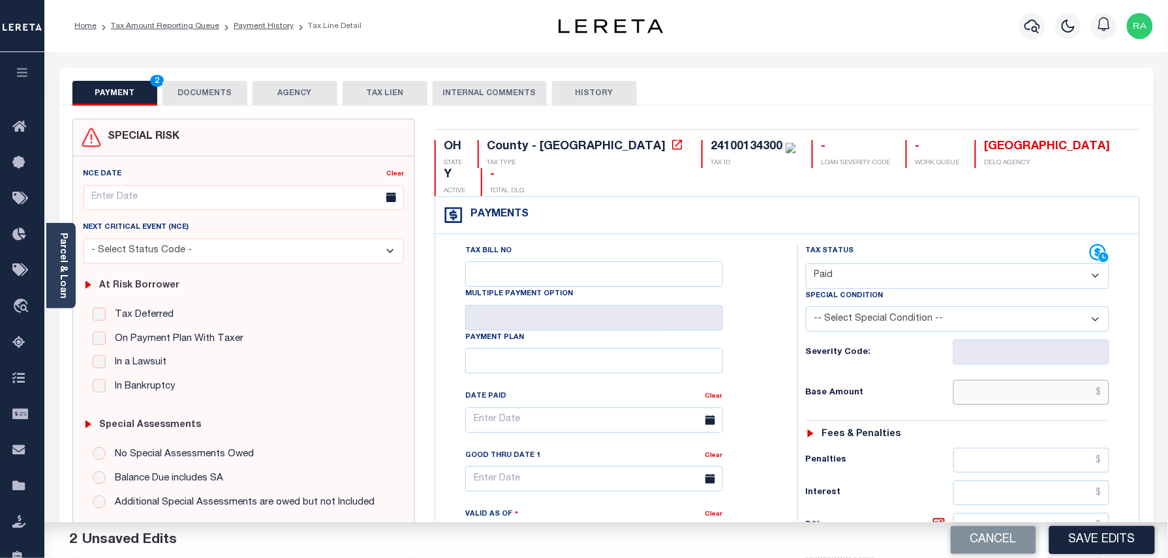
click at [1063, 380] on input "text" at bounding box center [1031, 392] width 157 height 25
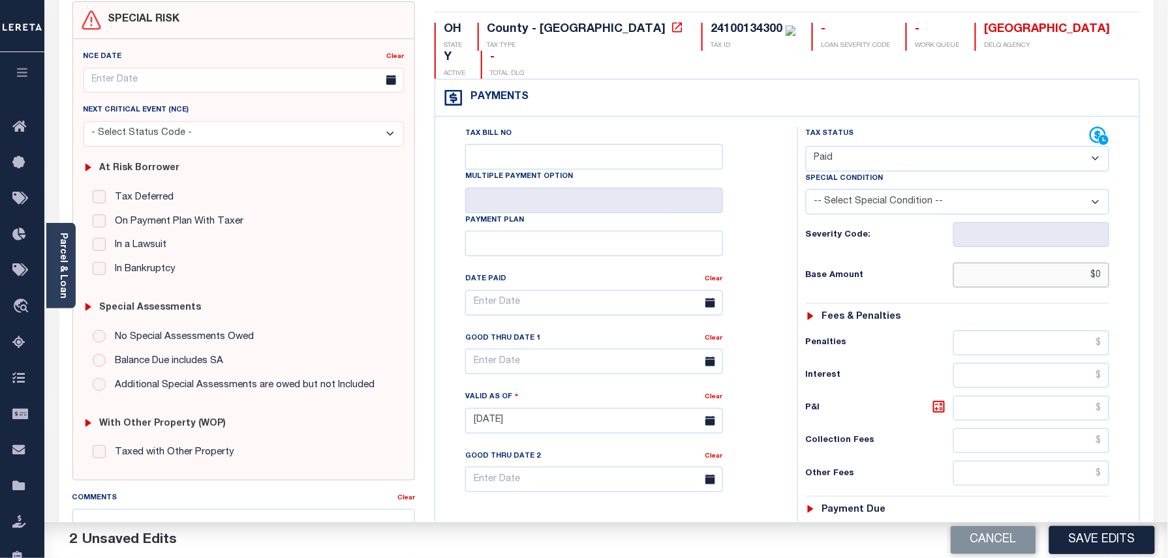
scroll to position [348, 0]
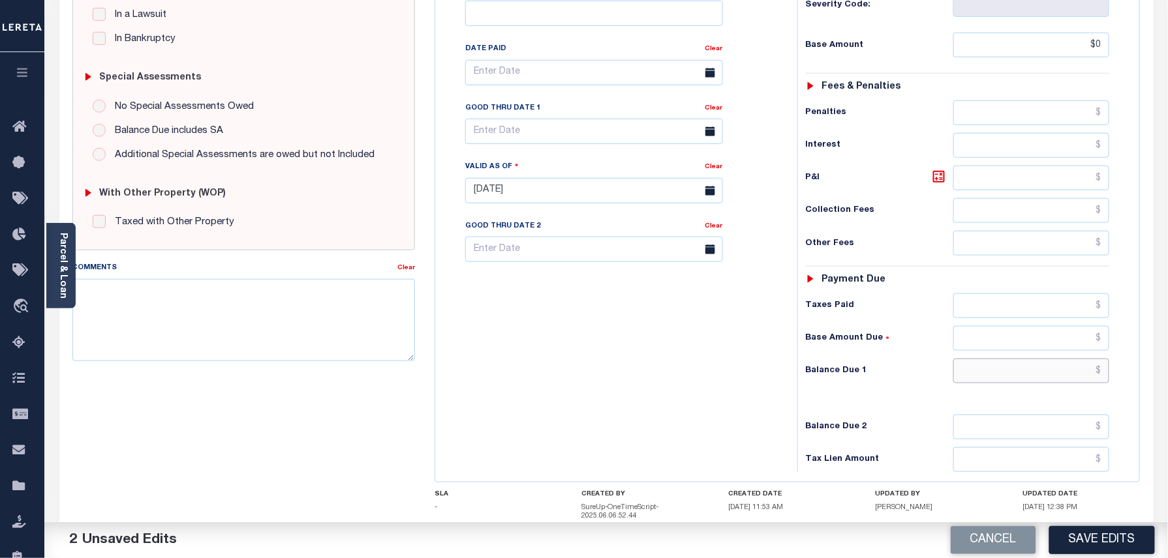
type input "$0.00"
click at [1032, 359] on input "text" at bounding box center [1031, 371] width 157 height 25
click at [1044, 359] on input "text" at bounding box center [1031, 371] width 157 height 25
type input "$0.00"
click at [1125, 345] on div "Tax Status Status - Select Status Code -" at bounding box center [961, 184] width 329 height 576
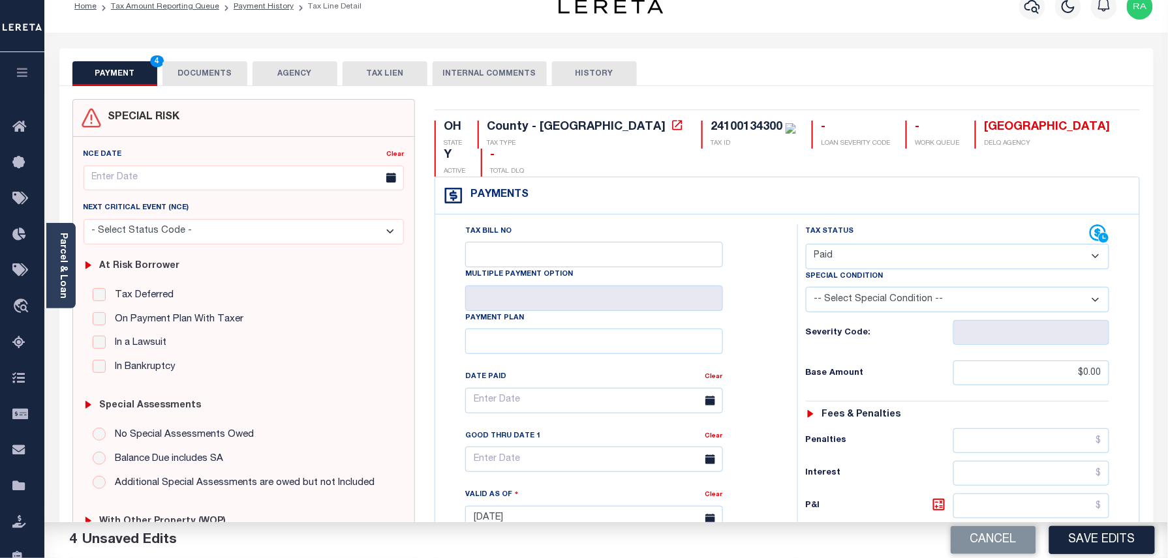
scroll to position [0, 0]
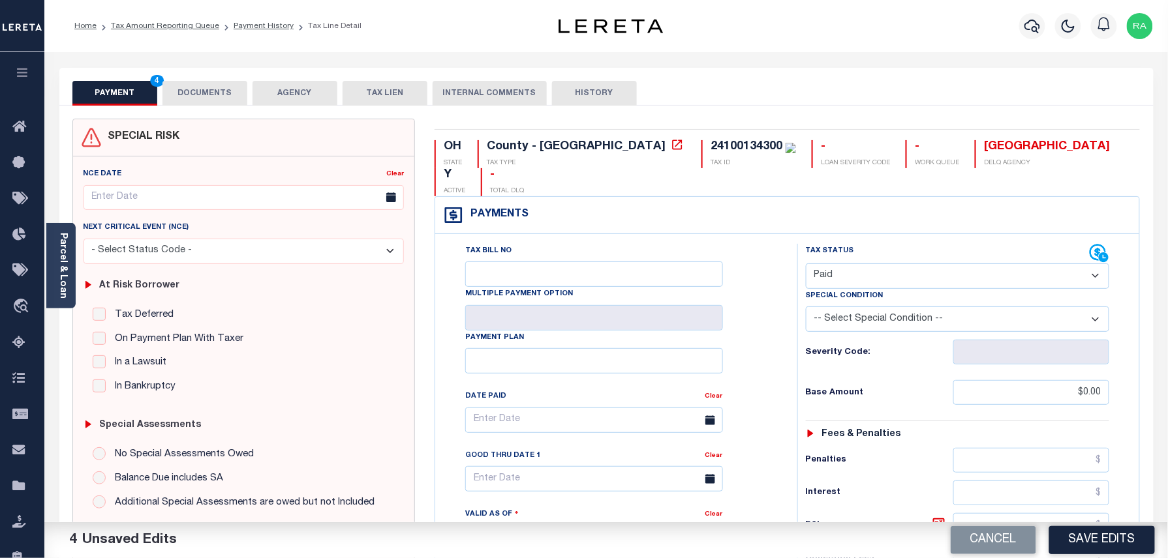
click at [209, 91] on button "DOCUMENTS" at bounding box center [204, 93] width 85 height 25
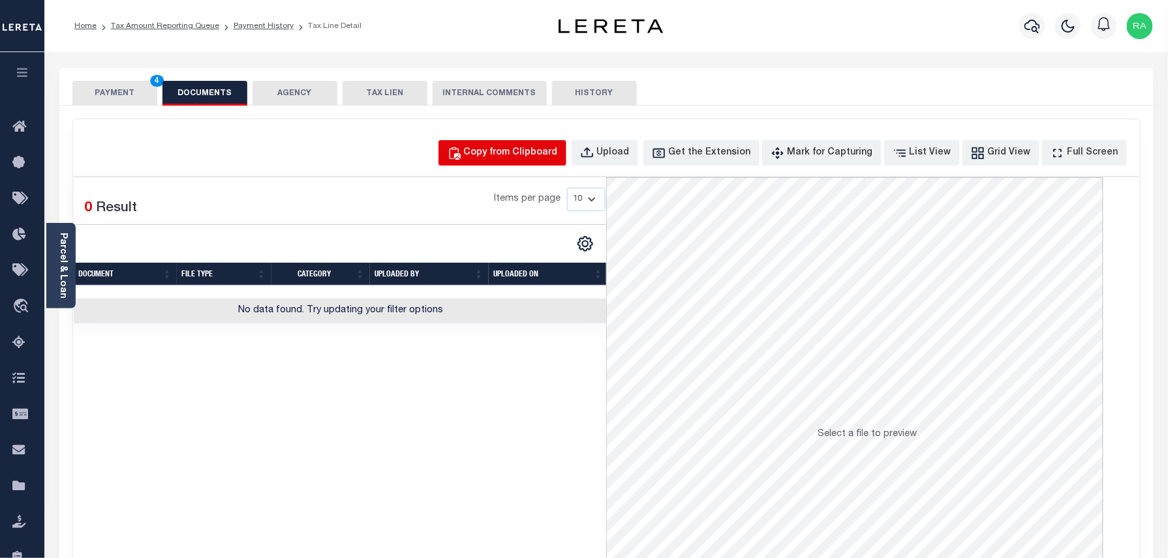
click at [499, 152] on div "Copy from Clipboard" at bounding box center [511, 153] width 94 height 14
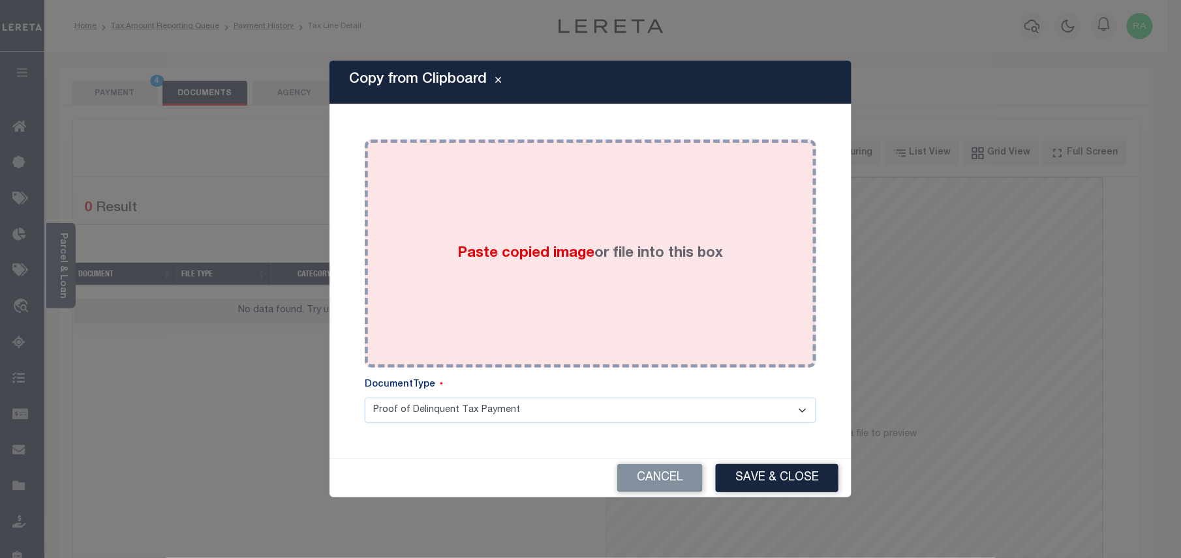
click at [517, 243] on label "Paste copied image or file into this box" at bounding box center [590, 254] width 265 height 22
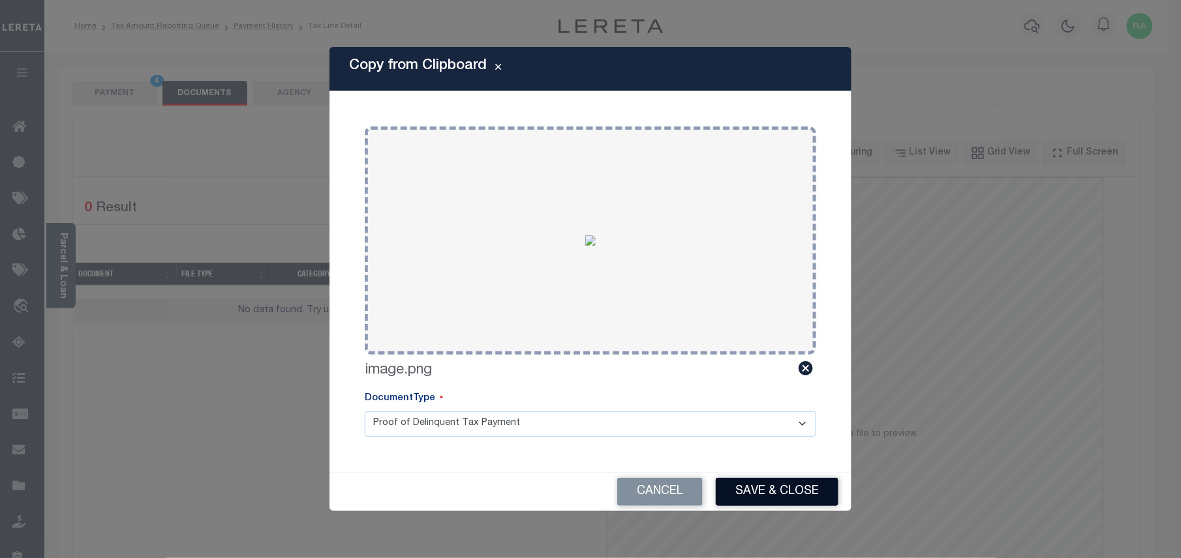
click at [759, 487] on button "Save & Close" at bounding box center [777, 492] width 123 height 28
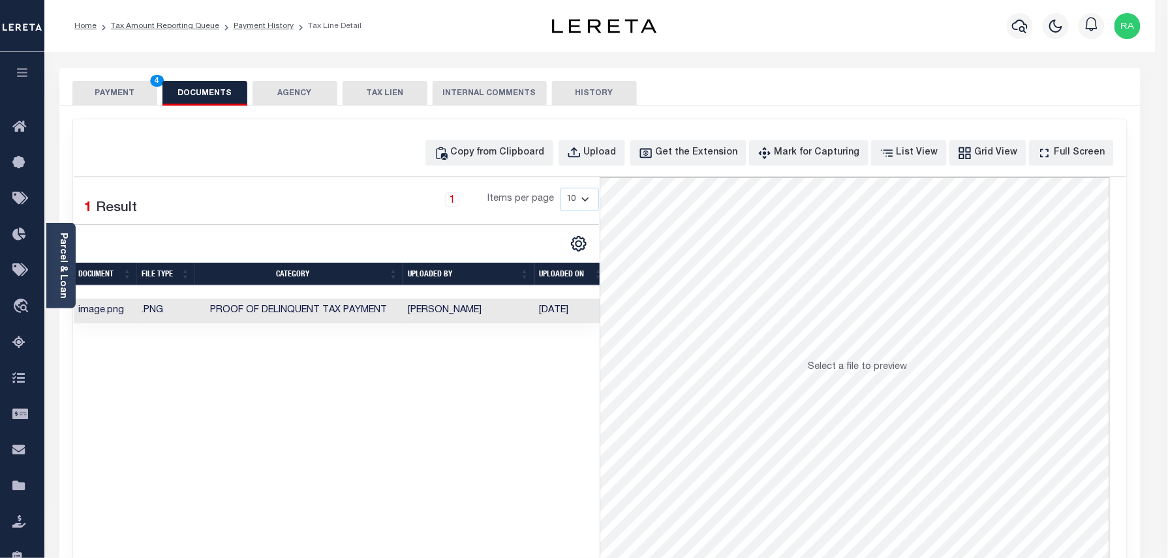
click at [129, 95] on button "PAYMENT 4" at bounding box center [114, 93] width 85 height 25
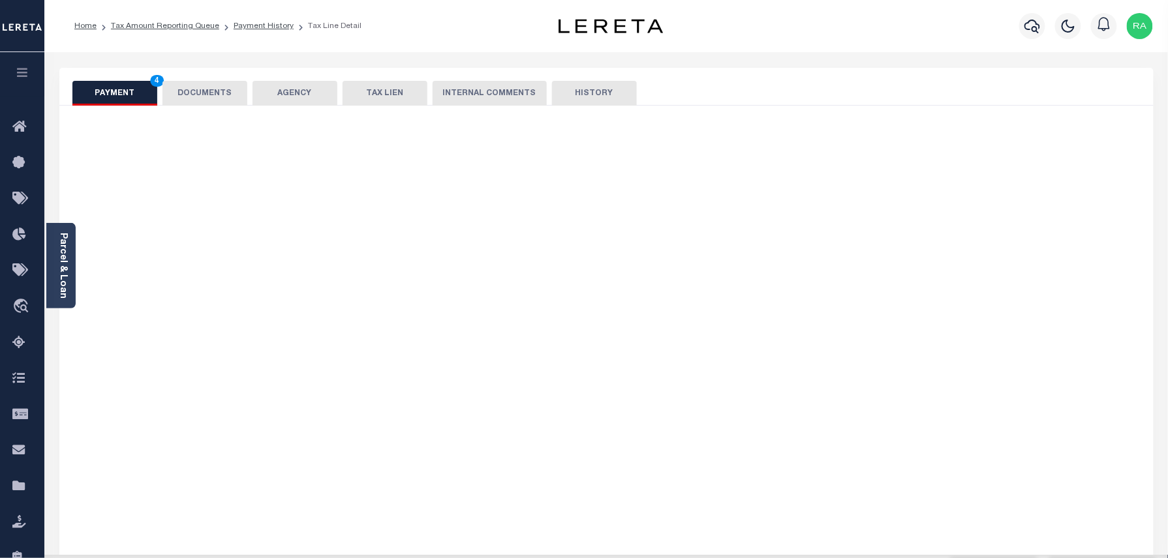
click at [129, 95] on button "PAYMENT 4" at bounding box center [114, 93] width 85 height 25
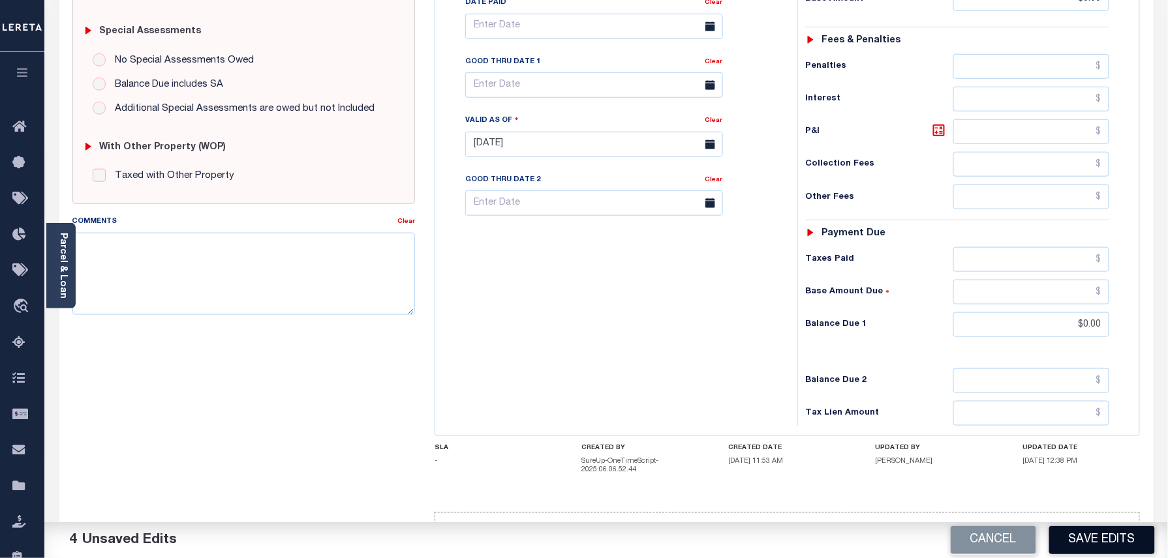
scroll to position [415, 0]
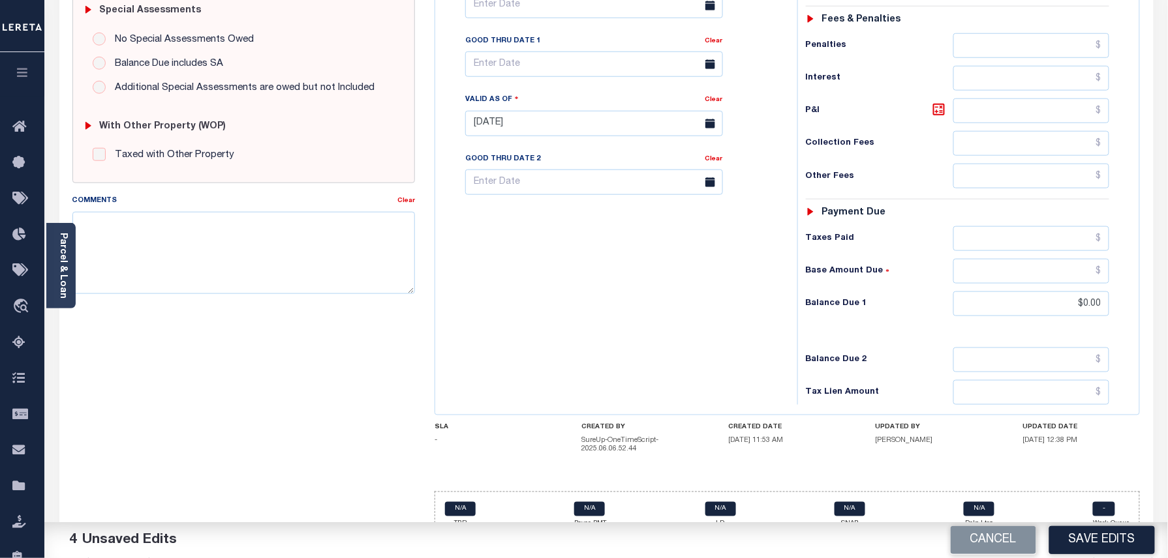
drag, startPoint x: 1076, startPoint y: 537, endPoint x: 927, endPoint y: 509, distance: 151.3
click at [1076, 537] on button "Save Edits" at bounding box center [1102, 540] width 106 height 28
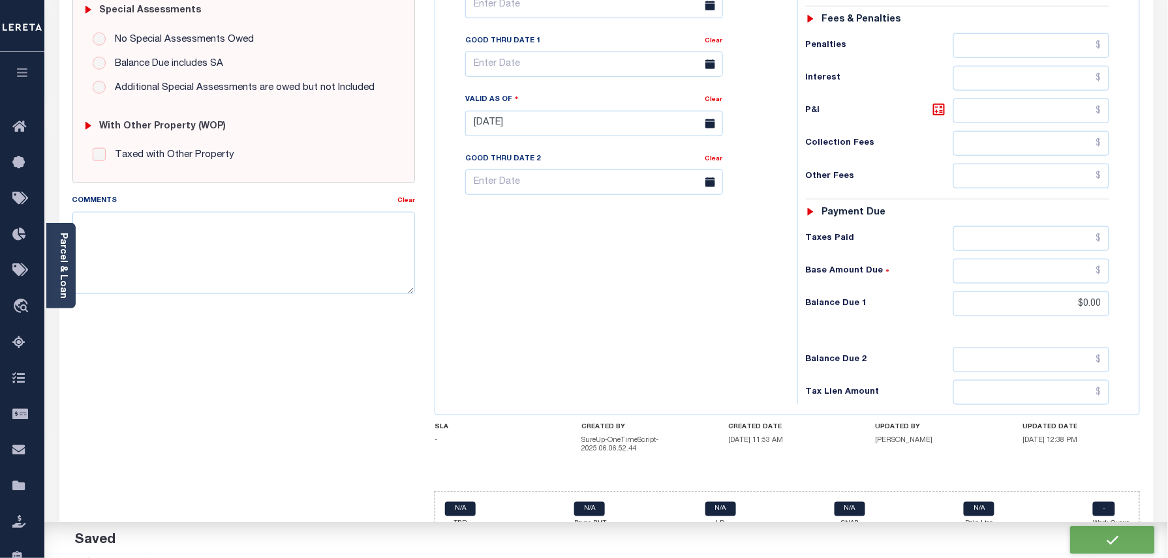
checkbox input "false"
type input "$0"
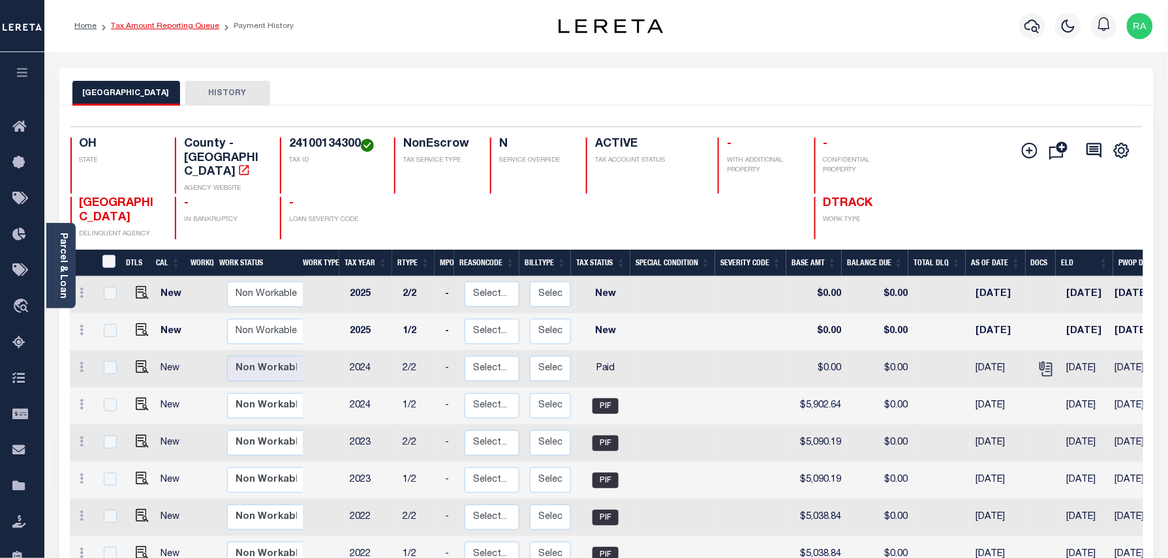
click at [198, 22] on link "Tax Amount Reporting Queue" at bounding box center [165, 26] width 108 height 8
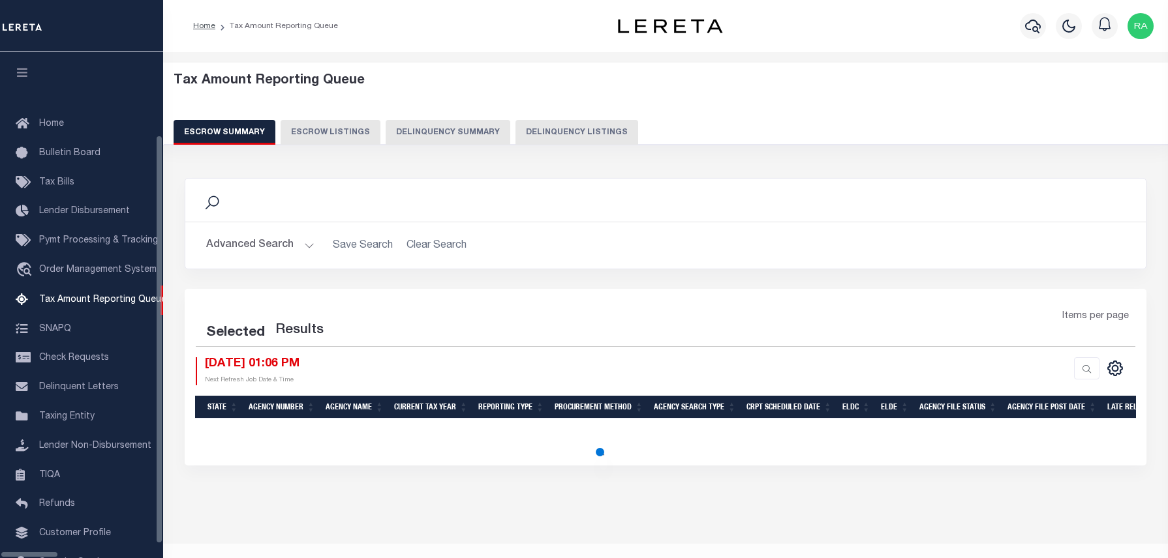
select select "100"
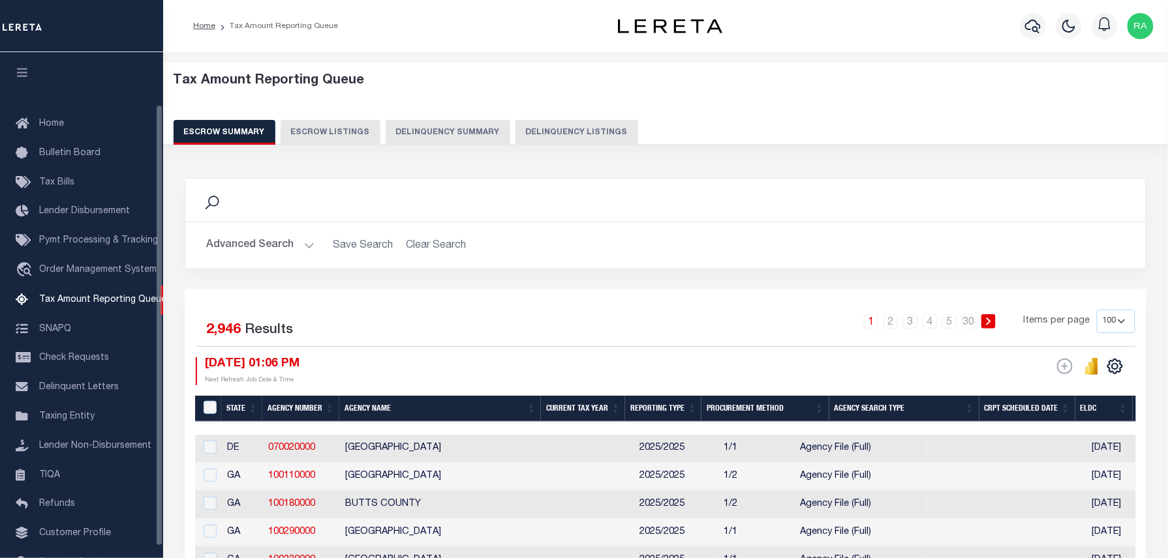
scroll to position [60, 0]
